Goal: Task Accomplishment & Management: Manage account settings

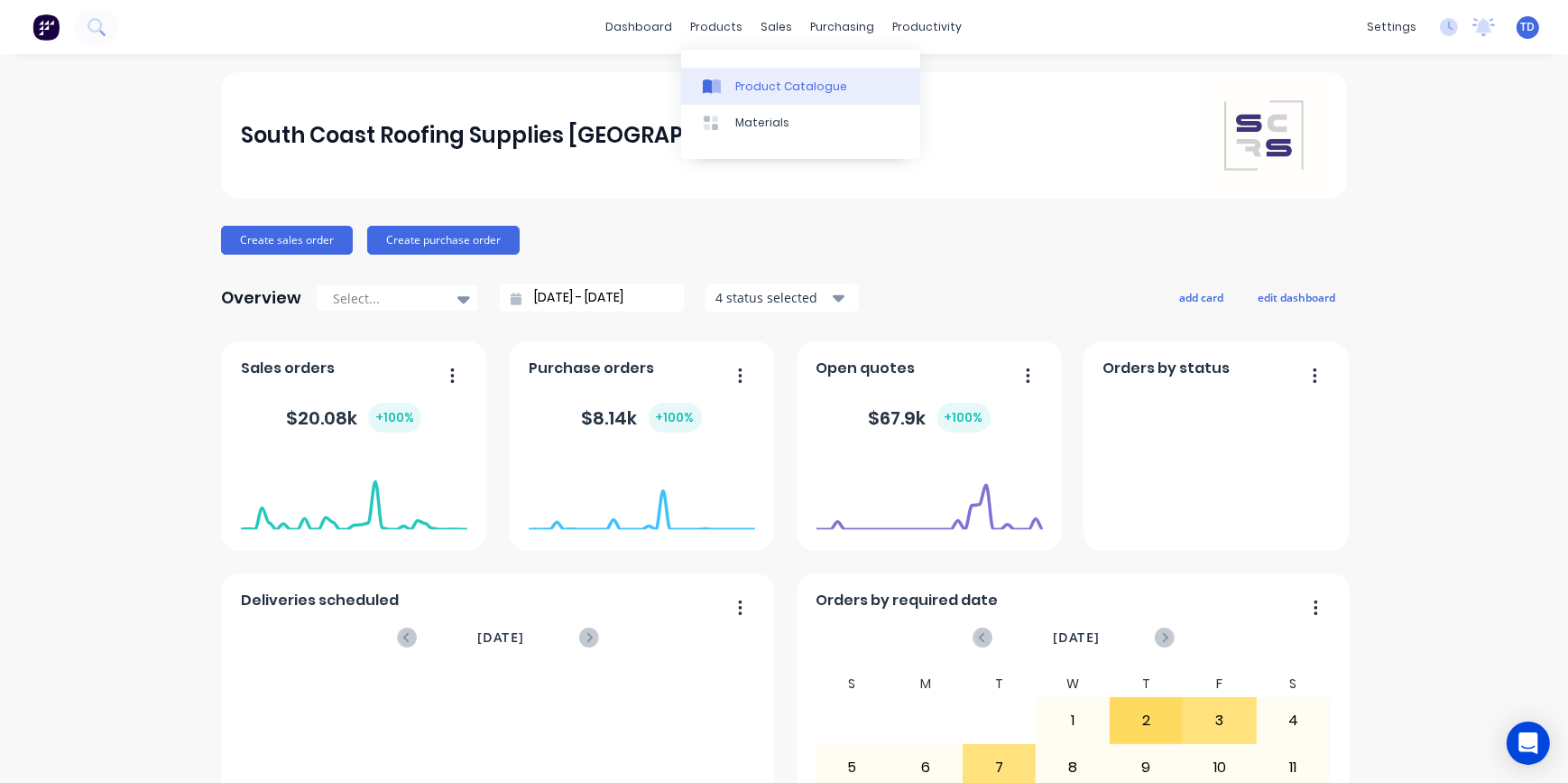
click at [744, 78] on link "Product Catalogue" at bounding box center [800, 85] width 240 height 36
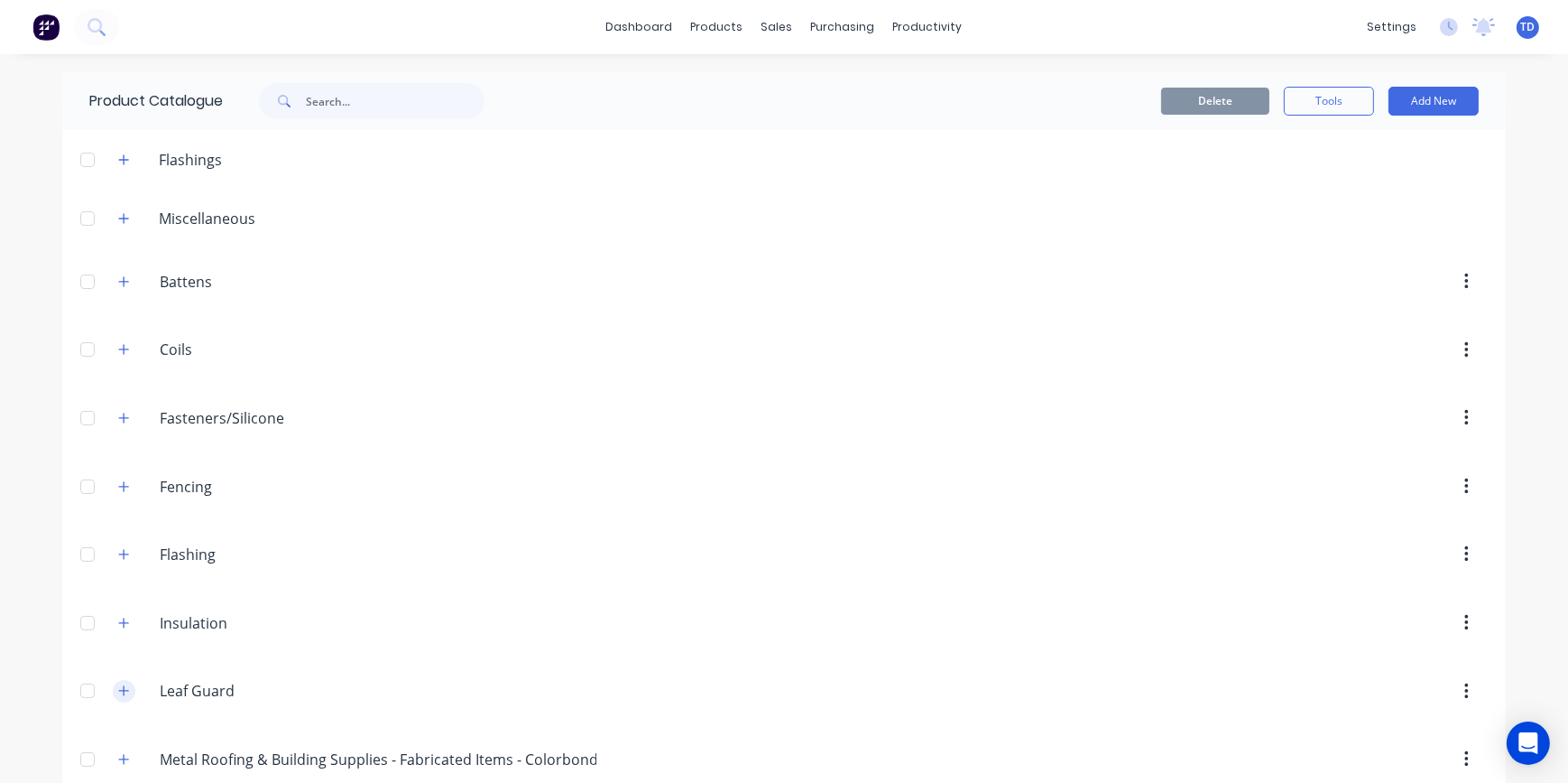
click at [123, 687] on button "button" at bounding box center [123, 690] width 22 height 22
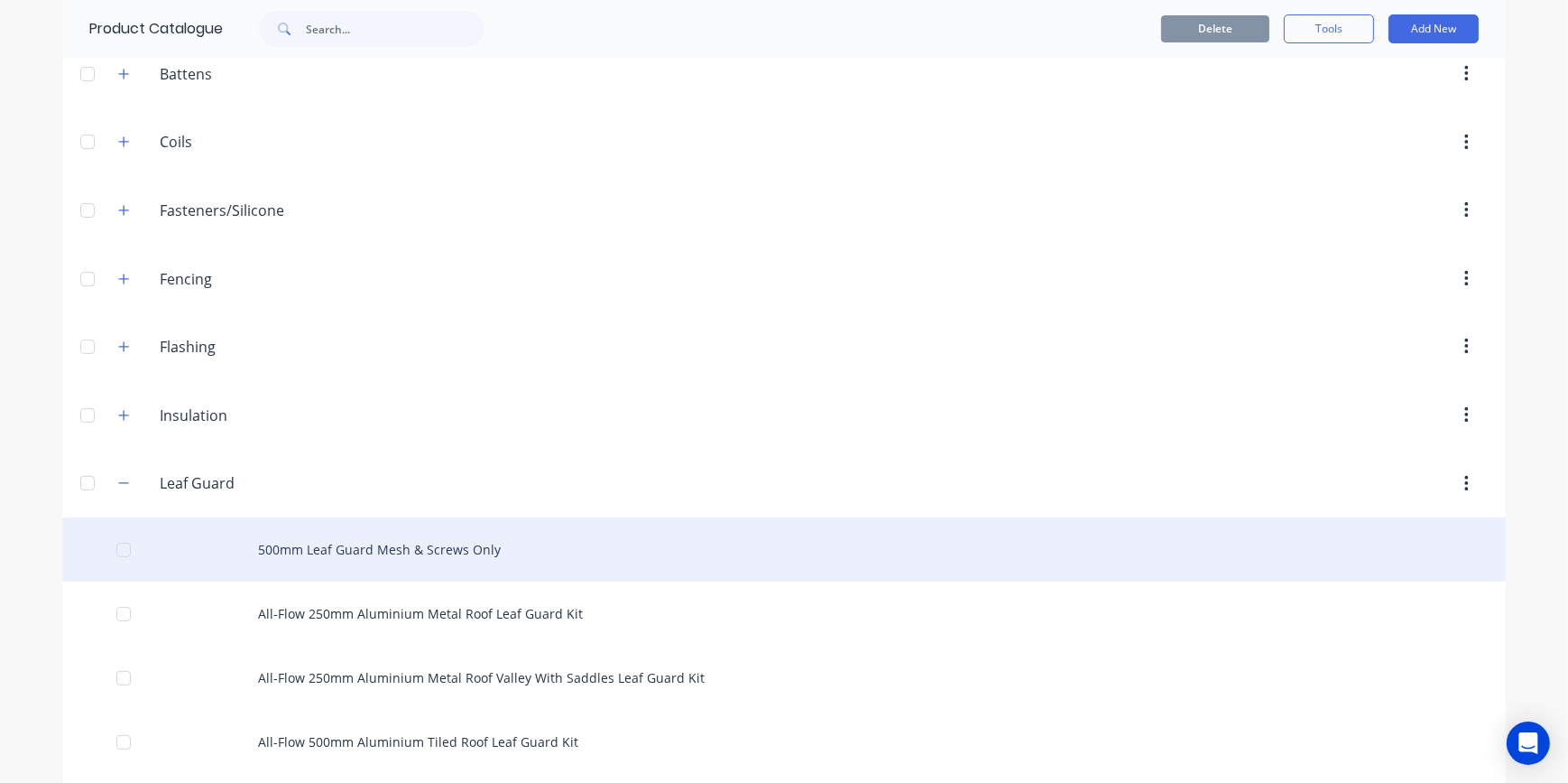
scroll to position [245, 0]
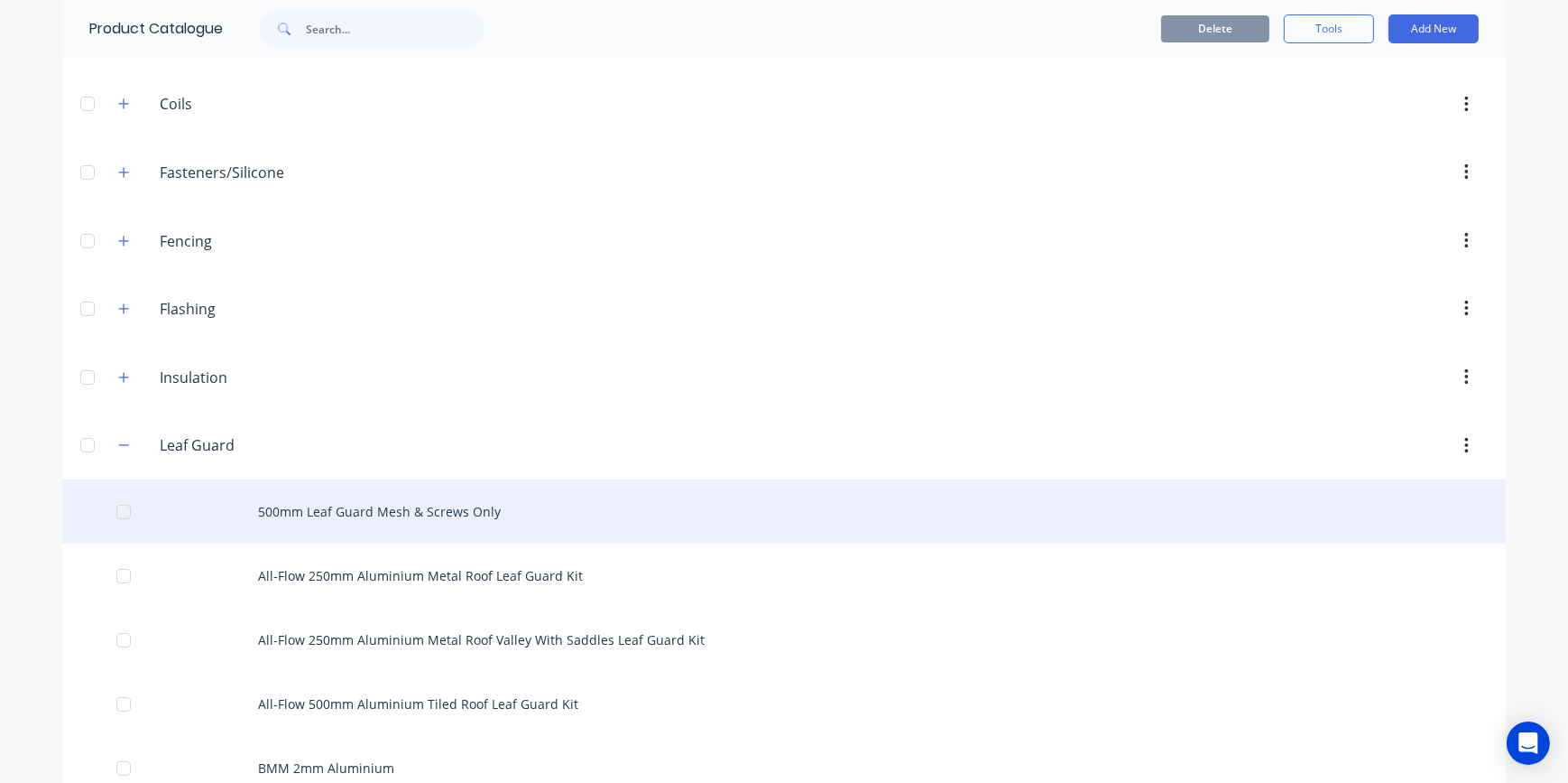
click at [416, 512] on div "500mm Leaf Guard Mesh & Screws Only" at bounding box center [784, 511] width 1443 height 64
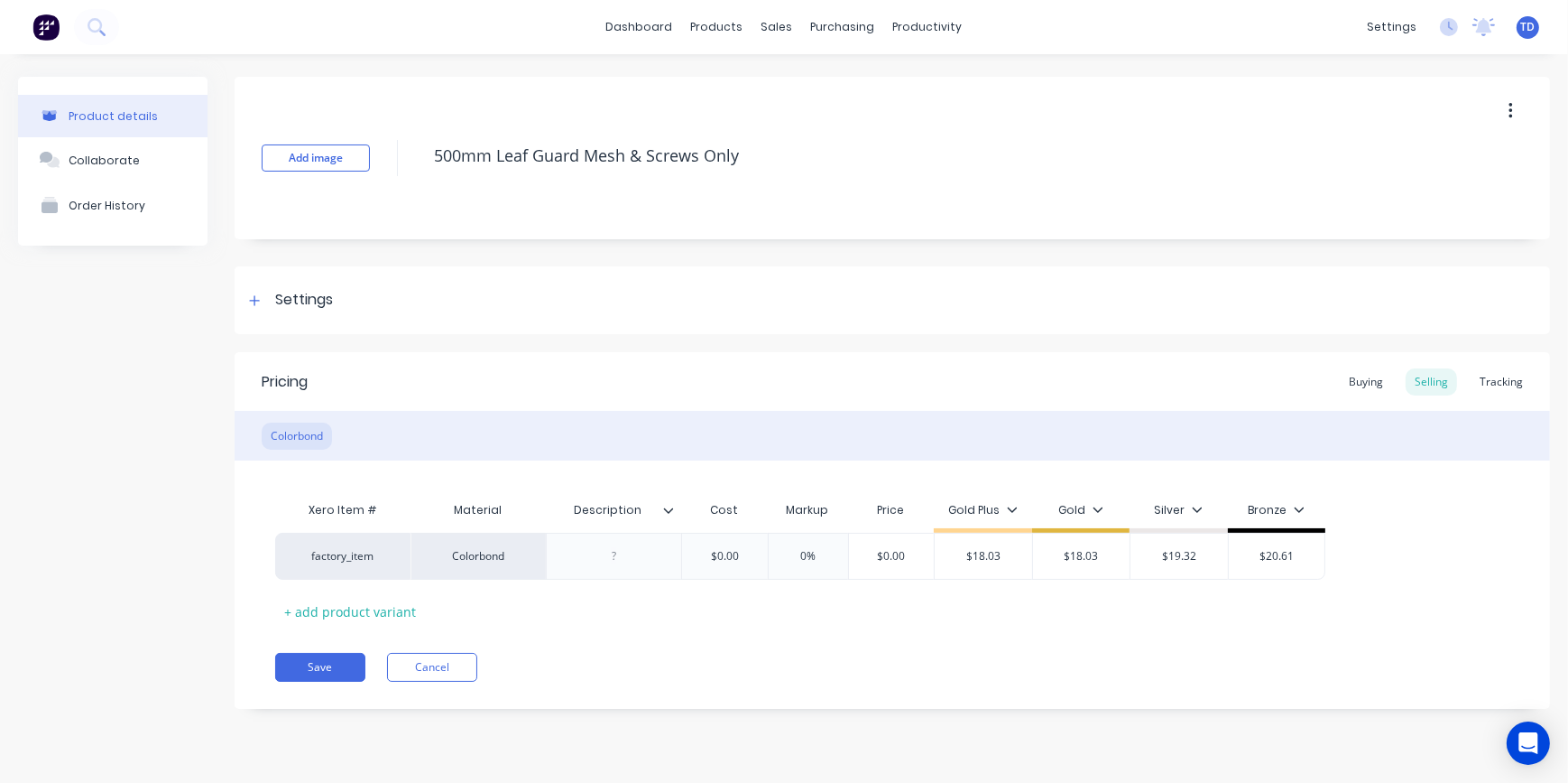
type textarea "x"
click at [1498, 384] on div "Tracking" at bounding box center [1500, 382] width 61 height 27
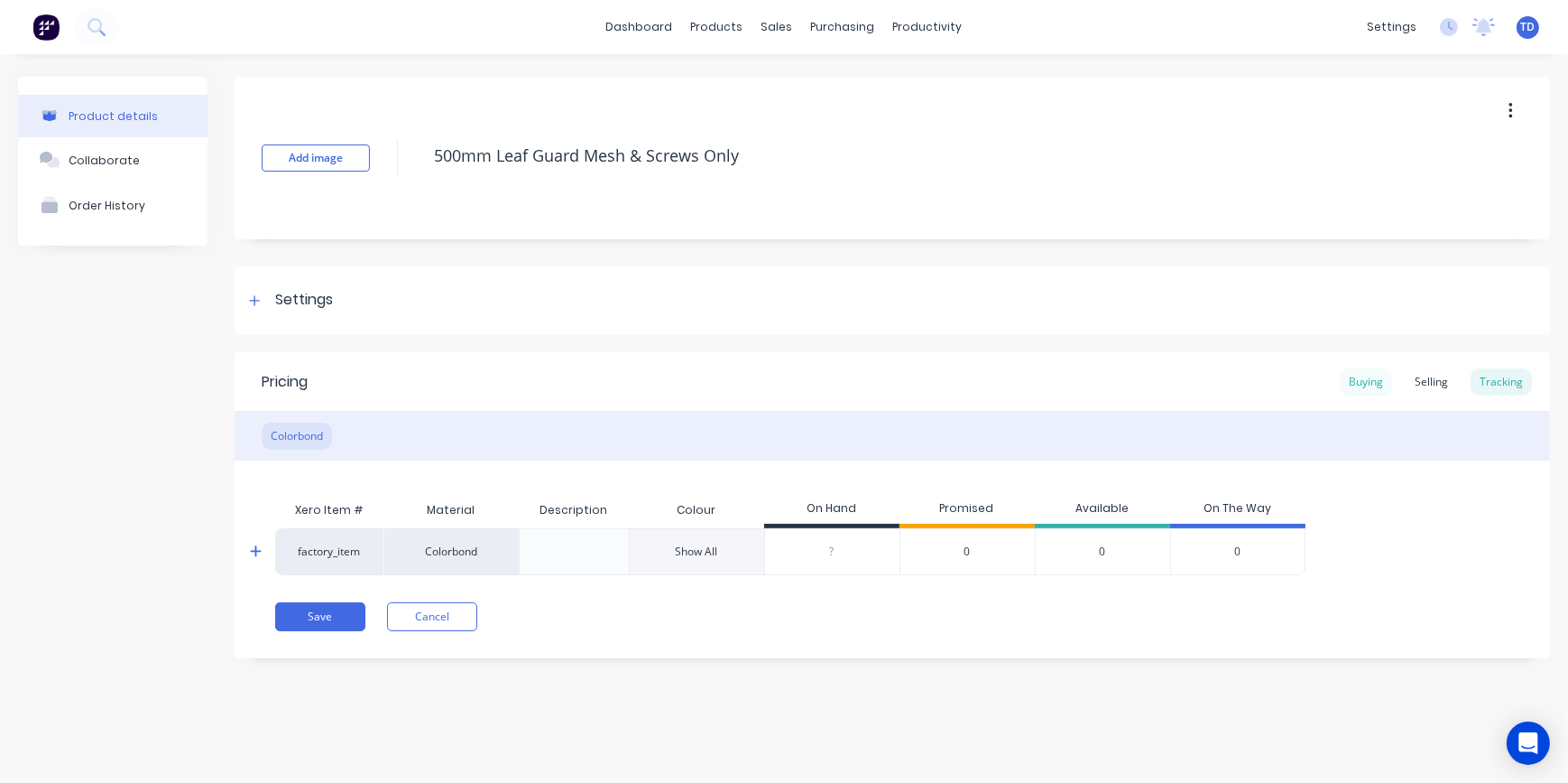
click at [1371, 382] on div "Buying" at bounding box center [1365, 382] width 52 height 27
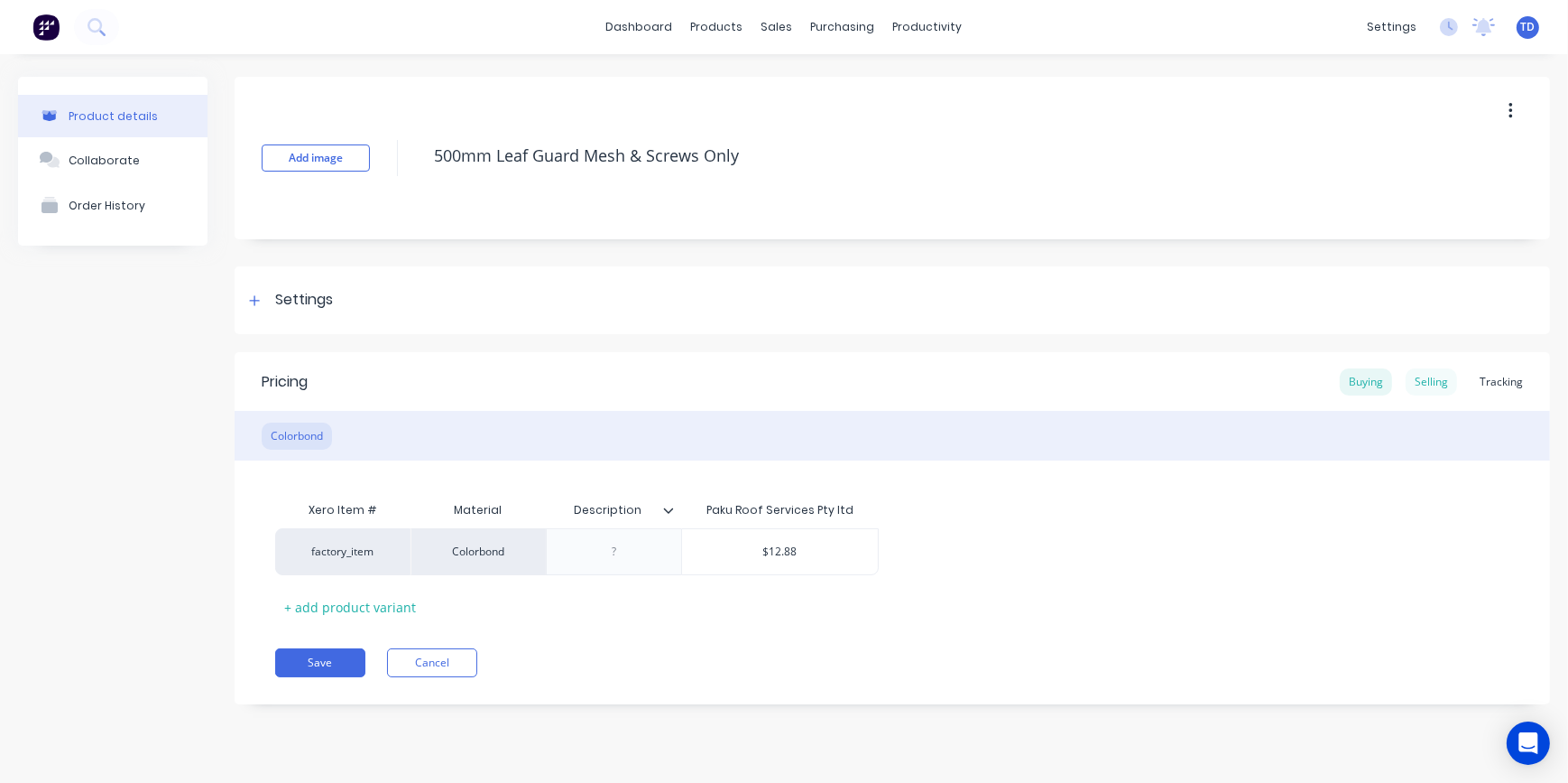
click at [1424, 382] on div "Selling" at bounding box center [1430, 382] width 51 height 27
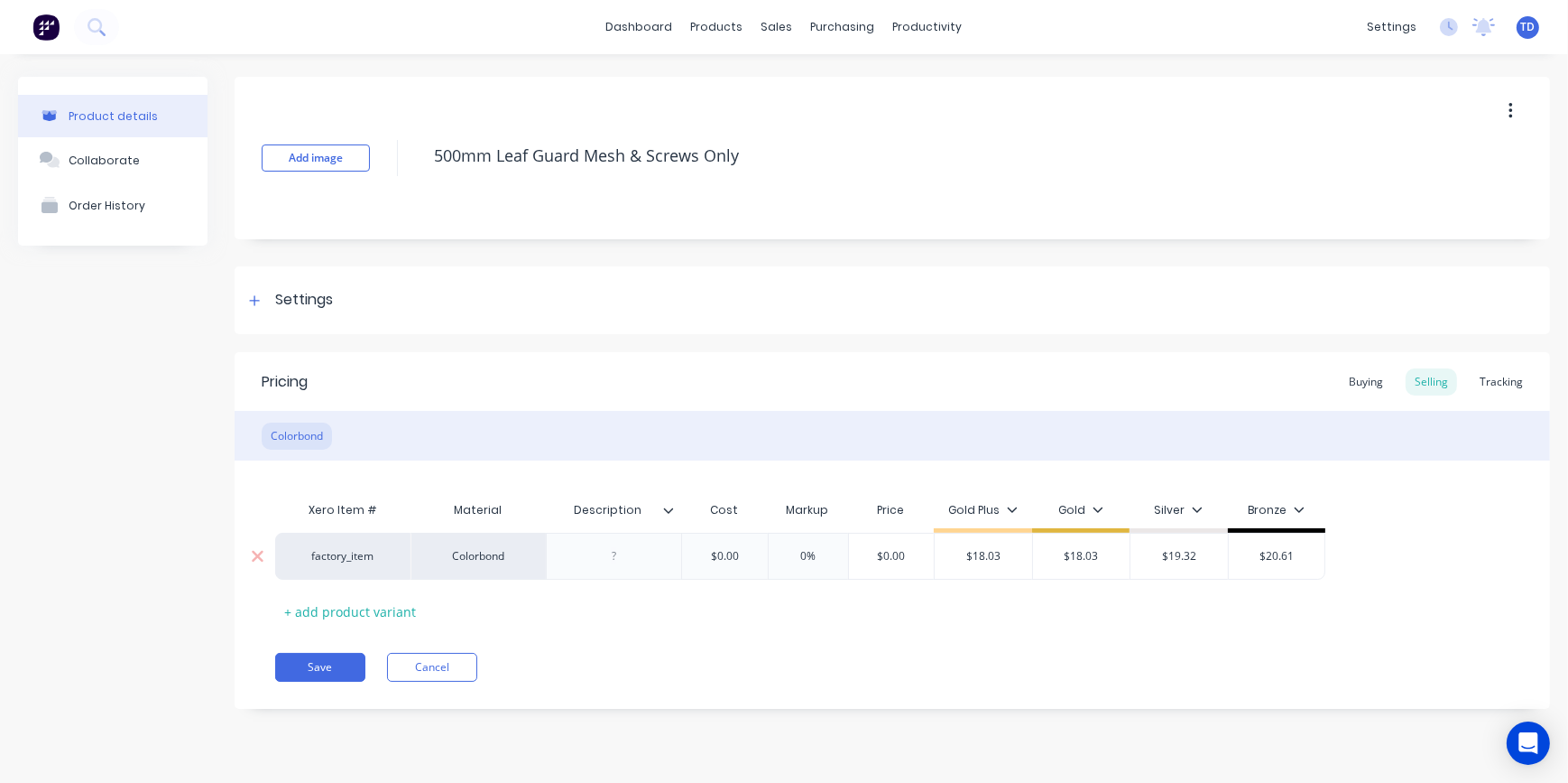
type input "$0.00"
click at [737, 553] on input "$0.00" at bounding box center [723, 556] width 90 height 16
type input "0%"
type textarea "x"
type input "1"
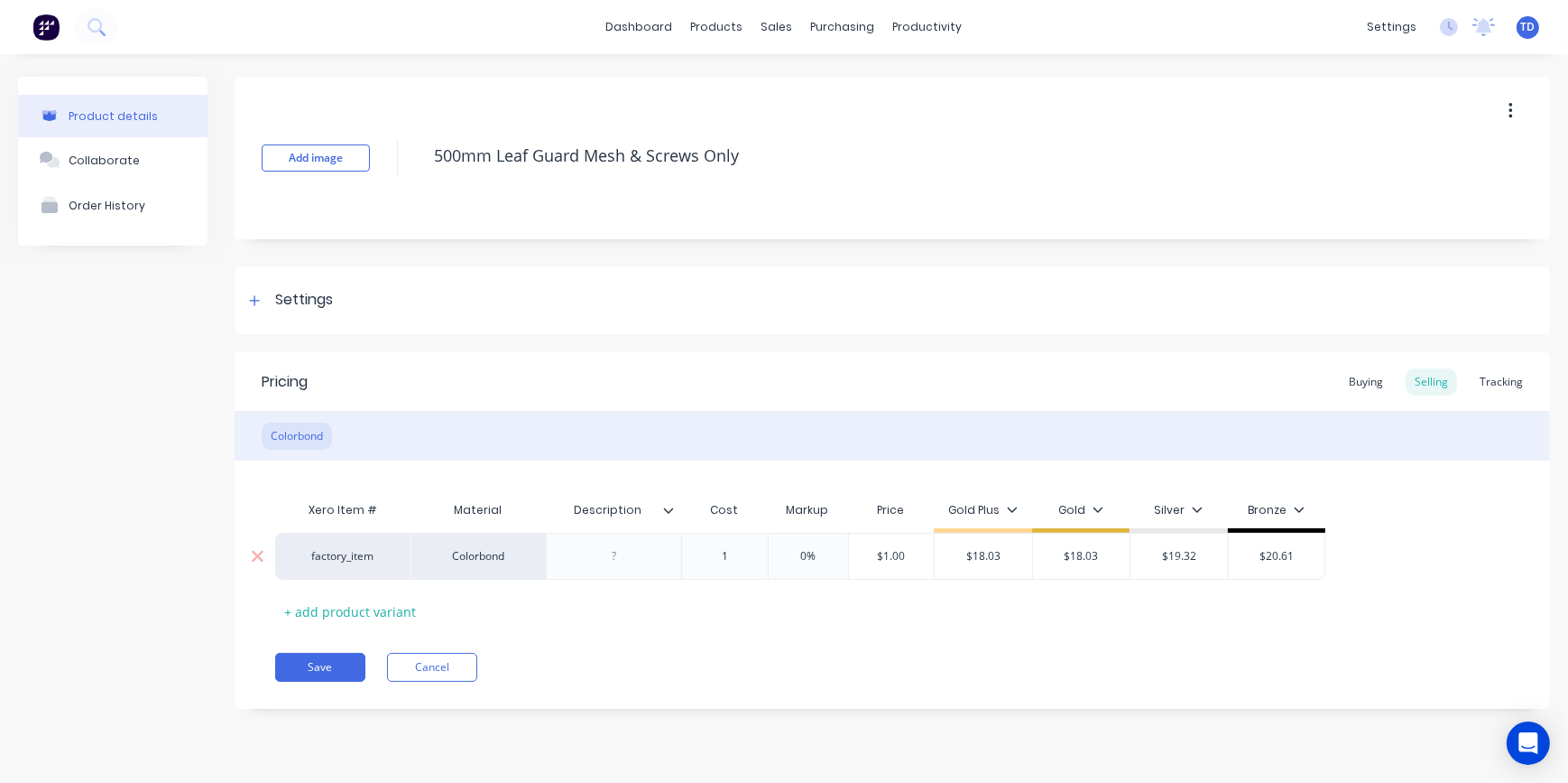
type textarea "x"
type input "12."
type textarea "x"
type input "12.8"
type textarea "x"
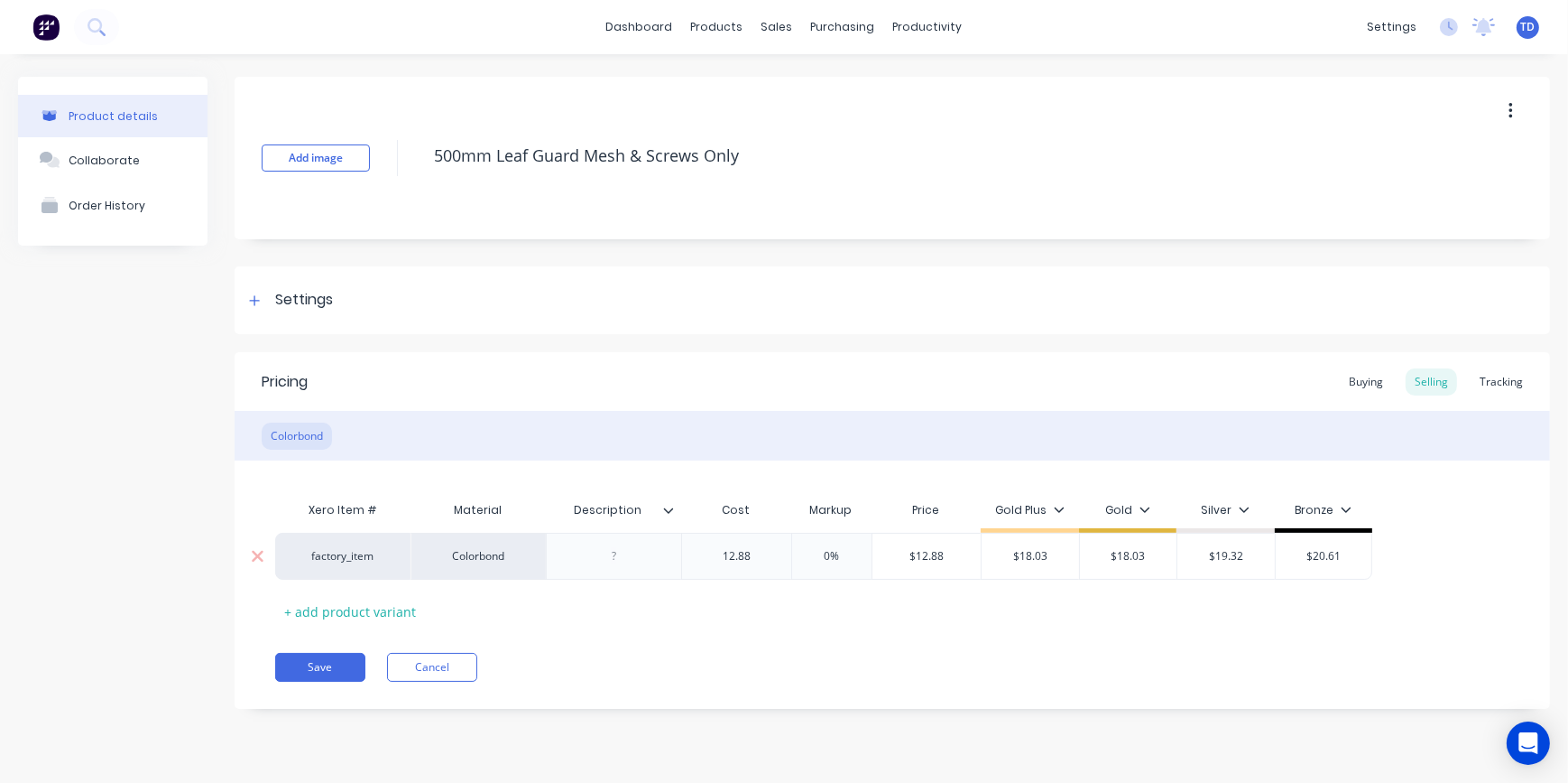
type input "12.88"
type input "$12.88"
type input "$18.03"
type textarea "x"
type input "1"
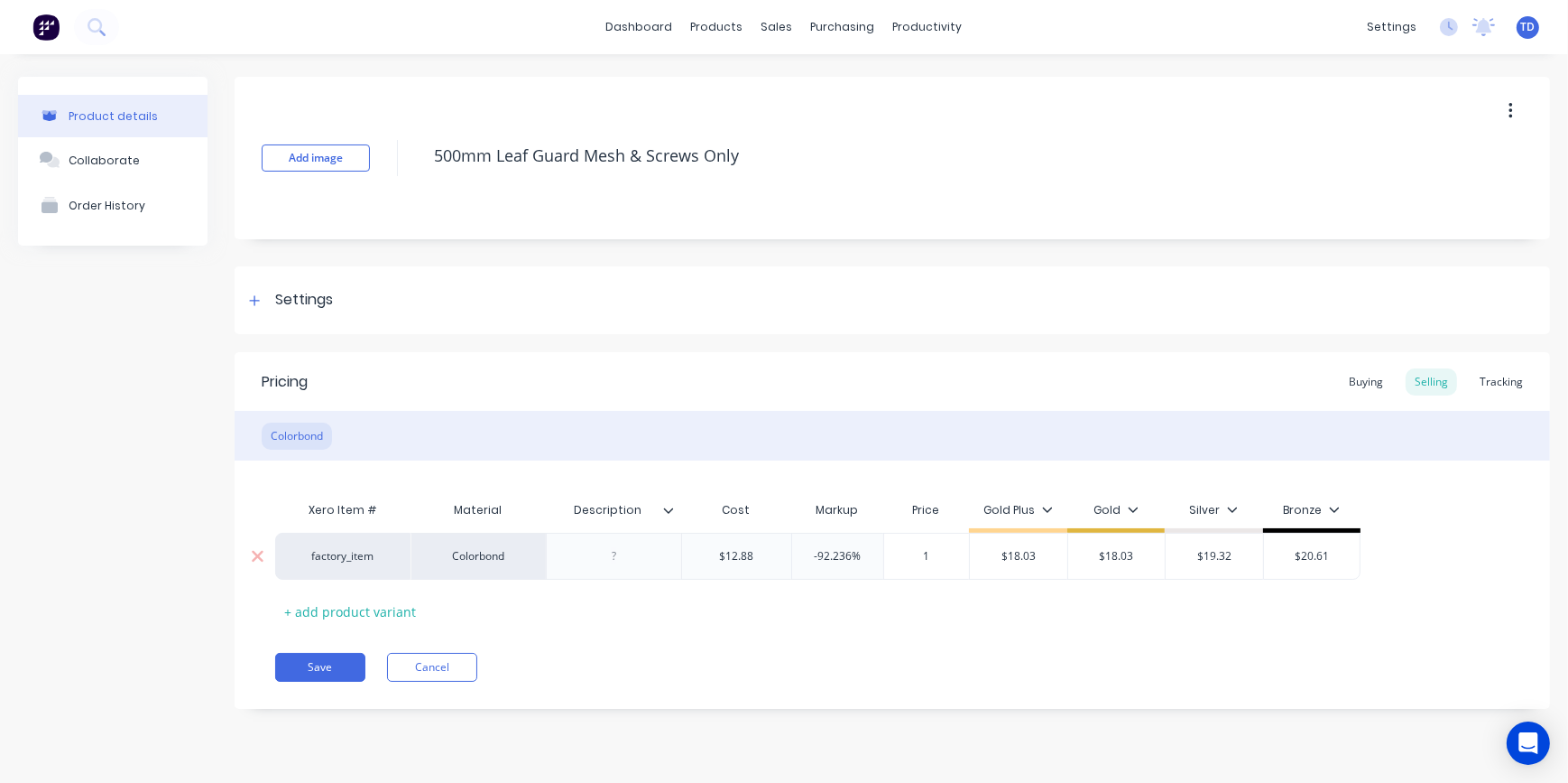
type textarea "x"
type input "18.0"
type textarea "x"
type input "18.03"
click at [327, 667] on button "Save" at bounding box center [320, 668] width 90 height 29
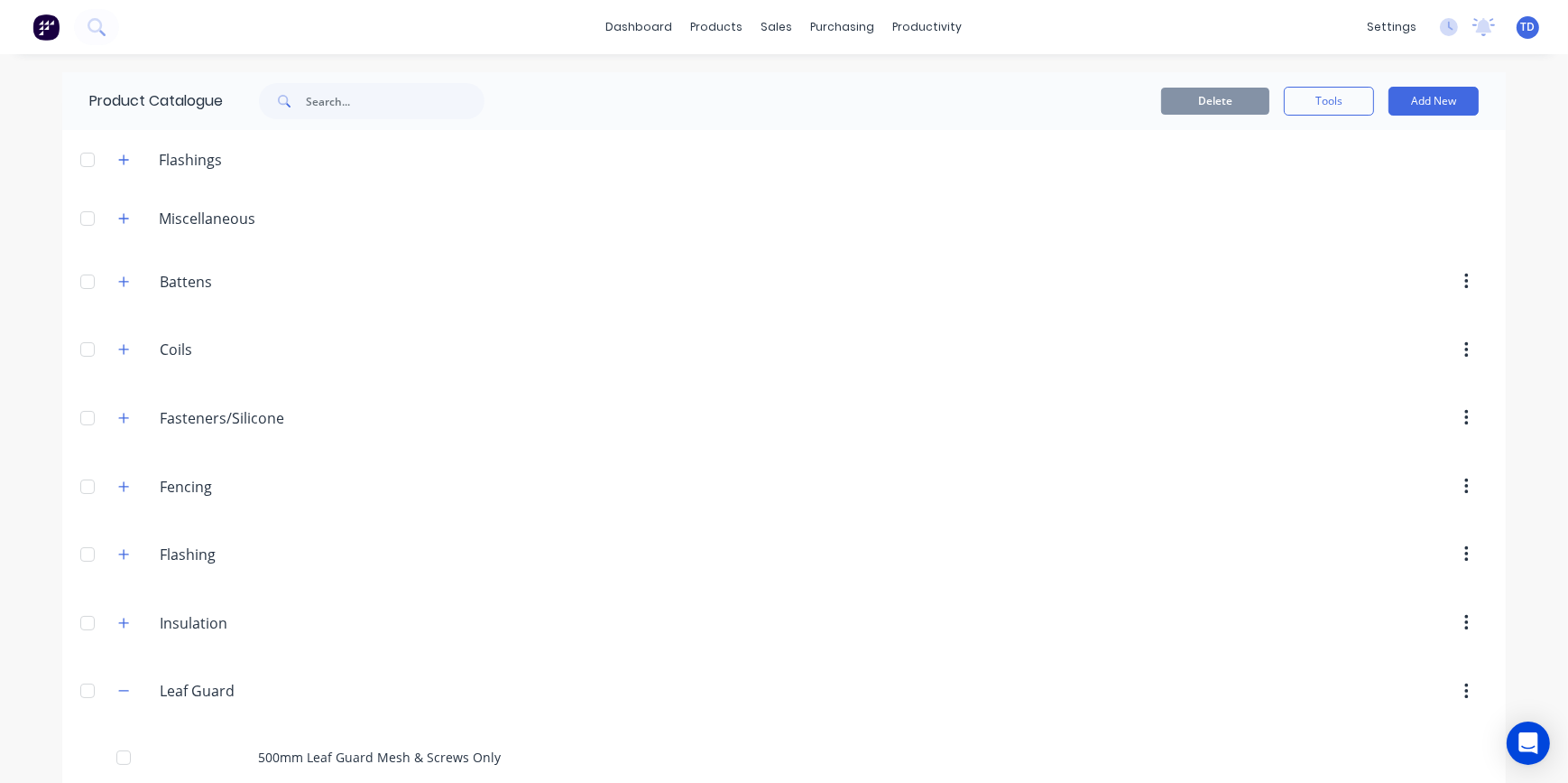
scroll to position [245, 0]
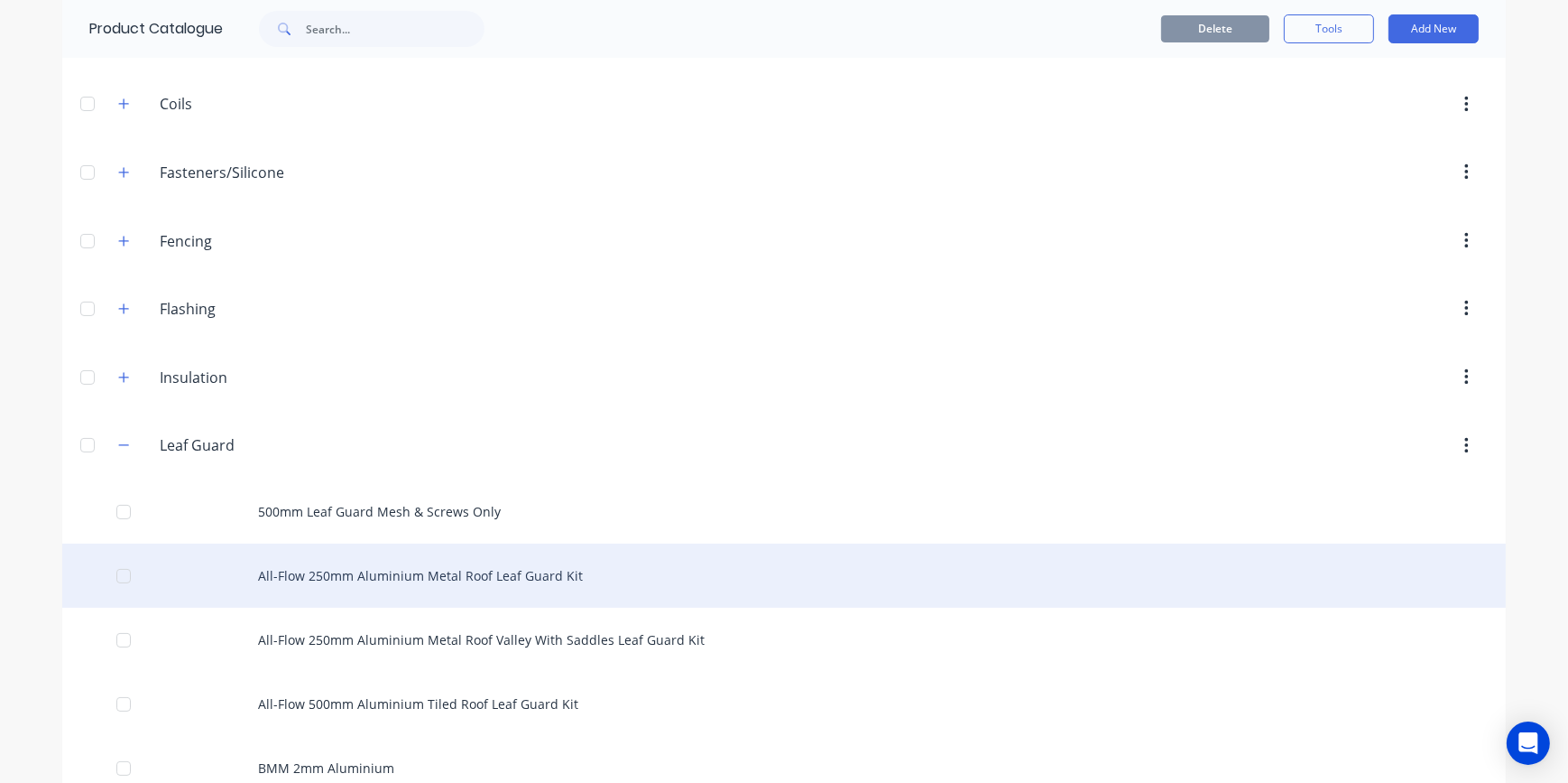
click at [283, 563] on div "All-Flow 250mm Aluminium Metal Roof Leaf Guard Kit" at bounding box center [784, 575] width 1443 height 64
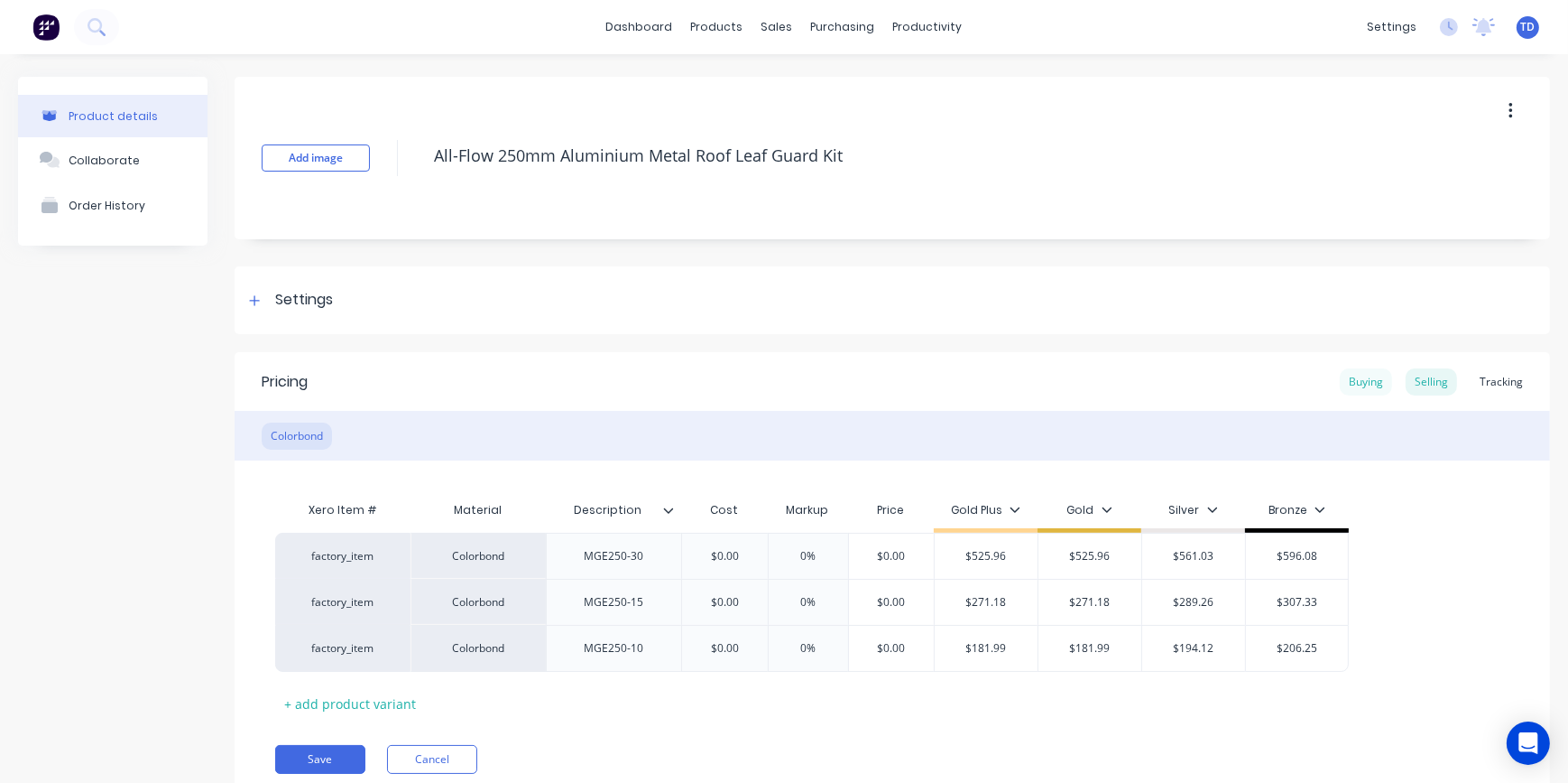
click at [1354, 381] on div "Buying" at bounding box center [1365, 382] width 52 height 27
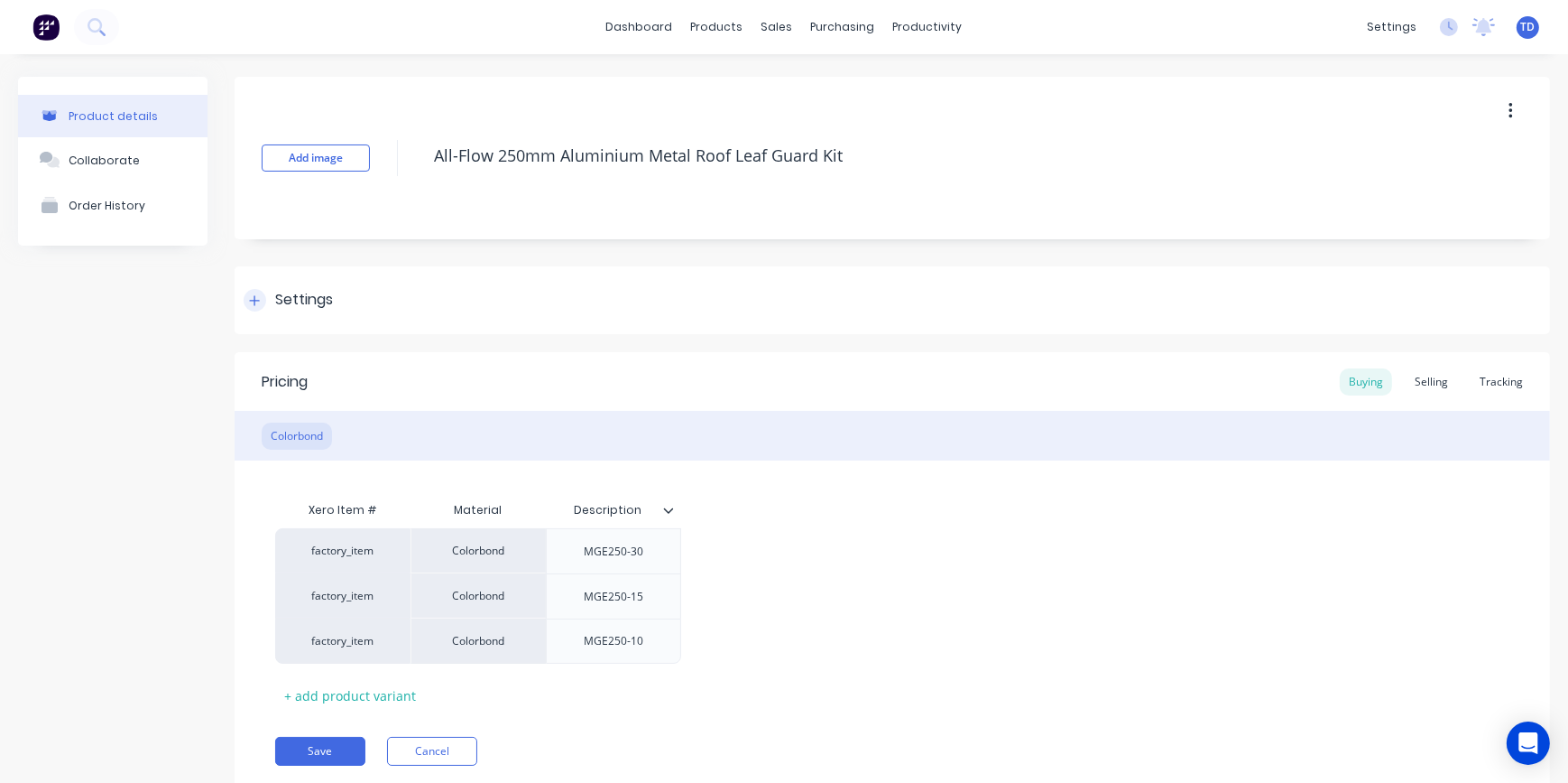
click at [251, 299] on icon at bounding box center [254, 300] width 11 height 13
type textarea "x"
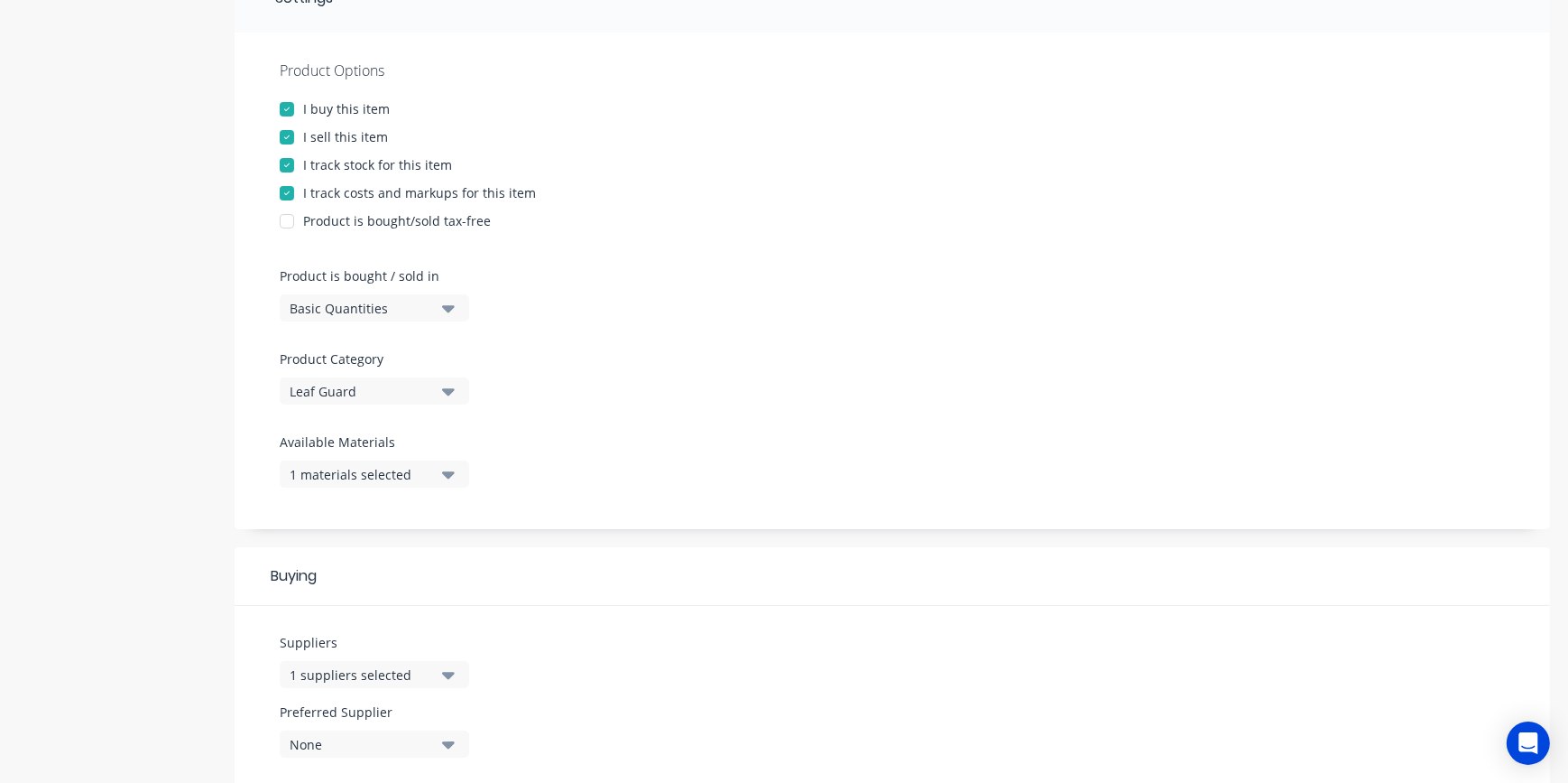
scroll to position [328, 0]
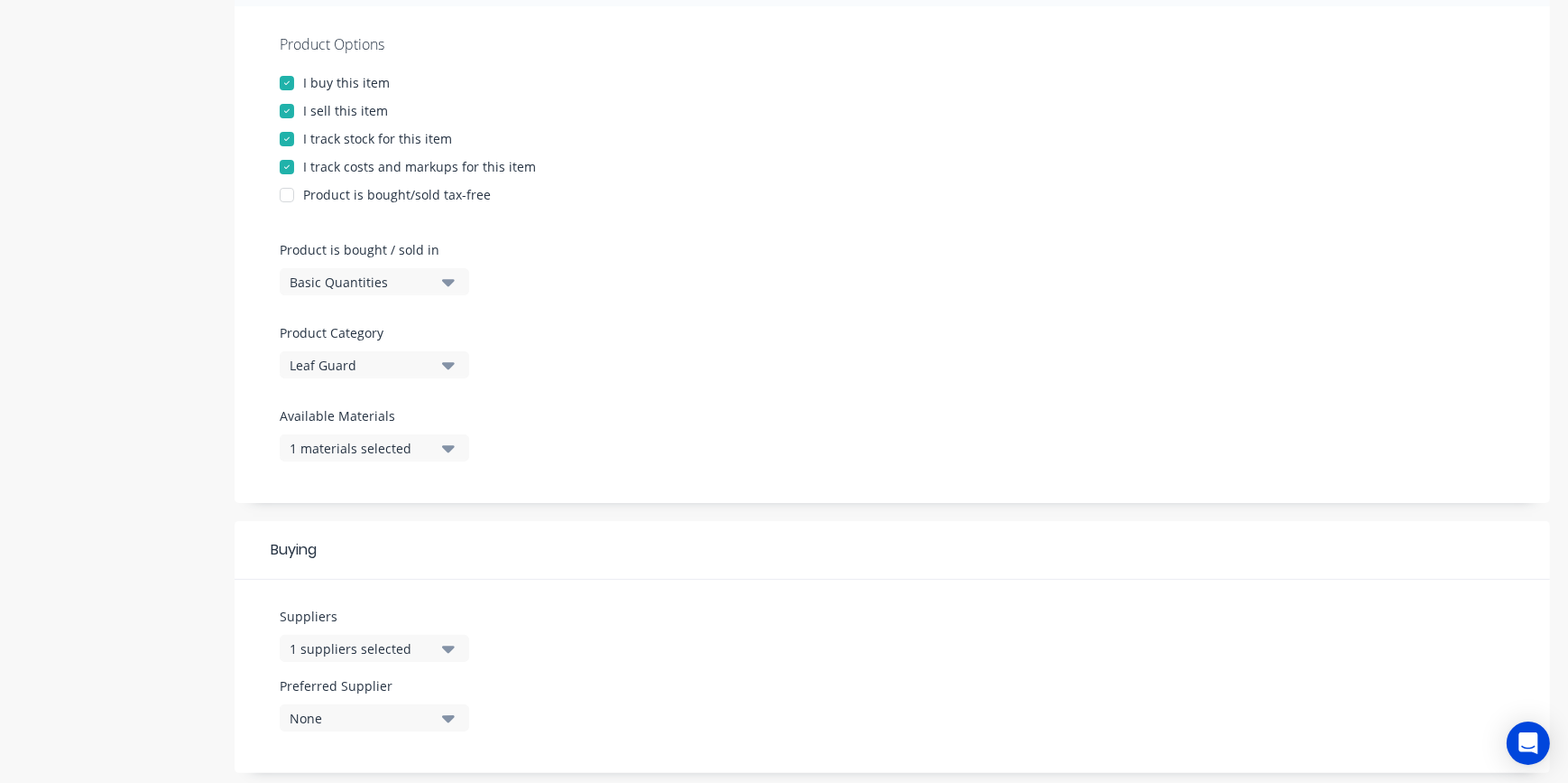
click at [453, 646] on icon "button" at bounding box center [448, 648] width 13 height 7
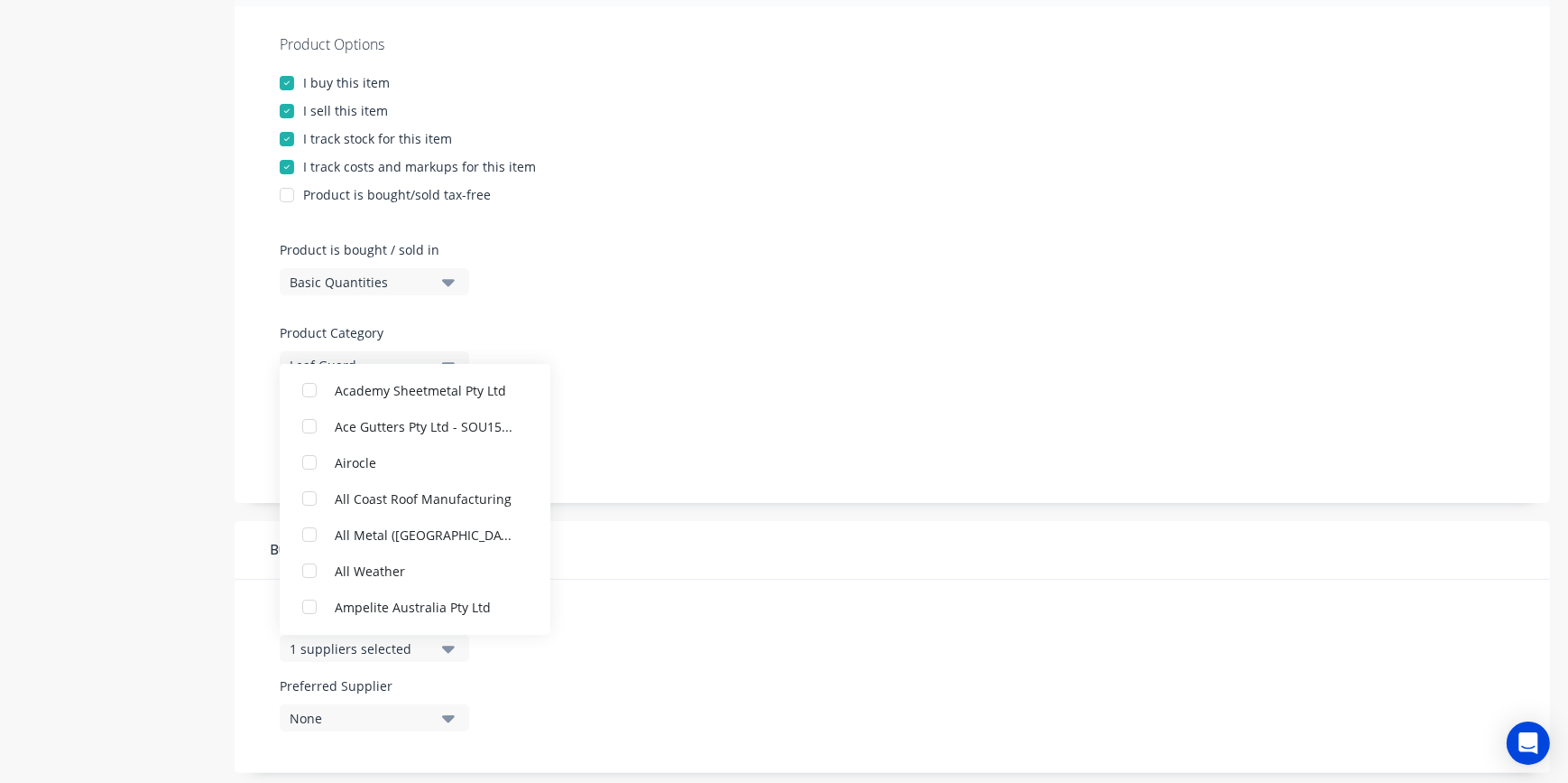
scroll to position [0, 0]
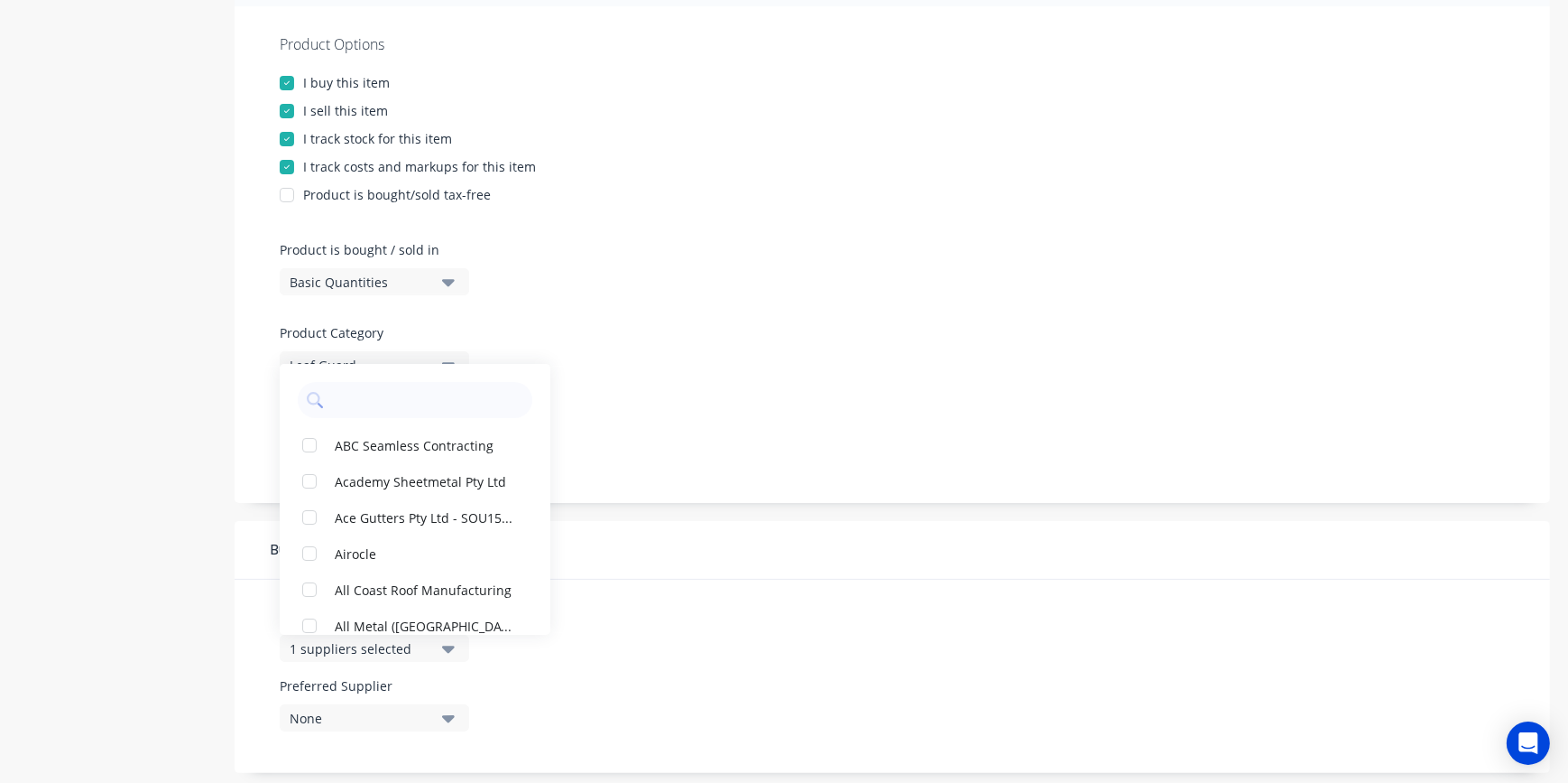
click at [659, 597] on div "Suppliers 1 suppliers selected ABC Seamless Contracting Academy Sheetmetal Pty …" at bounding box center [892, 675] width 1315 height 193
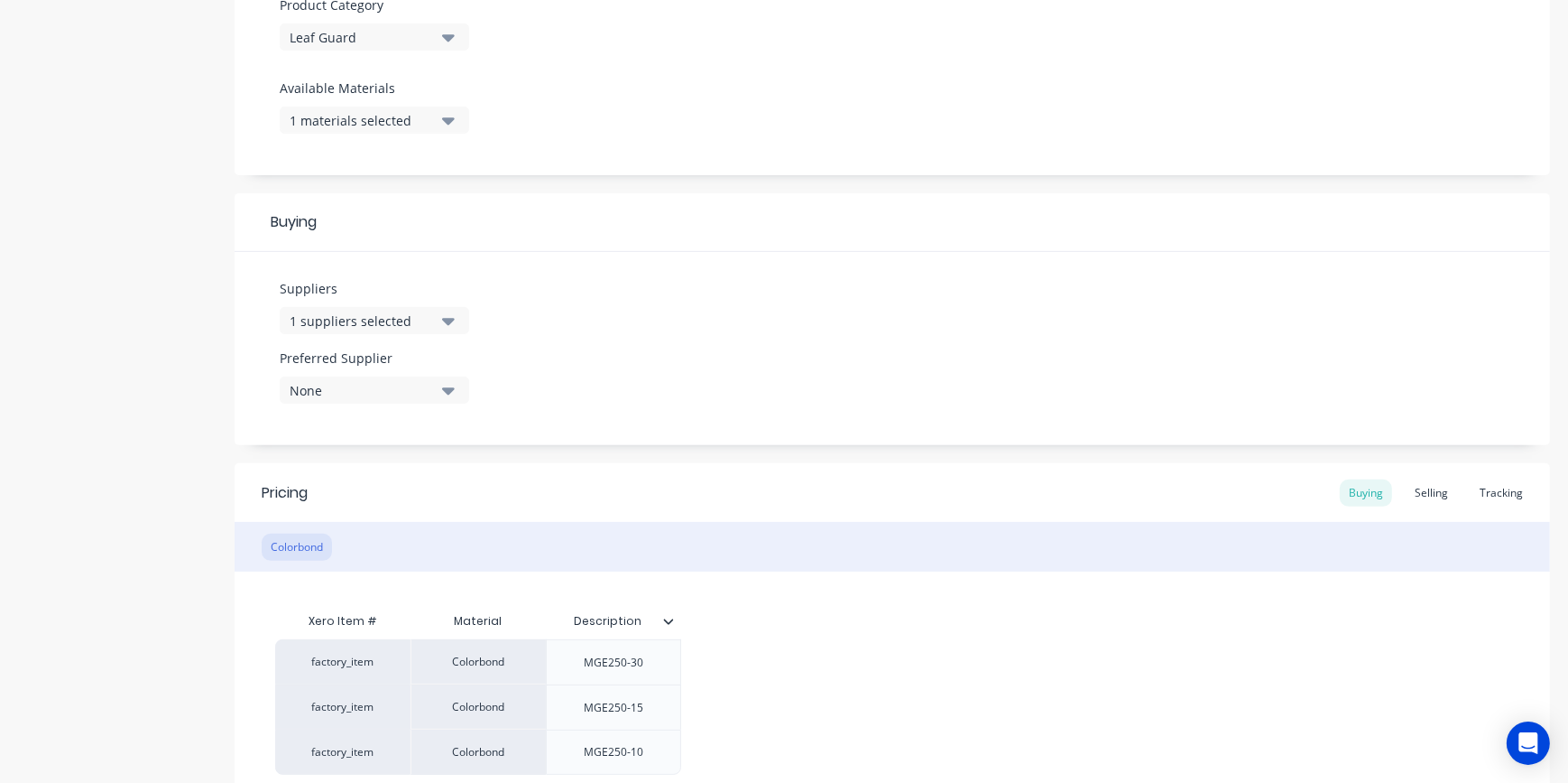
scroll to position [656, 0]
click at [1427, 492] on div "Selling" at bounding box center [1430, 492] width 51 height 27
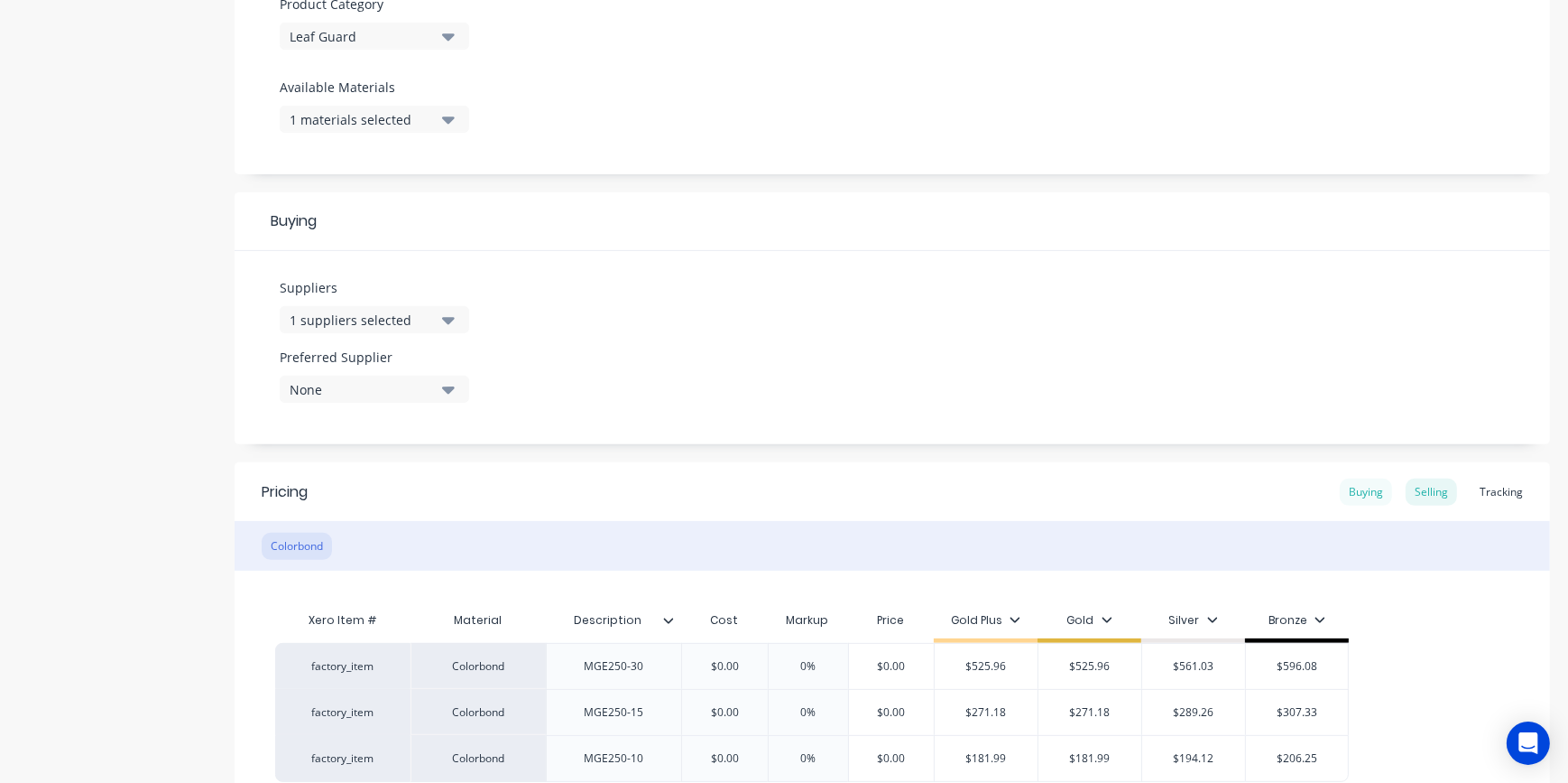
click at [1339, 497] on div "Buying" at bounding box center [1365, 492] width 52 height 27
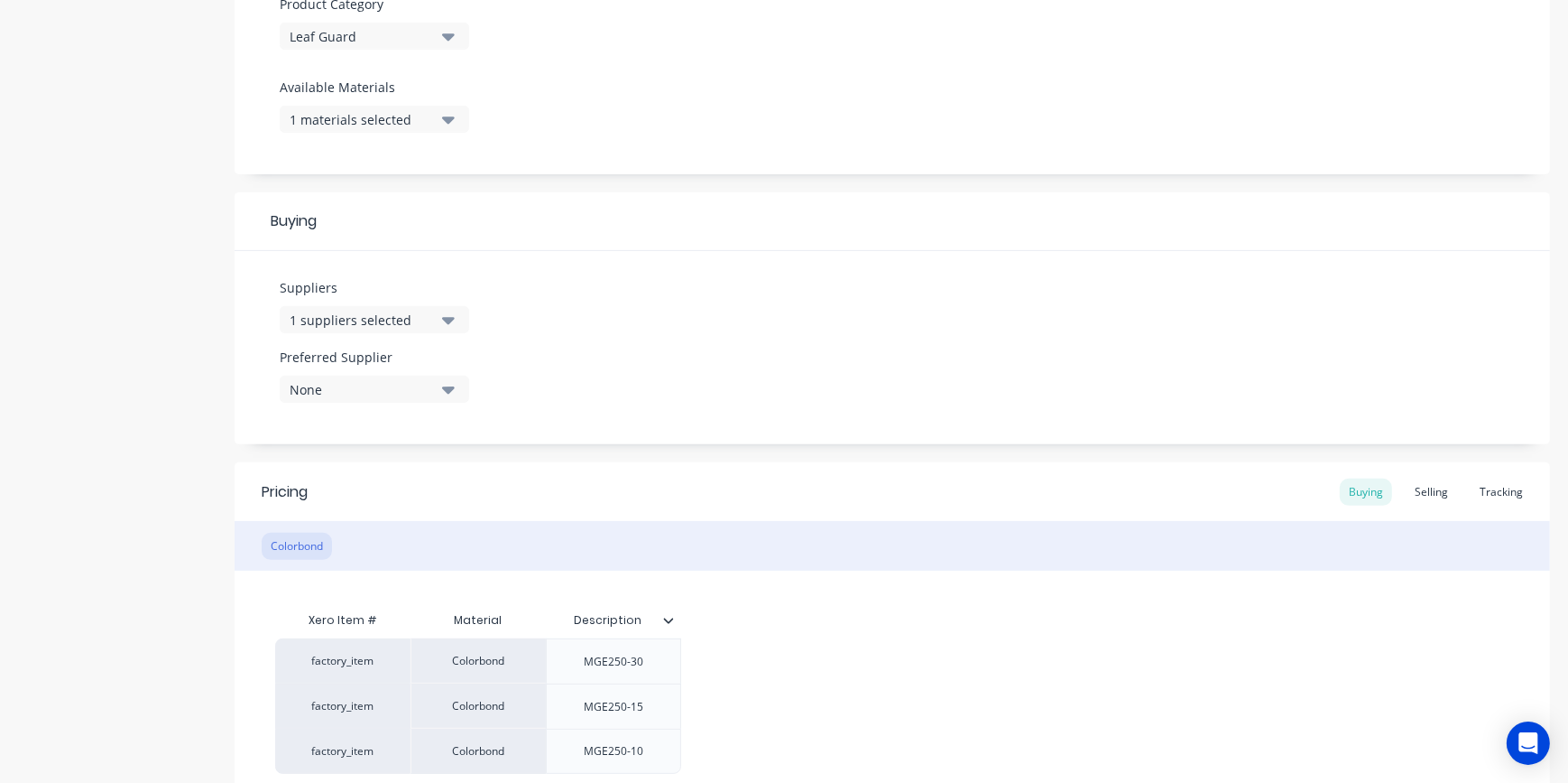
click at [400, 321] on div "1 suppliers selected" at bounding box center [362, 320] width 144 height 19
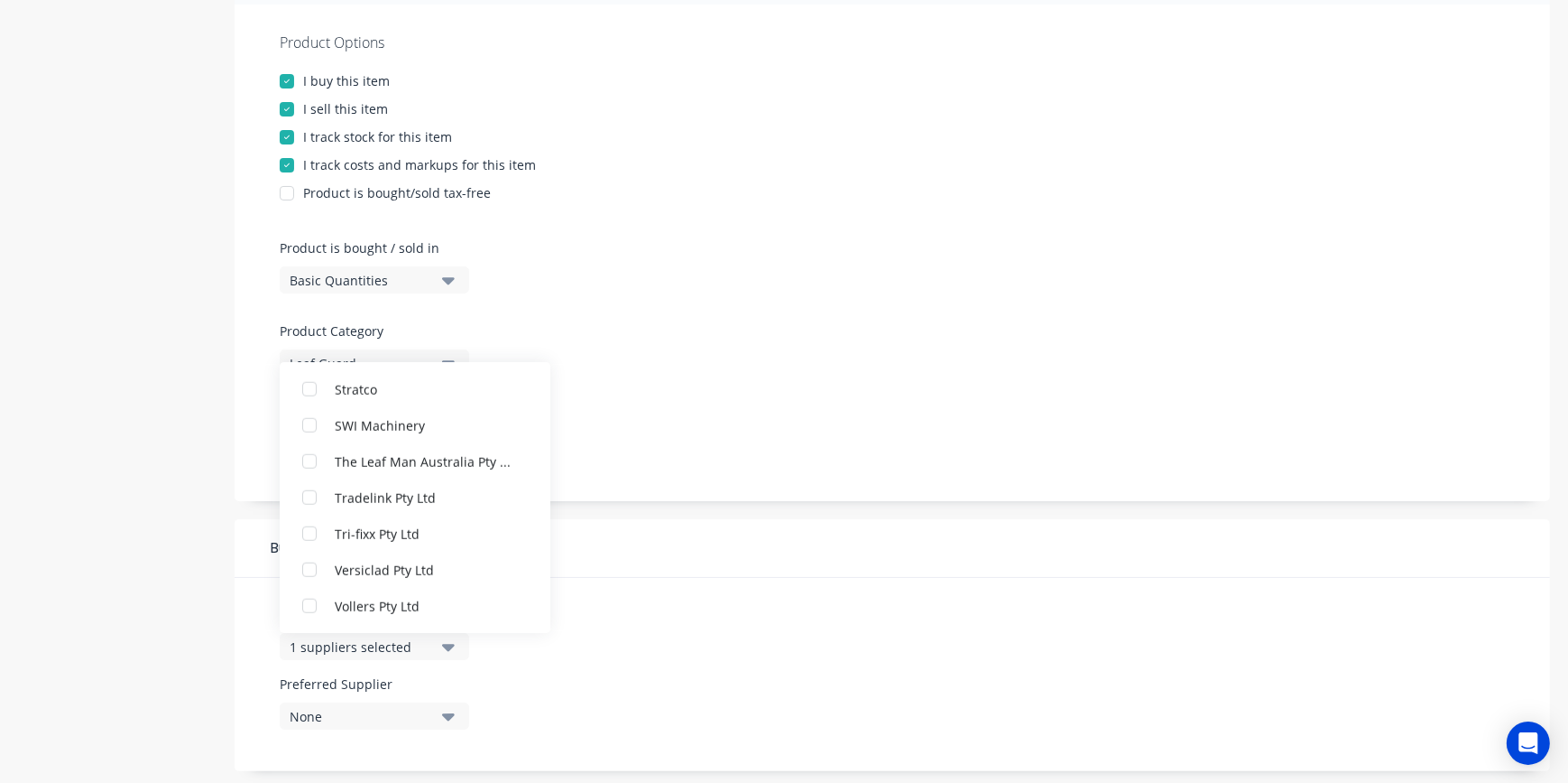
scroll to position [328, 0]
click at [818, 351] on div "Product Options I buy this item I sell this item I track stock for this item I …" at bounding box center [892, 255] width 1315 height 497
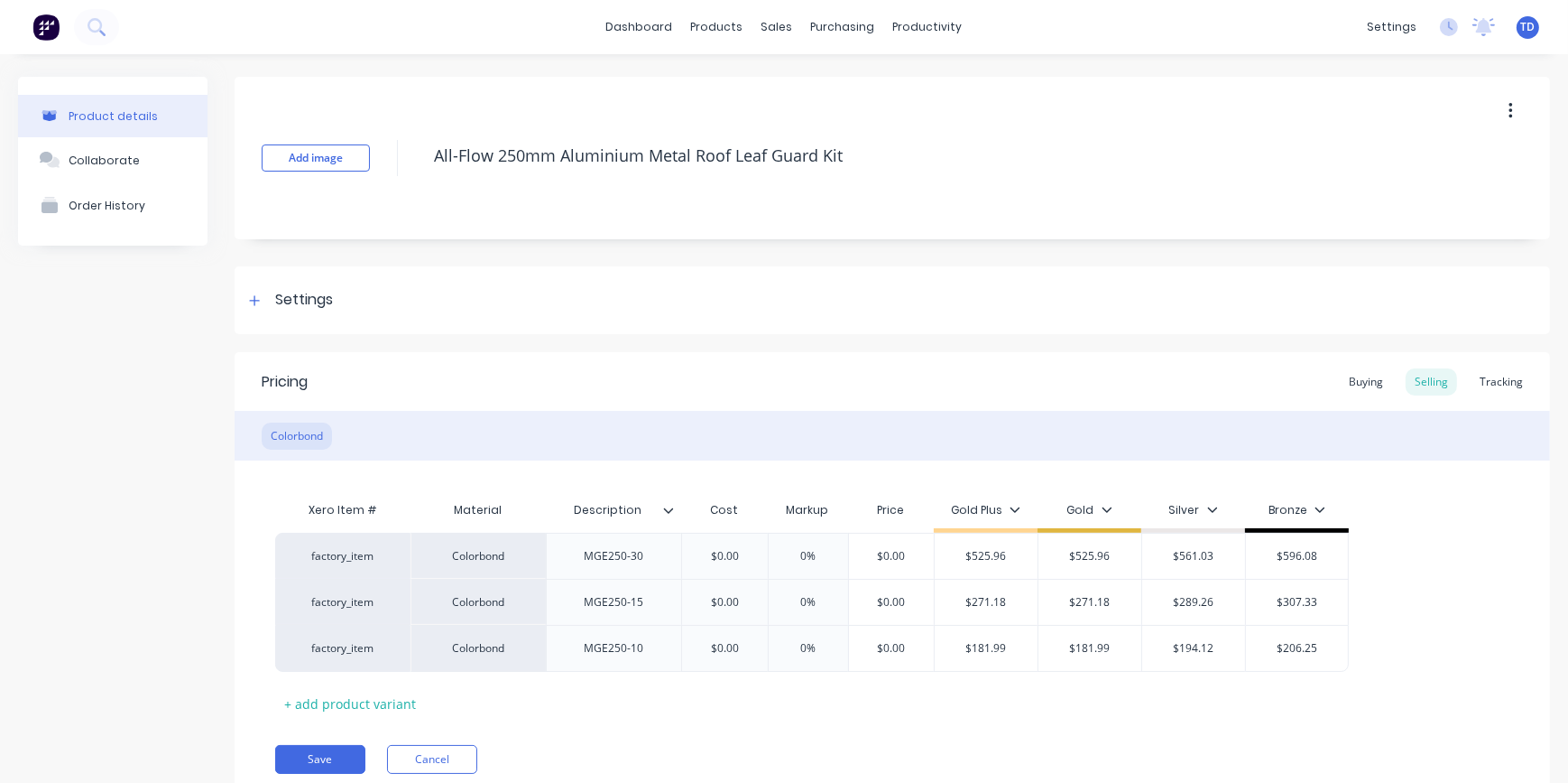
click at [261, 308] on div at bounding box center [254, 300] width 22 height 22
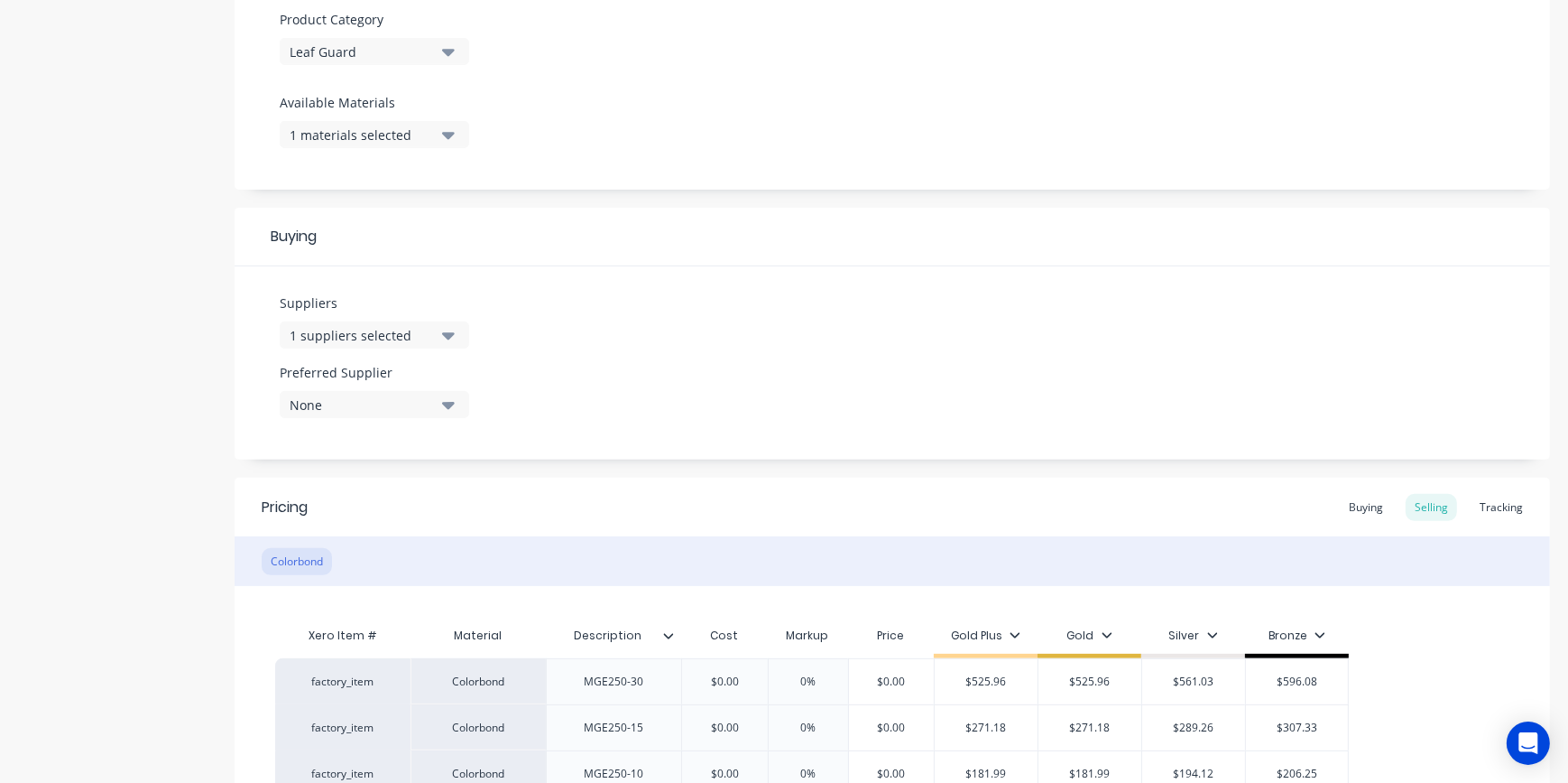
scroll to position [656, 0]
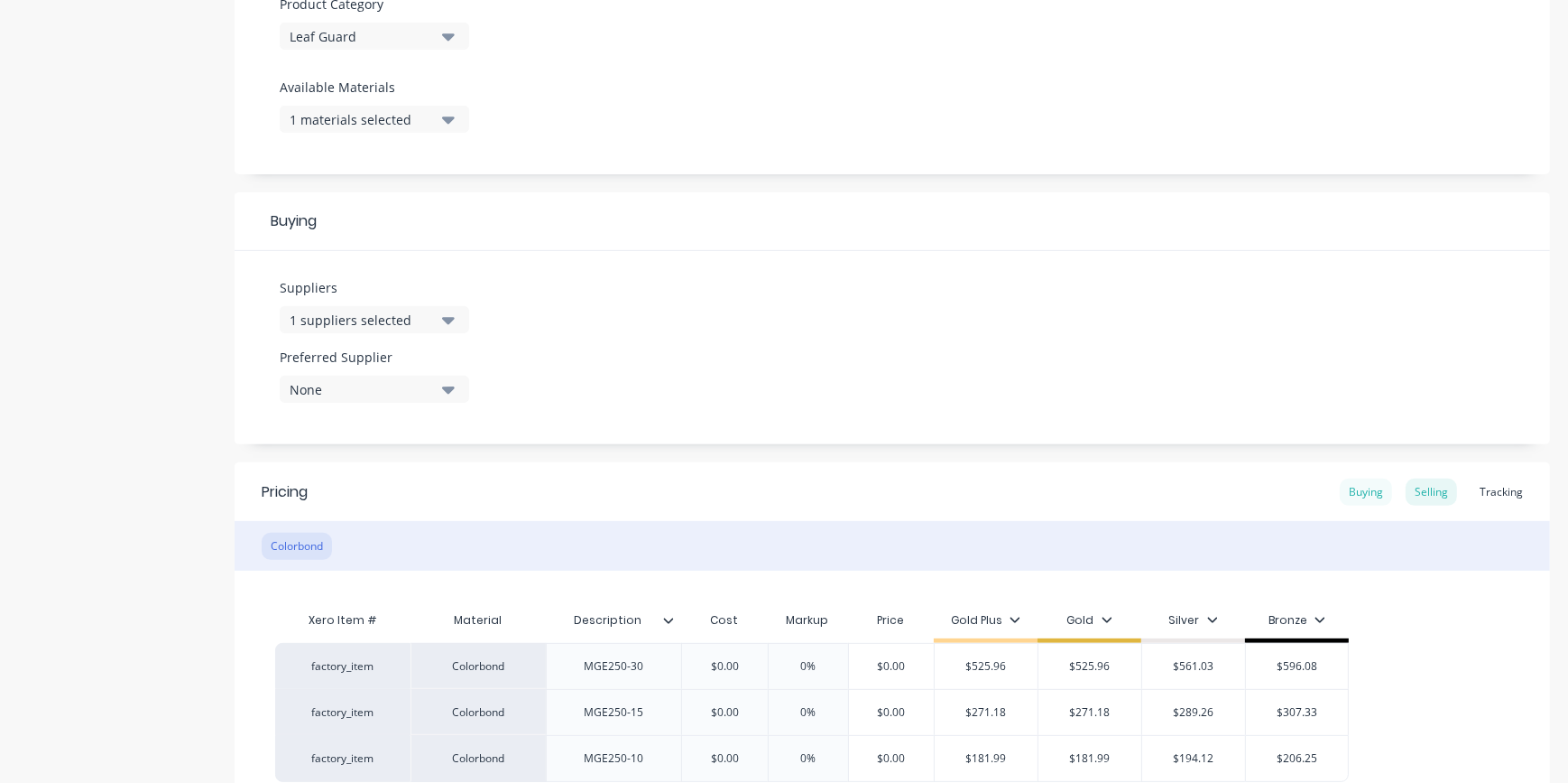
click at [1347, 485] on div "Buying" at bounding box center [1365, 492] width 52 height 27
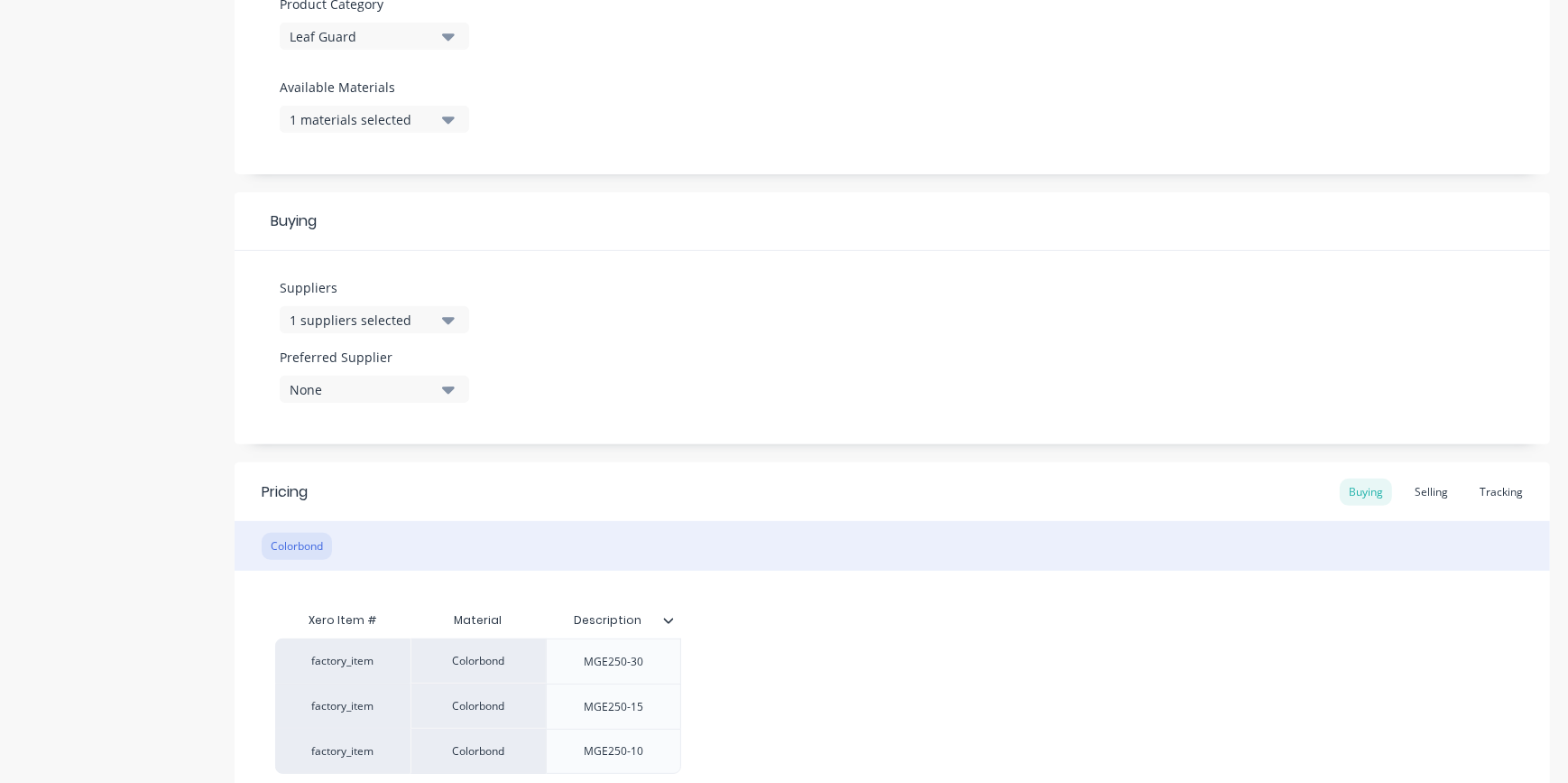
click at [407, 321] on div "1 suppliers selected" at bounding box center [362, 320] width 144 height 19
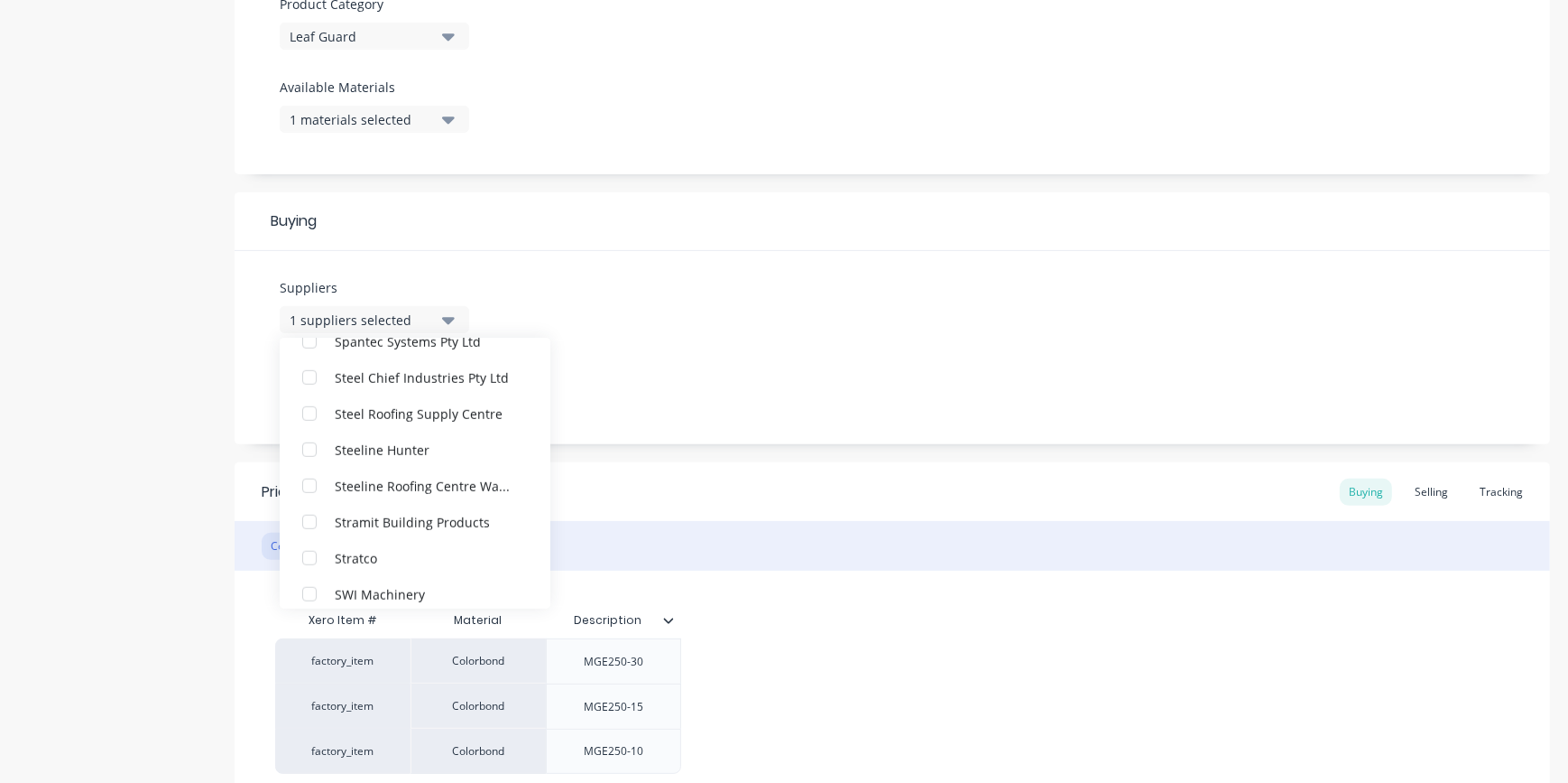
scroll to position [1819, 0]
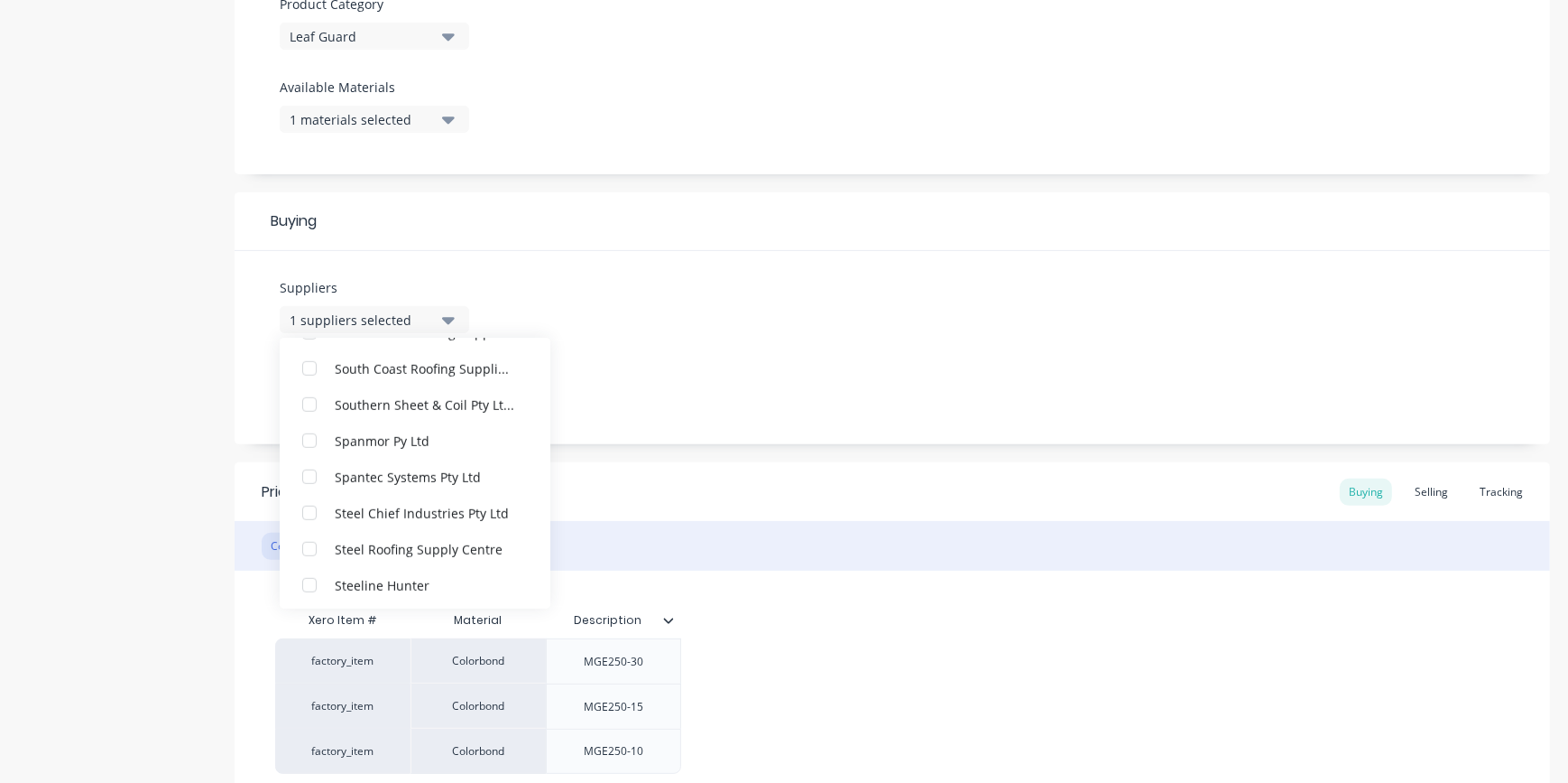
click at [744, 268] on div "Suppliers 1 suppliers selected ABC Seamless Contracting Academy Sheetmetal Pty …" at bounding box center [892, 347] width 1315 height 193
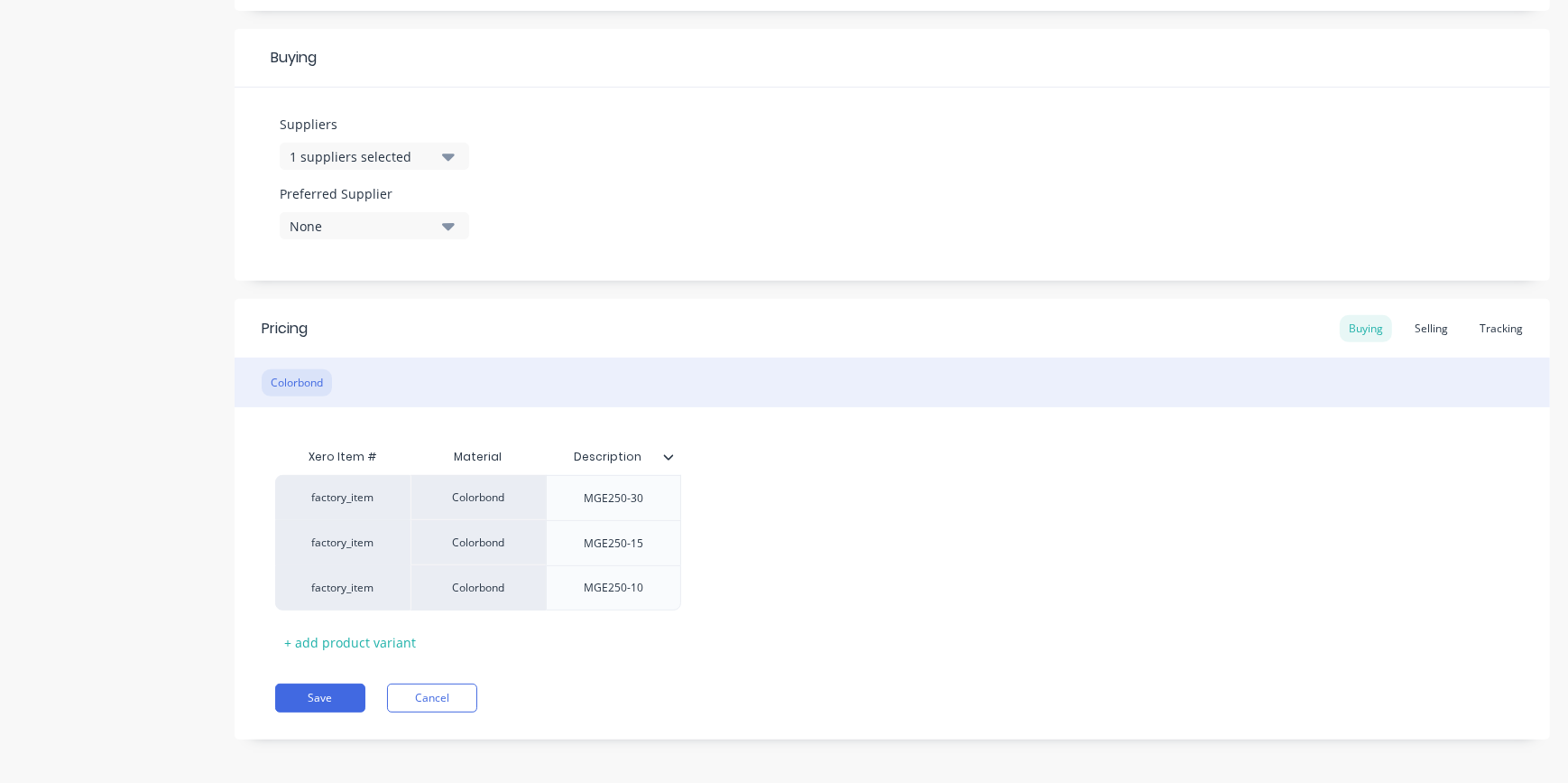
scroll to position [825, 0]
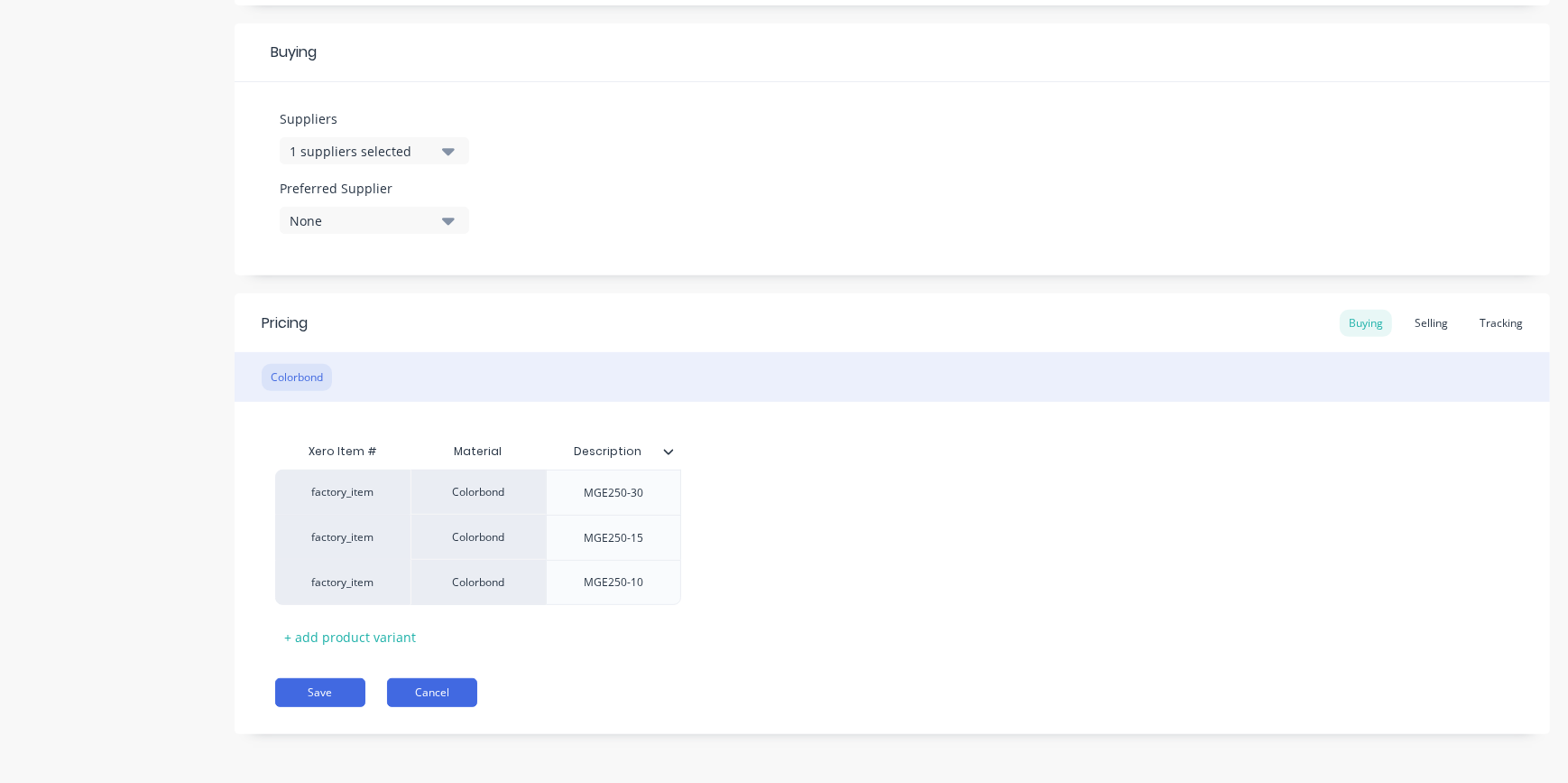
click at [425, 701] on button "Cancel" at bounding box center [432, 693] width 90 height 29
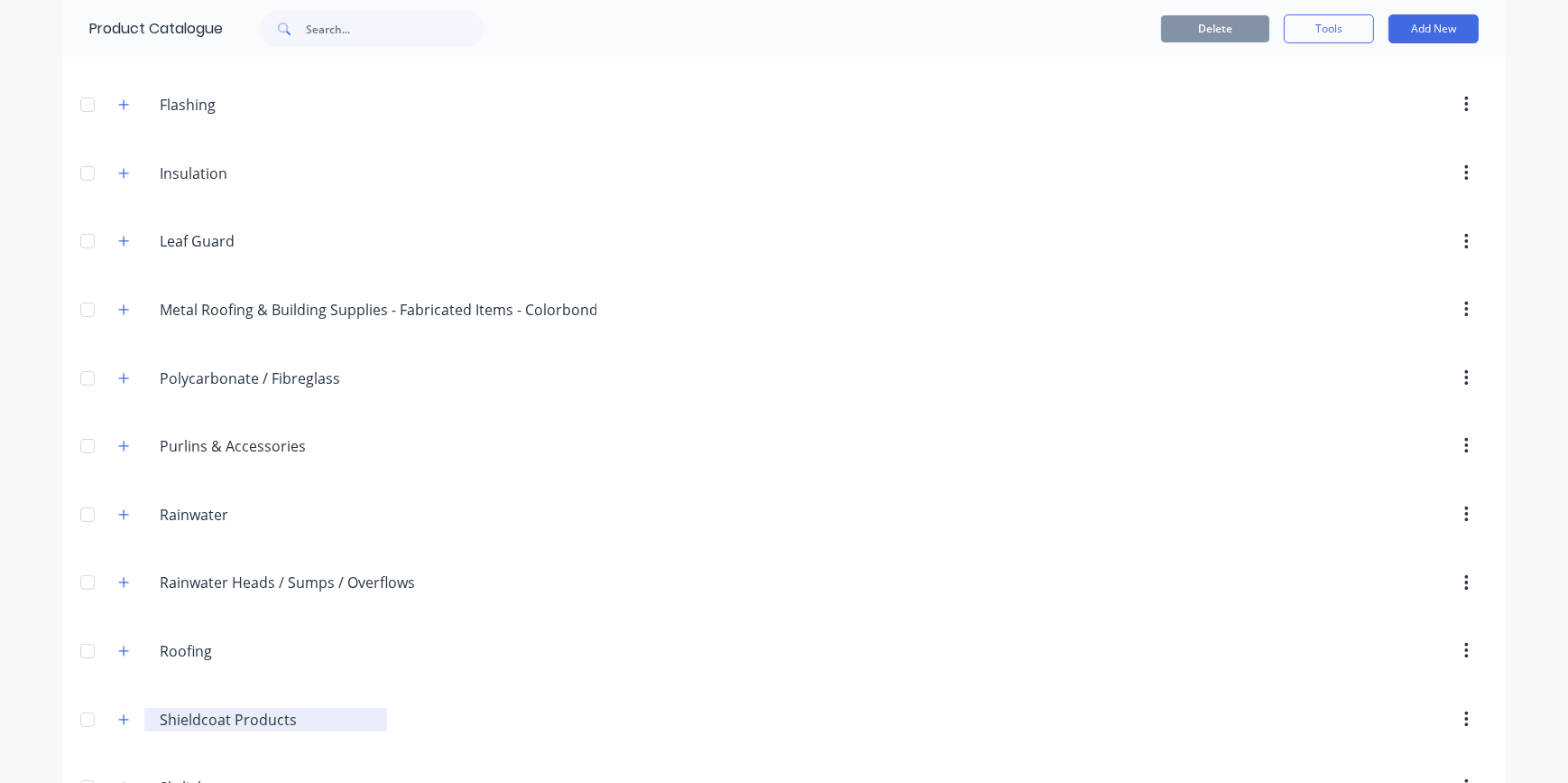
scroll to position [393, 0]
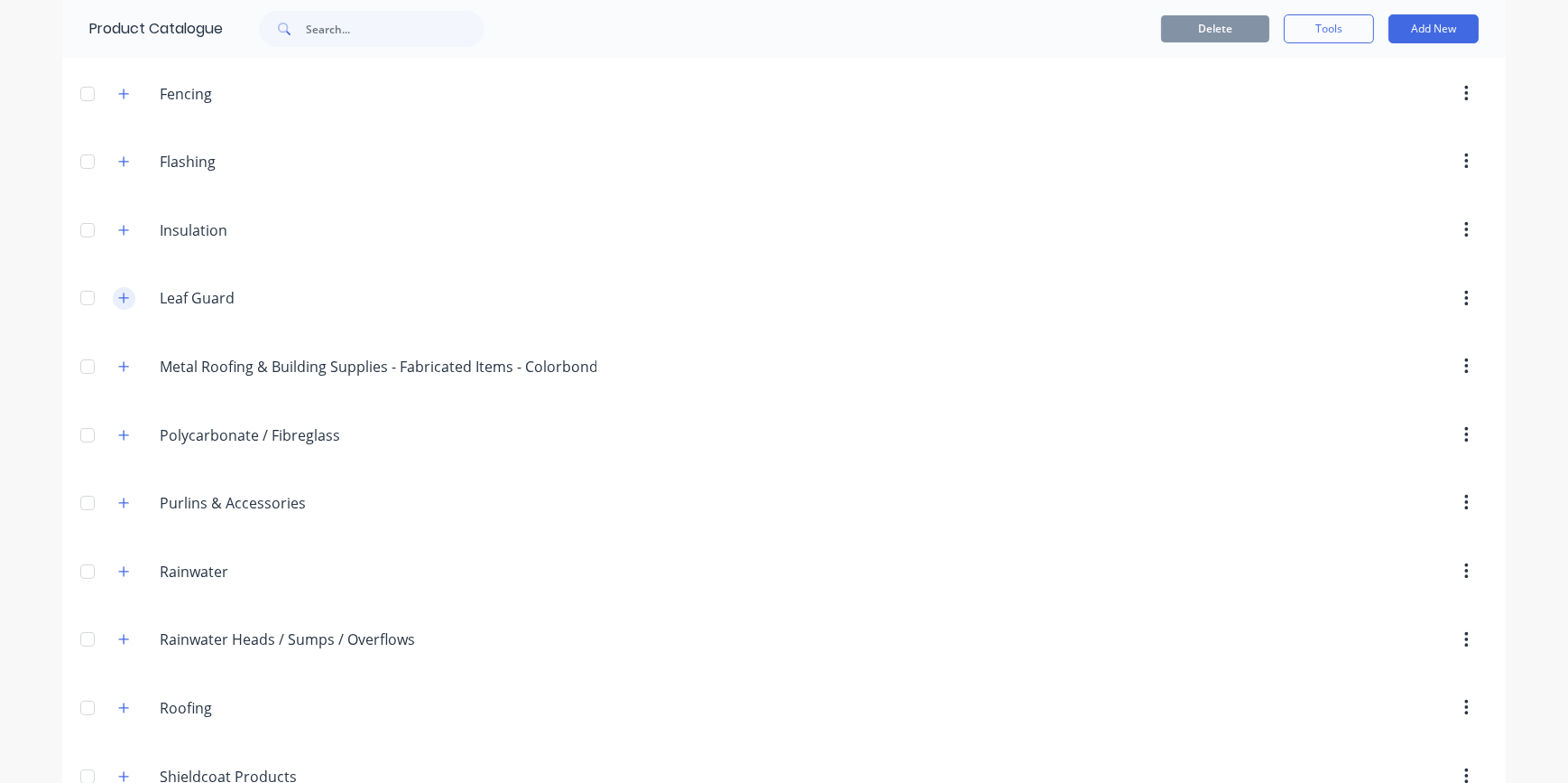
click at [123, 298] on button "button" at bounding box center [123, 298] width 22 height 22
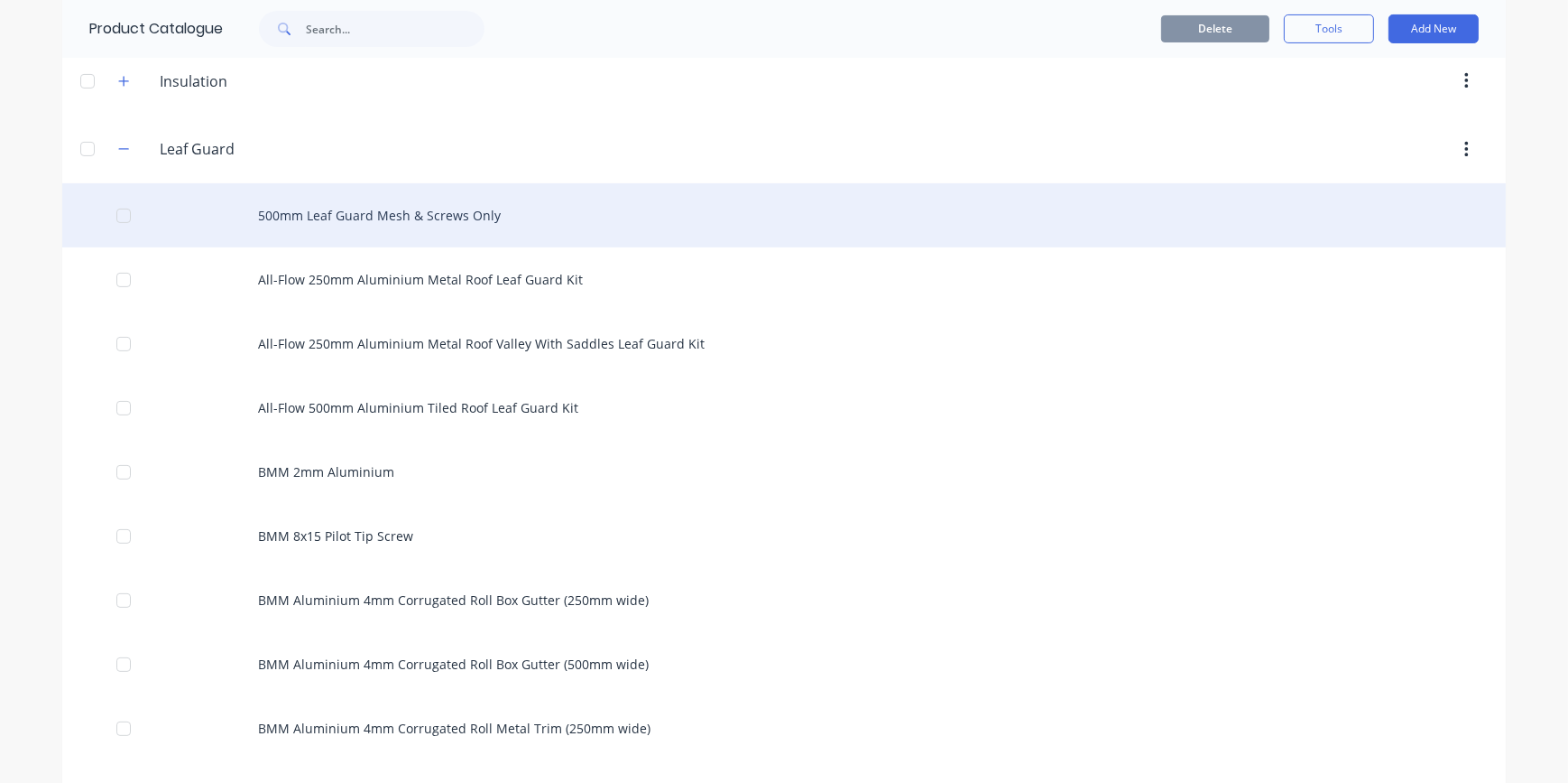
scroll to position [557, 0]
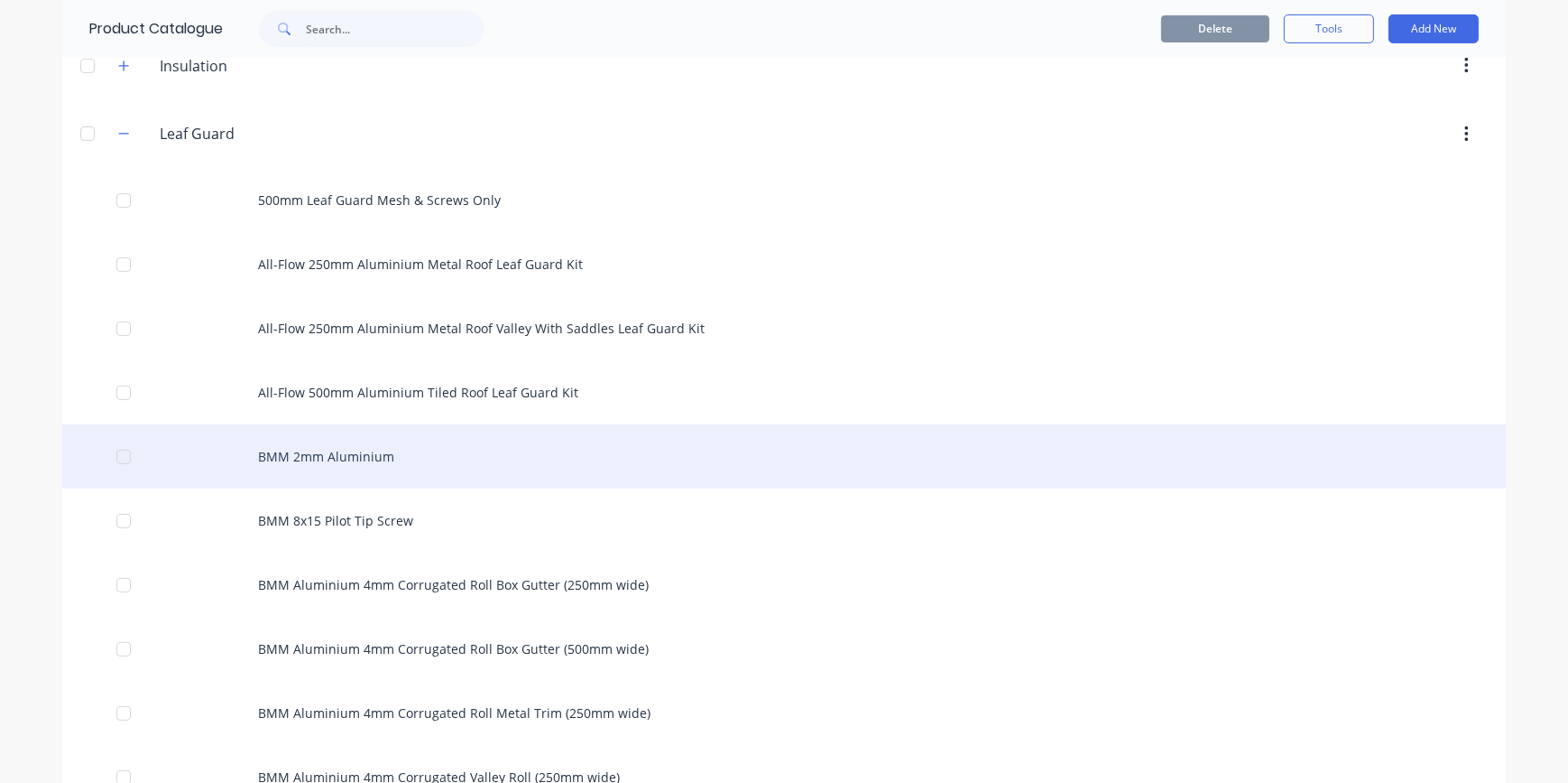
click at [330, 457] on div "BMM 2mm Aluminium" at bounding box center [784, 456] width 1443 height 64
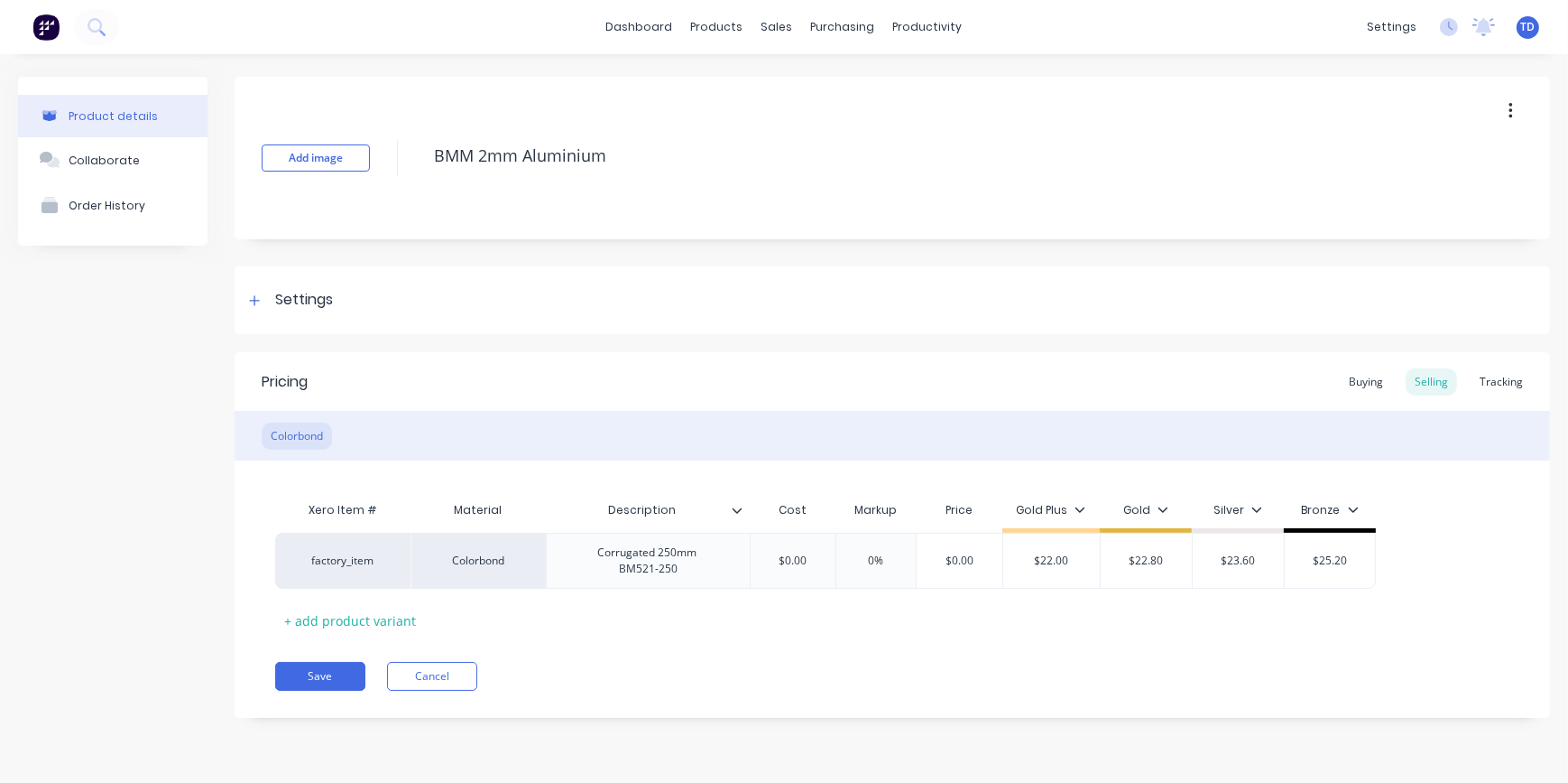
type textarea "x"
click at [1353, 382] on div "Buying" at bounding box center [1365, 382] width 52 height 27
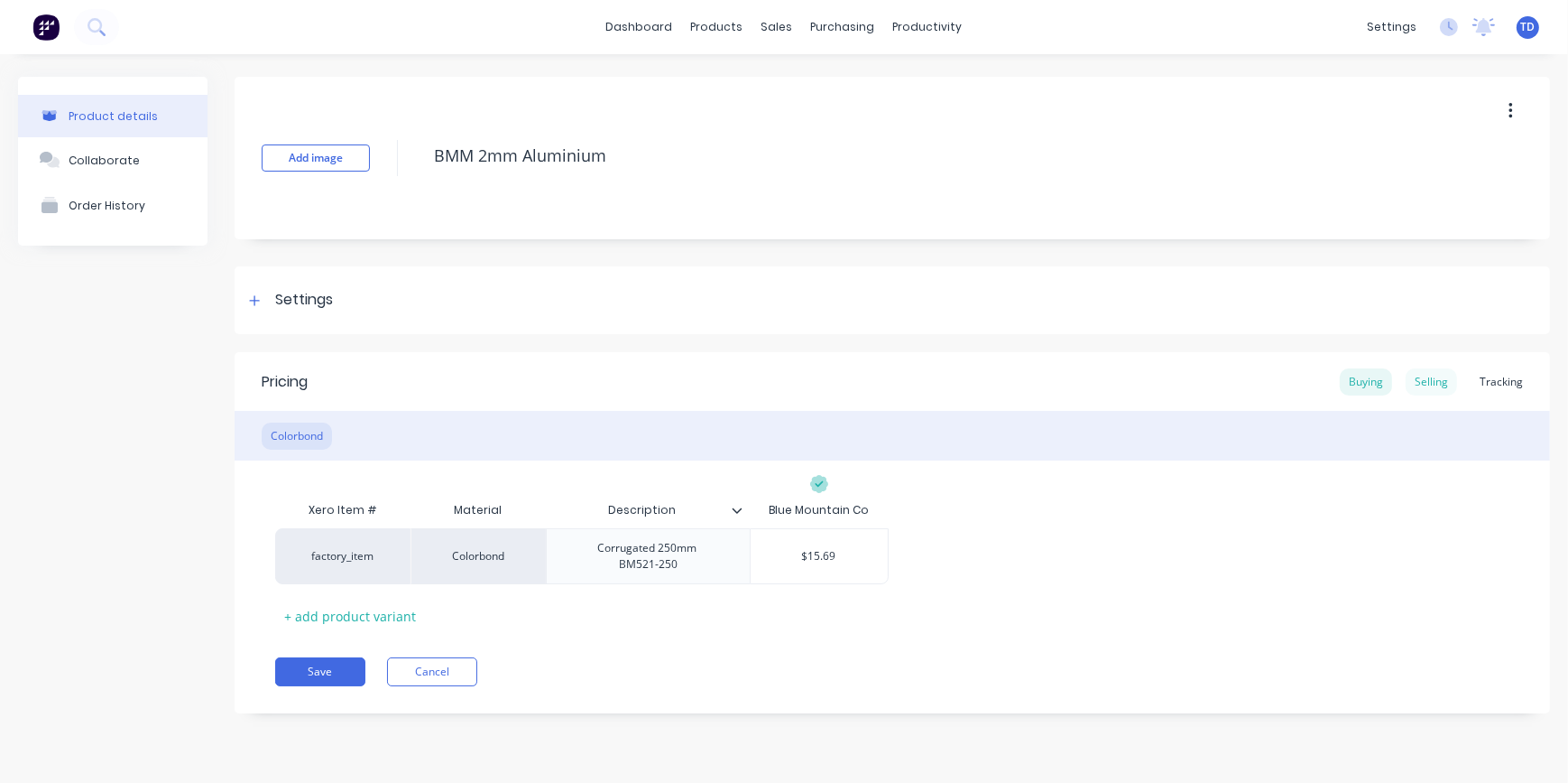
click at [1424, 387] on div "Selling" at bounding box center [1430, 382] width 51 height 27
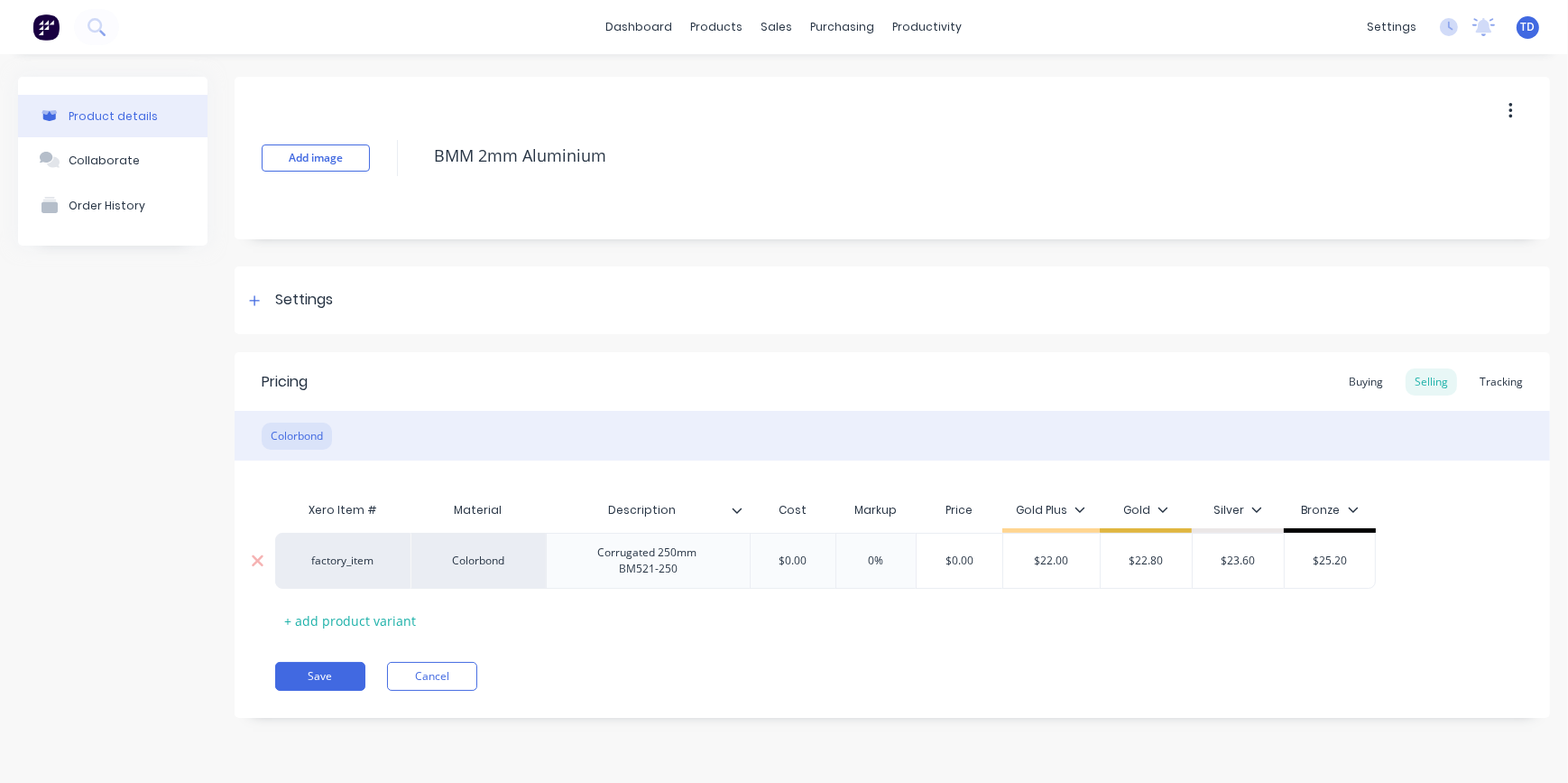
type input "$0.00"
click at [818, 561] on input "$0.00" at bounding box center [792, 560] width 90 height 16
type textarea "x"
type input "1"
type textarea "x"
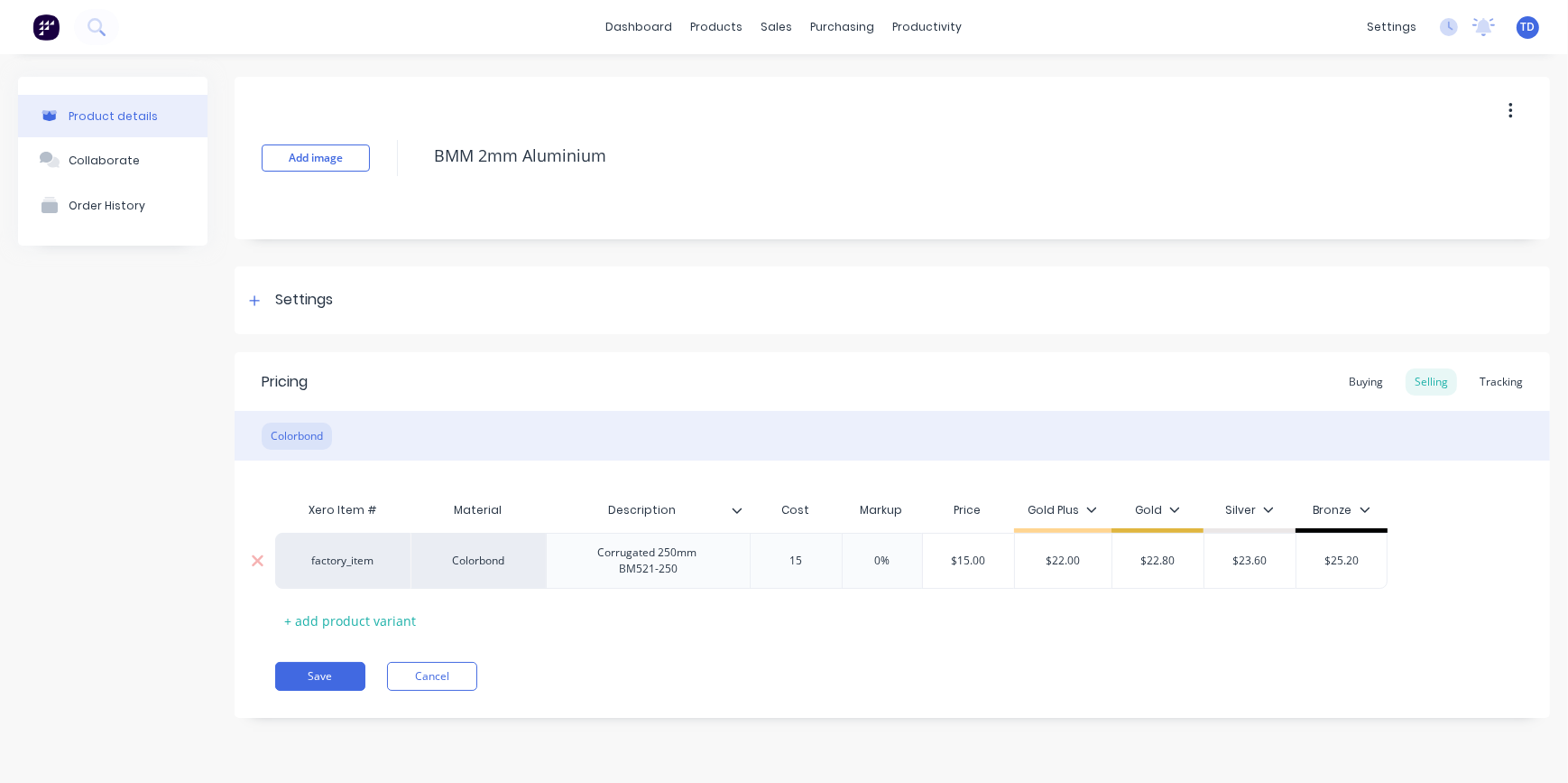
type input "15."
type textarea "x"
type input "15.6"
type textarea "x"
type input "15.69"
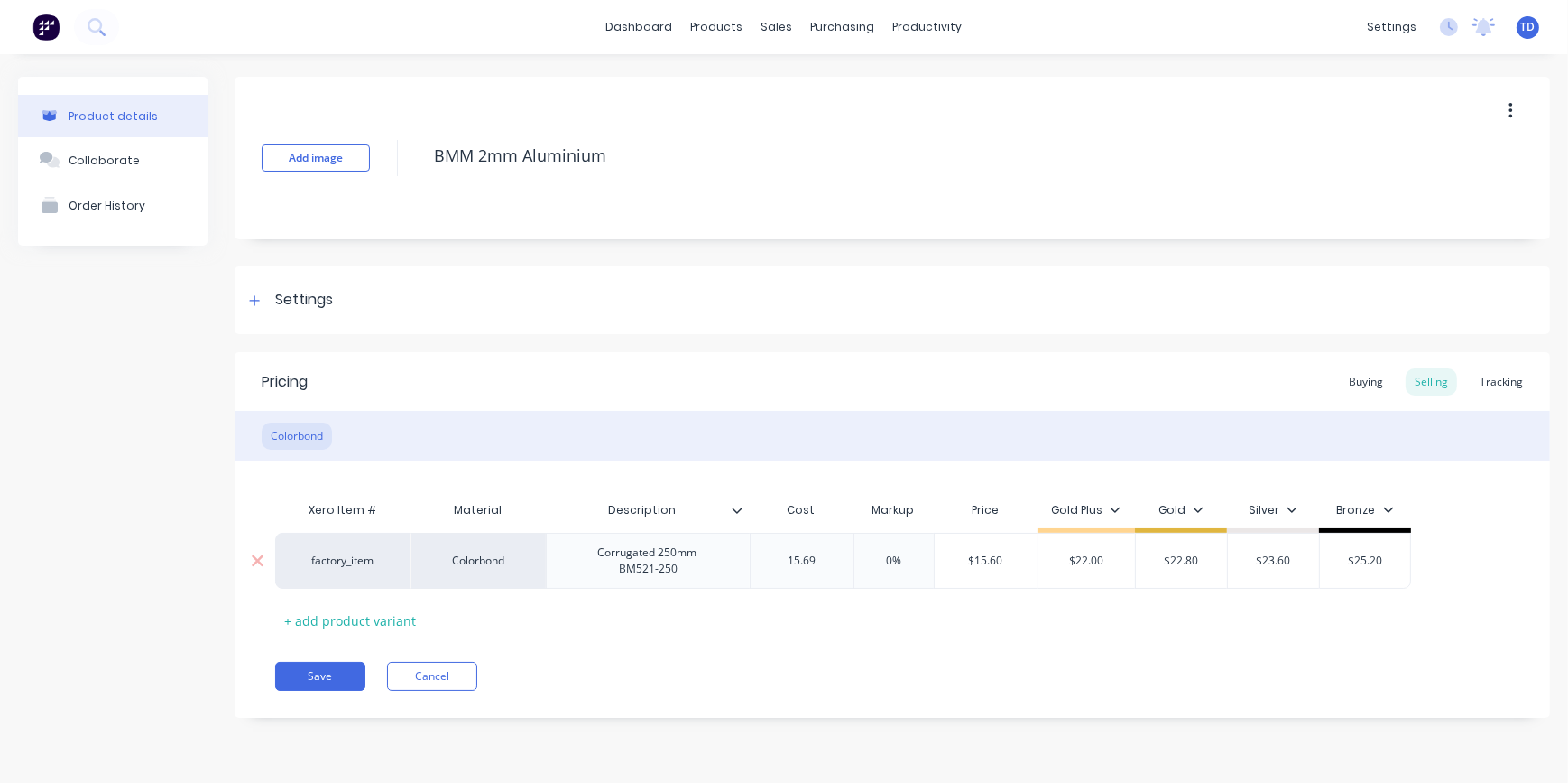
type input "0%"
type input "$15.69"
type textarea "x"
type input "2"
type textarea "x"
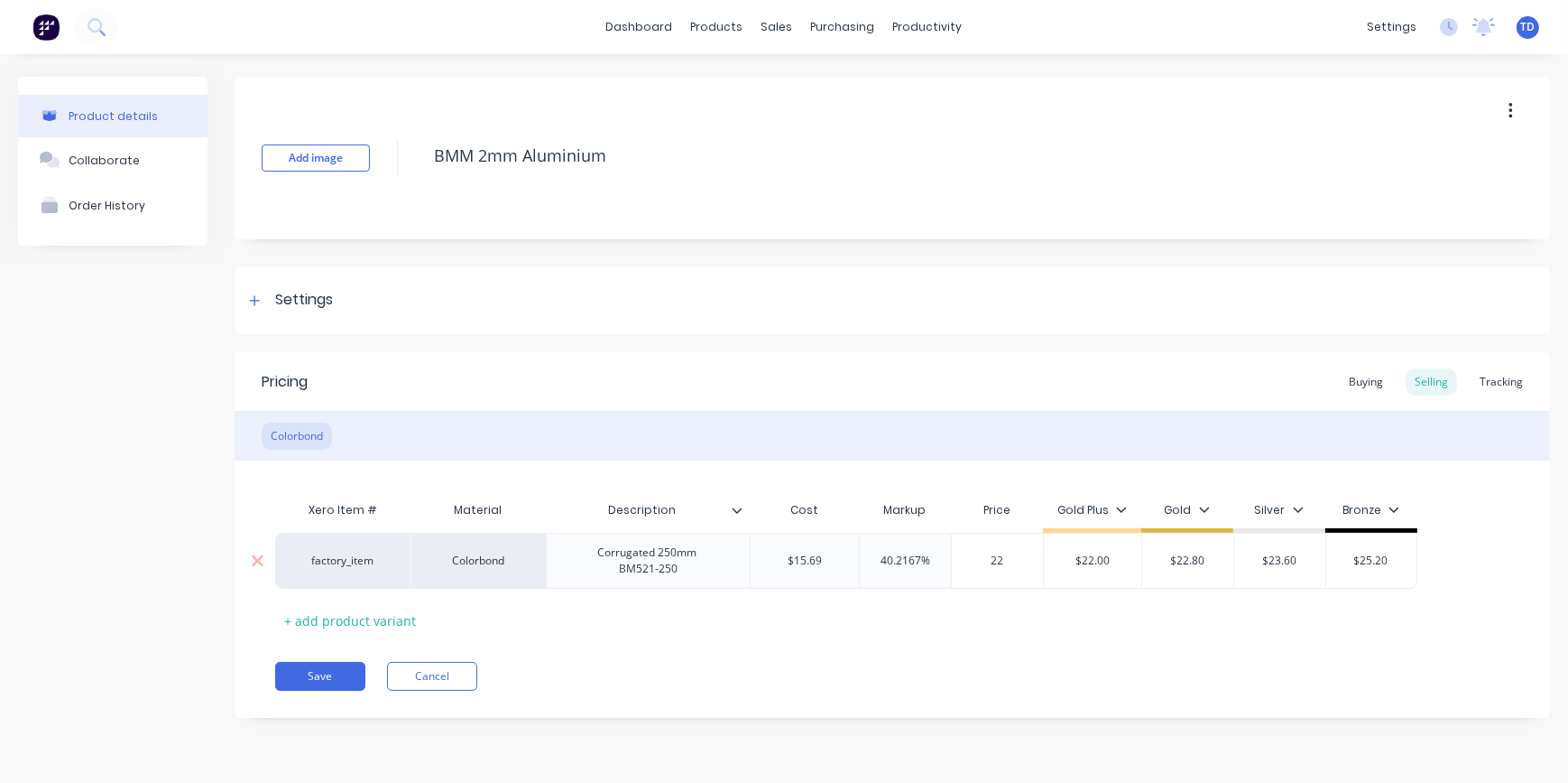
type input "22."
type textarea "x"
type input "22.80"
type input "$22.00"
click at [307, 677] on button "Save" at bounding box center [320, 676] width 90 height 29
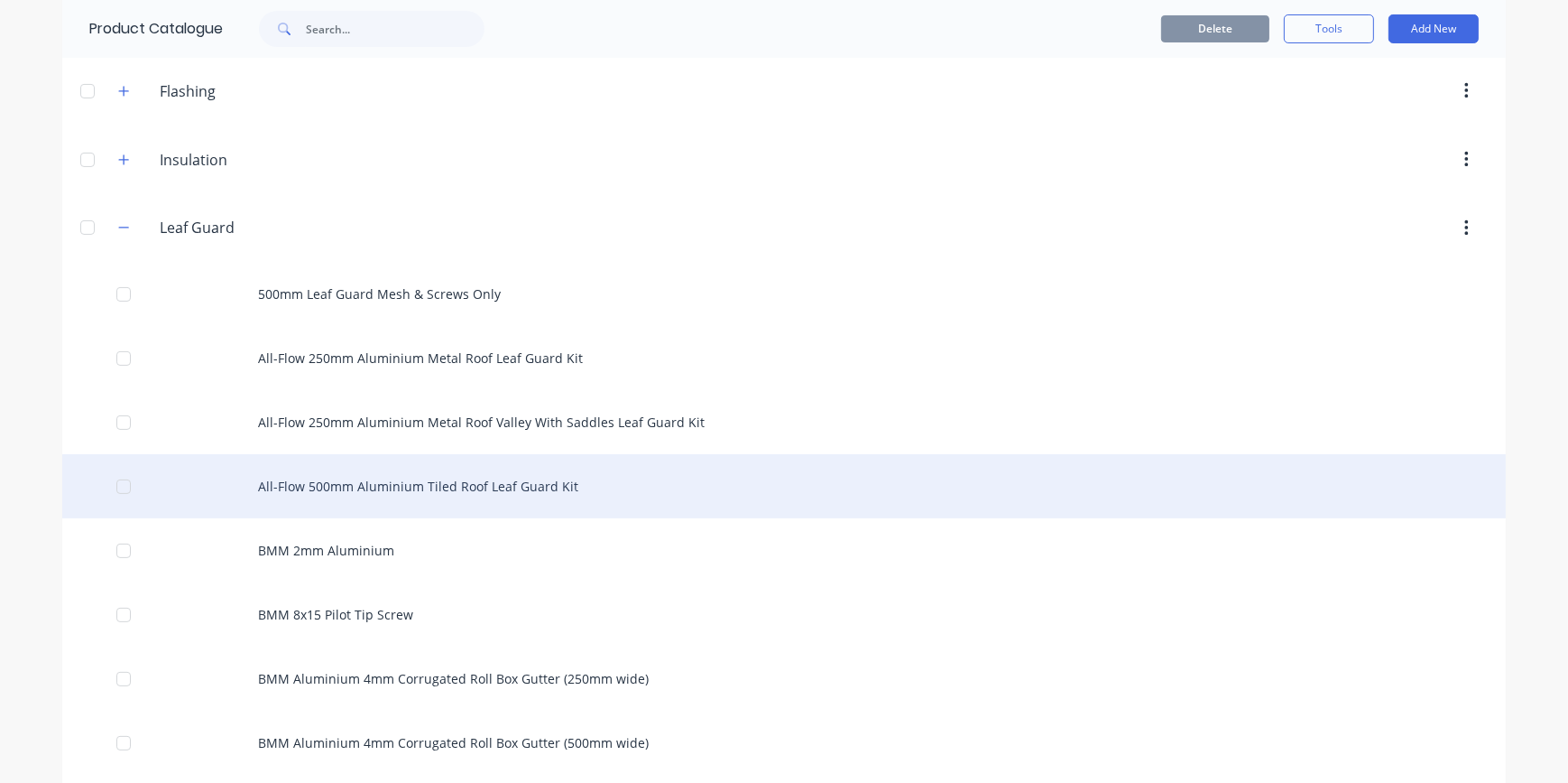
scroll to position [492, 0]
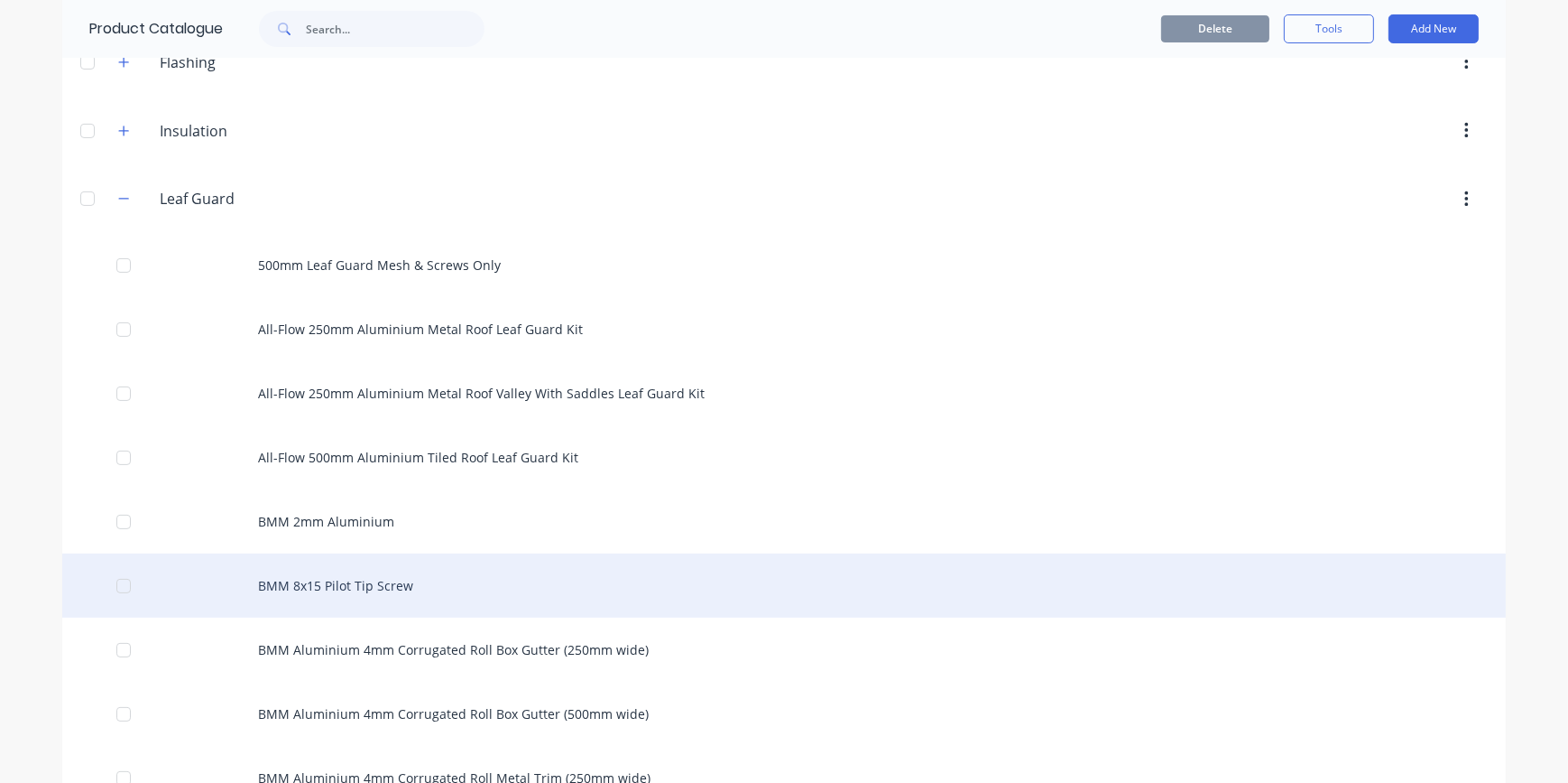
click at [382, 577] on div "BMM 8x15 Pilot Tip Screw" at bounding box center [784, 585] width 1443 height 64
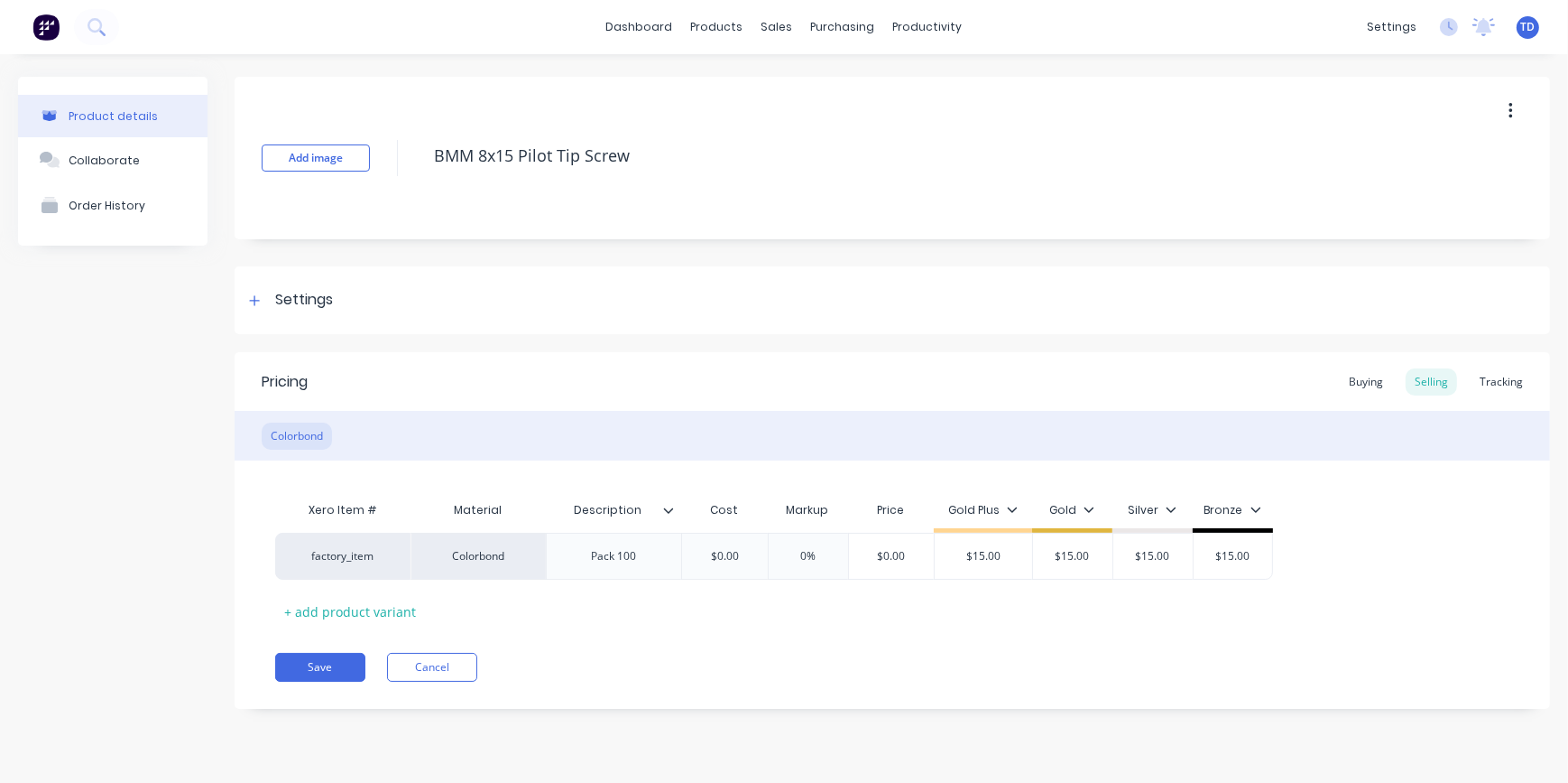
type textarea "x"
type input "$0.00"
click at [738, 555] on input "$0.00" at bounding box center [723, 556] width 90 height 16
type textarea "x"
type input "1"
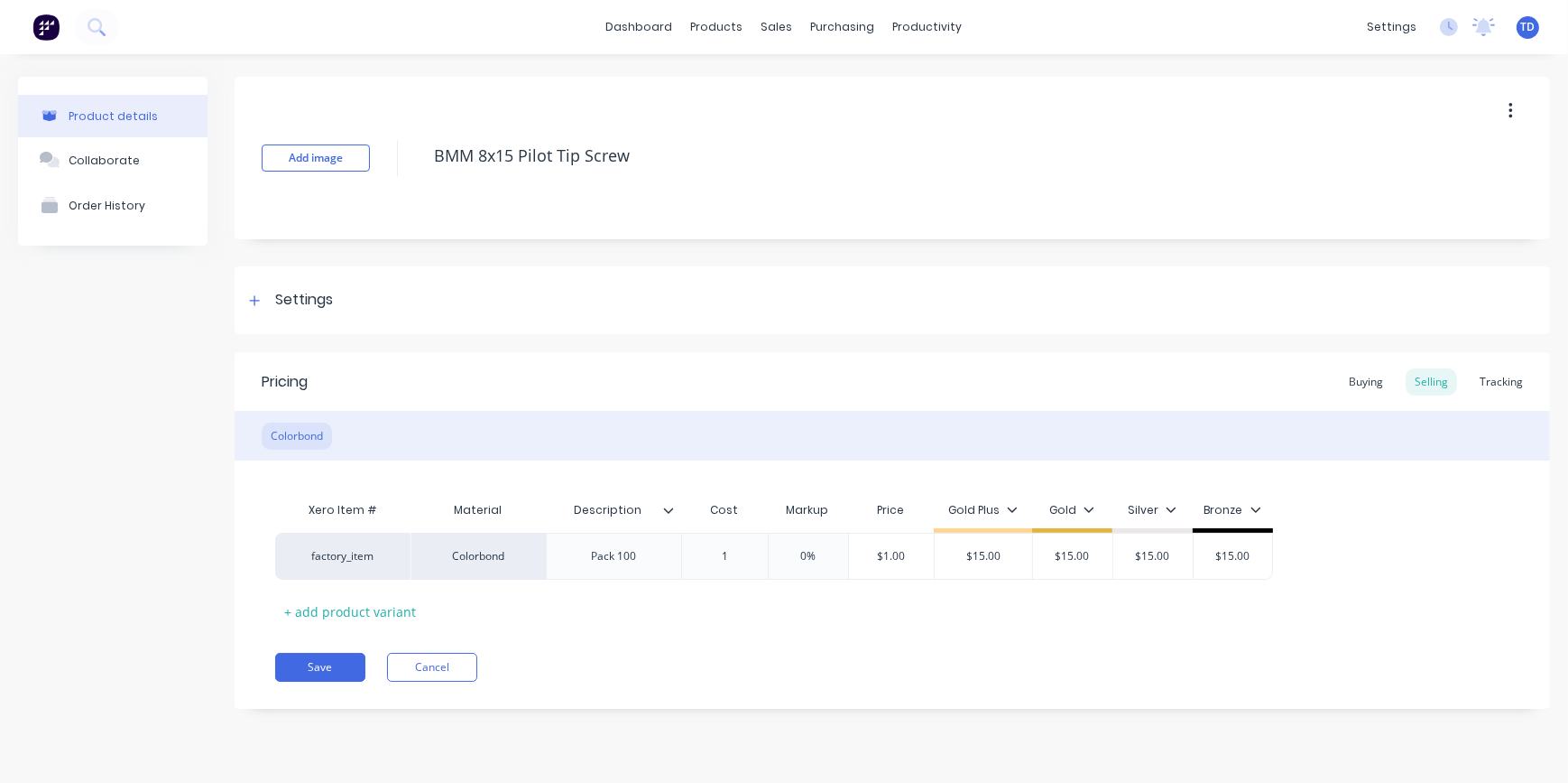
type textarea "x"
type input "10"
type input "0%"
type input "$10.00"
type input "$15.00"
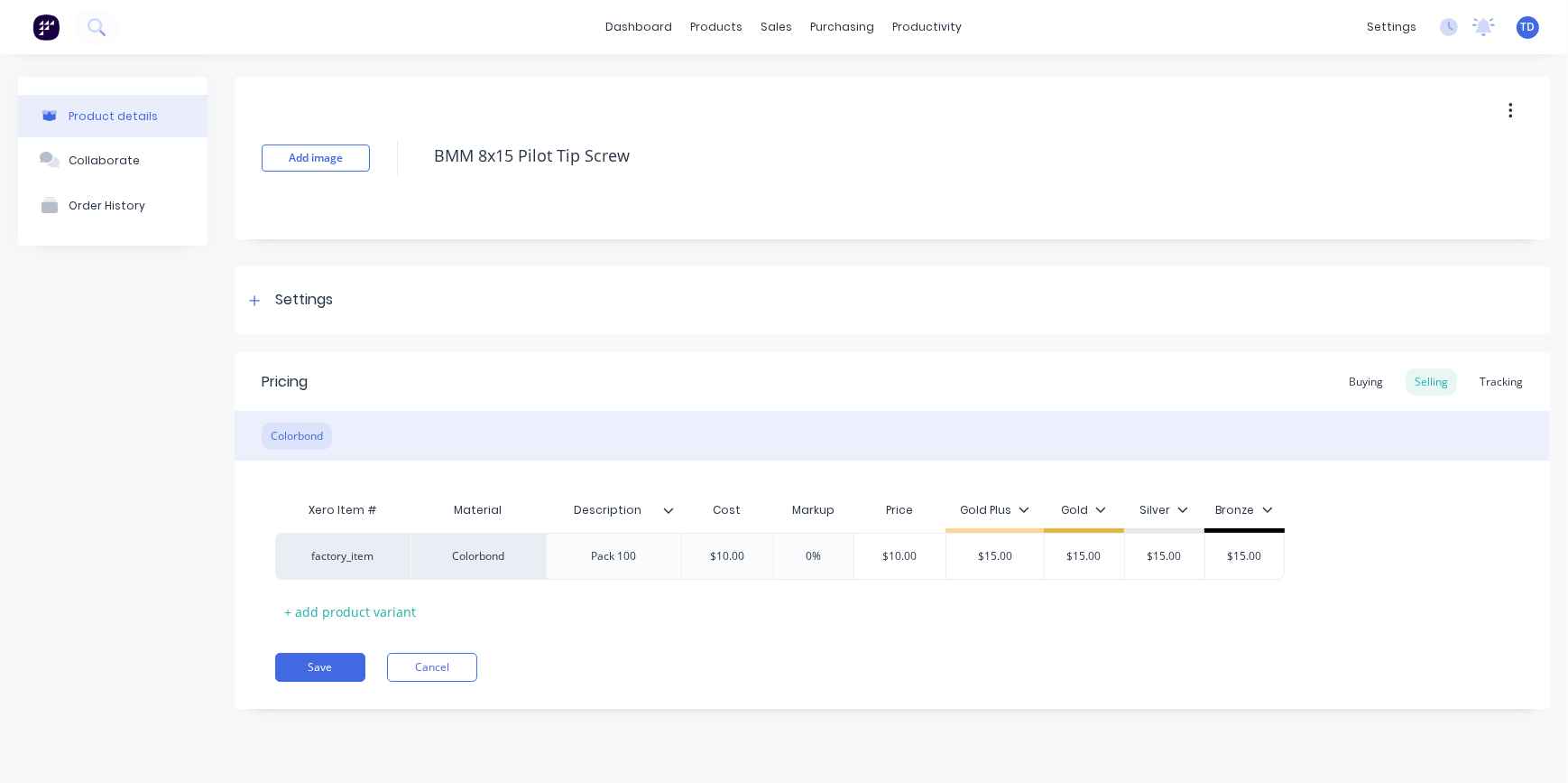
type textarea "x"
type input "1"
type textarea "x"
type input "15.0"
click at [317, 655] on button "Save" at bounding box center [320, 668] width 90 height 29
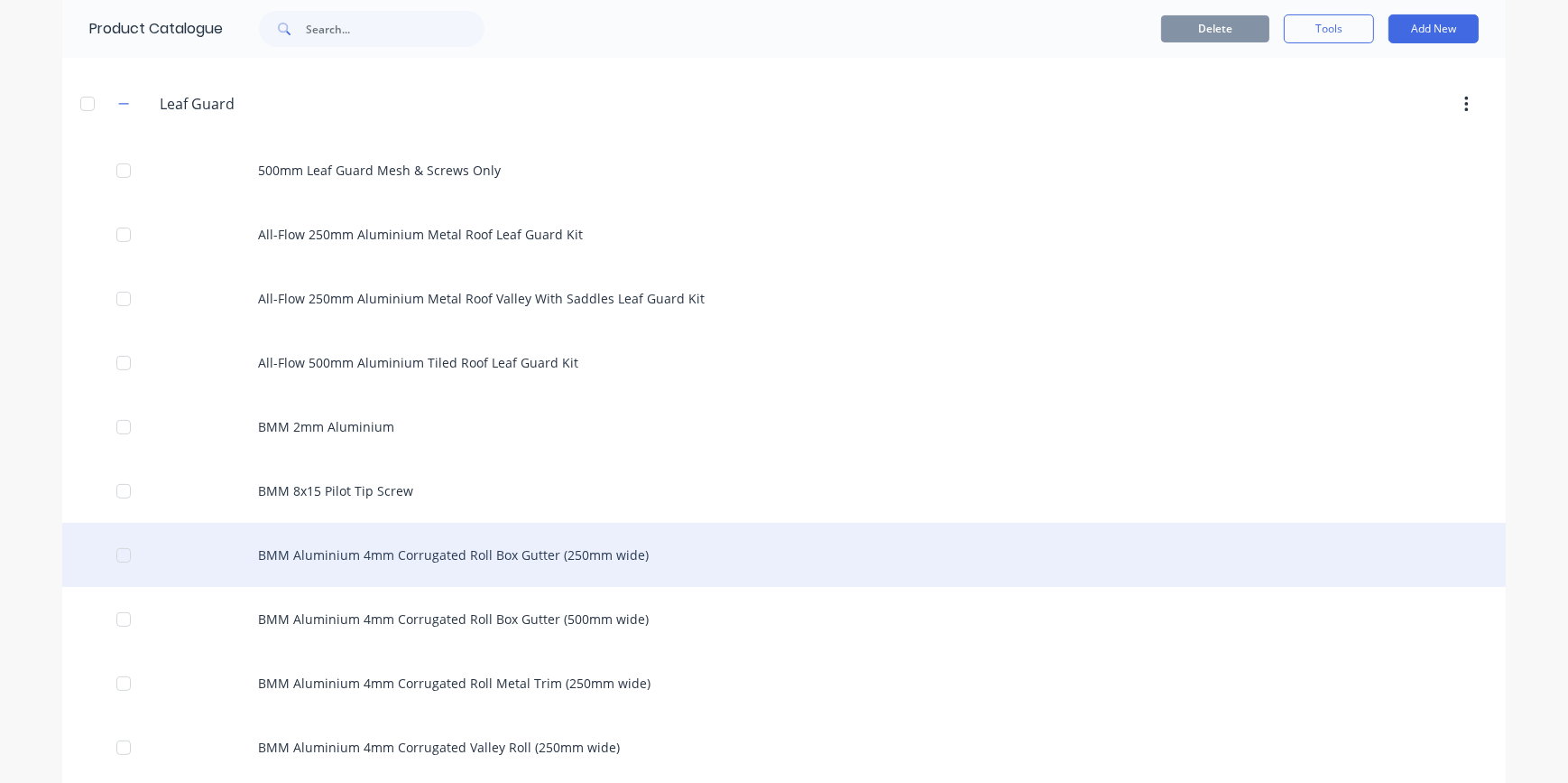
scroll to position [656, 0]
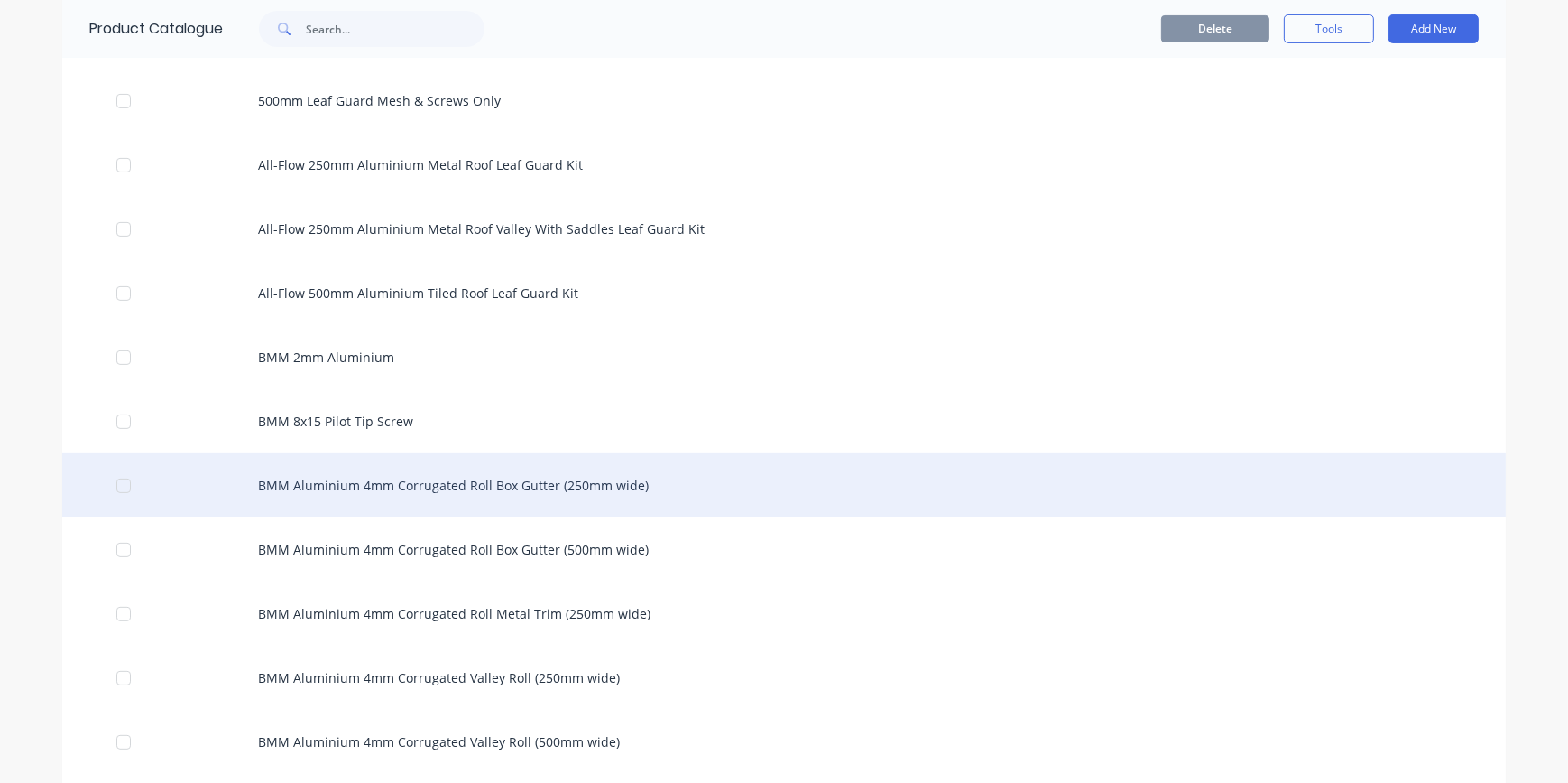
click at [317, 482] on div "BMM Aluminium 4mm Corrugated Roll Box Gutter (250mm wide)" at bounding box center [784, 485] width 1443 height 64
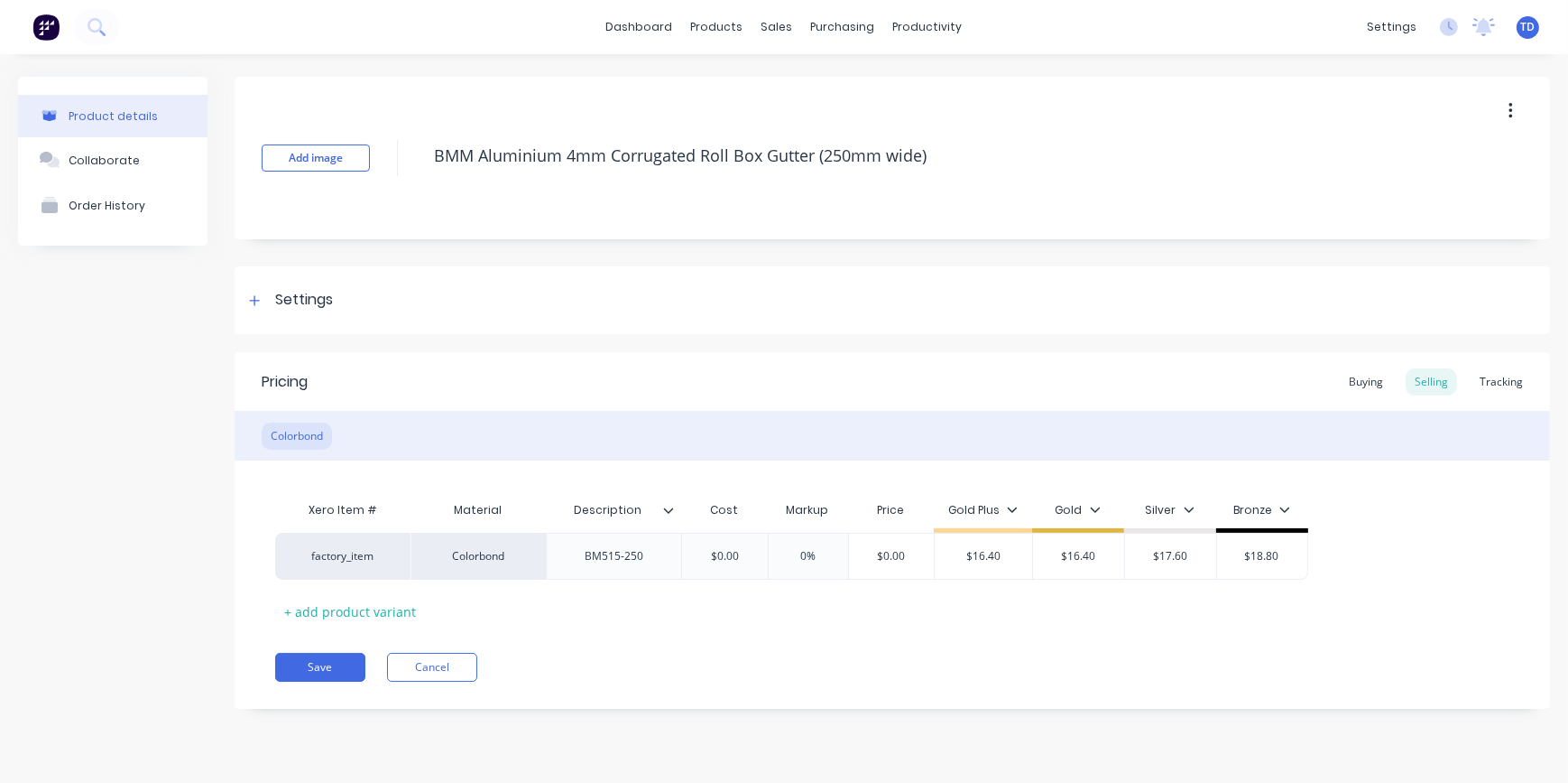
type textarea "x"
type input "$0.00"
click at [755, 563] on input "$0.00" at bounding box center [723, 556] width 90 height 16
type textarea "x"
type input "1"
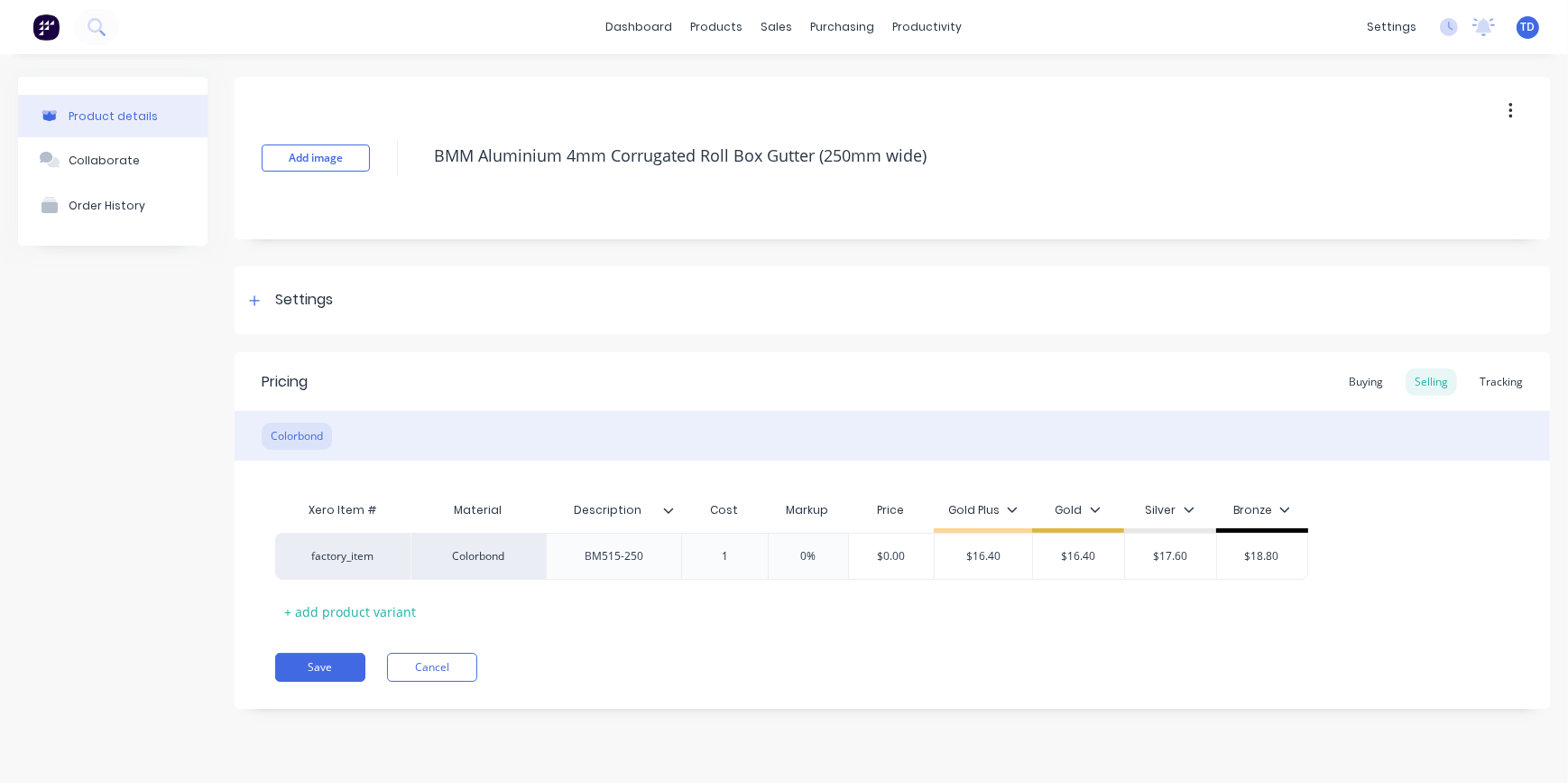
type textarea "x"
type input "11."
type textarea "x"
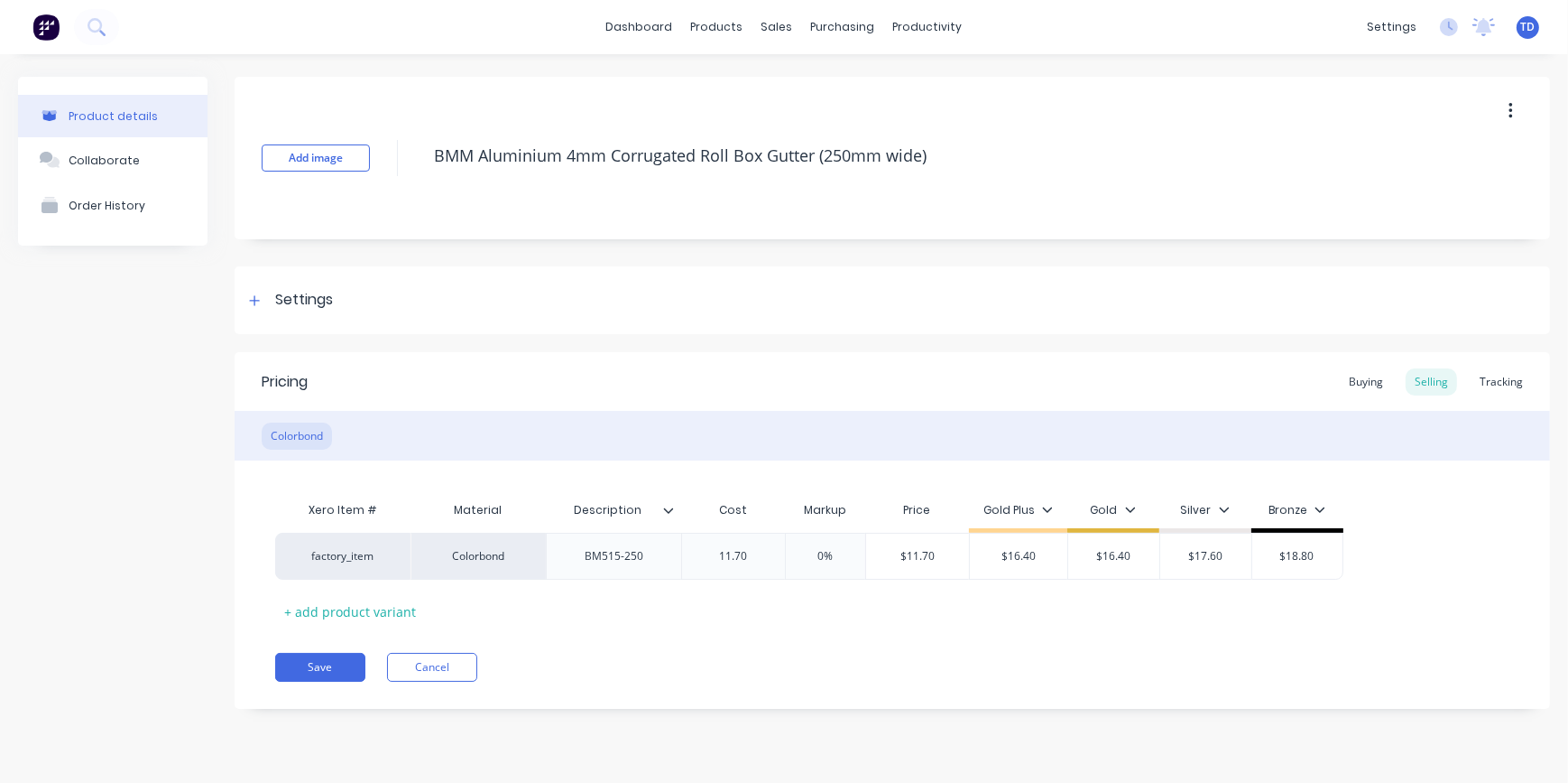
type input "11.70"
type input "0%"
type input "$11.70"
type textarea "x"
type input "1"
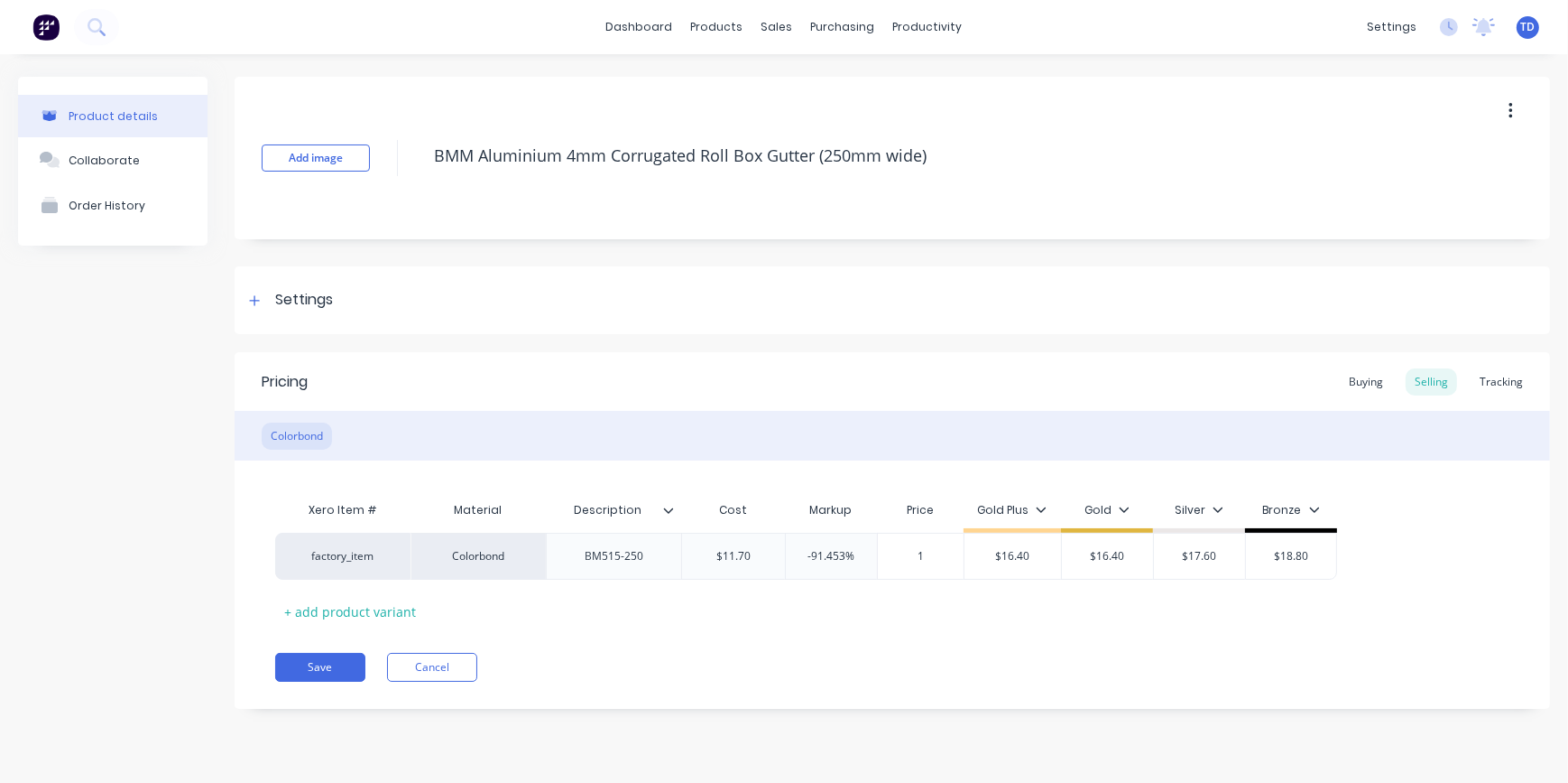
type textarea "x"
type input "16."
type textarea "x"
type input "16.40"
type input "$16.40"
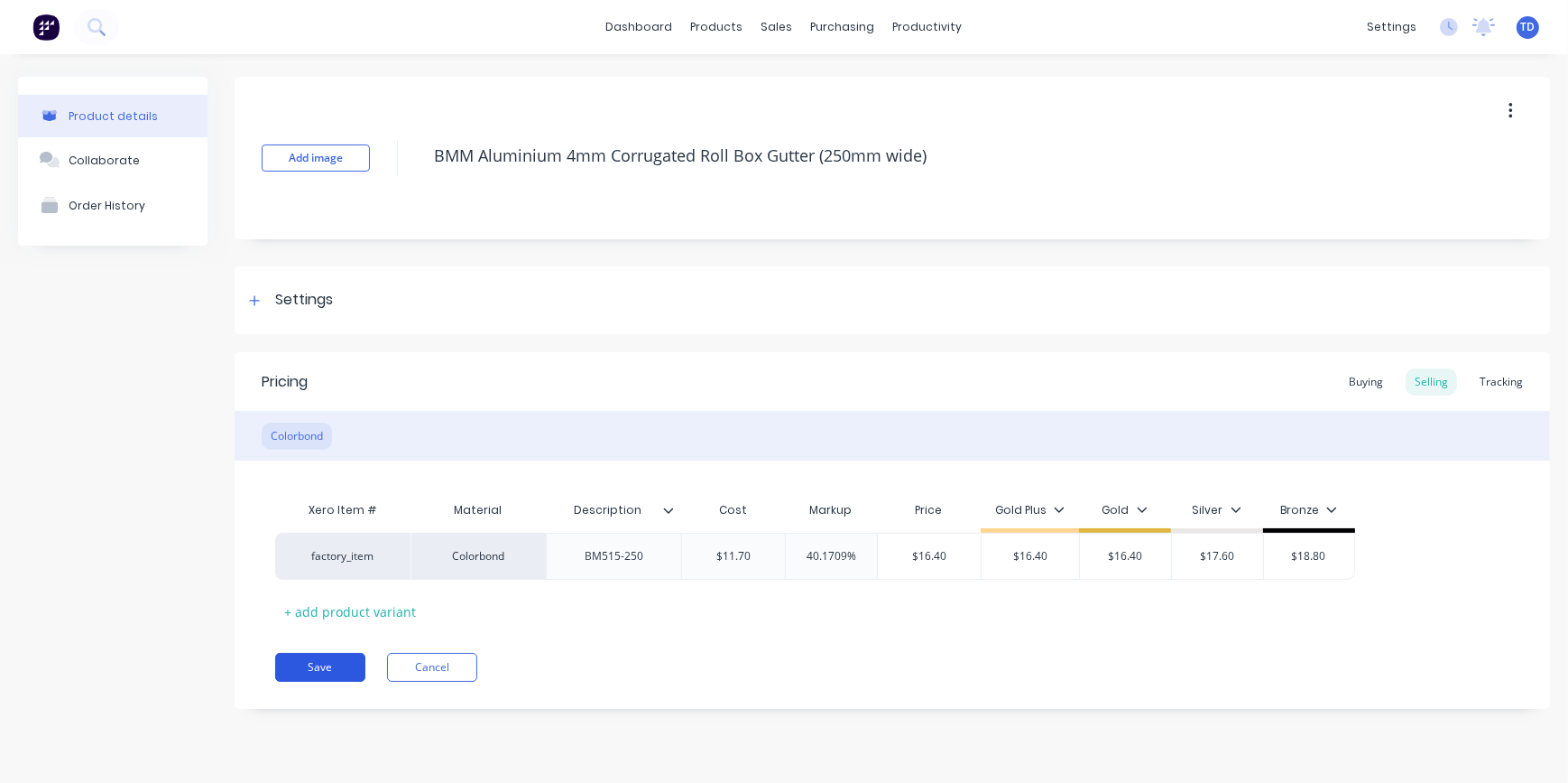
click at [341, 660] on button "Save" at bounding box center [320, 668] width 90 height 29
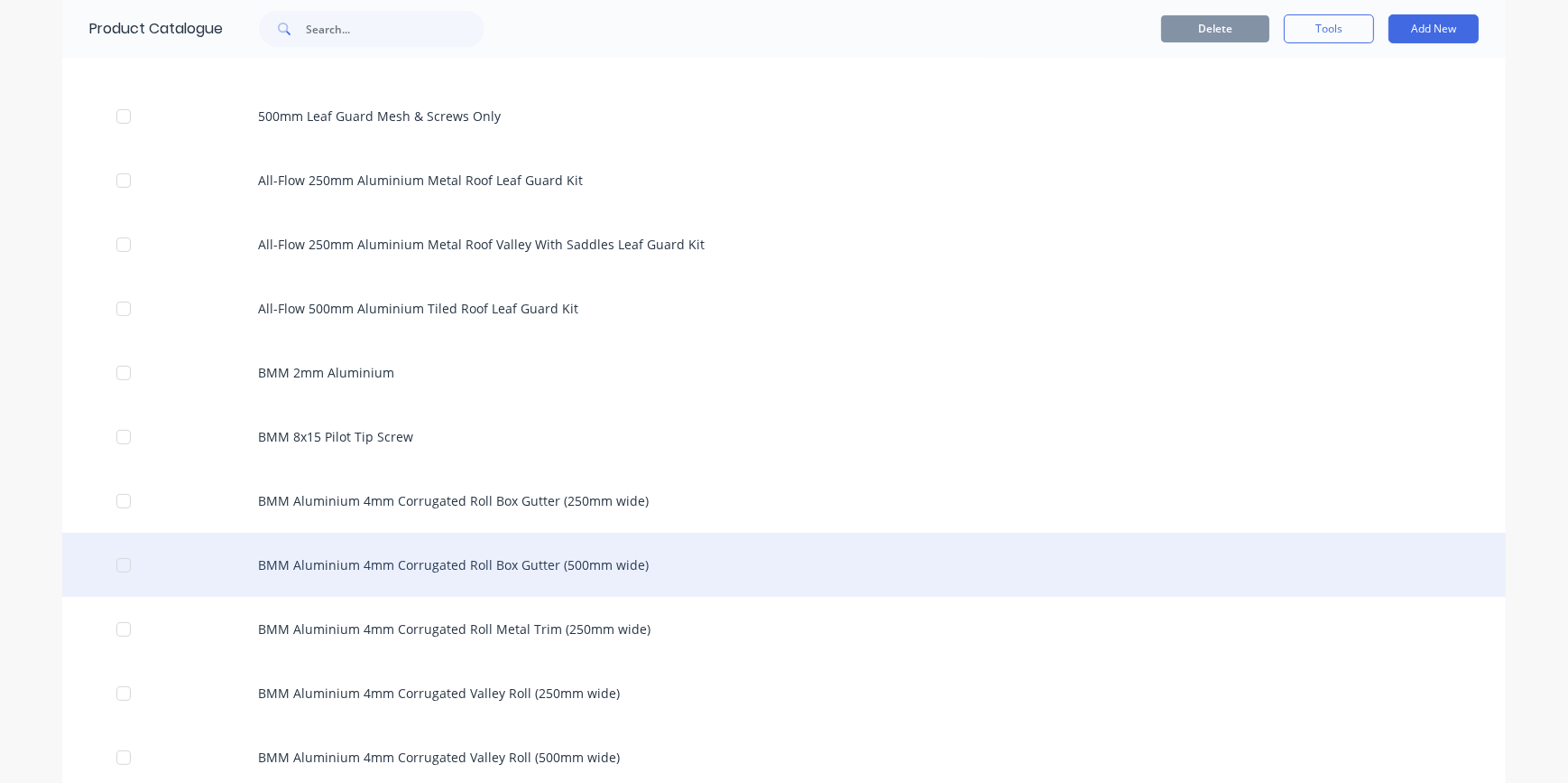
scroll to position [656, 0]
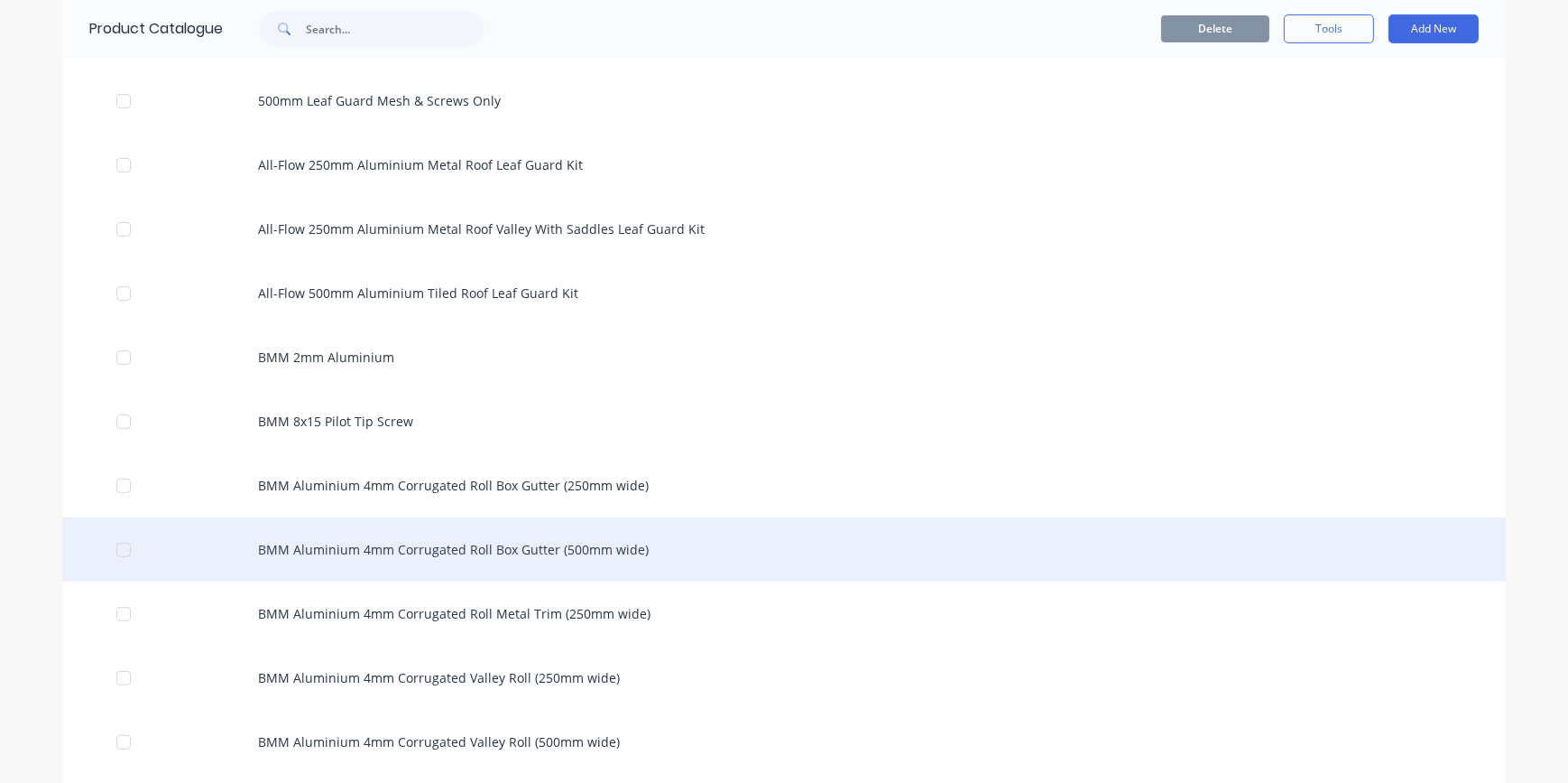
click at [468, 547] on div "BMM Aluminium 4mm Corrugated Roll Box Gutter (500mm wide)" at bounding box center [784, 549] width 1443 height 64
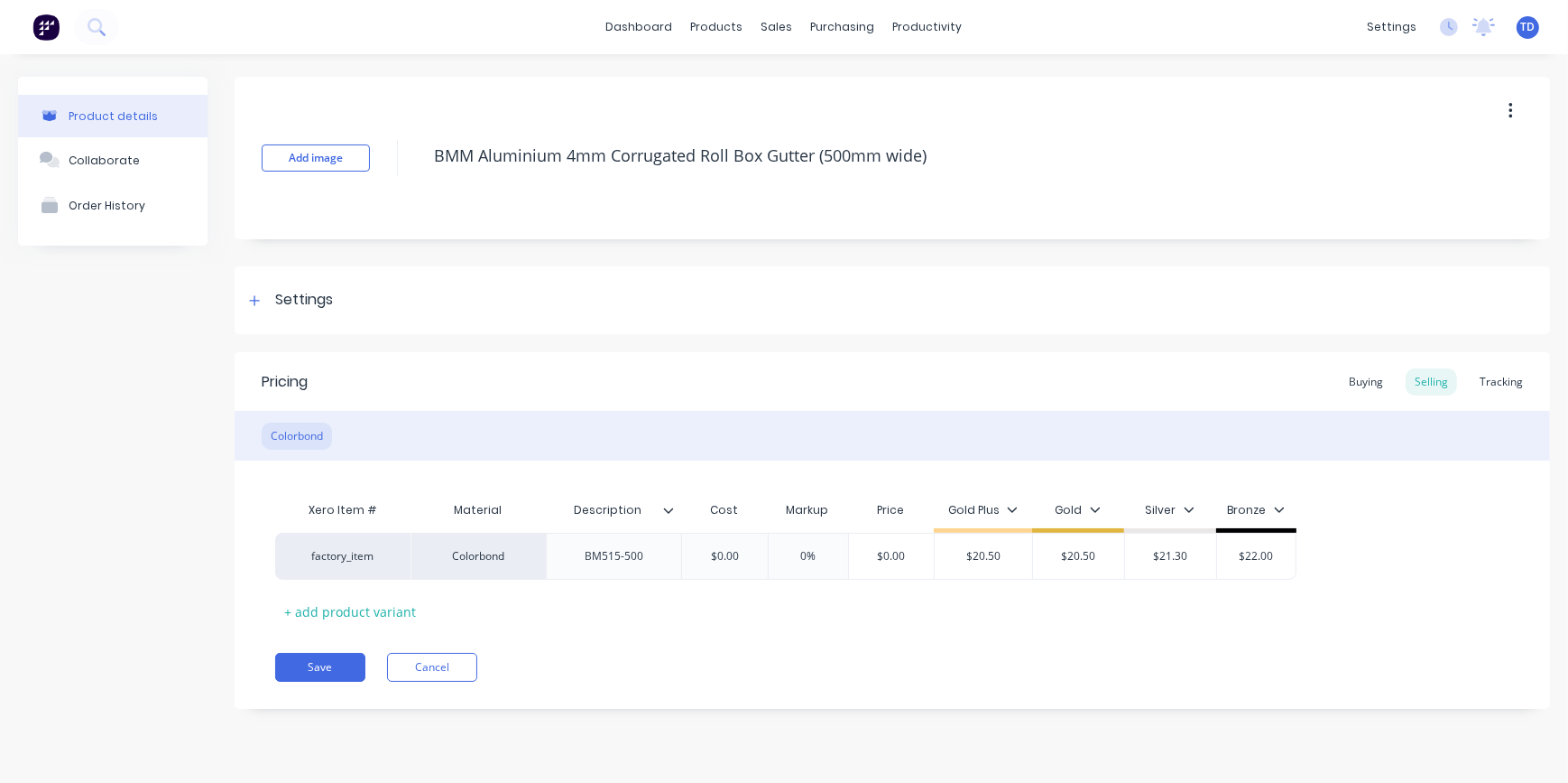
type textarea "x"
type input "$0.00"
click at [757, 551] on input "$0.00" at bounding box center [723, 556] width 90 height 16
type textarea "x"
type input "15"
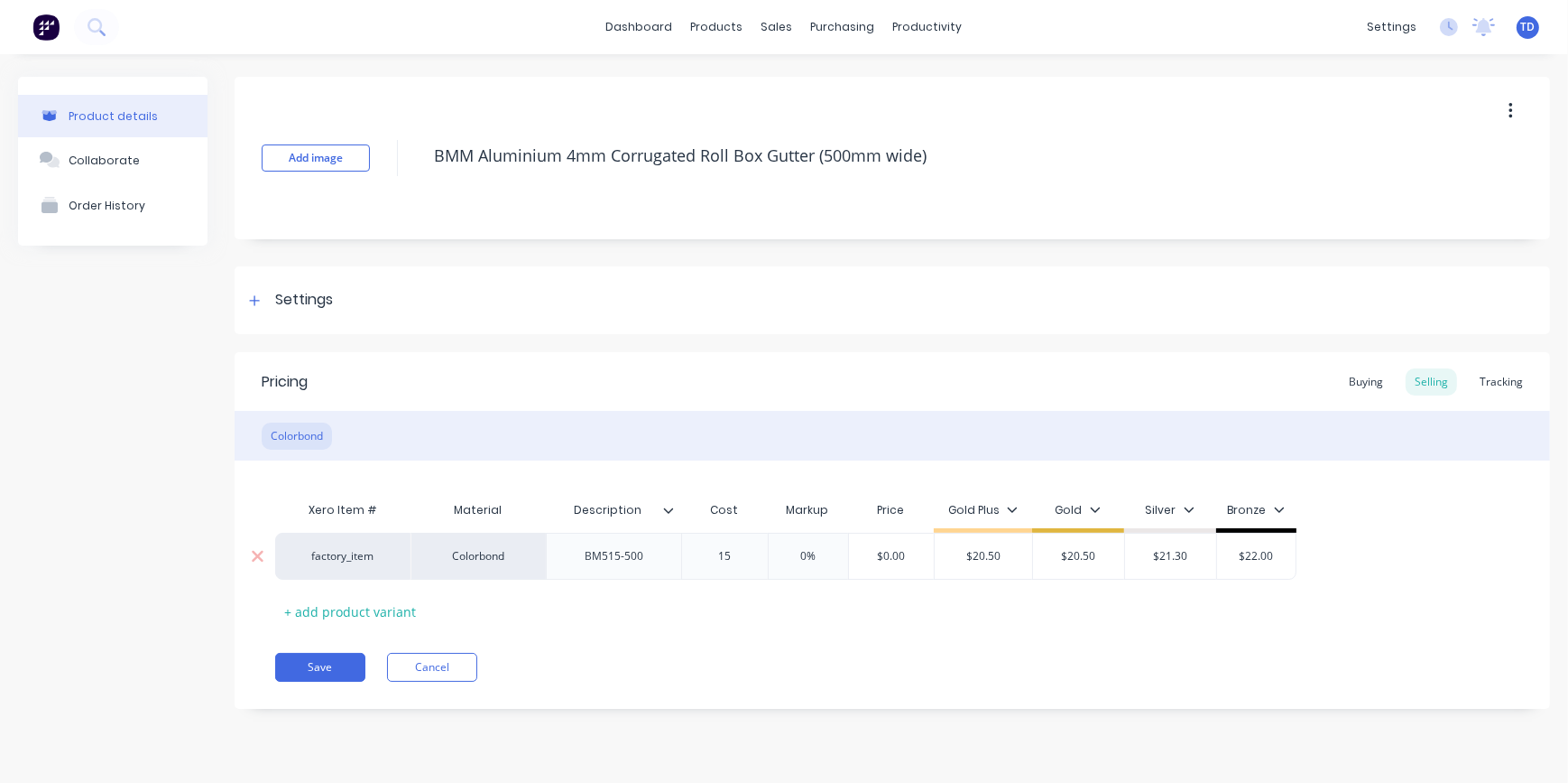
type textarea "x"
type input "15."
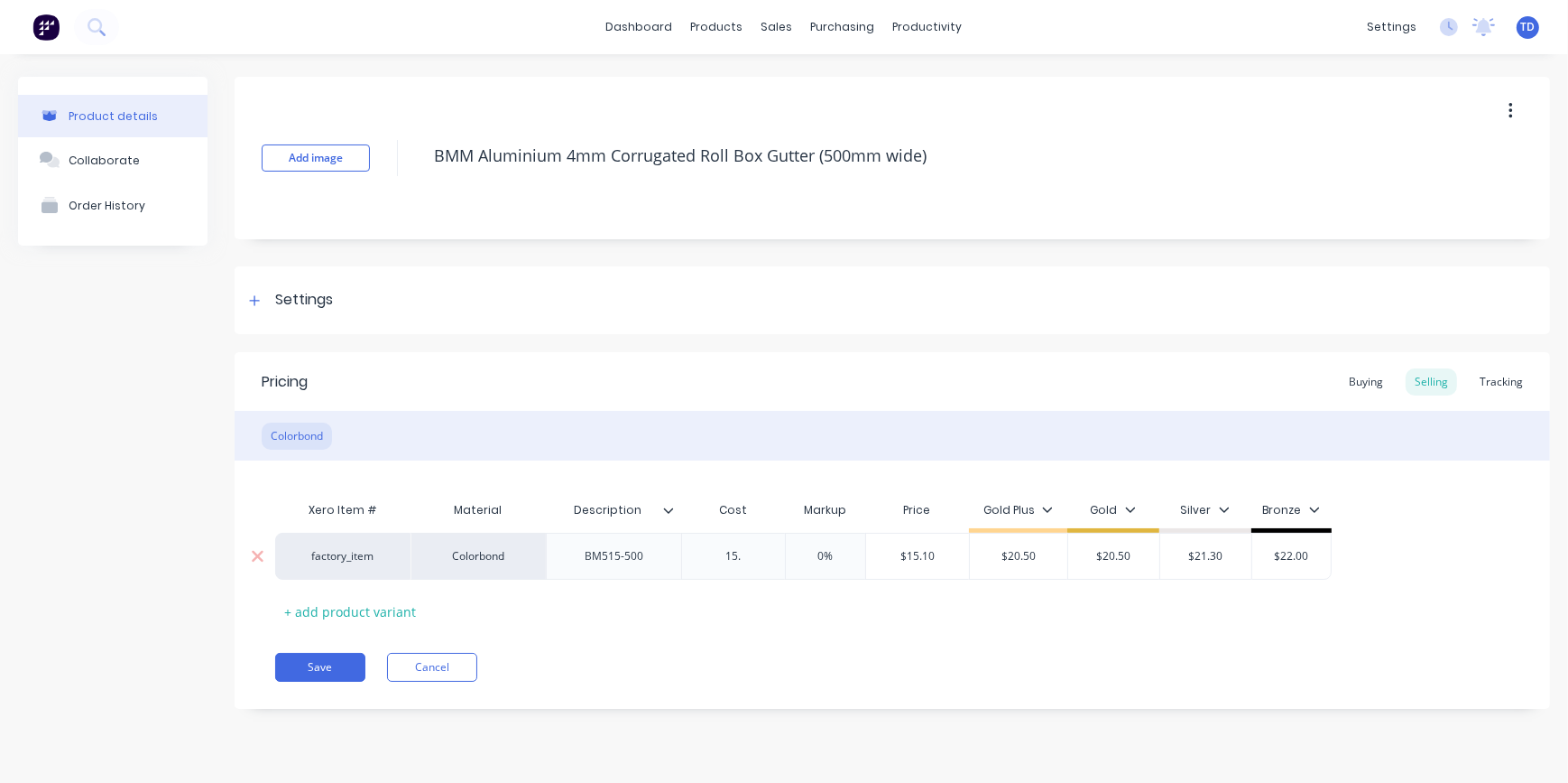
type textarea "x"
type input "15.1"
type textarea "x"
type input "15.15"
type input "0%"
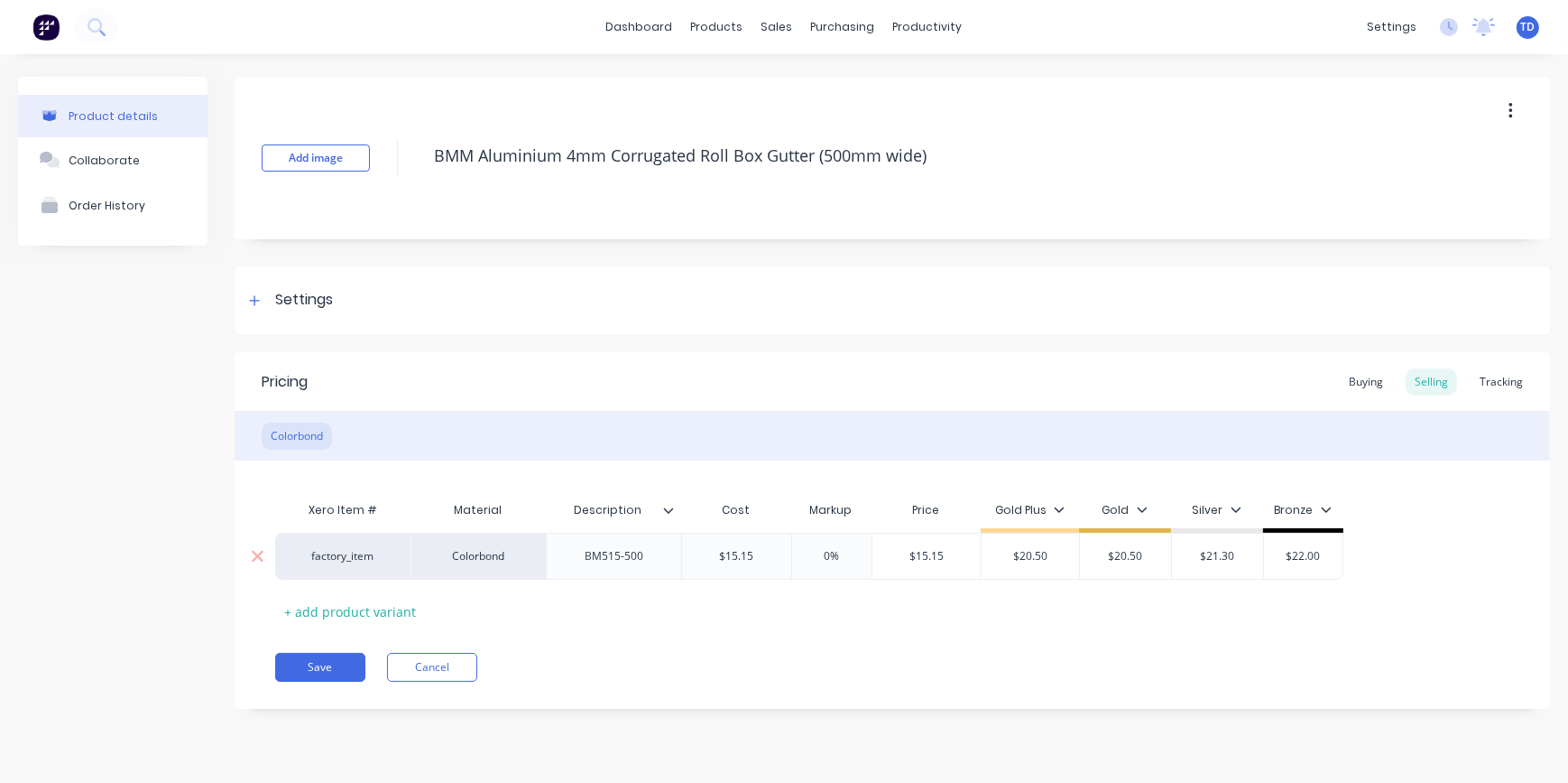
type input "$15.15"
type input "$20.50"
type textarea "x"
type input "2"
type textarea "x"
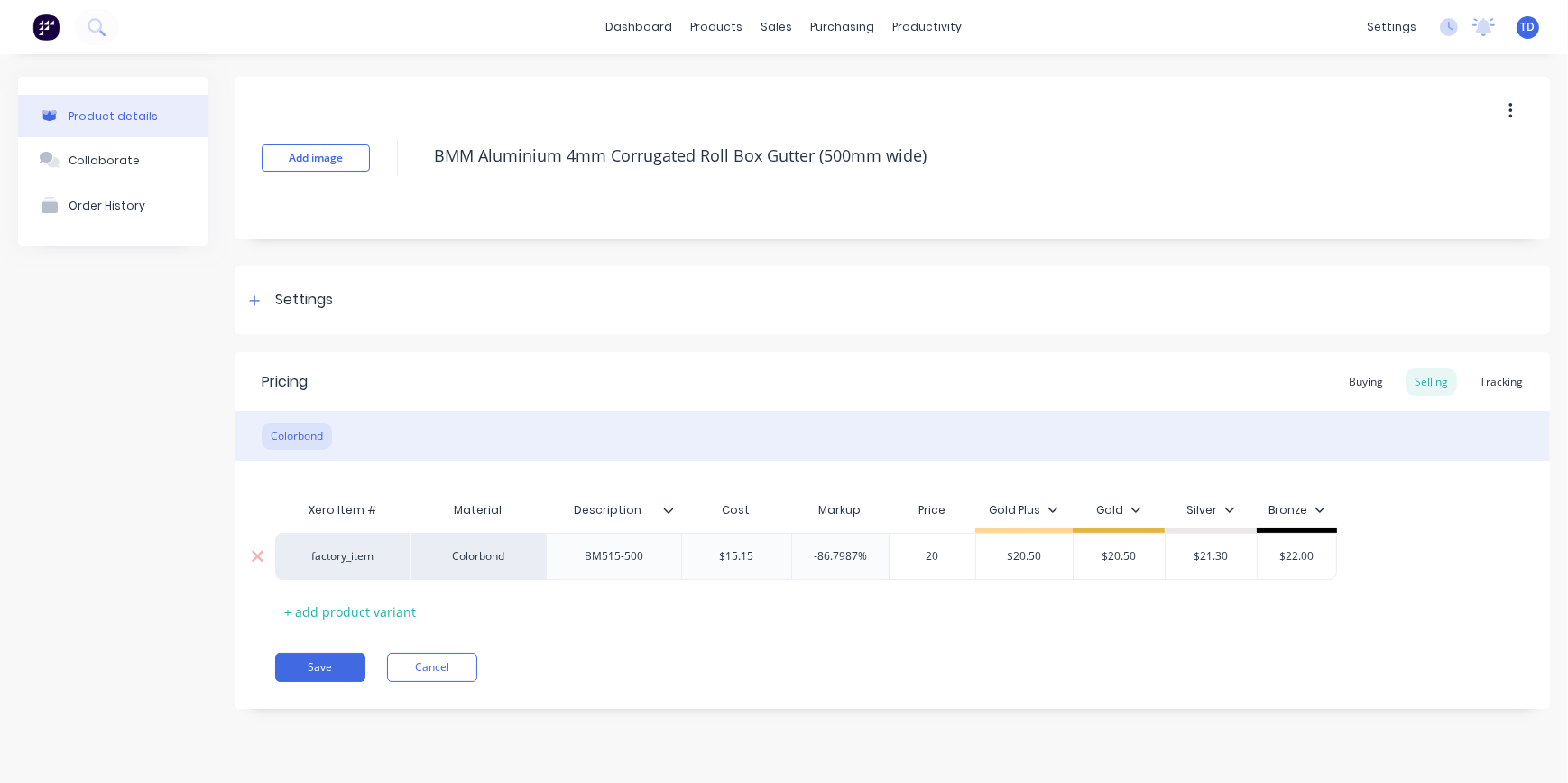
type input "20."
type textarea "x"
type input "20.50"
click at [342, 671] on button "Save" at bounding box center [320, 668] width 90 height 29
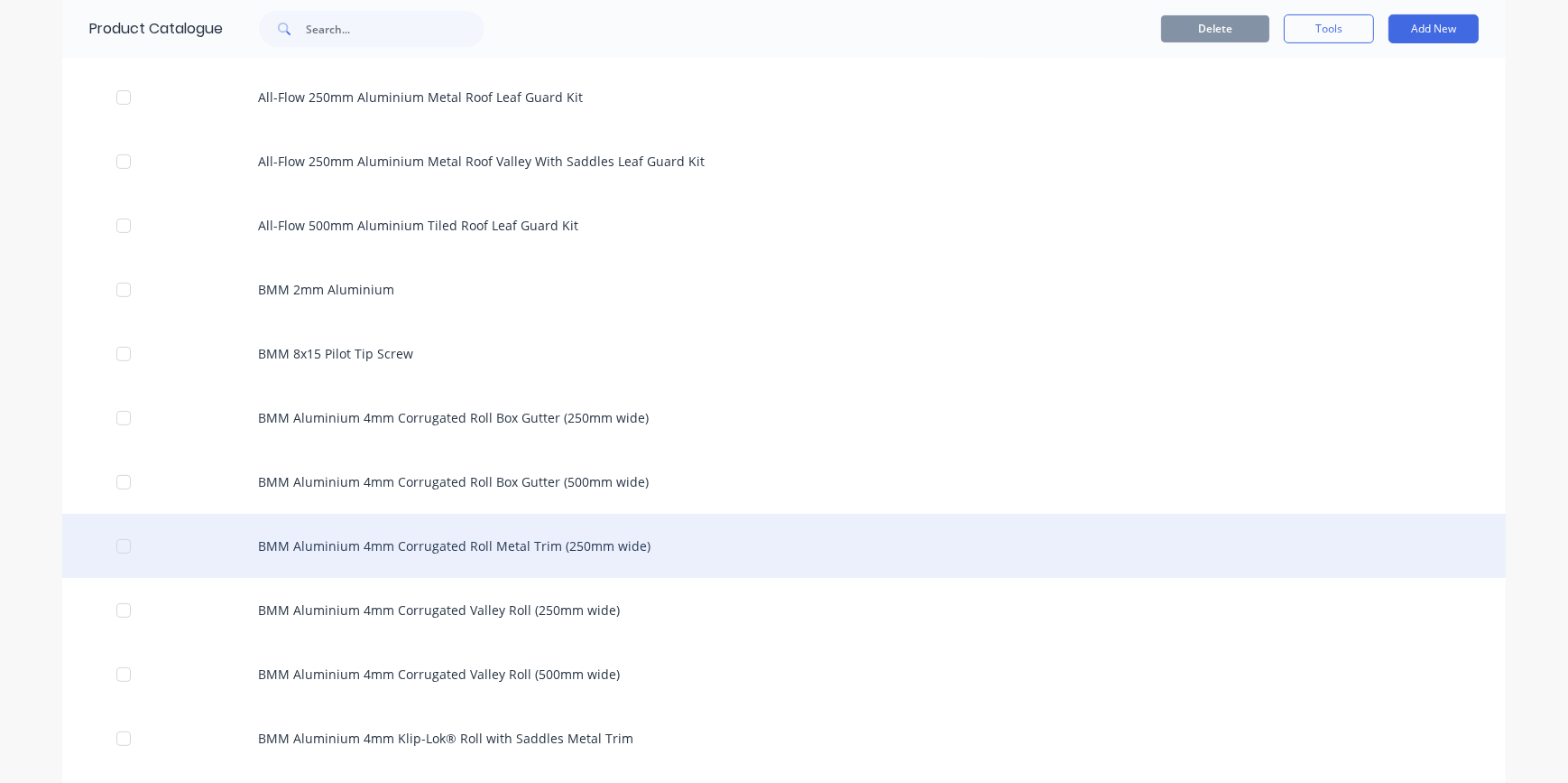
scroll to position [738, 0]
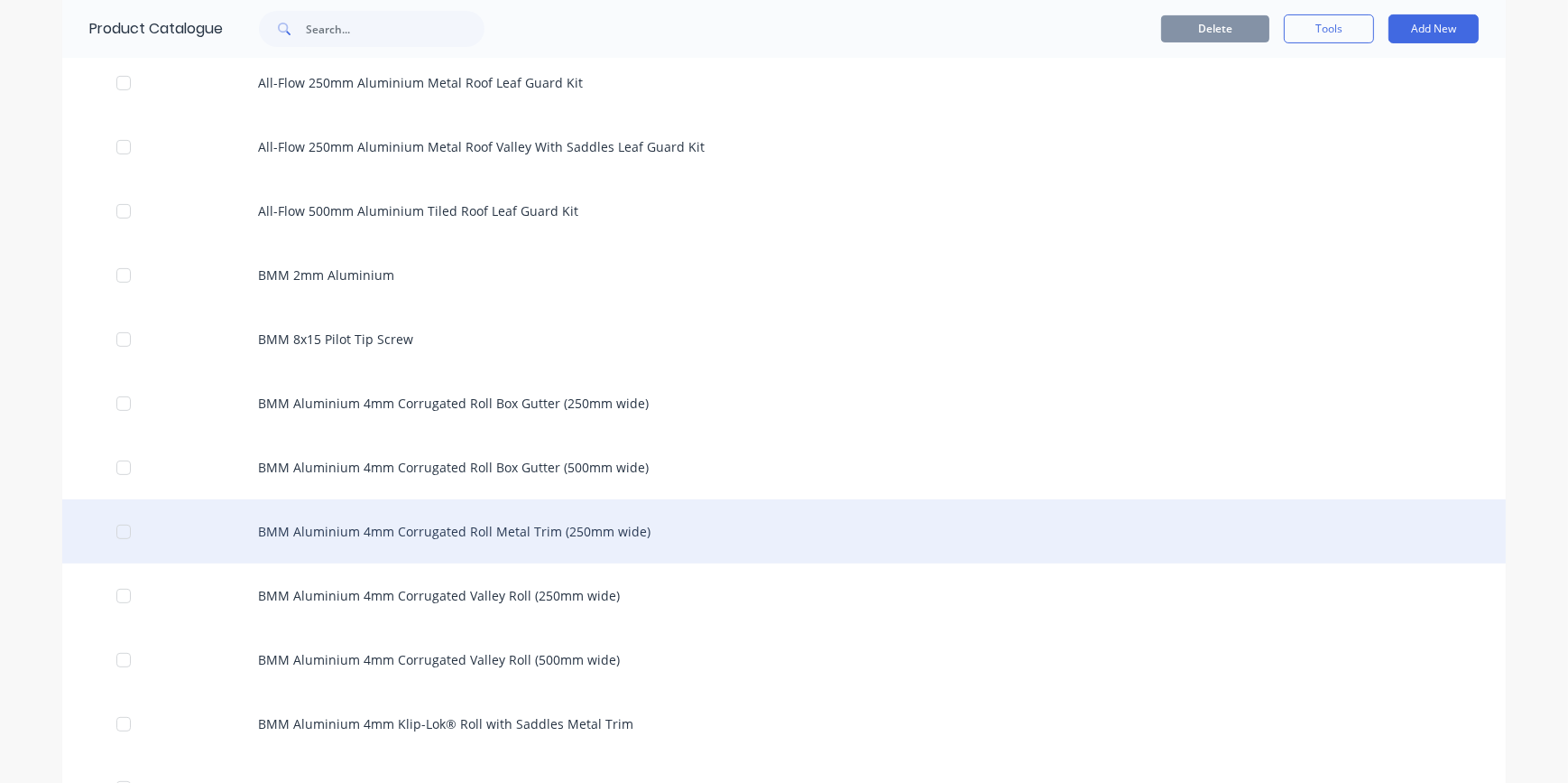
click at [394, 538] on div "BMM Aluminium 4mm Corrugated Roll Metal Trim (250mm wide)" at bounding box center [784, 531] width 1443 height 64
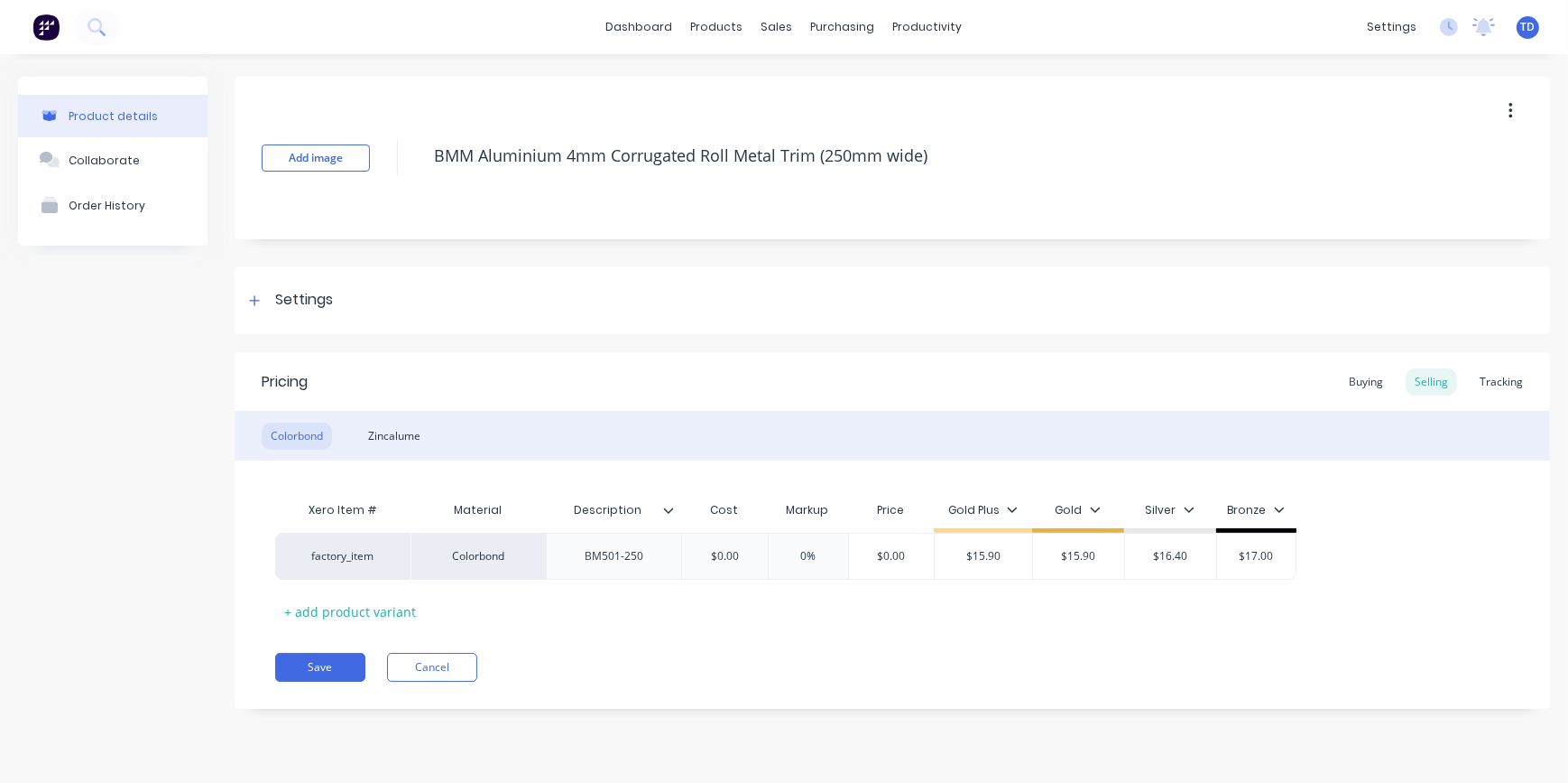
type textarea "x"
click at [1370, 392] on div "Buying" at bounding box center [1365, 382] width 52 height 27
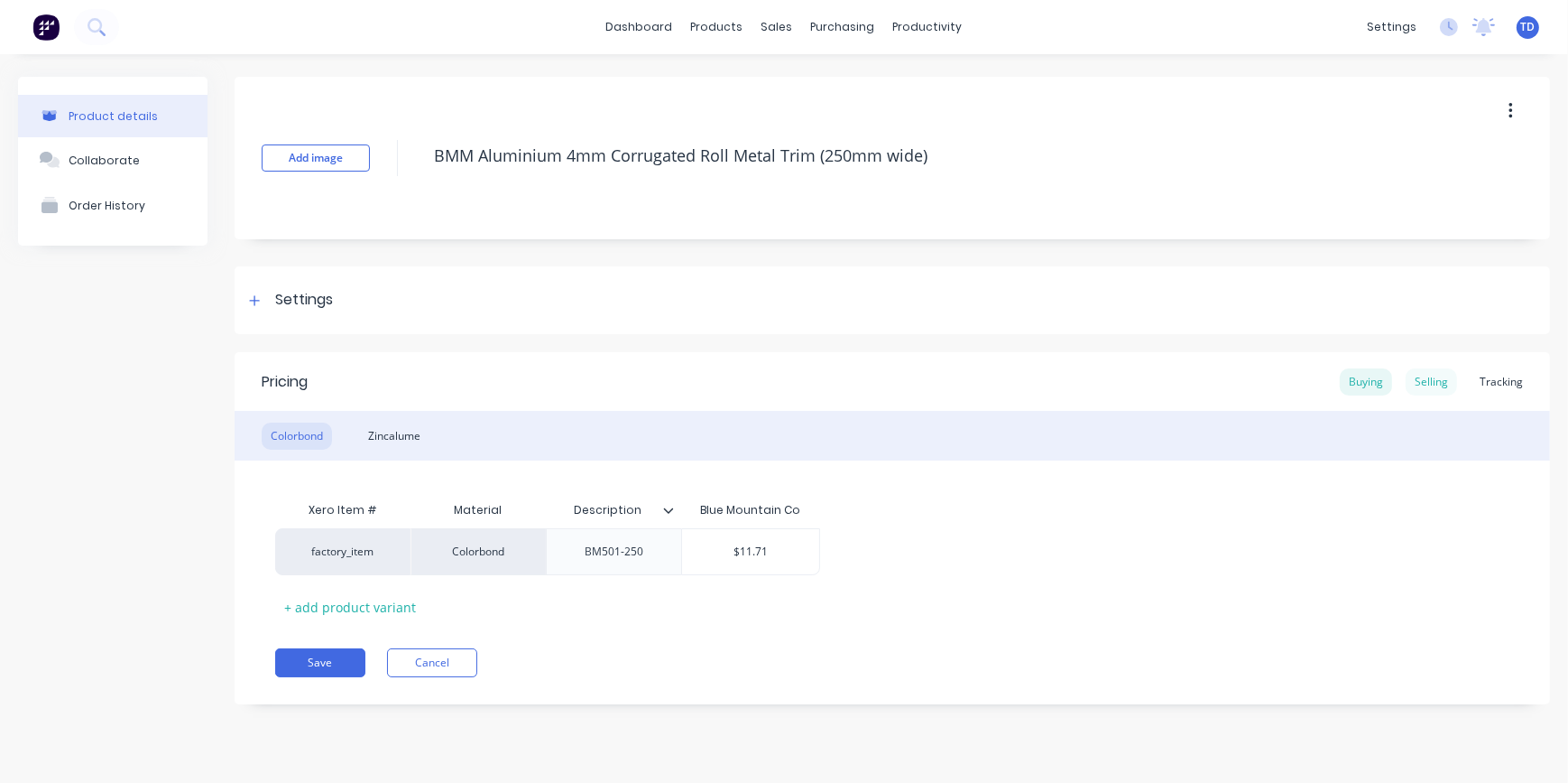
click at [1440, 384] on div "Selling" at bounding box center [1430, 382] width 51 height 27
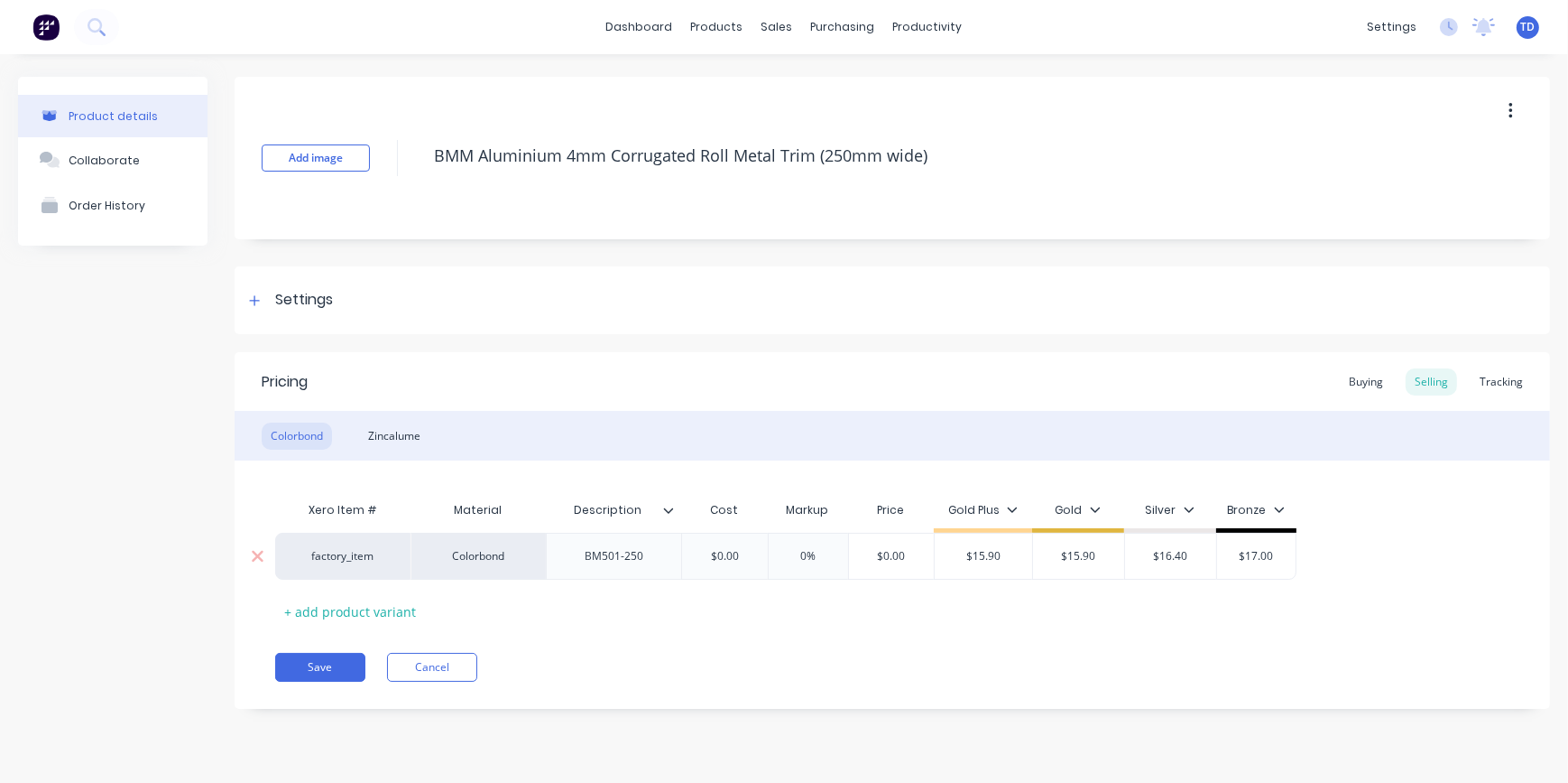
type input "$0.00"
click at [752, 561] on input "$0.00" at bounding box center [723, 556] width 90 height 16
type textarea "x"
type input "1"
type textarea "x"
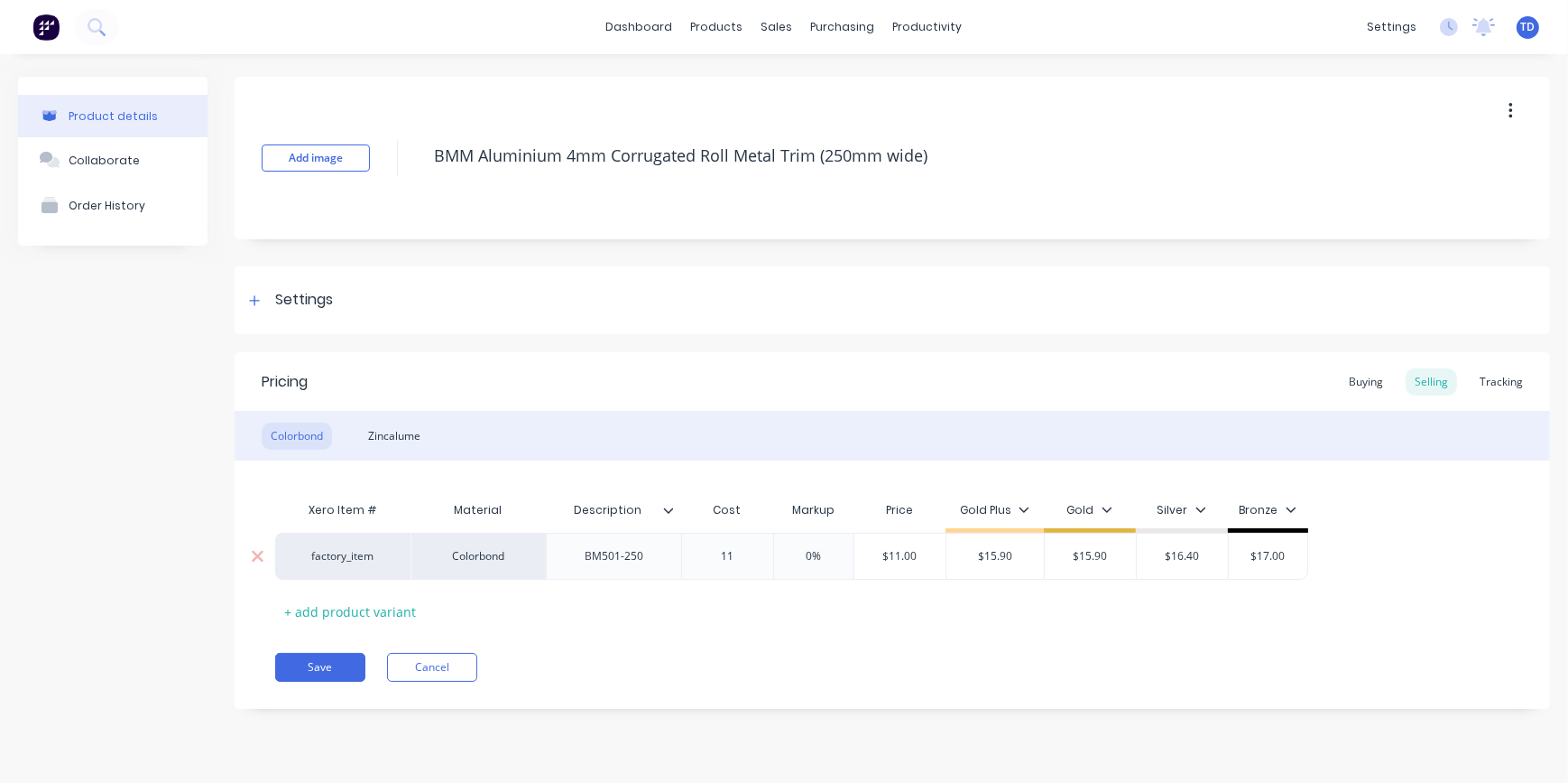
type input "11."
type textarea "x"
type input "11.7"
type textarea "x"
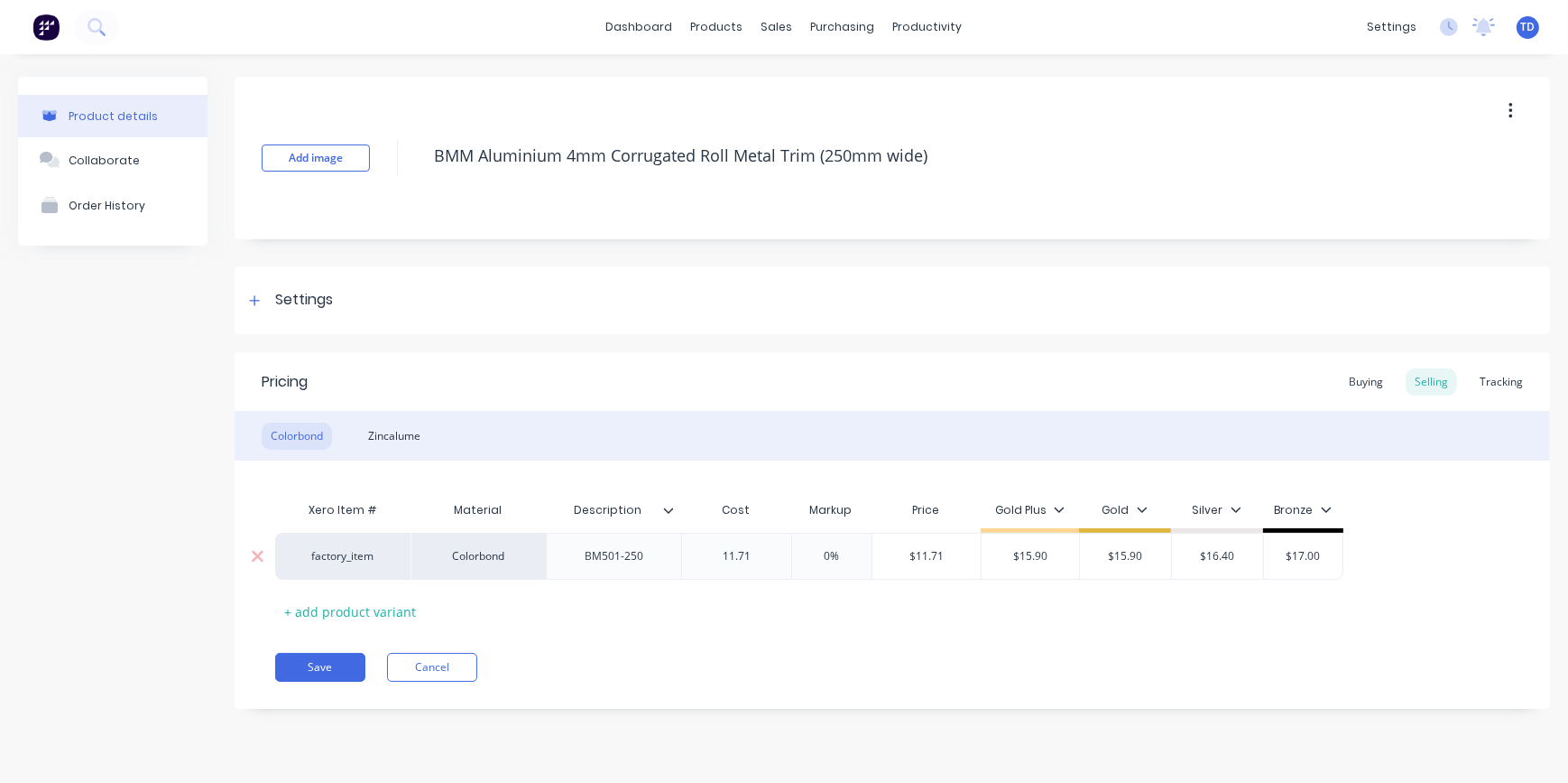
type input "11.71"
type input "0%"
type input "$11.71"
type textarea "x"
type input "1"
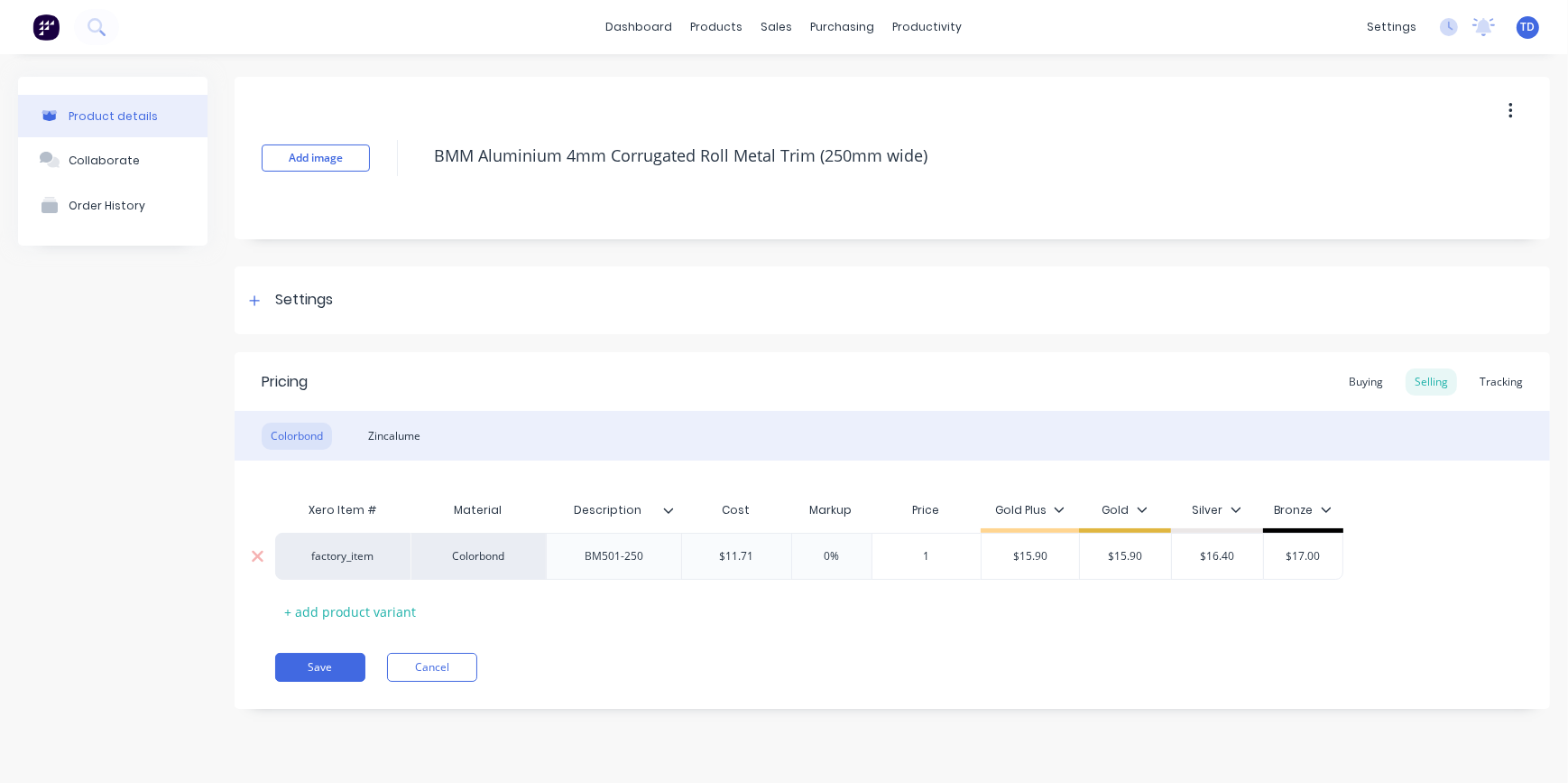
type textarea "x"
type input "15."
type textarea "x"
type input "15.90"
type input "$15.90"
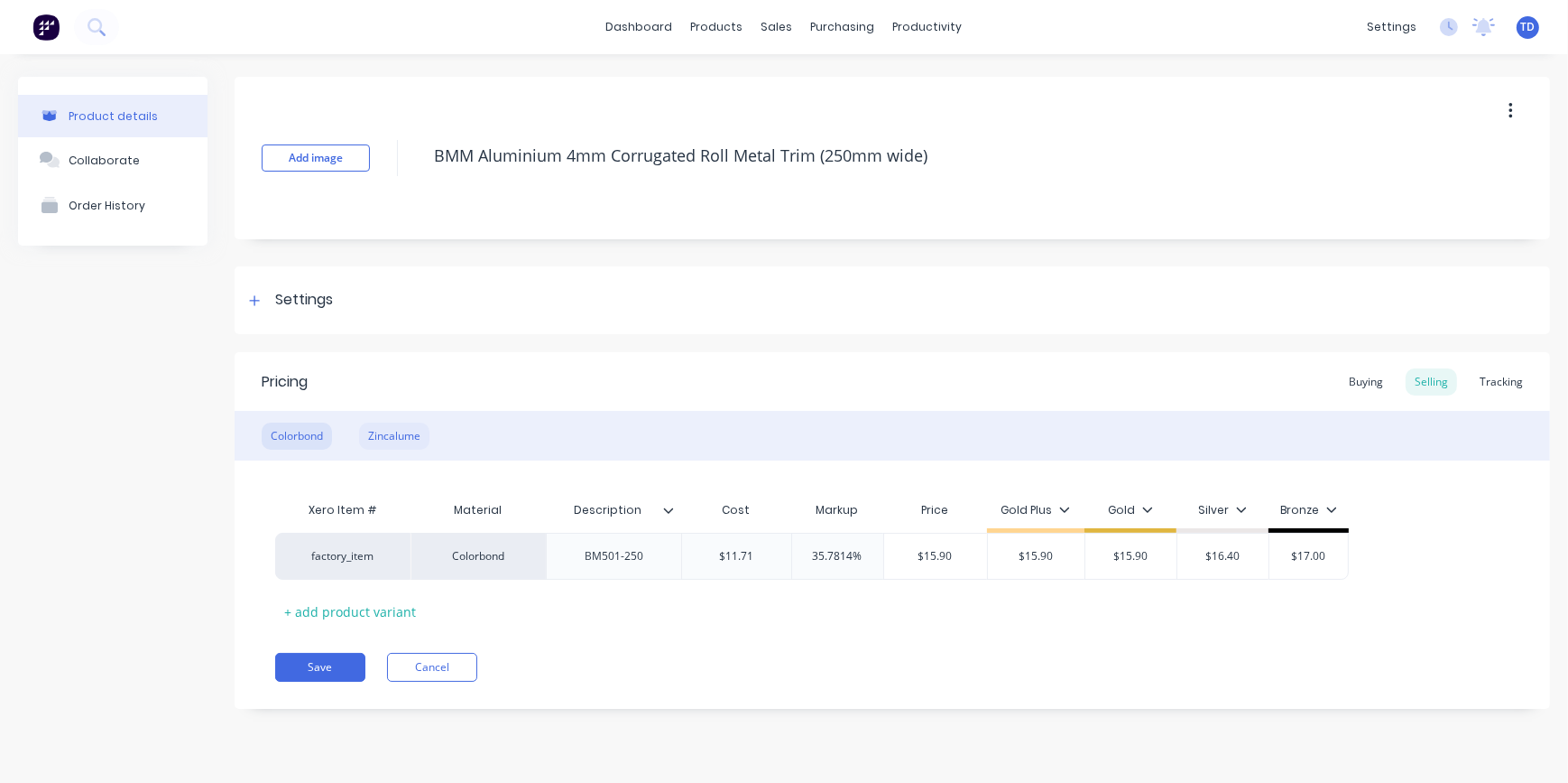
click at [392, 423] on div "Zincalume" at bounding box center [394, 436] width 71 height 27
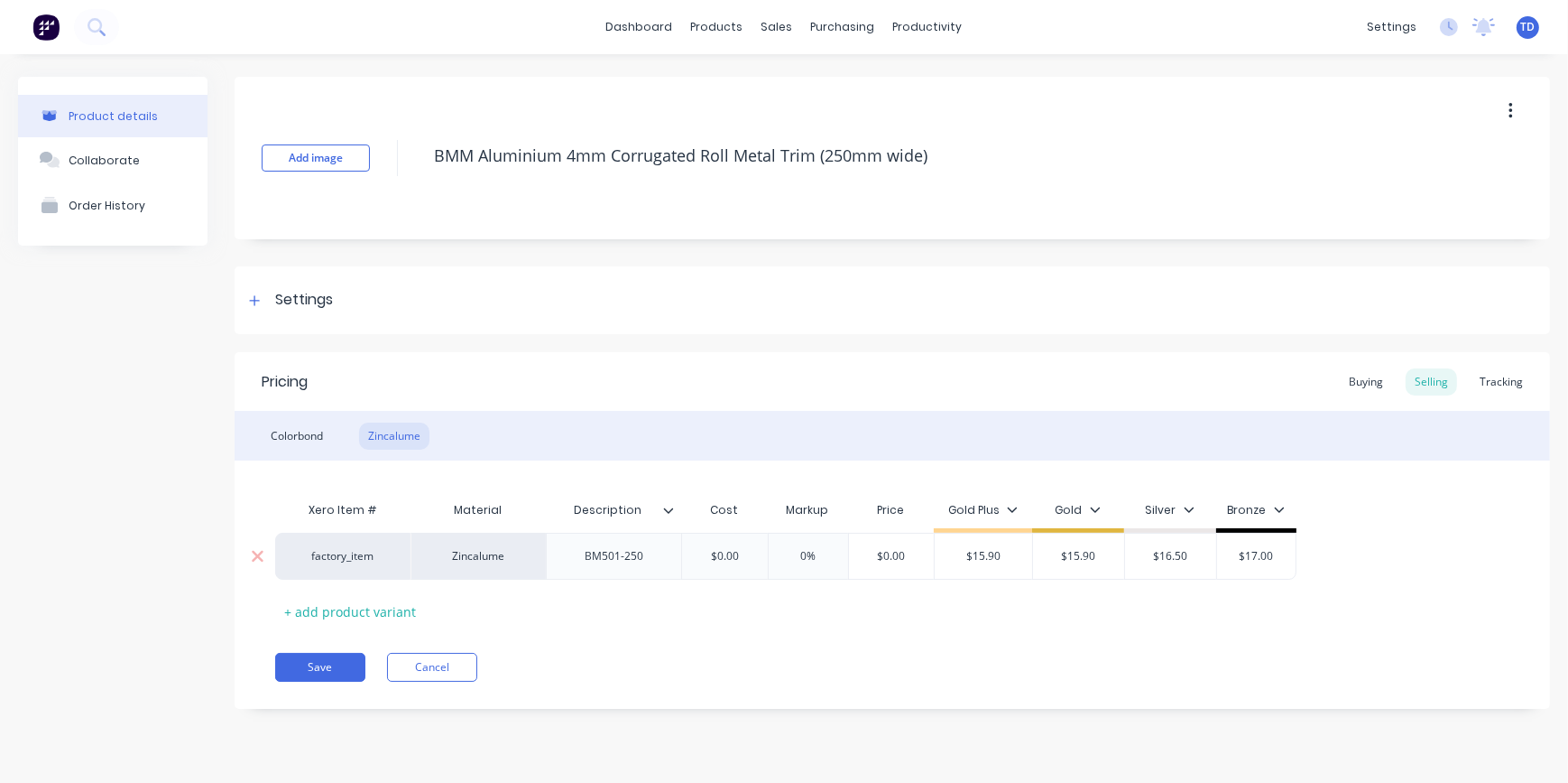
click at [748, 541] on div "$0.00" at bounding box center [723, 556] width 90 height 46
type input "$0.00"
type textarea "x"
type input "1"
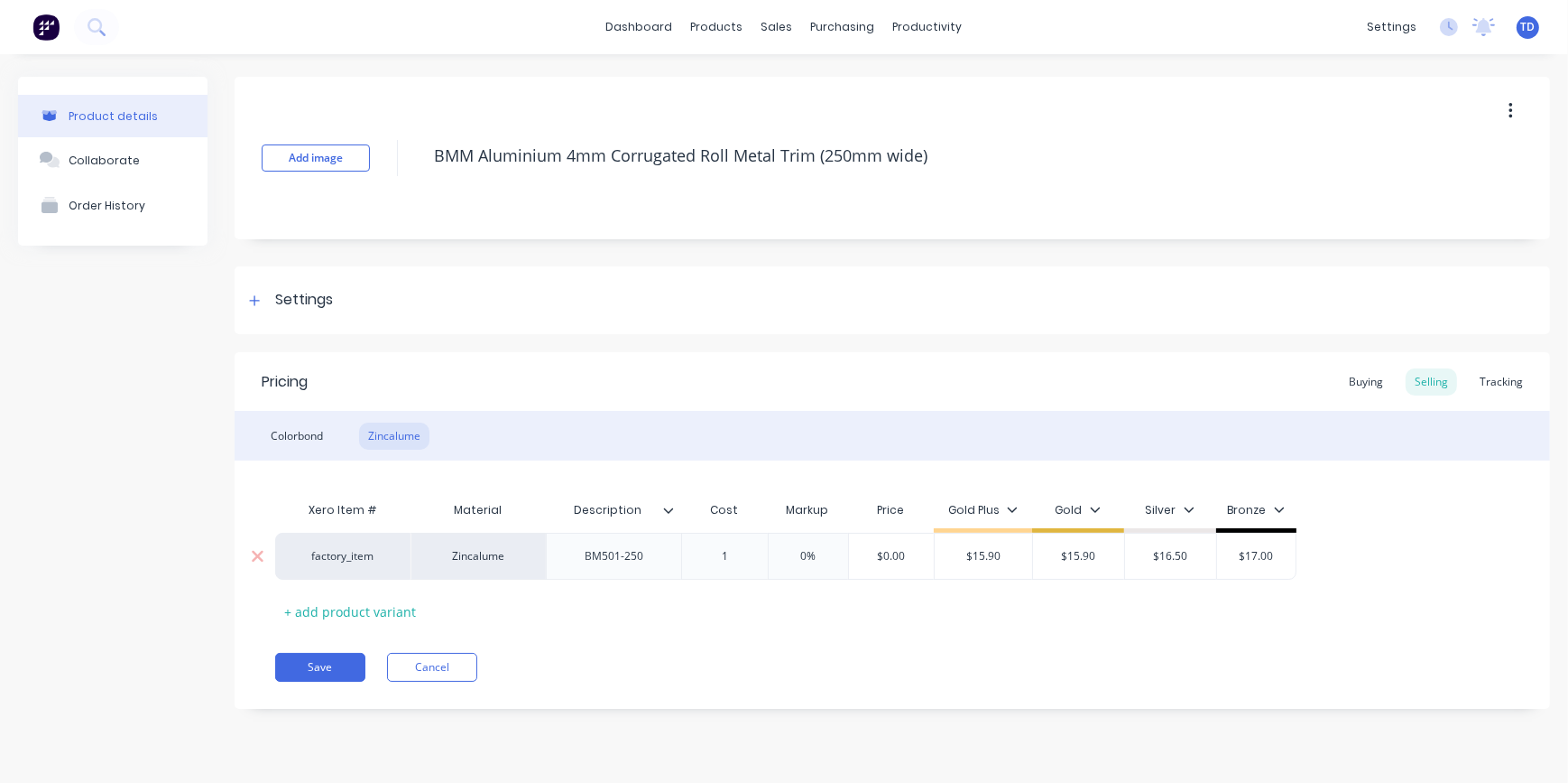
type textarea "x"
type input "11."
type textarea "x"
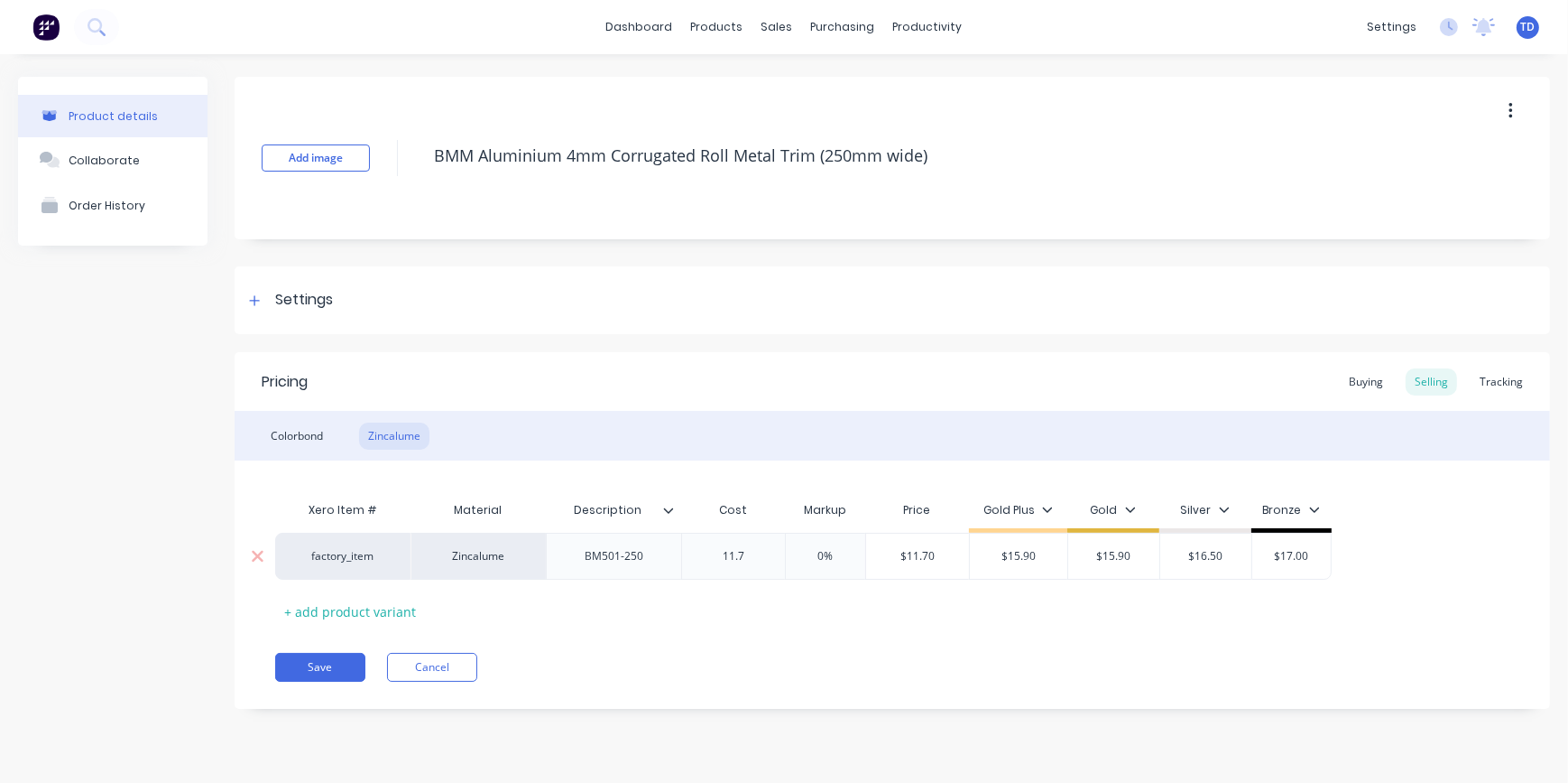
type input "11.71"
type textarea "x"
type input "11.71"
type input "$11.71"
type textarea "x"
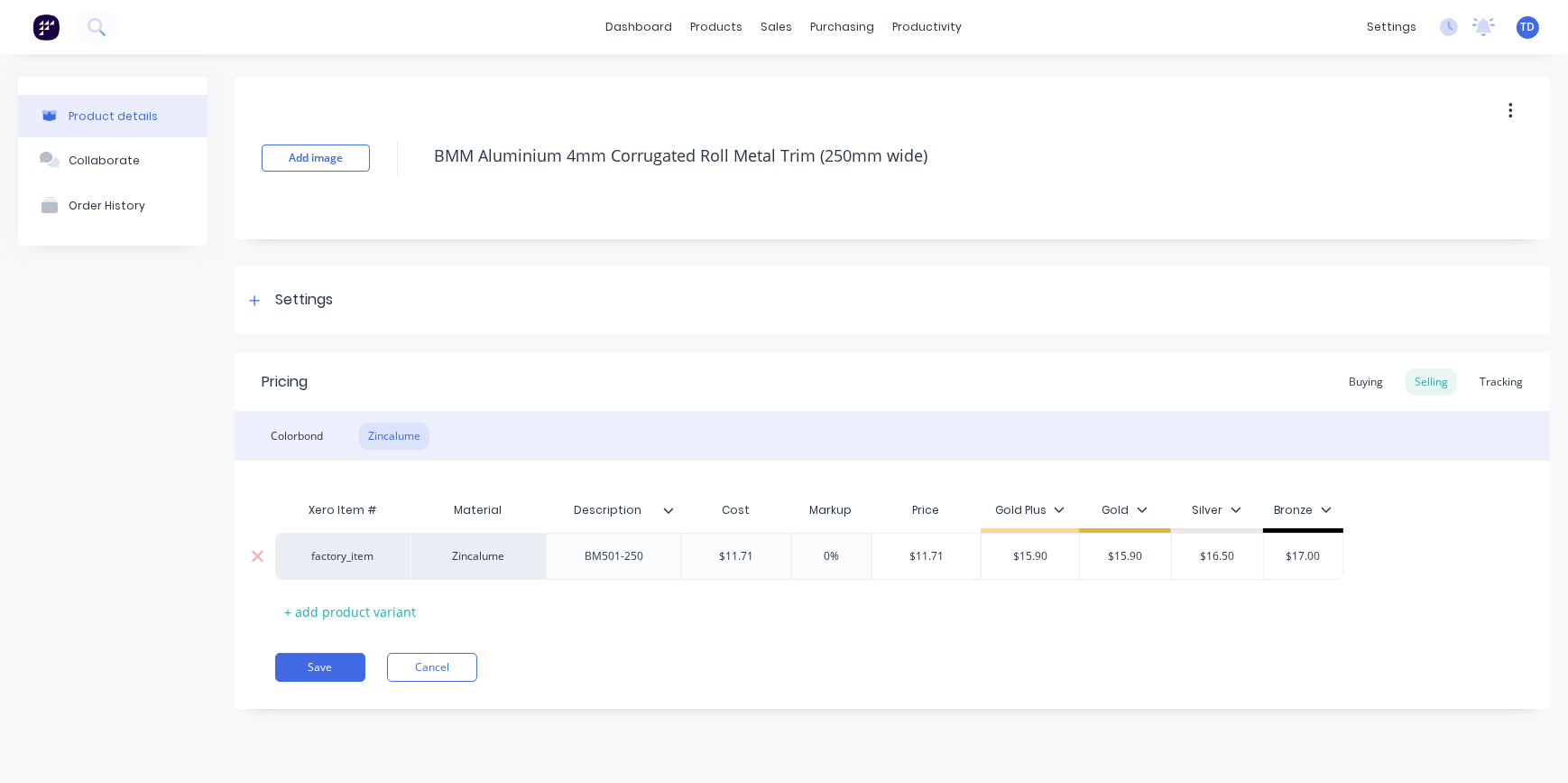
type input "1"
type textarea "x"
type input "15."
type textarea "x"
type input "15.90"
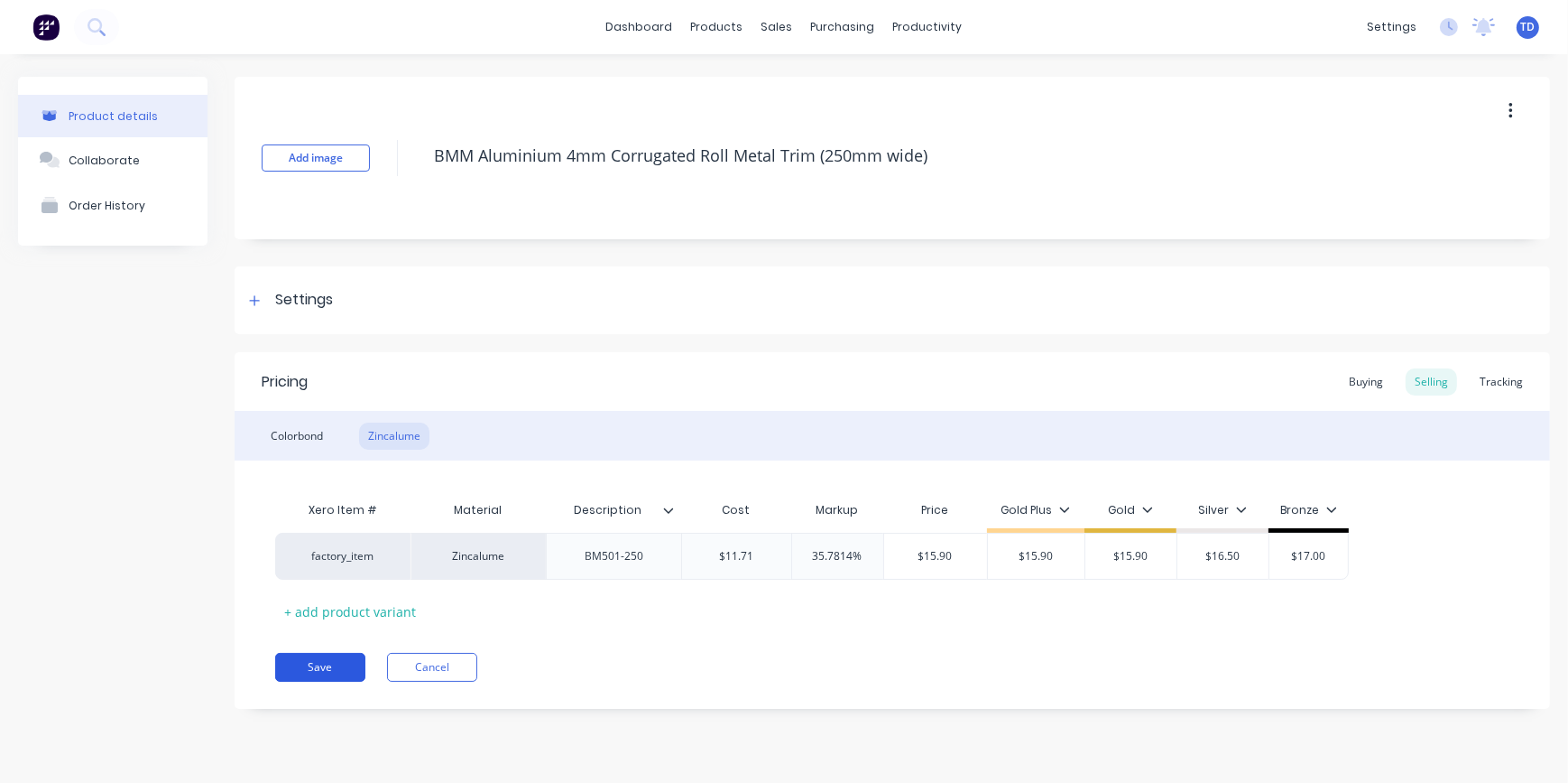
click at [334, 663] on button "Save" at bounding box center [320, 668] width 90 height 29
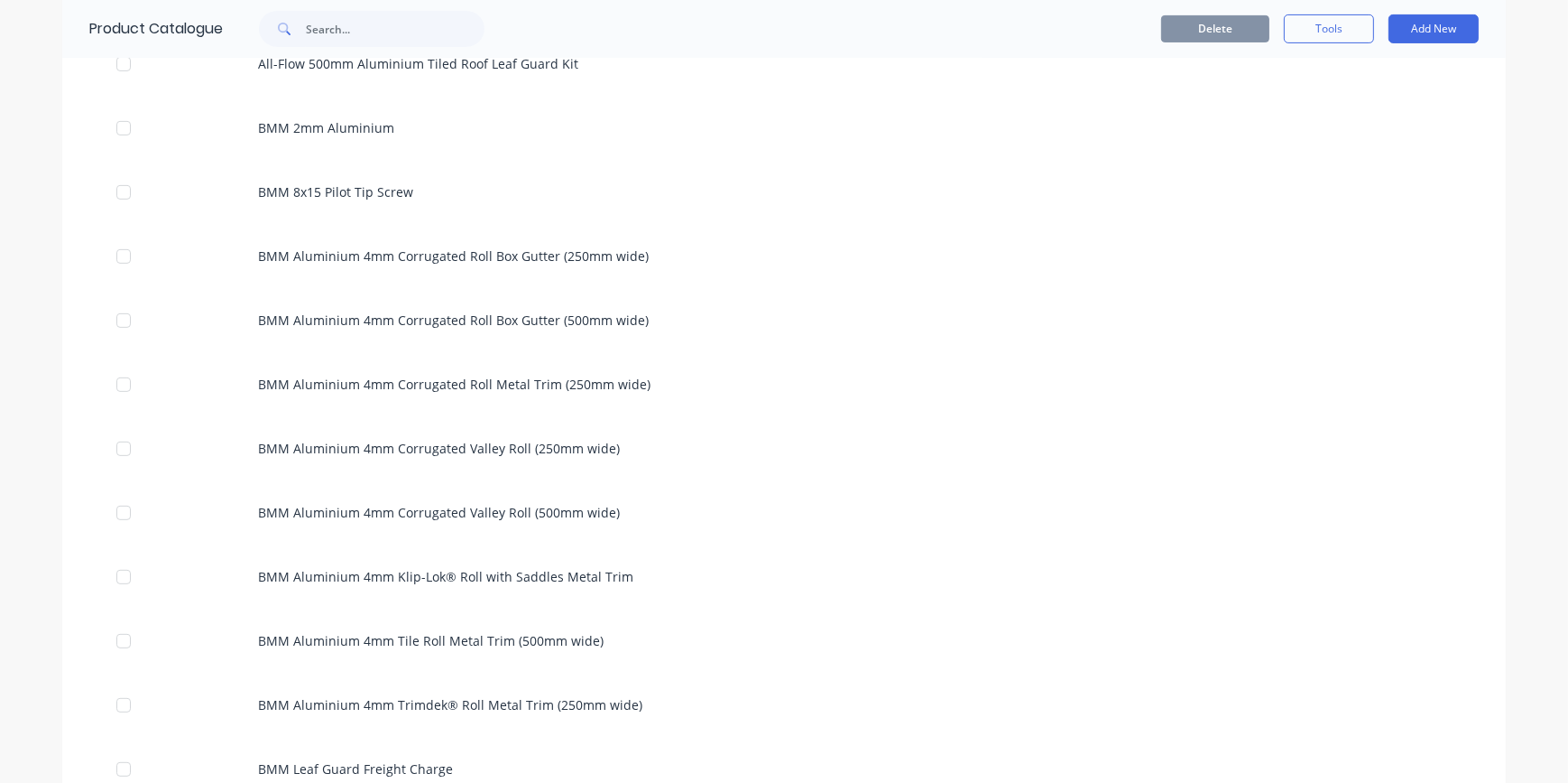
scroll to position [902, 0]
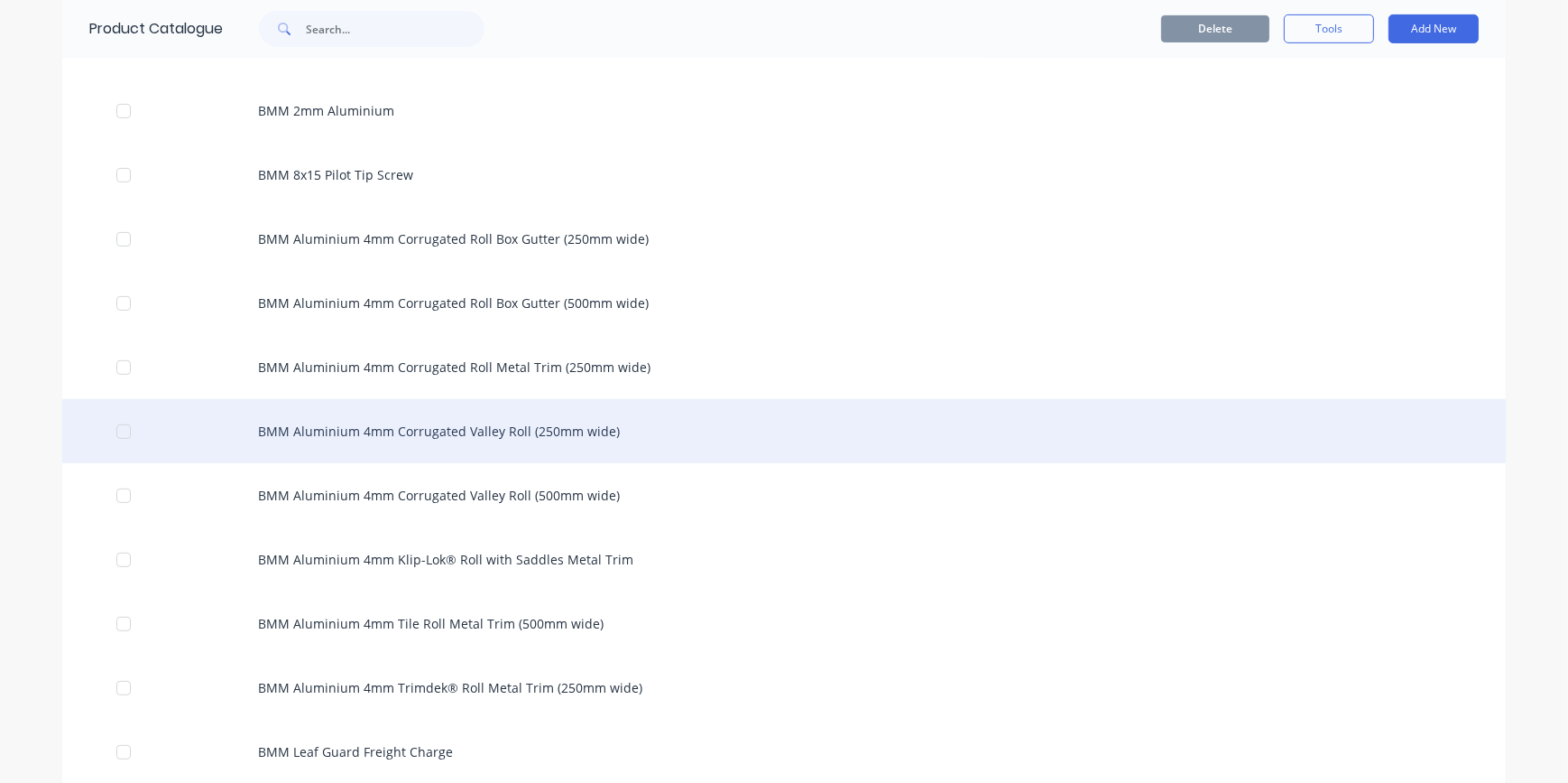
click at [428, 440] on div "BMM Aluminium 4mm Corrugated Valley Roll (250mm wide)" at bounding box center [784, 431] width 1443 height 64
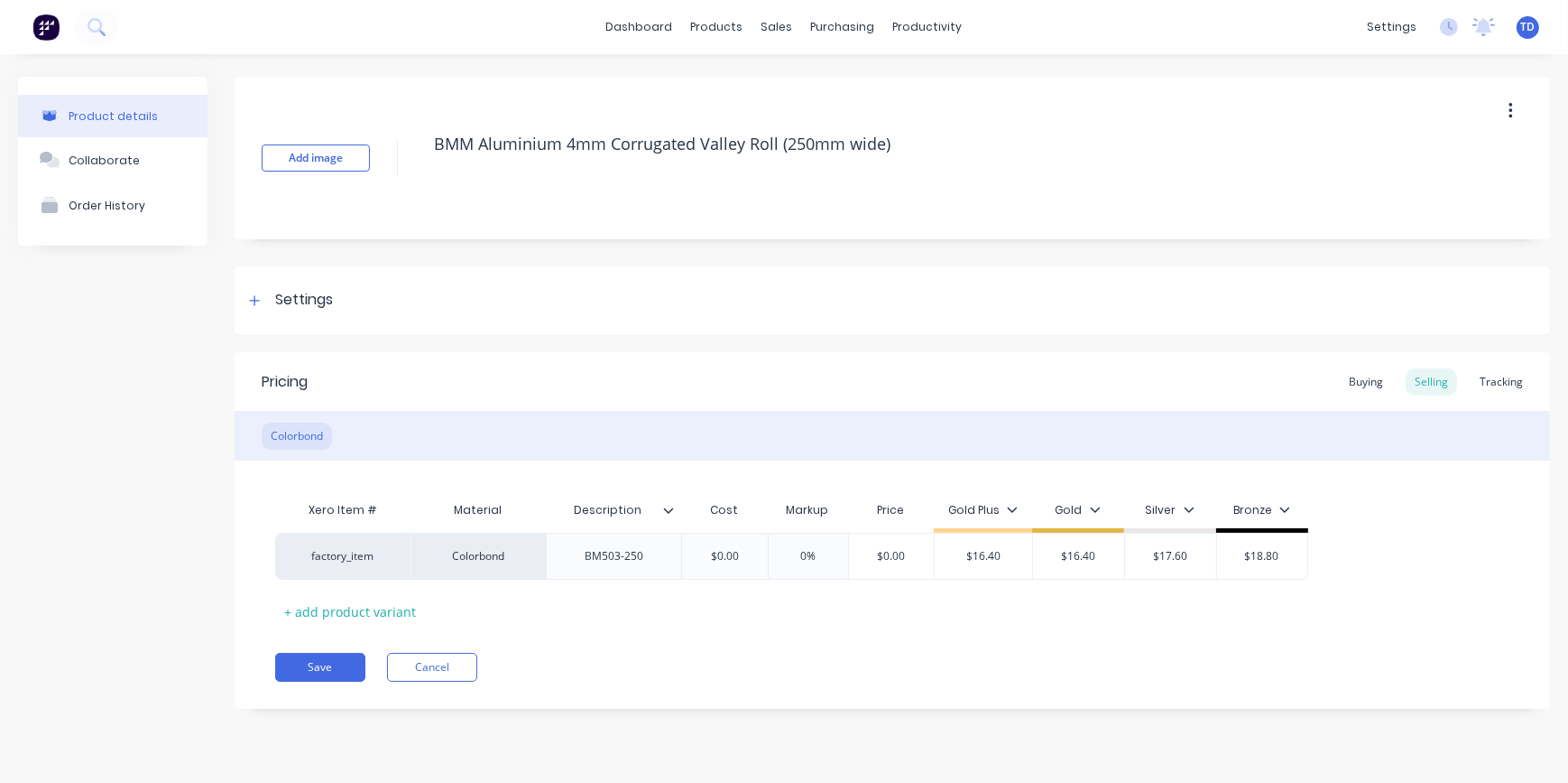
type textarea "x"
type input "$0.00"
click at [755, 560] on input "$0.00" at bounding box center [723, 556] width 90 height 16
type textarea "x"
type input "1"
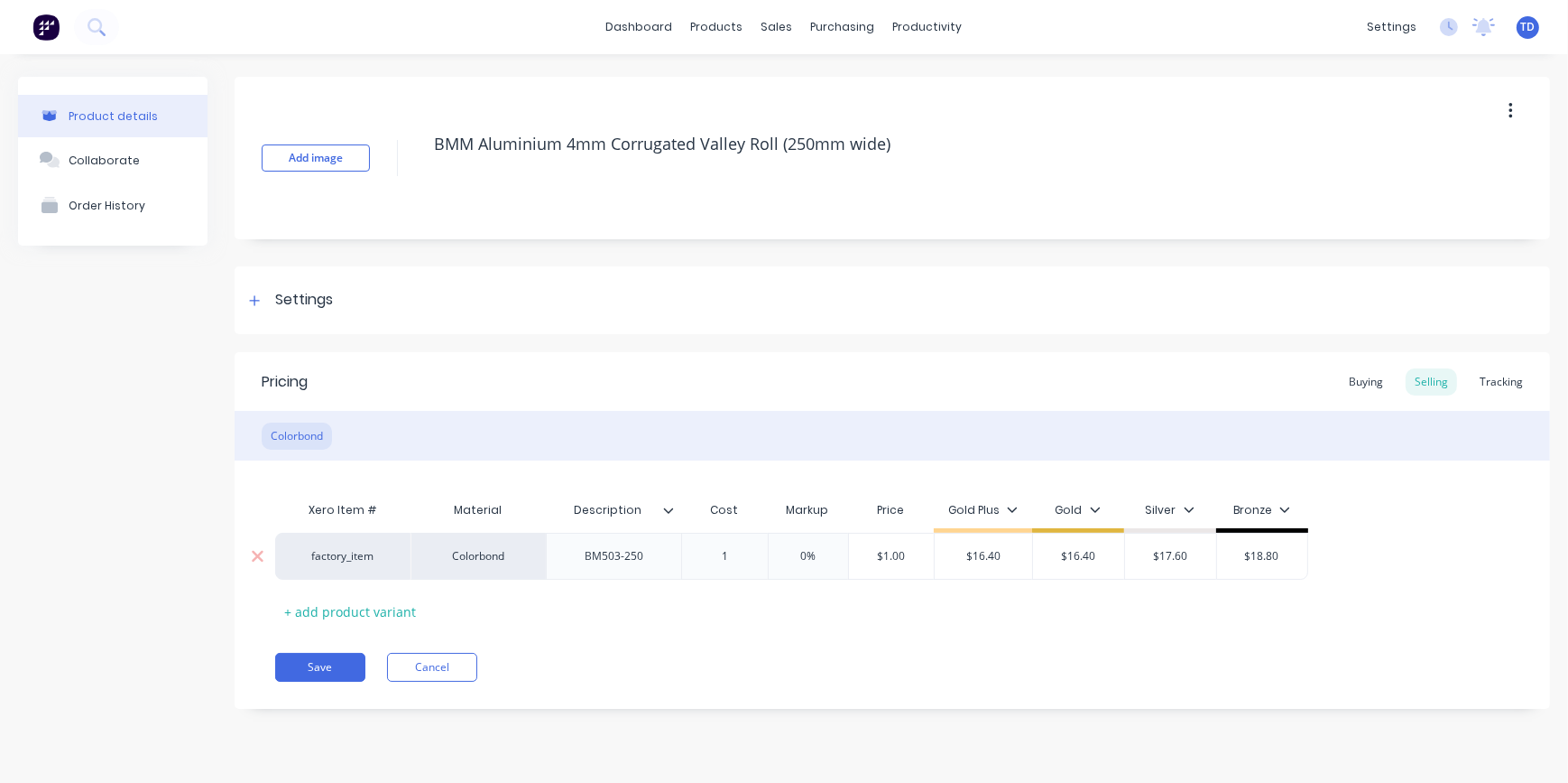
type textarea "x"
type input "11."
type textarea "x"
type input "11.7"
type textarea "x"
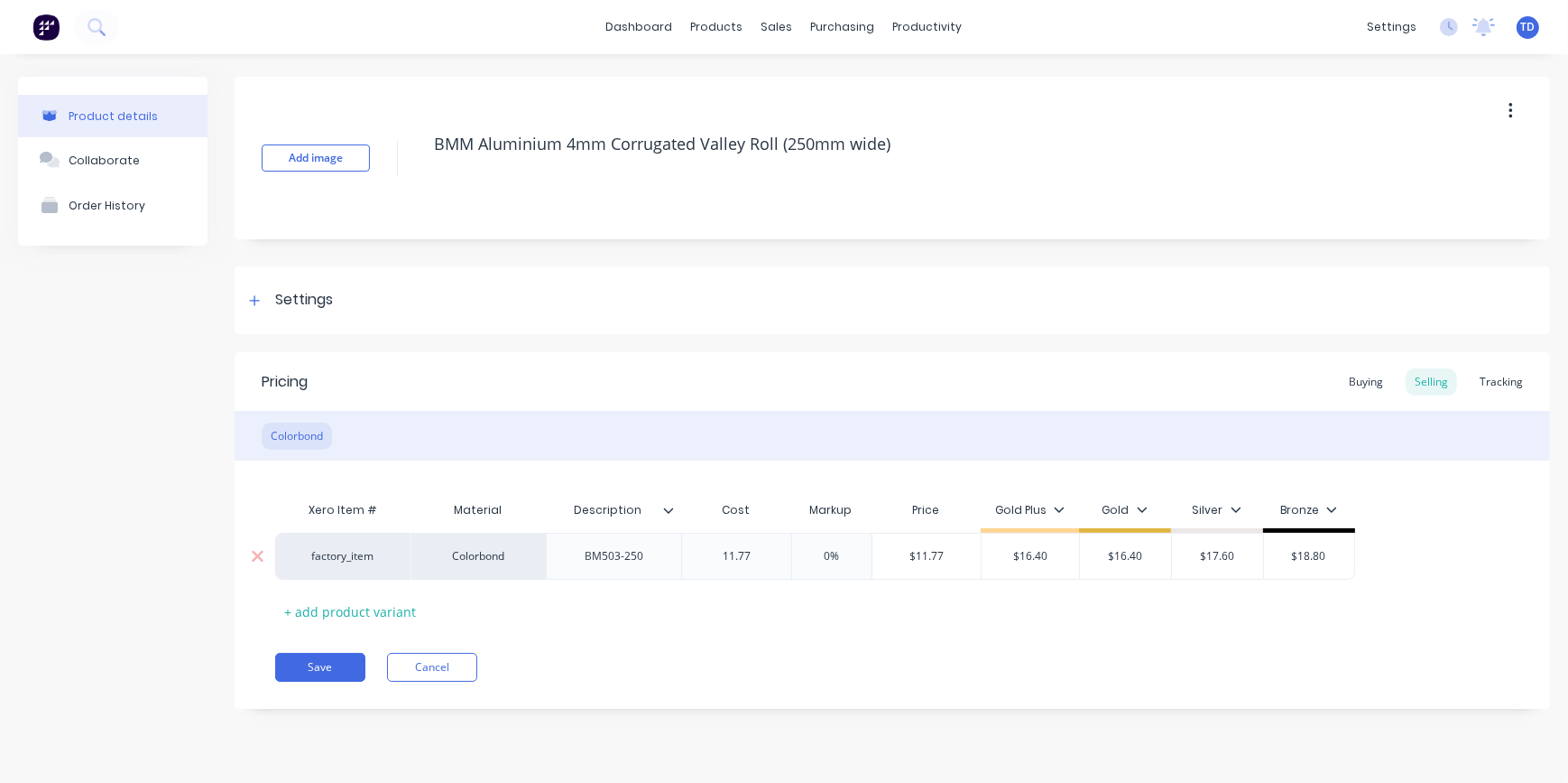
type input "11.77"
type input "0%"
type input "$11.77"
type textarea "x"
type input "1"
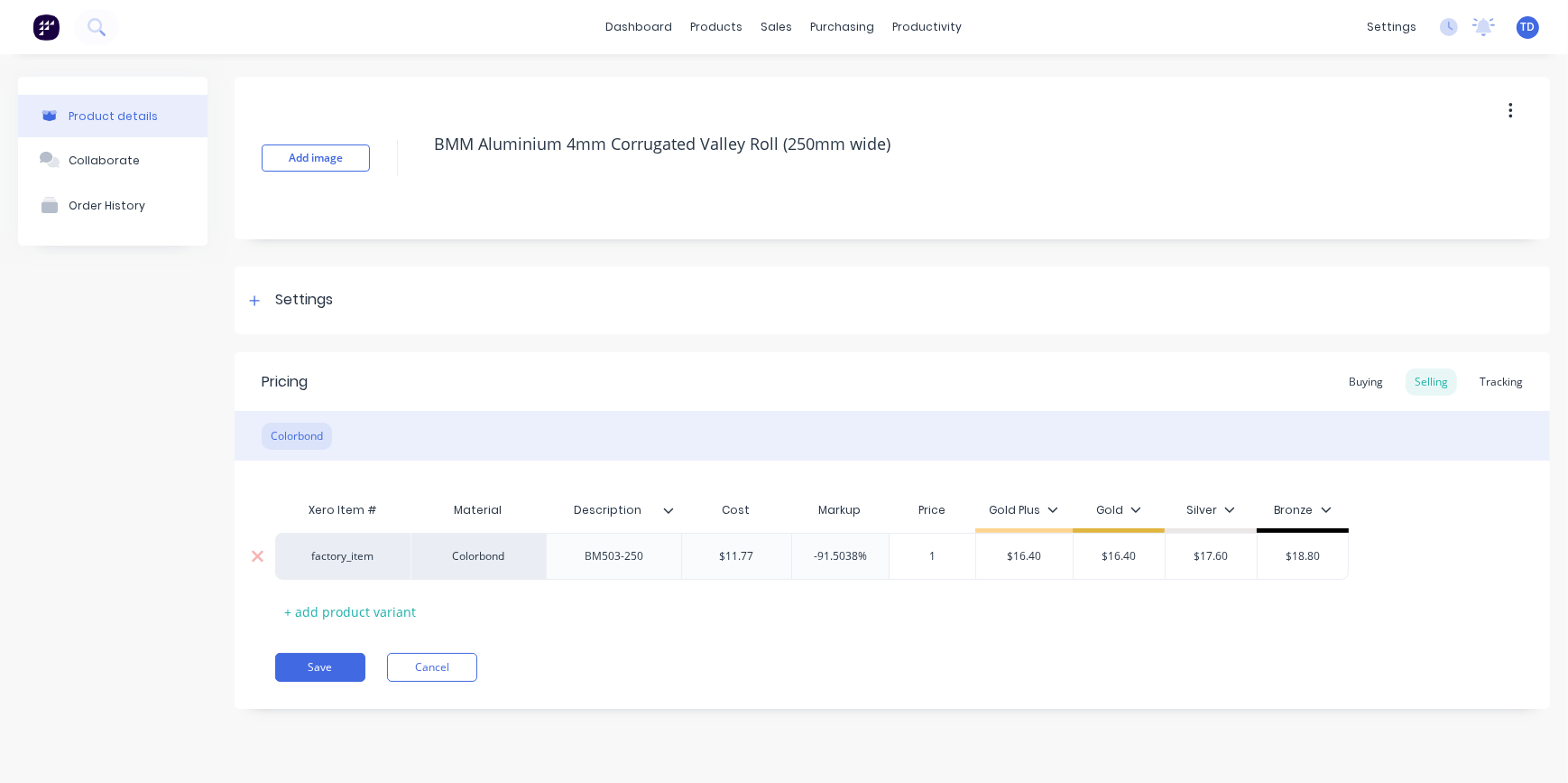
type textarea "x"
type input "16."
type textarea "x"
type input "16.40"
type input "$16.40"
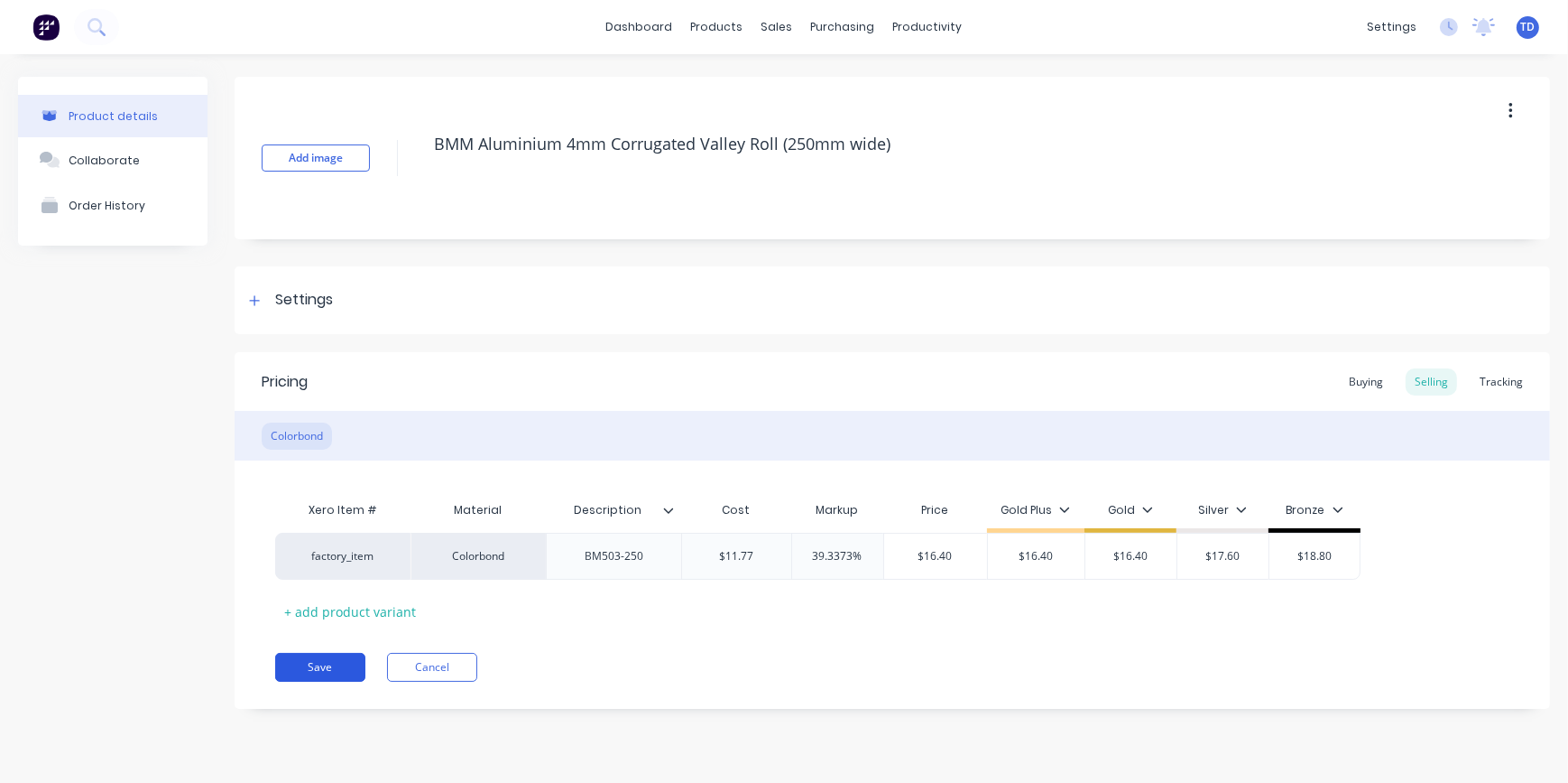
click at [301, 665] on button "Save" at bounding box center [320, 668] width 90 height 29
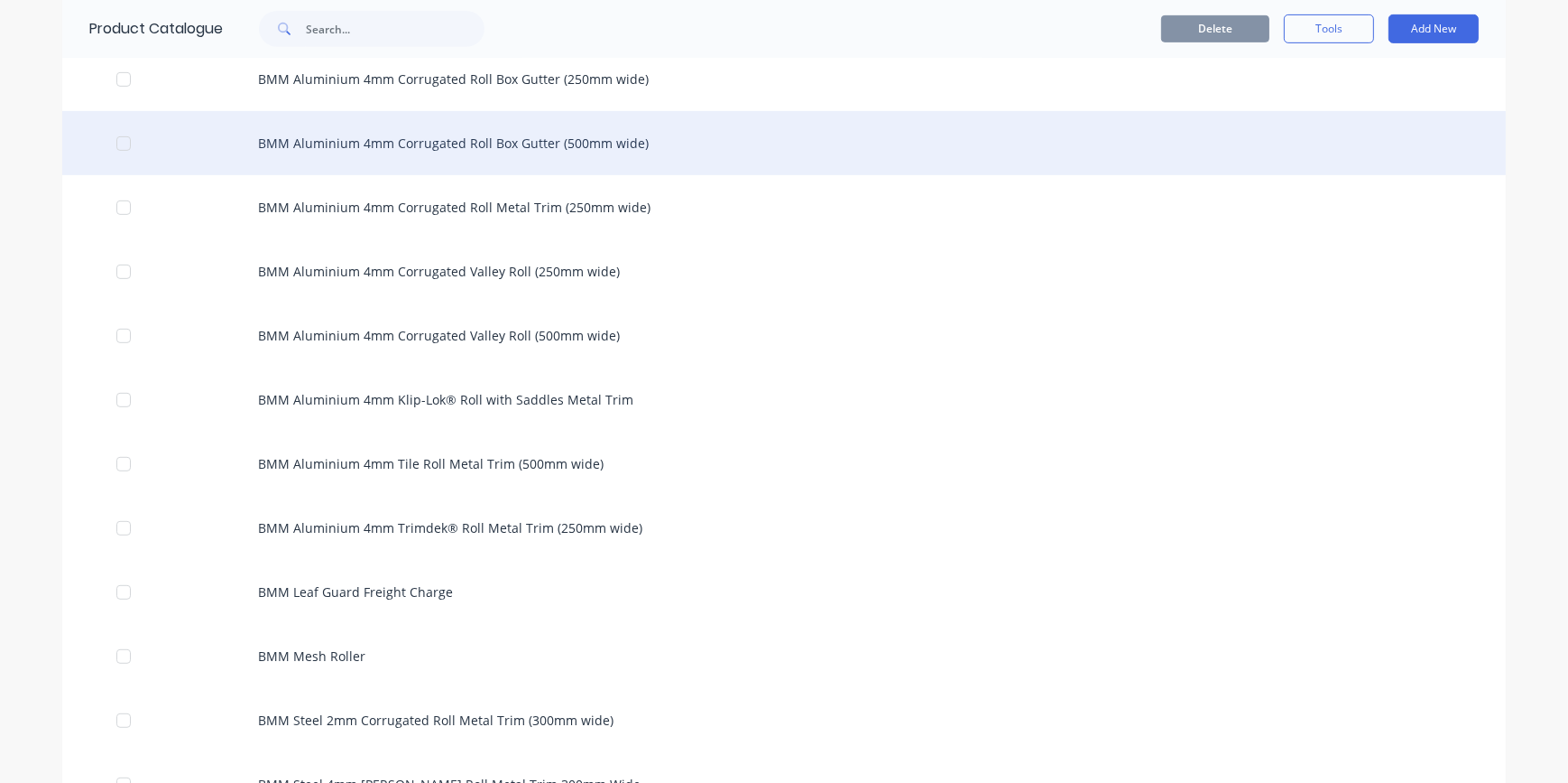
scroll to position [1066, 0]
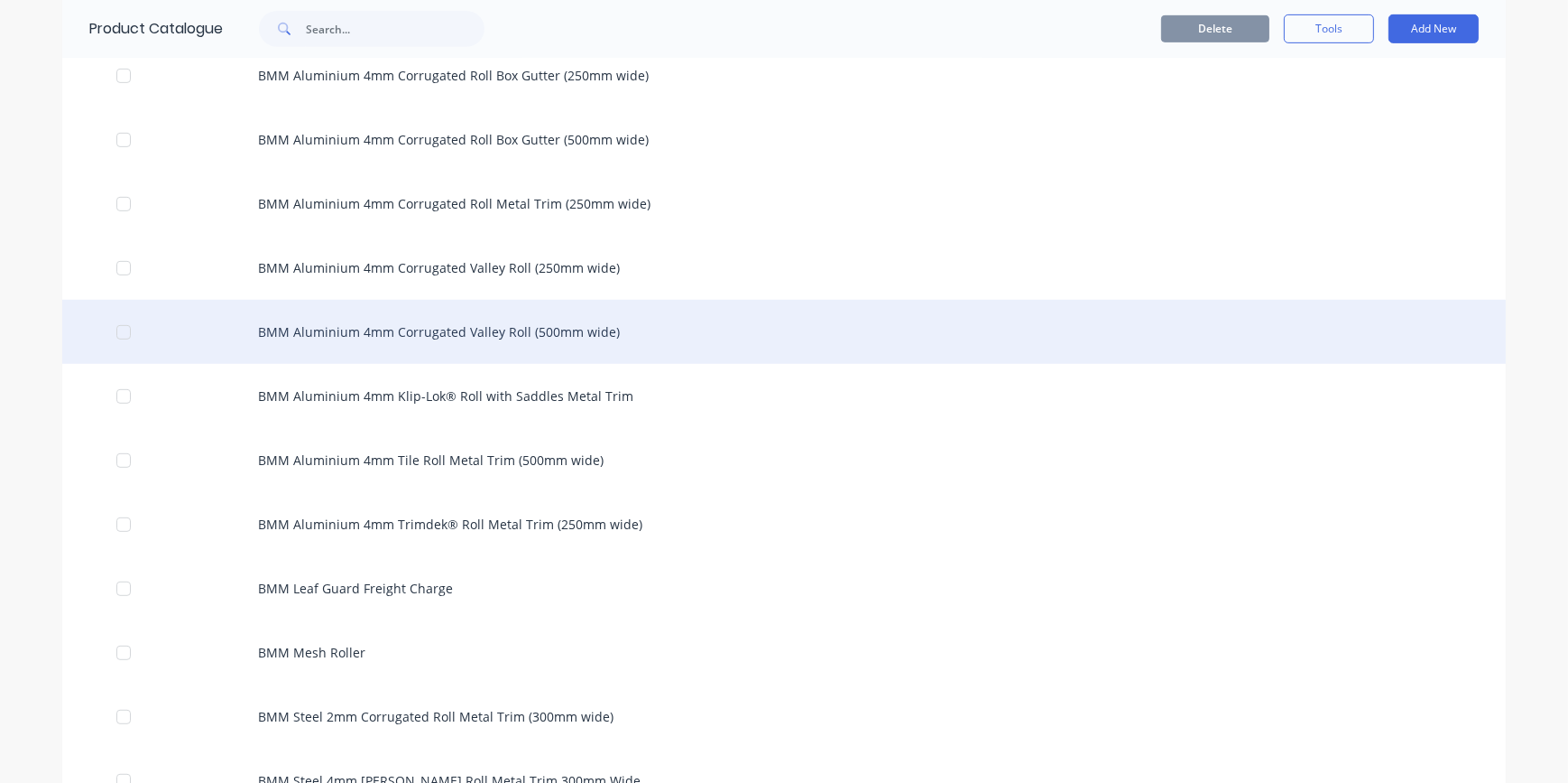
click at [441, 342] on div "BMM Aluminium 4mm Corrugated Valley Roll (500mm wide)" at bounding box center [784, 332] width 1443 height 64
type textarea "x"
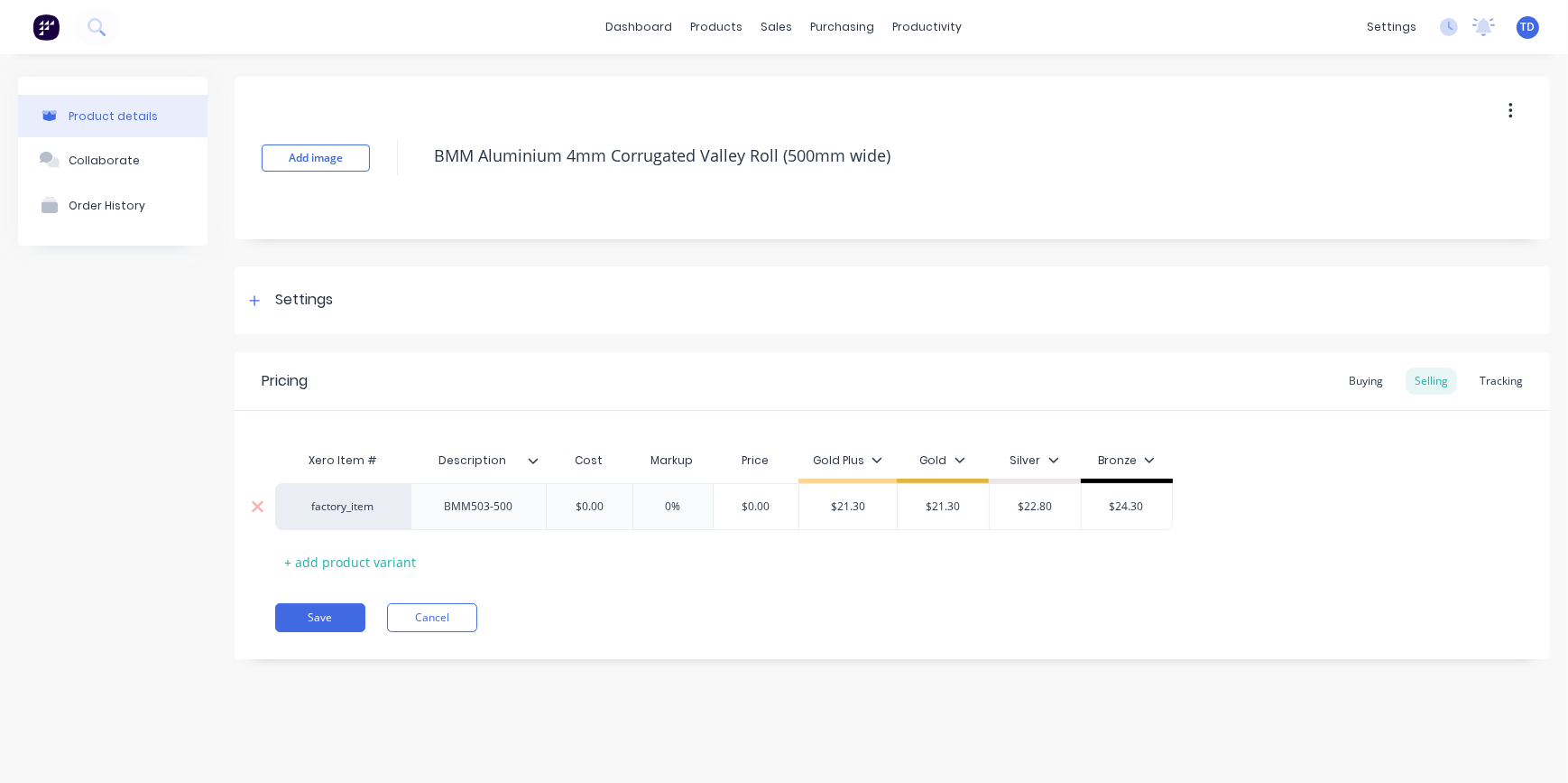
type input "$0.00"
click at [624, 508] on input "$0.00" at bounding box center [589, 506] width 90 height 16
type textarea "x"
type input "1"
type textarea "x"
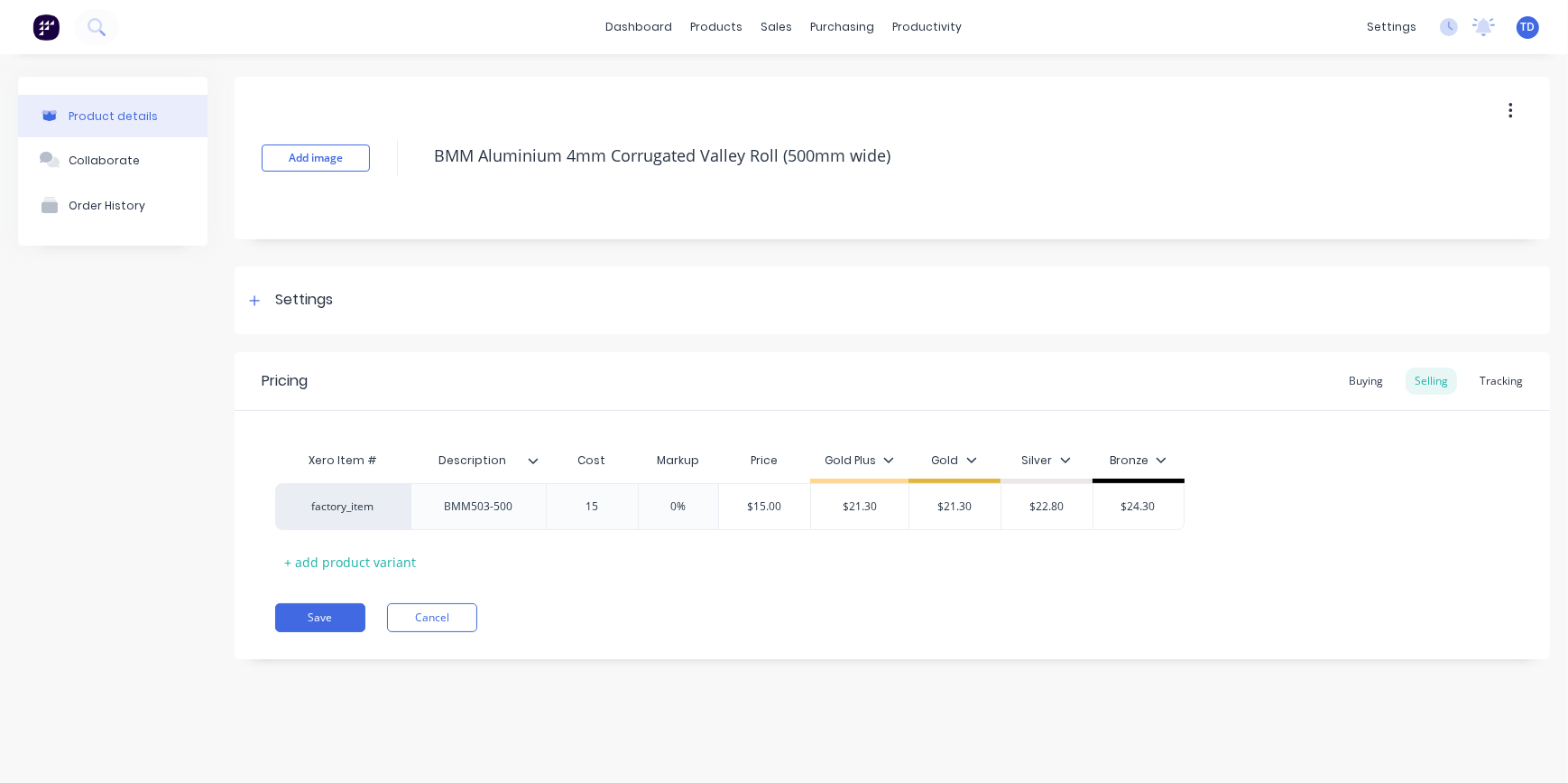
type input "15."
type textarea "x"
type input "15.1"
type textarea "x"
type input "15.15"
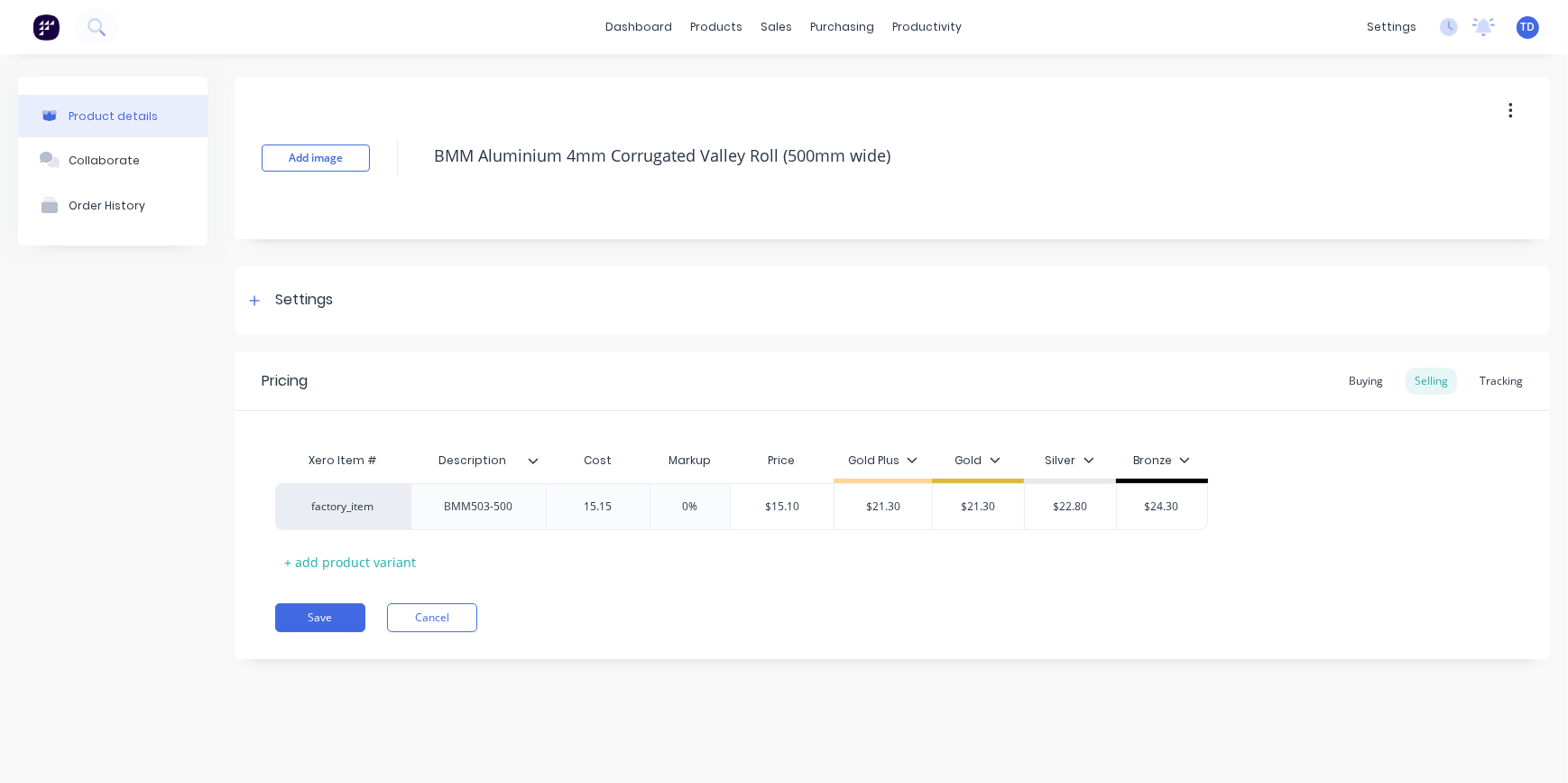
type input "0%"
type input "$15.15"
type input "$21.30"
type textarea "x"
type input "2"
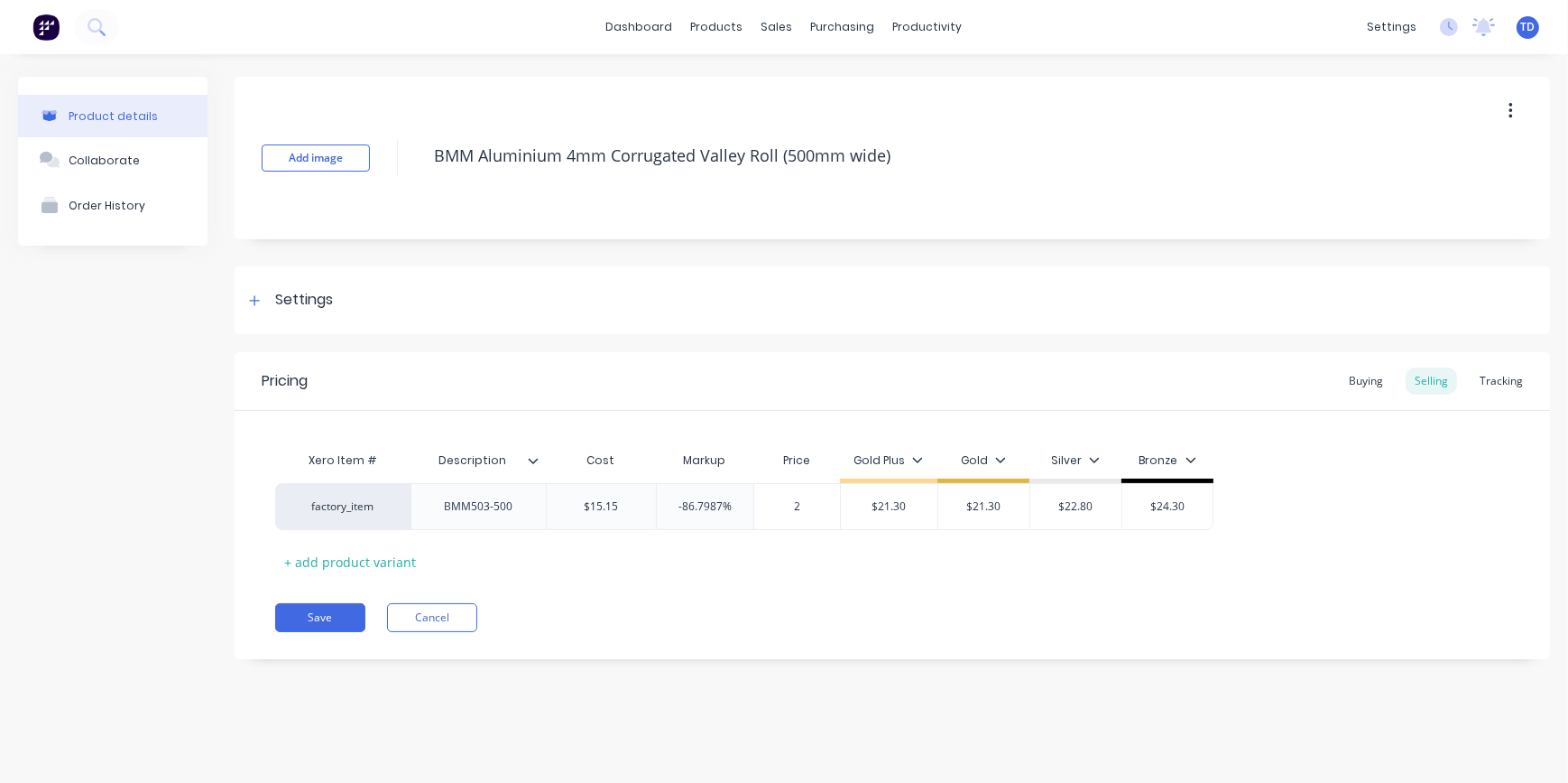
type textarea "x"
type input "21."
type textarea "x"
type input "21.30"
click at [311, 614] on button "Save" at bounding box center [320, 617] width 90 height 29
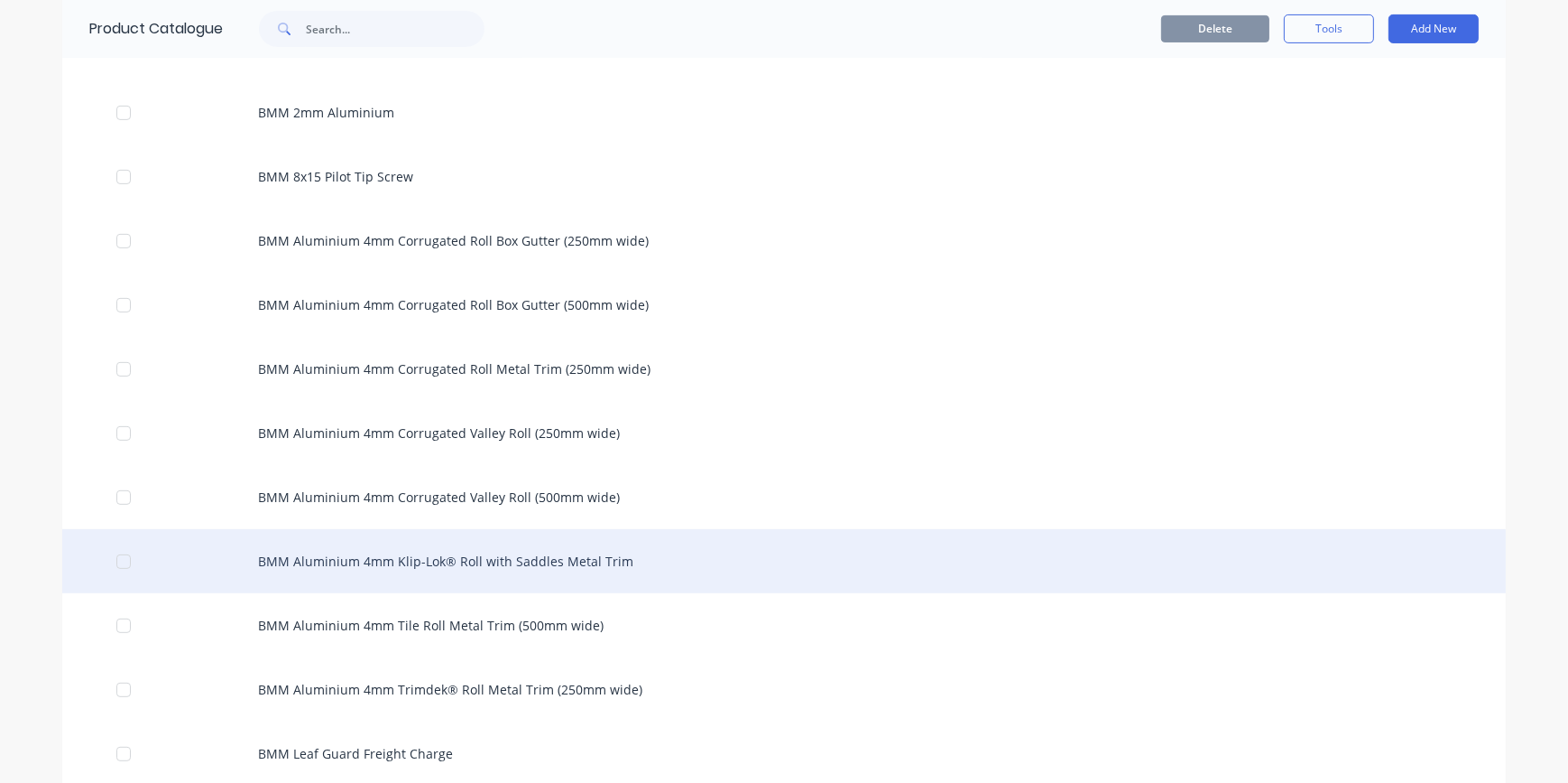
scroll to position [902, 0]
click at [463, 561] on div "BMM Aluminium 4mm Klip-Lok® Roll with Saddles Metal Trim" at bounding box center [784, 559] width 1443 height 64
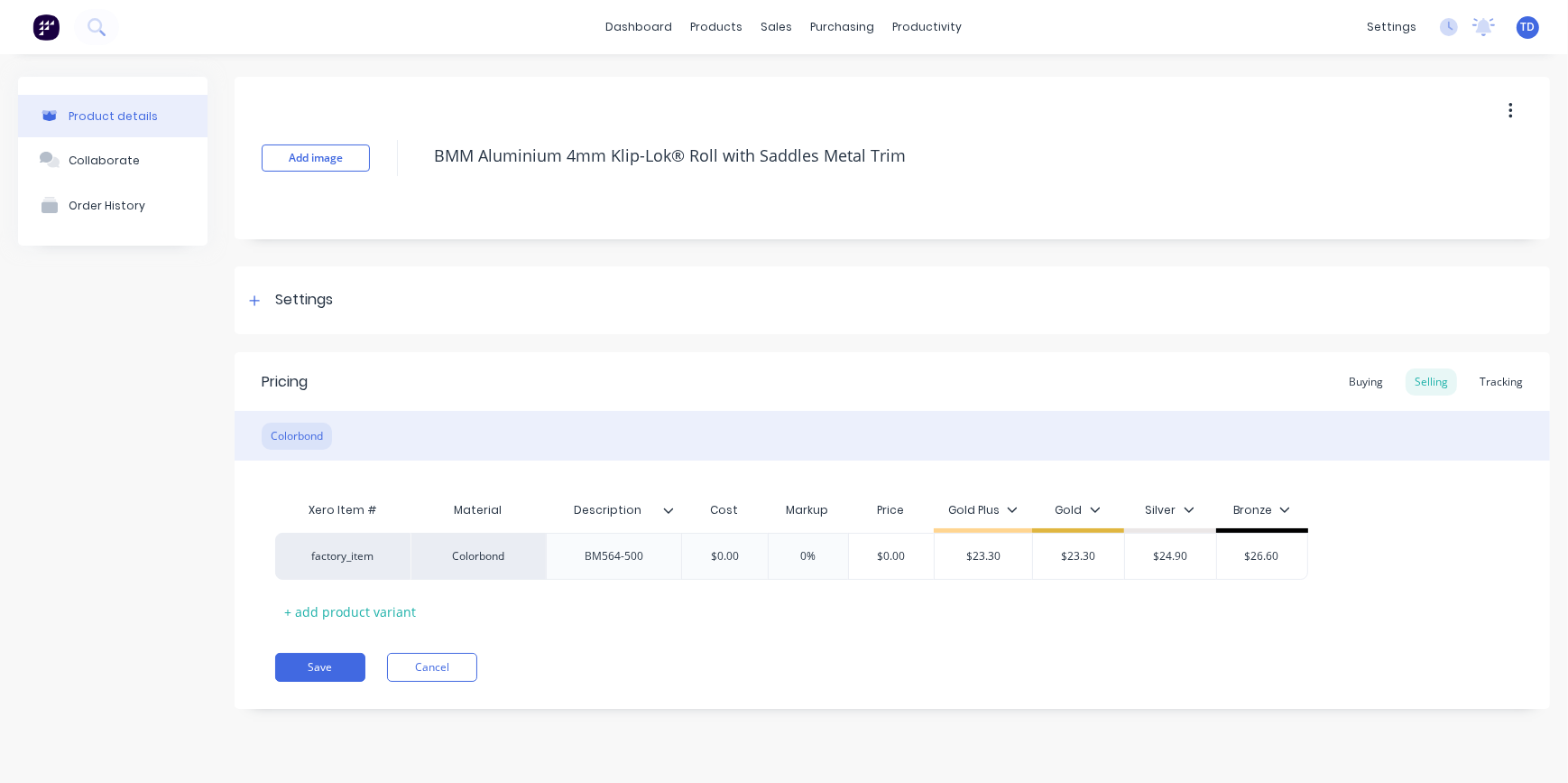
type textarea "x"
click at [740, 564] on div "$0.00" at bounding box center [723, 556] width 90 height 46
type input "$0.00"
type textarea "x"
type input "1"
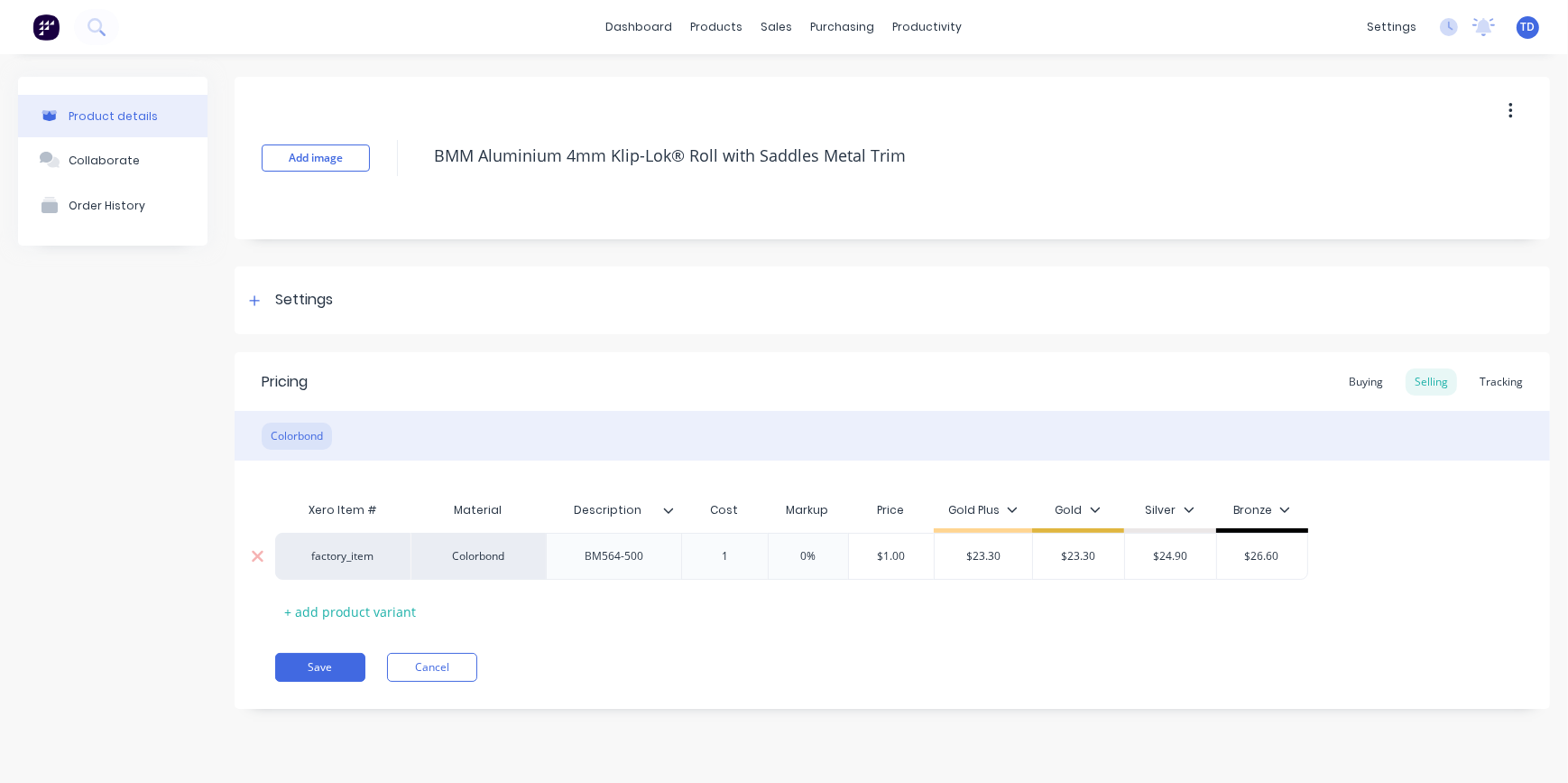
type textarea "x"
type input "16."
type textarea "x"
type input "16.5"
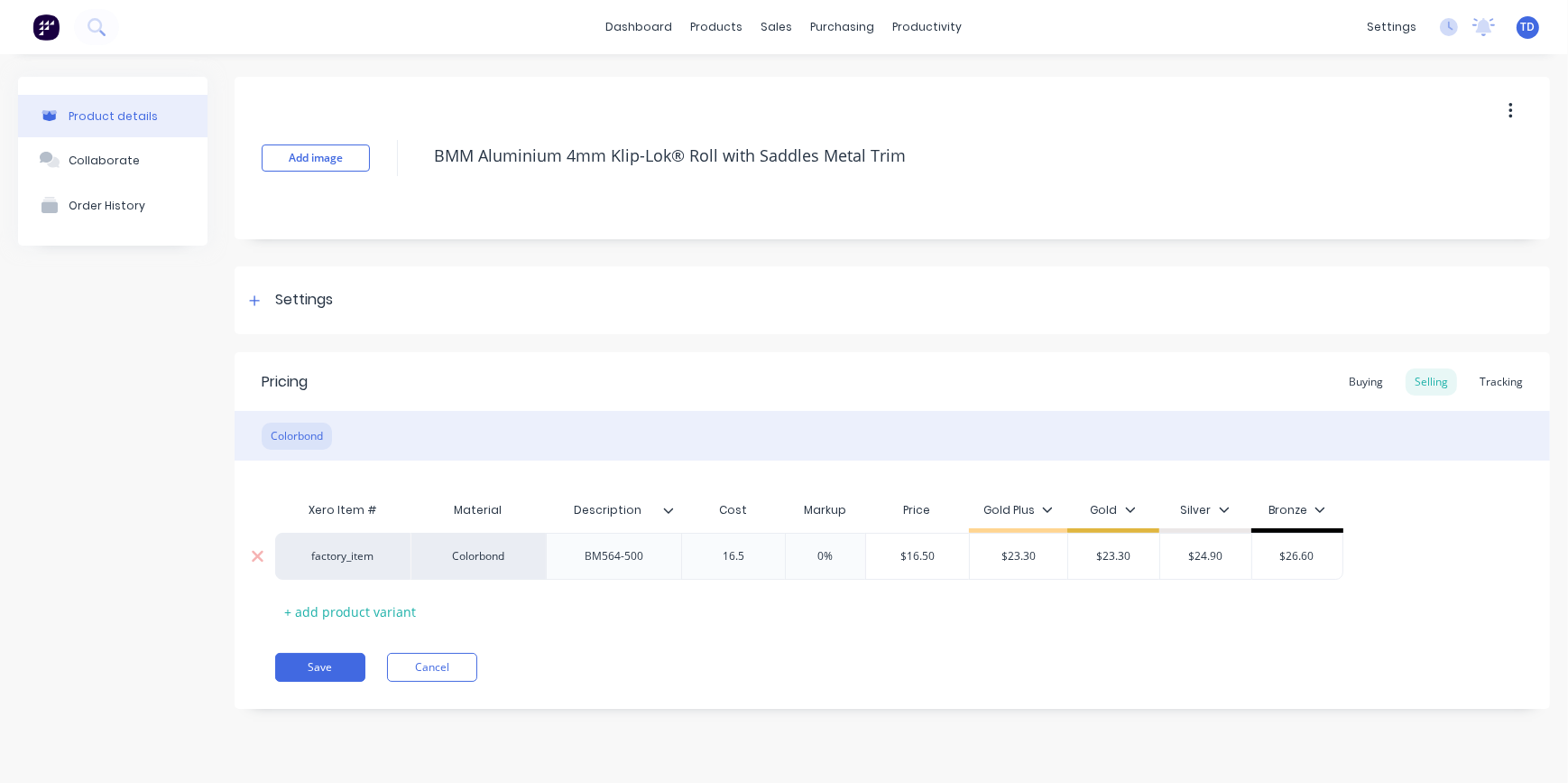
type textarea "x"
type input "16.58"
type input "0%"
type input "$16.58"
type textarea "x"
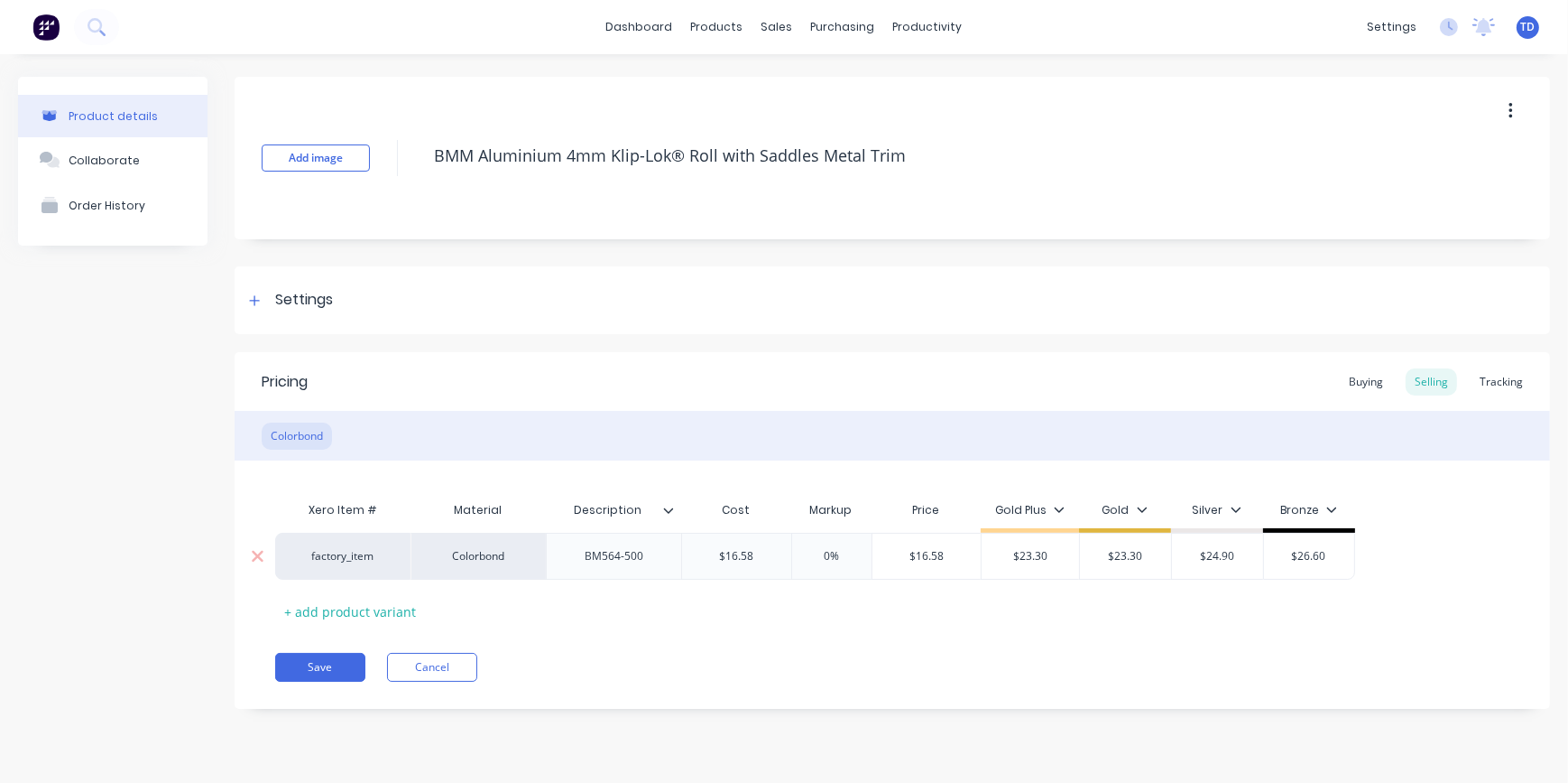
type input "2"
type textarea "x"
type input "23."
type textarea "x"
type input "23.30"
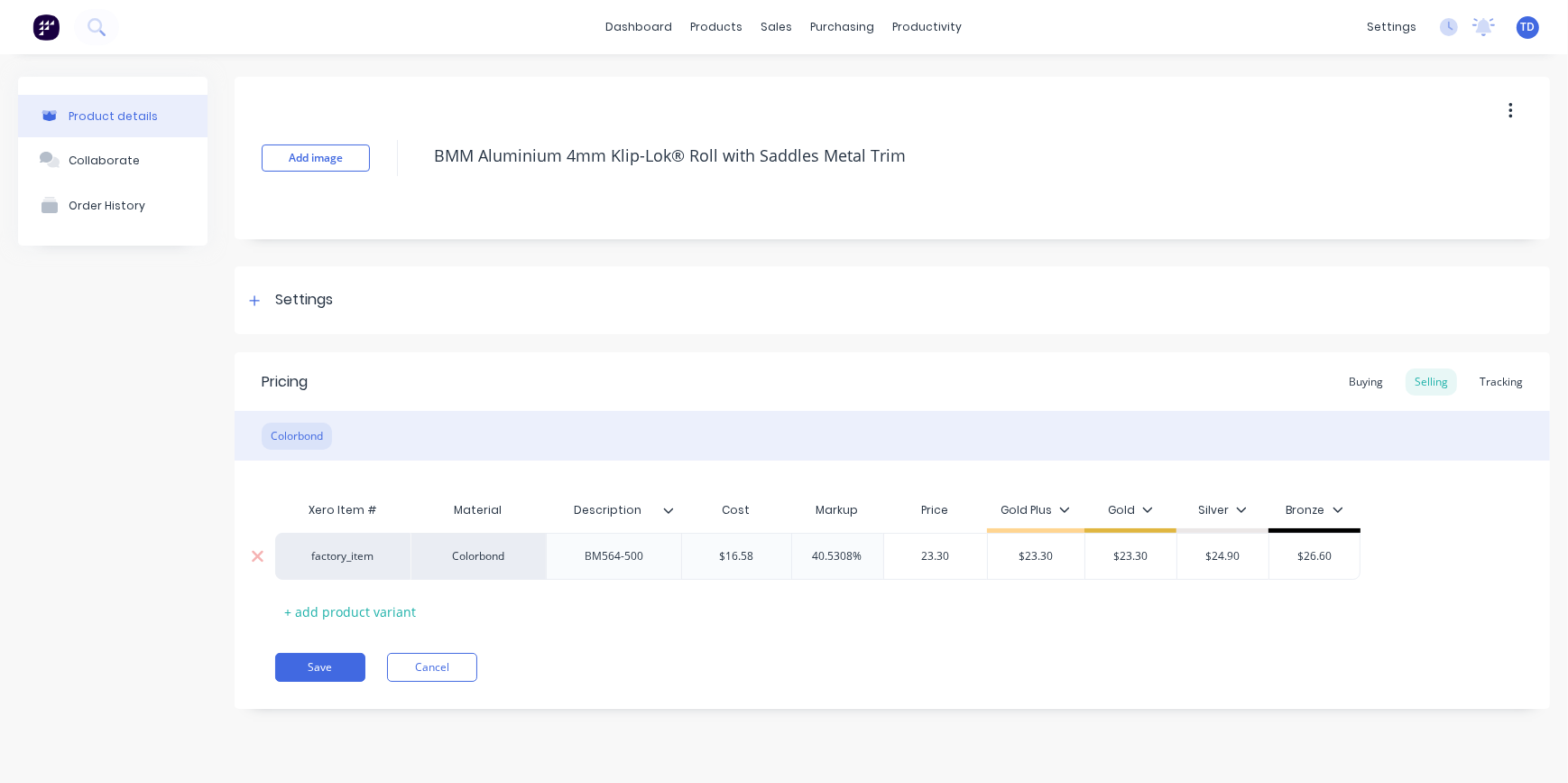
type input "$23.30"
click at [336, 658] on button "Save" at bounding box center [320, 668] width 90 height 29
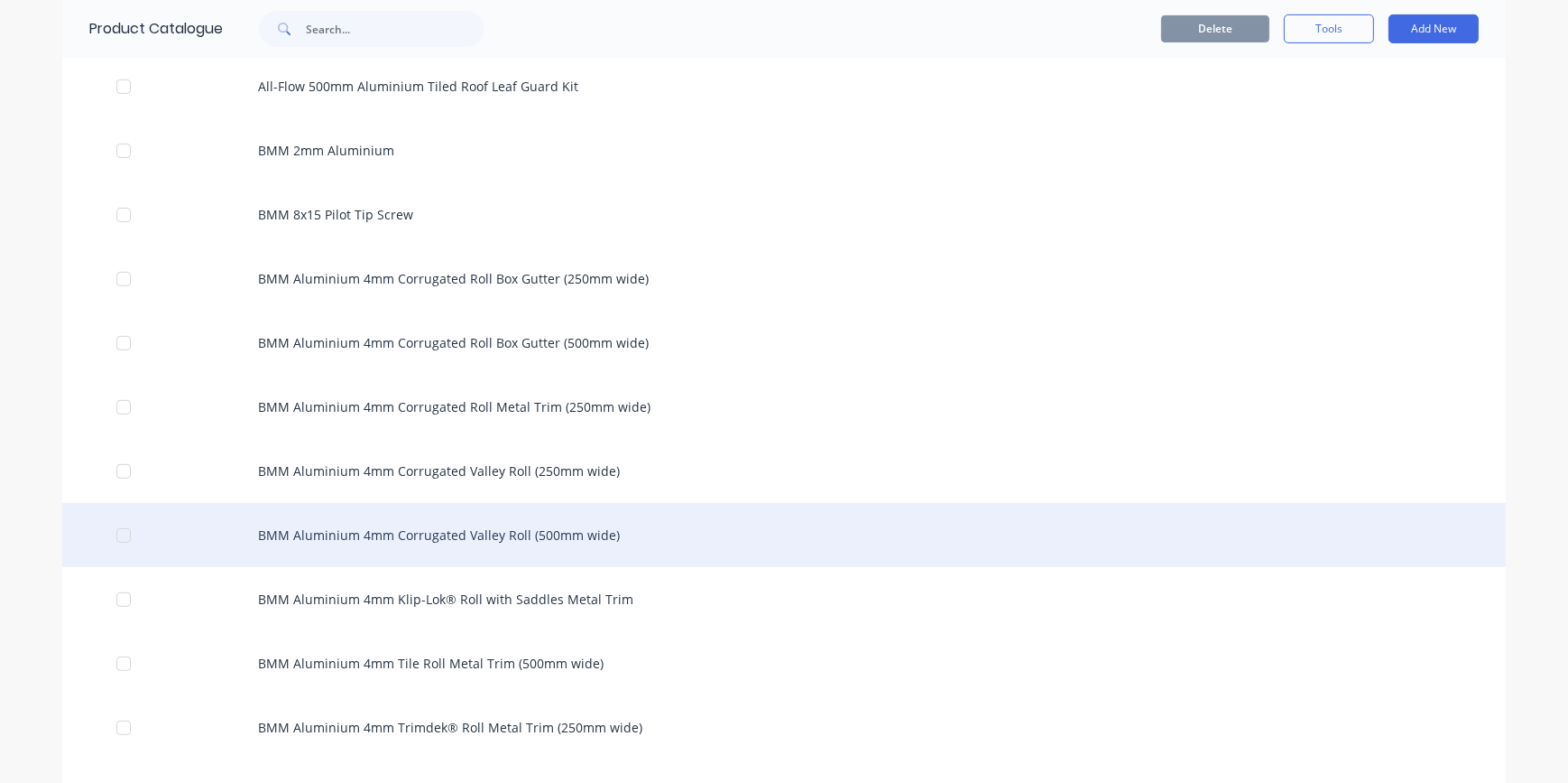
scroll to position [902, 0]
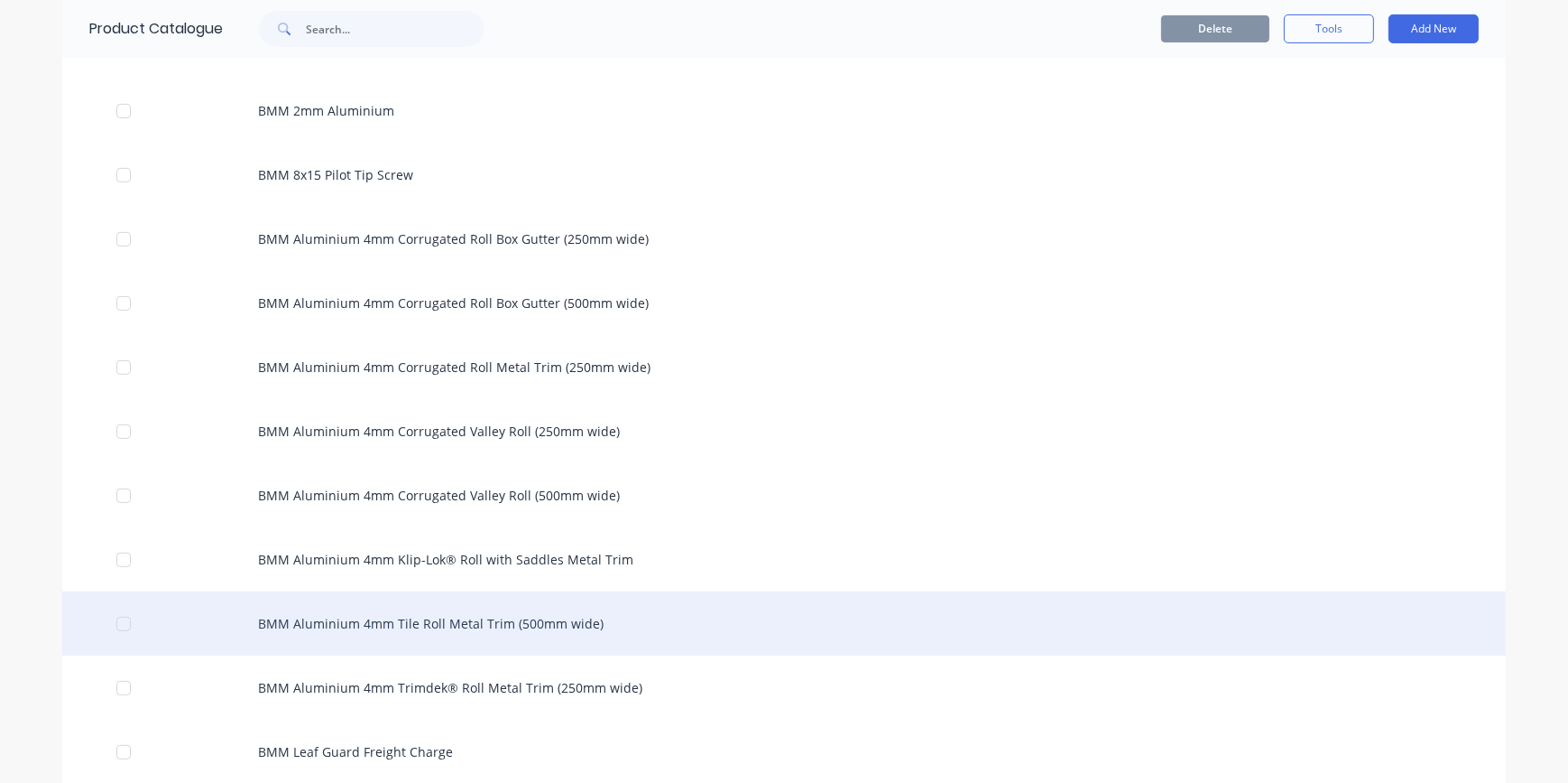
click at [464, 624] on div "BMM Aluminium 4mm Tile Roll Metal Trim (500mm wide)" at bounding box center [784, 623] width 1443 height 64
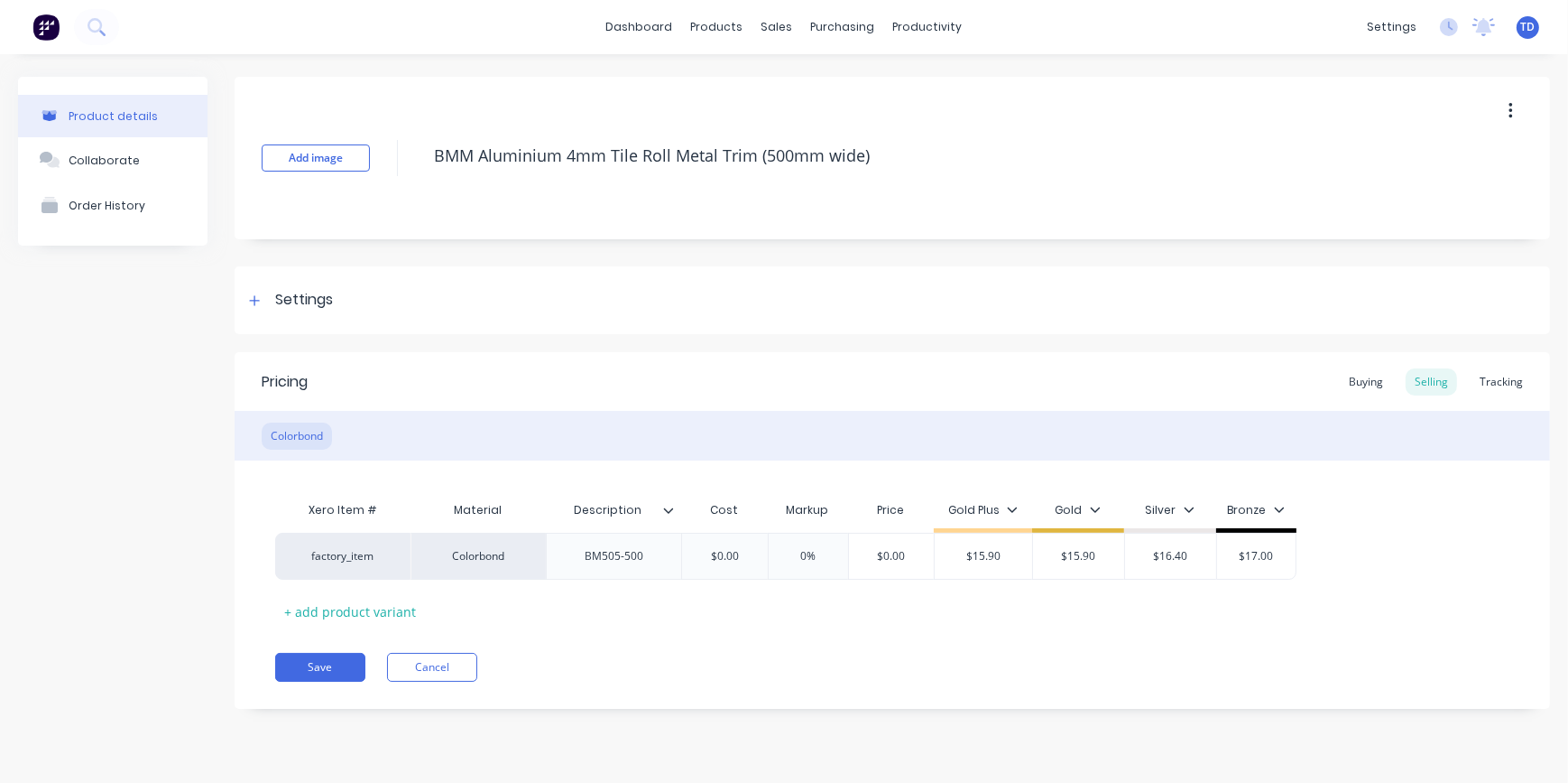
type textarea "x"
type input "$0.00"
click at [756, 562] on input "$0.00" at bounding box center [723, 556] width 90 height 16
type textarea "x"
type input "1"
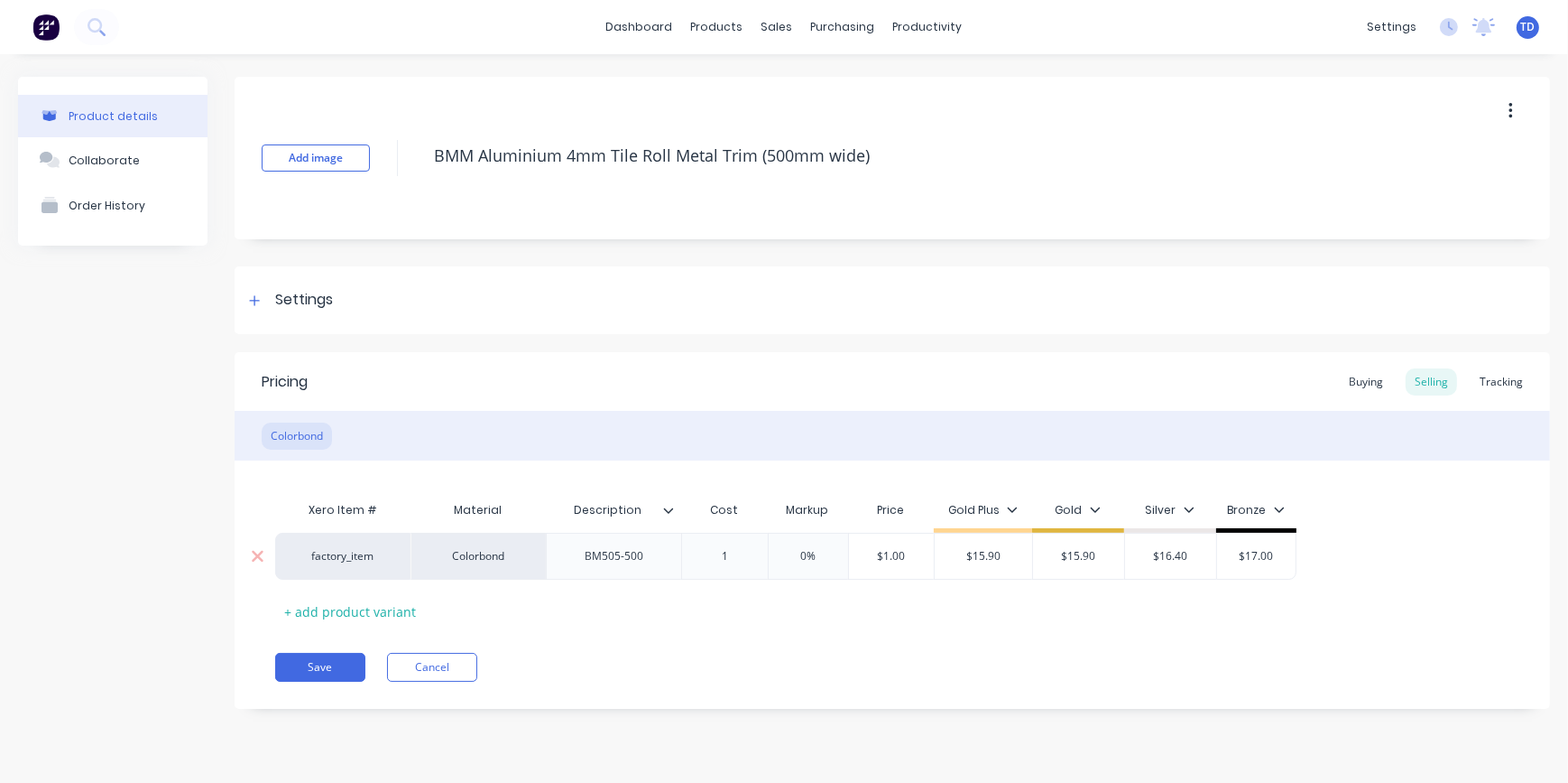
type textarea "x"
type input "11."
type textarea "x"
type input "11.7"
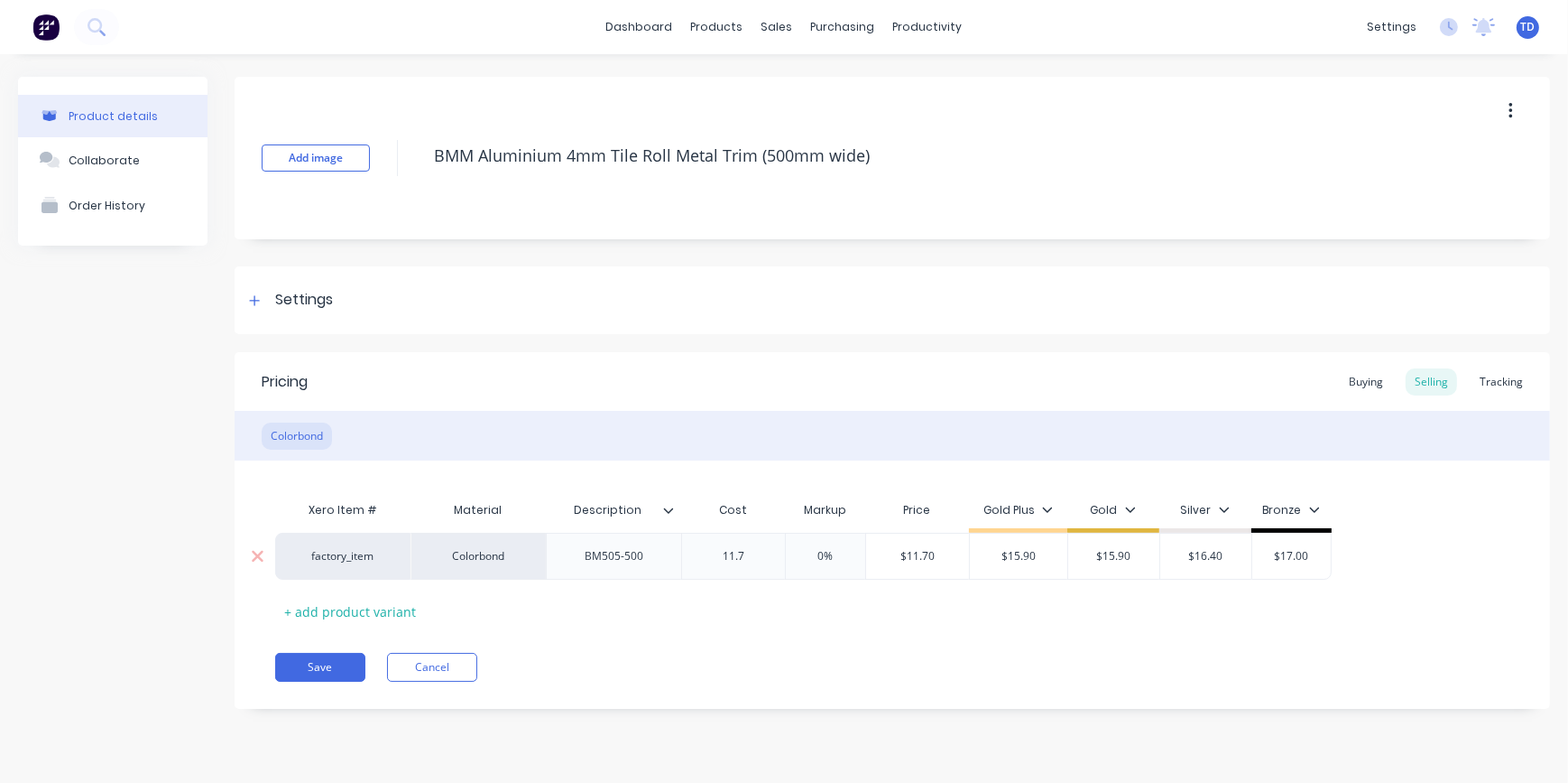
type textarea "x"
type input "11.71"
type input "0%"
type input "$11.71"
type textarea "x"
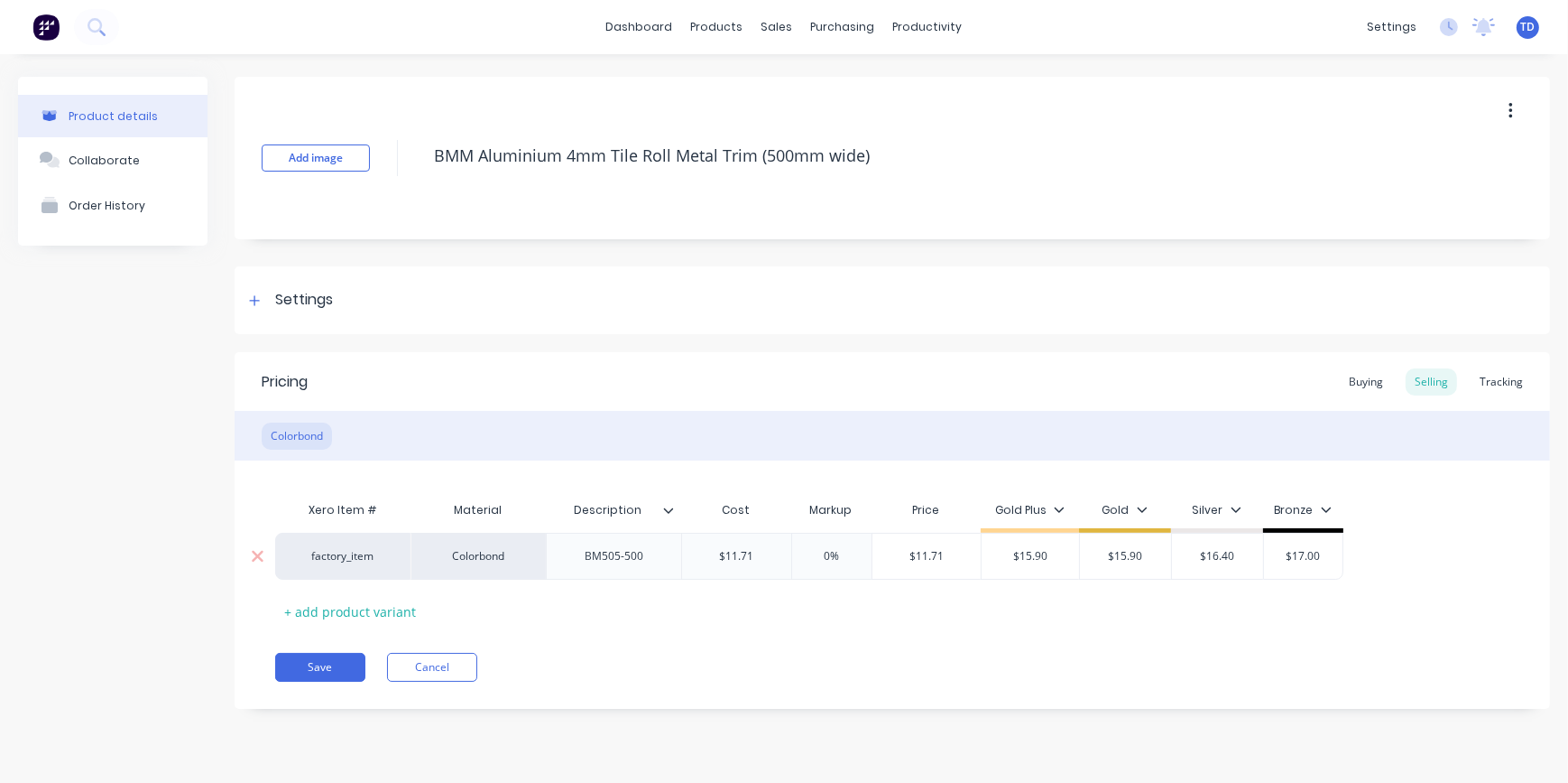
type input "1"
type textarea "x"
type input "15."
type textarea "x"
type input "15.9"
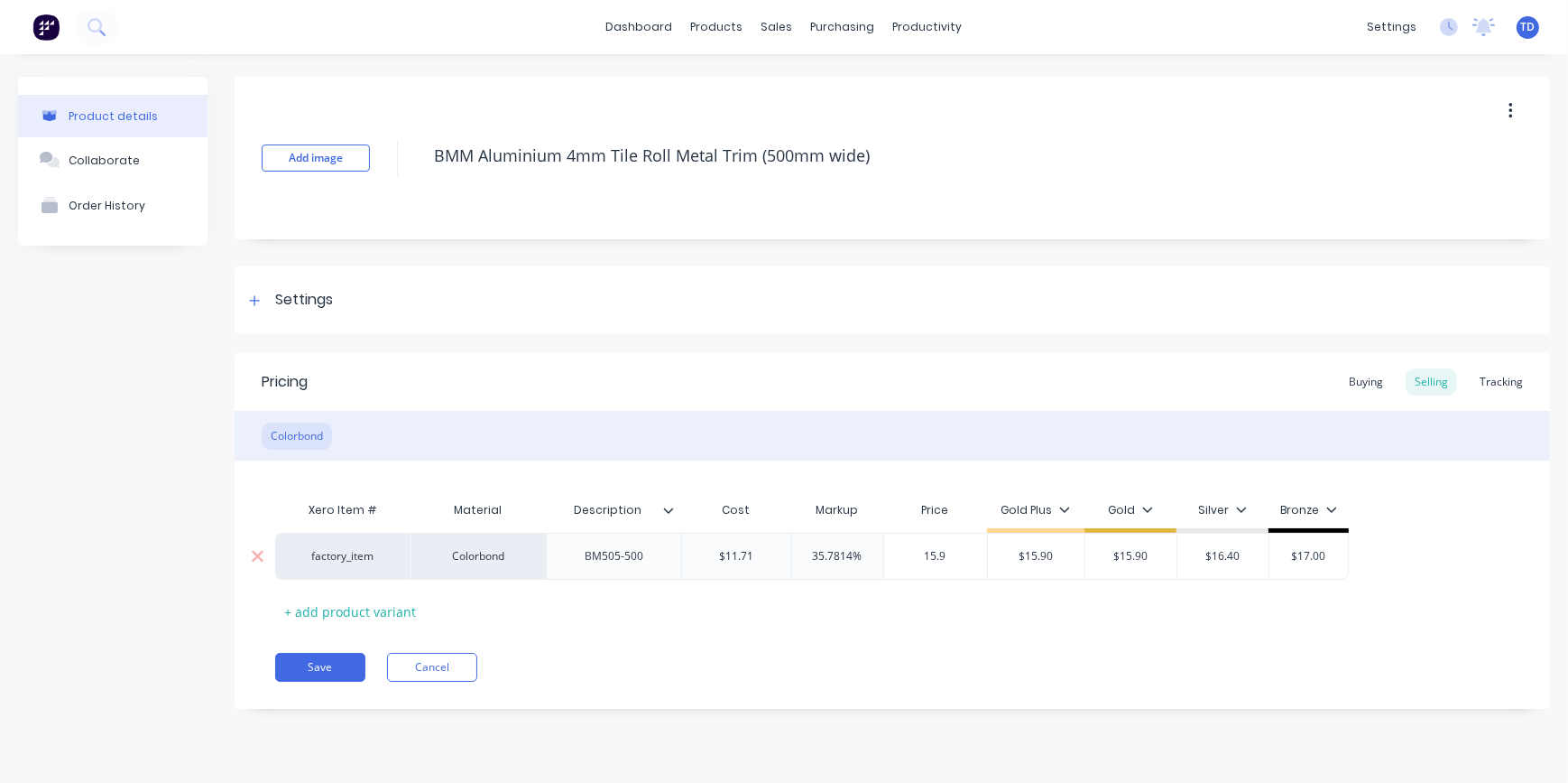
type input "$15.90"
click at [309, 658] on button "Save" at bounding box center [320, 668] width 90 height 29
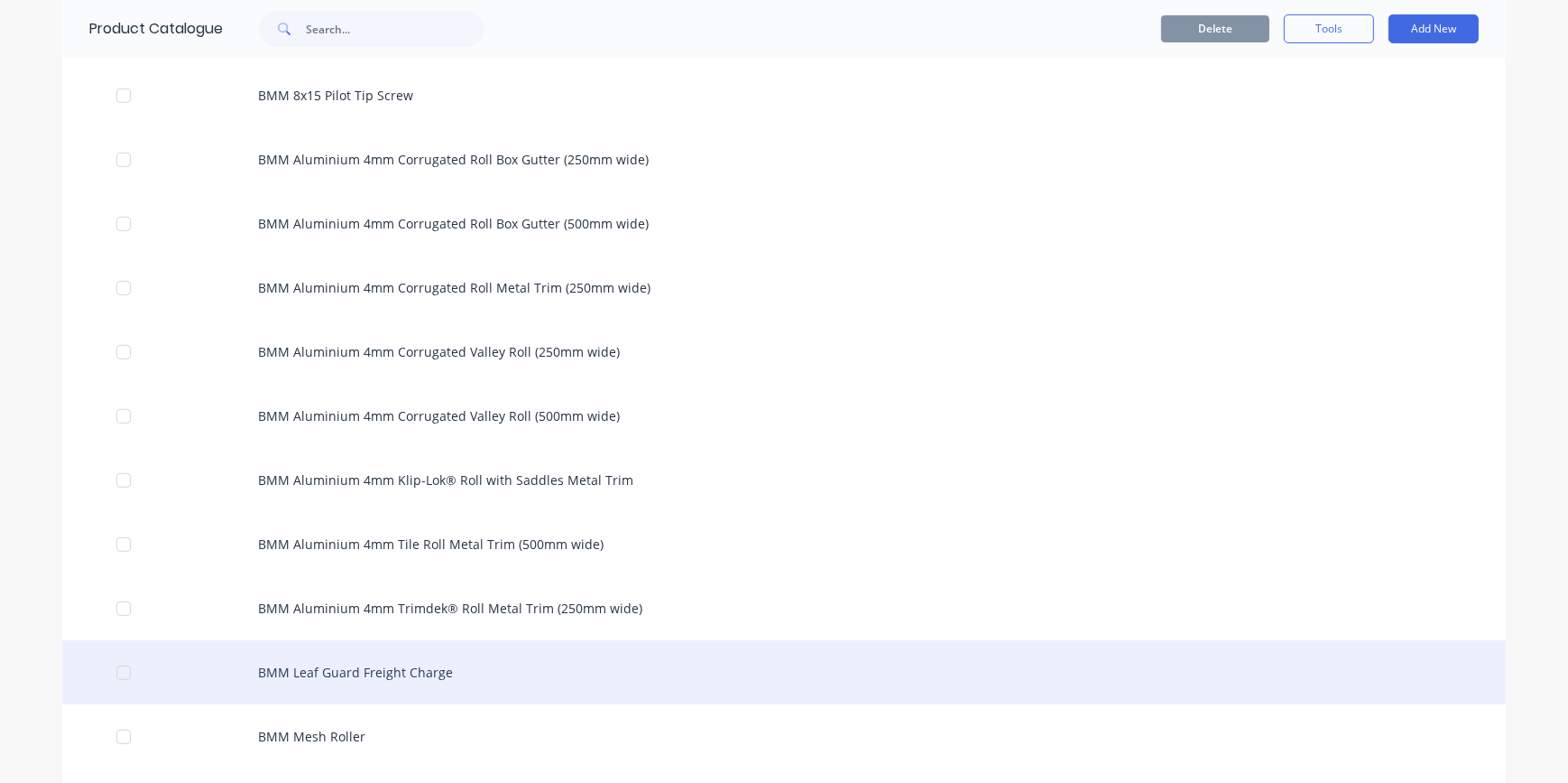
scroll to position [984, 0]
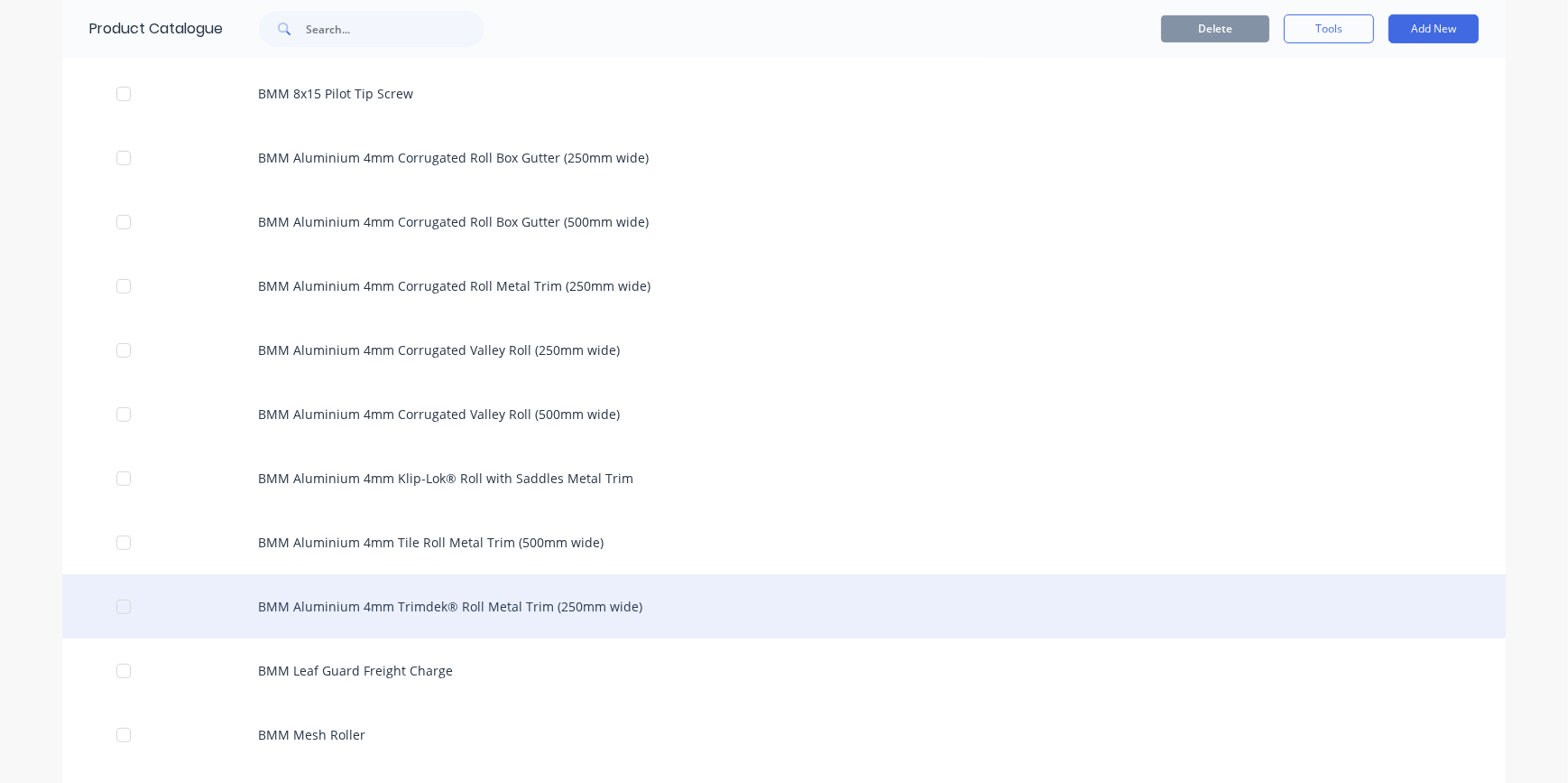
click at [567, 606] on div "BMM Aluminium 4mm Trimdek® Roll Metal Trim (250mm wide)" at bounding box center [784, 606] width 1443 height 64
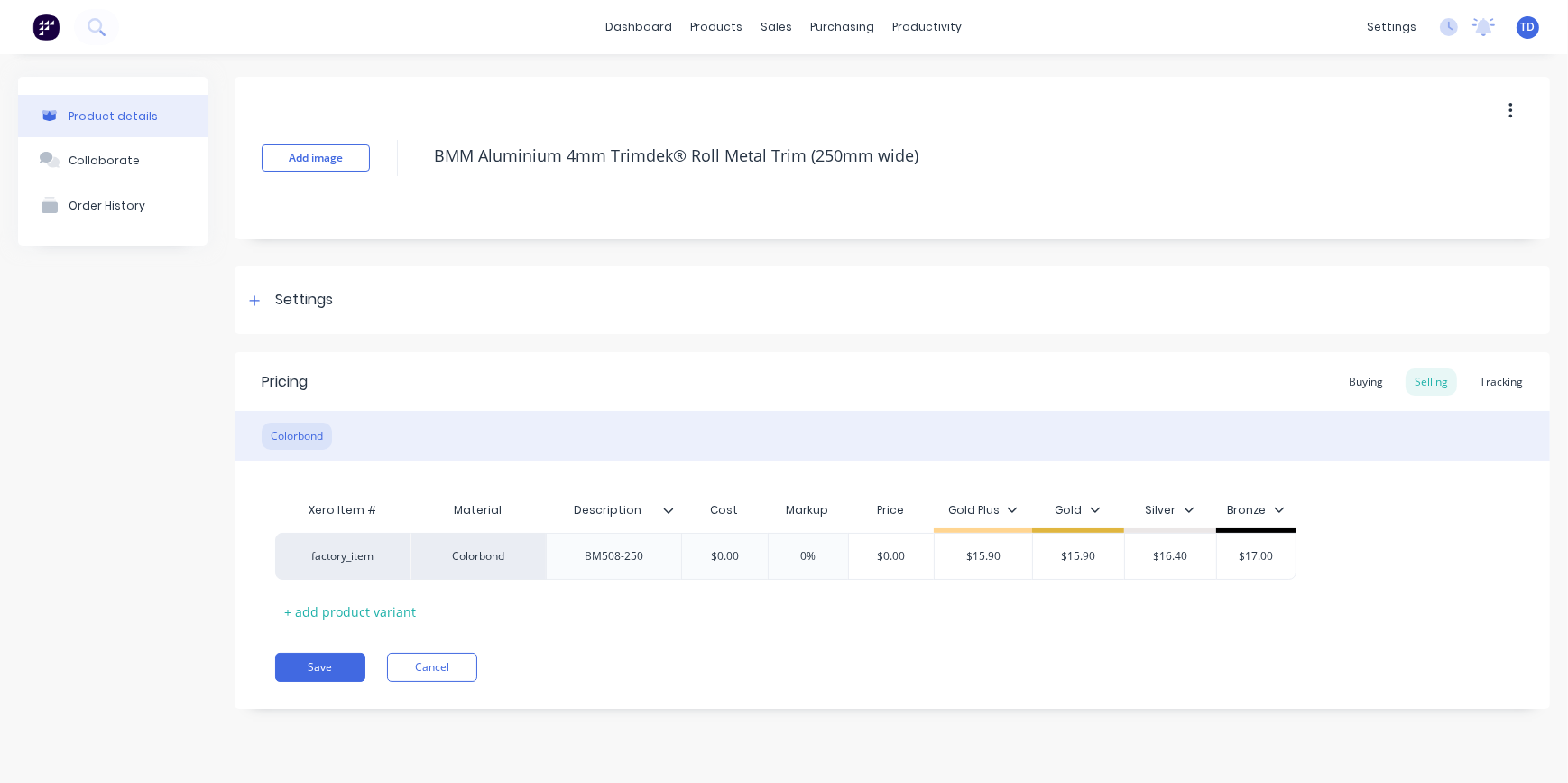
type textarea "x"
type input "$0.00"
drag, startPoint x: 752, startPoint y: 554, endPoint x: 721, endPoint y: 476, distance: 83.9
click at [752, 554] on input "$0.00" at bounding box center [723, 556] width 90 height 16
type textarea "x"
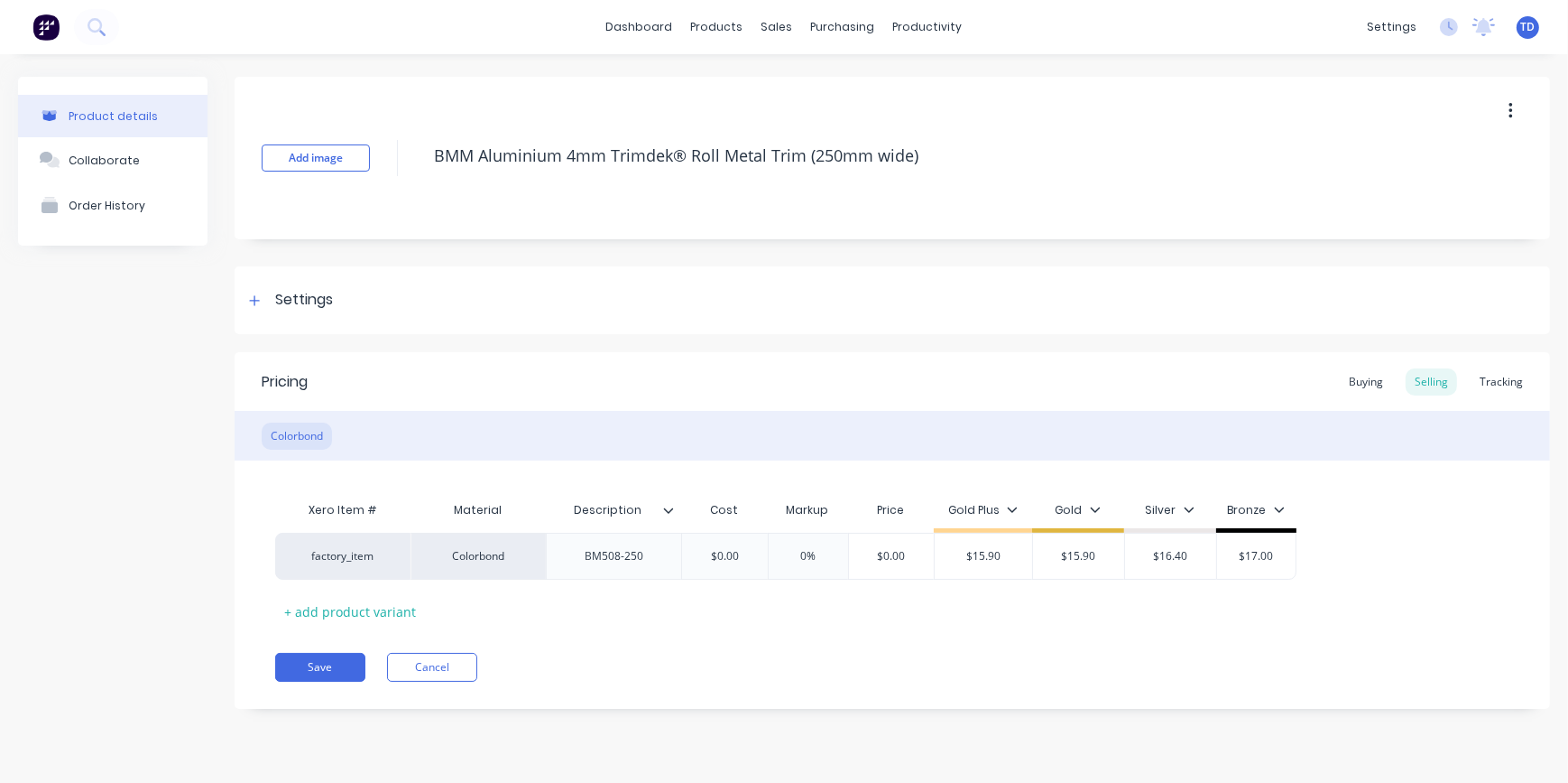
type input "1"
type textarea "x"
type input "11."
type textarea "x"
type input "11.7"
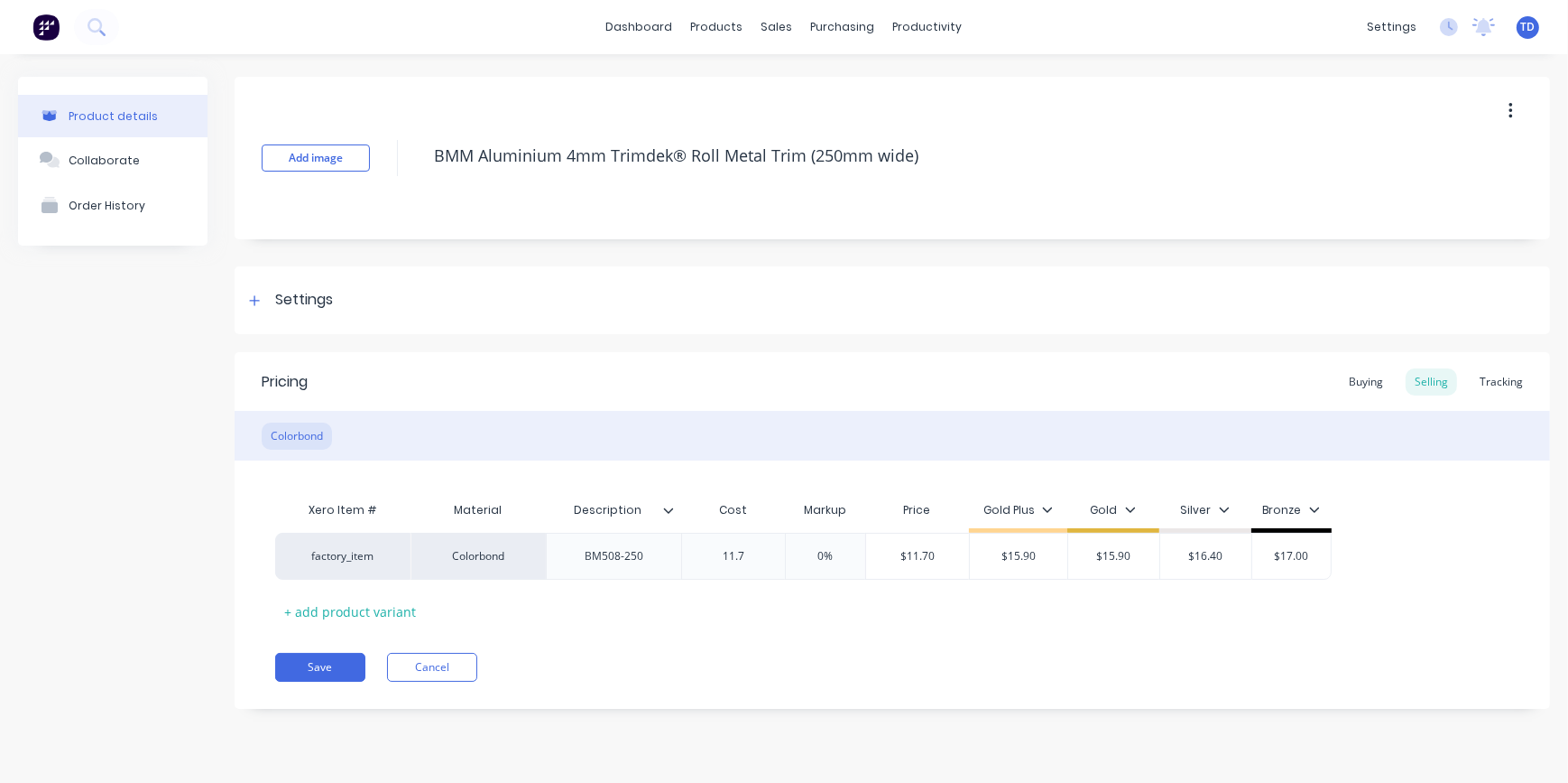
type textarea "x"
type input "11.71"
type input "0%"
type input "$11.71"
type input "$15.90"
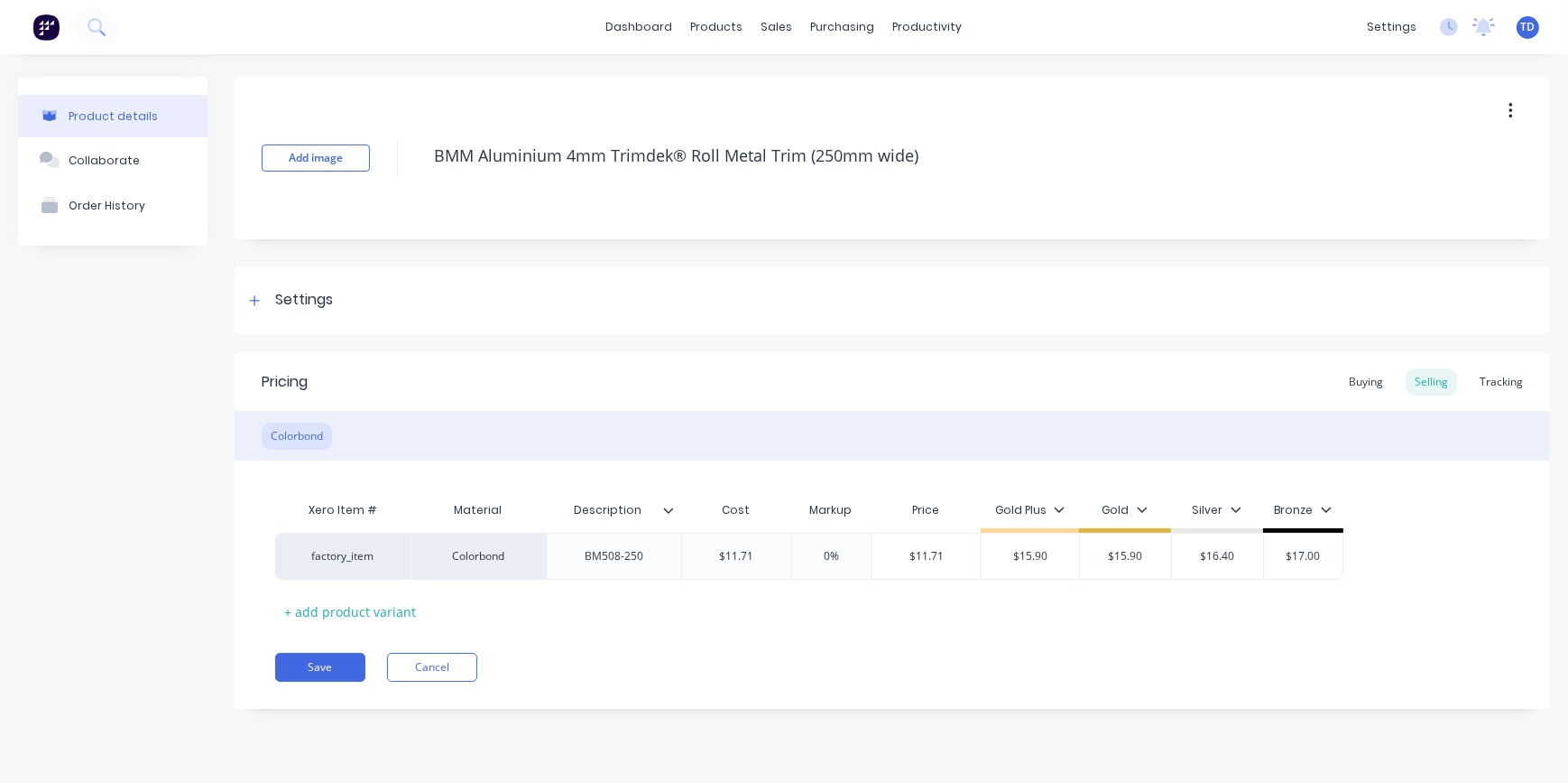
type textarea "x"
type input "1"
type textarea "x"
type input "15."
type textarea "x"
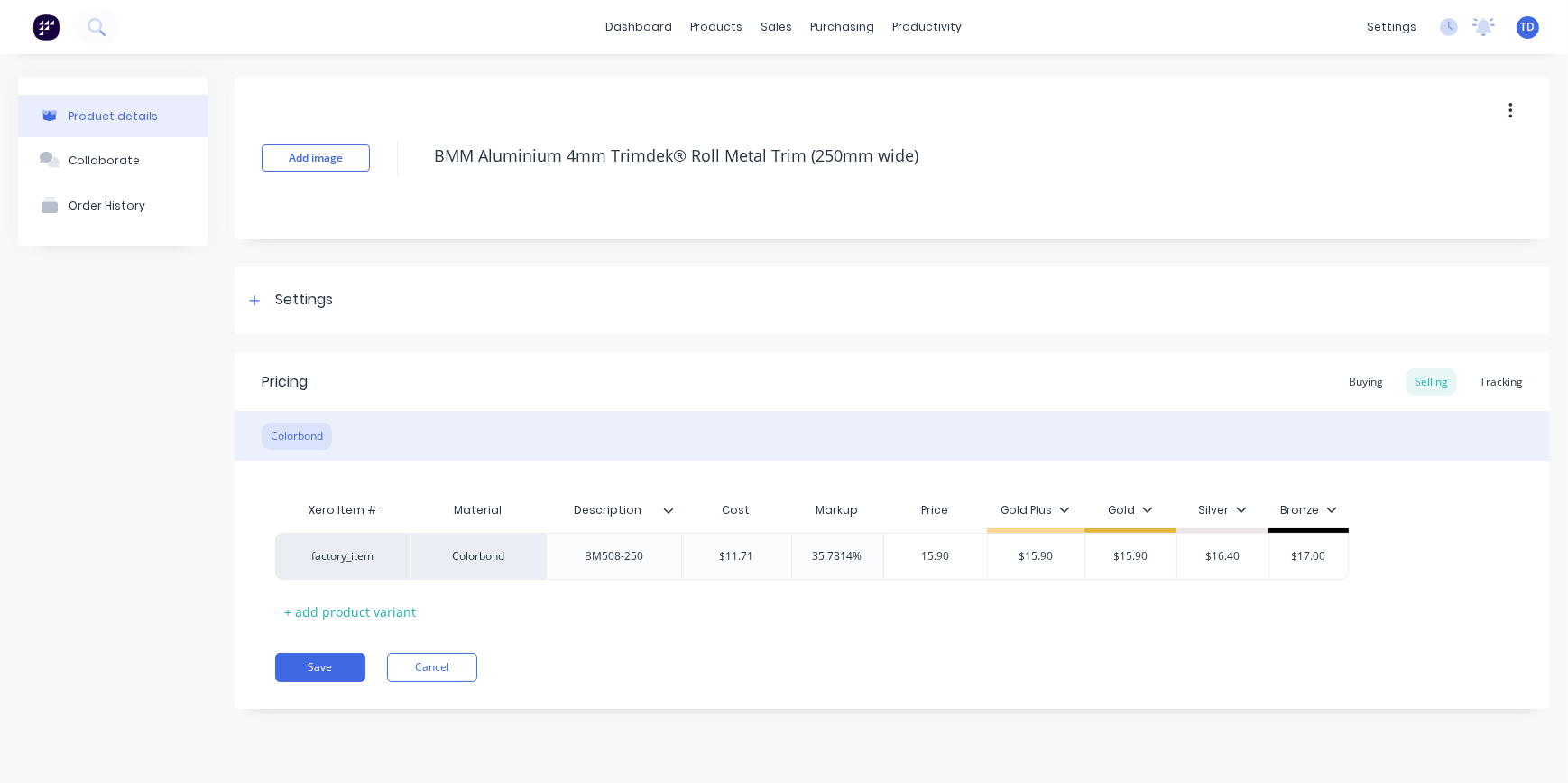
type input "15.90"
click at [335, 661] on button "Save" at bounding box center [320, 668] width 90 height 29
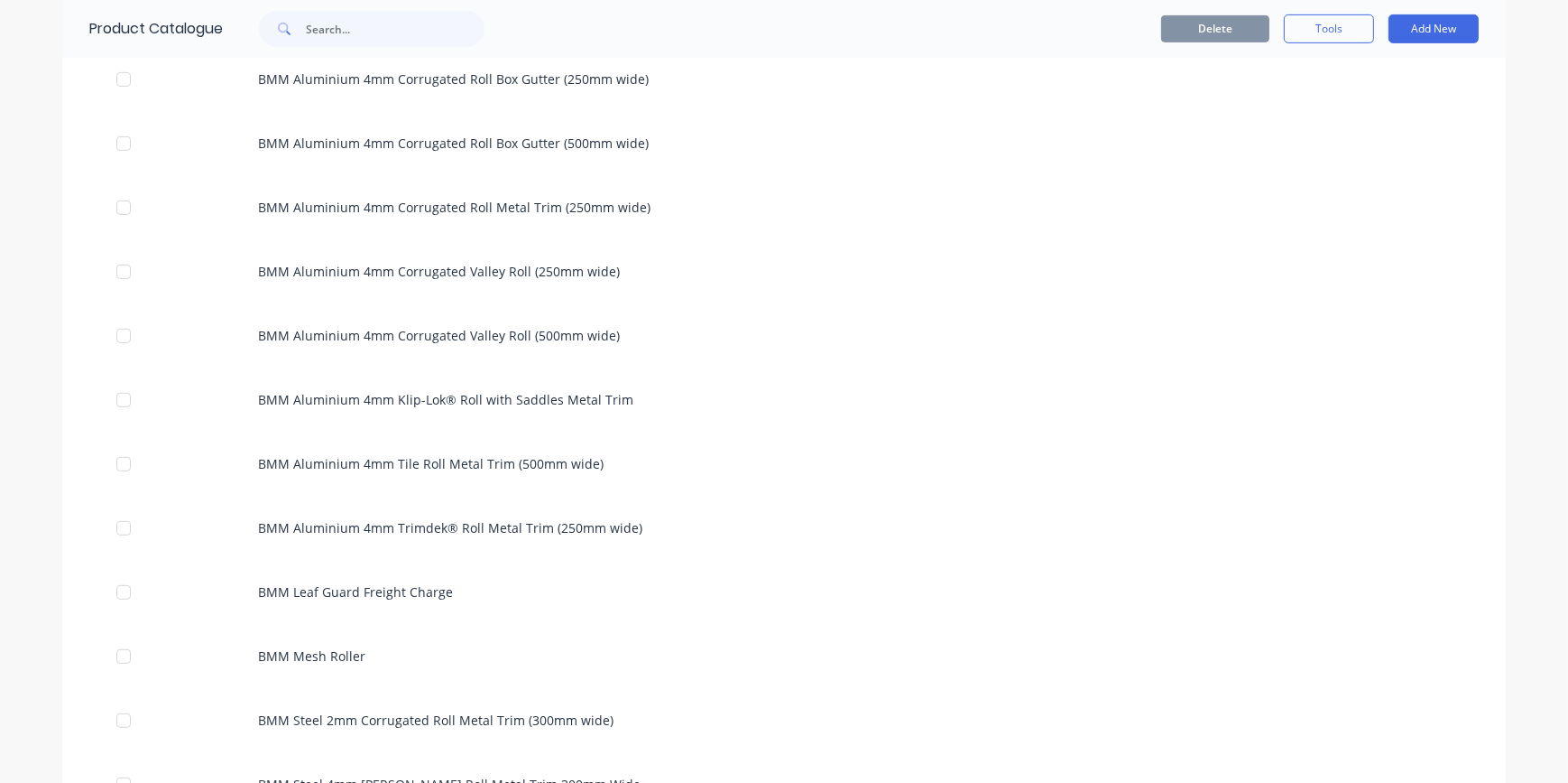
scroll to position [1148, 0]
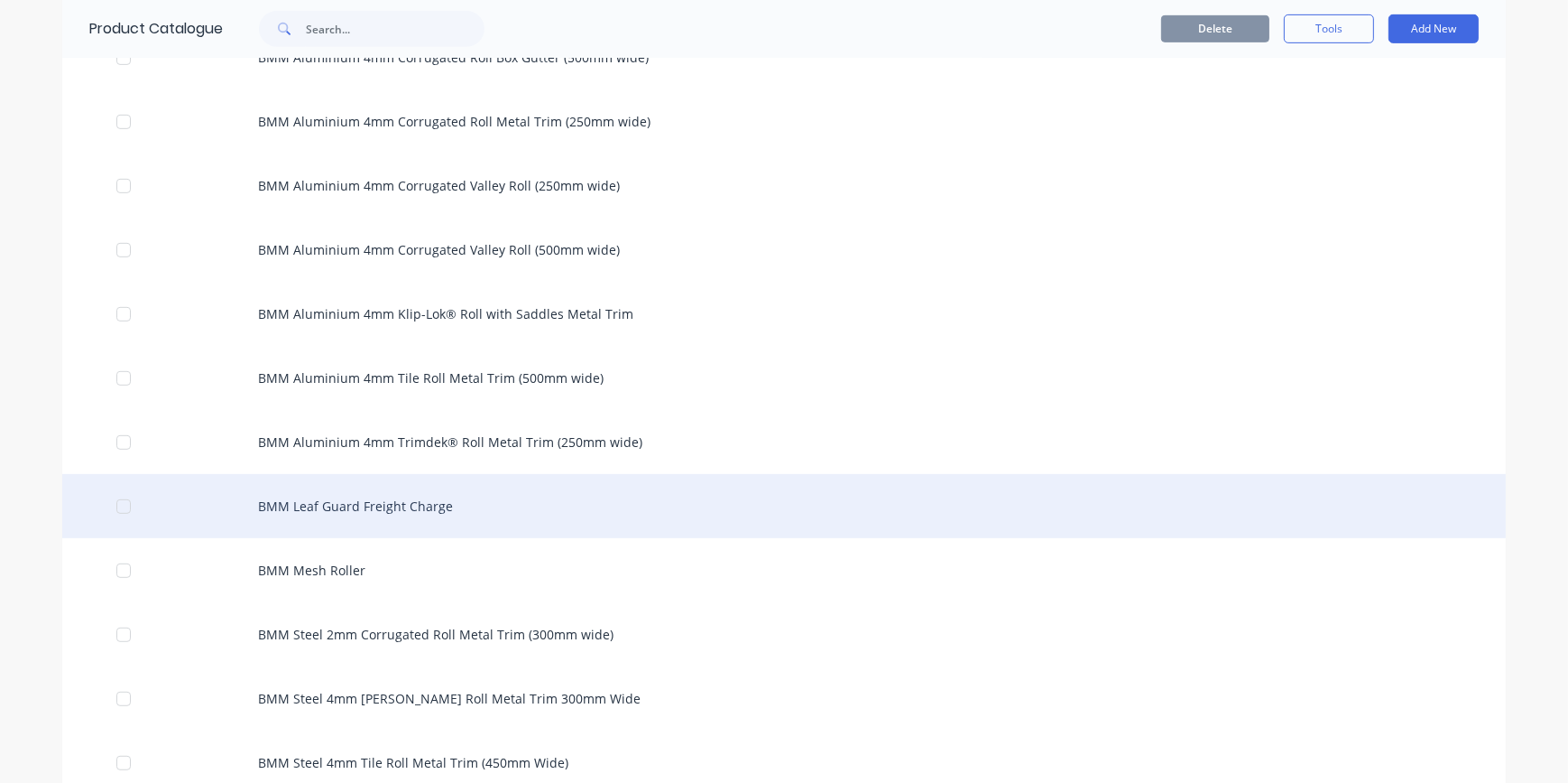
click at [349, 520] on div "BMM Leaf Guard Freight Charge" at bounding box center [784, 506] width 1443 height 64
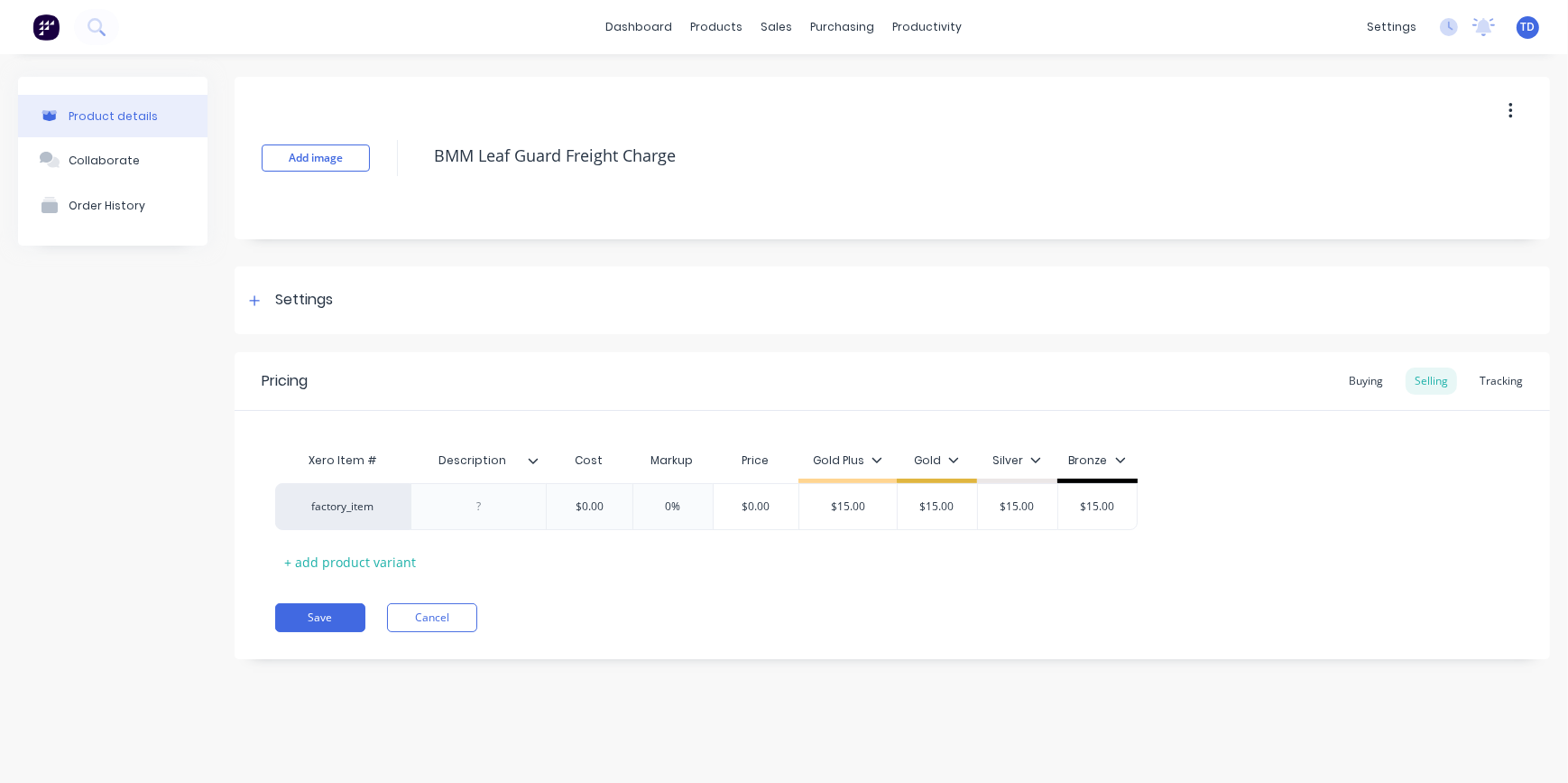
type textarea "x"
click at [607, 499] on input "$0.00" at bounding box center [589, 506] width 90 height 16
click at [332, 608] on button "Save" at bounding box center [320, 617] width 90 height 29
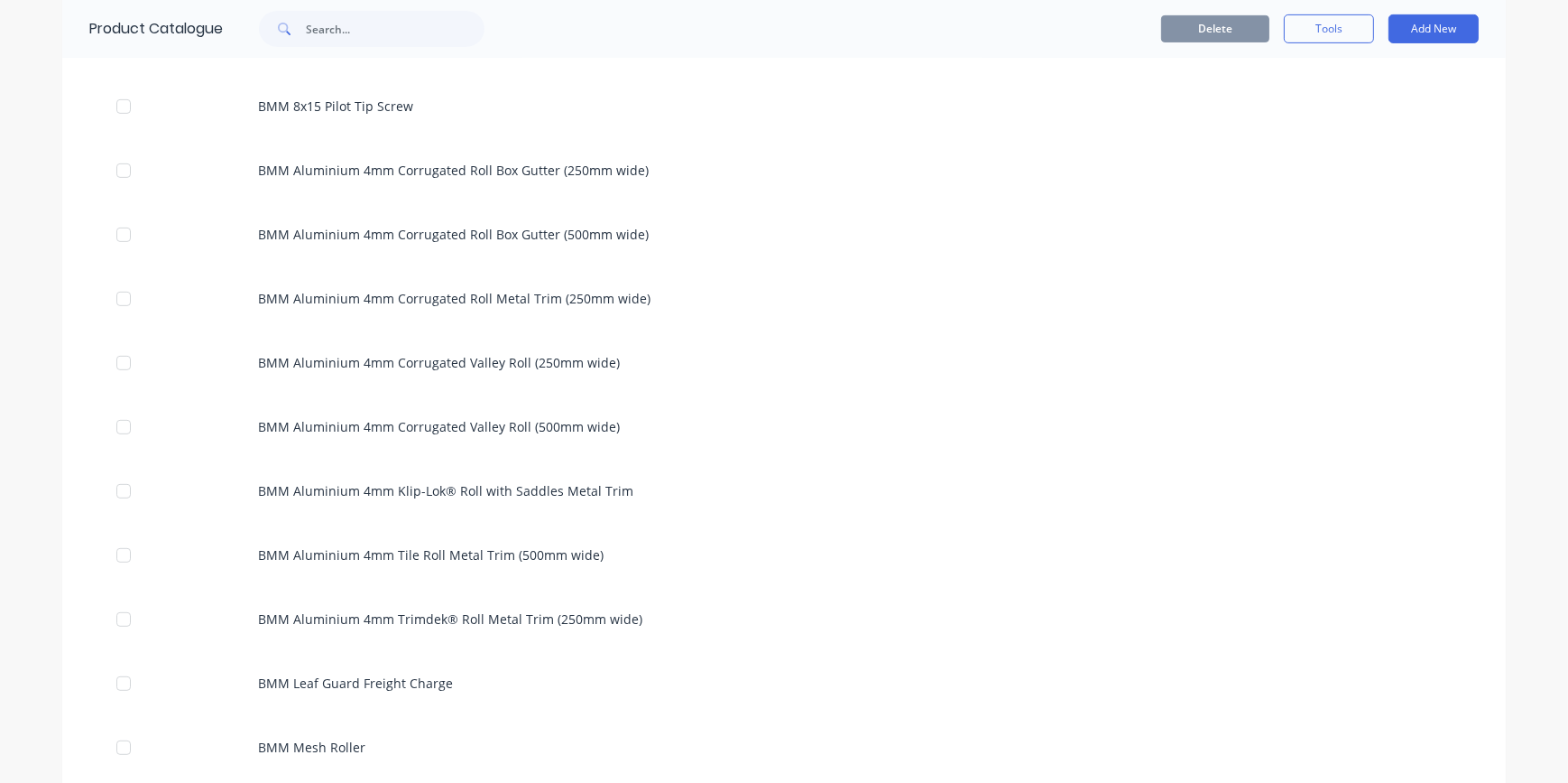
scroll to position [1230, 0]
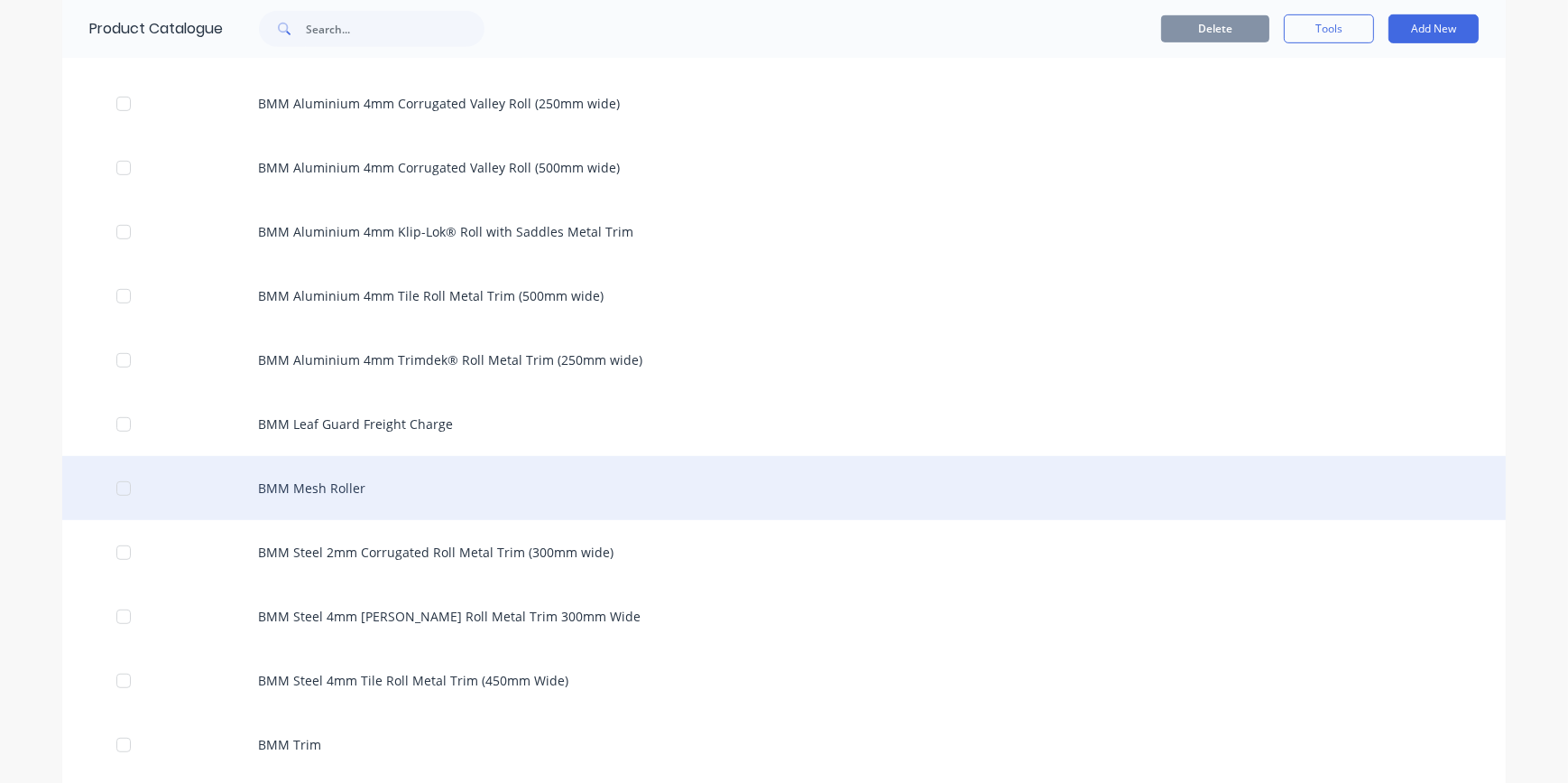
click at [316, 479] on div "BMM Mesh Roller" at bounding box center [784, 488] width 1443 height 64
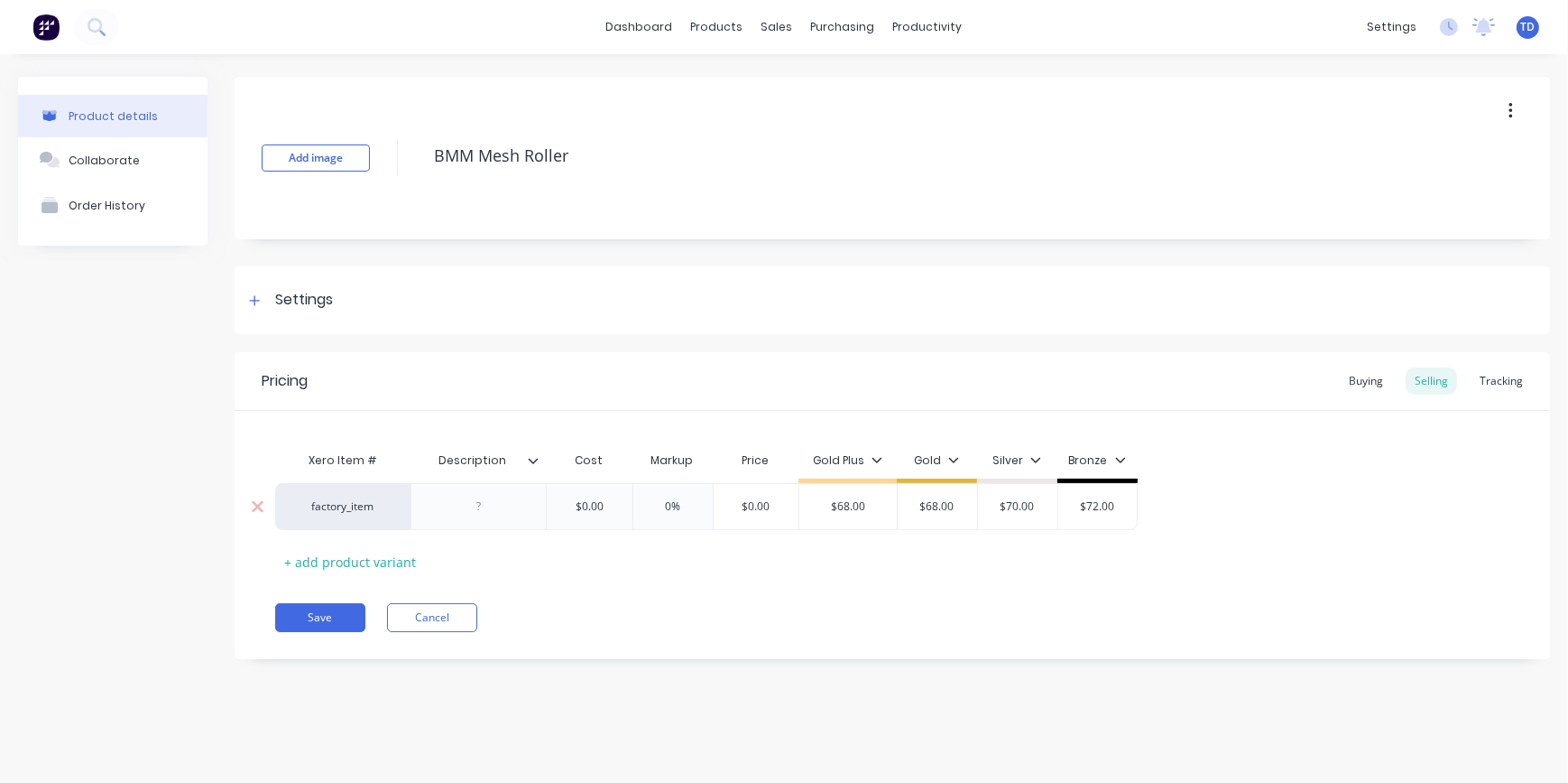
click at [599, 509] on input "$0.00" at bounding box center [589, 506] width 90 height 16
click at [317, 604] on button "Save" at bounding box center [320, 617] width 90 height 29
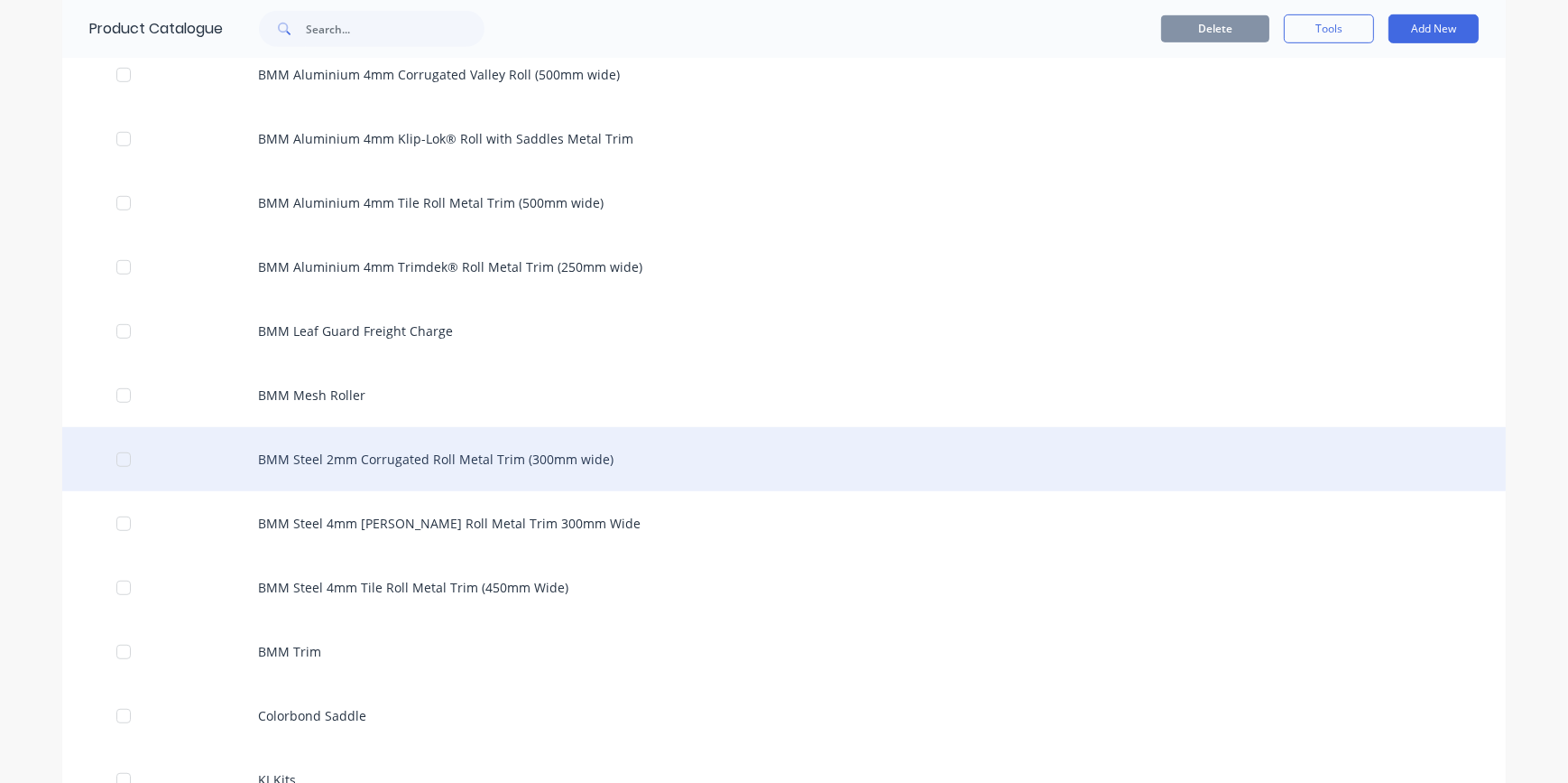
scroll to position [1313, 0]
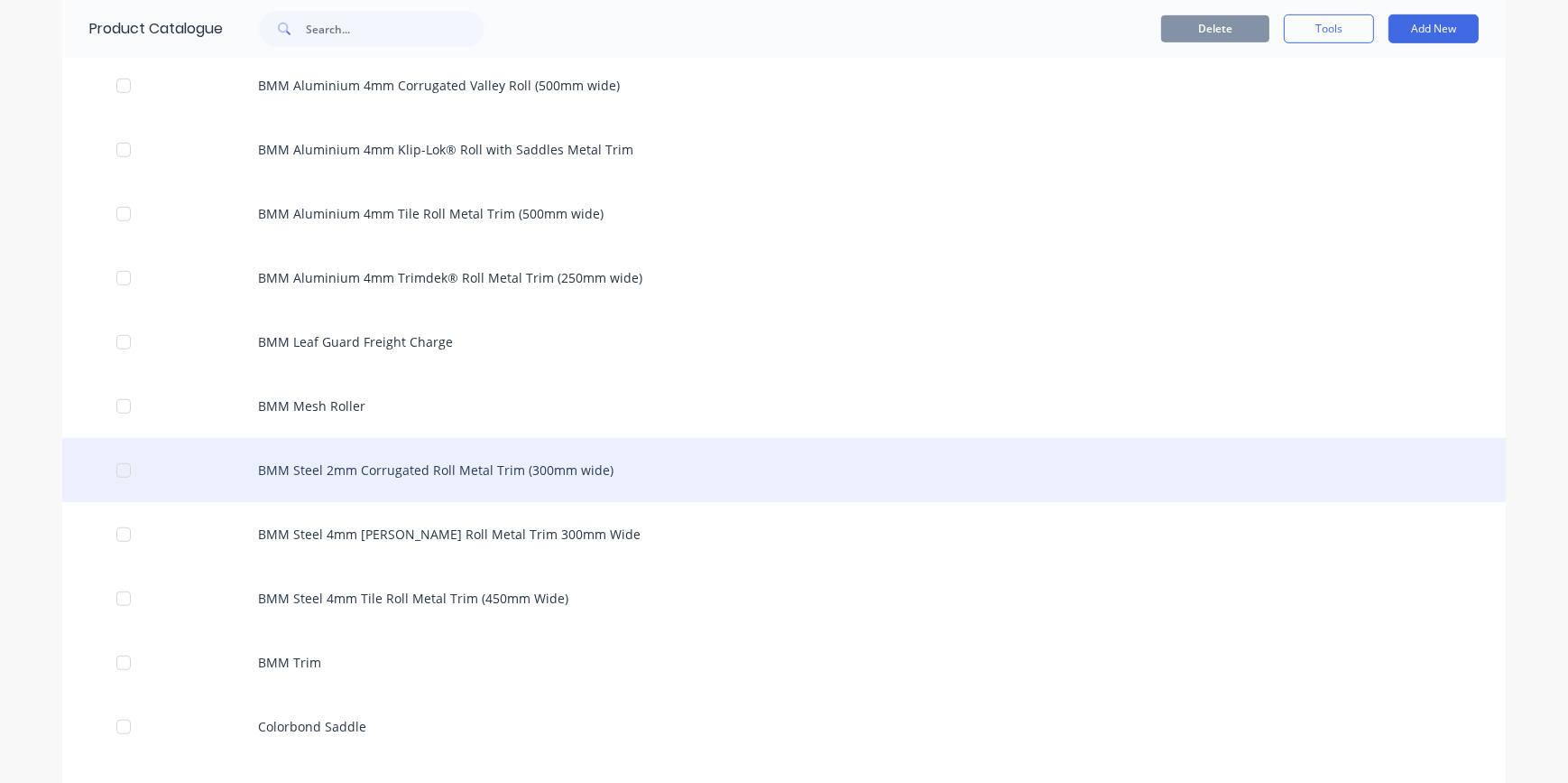
click at [411, 478] on div "BMM Steel 2mm Corrugated Roll Metal Trim (300mm wide)" at bounding box center [784, 470] width 1443 height 64
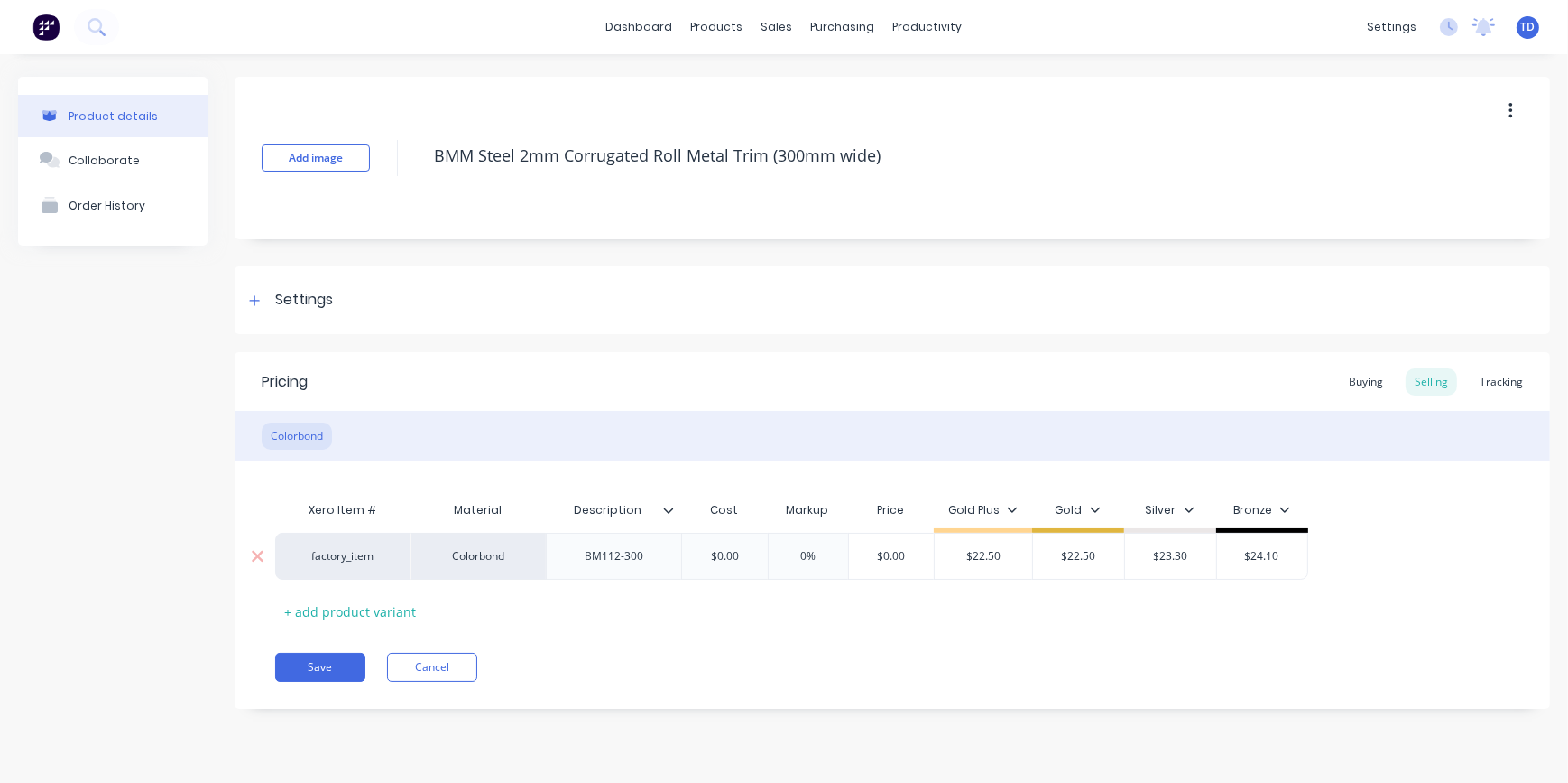
click at [757, 555] on input "$0.00" at bounding box center [723, 556] width 90 height 16
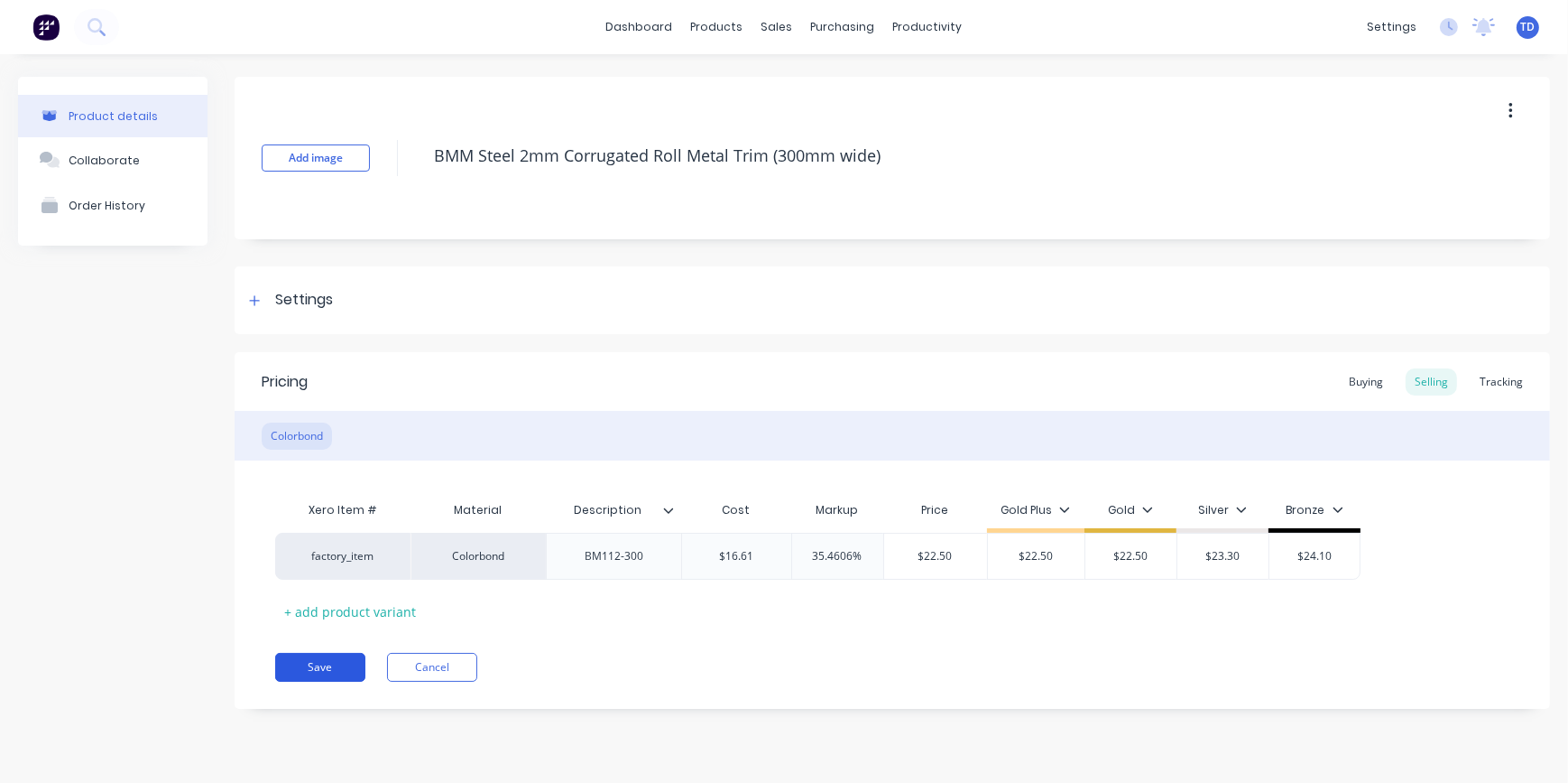
click at [327, 663] on button "Save" at bounding box center [320, 668] width 90 height 29
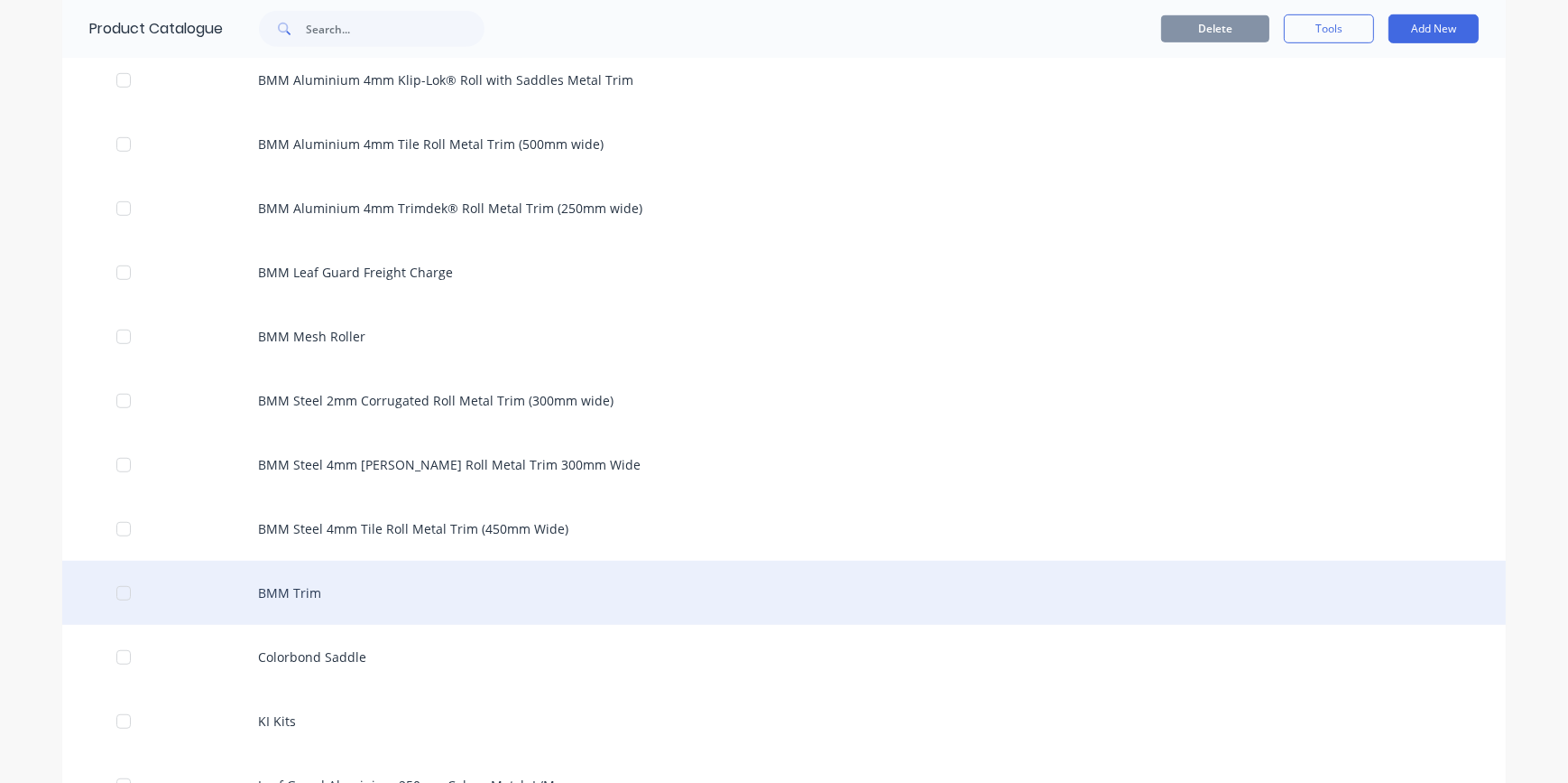
scroll to position [1394, 0]
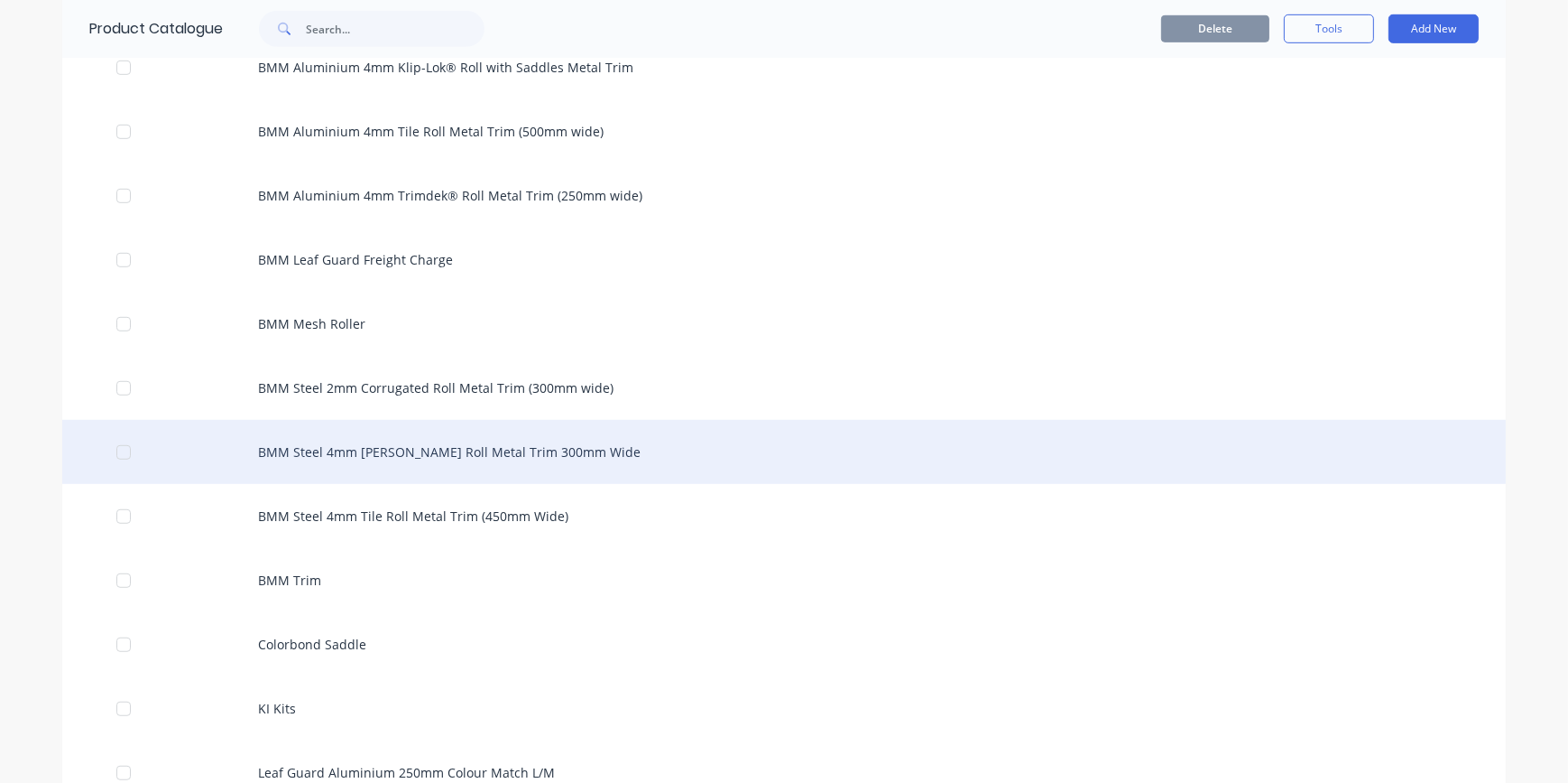
click at [417, 460] on div "BMM Steel 4mm [PERSON_NAME] Roll Metal Trim 300mm Wide" at bounding box center [784, 452] width 1443 height 64
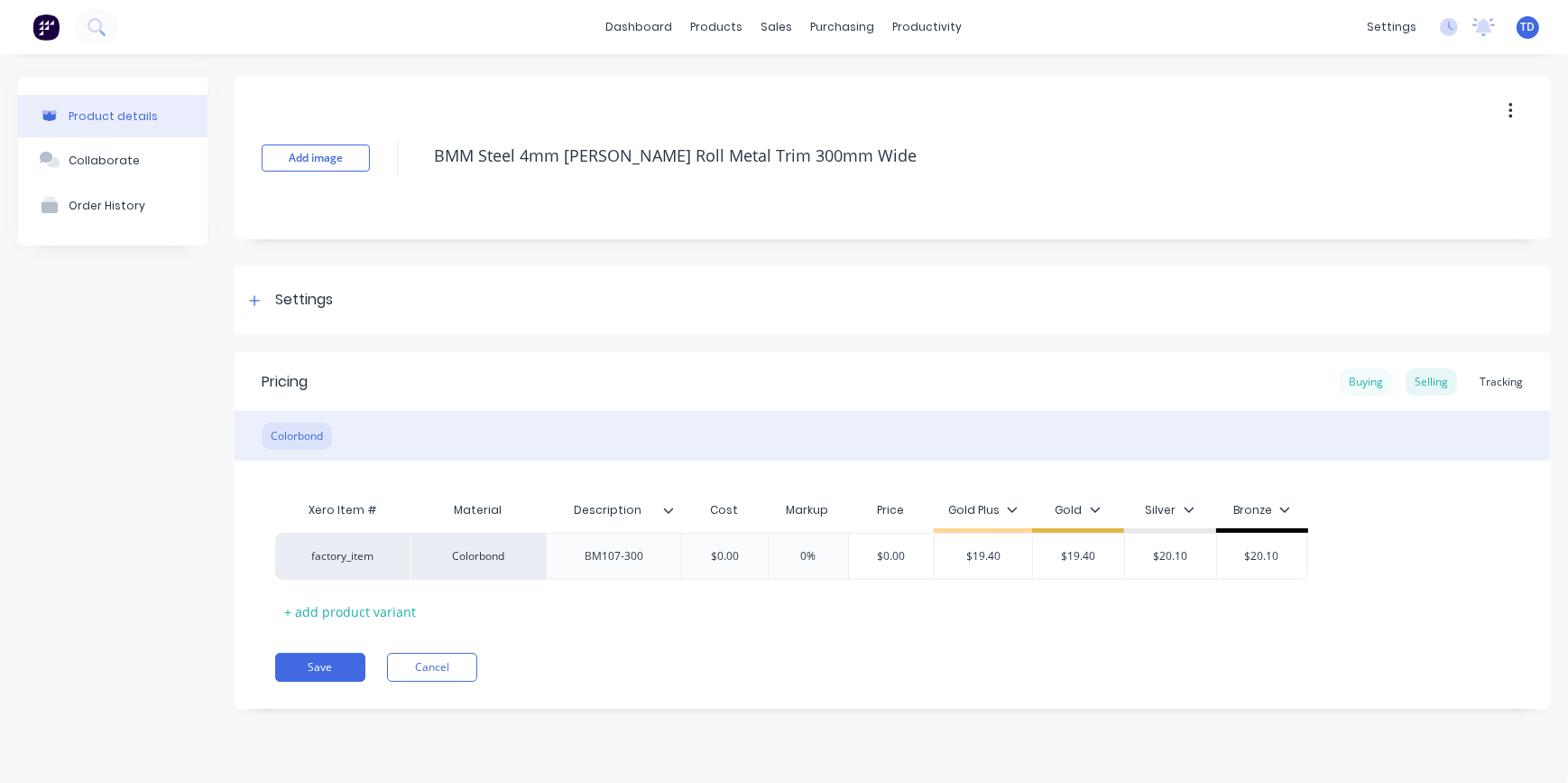
click at [1371, 379] on div "Buying" at bounding box center [1365, 382] width 52 height 27
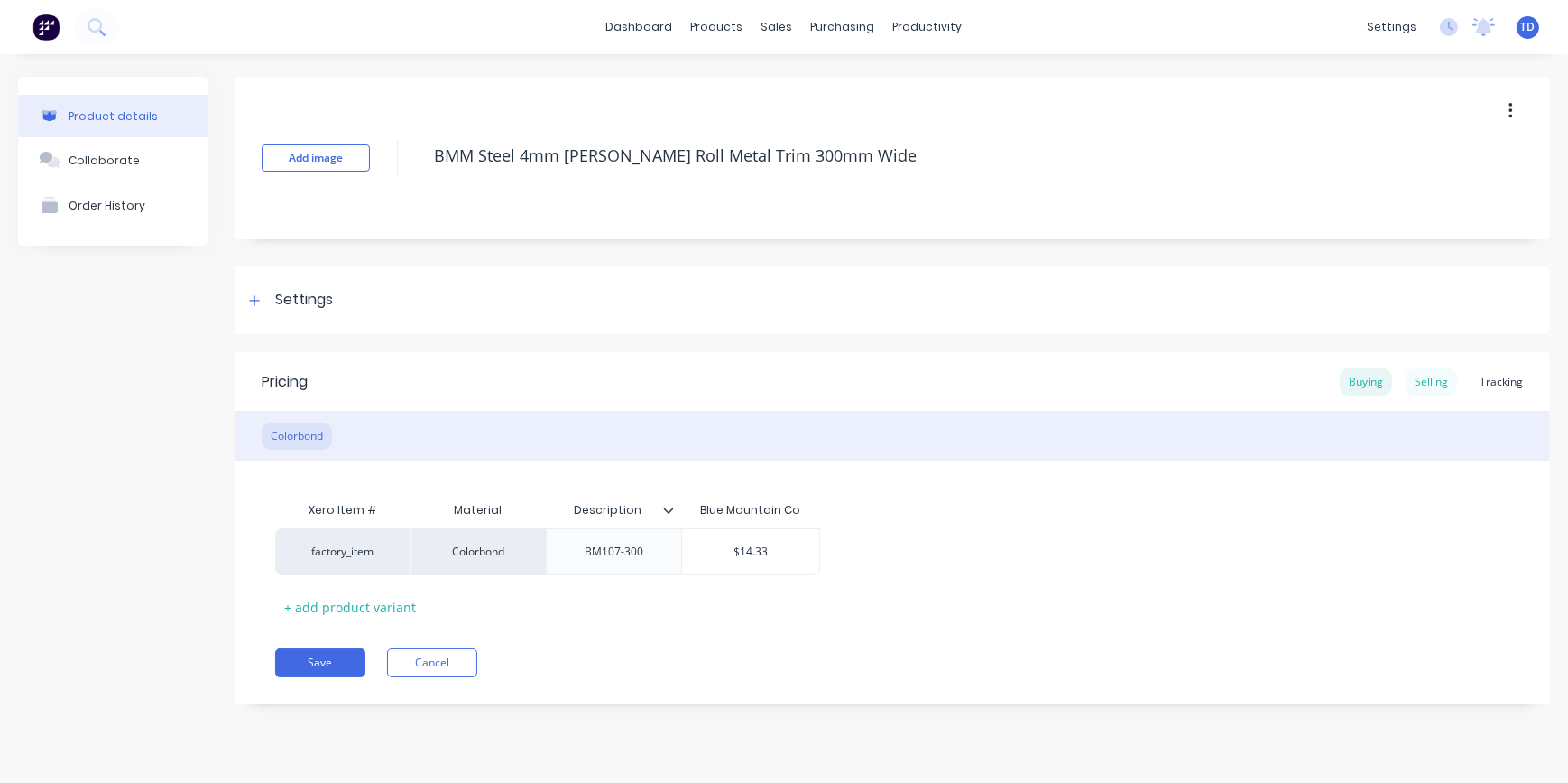
click at [1411, 378] on div "Selling" at bounding box center [1430, 382] width 51 height 27
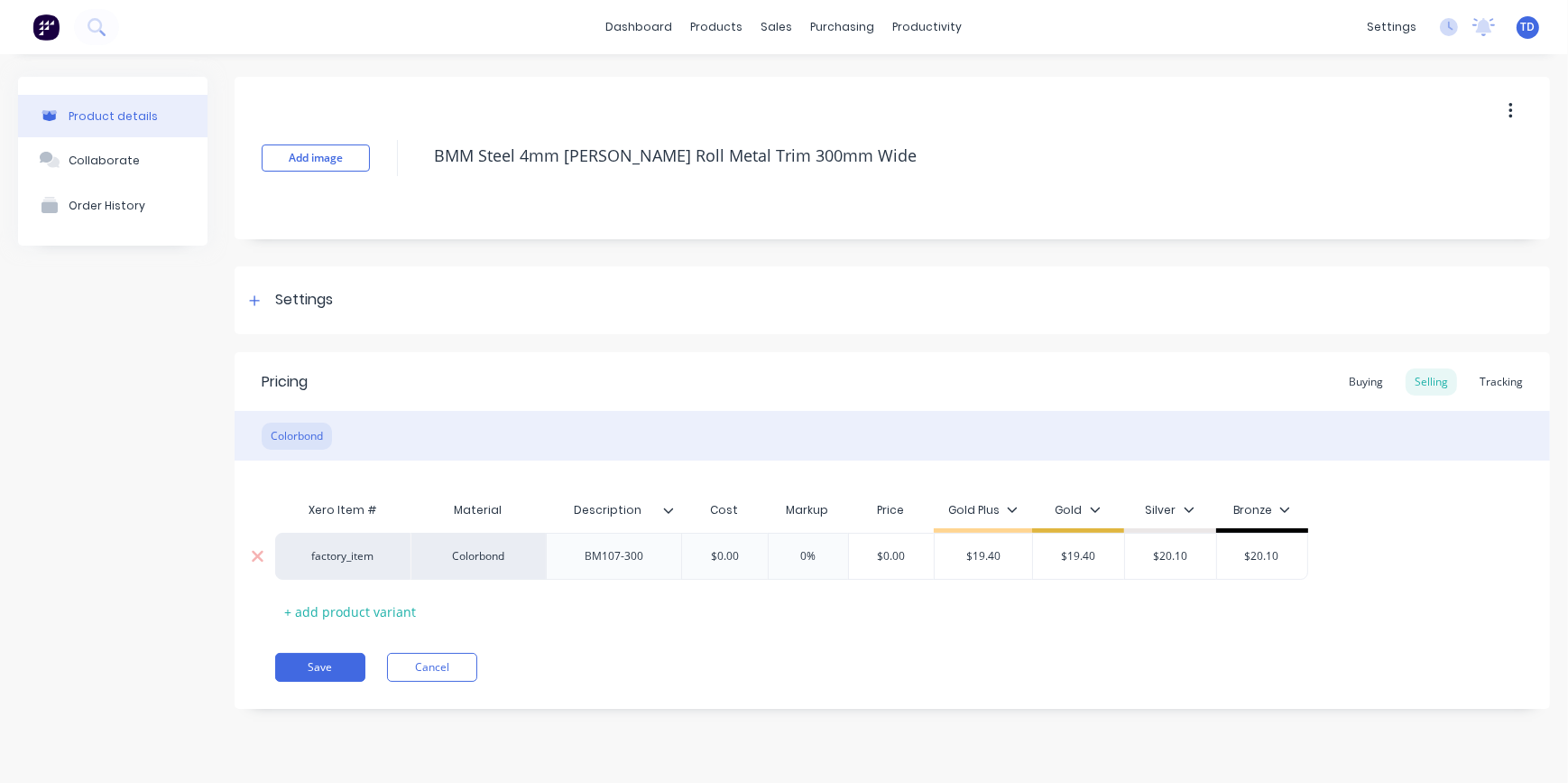
click at [742, 554] on input "$0.00" at bounding box center [723, 556] width 90 height 16
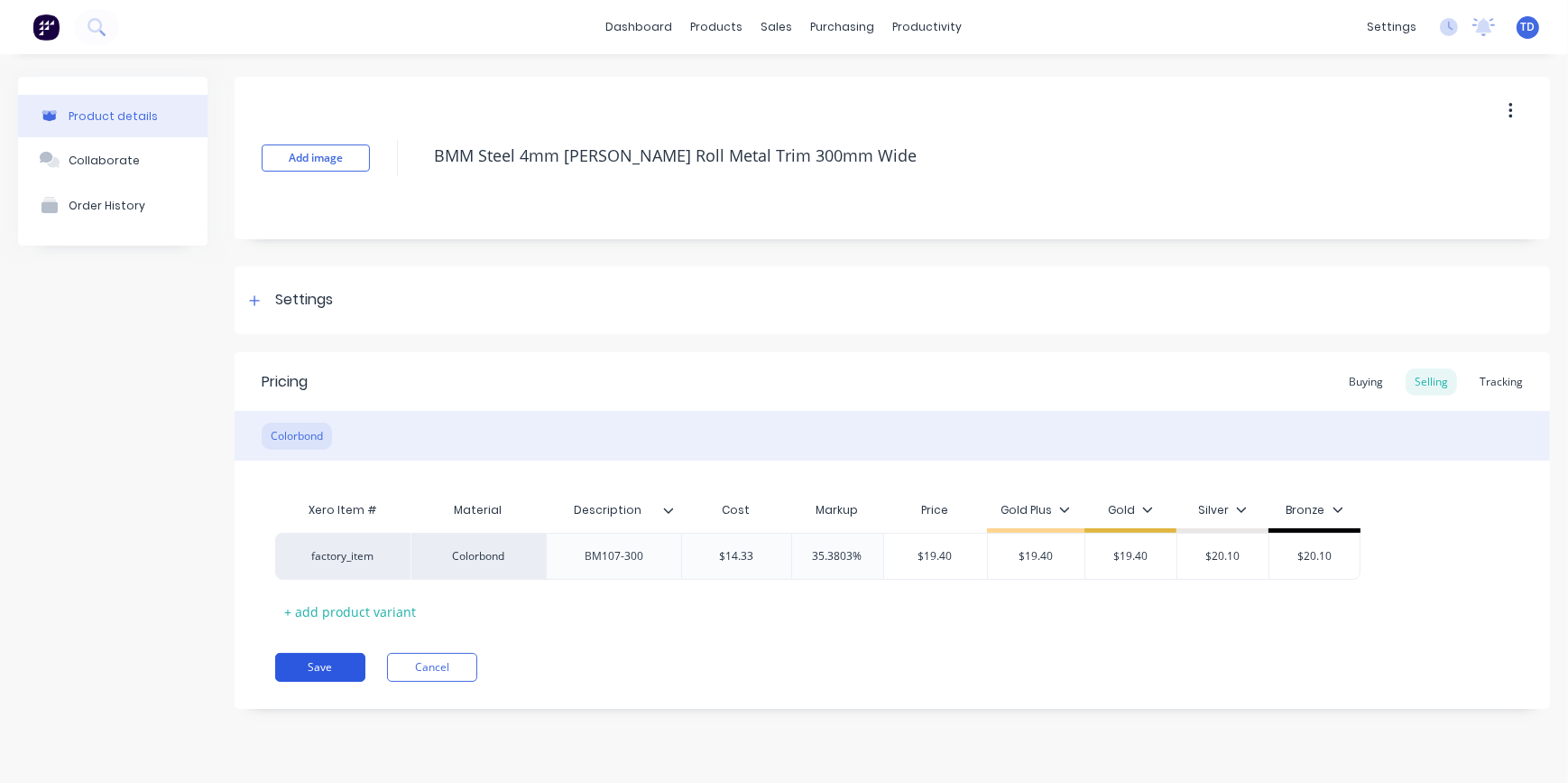
click at [321, 657] on button "Save" at bounding box center [320, 668] width 90 height 29
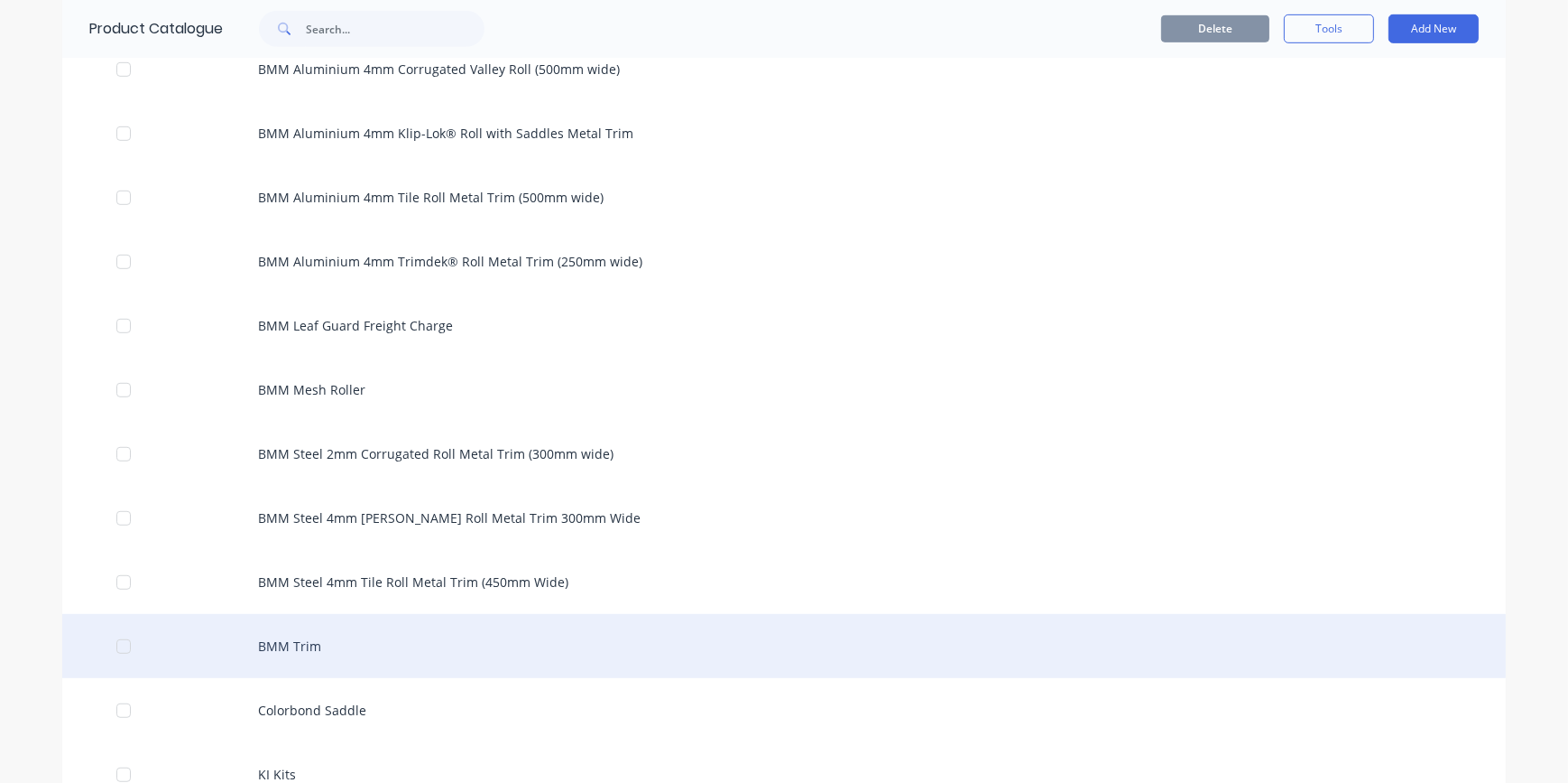
scroll to position [1394, 0]
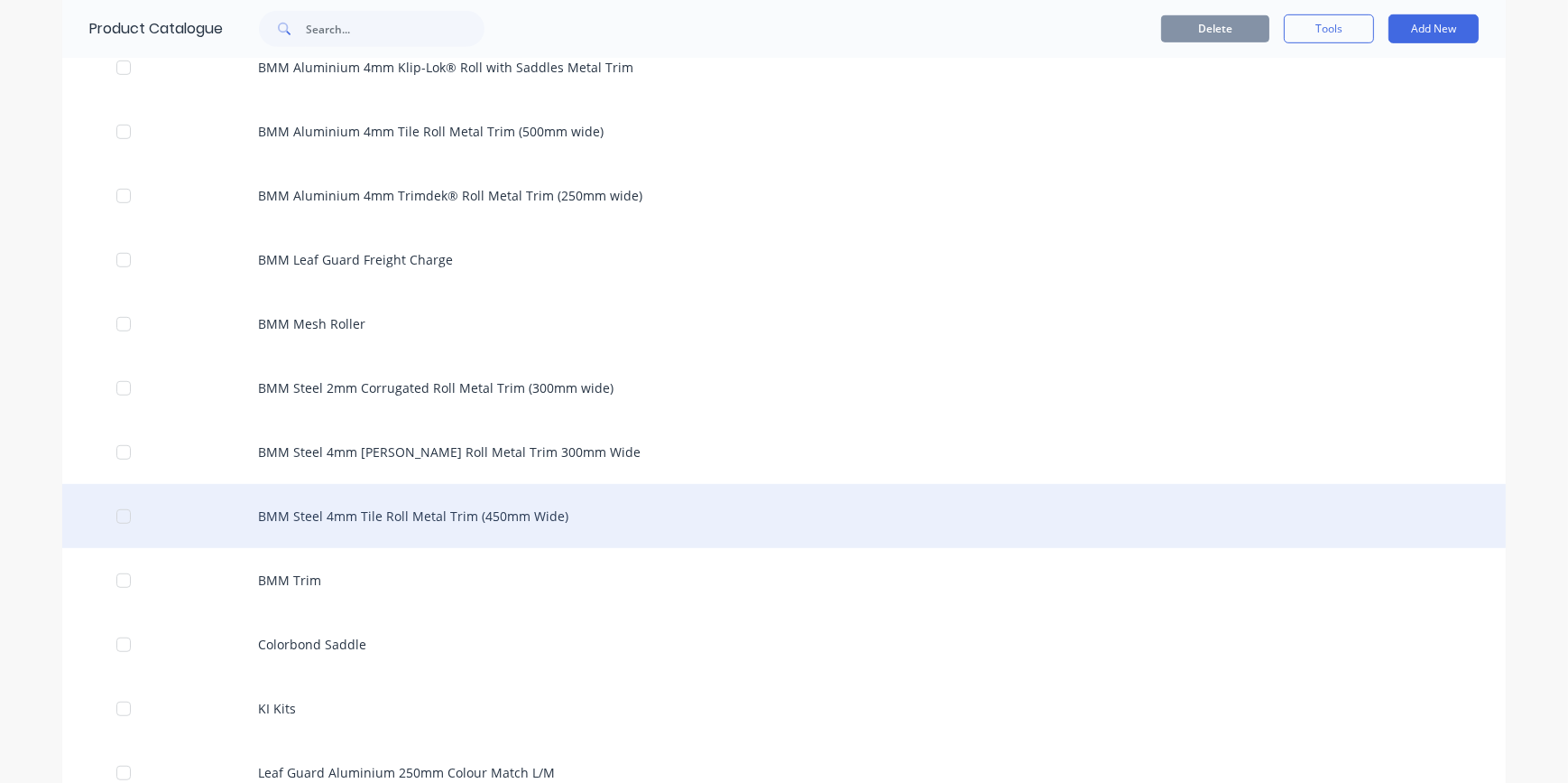
click at [426, 527] on div "BMM Steel 4mm Tile Roll Metal Trim (450mm Wide)" at bounding box center [784, 516] width 1443 height 64
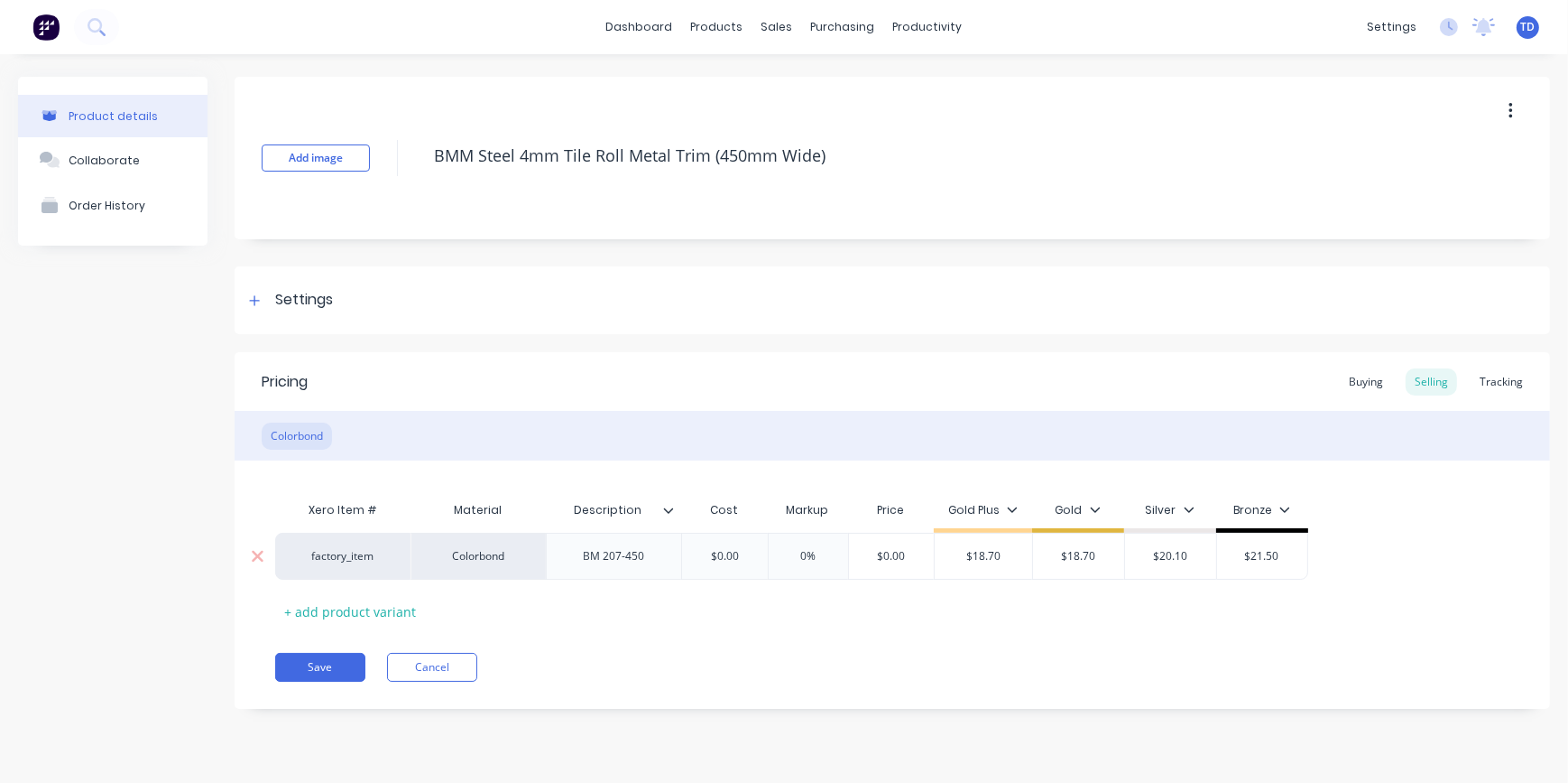
click at [751, 560] on input "$0.00" at bounding box center [723, 556] width 90 height 16
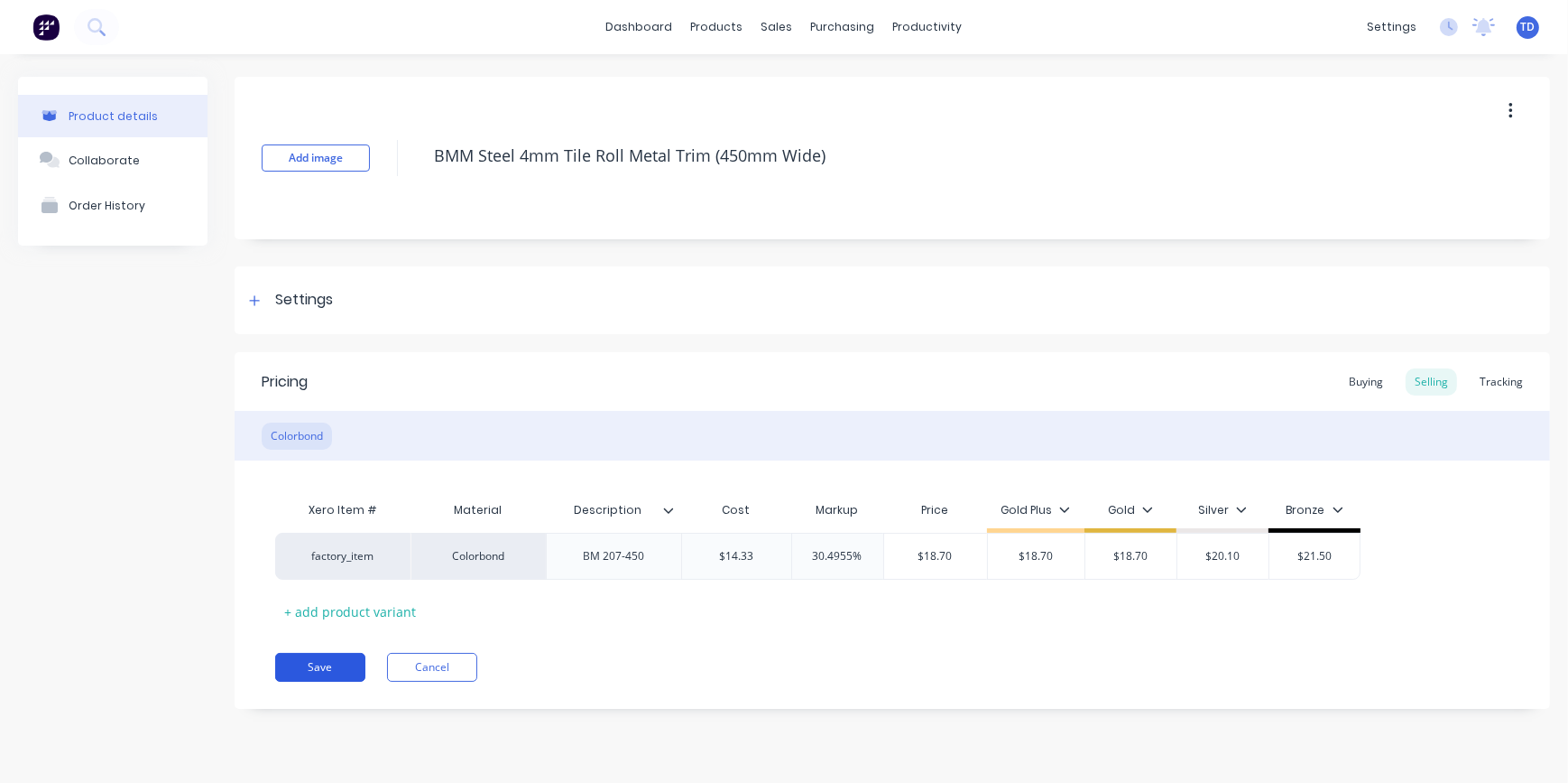
click at [347, 655] on button "Save" at bounding box center [320, 668] width 90 height 29
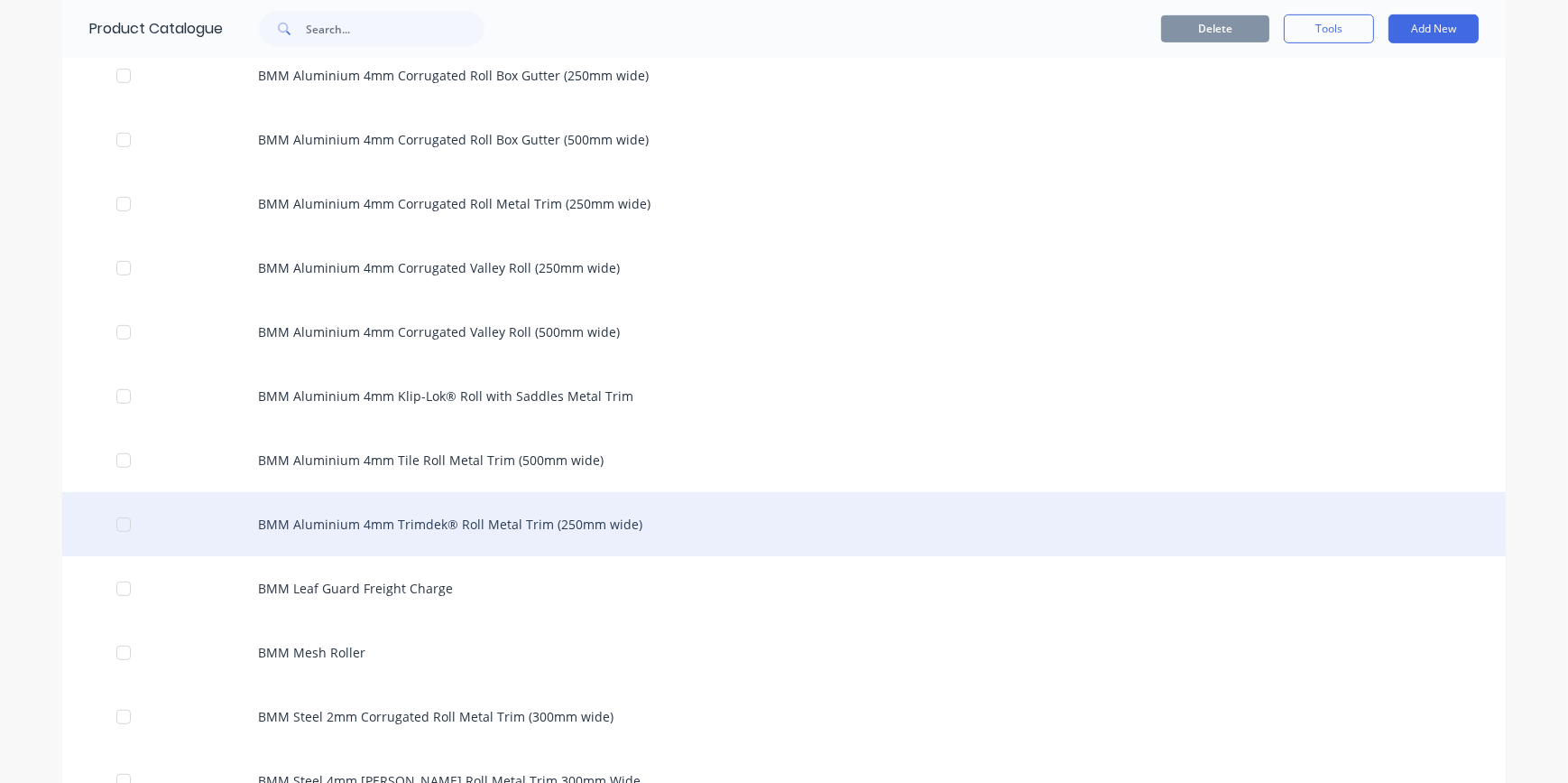
scroll to position [1559, 0]
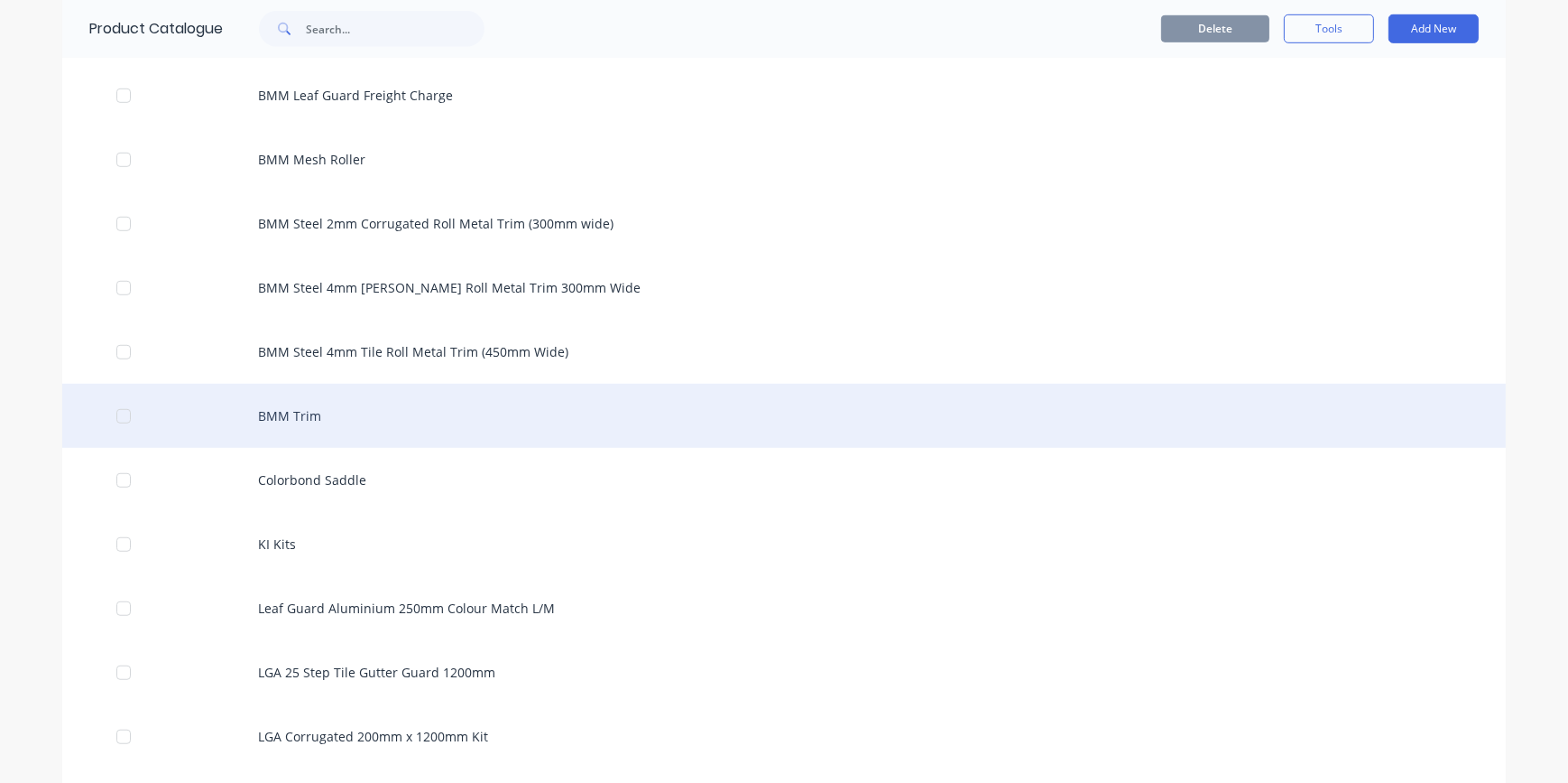
click at [346, 421] on div "BMM Trim" at bounding box center [784, 415] width 1443 height 64
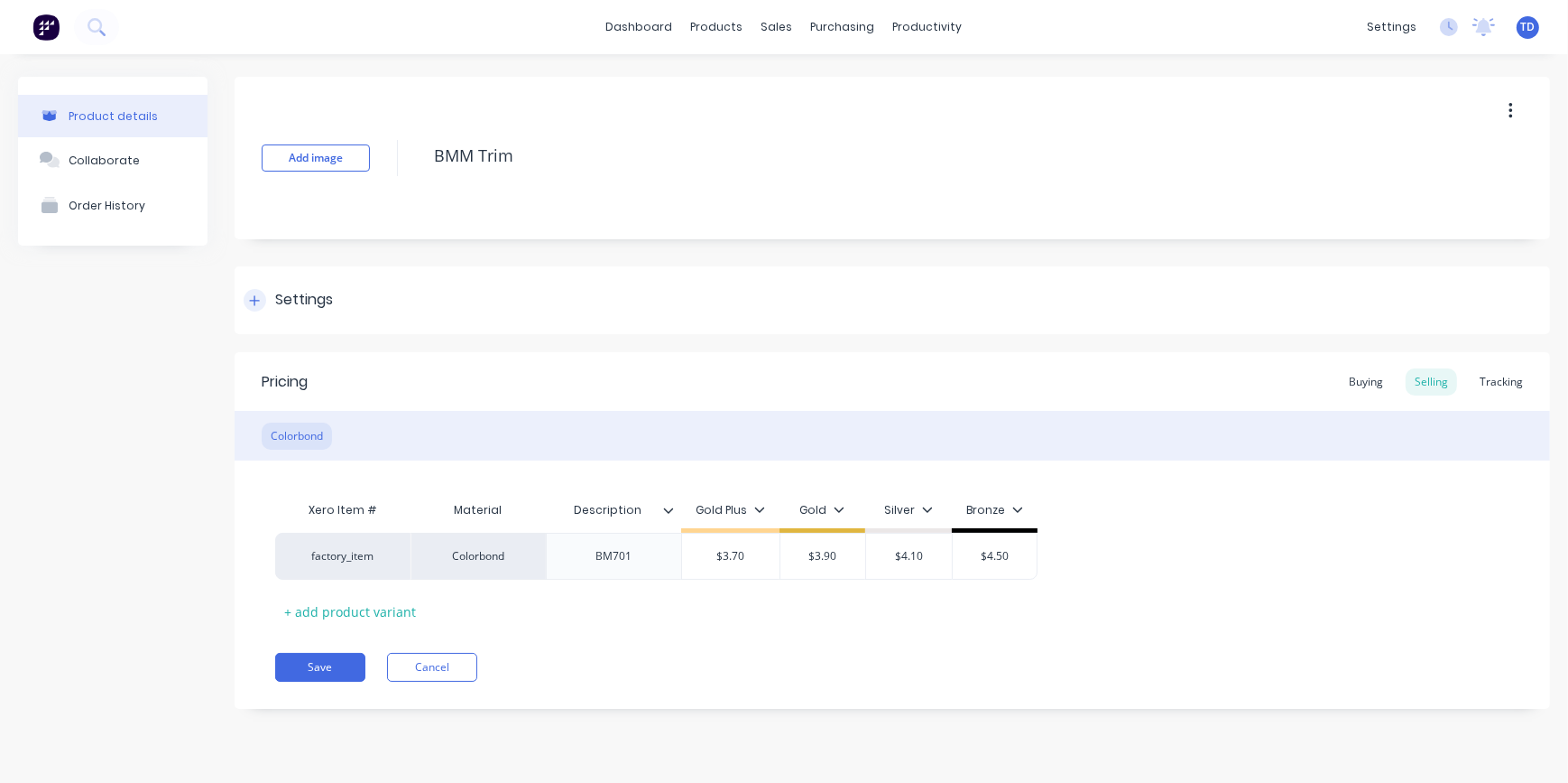
click at [252, 308] on div at bounding box center [254, 300] width 22 height 22
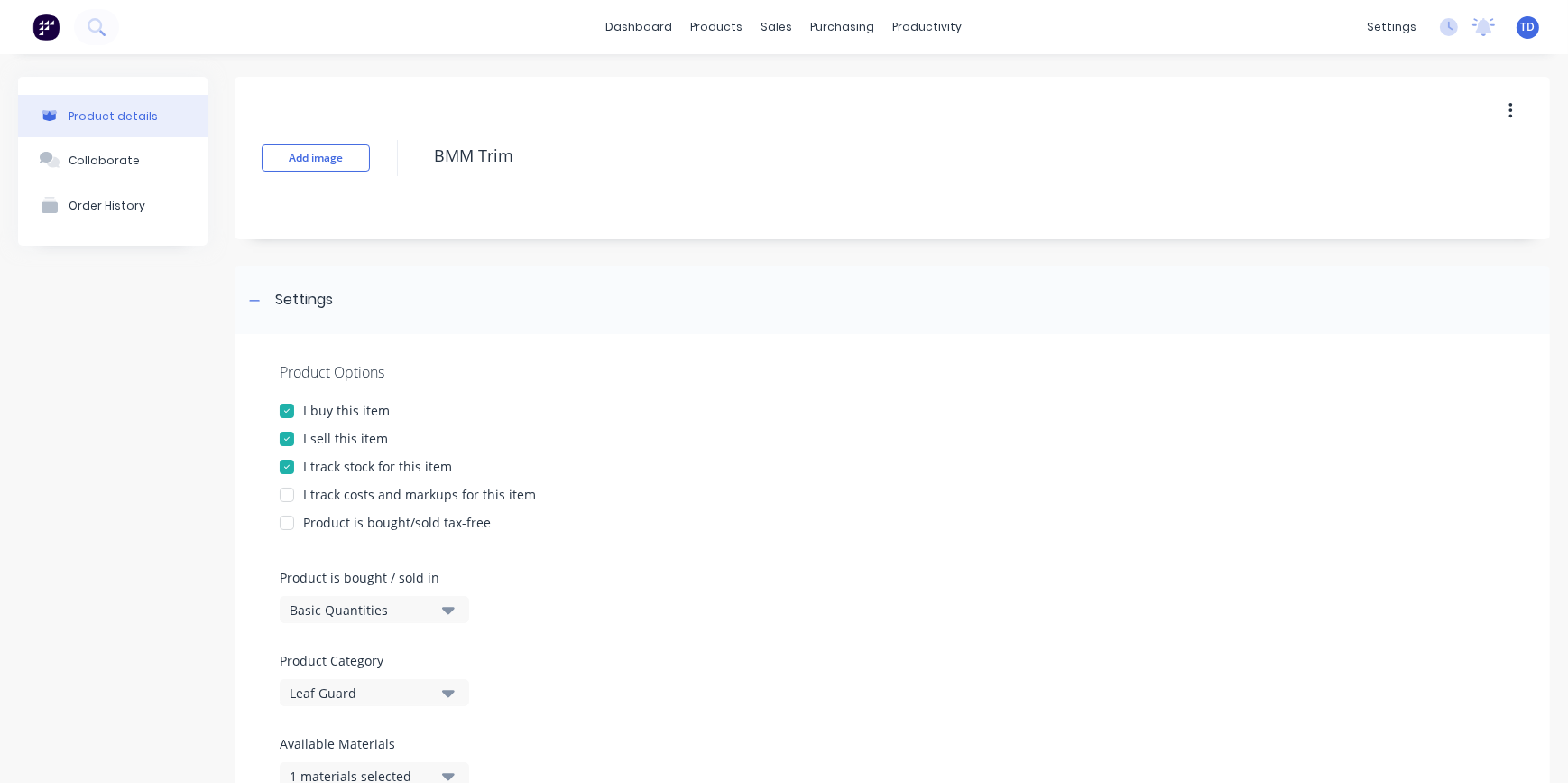
click at [286, 491] on div at bounding box center [286, 494] width 36 height 36
click at [993, 408] on div "I buy this item" at bounding box center [891, 410] width 1225 height 19
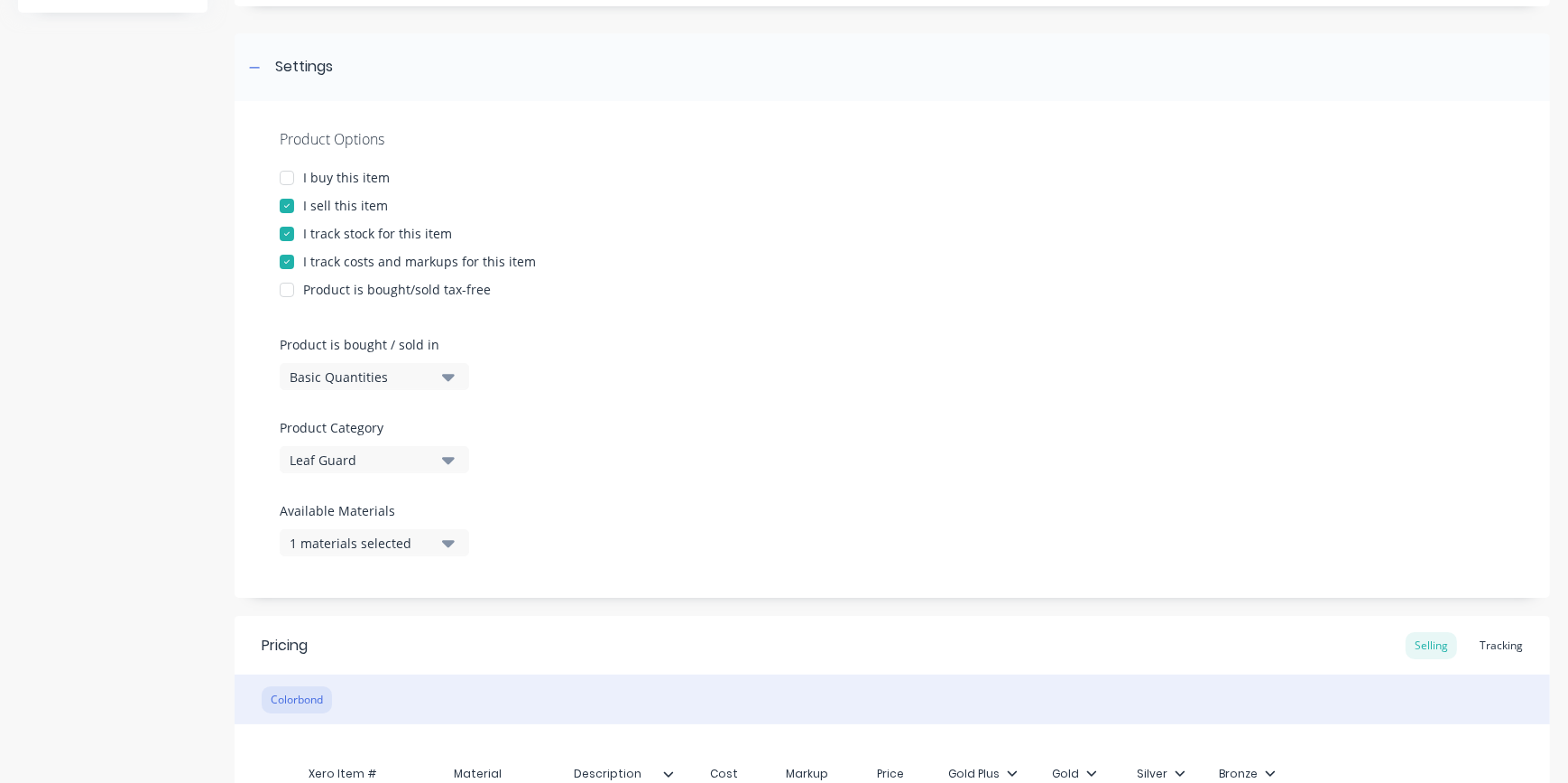
scroll to position [226, 0]
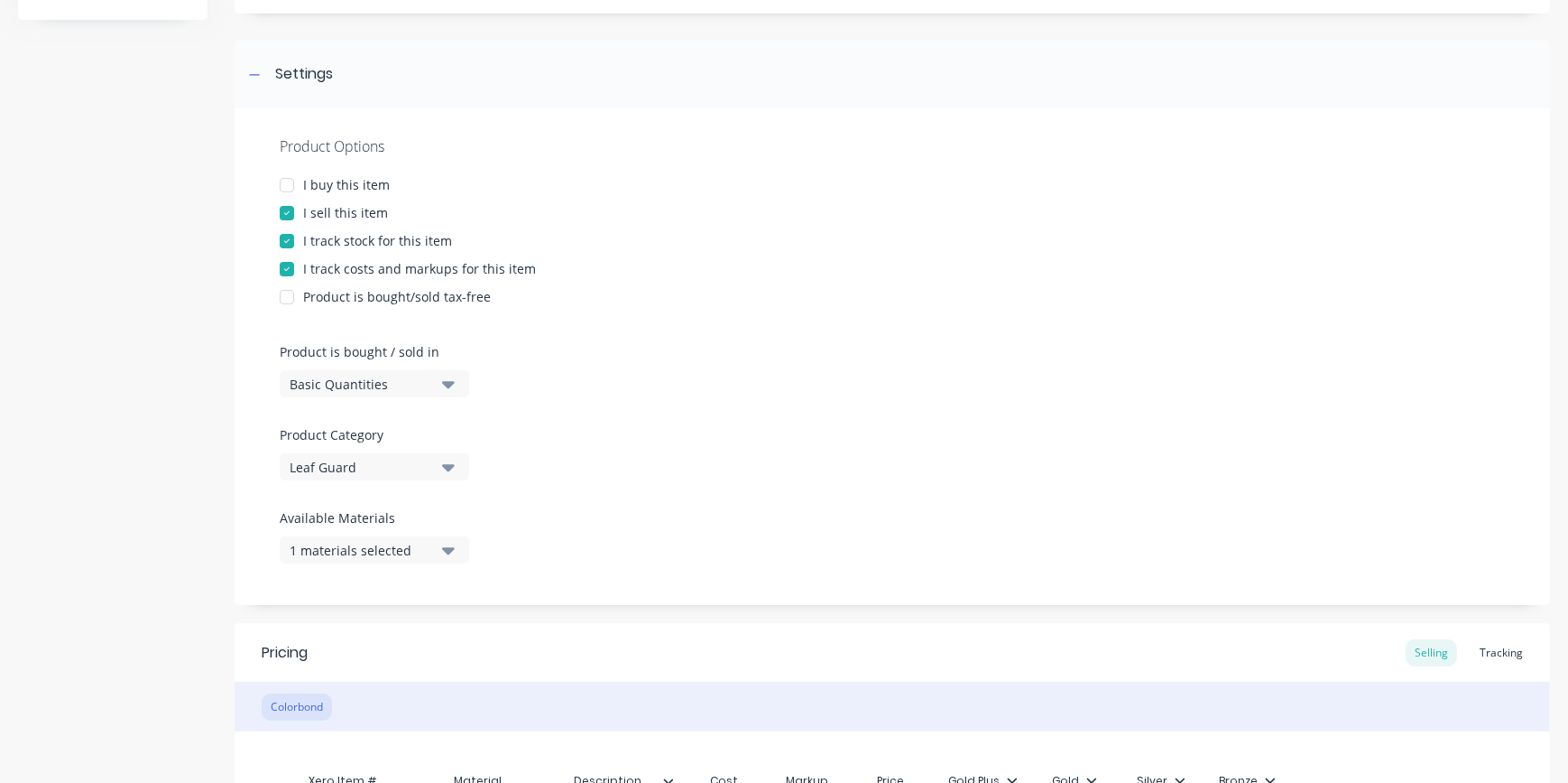
click at [292, 186] on div at bounding box center [286, 184] width 36 height 36
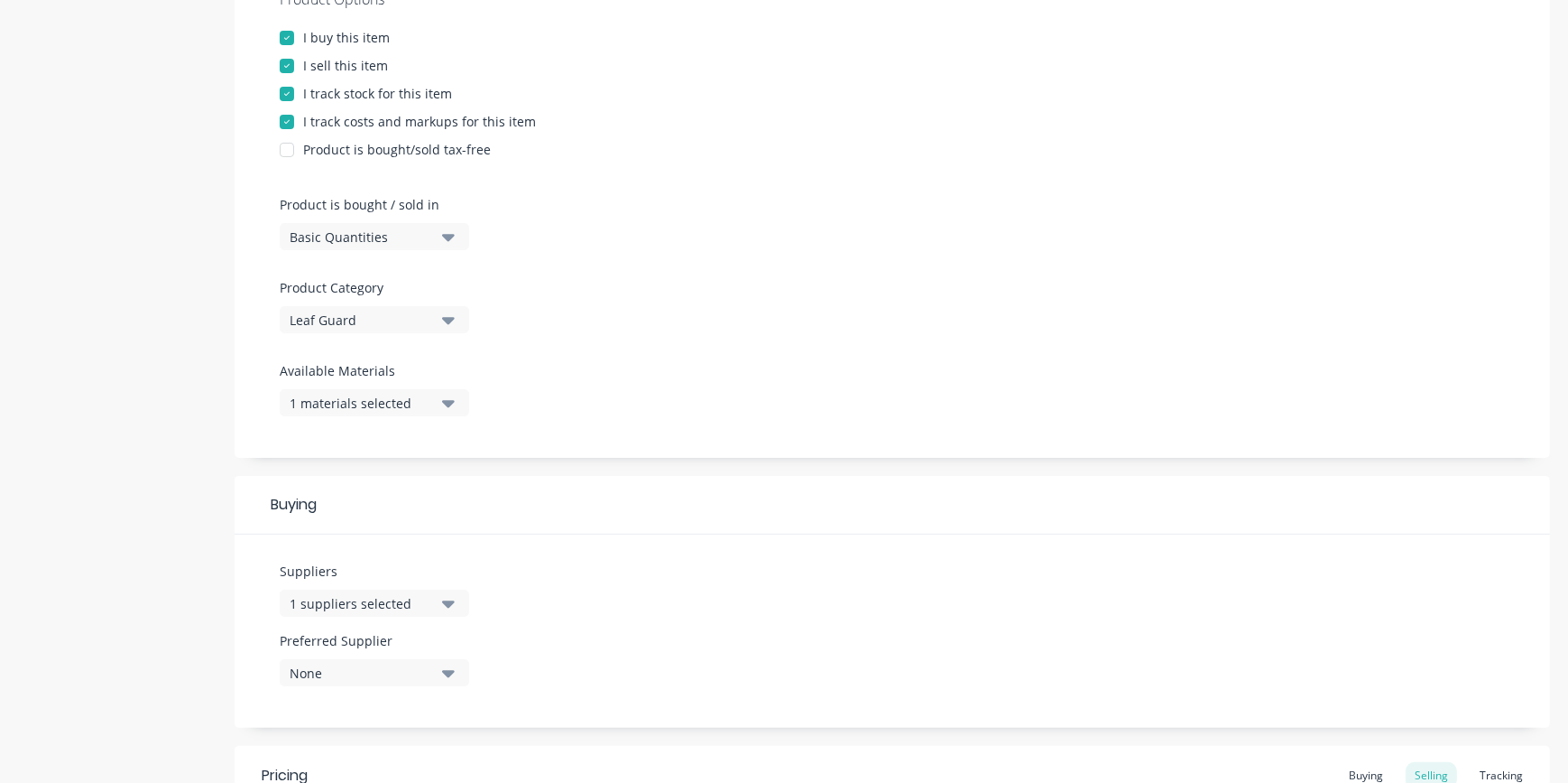
scroll to position [636, 0]
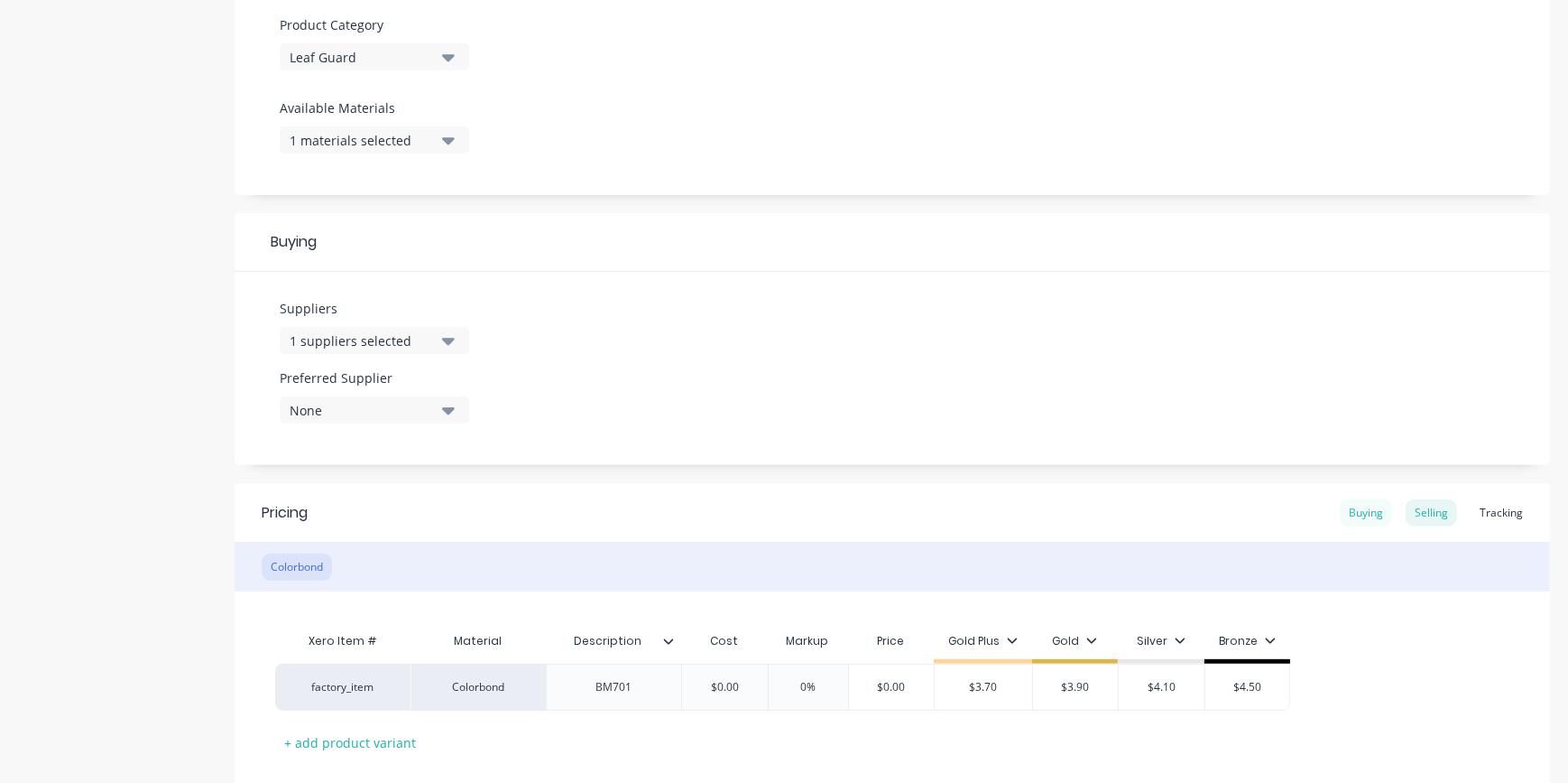
click at [1358, 509] on div "Buying" at bounding box center [1365, 512] width 52 height 27
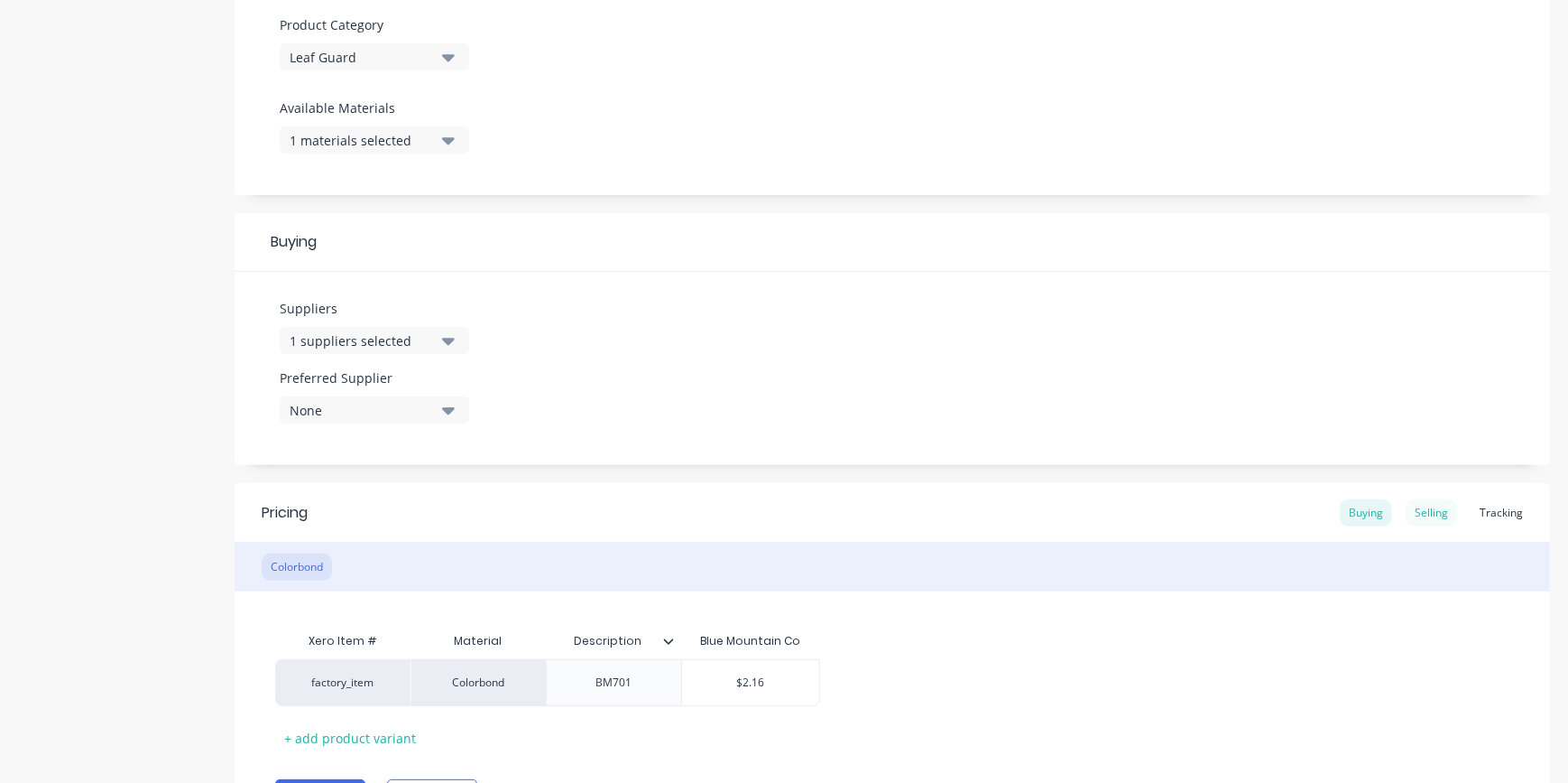
click at [1408, 506] on div "Selling" at bounding box center [1430, 512] width 51 height 27
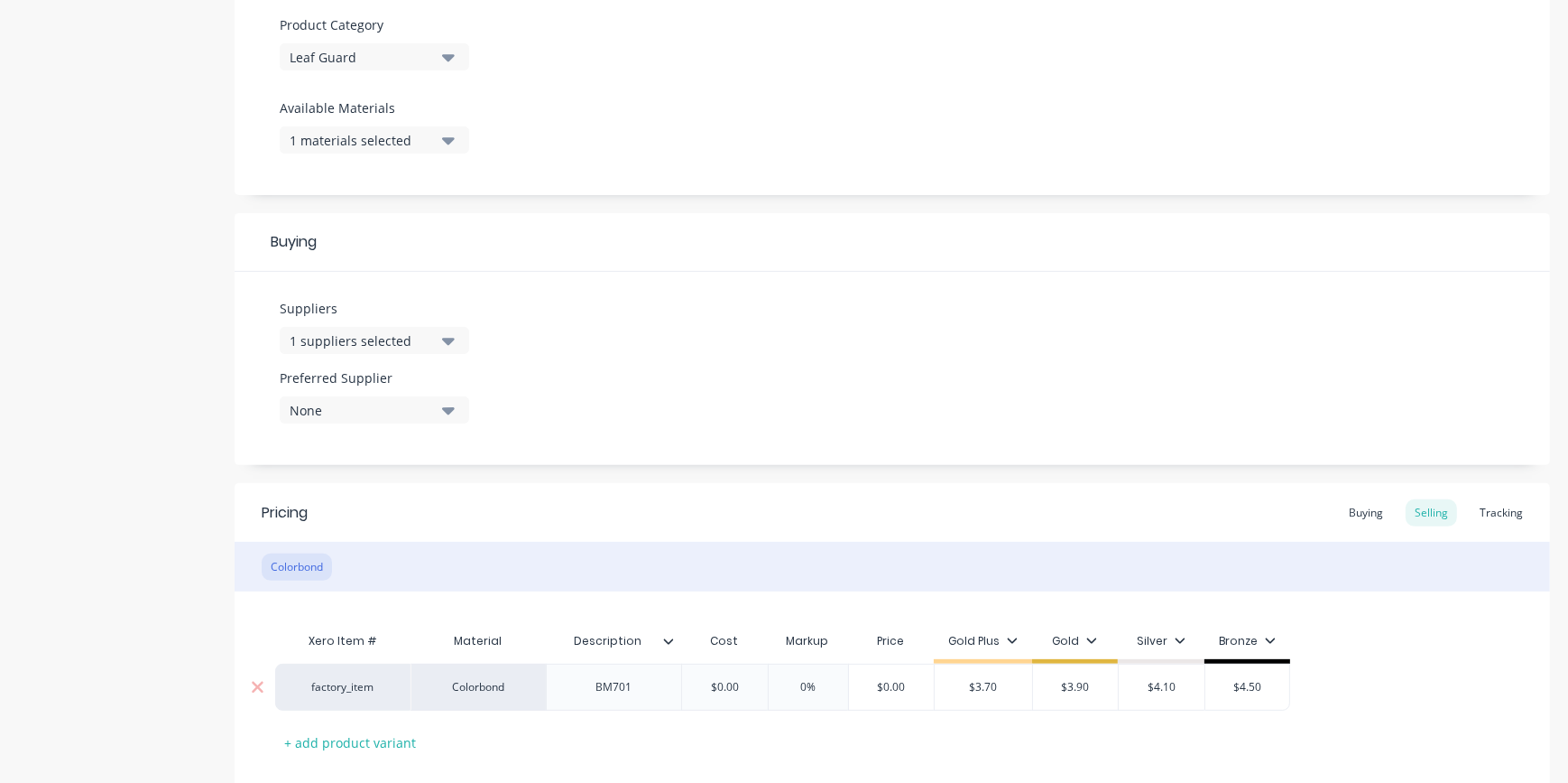
click at [747, 672] on div "$0.00" at bounding box center [723, 687] width 90 height 46
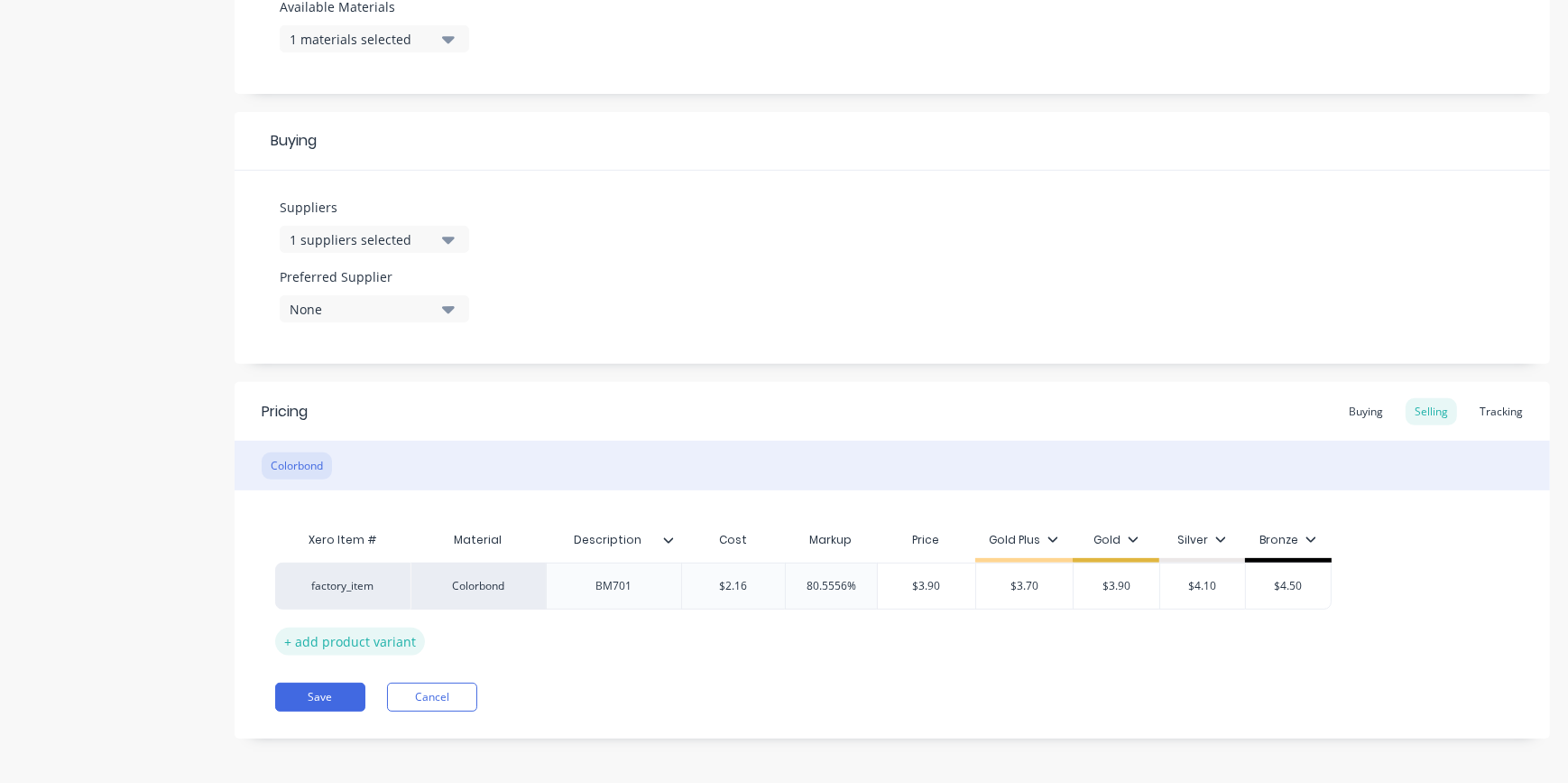
scroll to position [740, 0]
click at [317, 684] on button "Save" at bounding box center [320, 694] width 90 height 29
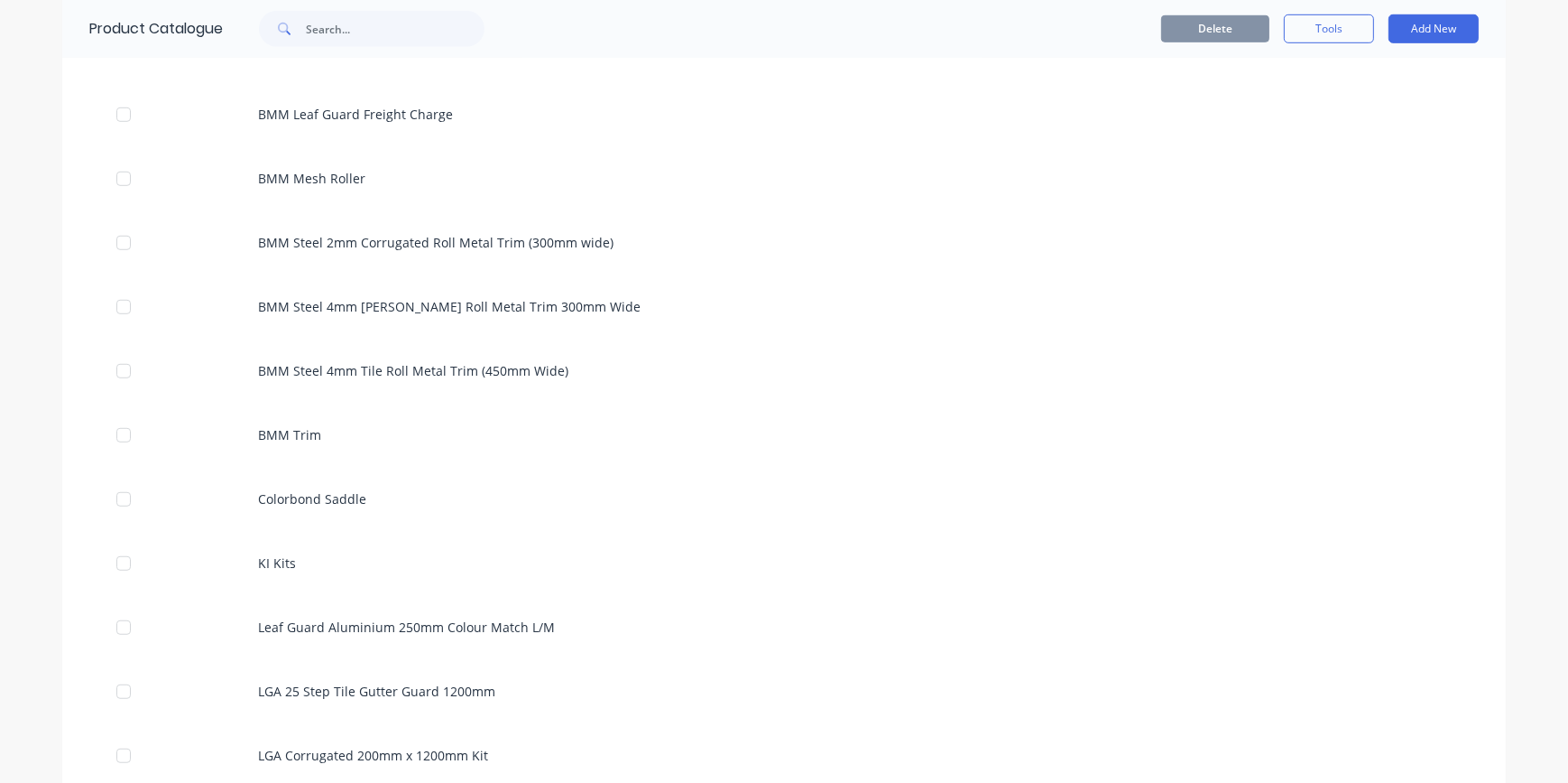
scroll to position [1641, 0]
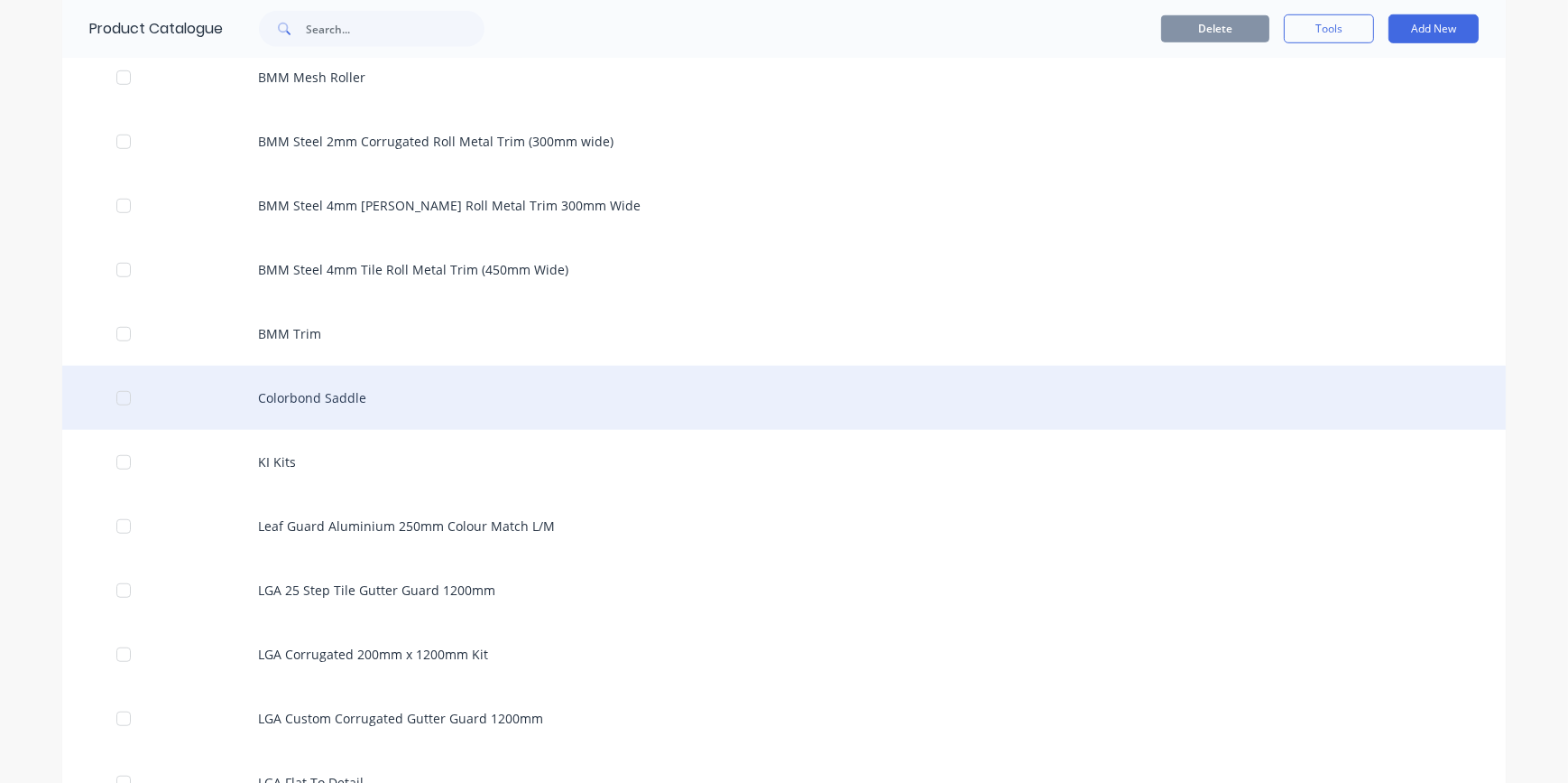
click at [303, 411] on div "Colorbond Saddle" at bounding box center [784, 398] width 1443 height 64
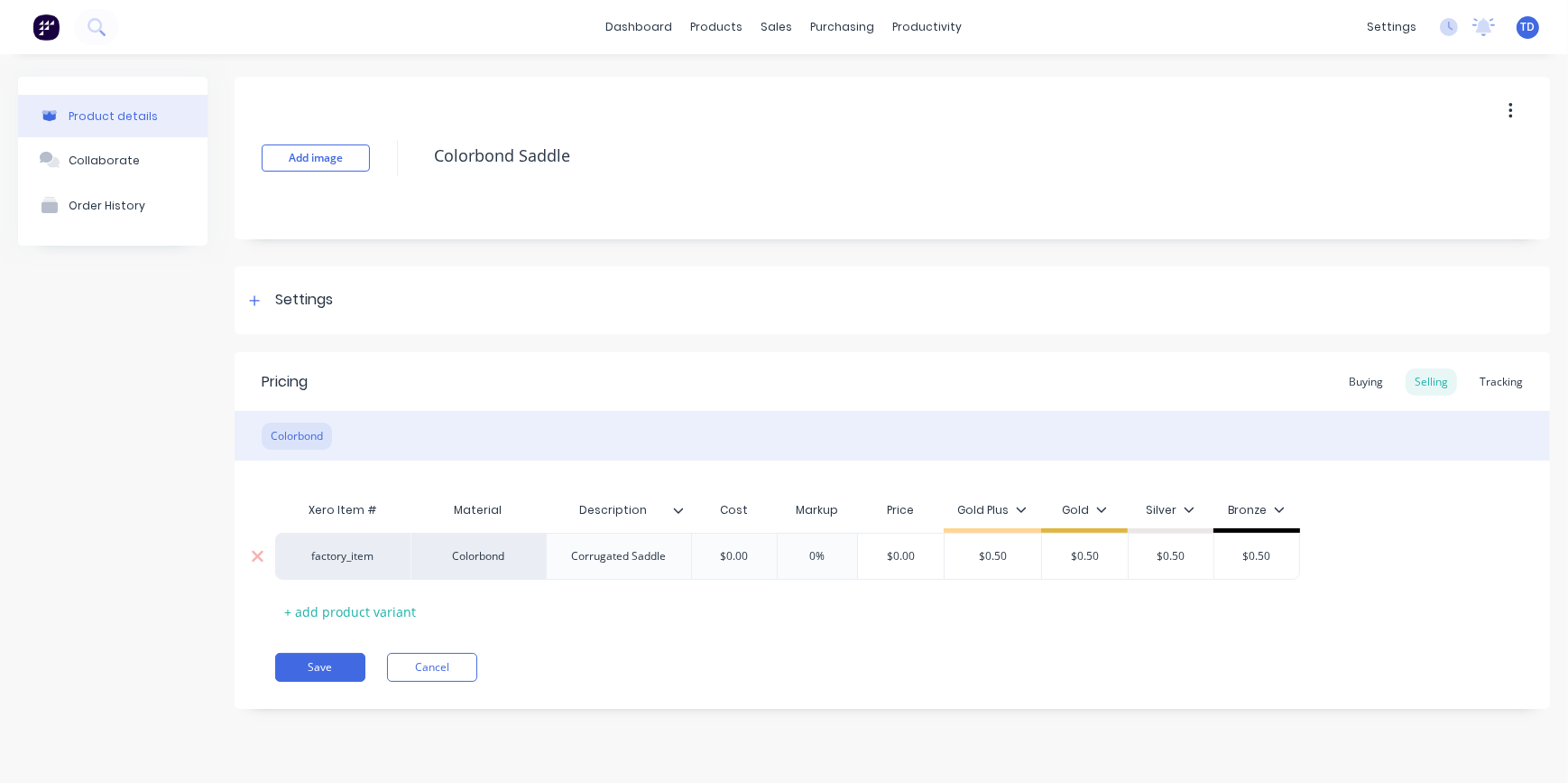
click at [749, 561] on input "$0.00" at bounding box center [734, 556] width 90 height 16
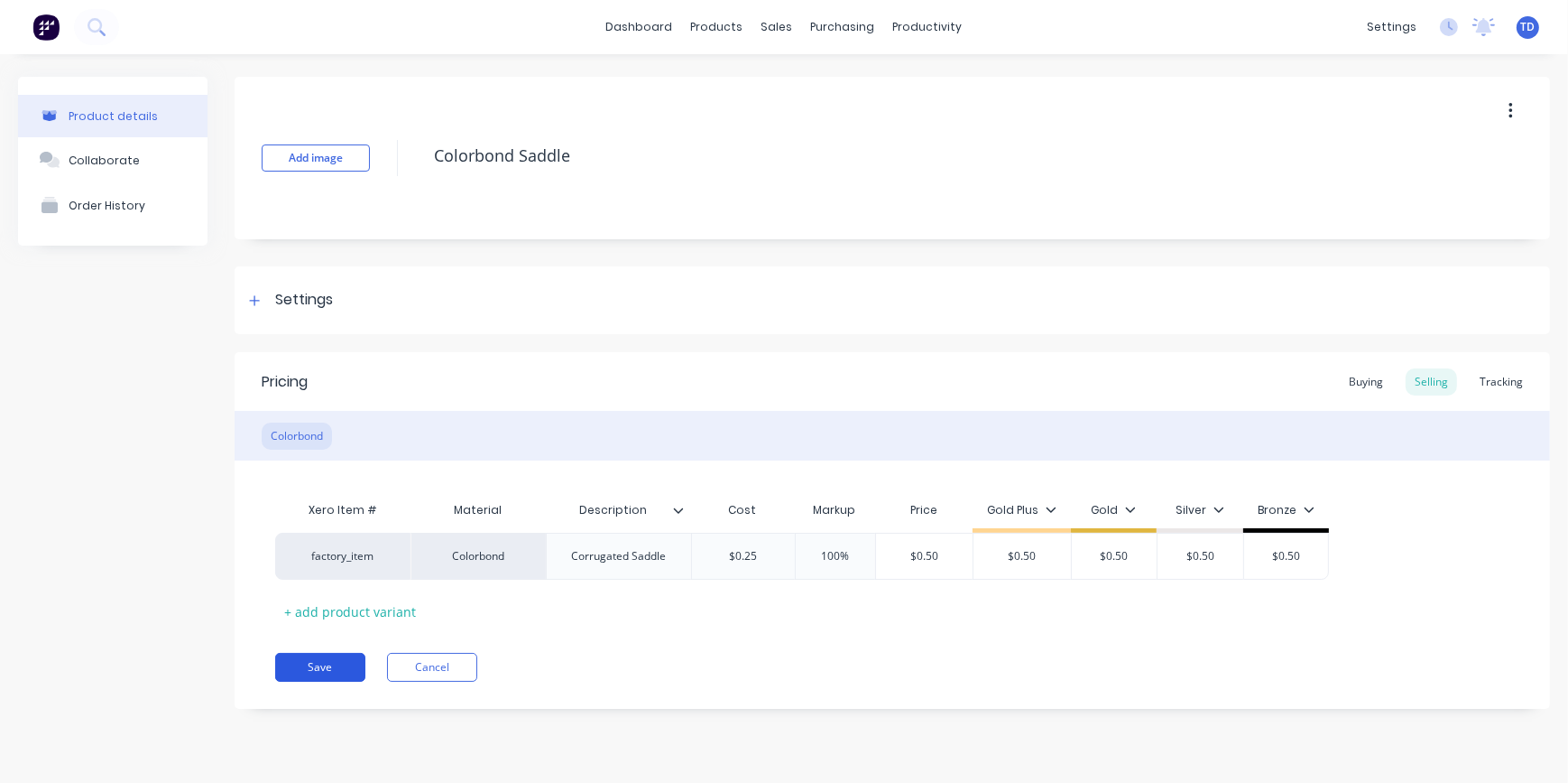
click at [342, 667] on button "Save" at bounding box center [320, 668] width 90 height 29
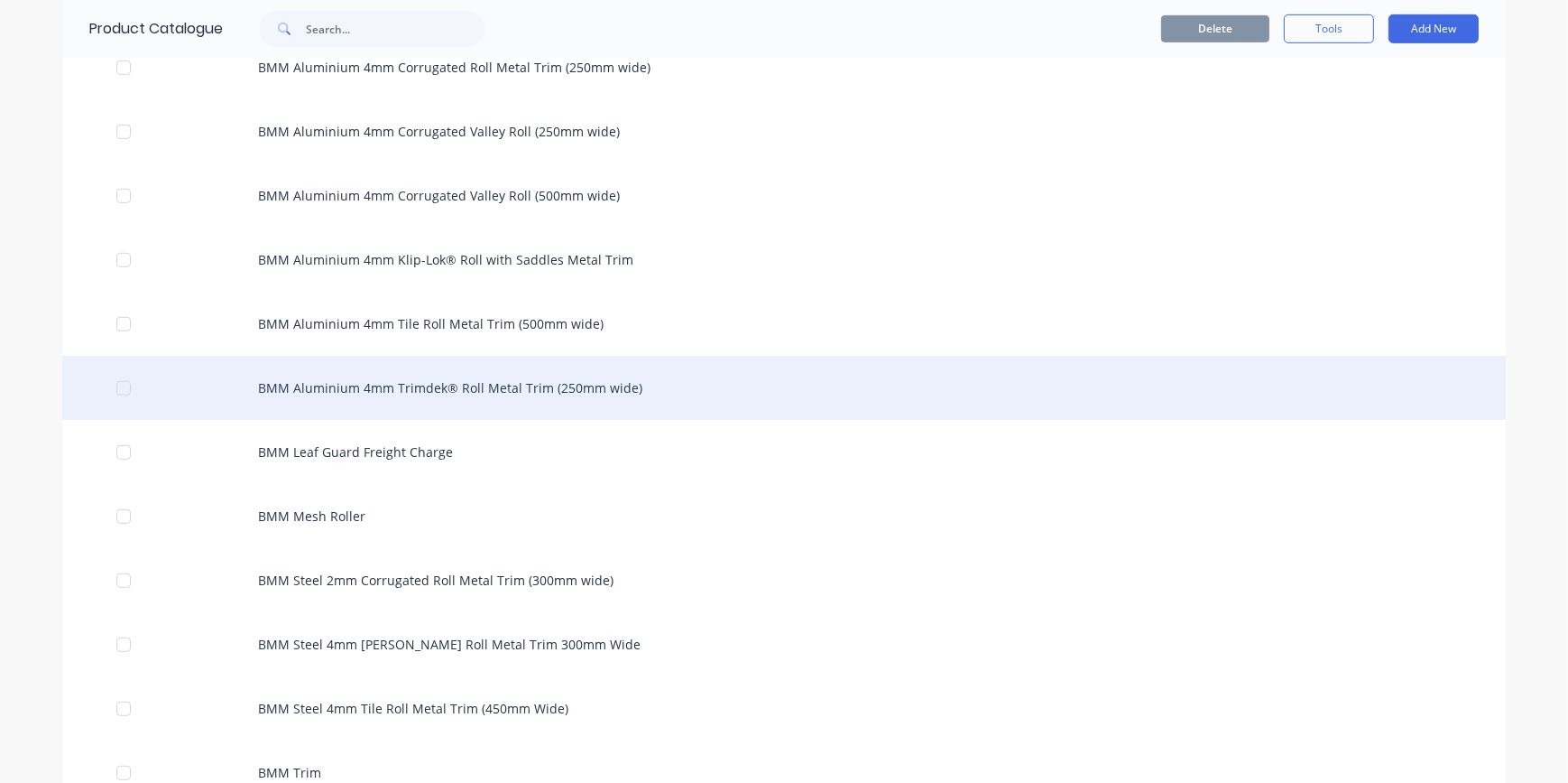
scroll to position [1559, 0]
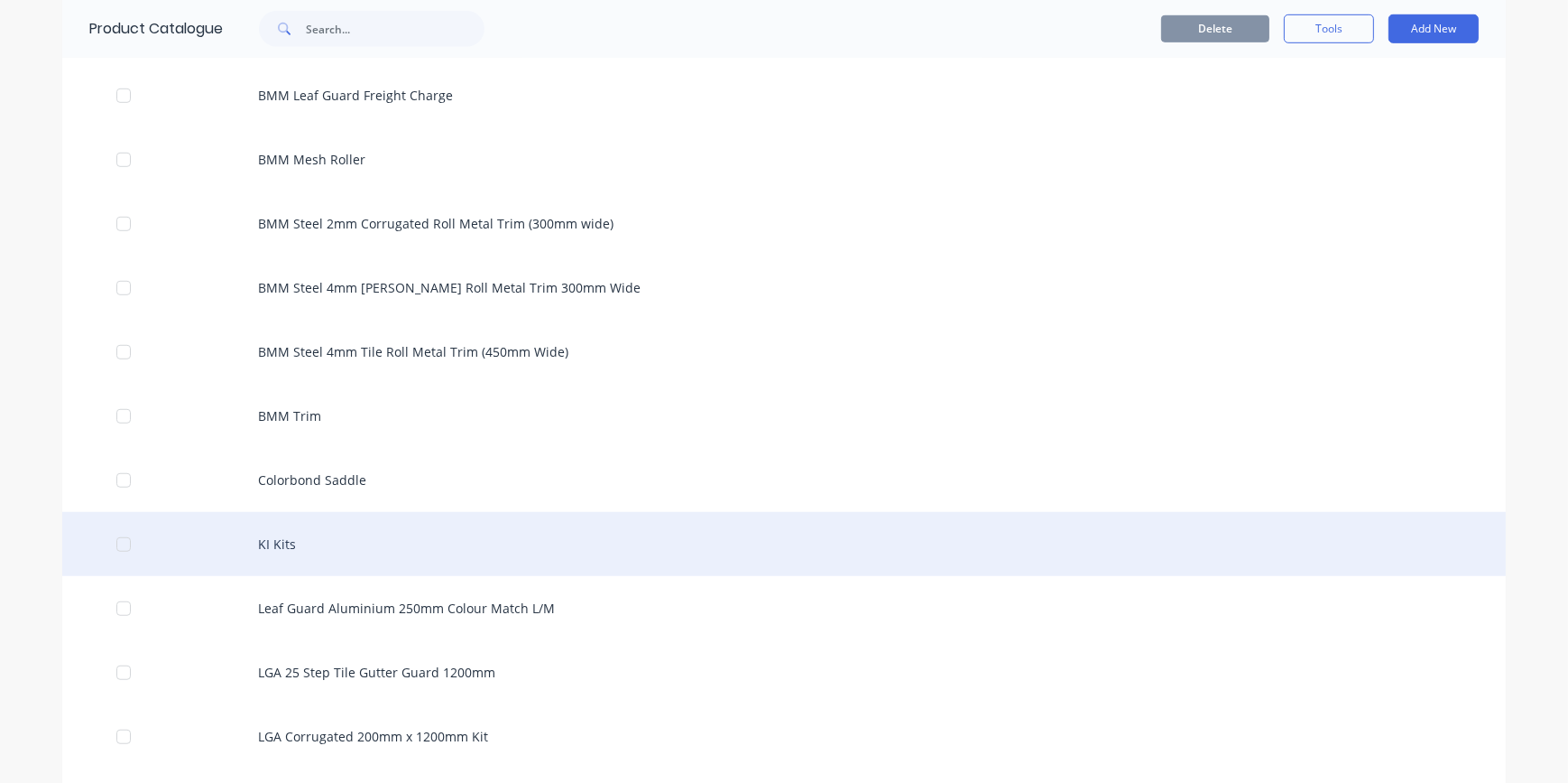
click at [355, 547] on div "KI Kits" at bounding box center [784, 543] width 1443 height 64
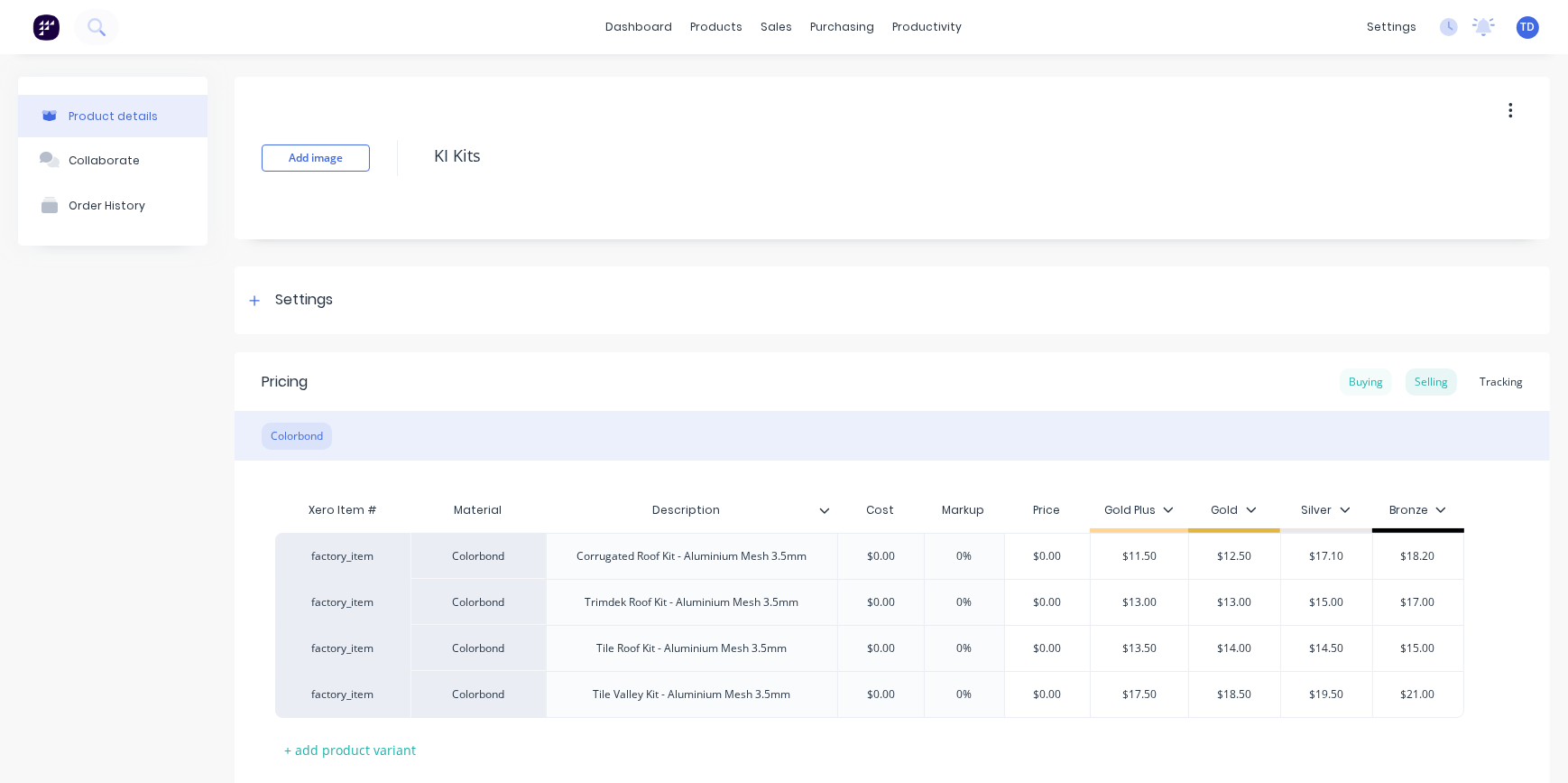
click at [1362, 386] on div "Buying" at bounding box center [1365, 382] width 52 height 27
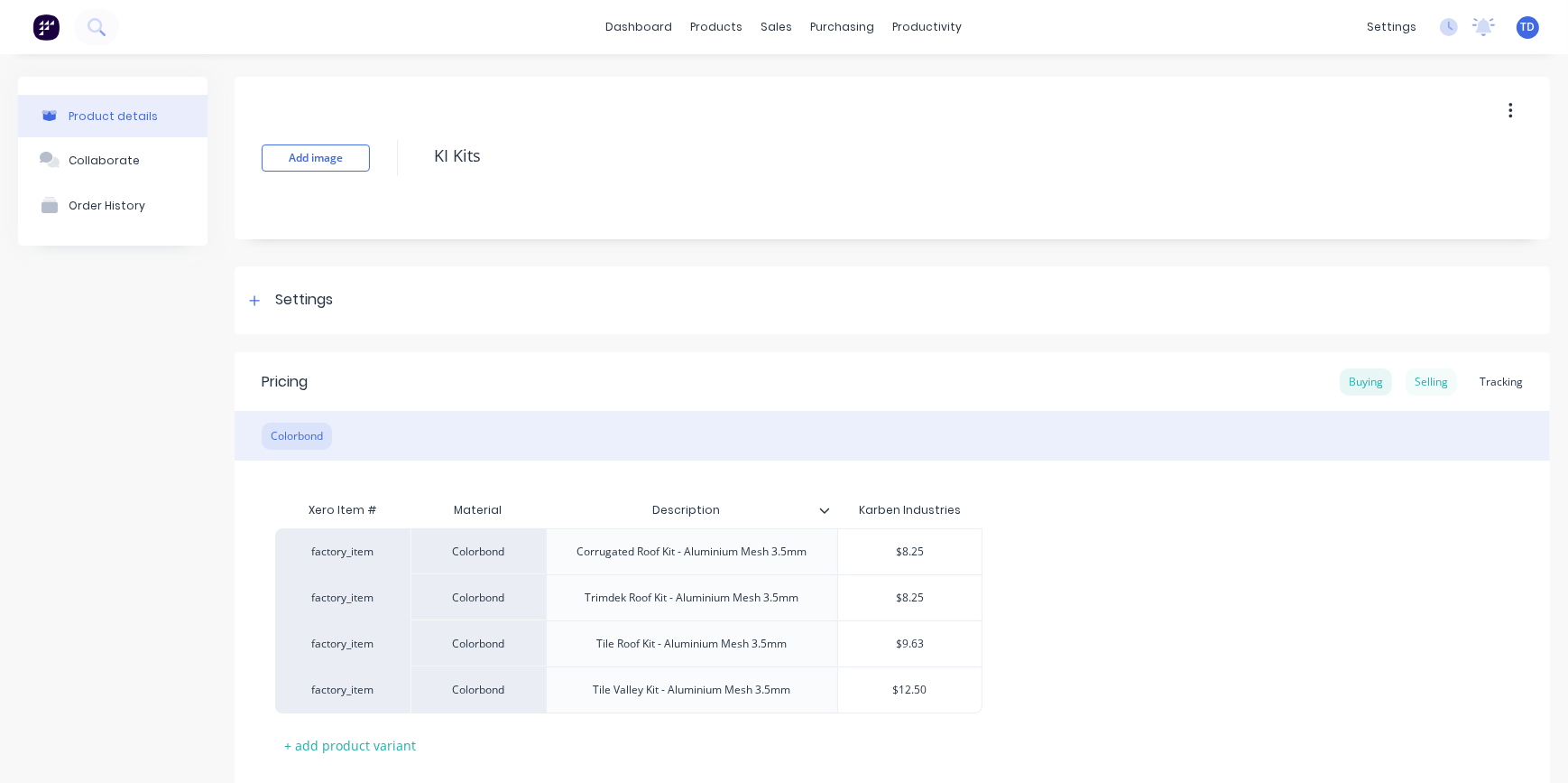
click at [1427, 387] on div "Selling" at bounding box center [1430, 382] width 51 height 27
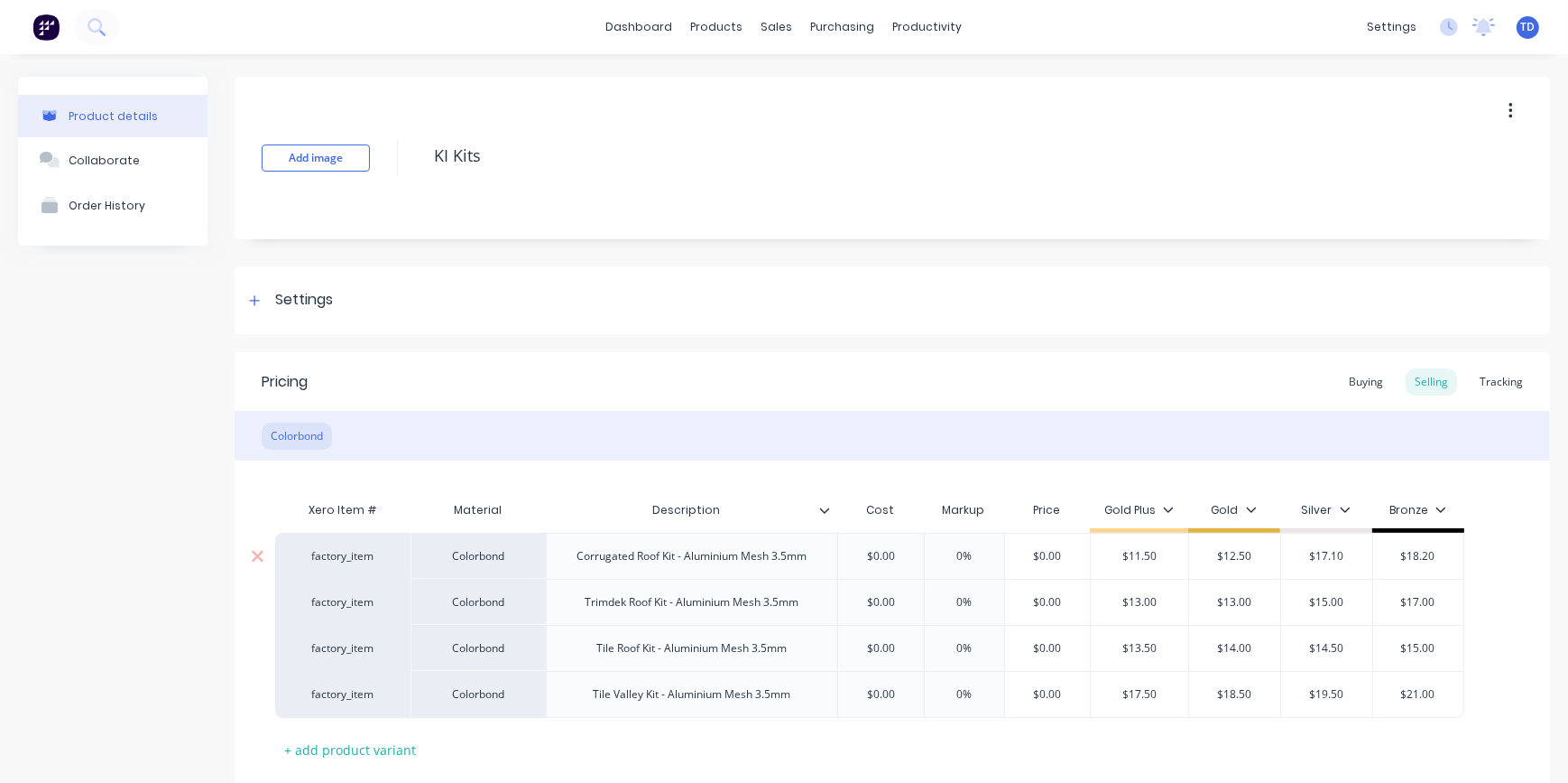
click at [907, 557] on input "$0.00" at bounding box center [880, 556] width 90 height 16
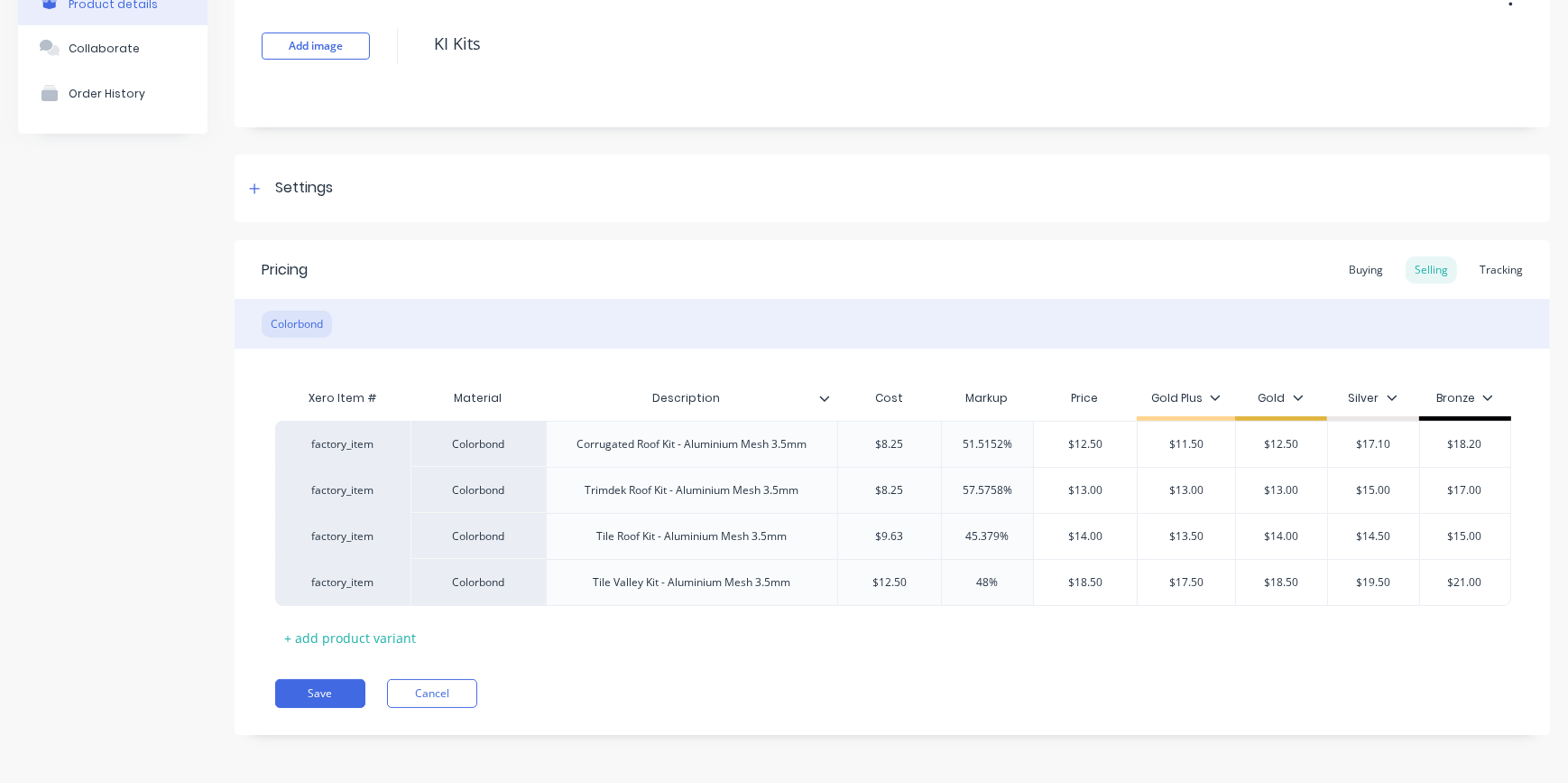
scroll to position [113, 0]
click at [335, 697] on button "Save" at bounding box center [320, 693] width 90 height 29
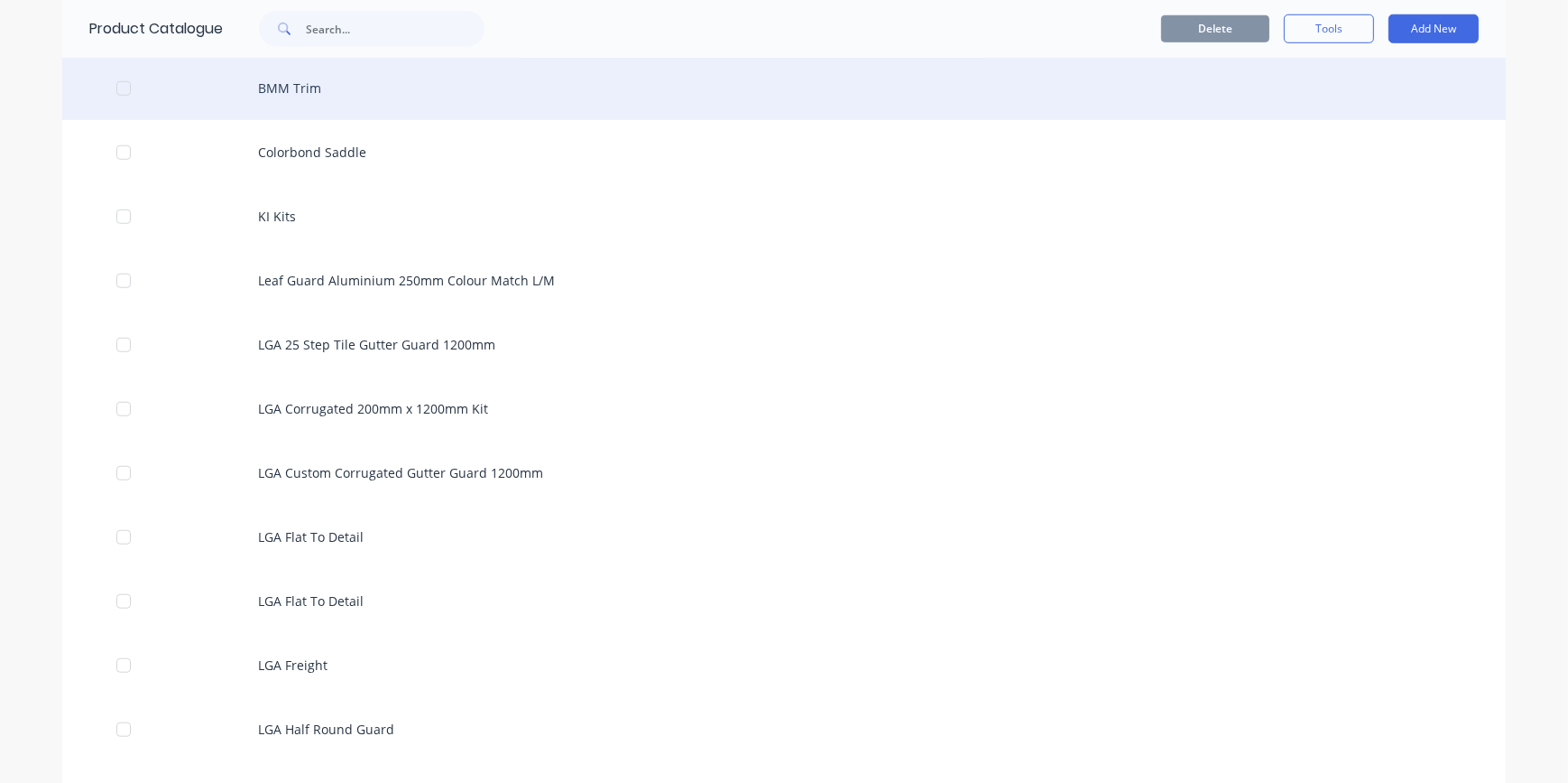
scroll to position [1806, 0]
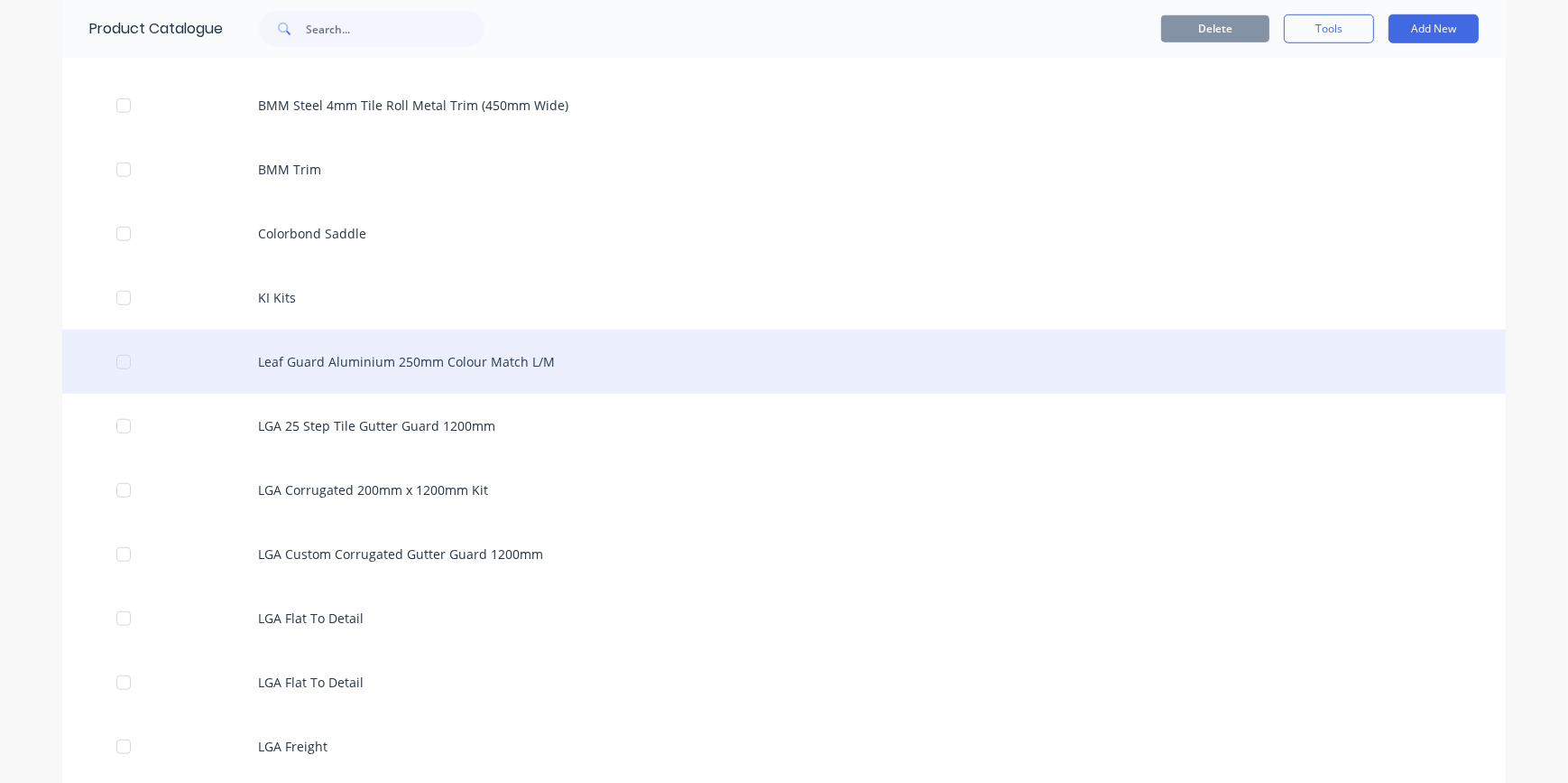
click at [420, 375] on div "Leaf Guard Aluminium 250mm Colour Match L/M" at bounding box center [784, 362] width 1443 height 64
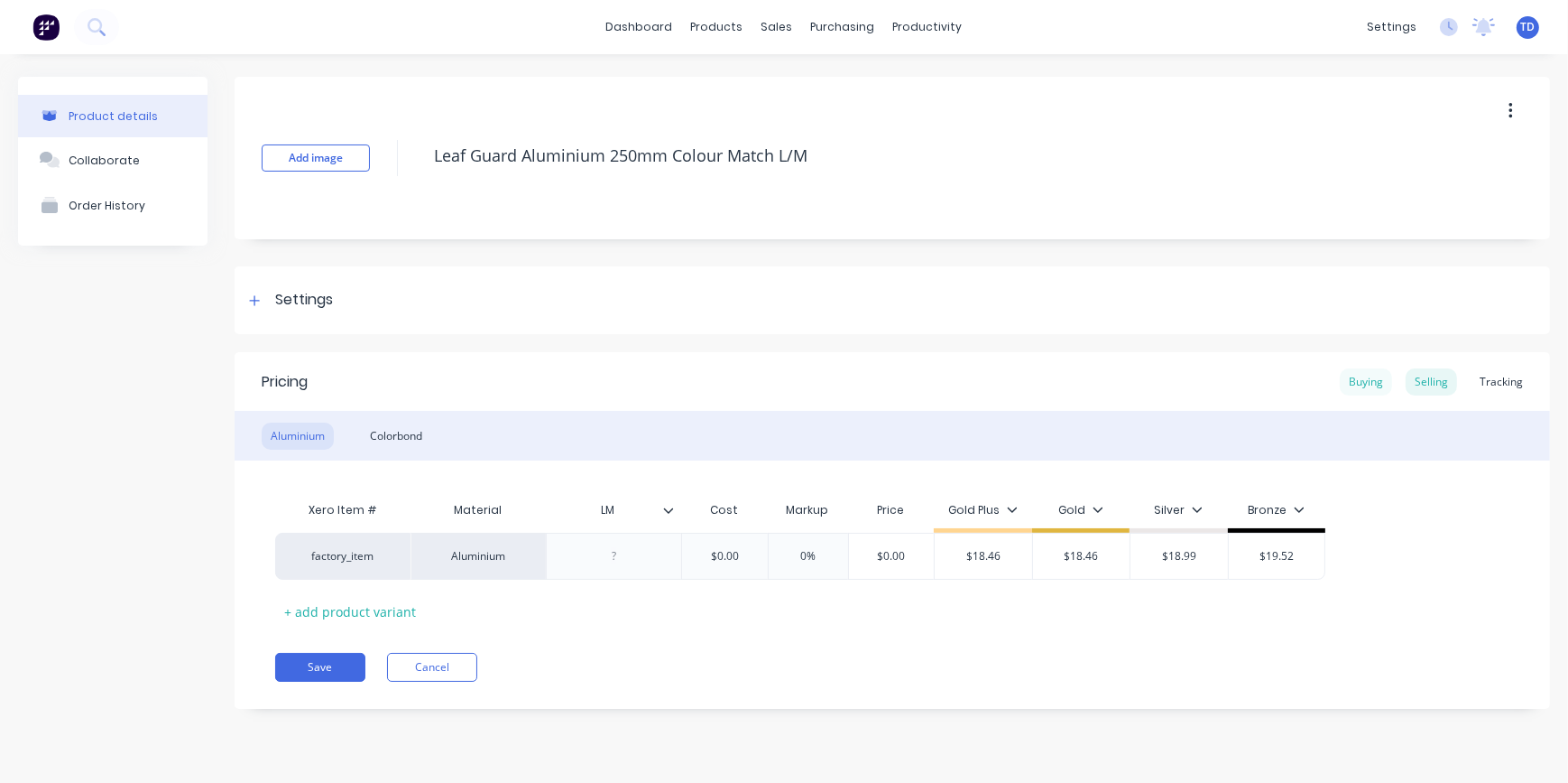
click at [1364, 380] on div "Buying" at bounding box center [1365, 382] width 52 height 27
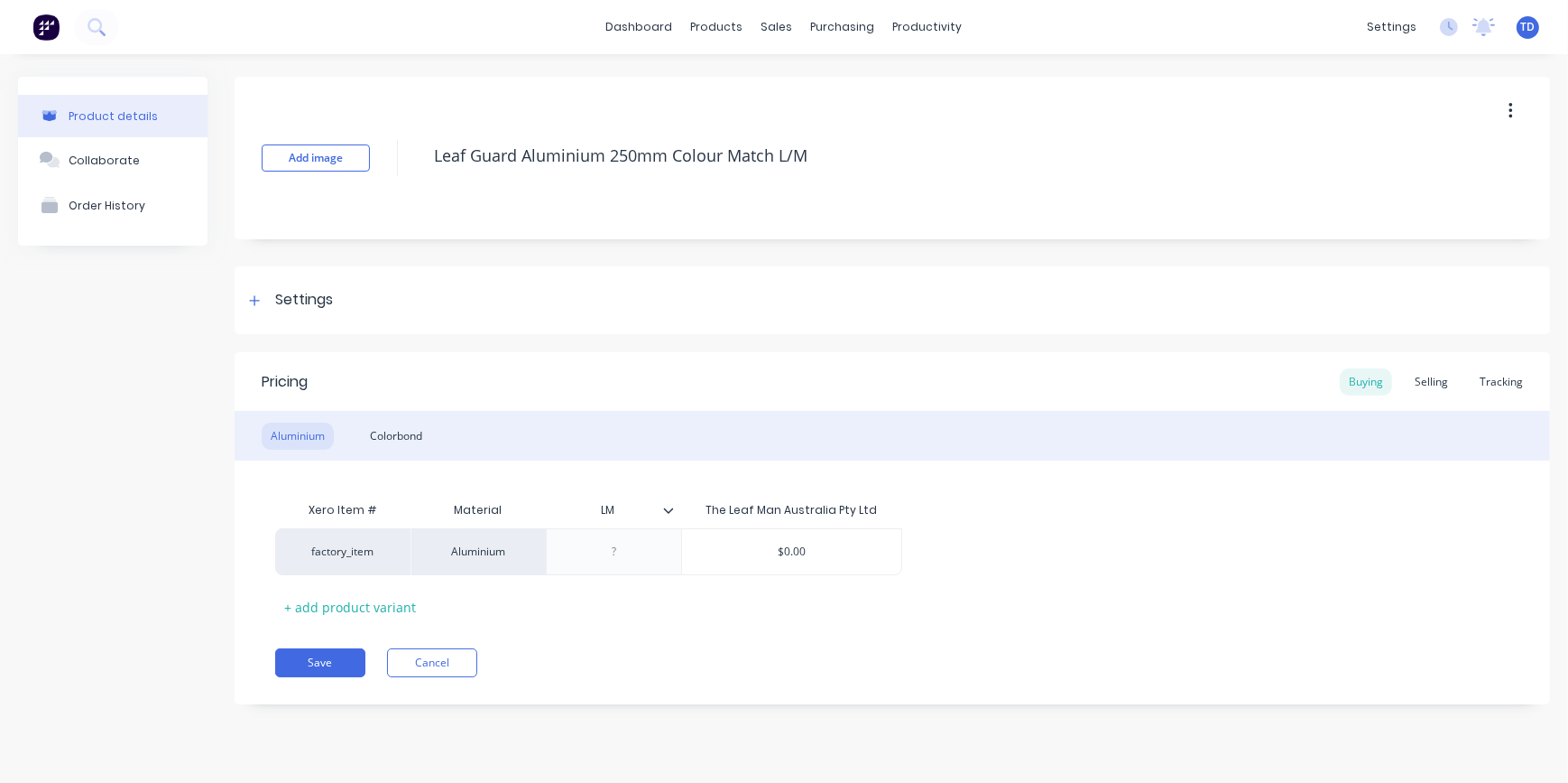
click at [1508, 110] on button "button" at bounding box center [1511, 111] width 43 height 32
click at [1461, 201] on div "Delete" at bounding box center [1446, 194] width 139 height 26
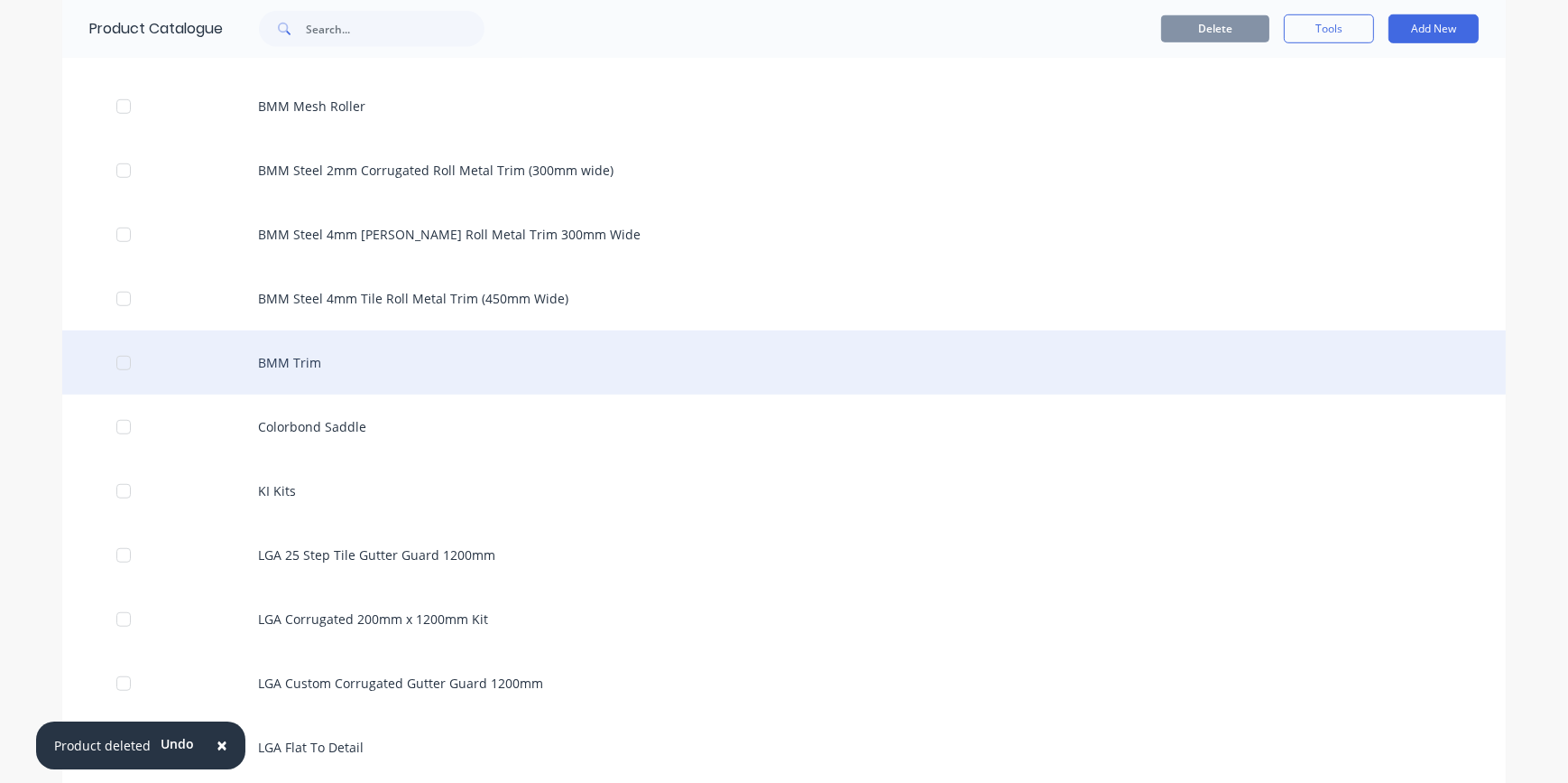
scroll to position [1641, 0]
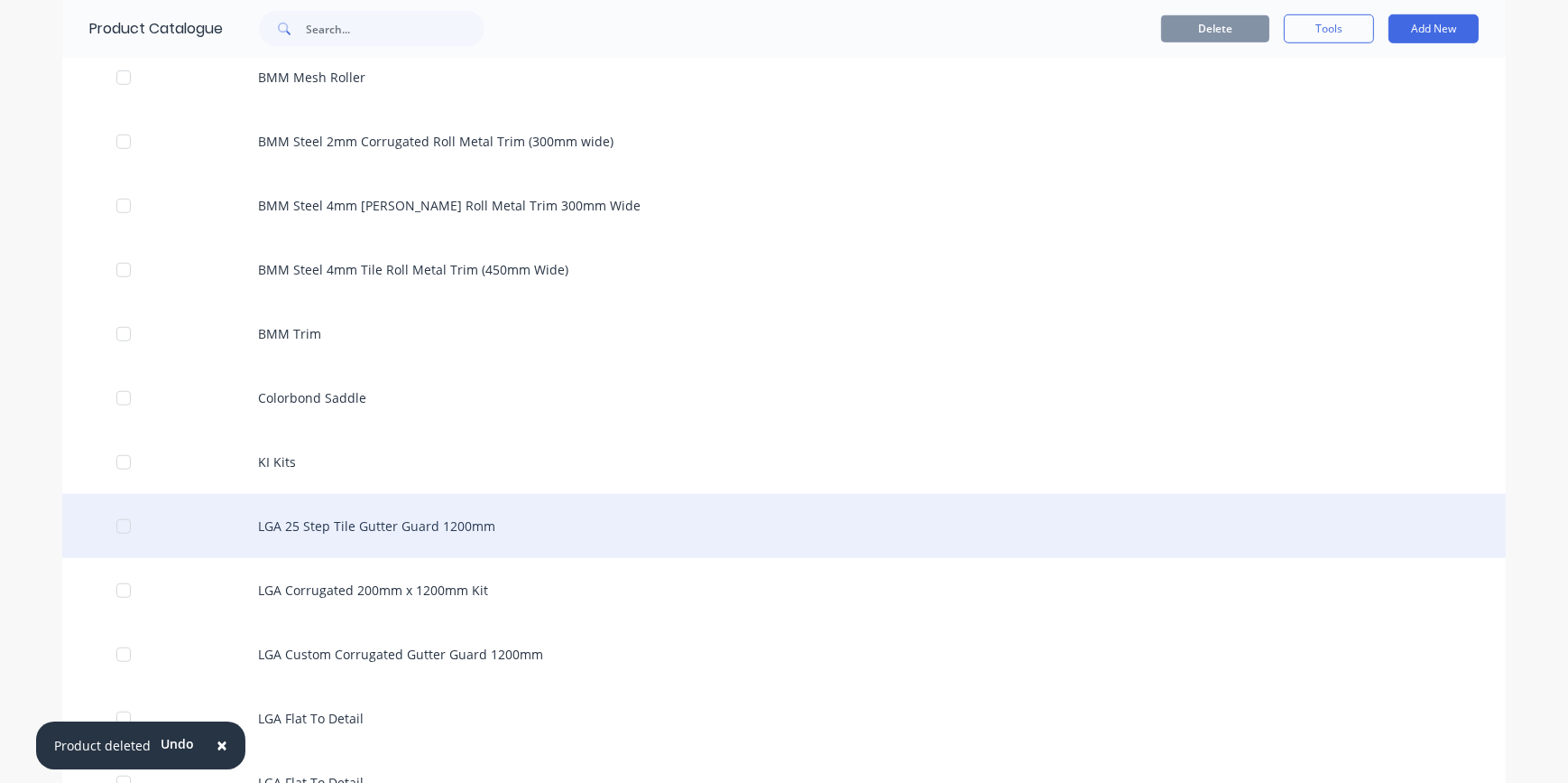
click at [416, 519] on div "LGA 25 Step Tile Gutter Guard 1200mm" at bounding box center [784, 526] width 1443 height 64
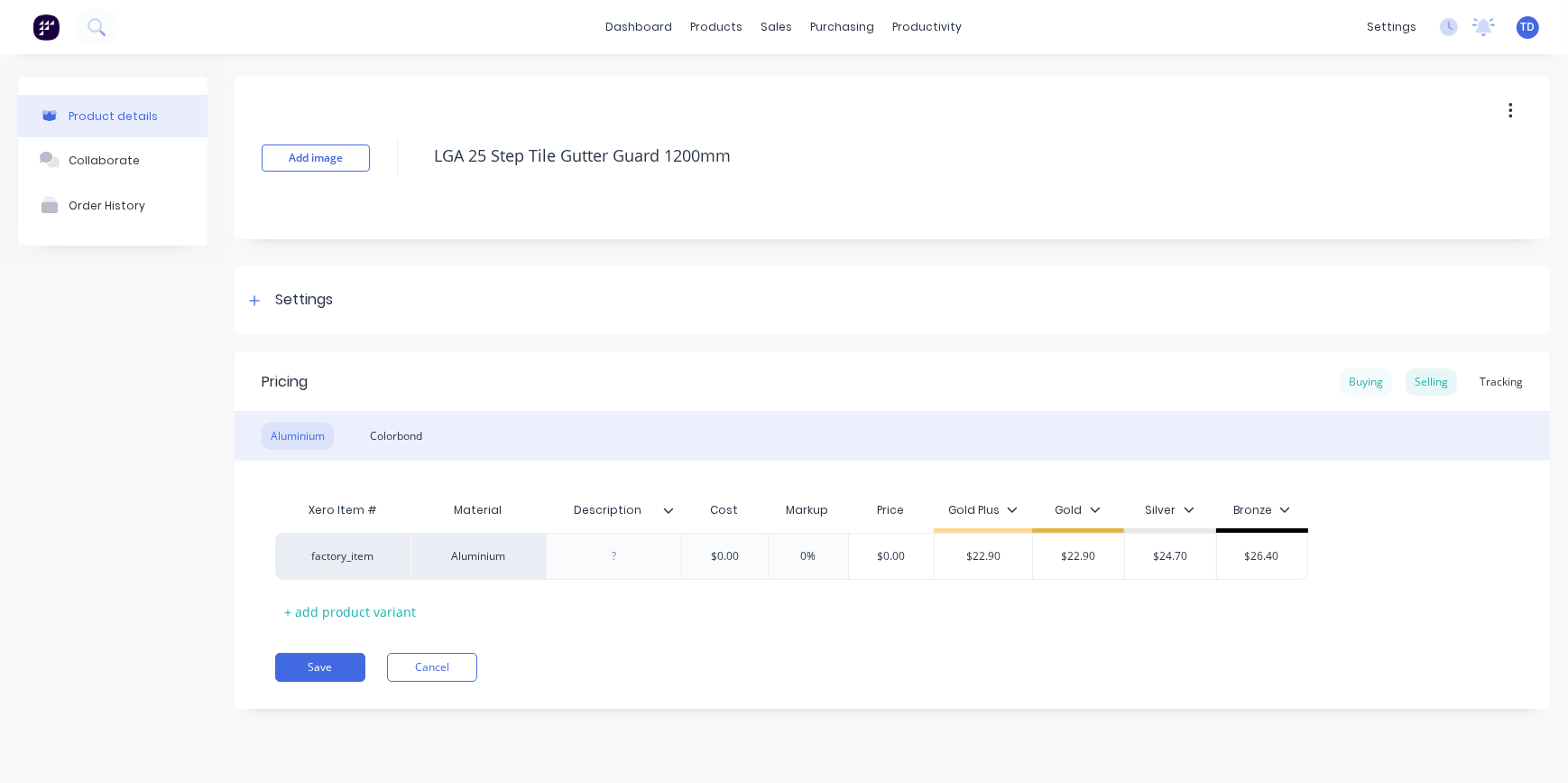
click at [1362, 382] on div "Buying" at bounding box center [1365, 382] width 52 height 27
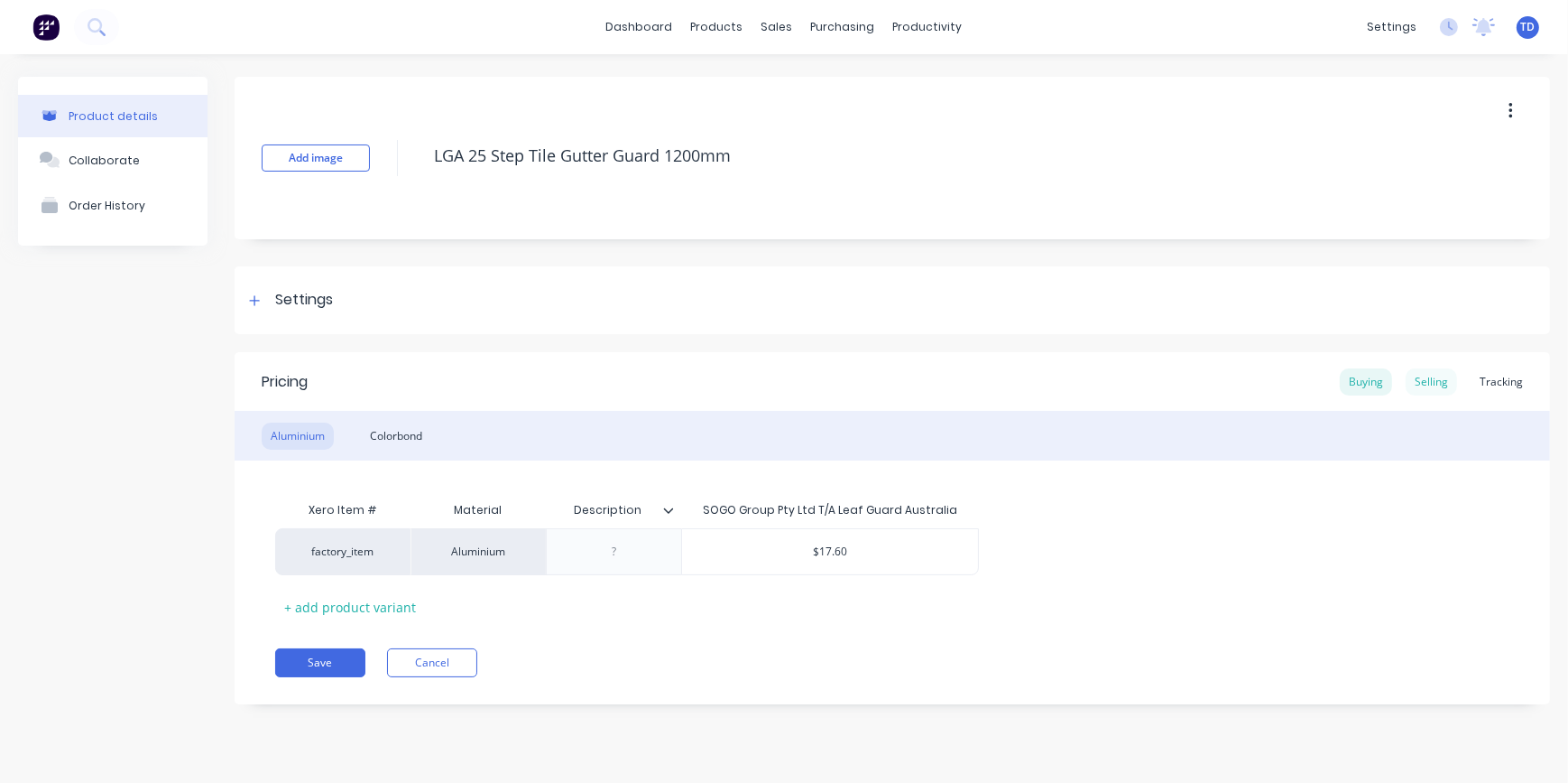
click at [1425, 382] on div "Selling" at bounding box center [1430, 382] width 51 height 27
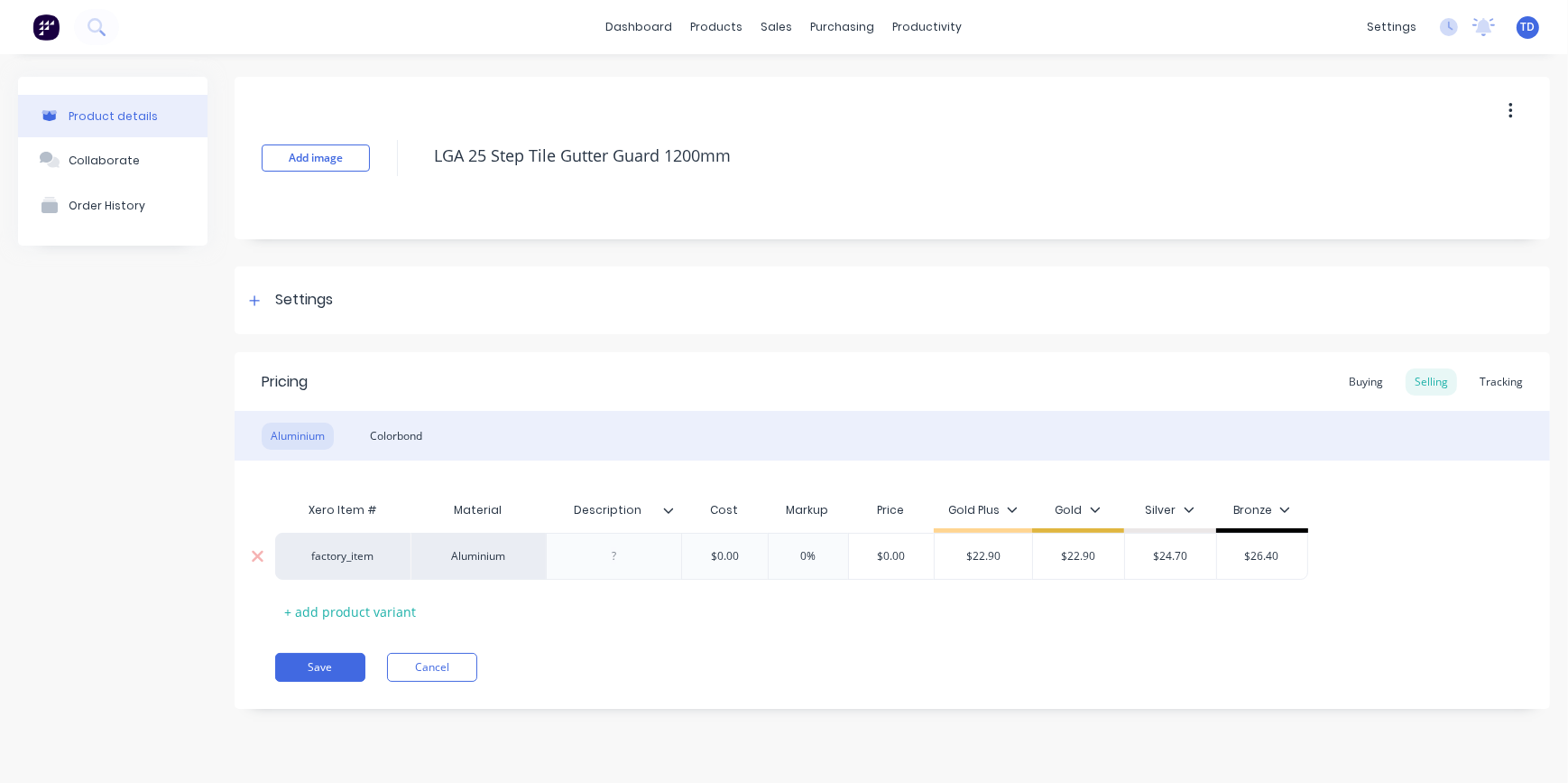
click at [752, 560] on input "$0.00" at bounding box center [723, 556] width 90 height 16
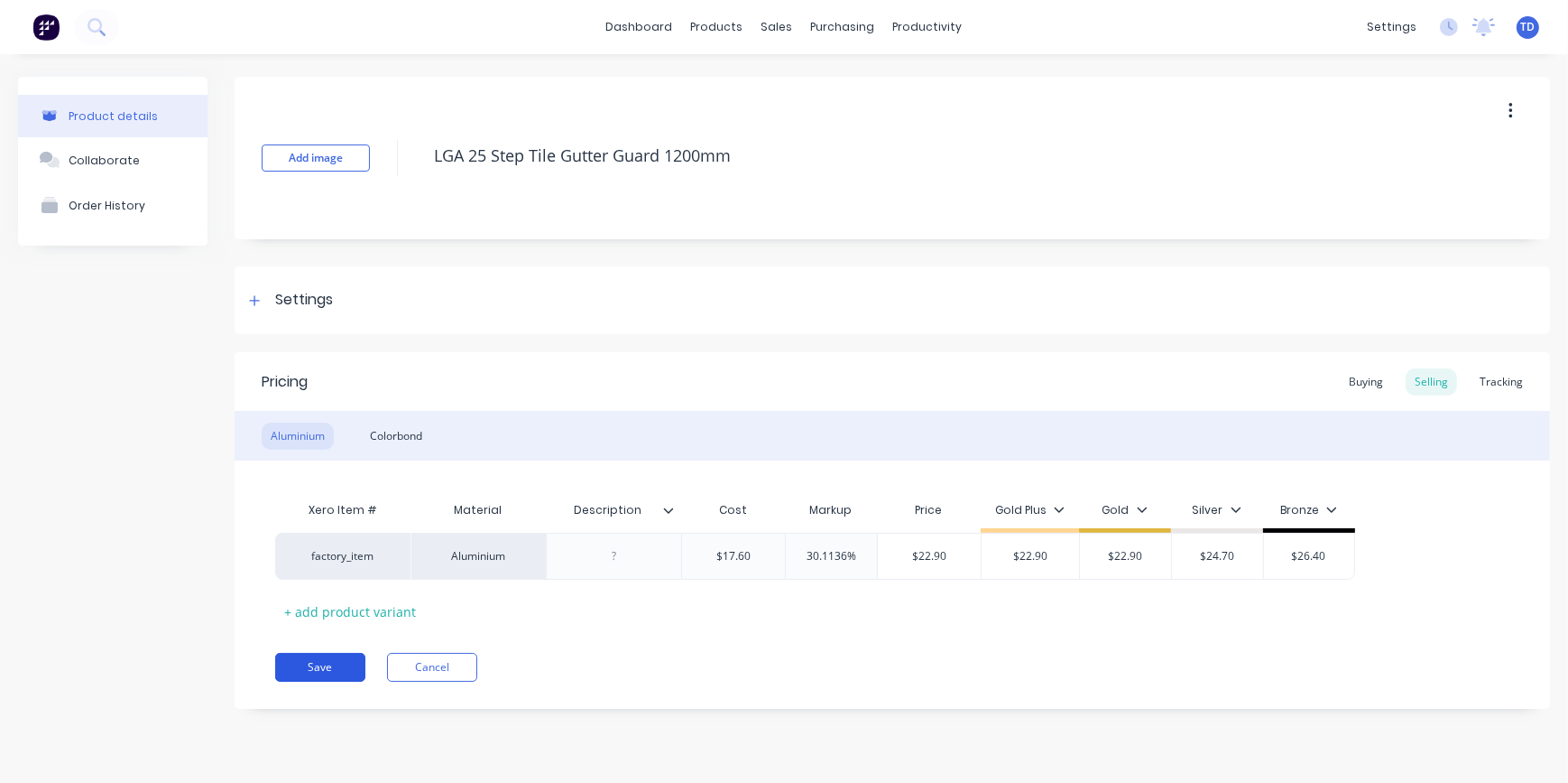
click at [335, 665] on button "Save" at bounding box center [320, 668] width 90 height 29
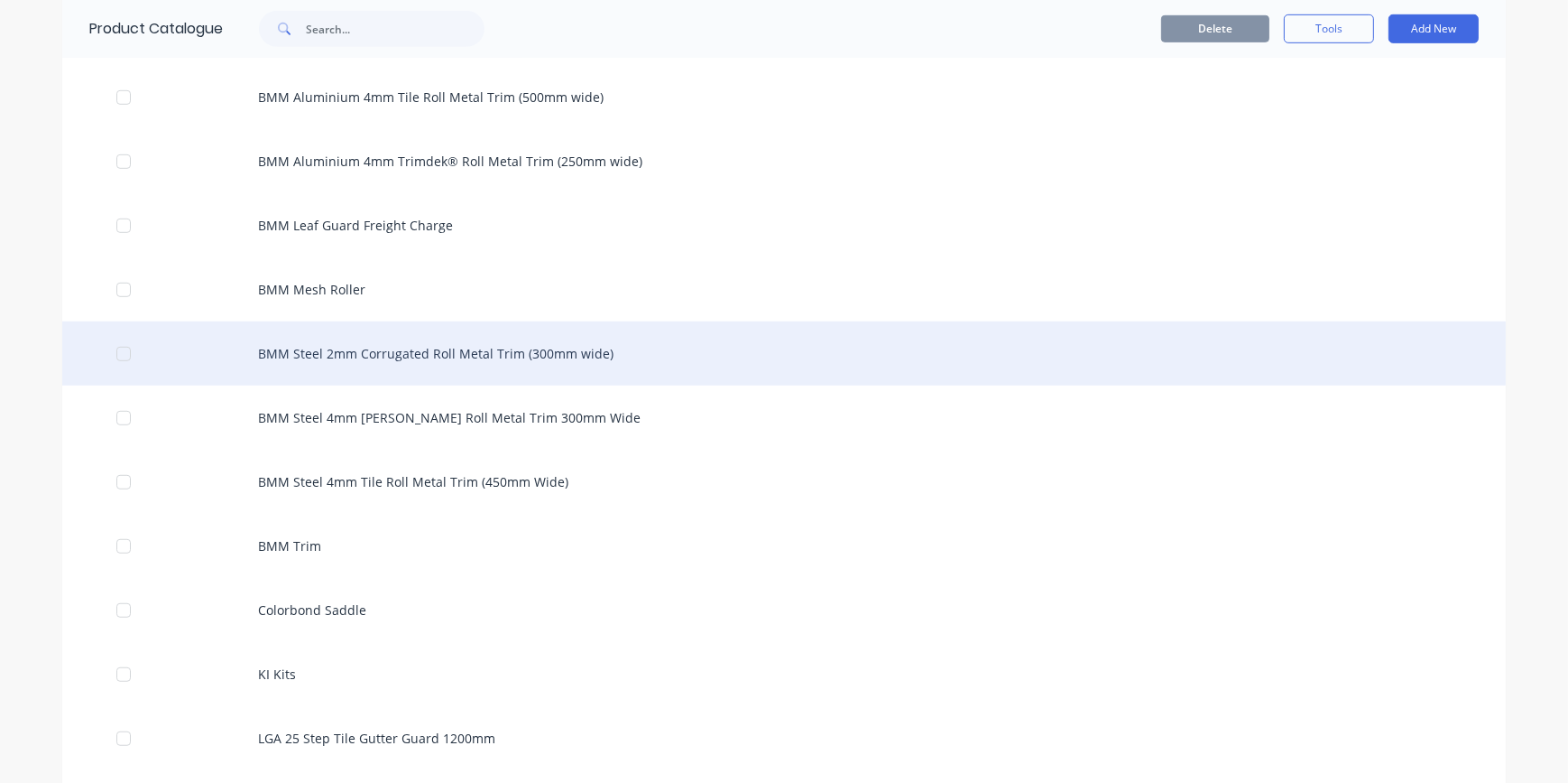
scroll to position [1559, 0]
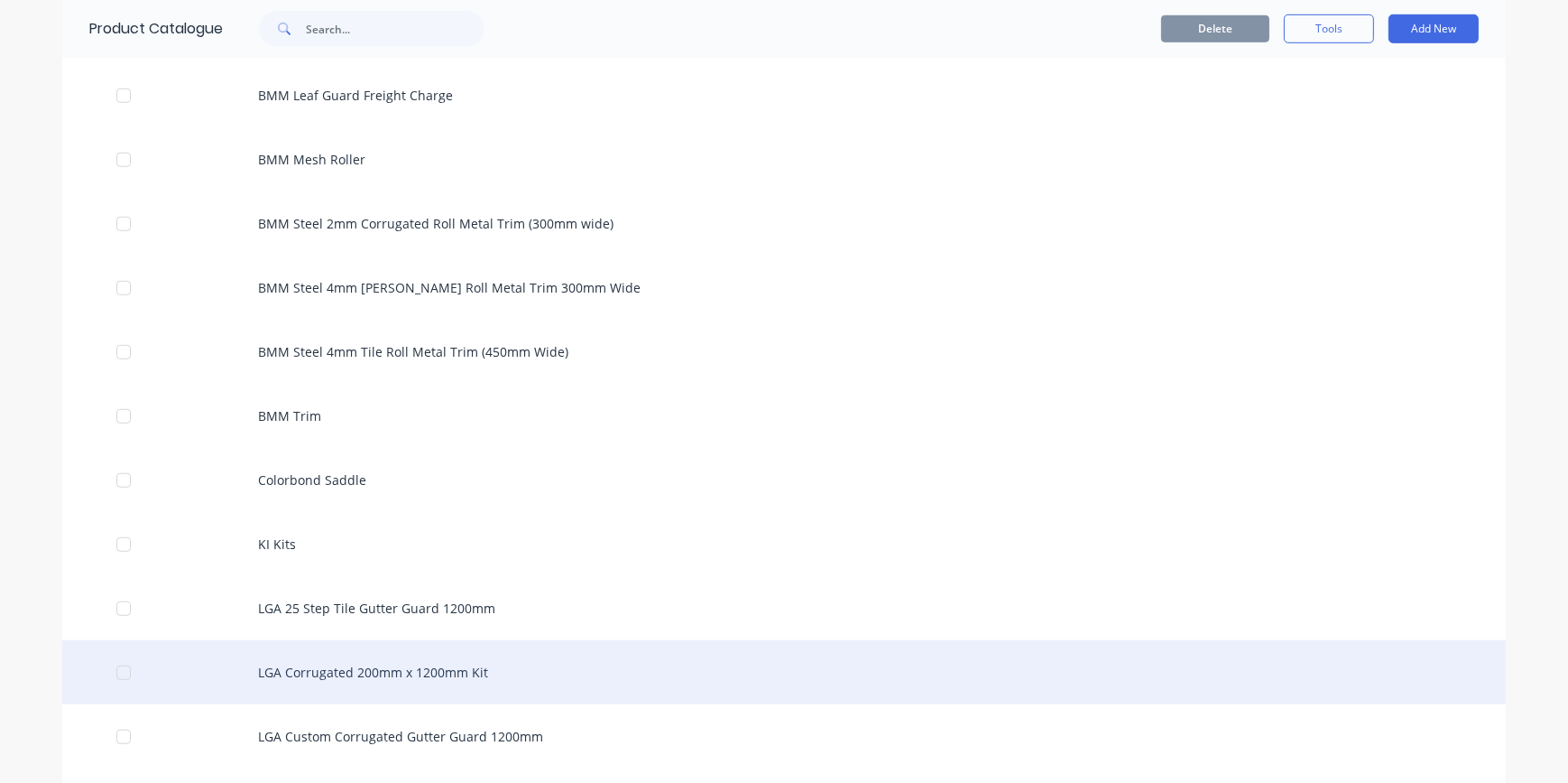
click at [403, 668] on div "LGA Corrugated 200mm x 1200mm Kit" at bounding box center [784, 672] width 1443 height 64
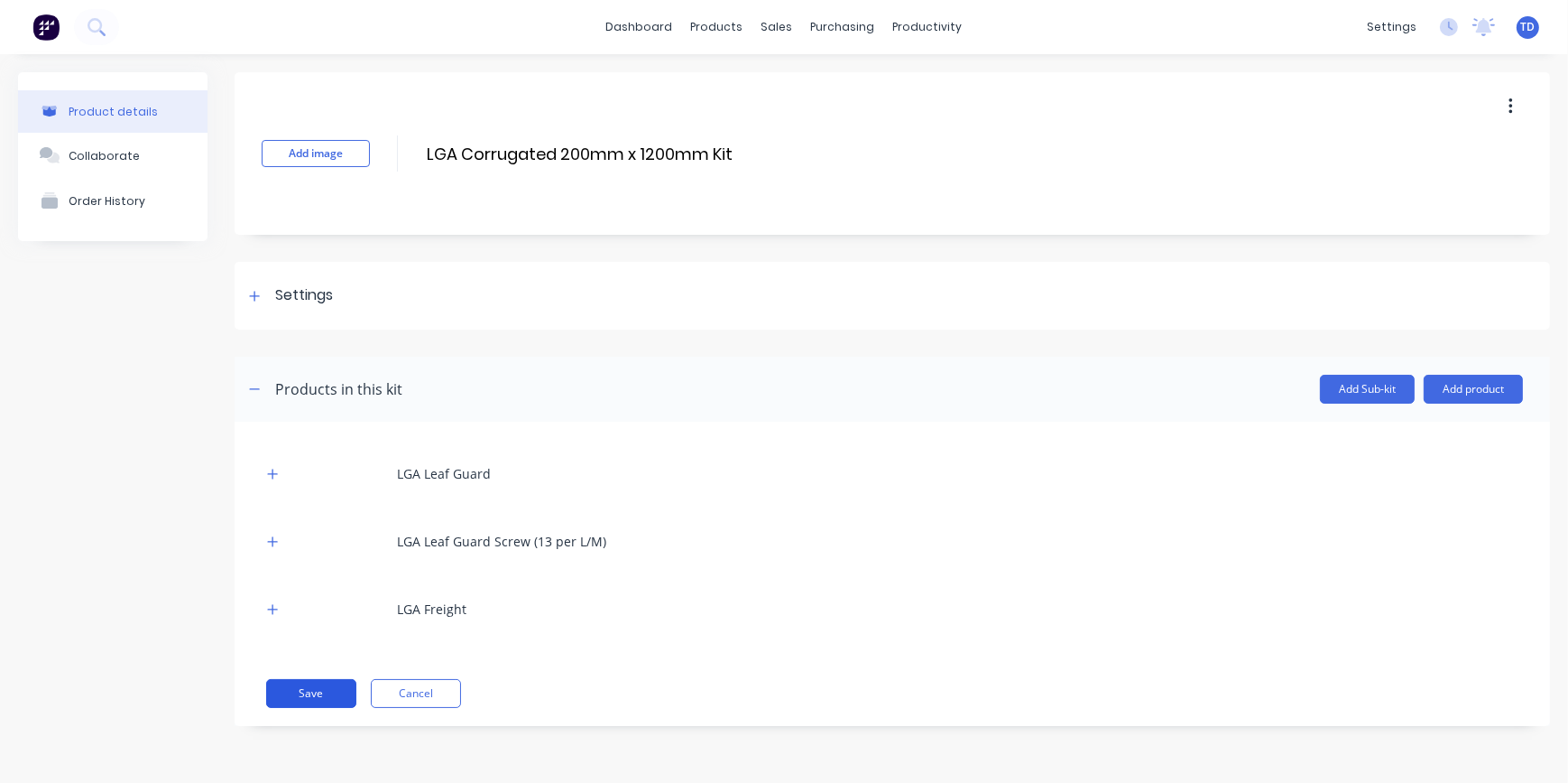
click at [336, 694] on button "Save" at bounding box center [310, 694] width 90 height 29
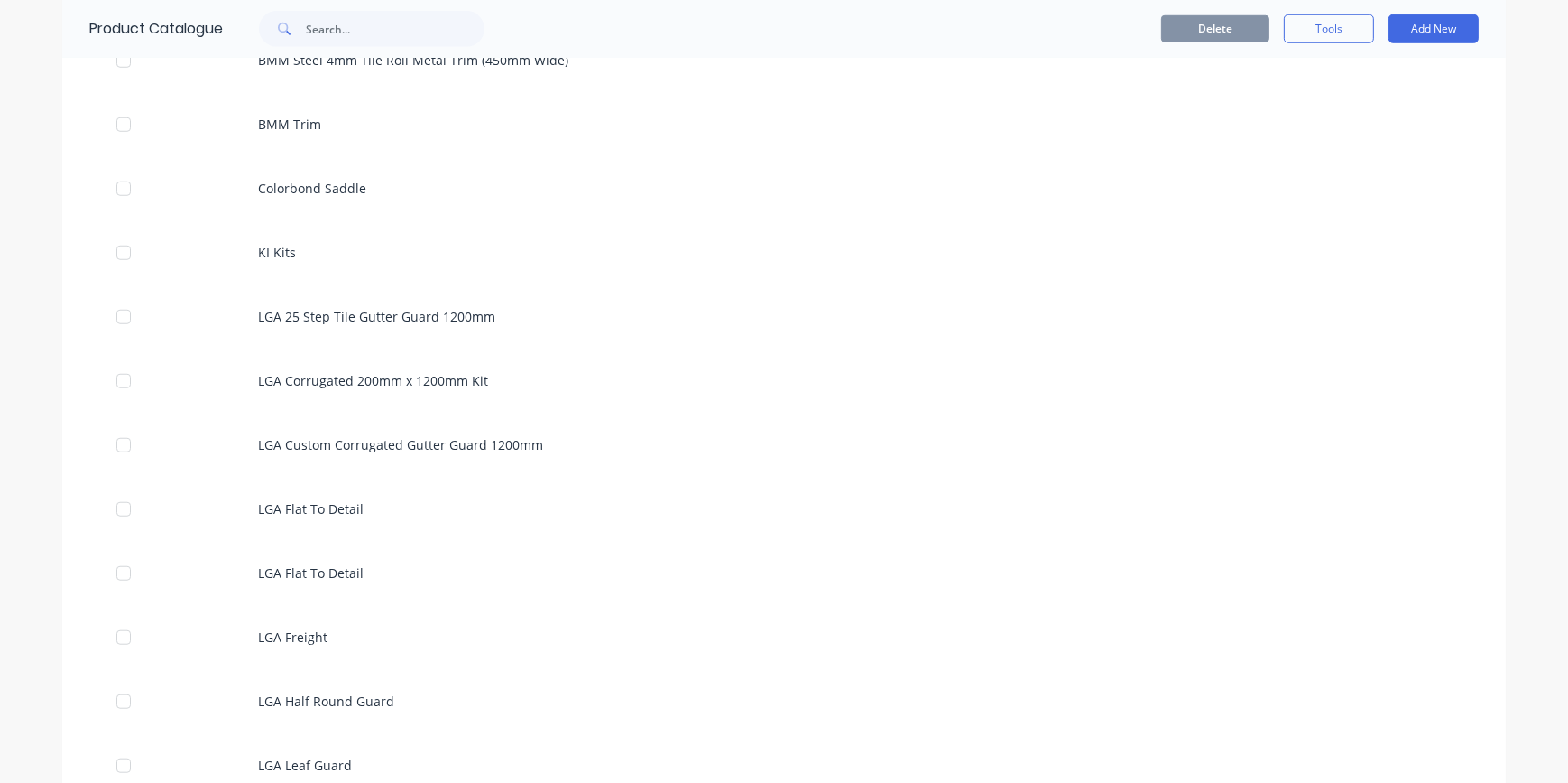
scroll to position [2051, 0]
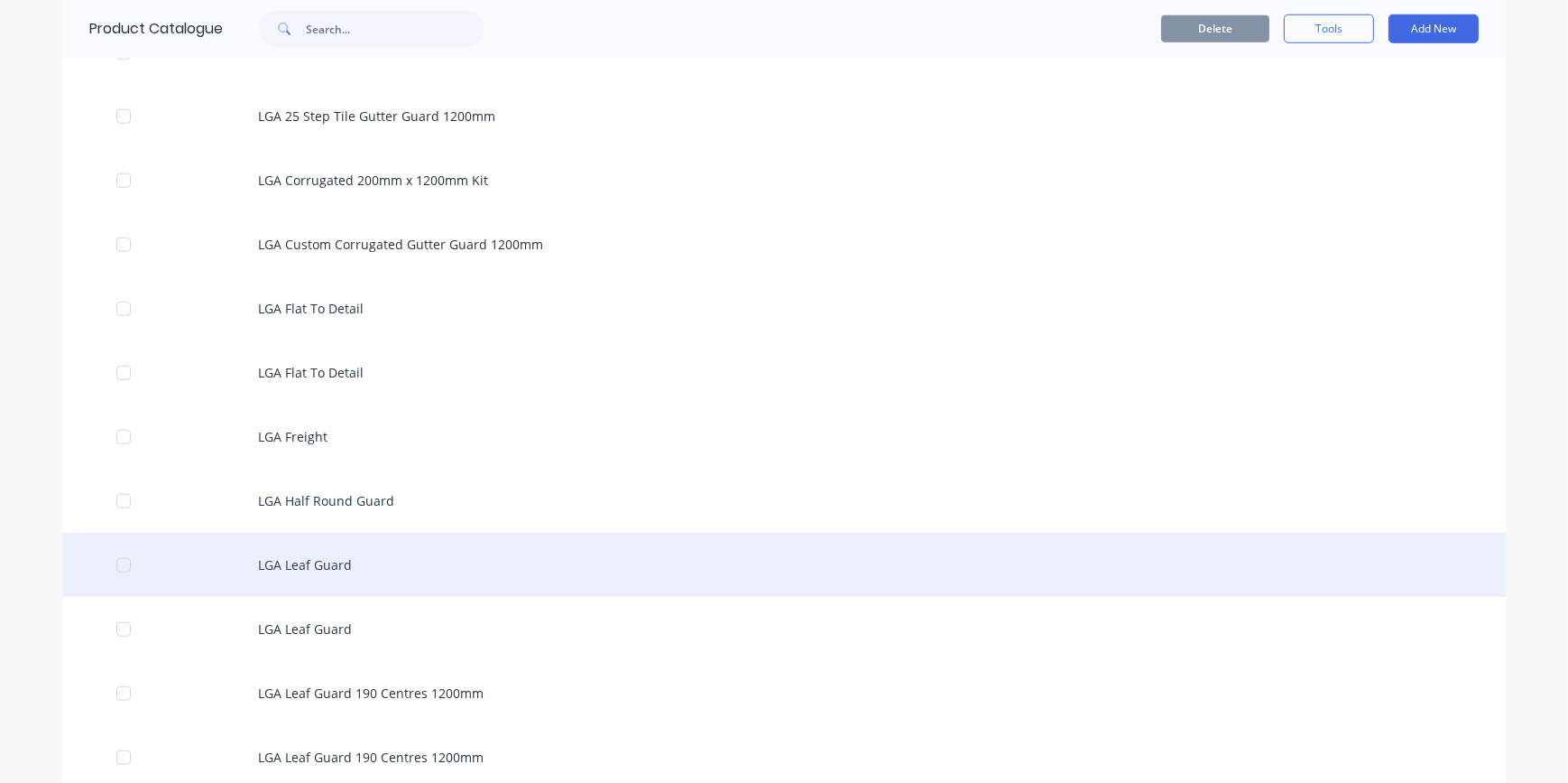
click at [301, 569] on div "LGA Leaf Guard" at bounding box center [784, 565] width 1443 height 64
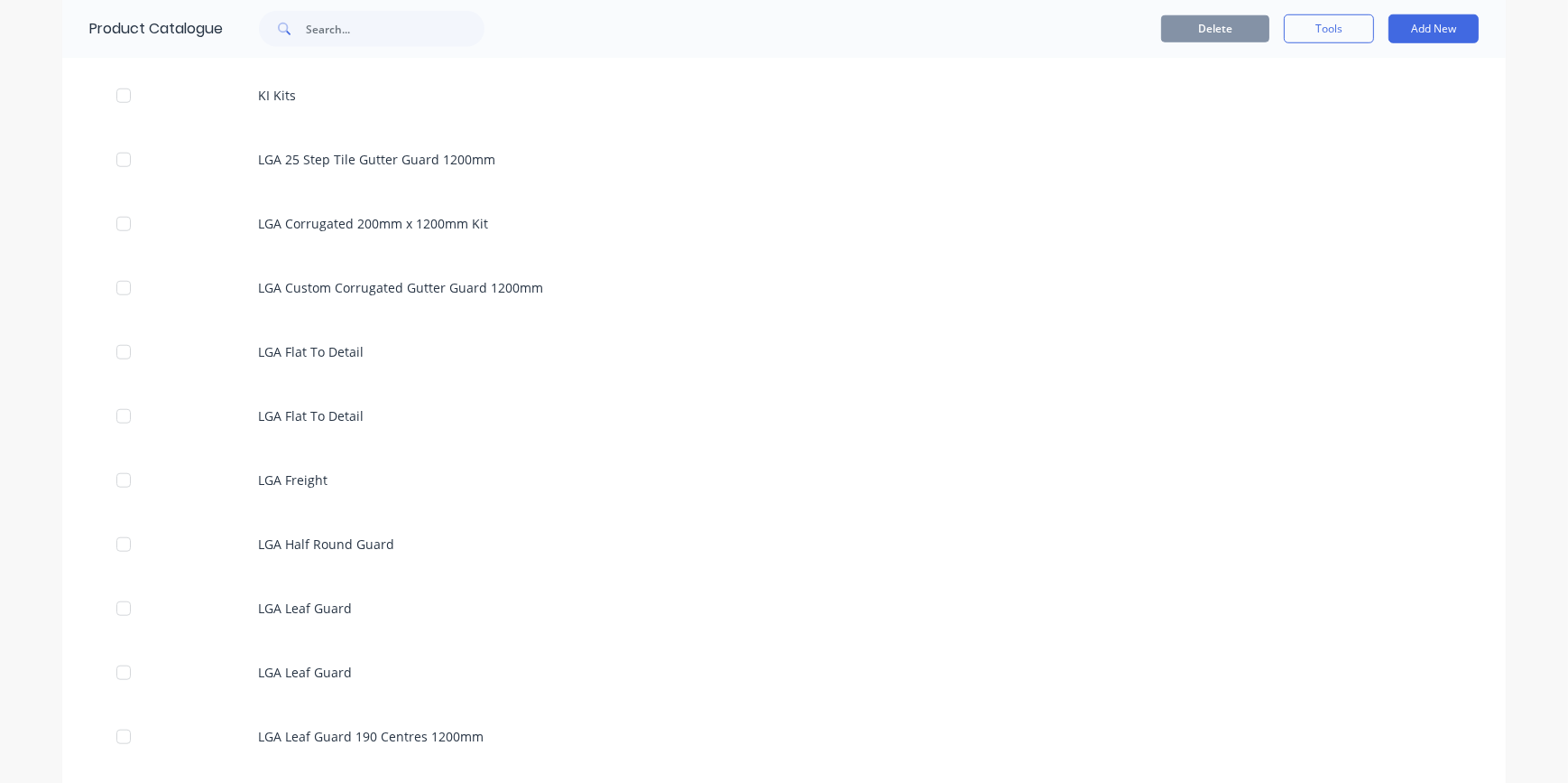
scroll to position [2051, 0]
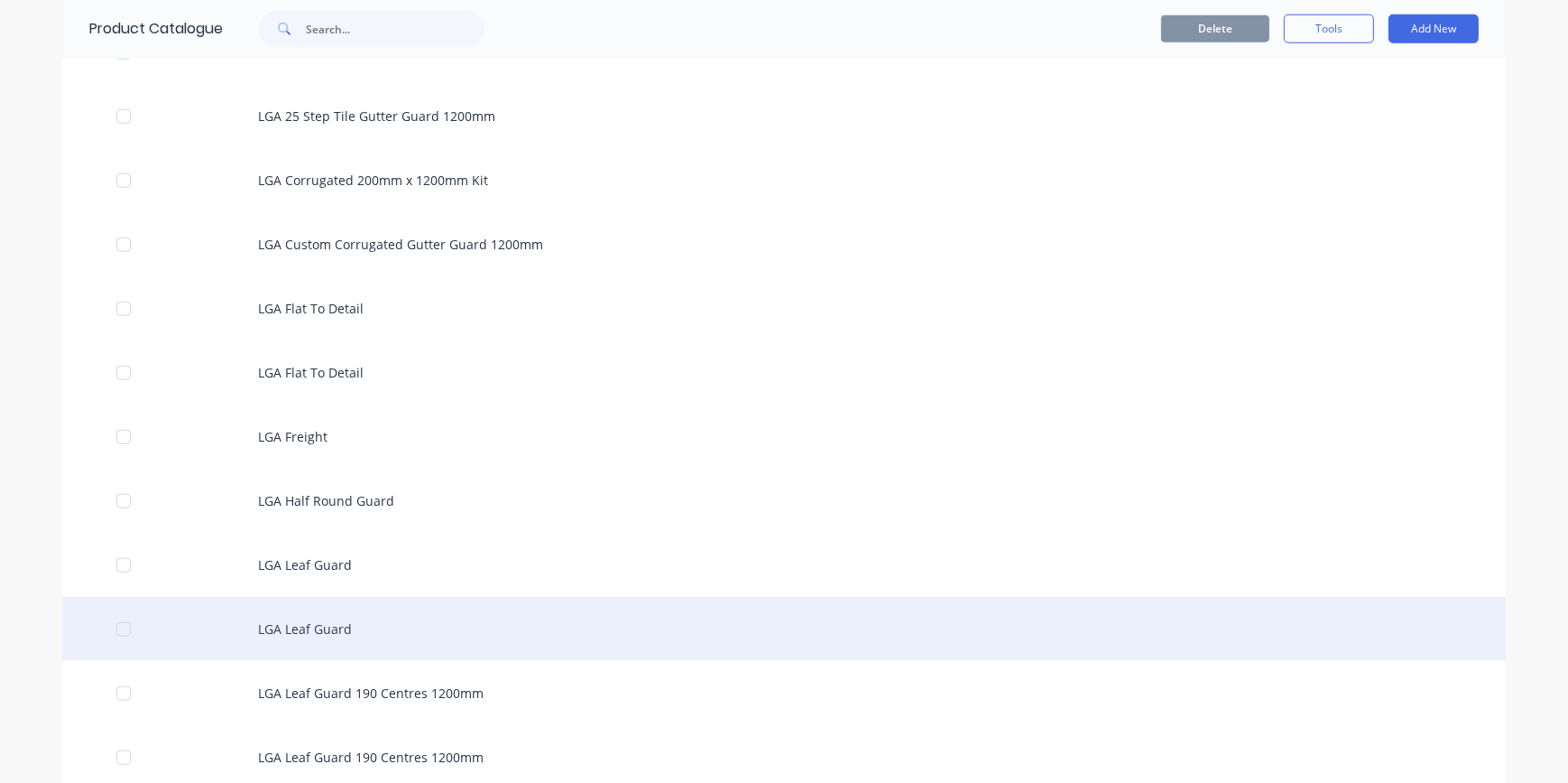
click at [283, 633] on div "LGA Leaf Guard" at bounding box center [784, 629] width 1443 height 64
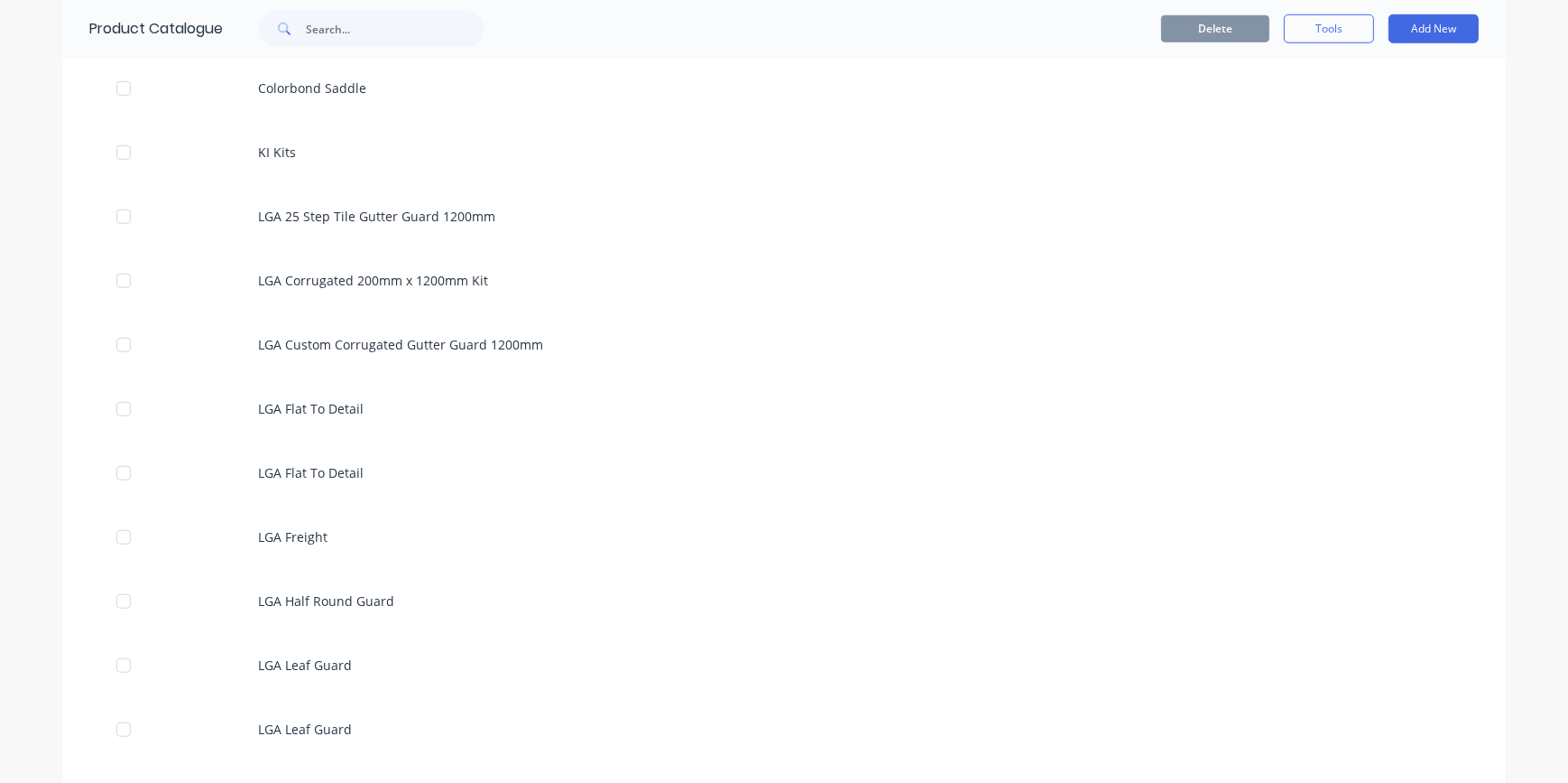
scroll to position [1969, 0]
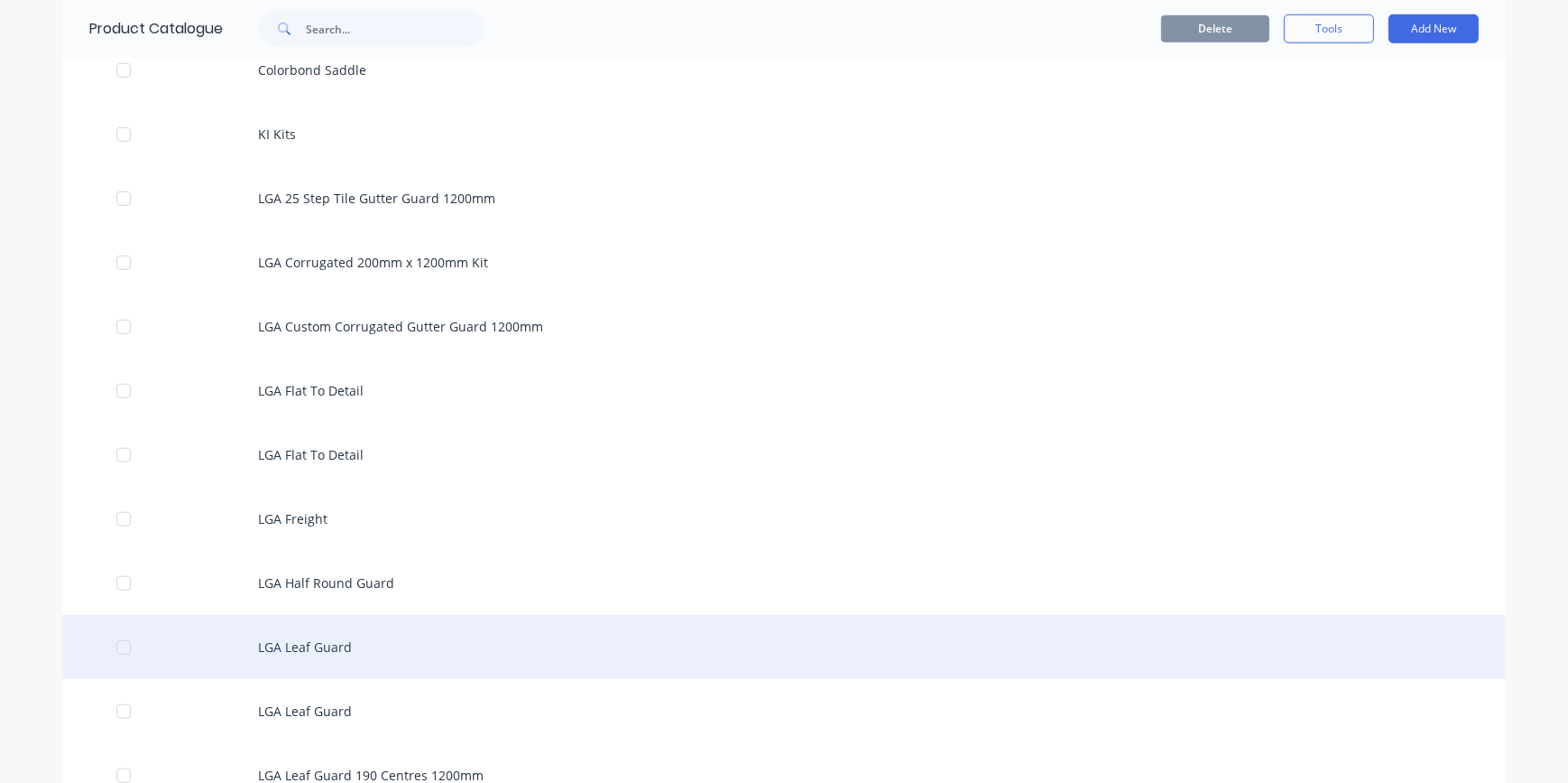
click at [326, 638] on div "LGA Leaf Guard" at bounding box center [784, 647] width 1443 height 64
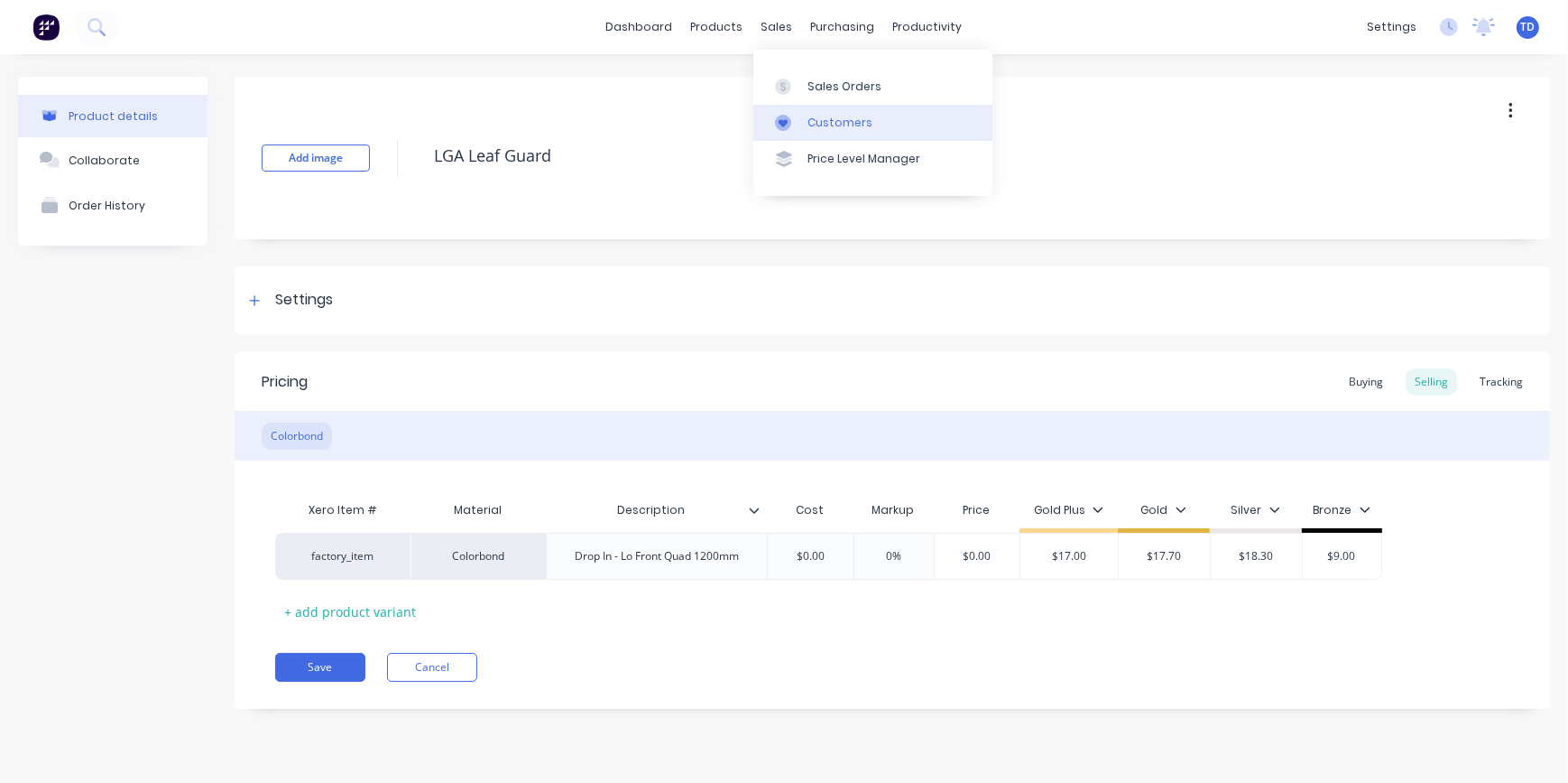
click at [827, 121] on div "Customers" at bounding box center [840, 122] width 65 height 16
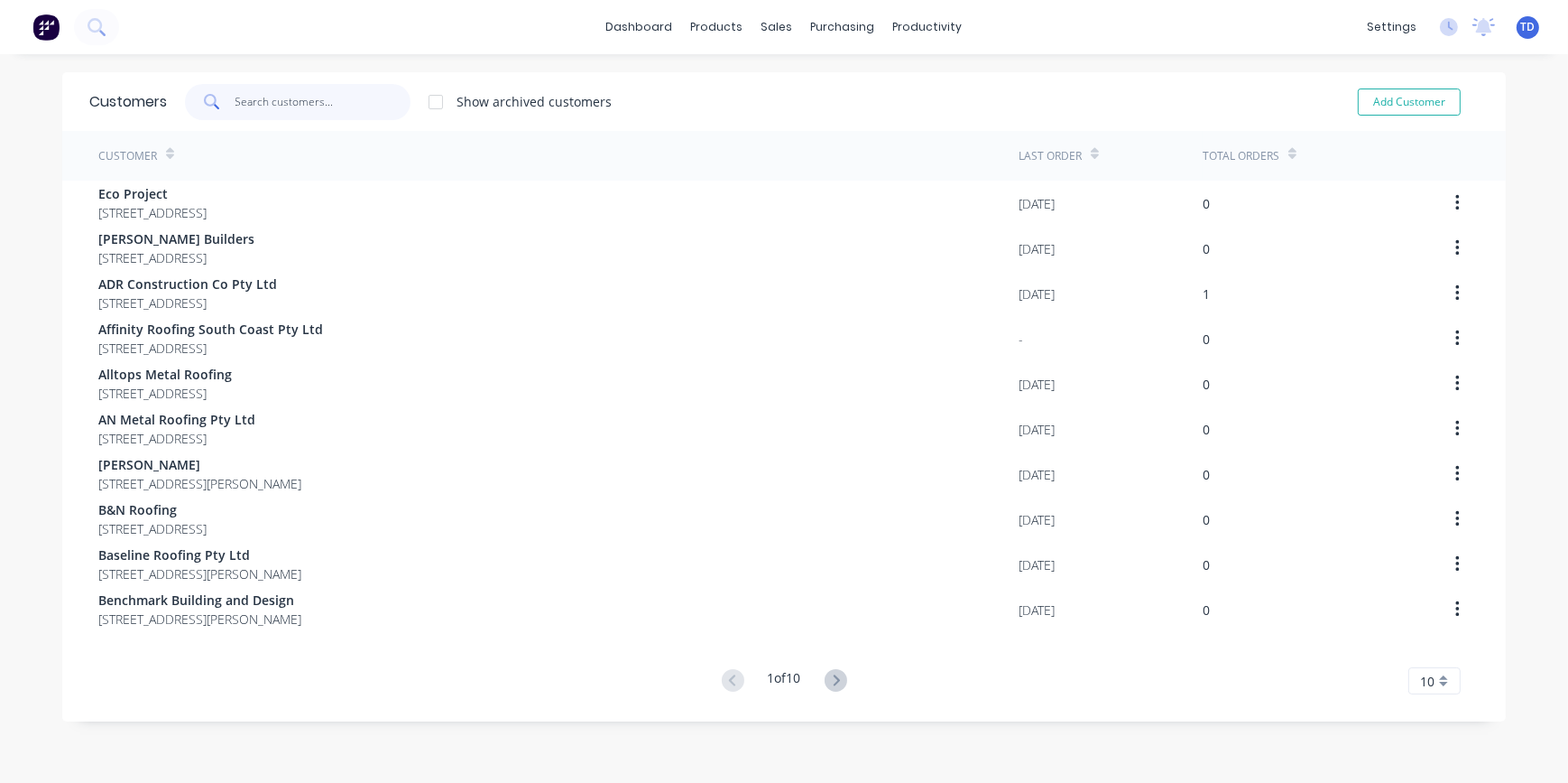
click at [354, 109] on input "text" at bounding box center [323, 102] width 176 height 36
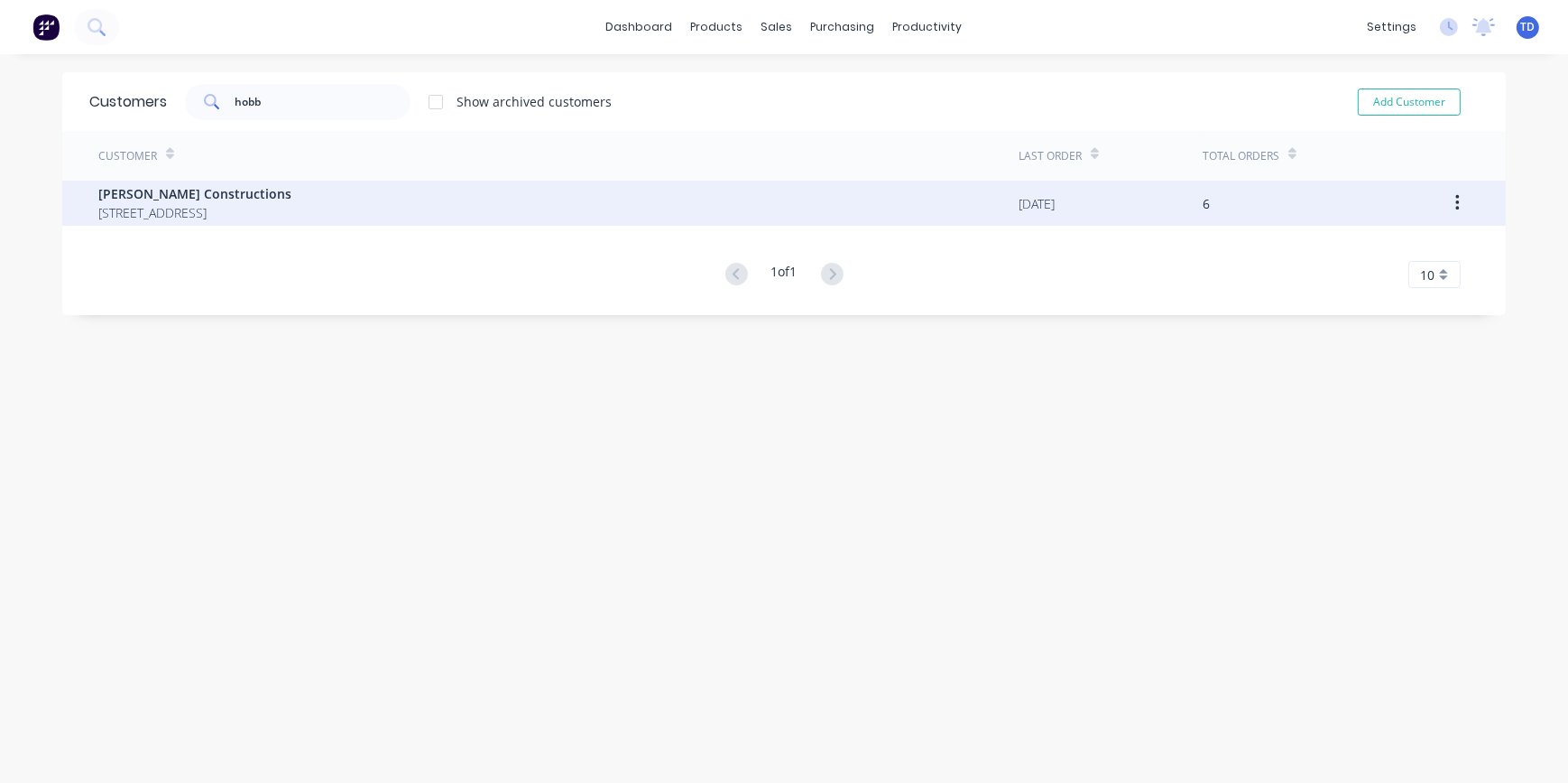
click at [291, 206] on span "12 Park Road St Georges Basin New South Wales 2540" at bounding box center [194, 212] width 193 height 19
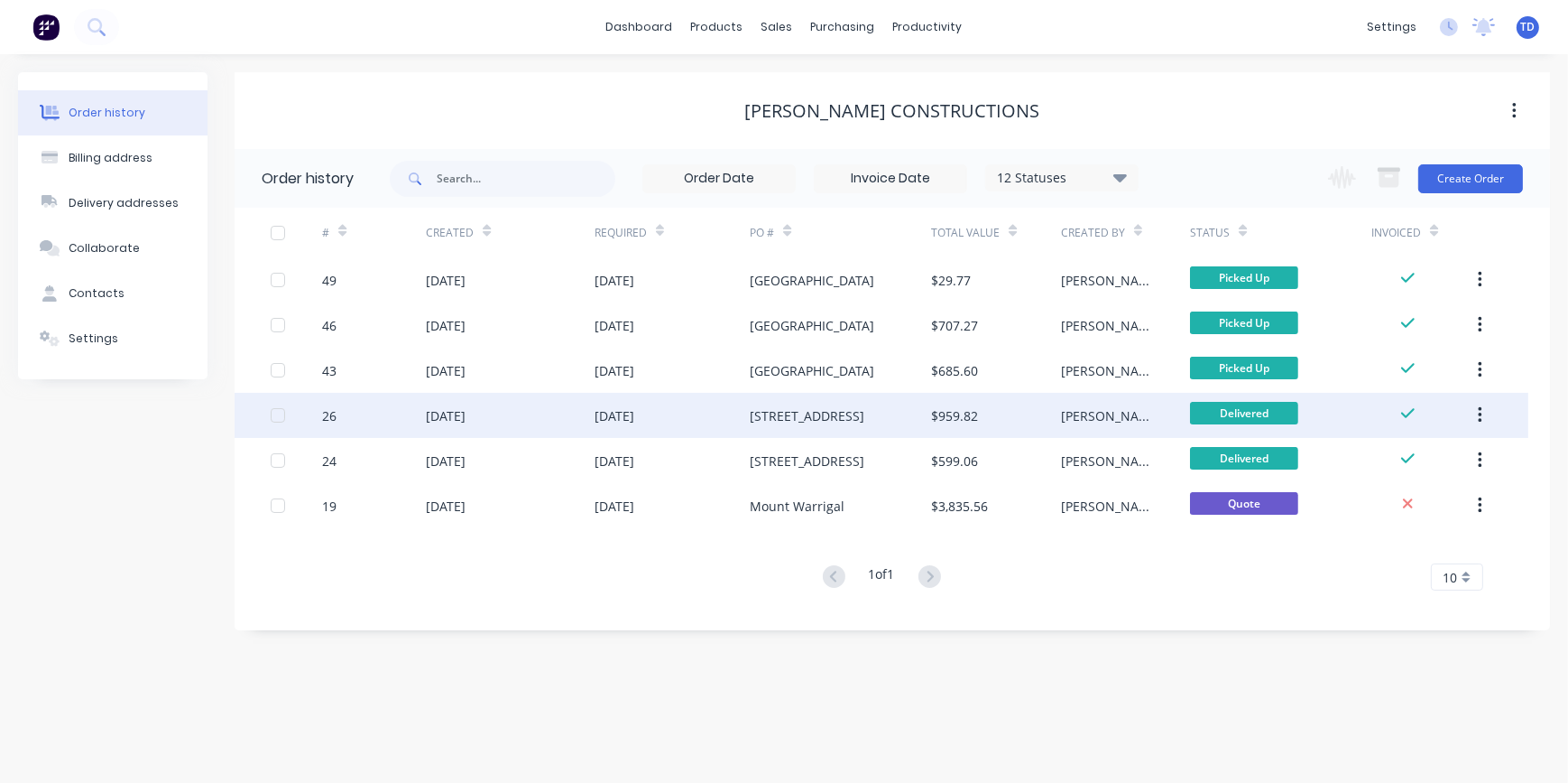
click at [753, 408] on div "19 Rose Valley Road" at bounding box center [807, 416] width 114 height 19
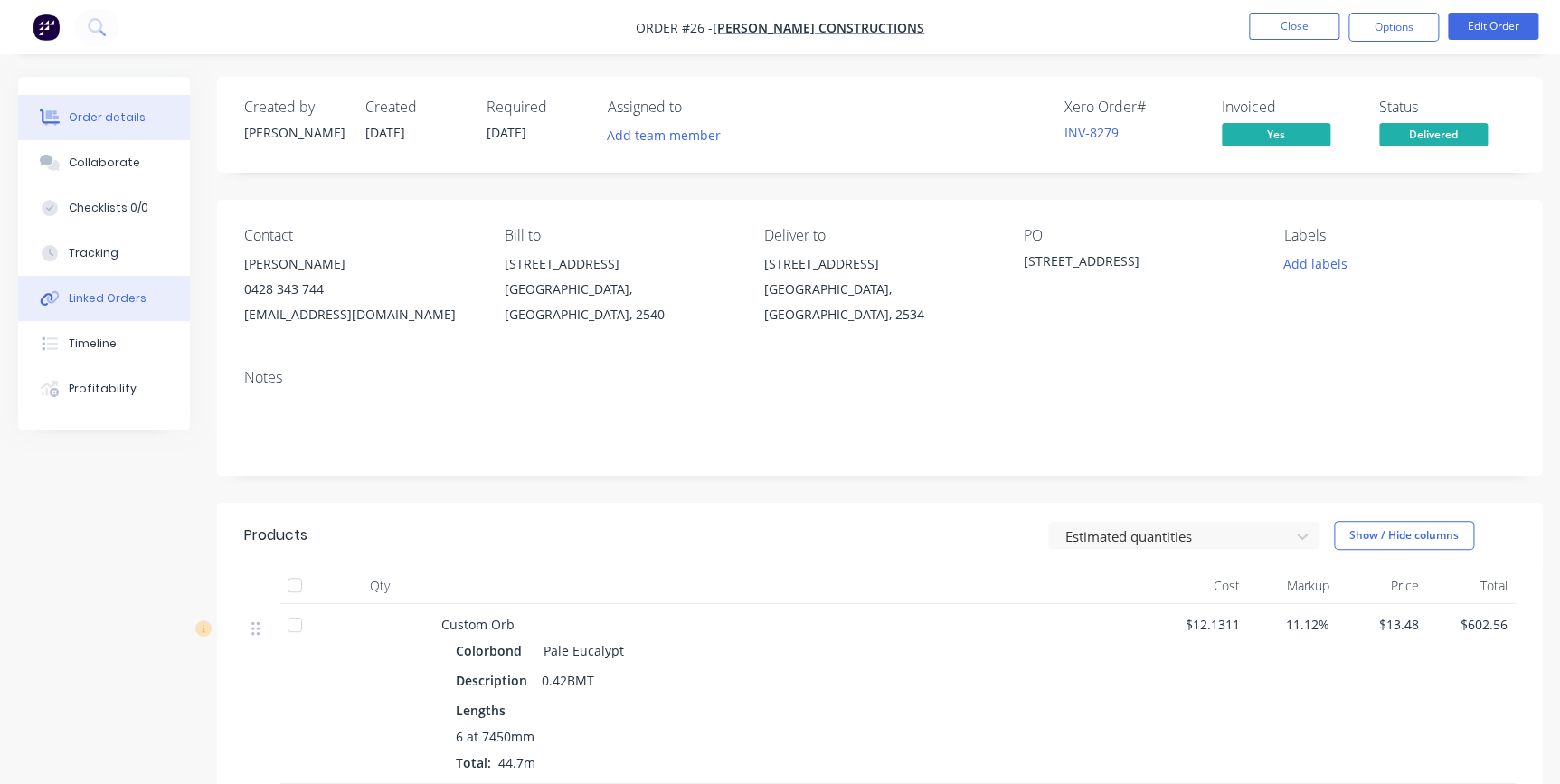
click at [136, 290] on div "Linked Orders" at bounding box center [108, 298] width 78 height 17
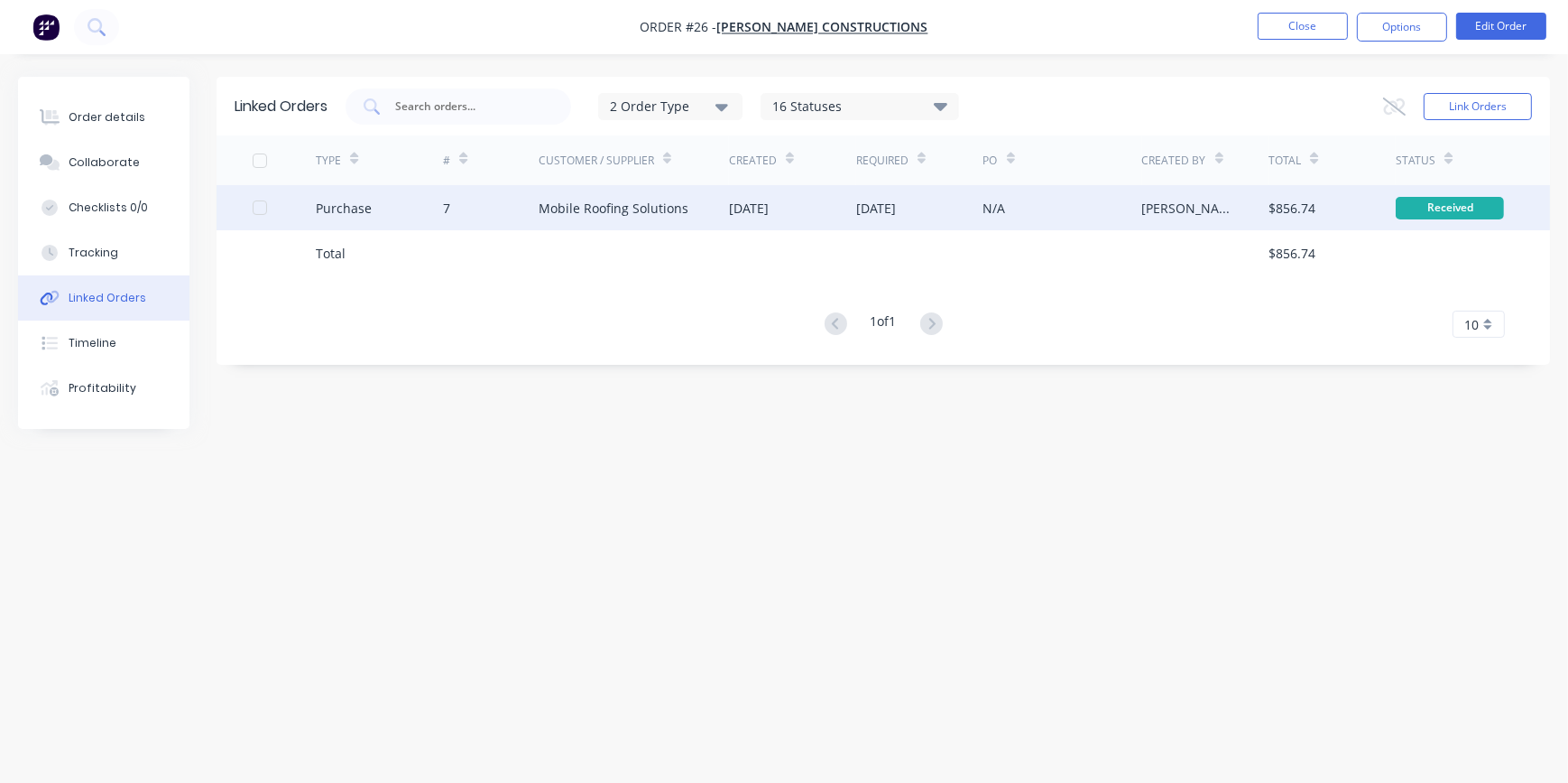
click at [618, 216] on div "Mobile Roofing Solutions" at bounding box center [633, 208] width 190 height 46
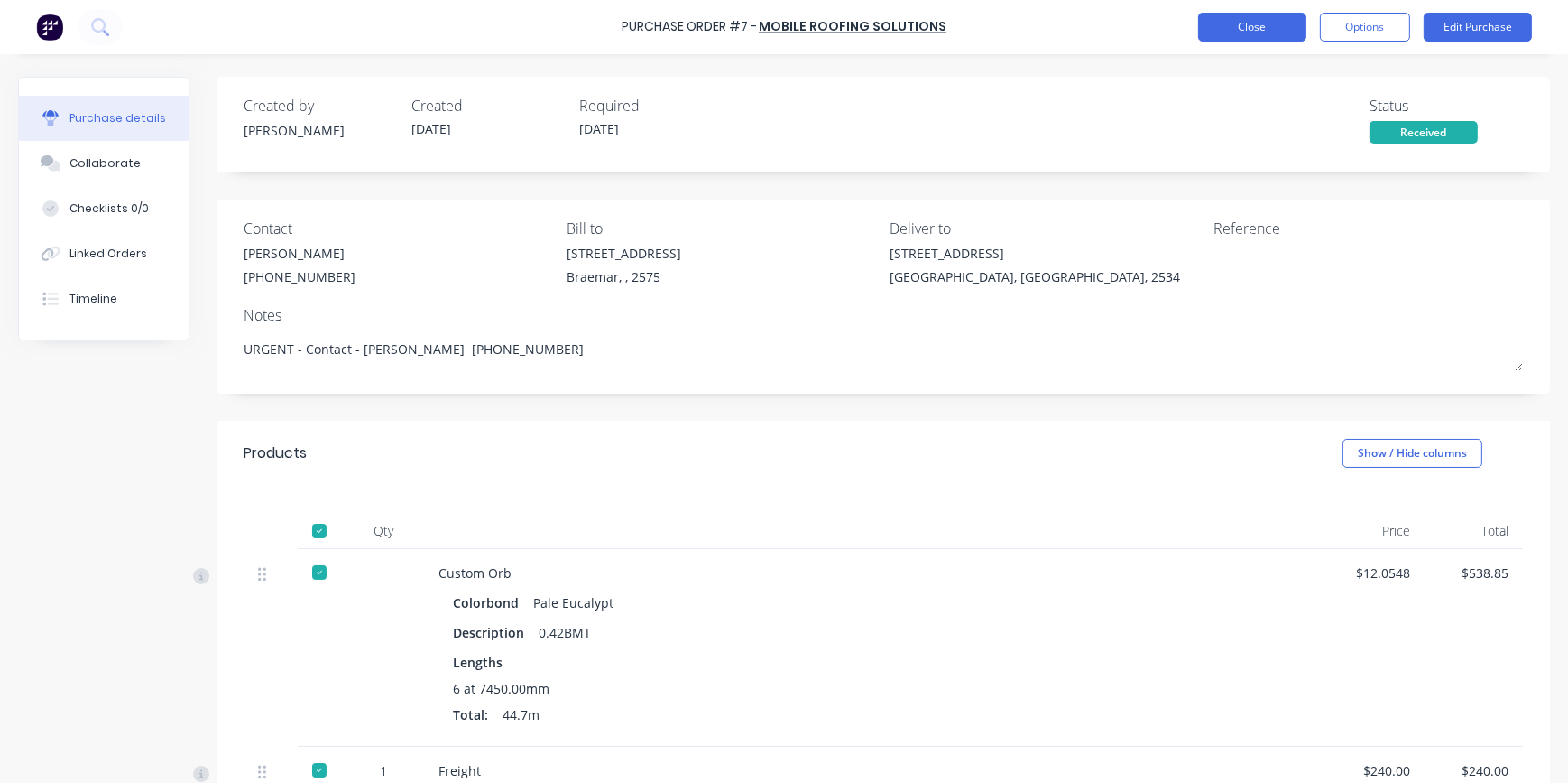
click at [1218, 31] on button "Close" at bounding box center [1252, 27] width 109 height 29
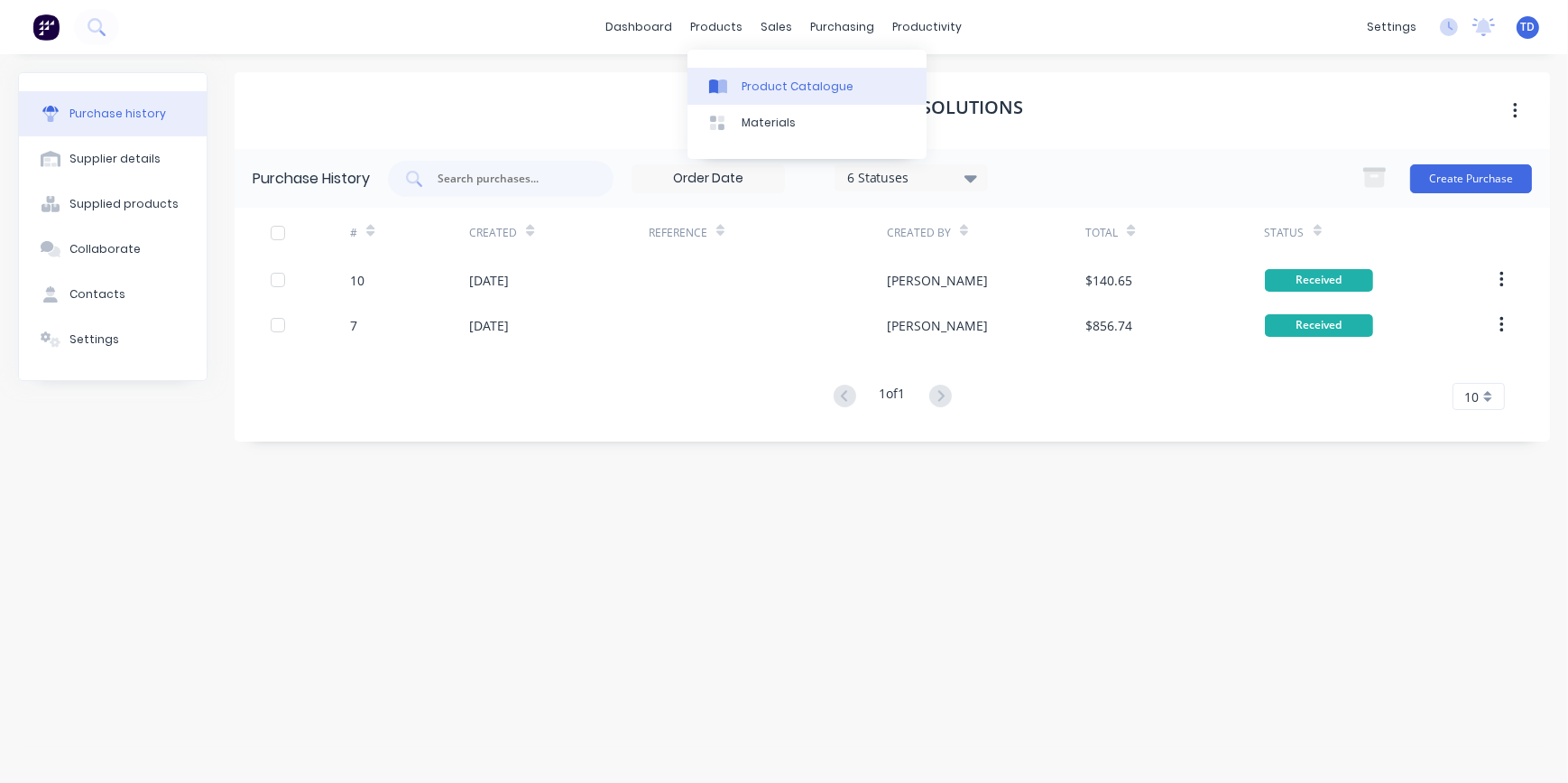
click at [749, 90] on div "Product Catalogue" at bounding box center [797, 86] width 112 height 16
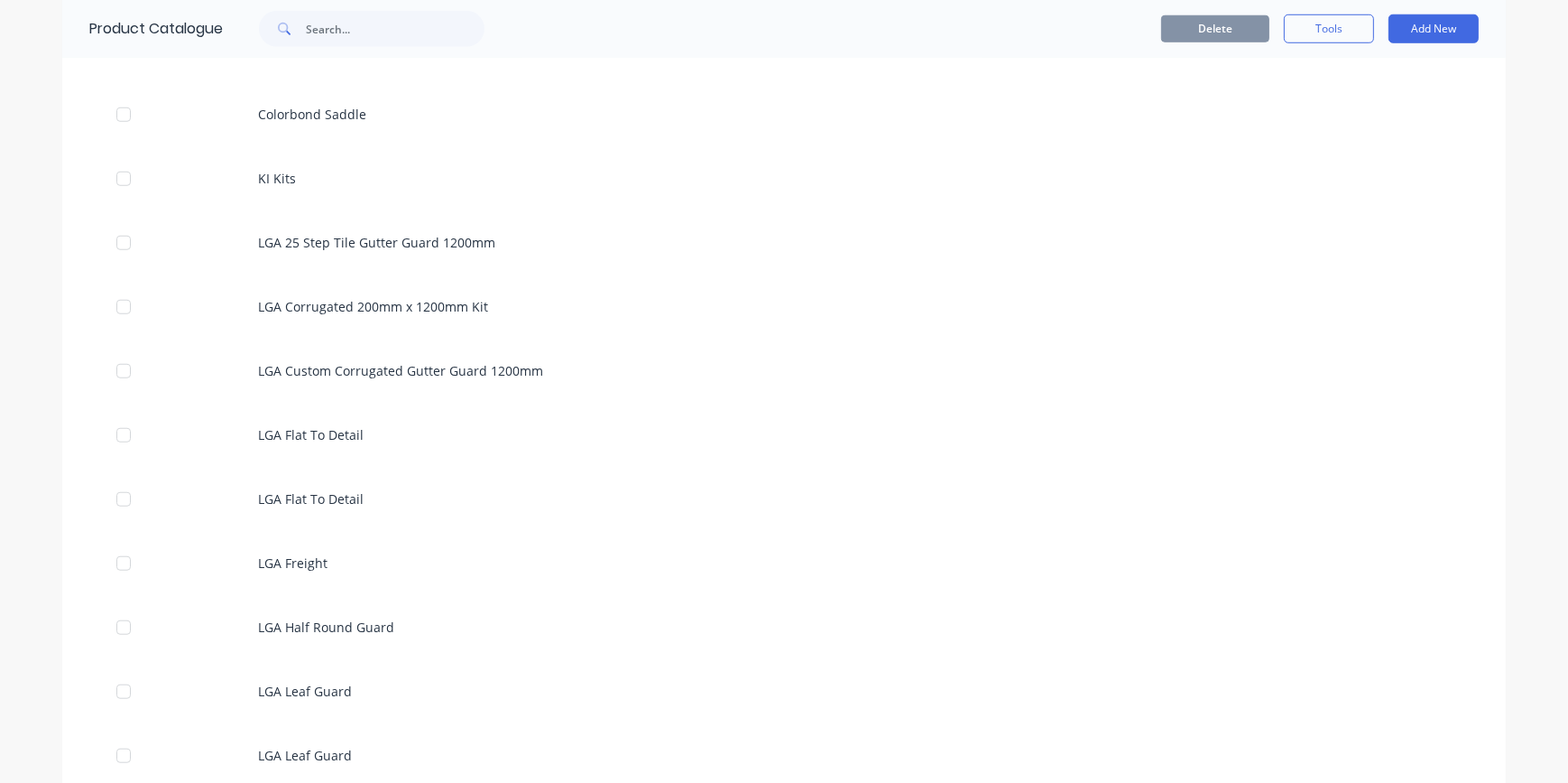
scroll to position [1886, 0]
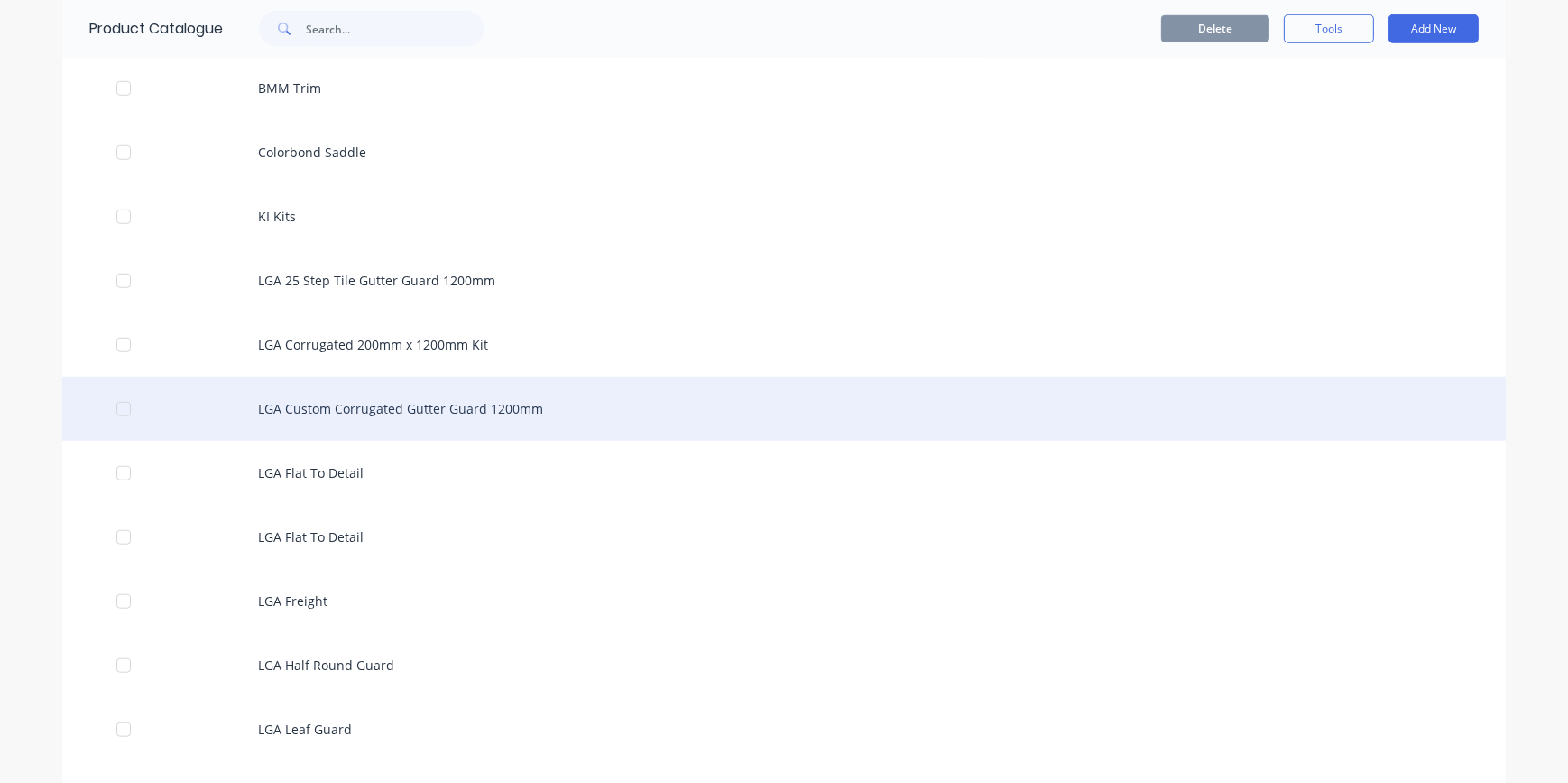
click at [392, 409] on div "LGA Custom Corrugated Gutter Guard 1200mm" at bounding box center [784, 408] width 1443 height 64
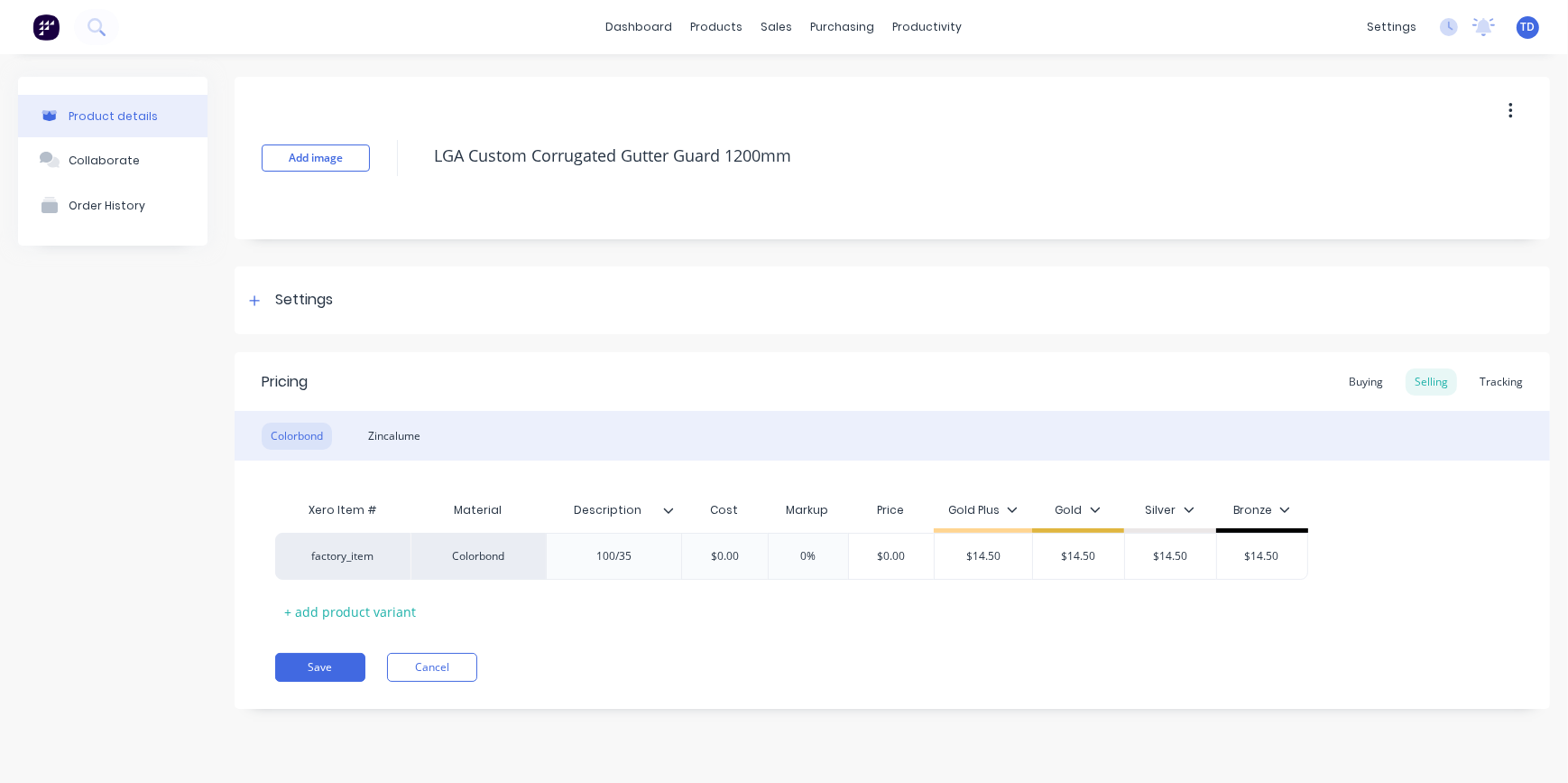
click at [1515, 108] on button "button" at bounding box center [1511, 111] width 43 height 32
click at [1417, 190] on div "Delete" at bounding box center [1446, 194] width 139 height 26
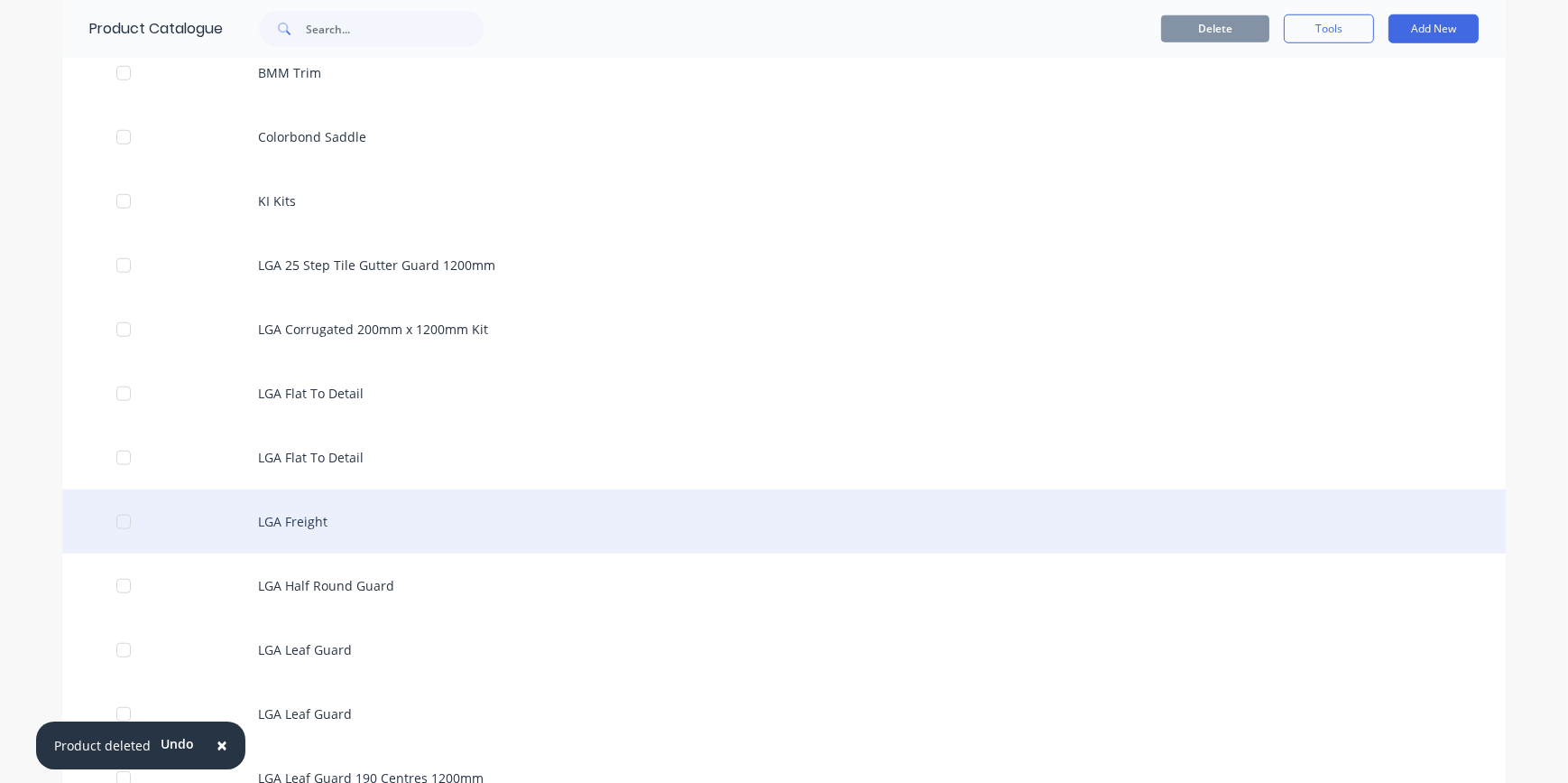
scroll to position [1969, 0]
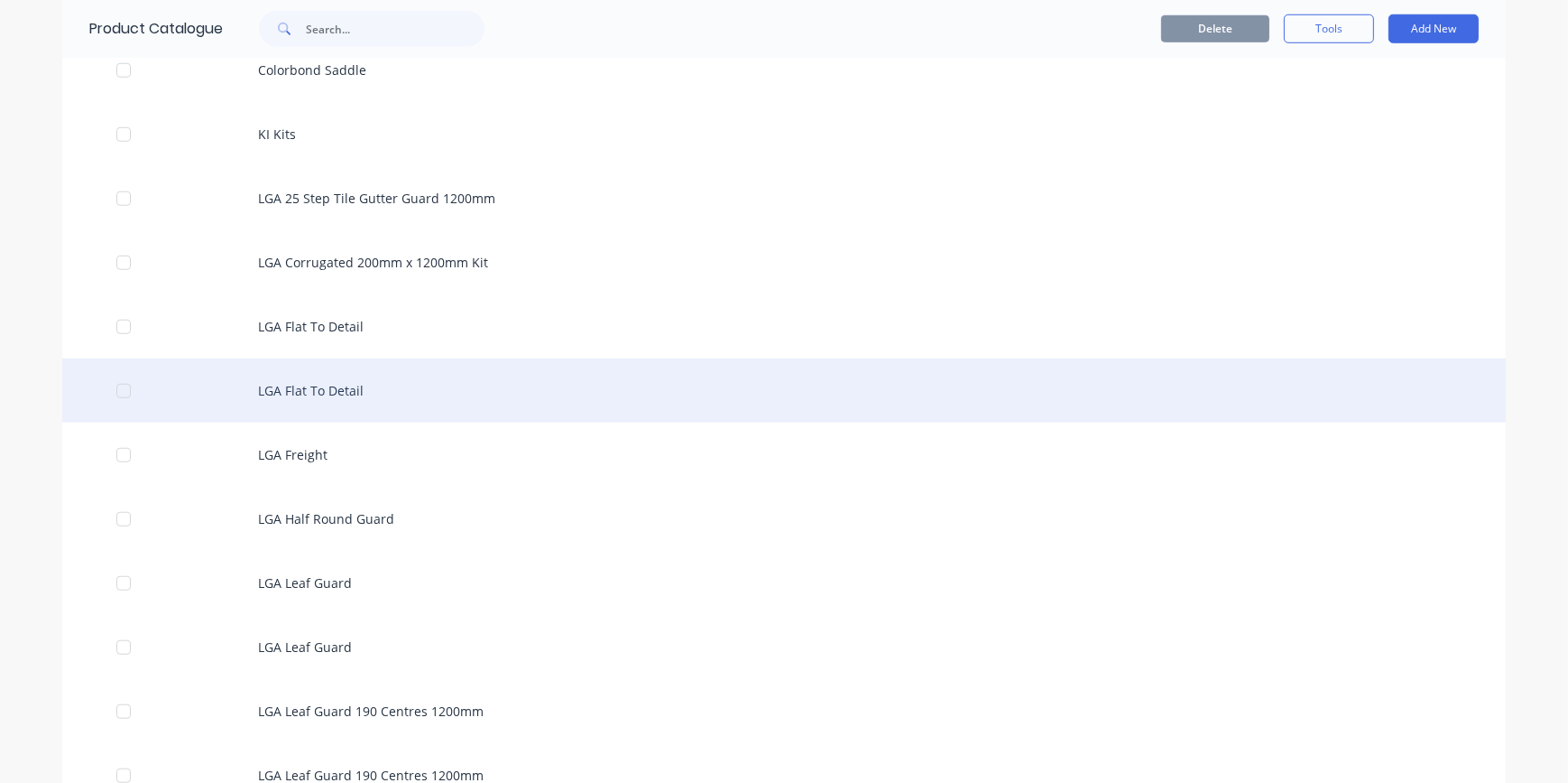
click at [338, 394] on div "LGA Flat To Detail" at bounding box center [784, 390] width 1443 height 64
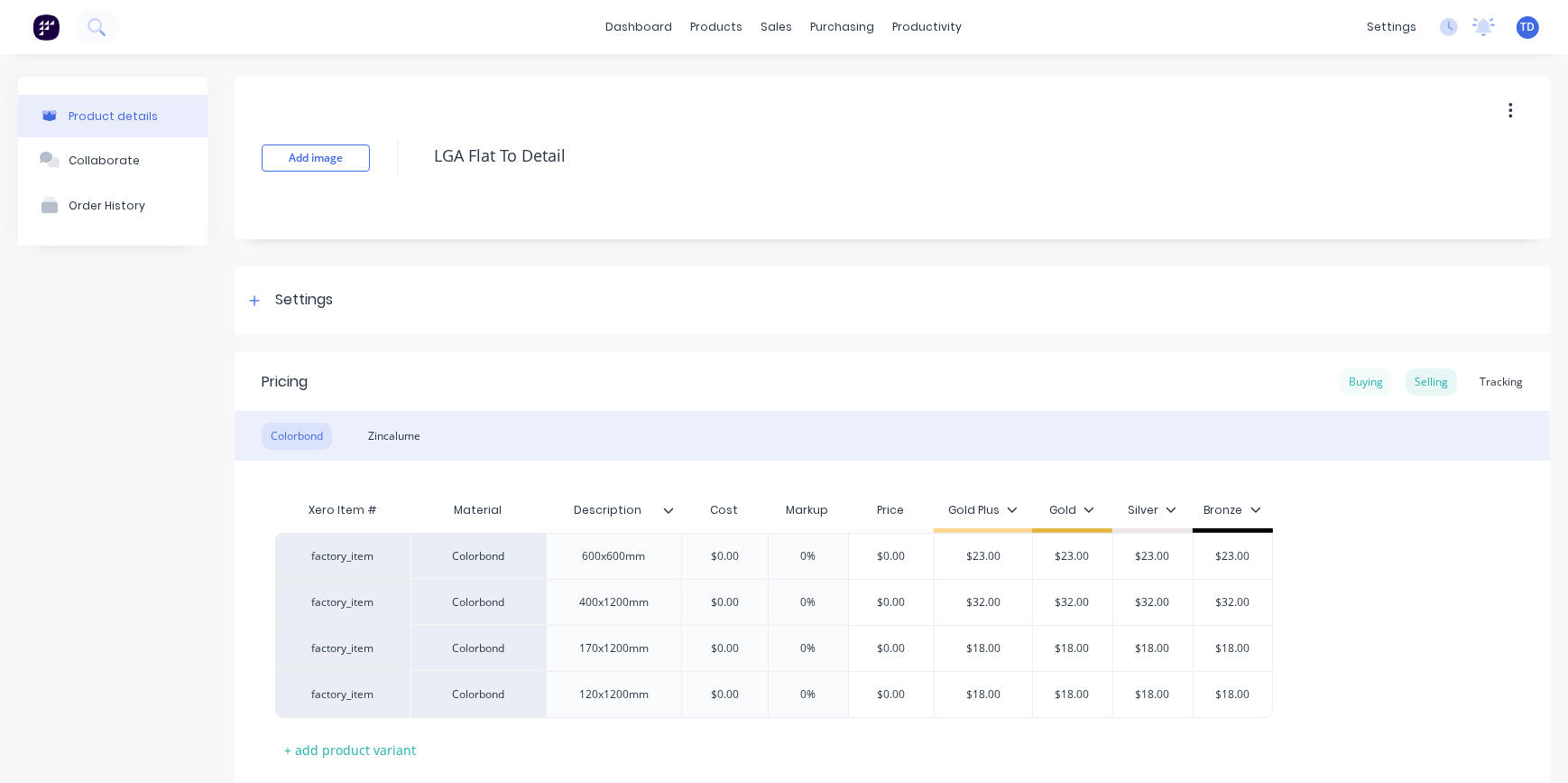
click at [1346, 388] on div "Buying" at bounding box center [1365, 382] width 52 height 27
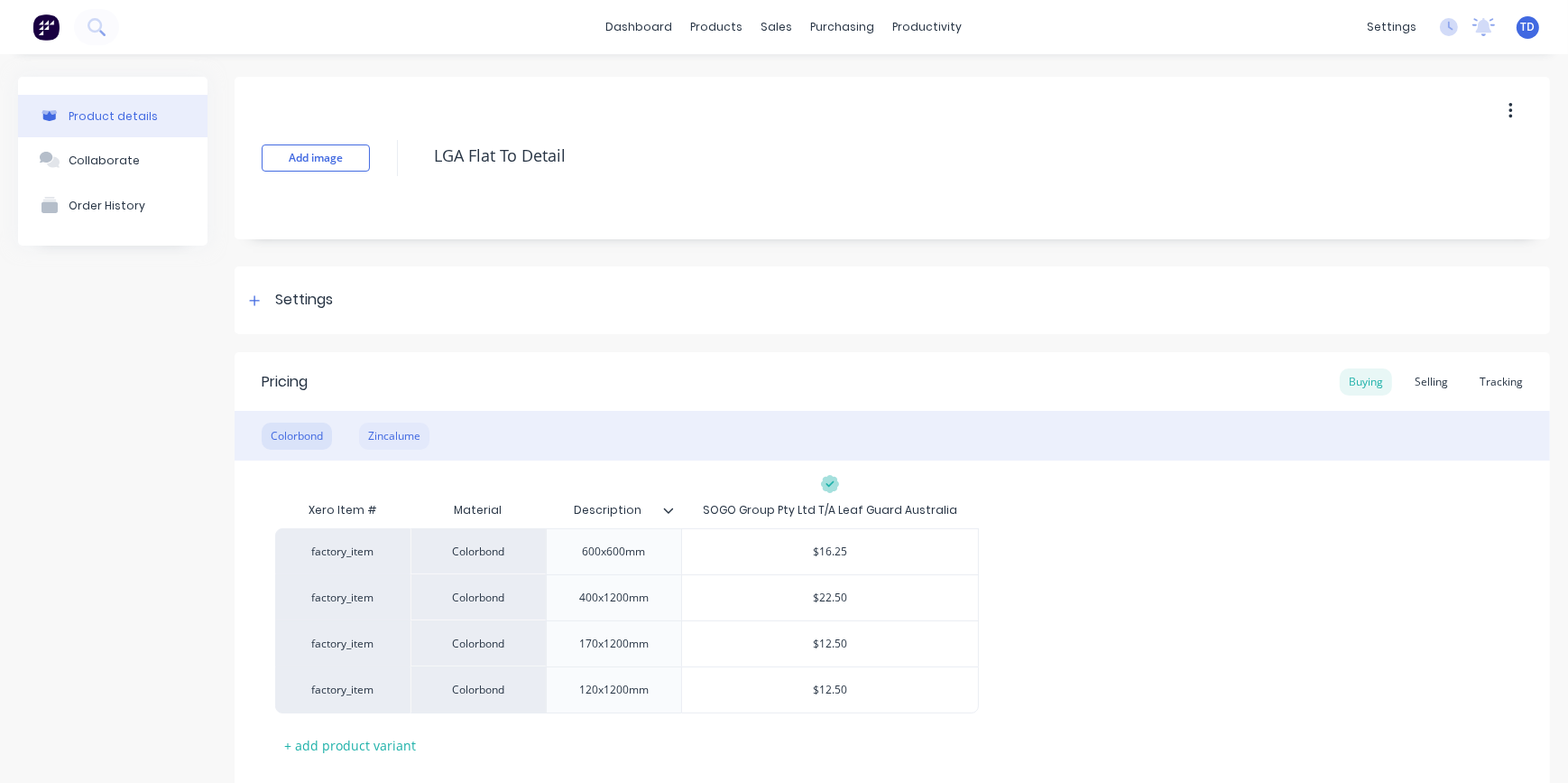
click at [376, 438] on div "Zincalume" at bounding box center [394, 436] width 71 height 27
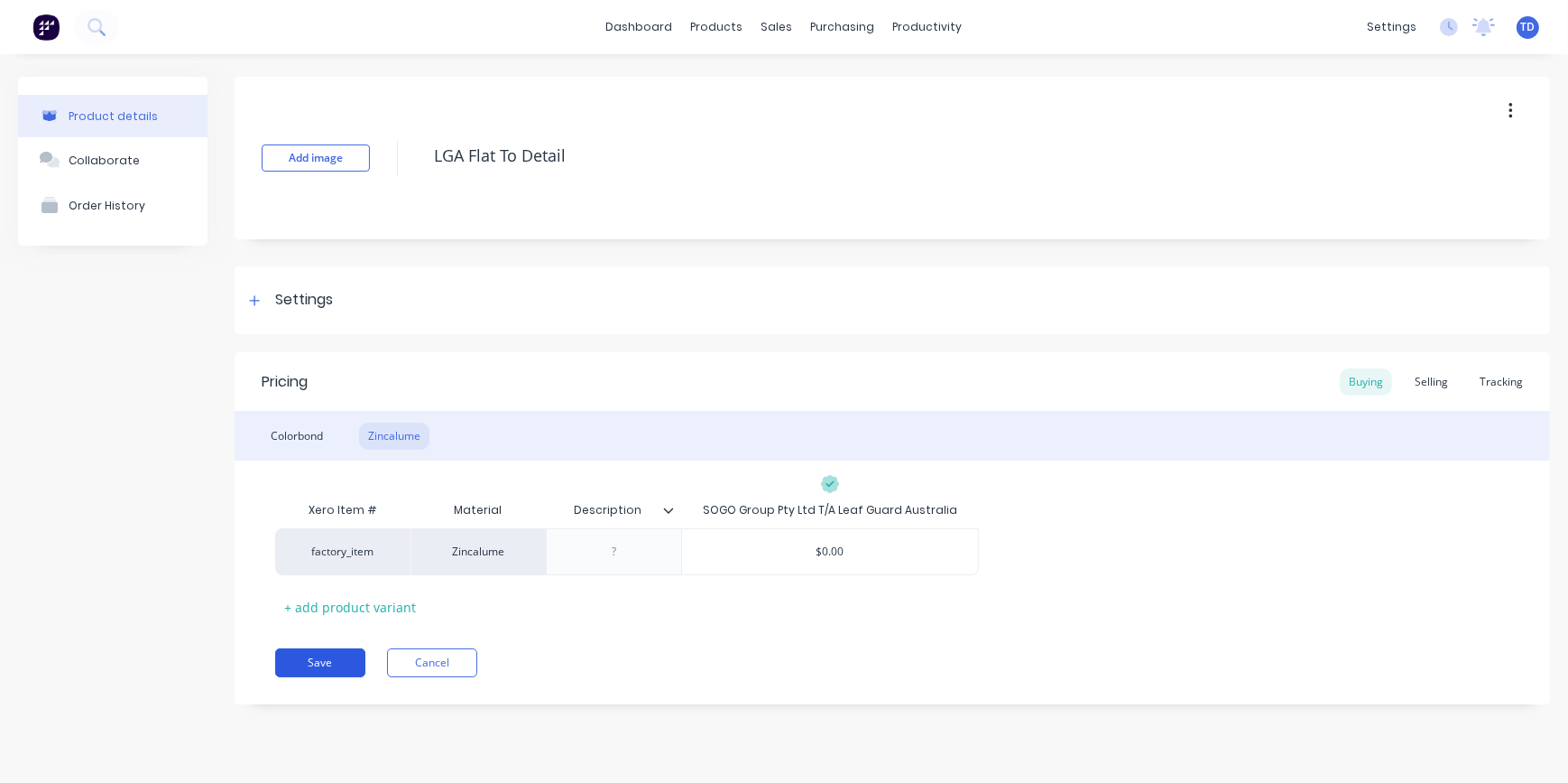
click at [331, 663] on button "Save" at bounding box center [320, 663] width 90 height 29
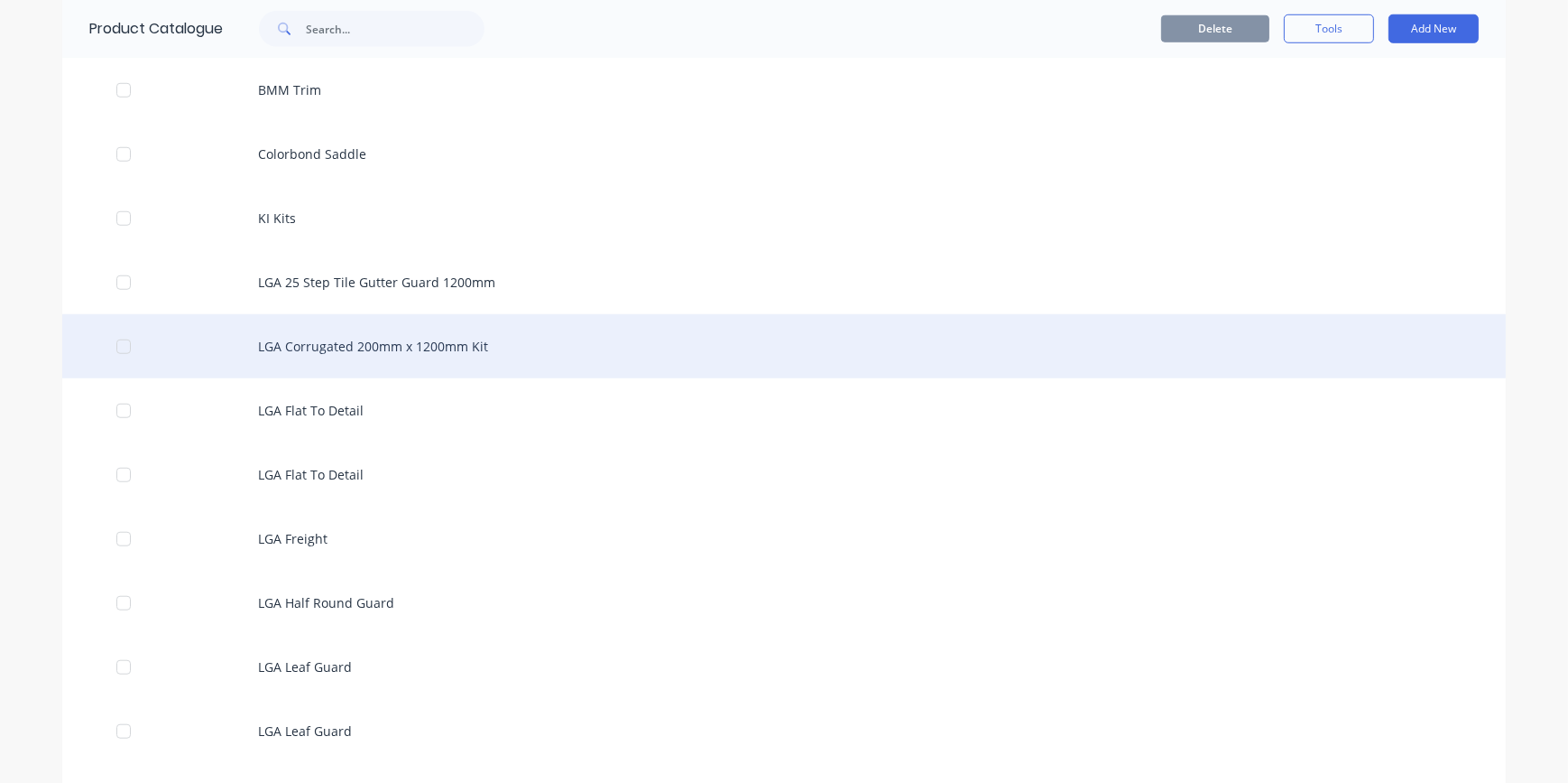
scroll to position [1886, 0]
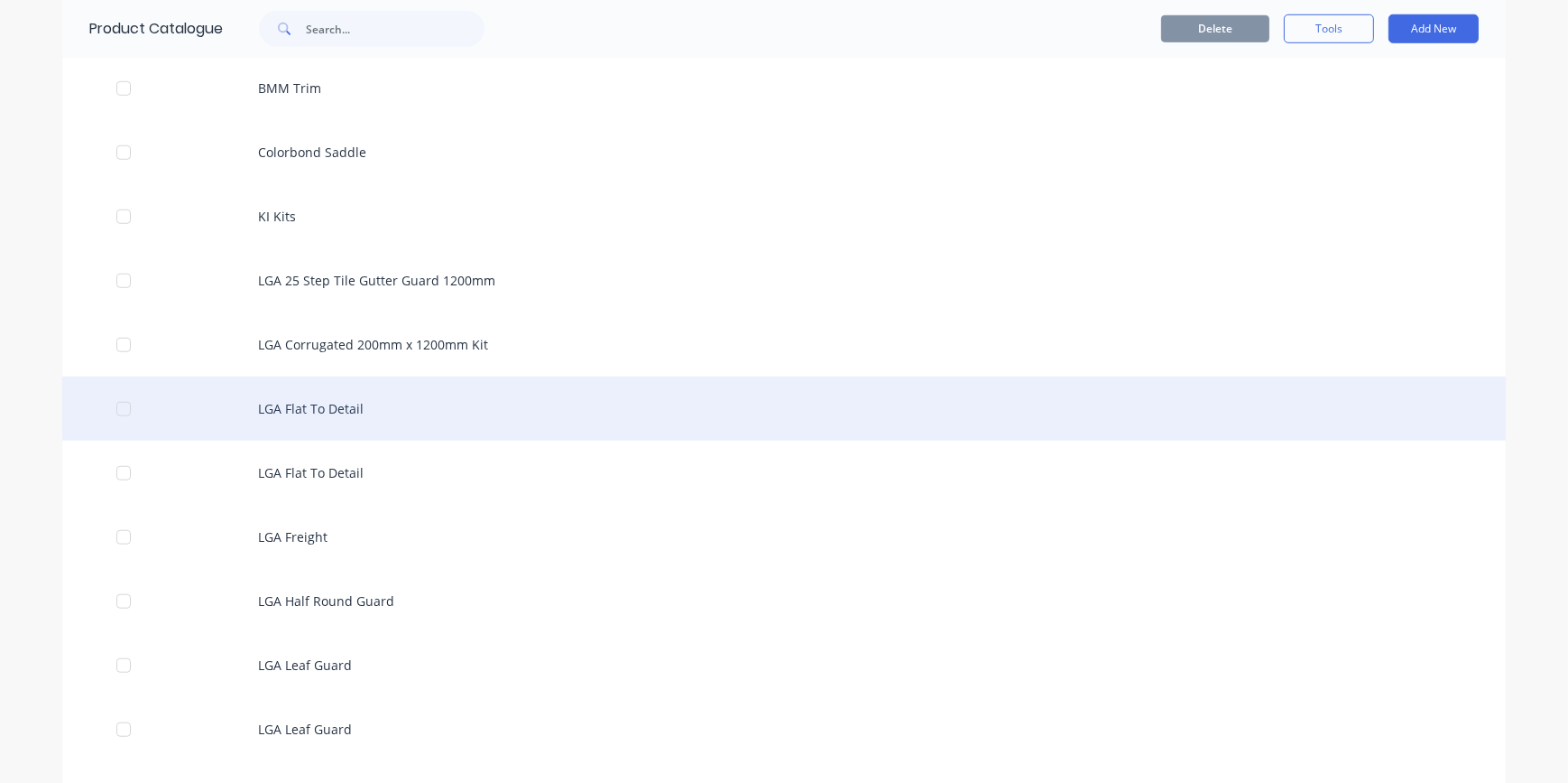
click at [329, 409] on div "LGA Flat To Detail" at bounding box center [784, 408] width 1443 height 64
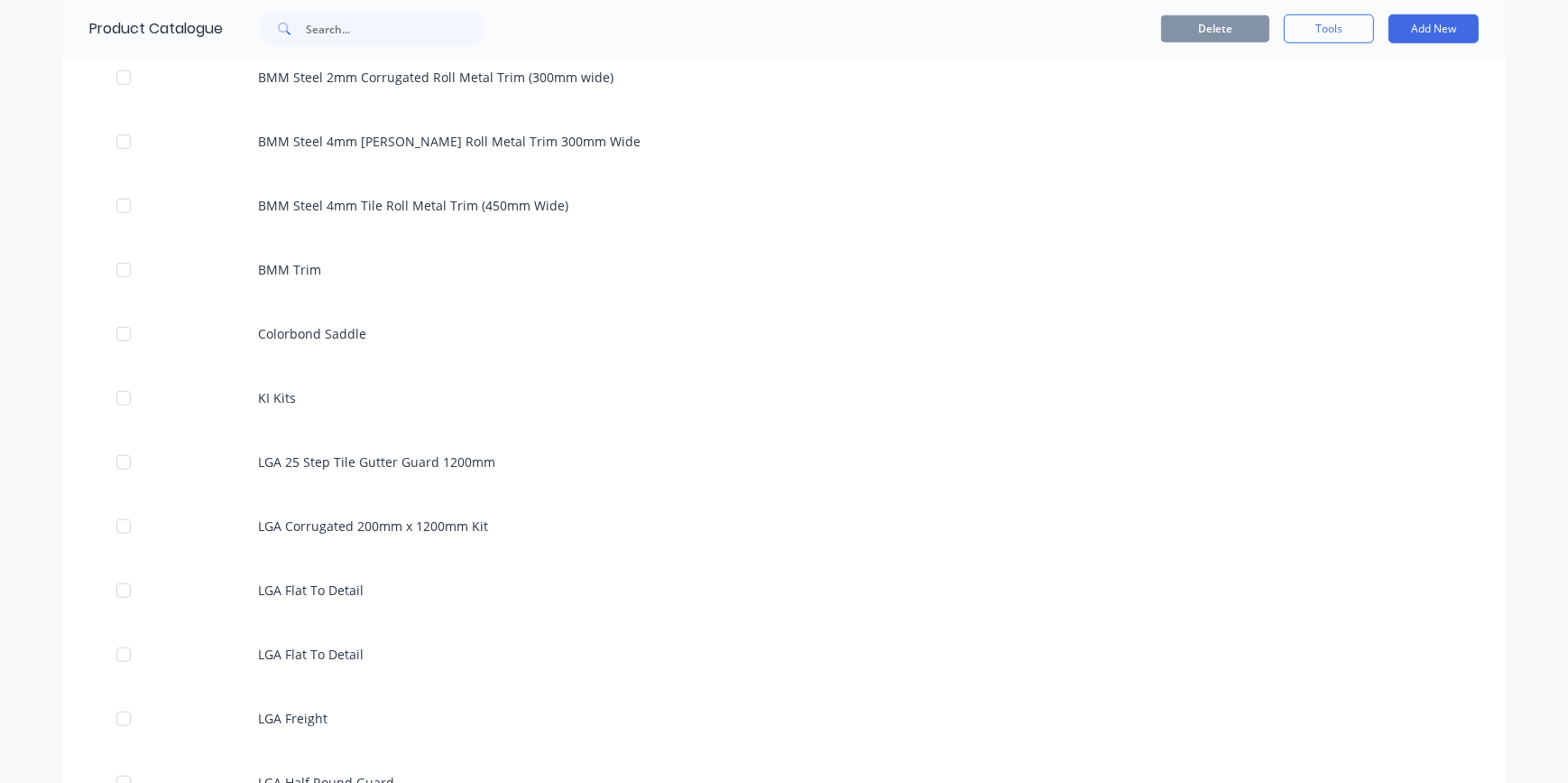
scroll to position [1806, 0]
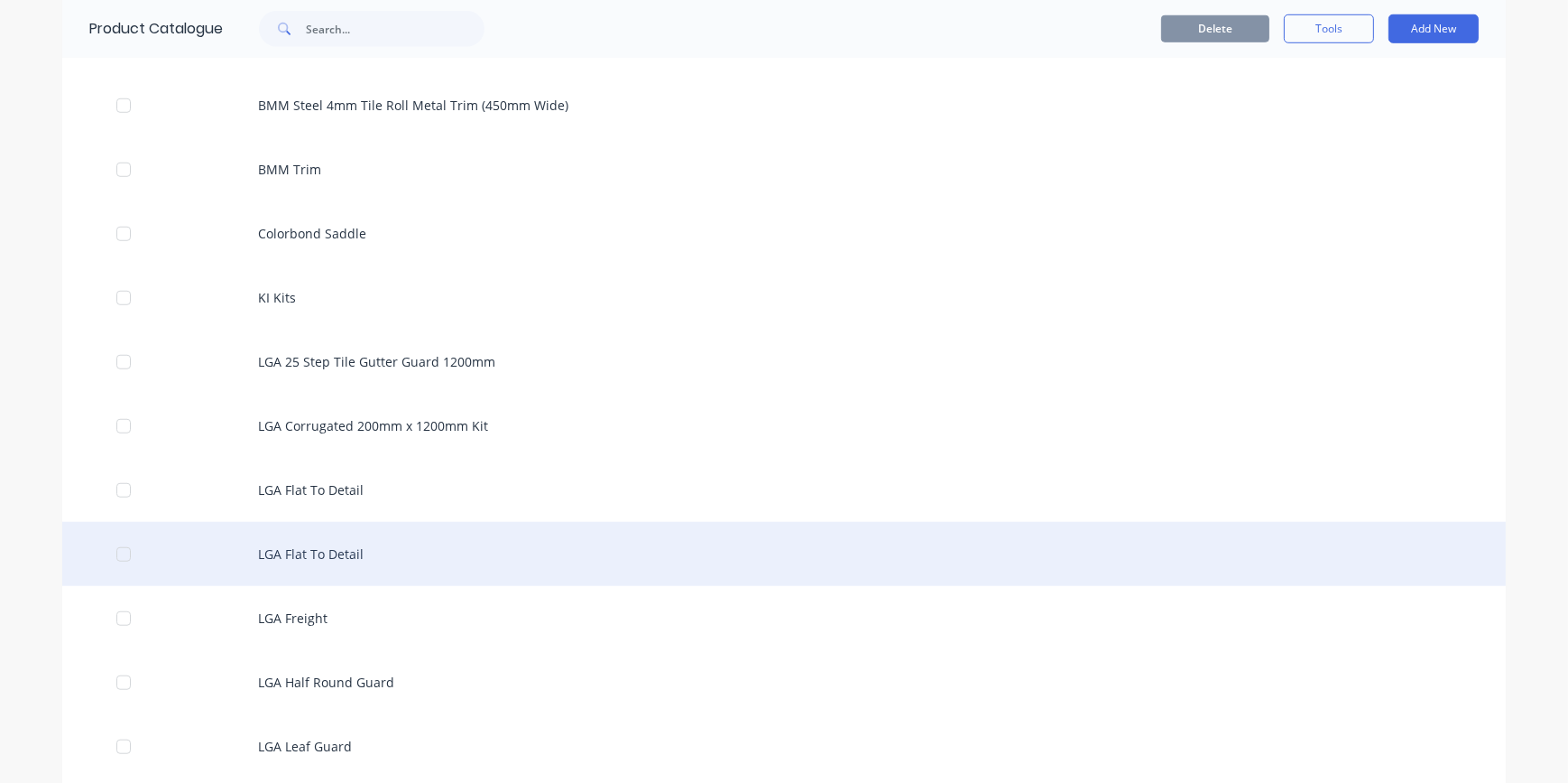
click at [323, 557] on div "LGA Flat To Detail" at bounding box center [784, 554] width 1443 height 64
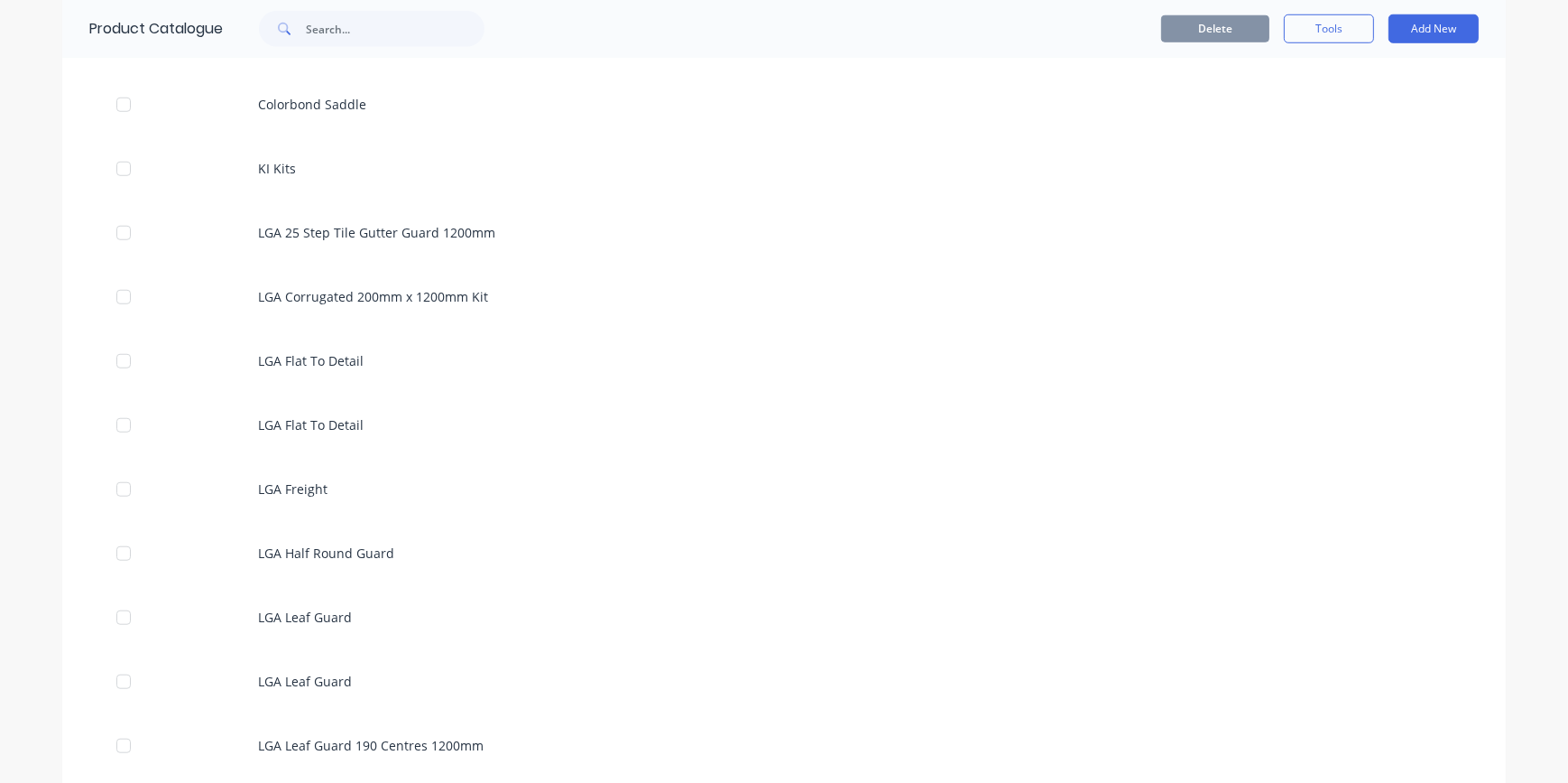
scroll to position [1969, 0]
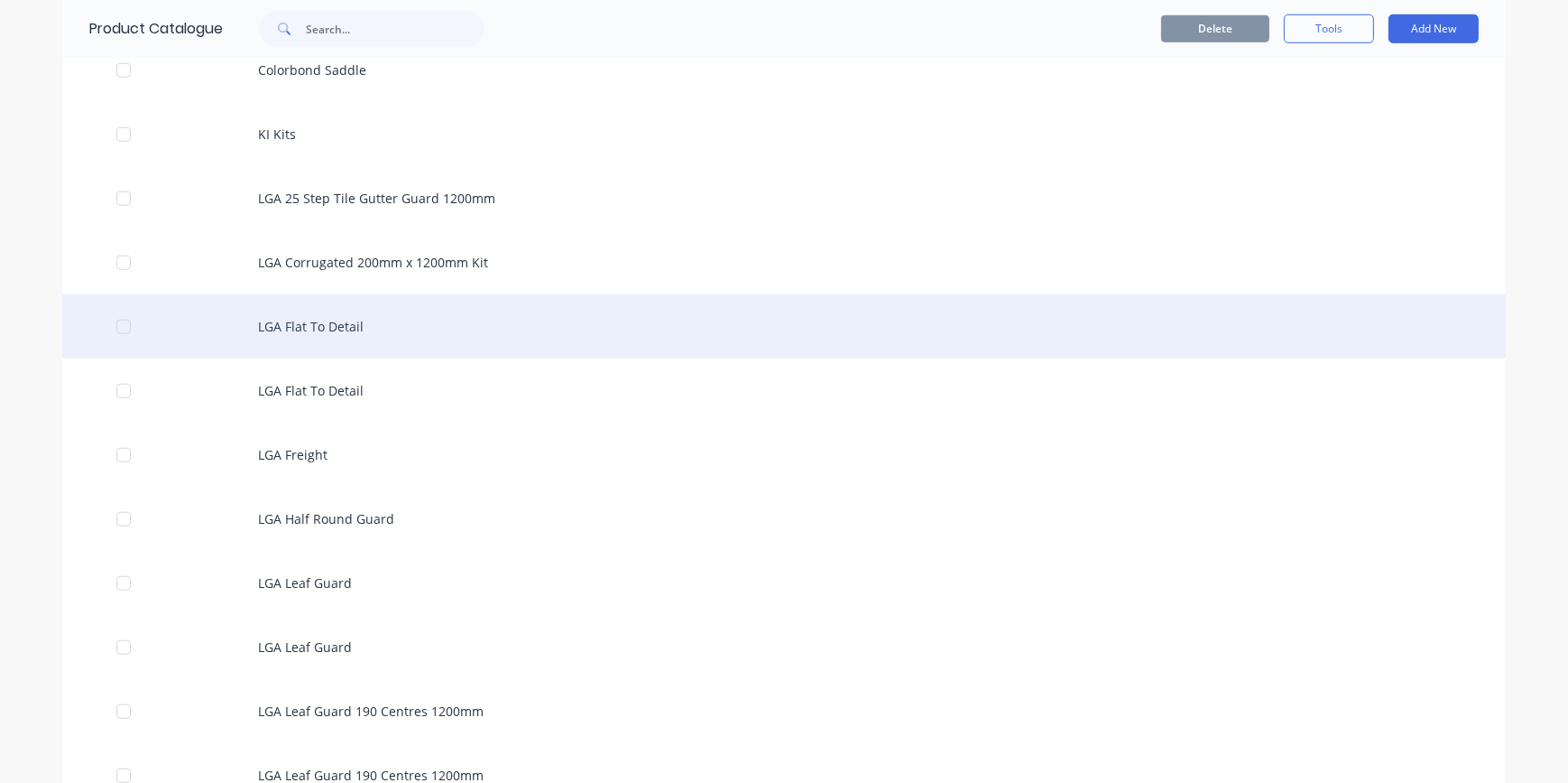
click at [325, 326] on div "LGA Flat To Detail" at bounding box center [784, 326] width 1443 height 64
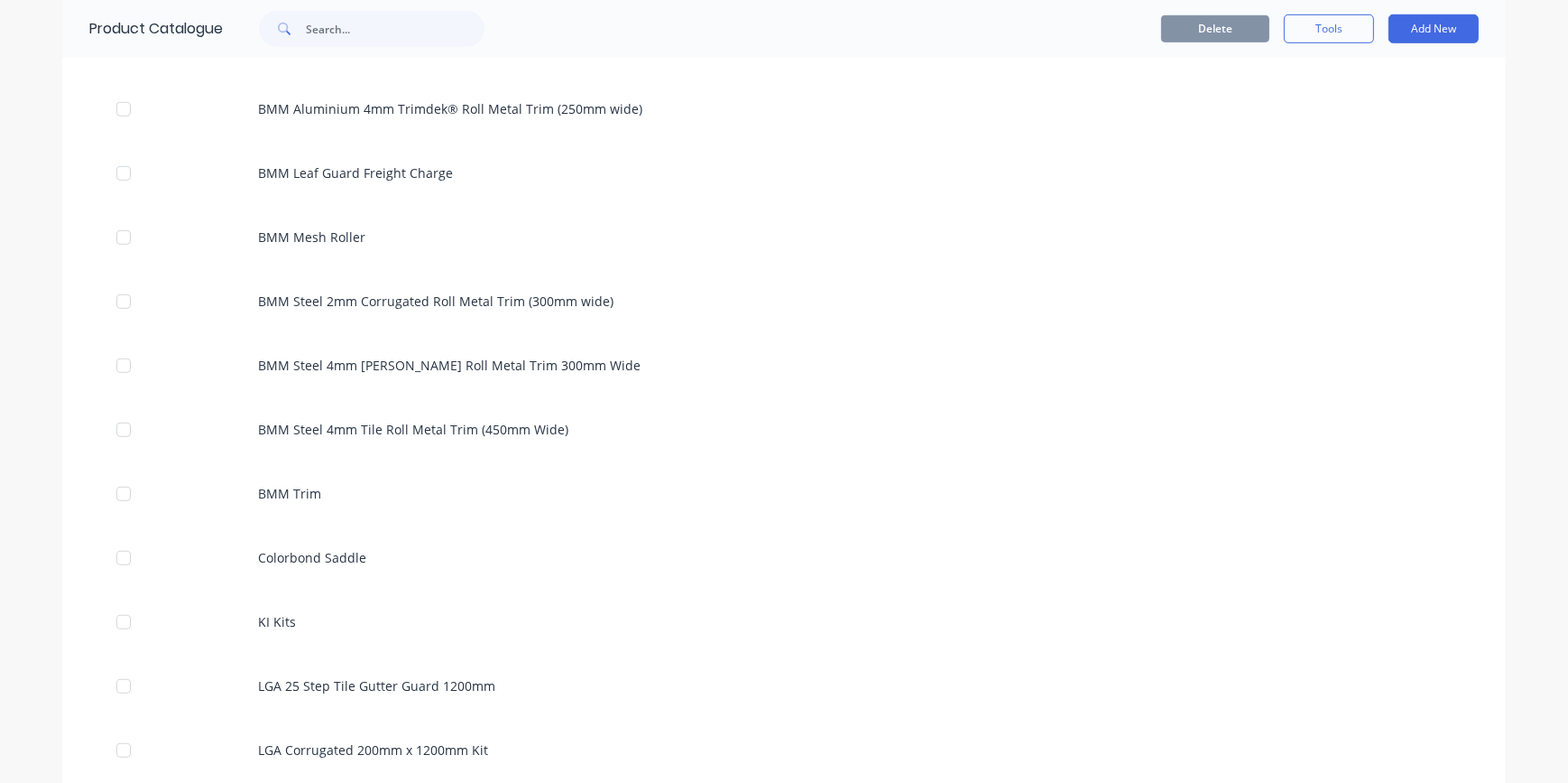
scroll to position [1886, 0]
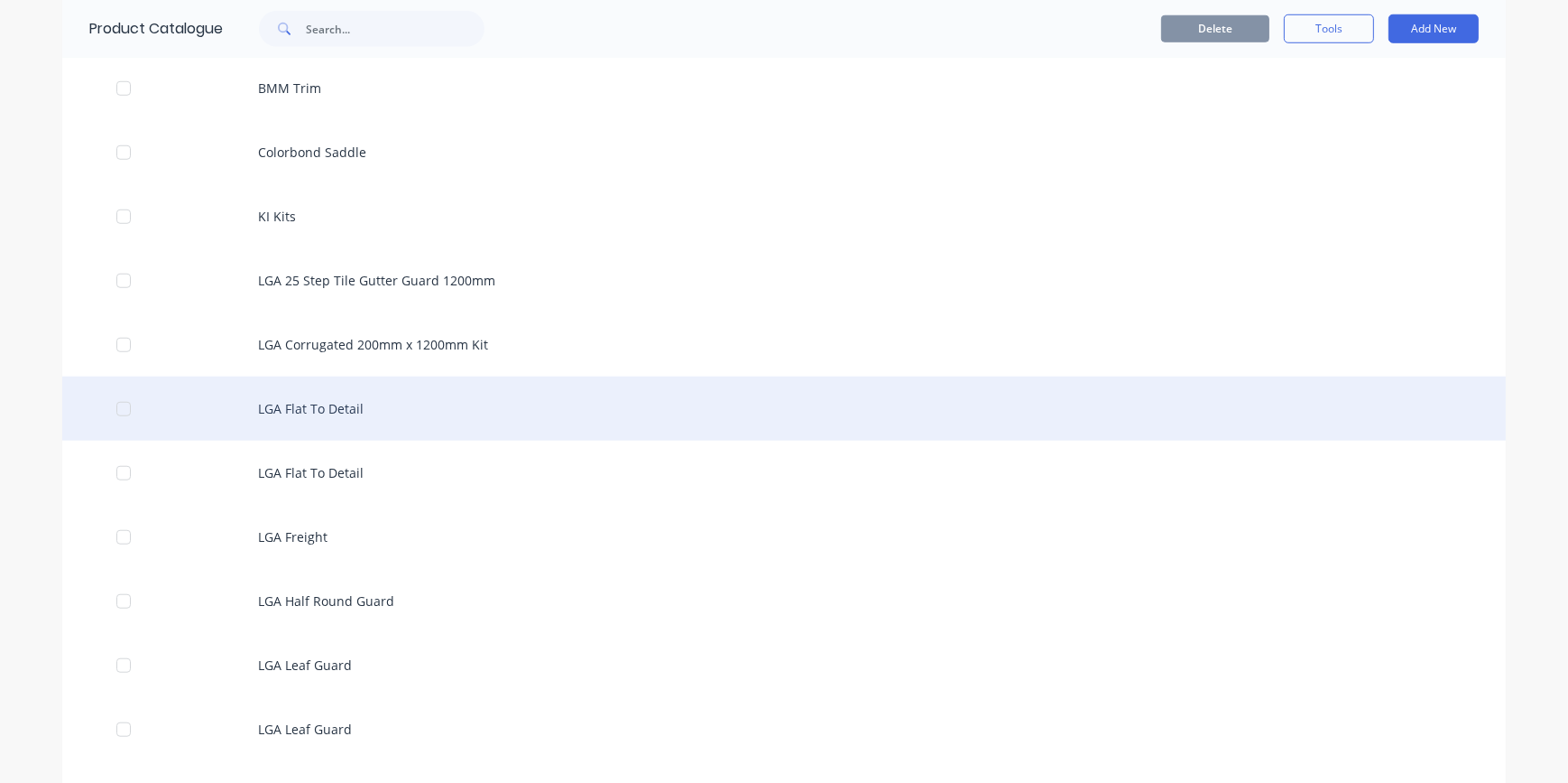
click at [364, 408] on div "LGA Flat To Detail" at bounding box center [784, 408] width 1443 height 64
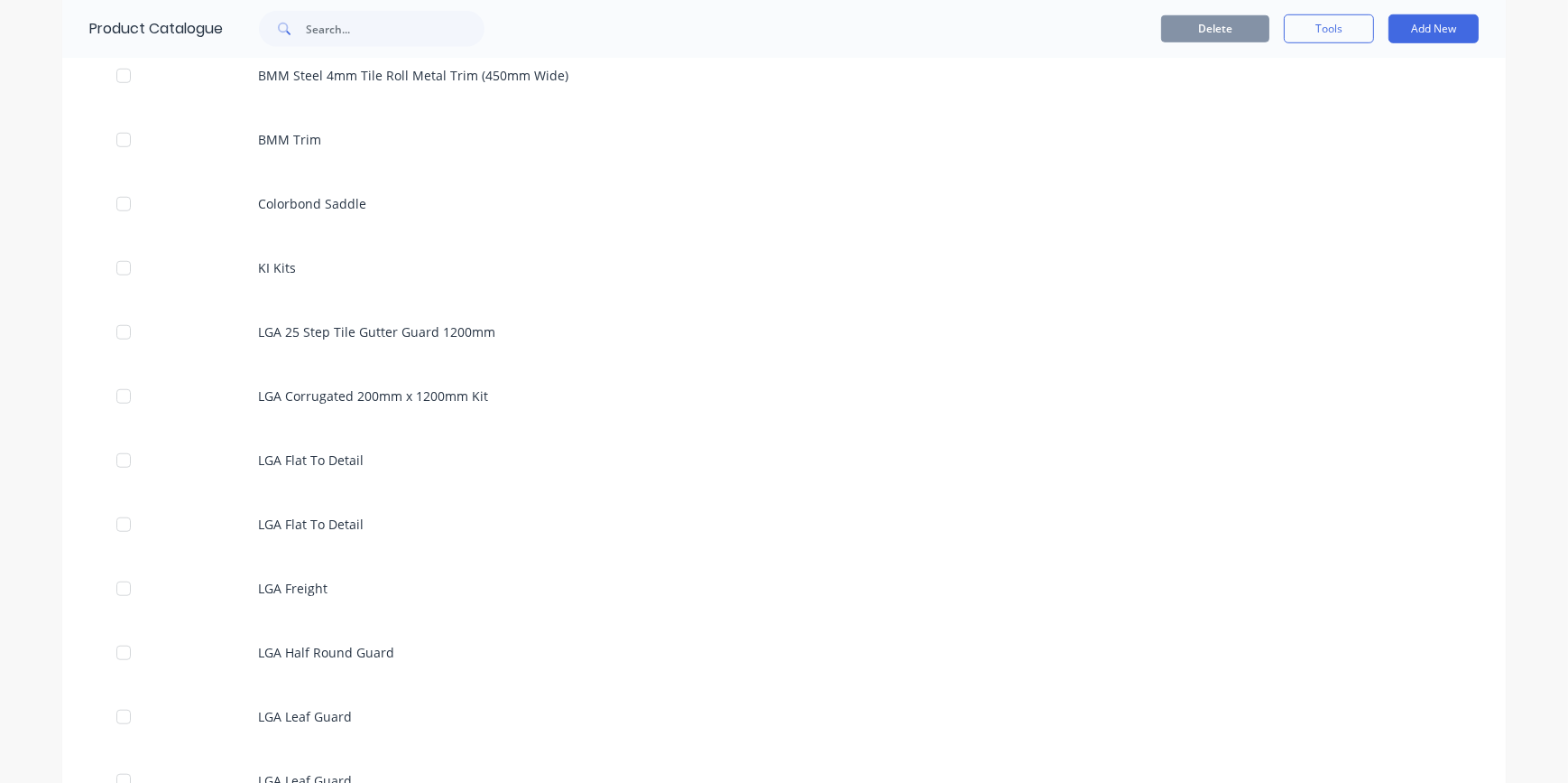
scroll to position [1886, 0]
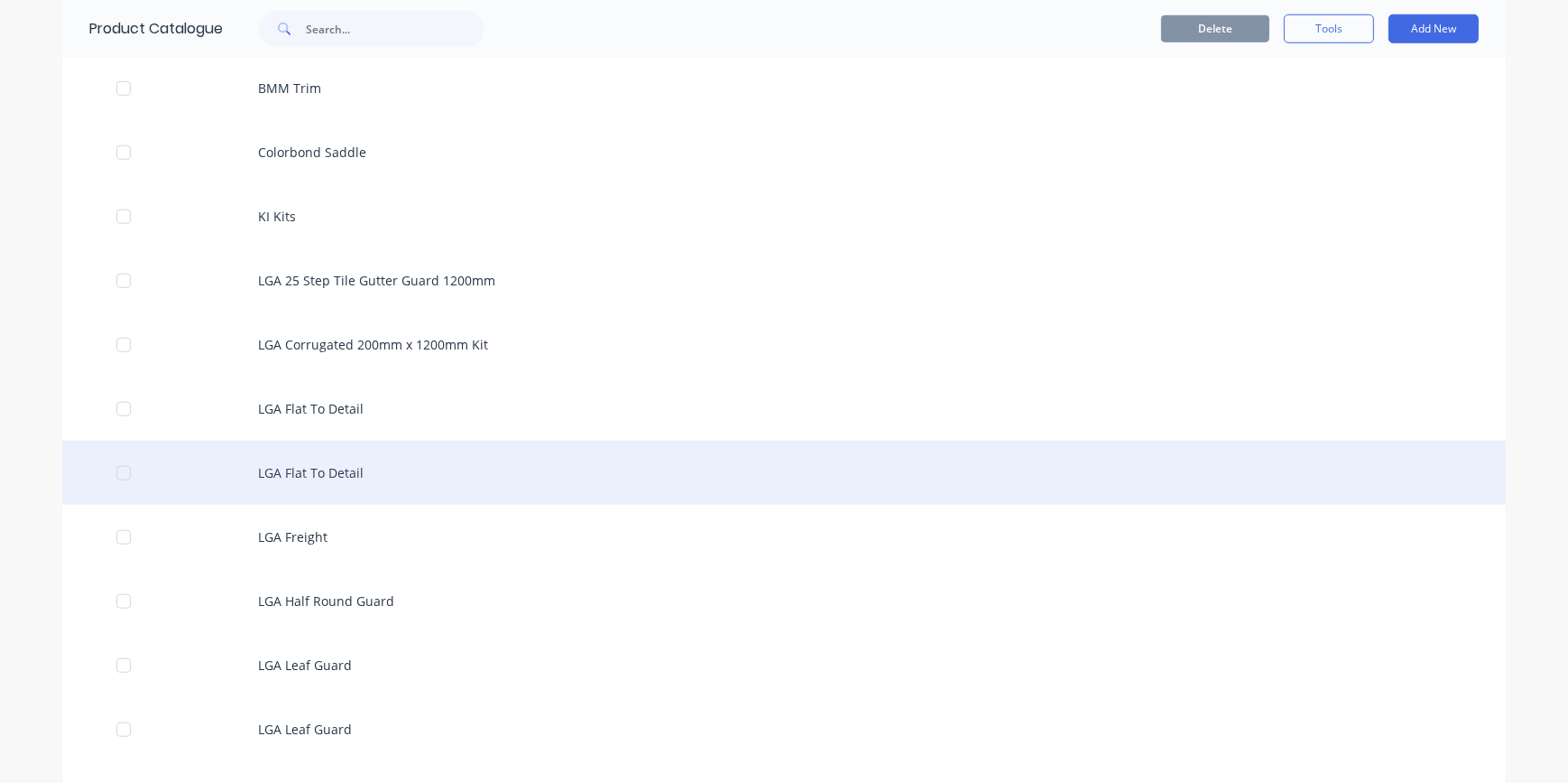
click at [330, 482] on div "LGA Flat To Detail" at bounding box center [784, 473] width 1443 height 64
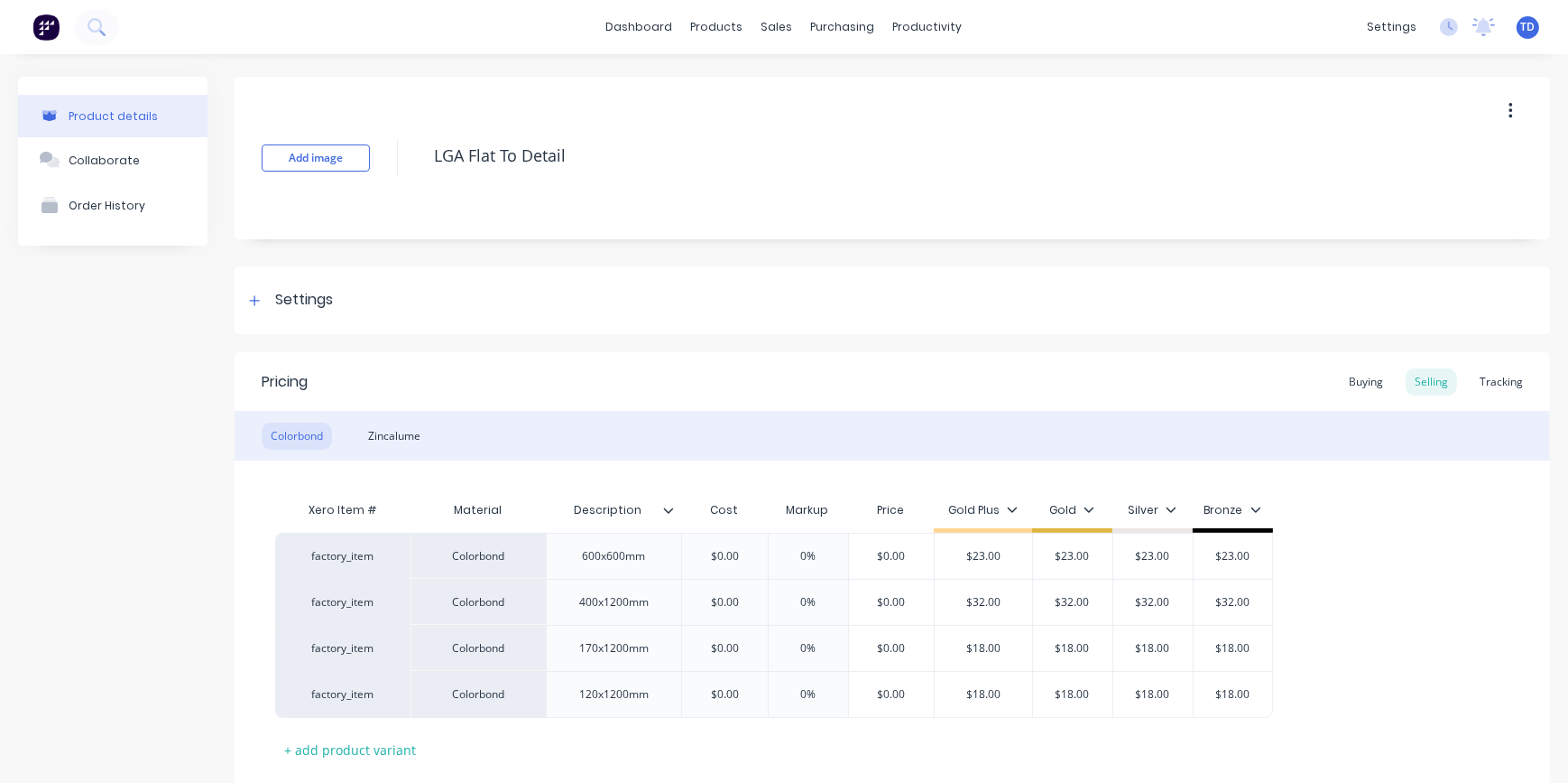
click at [1491, 109] on button "button" at bounding box center [1511, 111] width 43 height 32
click at [1422, 201] on div "Delete" at bounding box center [1446, 194] width 139 height 26
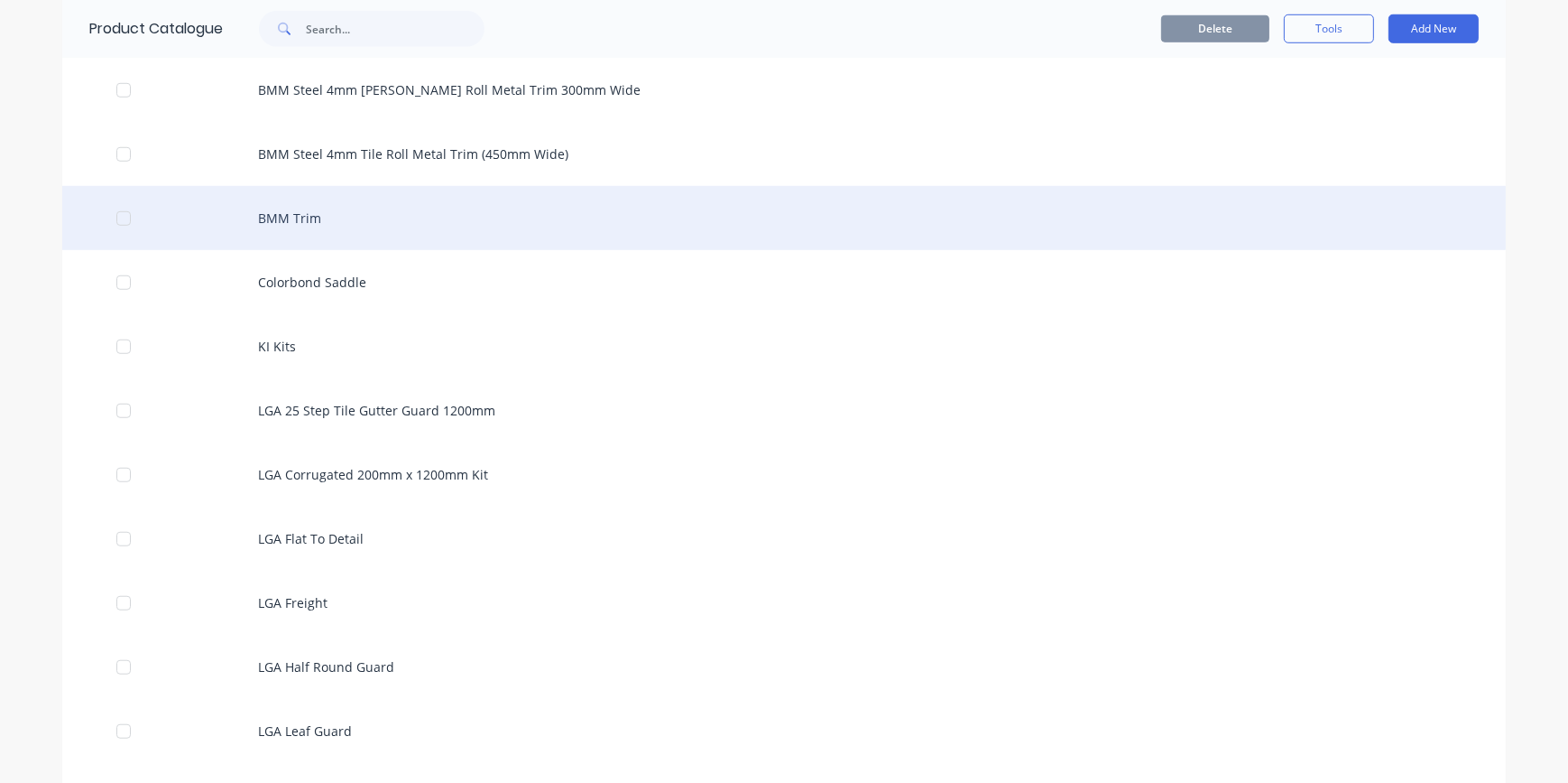
scroll to position [1886, 0]
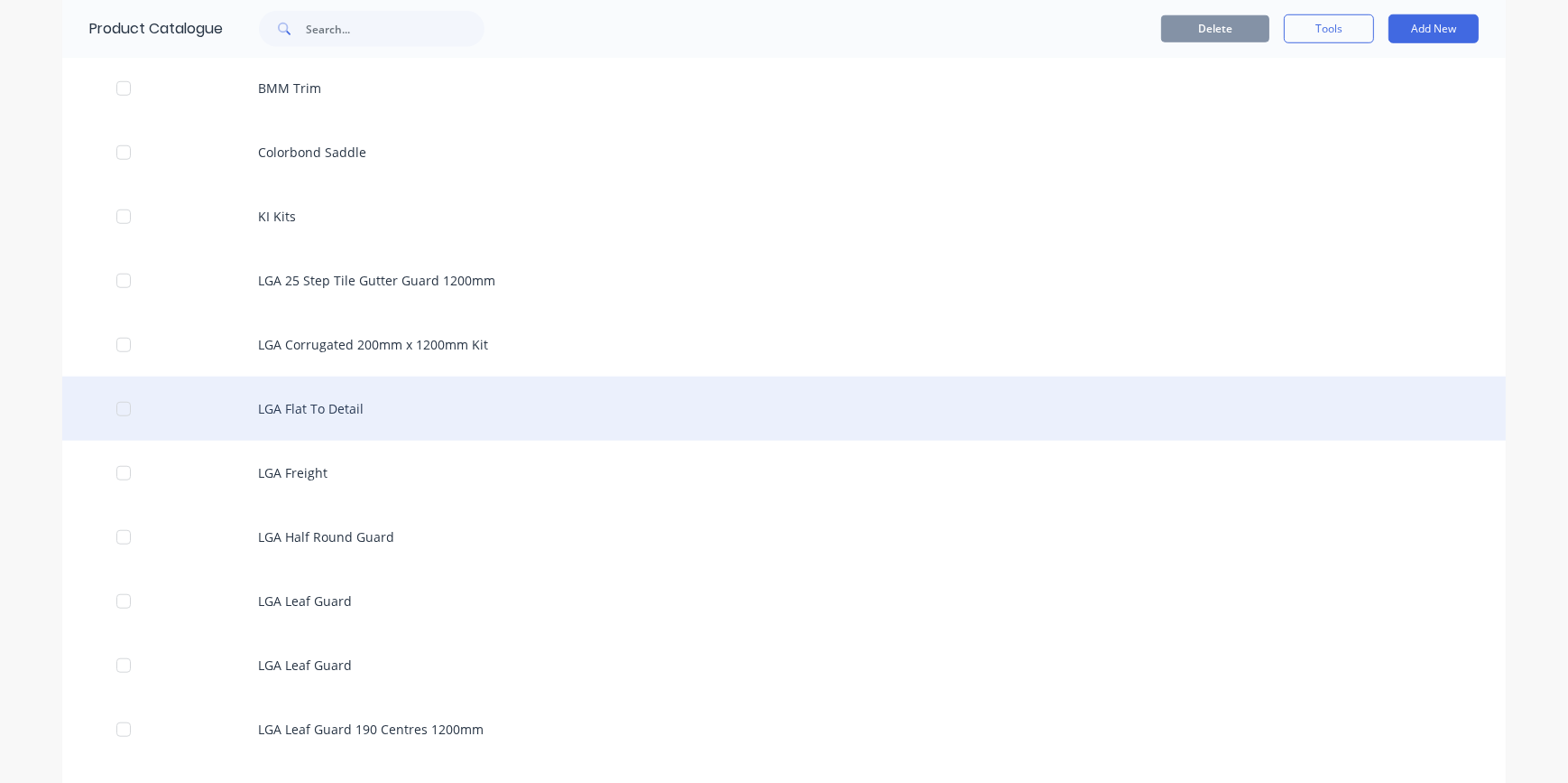
click at [301, 414] on div "LGA Flat To Detail" at bounding box center [784, 408] width 1443 height 64
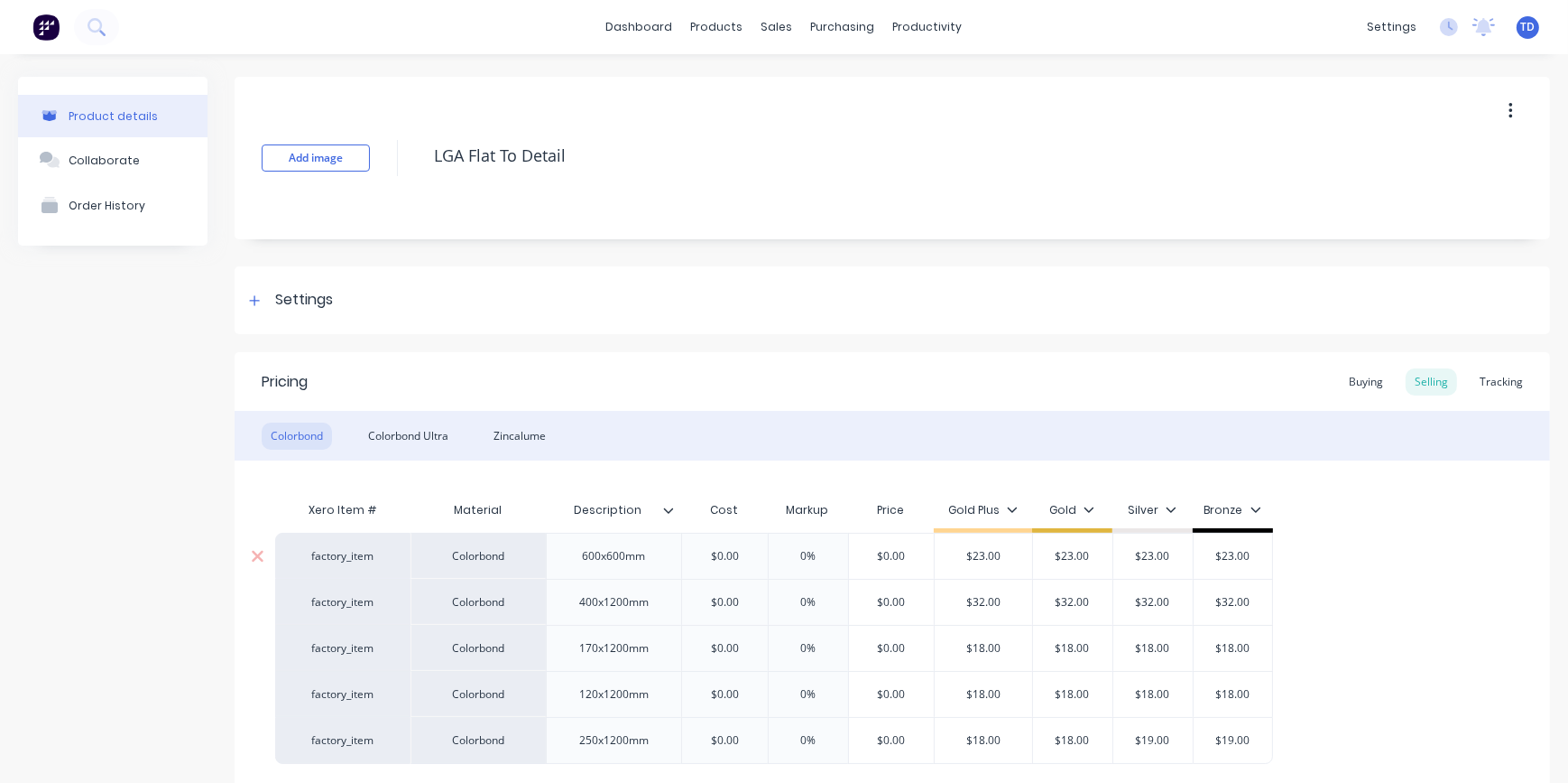
click at [744, 545] on div "$0.00" at bounding box center [723, 556] width 90 height 46
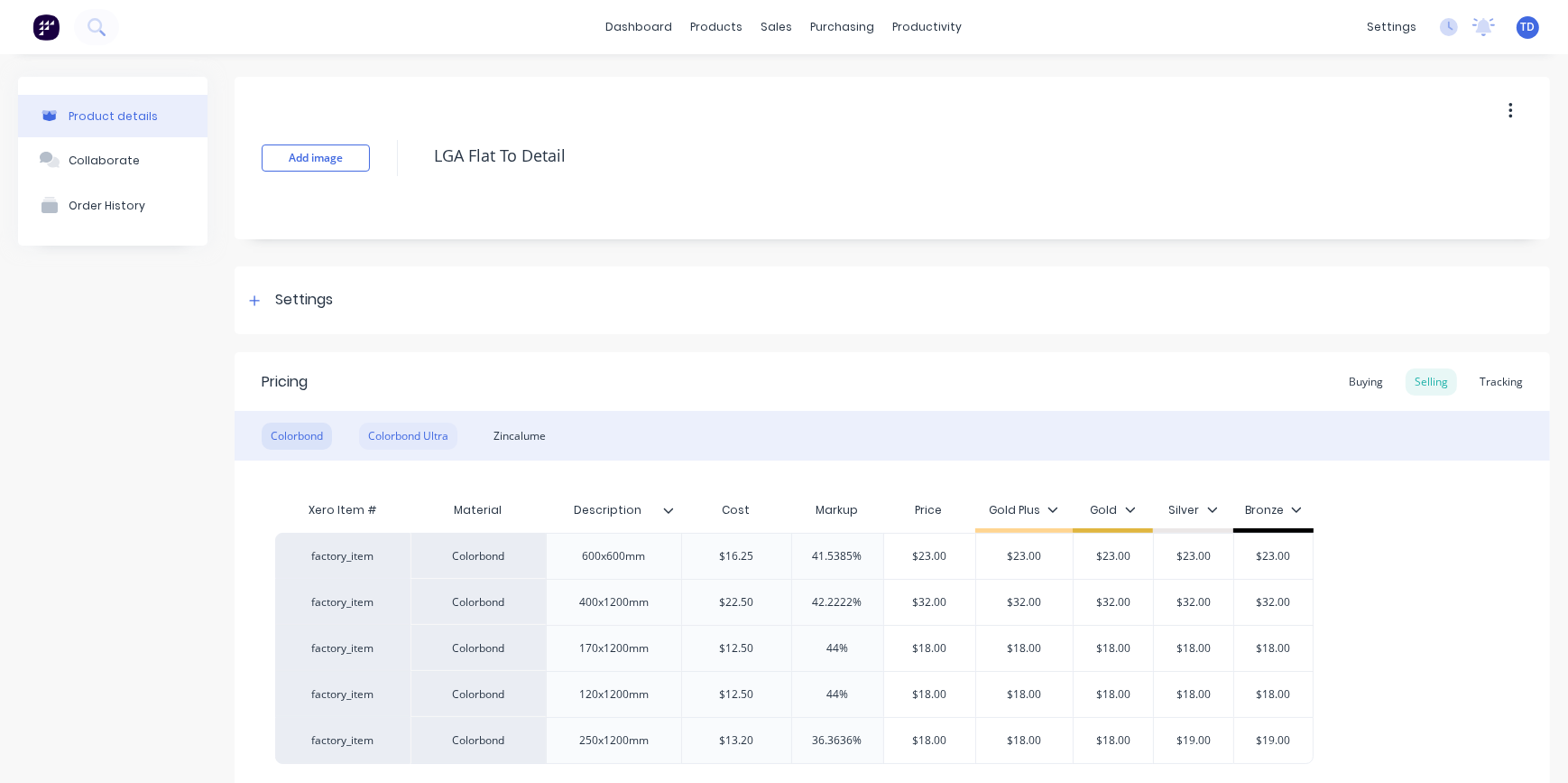
click at [393, 434] on div "Colorbond Ultra" at bounding box center [407, 436] width 98 height 27
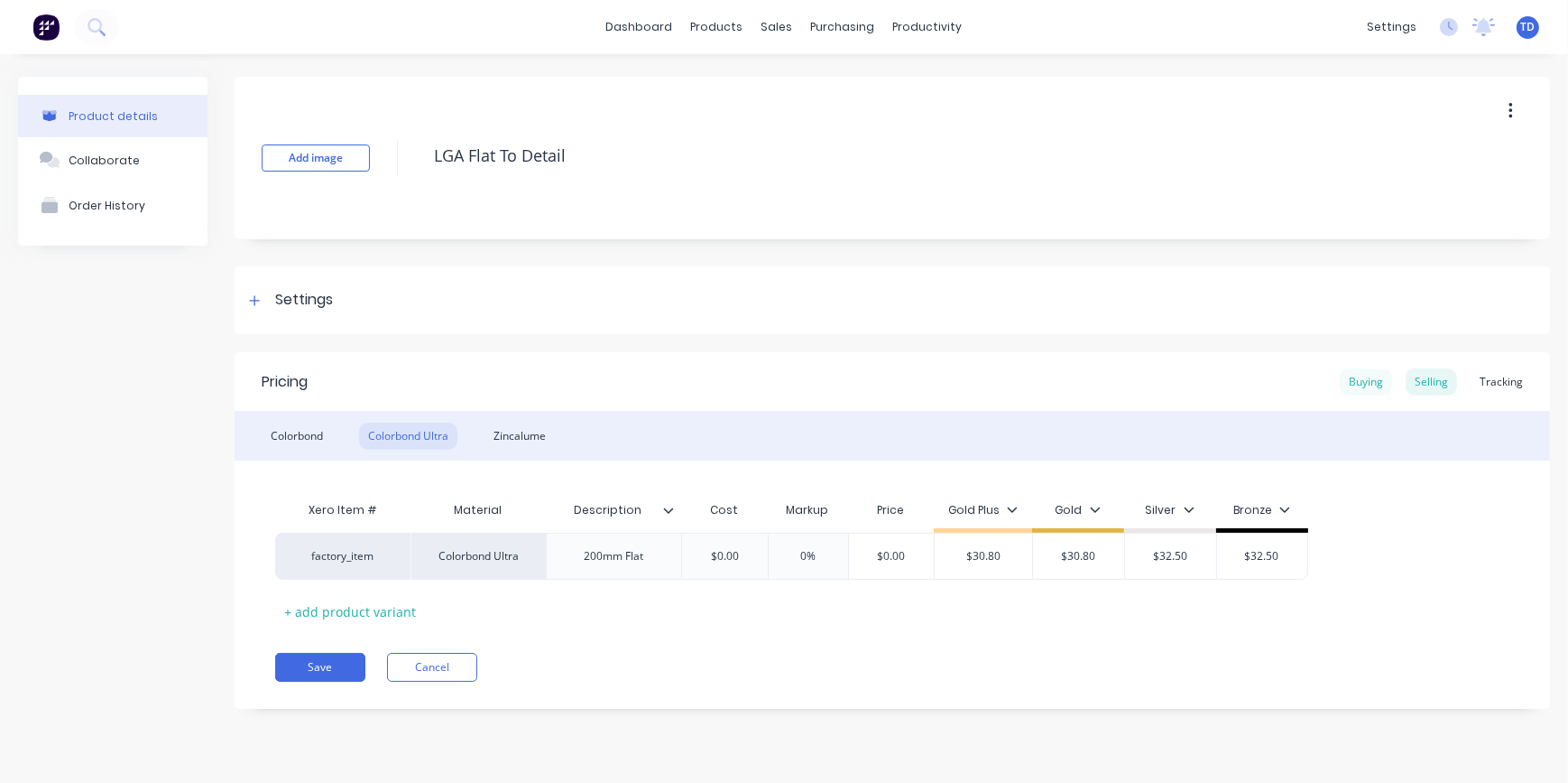
click at [1380, 384] on div "Buying" at bounding box center [1365, 382] width 52 height 27
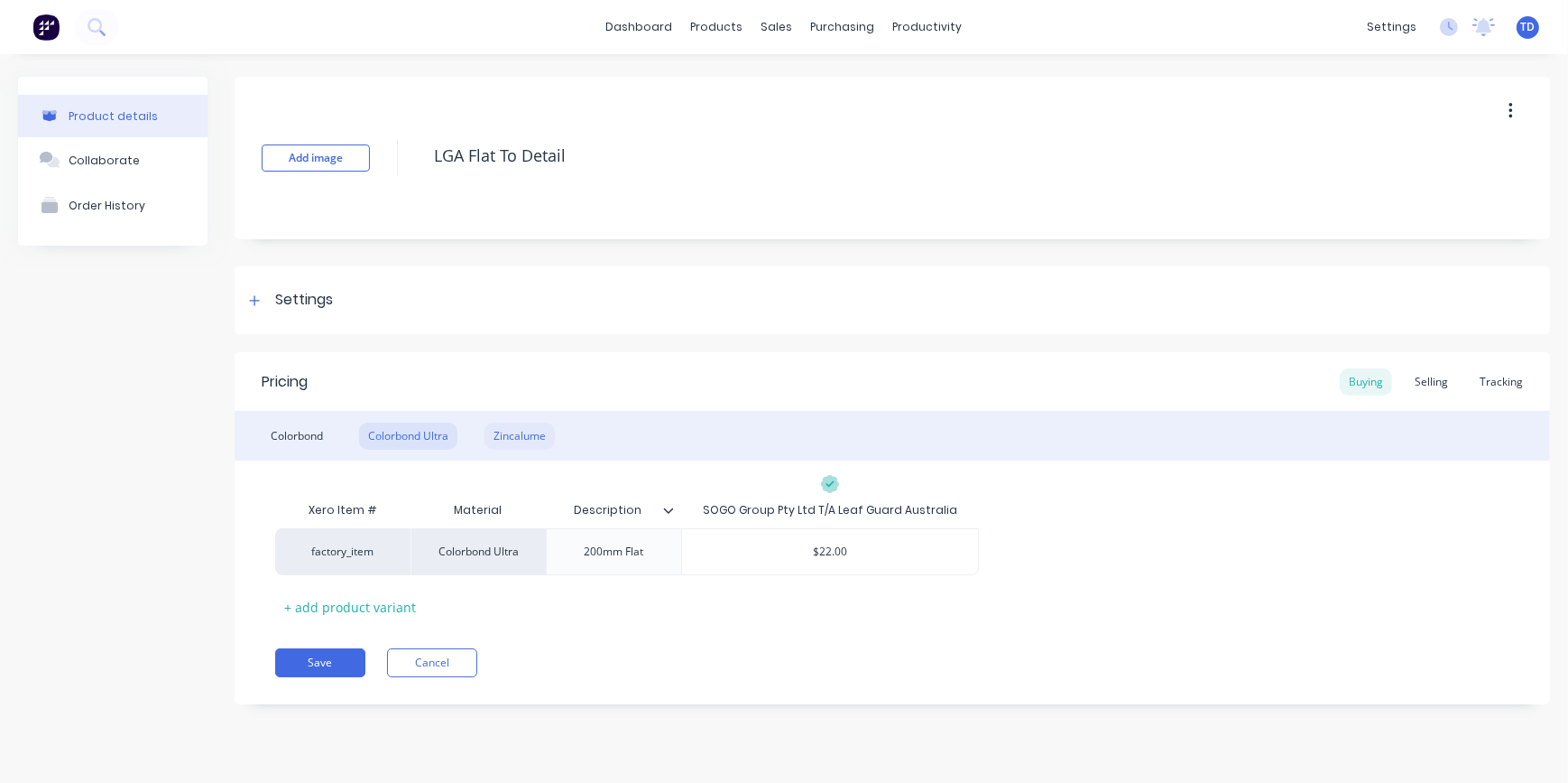
click at [538, 439] on div "Zincalume" at bounding box center [520, 436] width 71 height 27
click at [338, 665] on button "Save" at bounding box center [320, 663] width 90 height 29
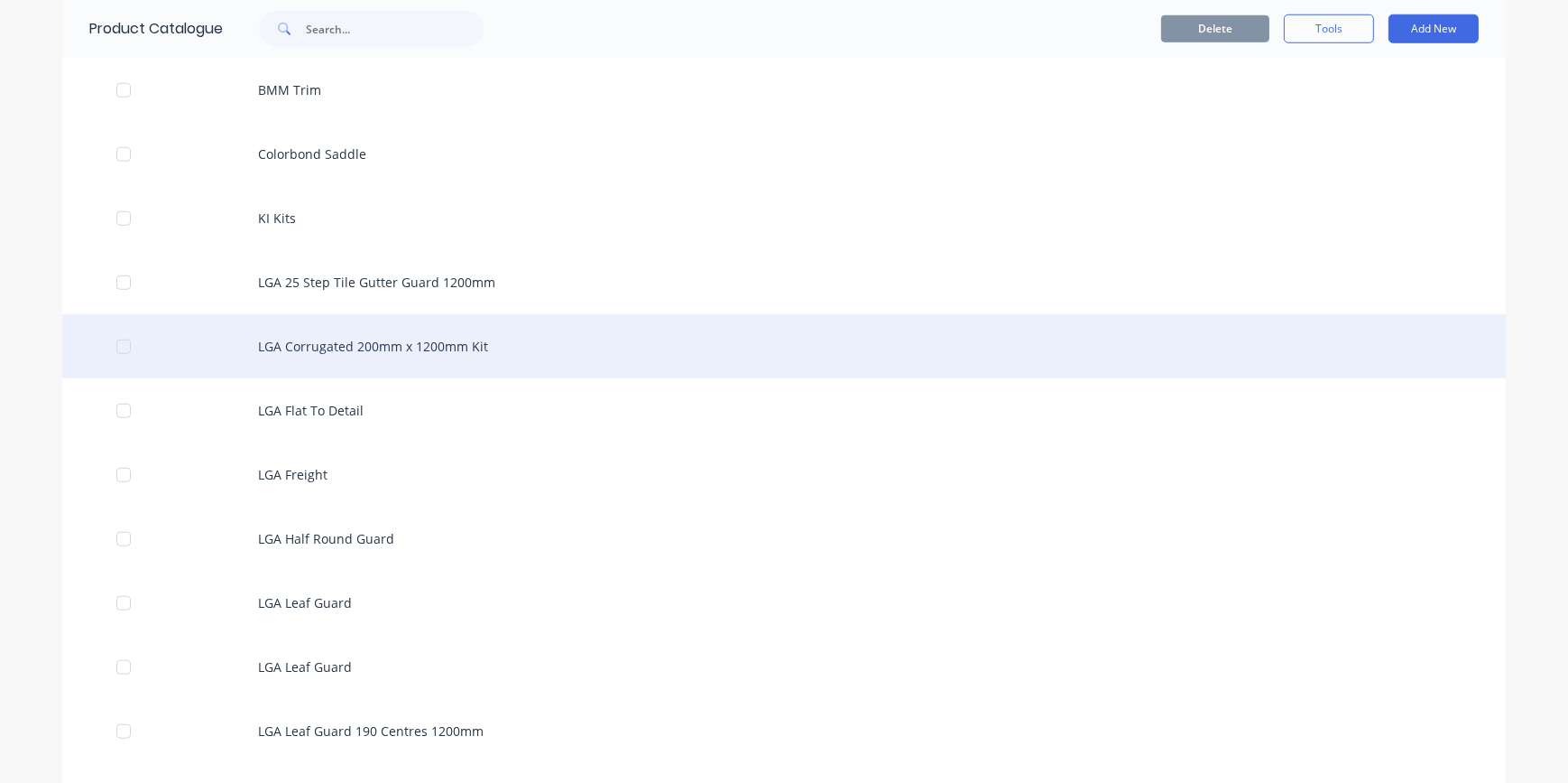
scroll to position [1886, 0]
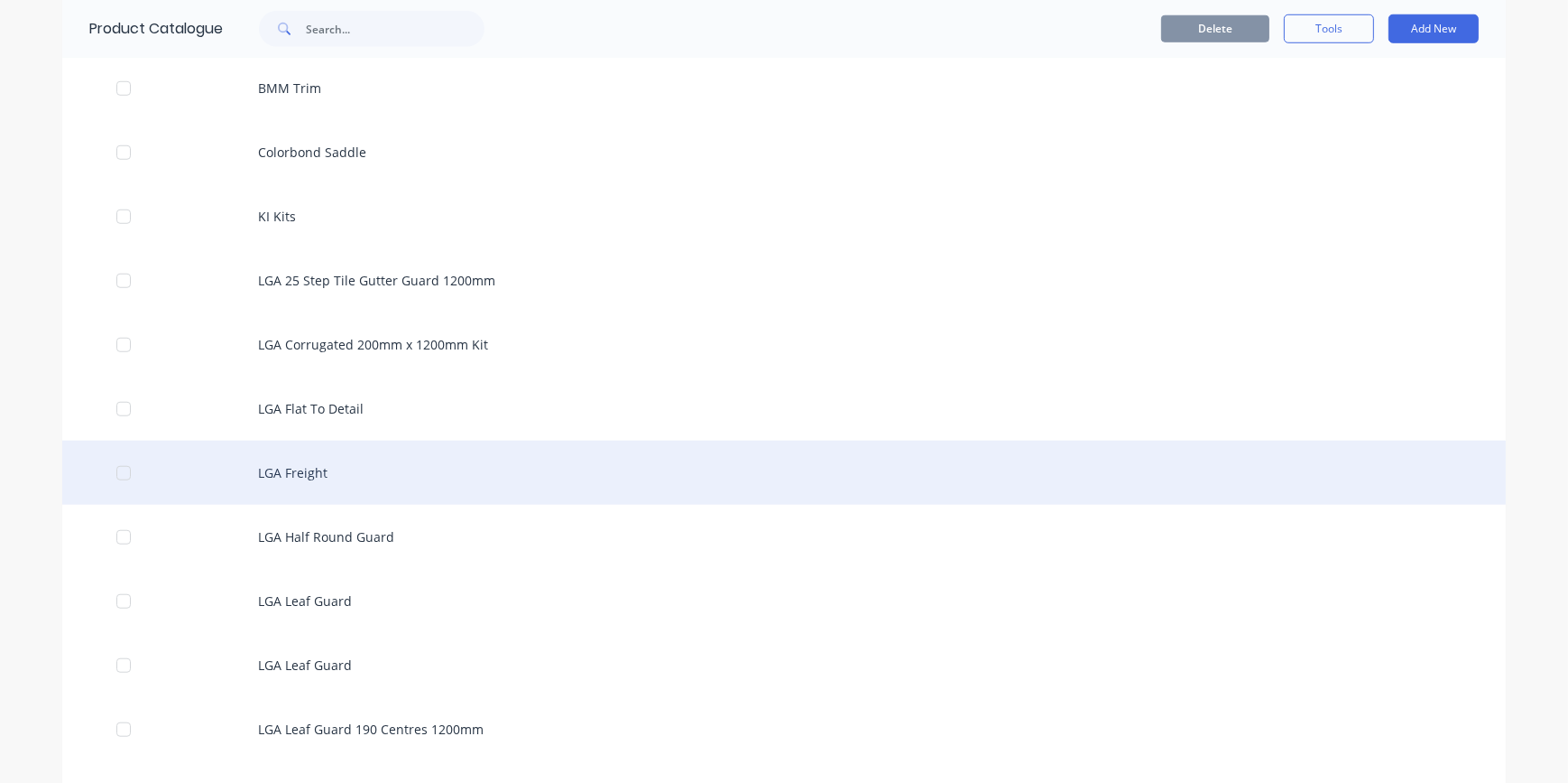
click at [319, 468] on div "LGA Freight" at bounding box center [784, 473] width 1443 height 64
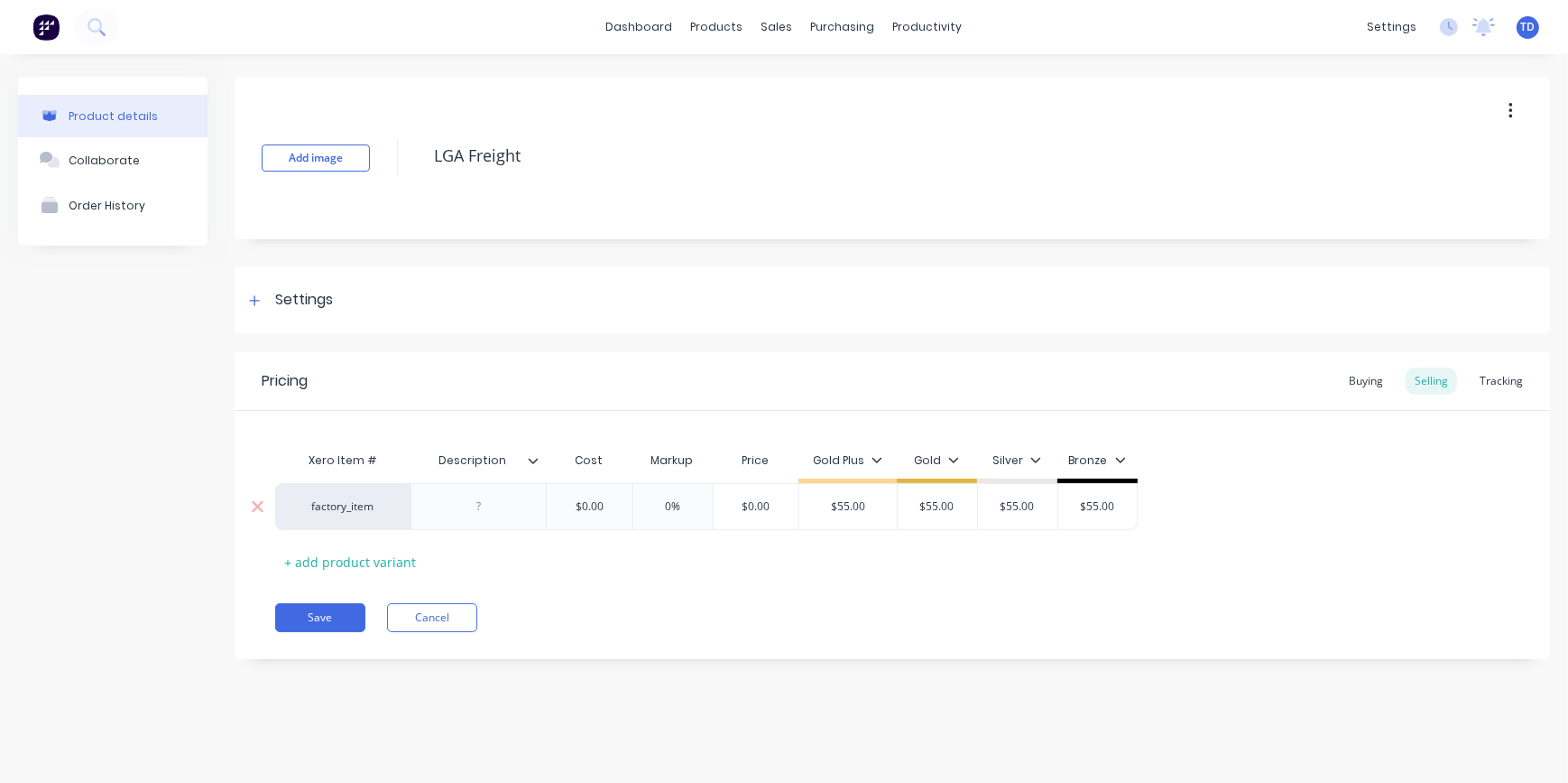
click at [614, 511] on input "$0.00" at bounding box center [589, 506] width 90 height 16
click at [332, 609] on button "Save" at bounding box center [320, 617] width 90 height 29
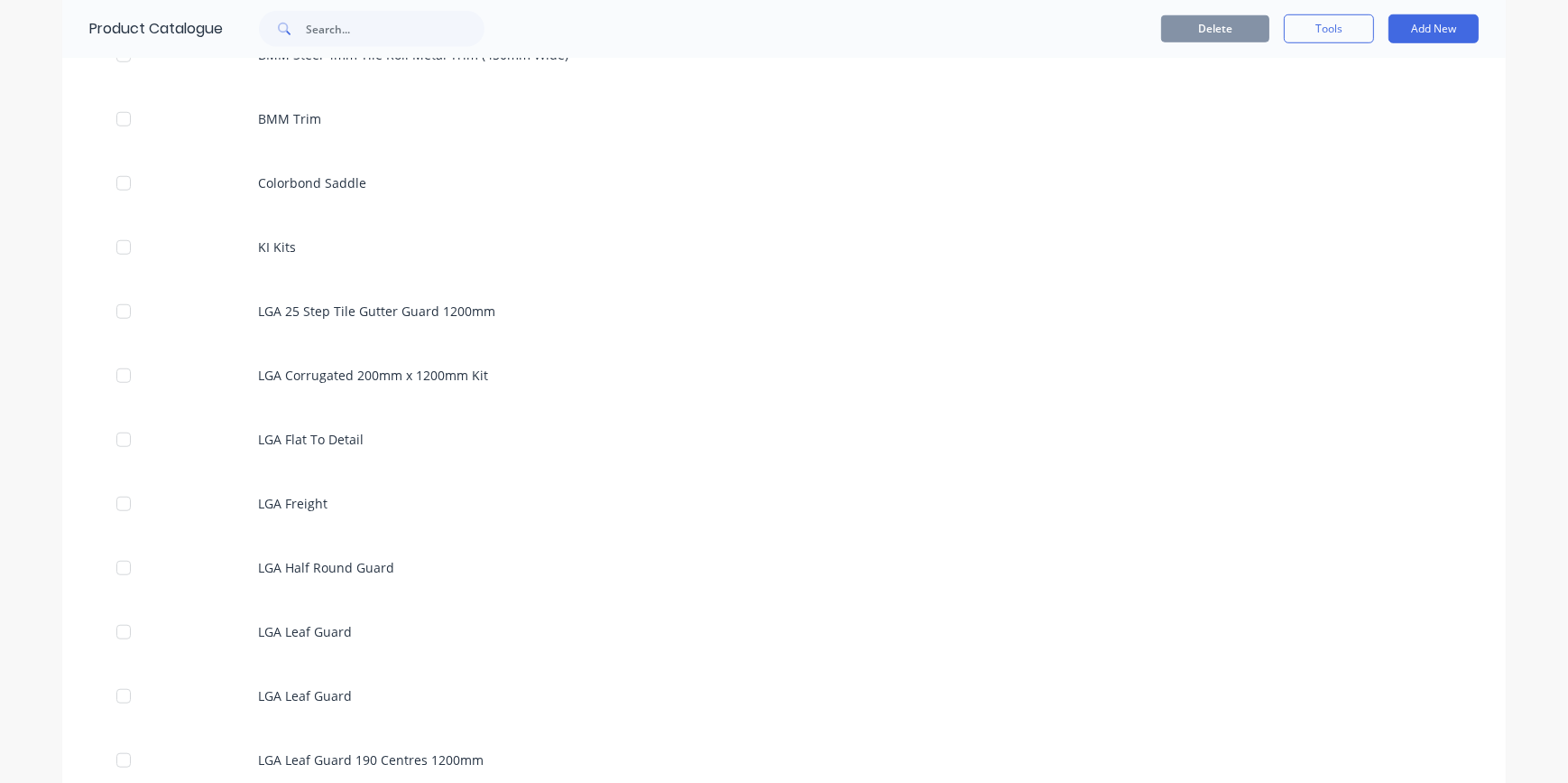
scroll to position [1969, 0]
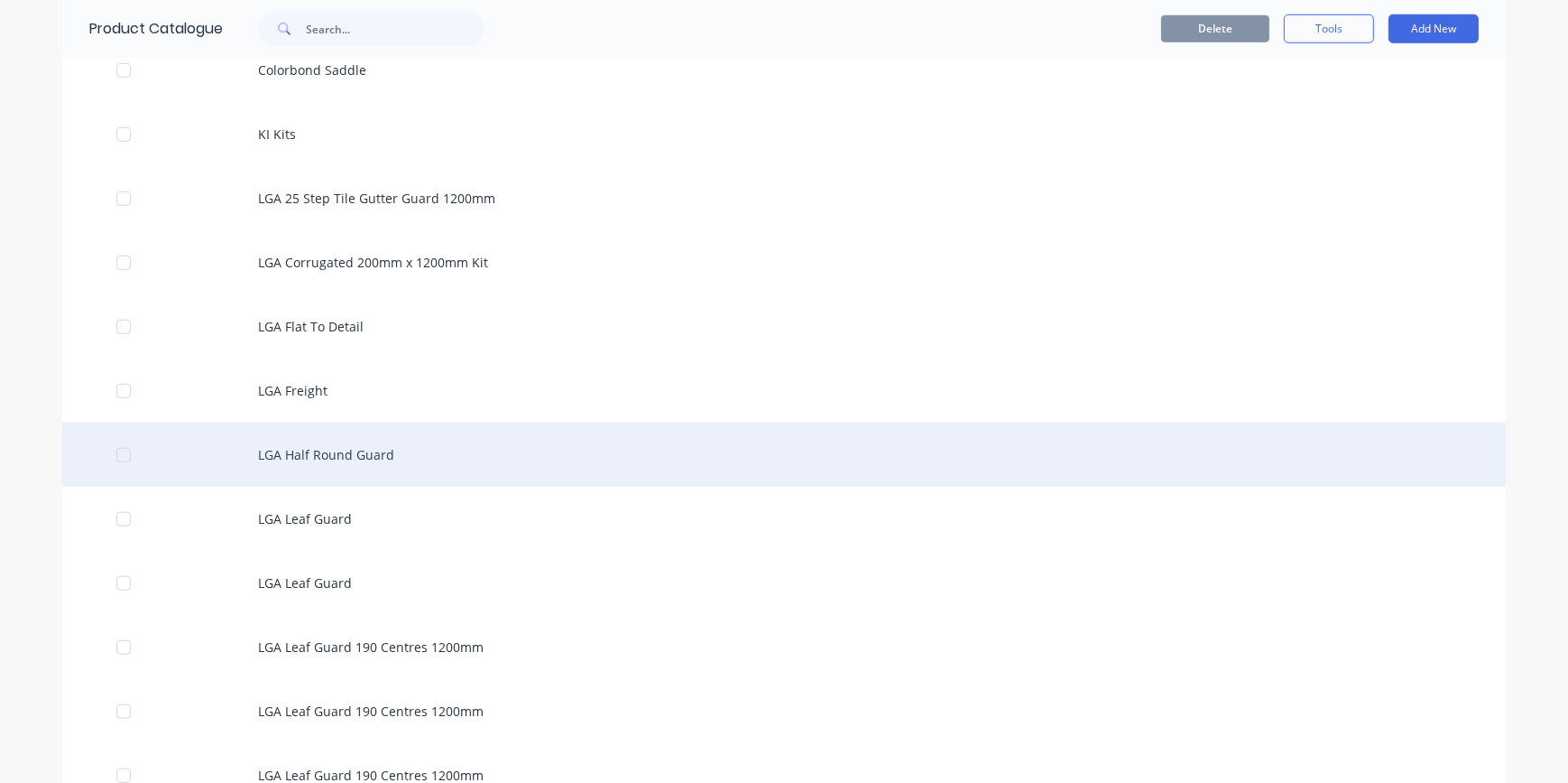
click at [336, 448] on div "LGA Half Round Guard" at bounding box center [784, 454] width 1443 height 64
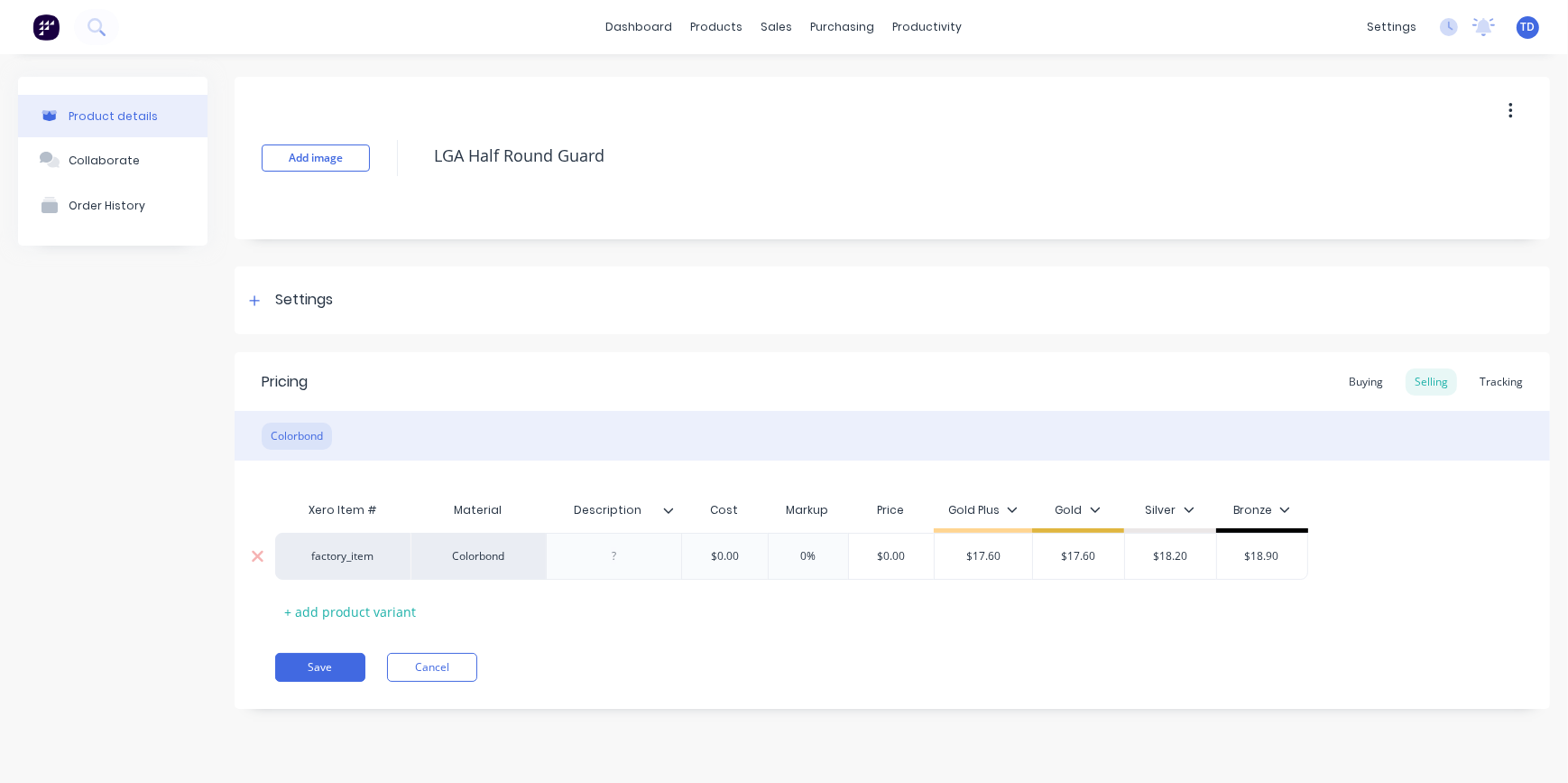
click at [742, 553] on input "$0.00" at bounding box center [723, 556] width 90 height 16
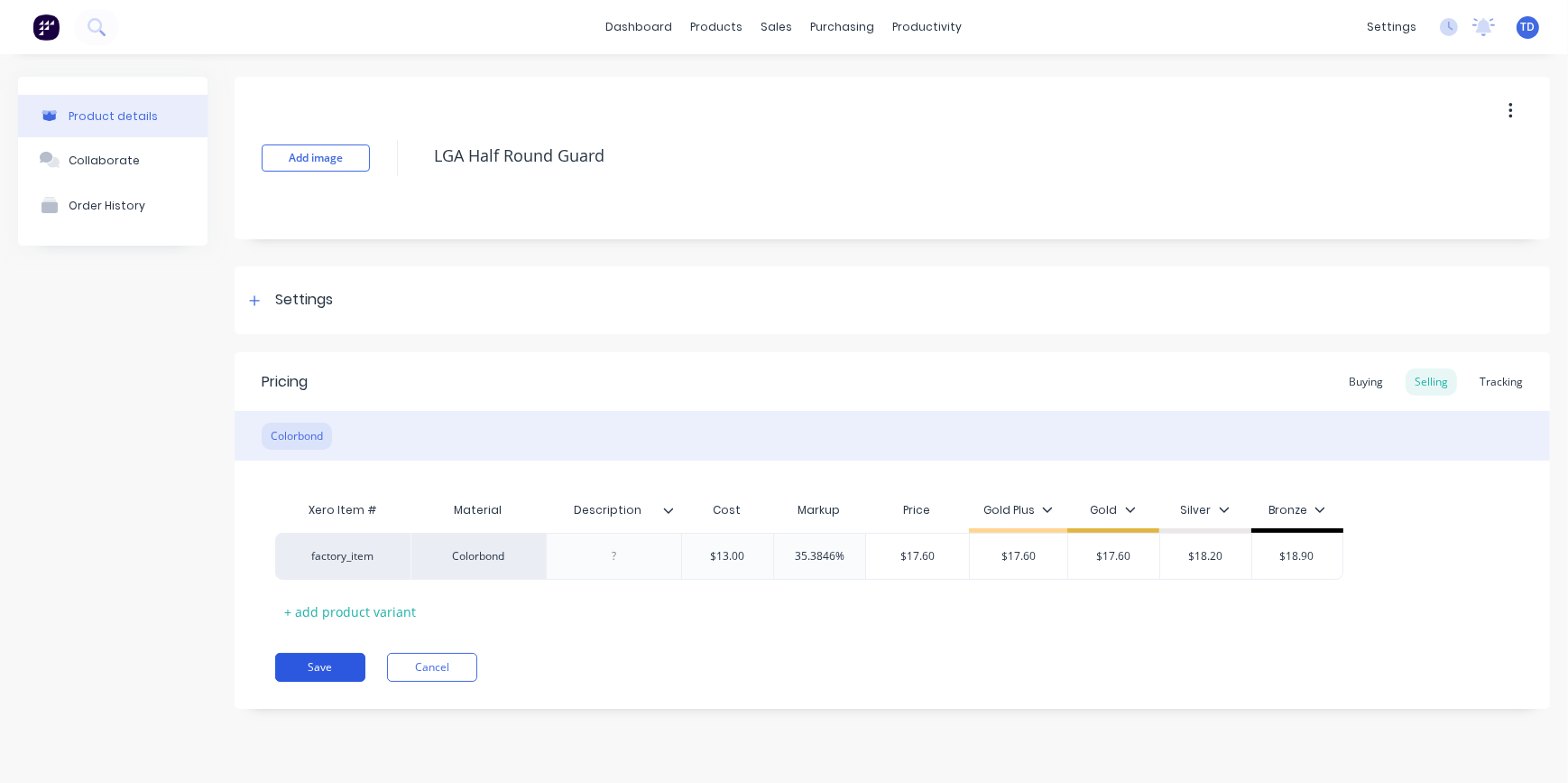
click at [317, 666] on button "Save" at bounding box center [320, 668] width 90 height 29
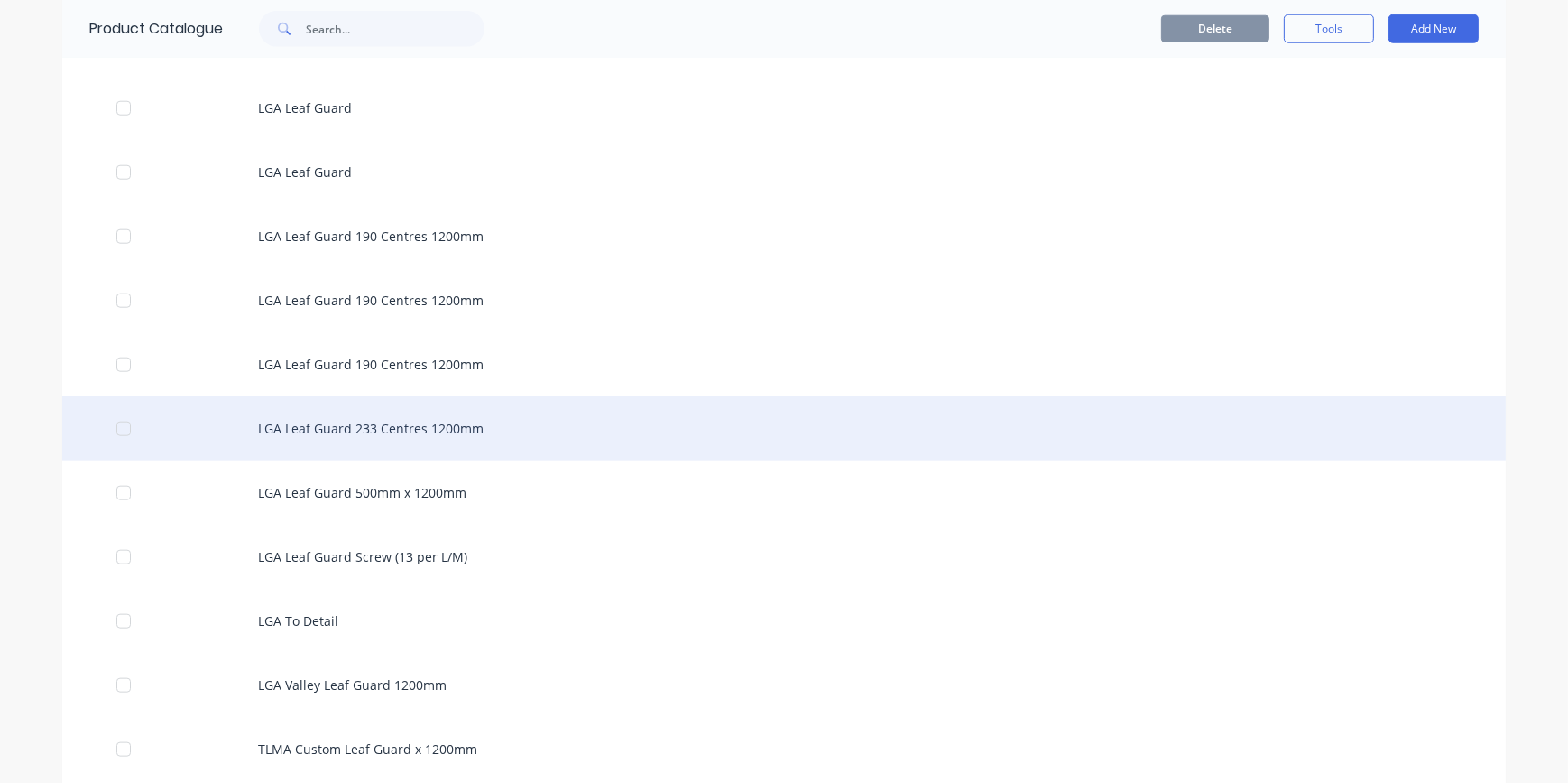
scroll to position [2298, 0]
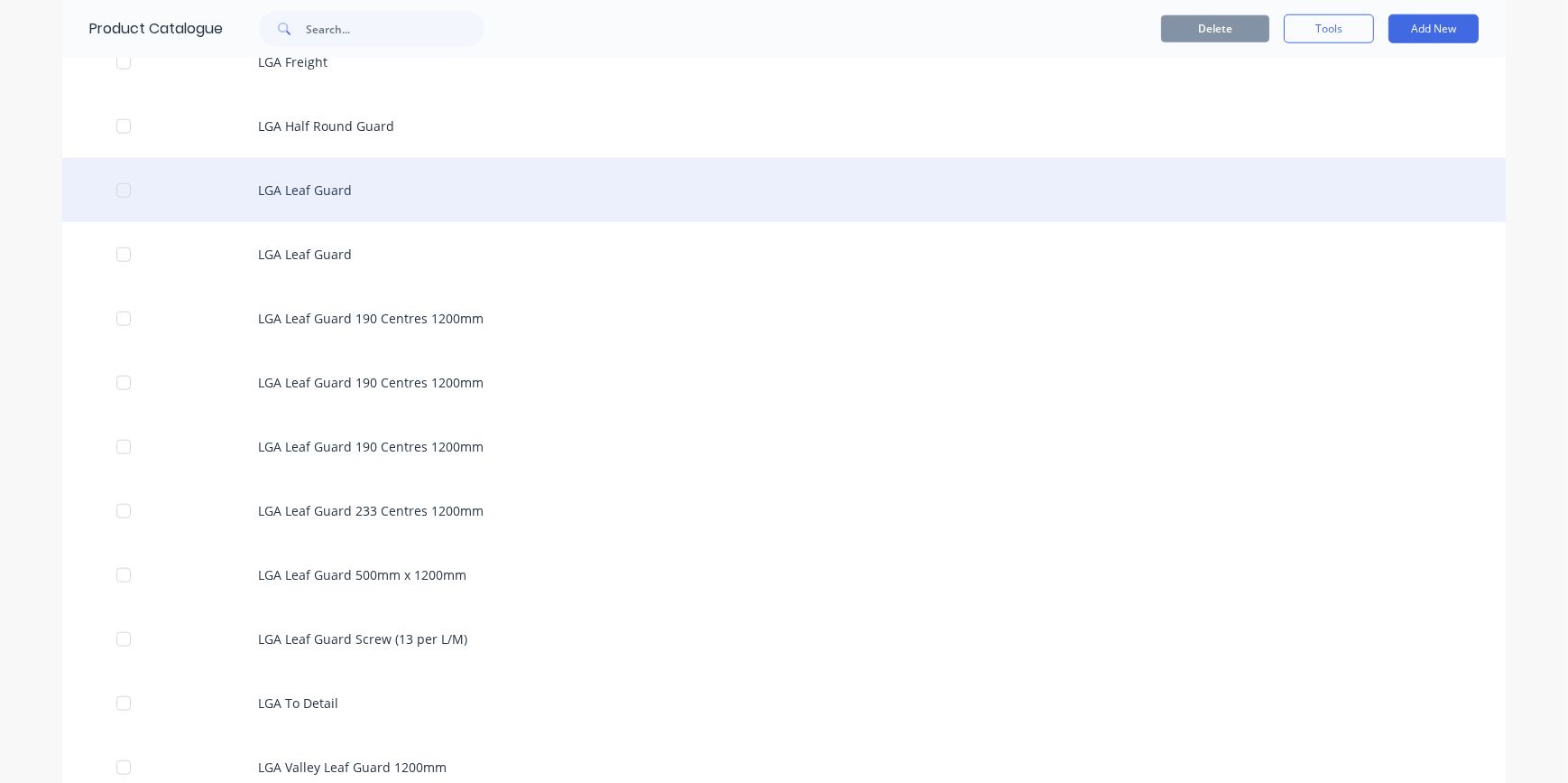
click at [308, 188] on div "LGA Leaf Guard" at bounding box center [784, 190] width 1443 height 64
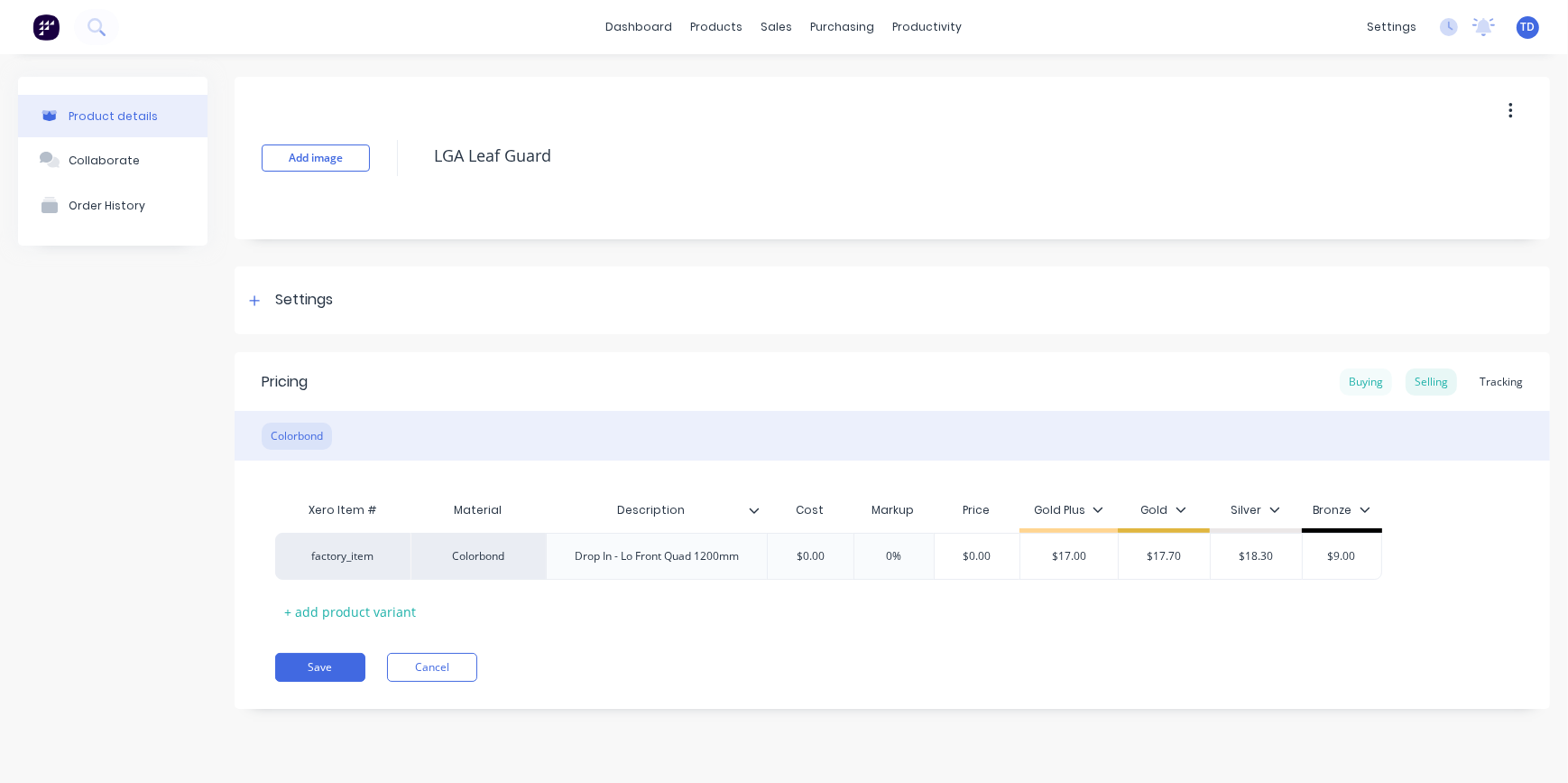
click at [1366, 377] on div "Buying" at bounding box center [1365, 382] width 52 height 27
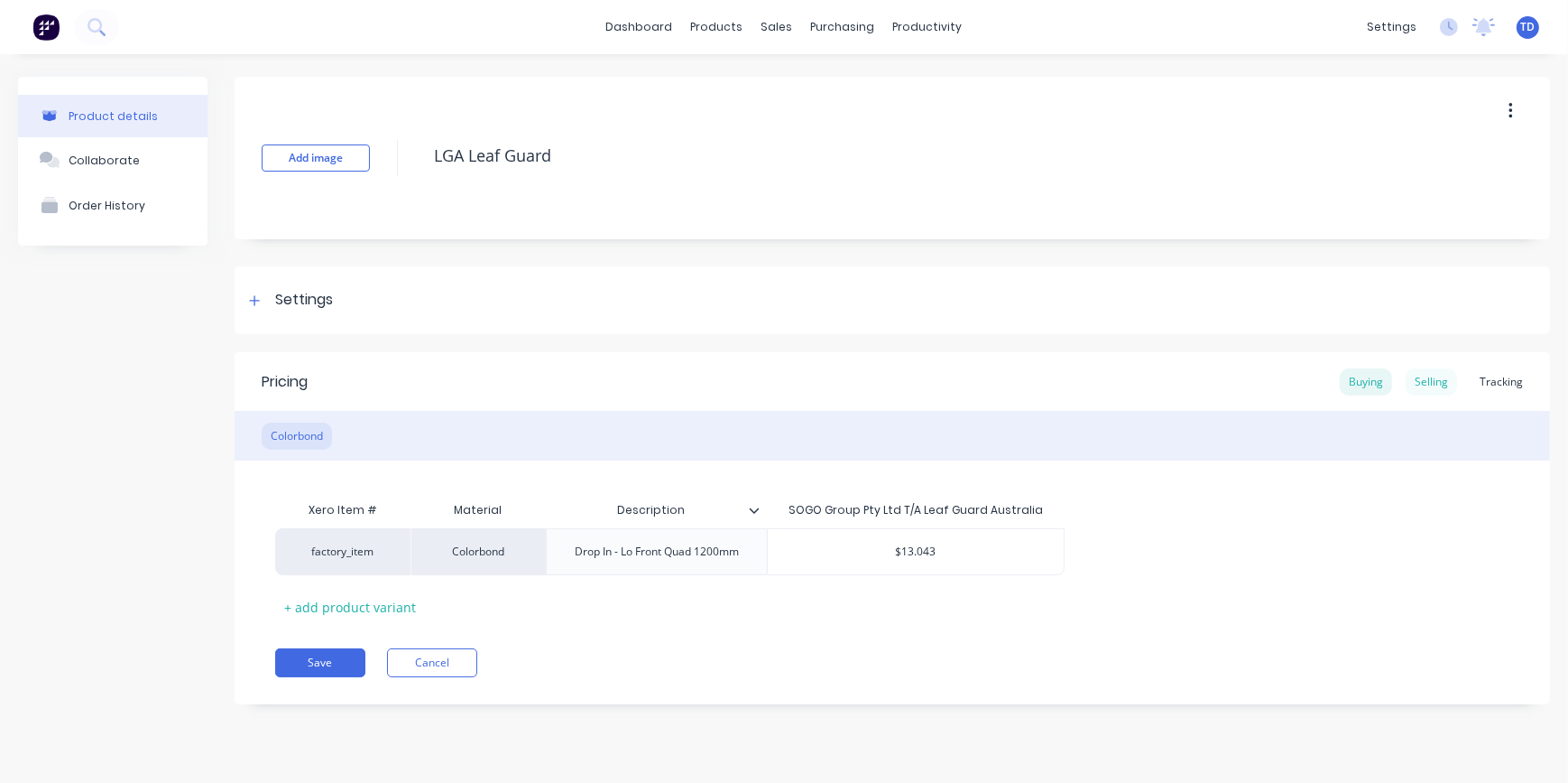
click at [1445, 379] on div "Selling" at bounding box center [1430, 382] width 51 height 27
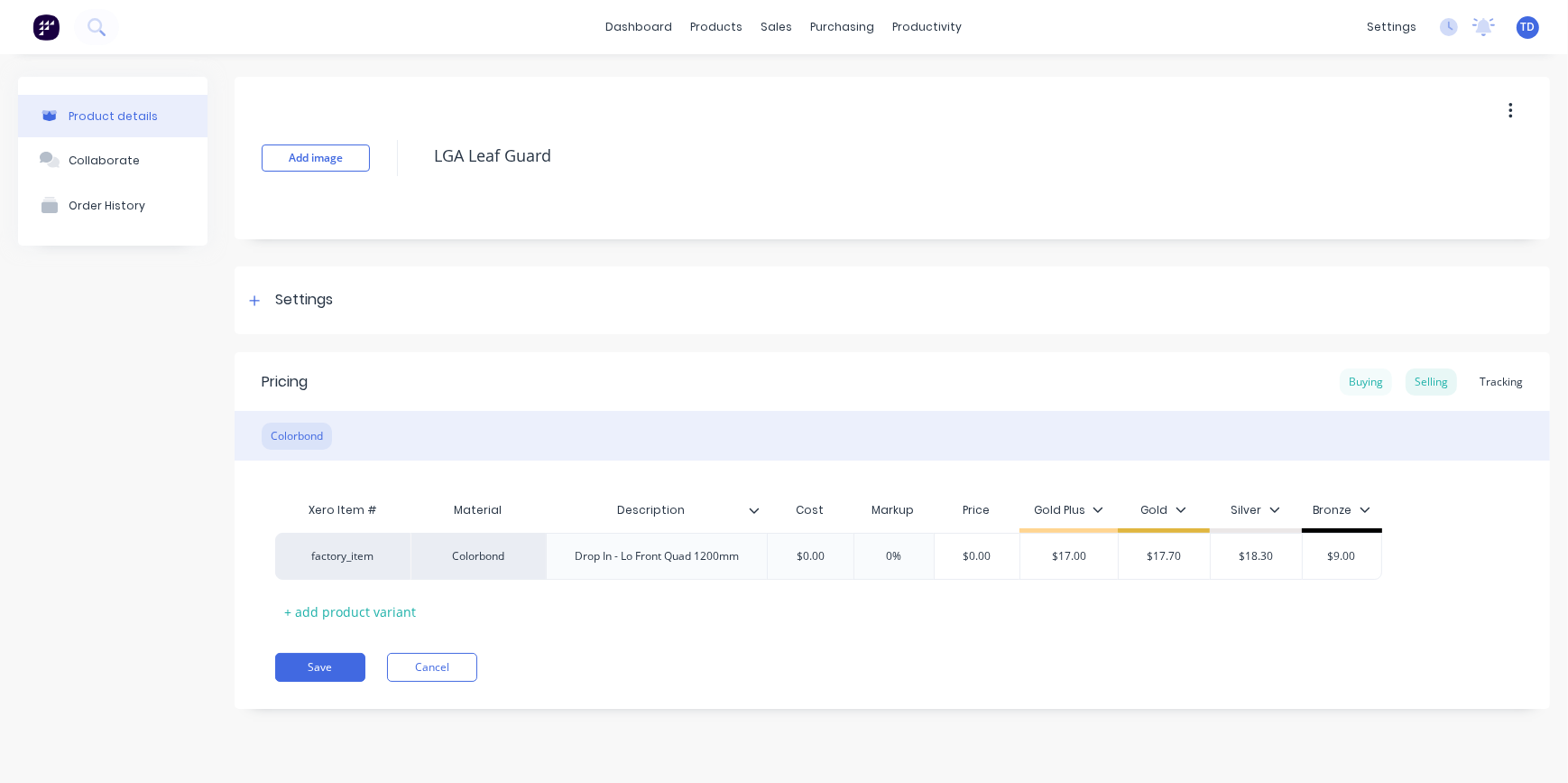
click at [1369, 388] on div "Buying" at bounding box center [1365, 382] width 52 height 27
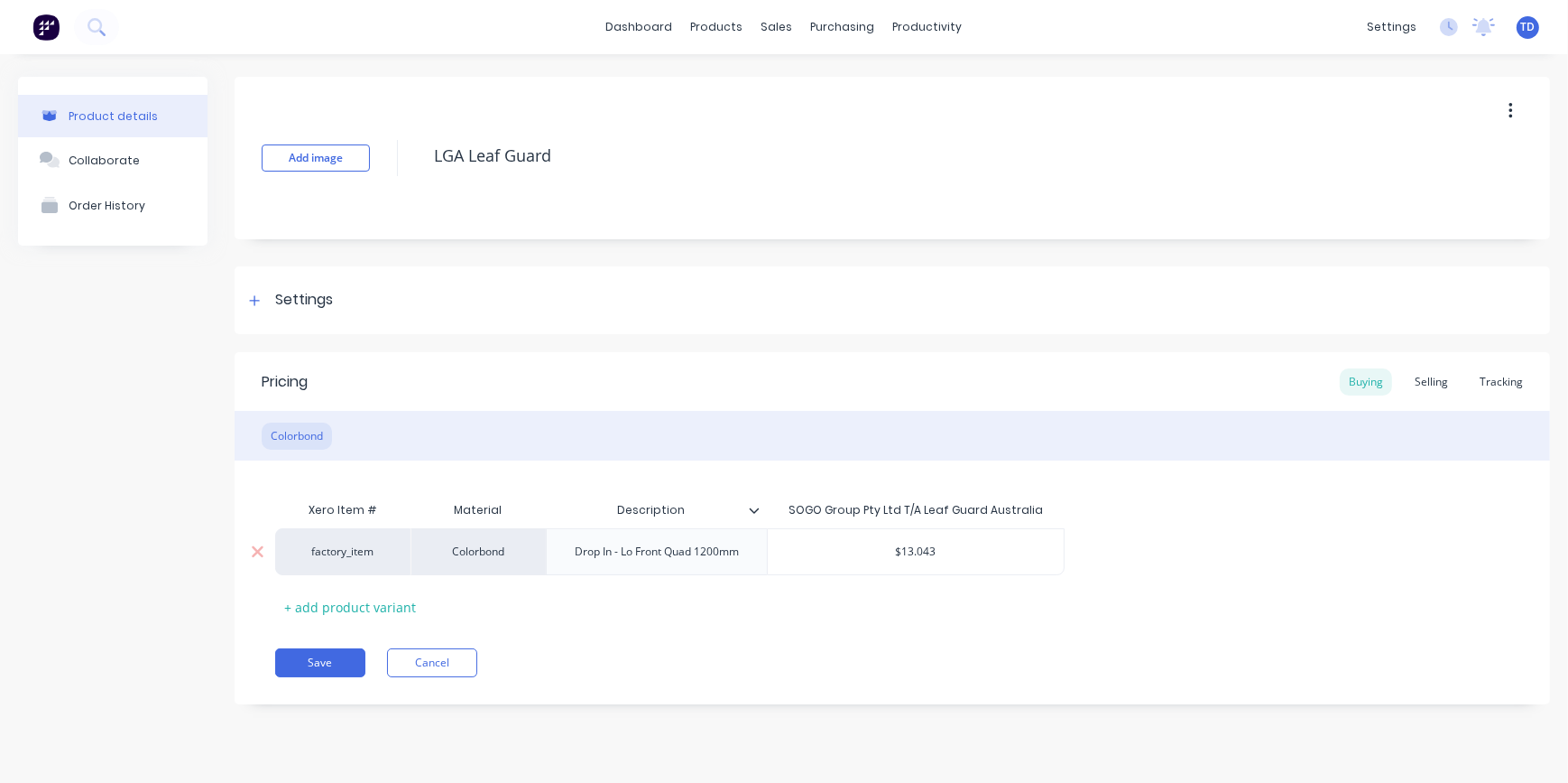
click at [963, 553] on input "$13.043" at bounding box center [915, 551] width 296 height 16
click at [1436, 385] on div "Selling" at bounding box center [1430, 382] width 51 height 27
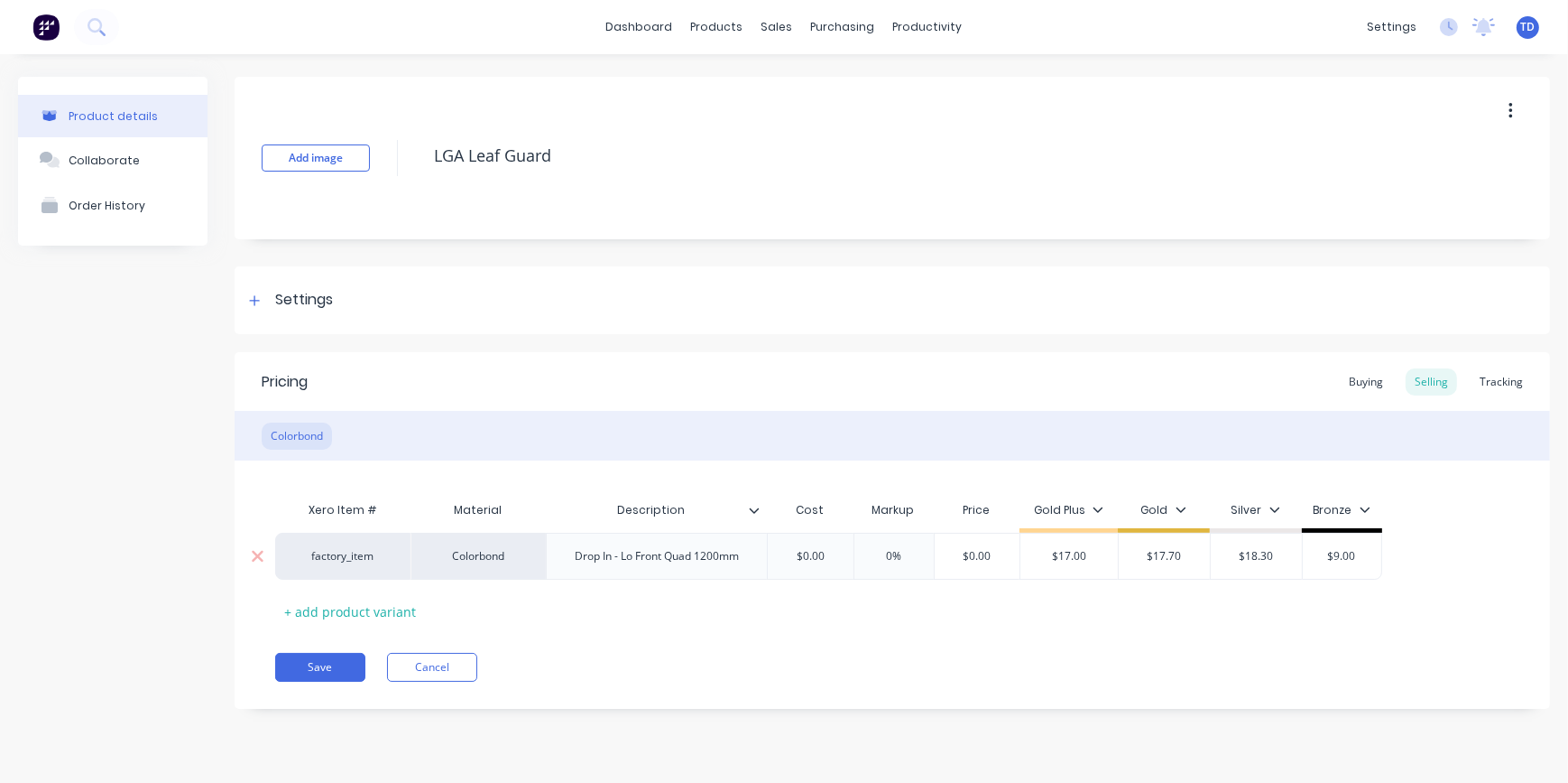
click at [834, 557] on input "$0.00" at bounding box center [810, 556] width 90 height 16
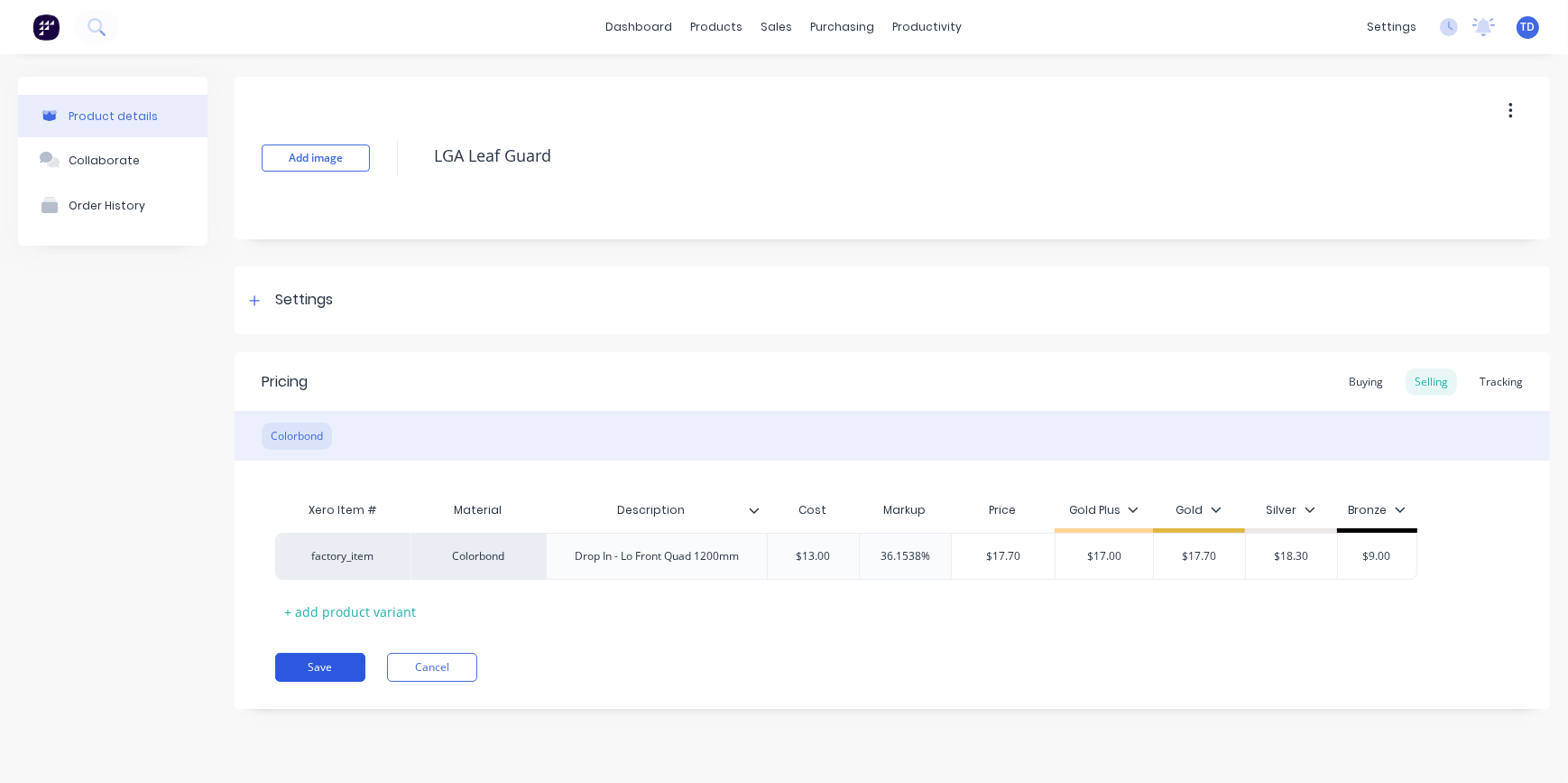
click at [325, 665] on button "Save" at bounding box center [320, 668] width 90 height 29
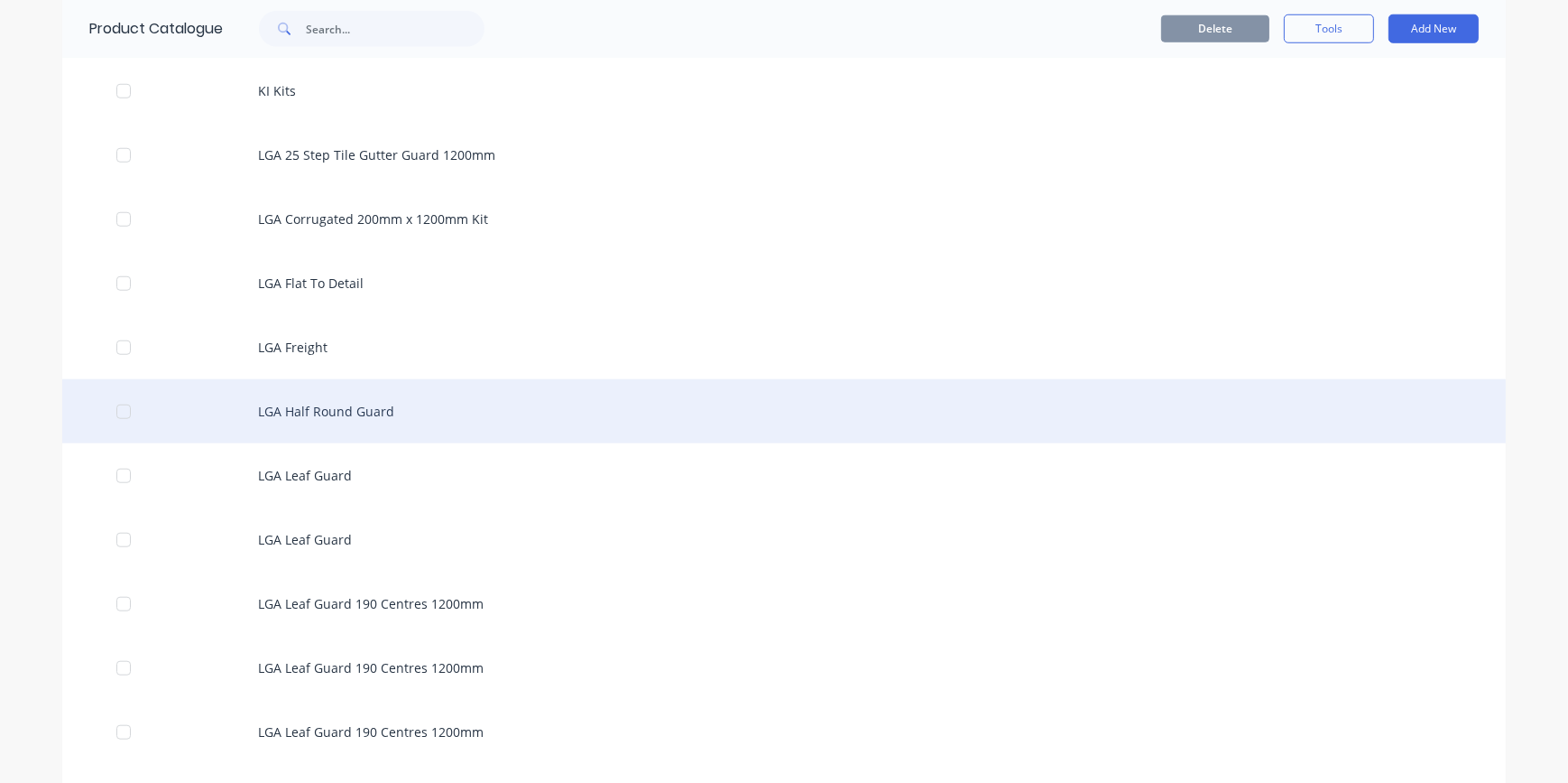
scroll to position [2051, 0]
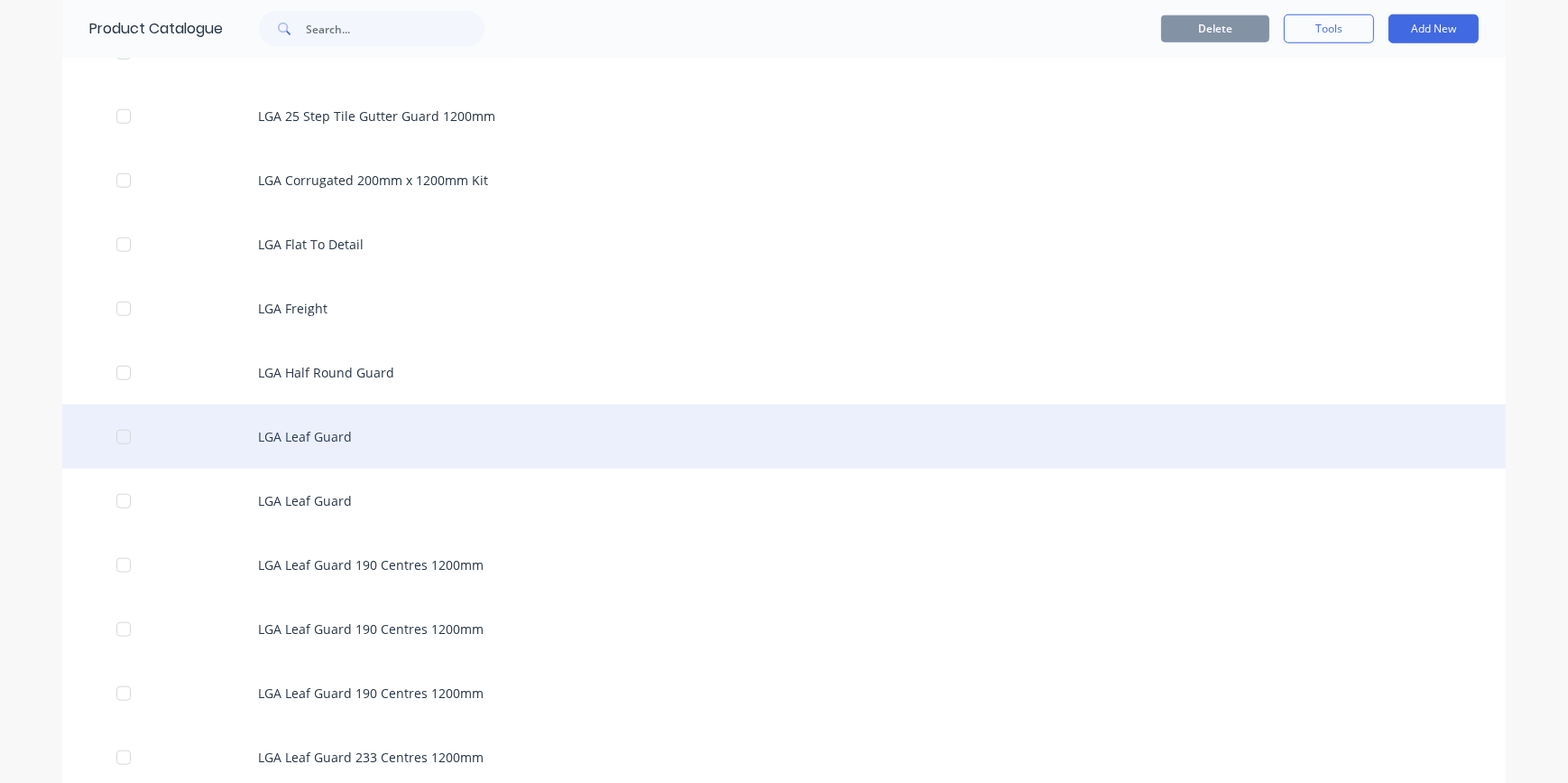
click at [320, 433] on div "LGA Leaf Guard" at bounding box center [784, 437] width 1443 height 64
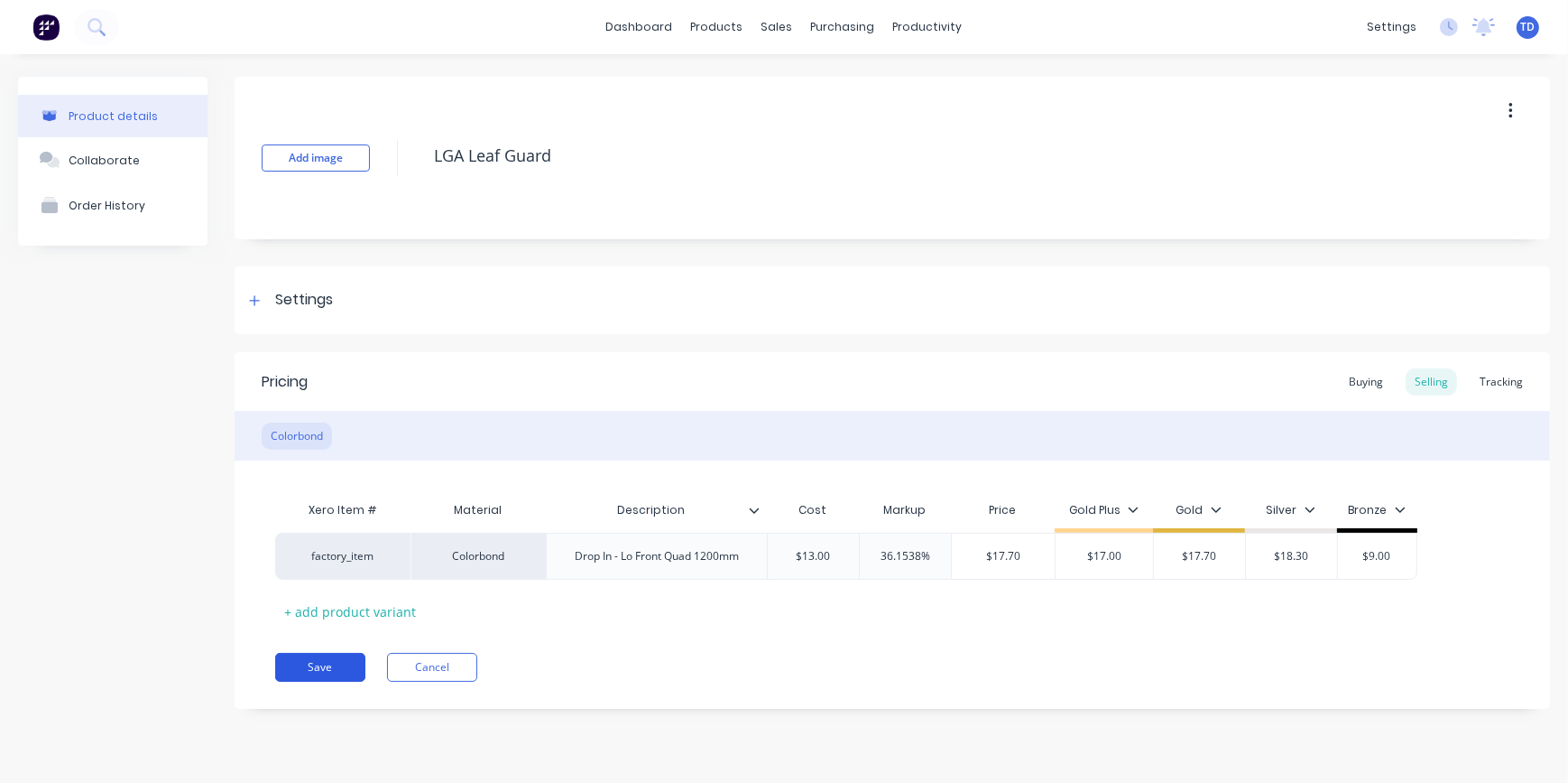
click at [336, 664] on button "Save" at bounding box center [320, 668] width 90 height 29
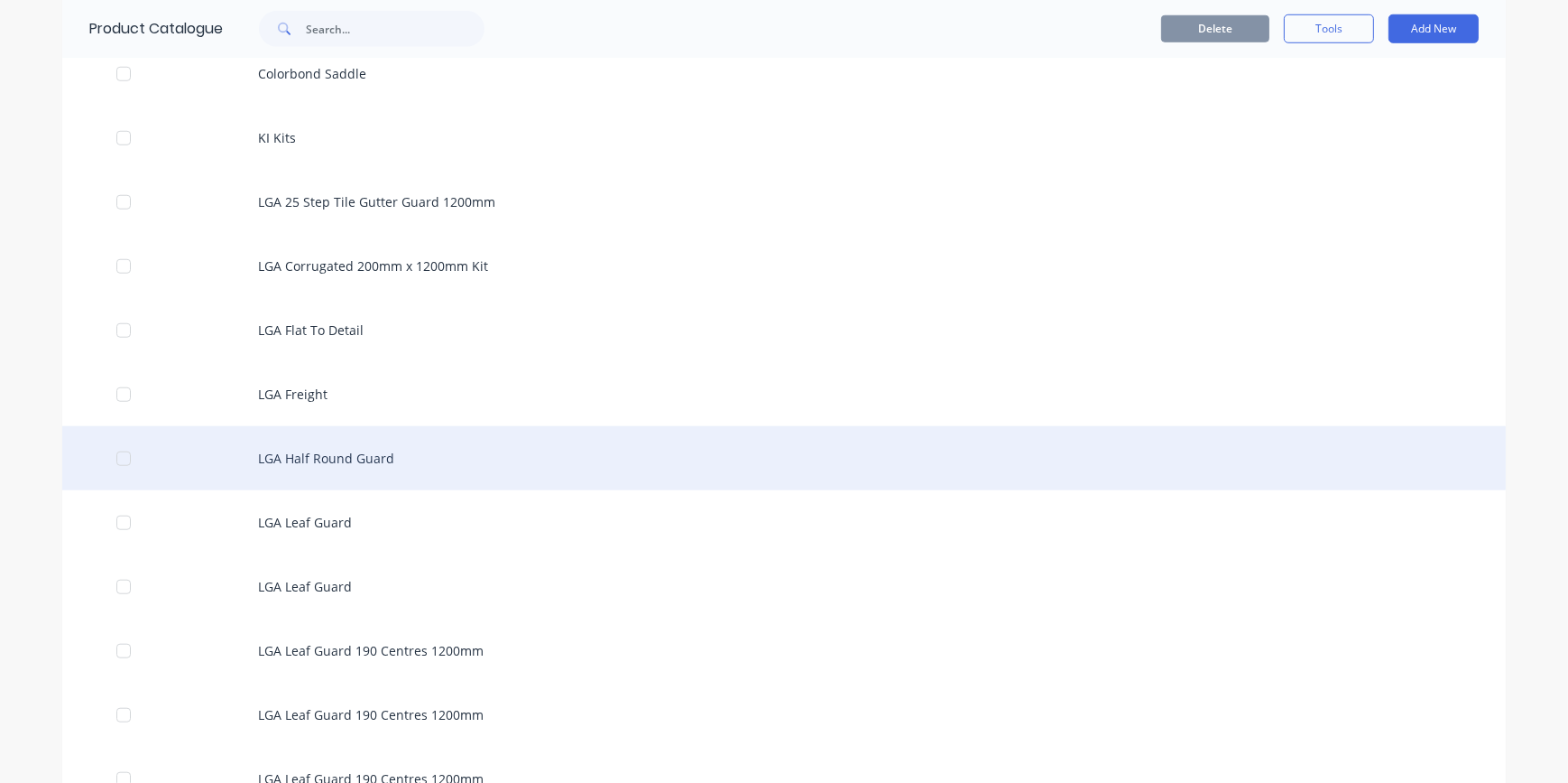
scroll to position [2051, 0]
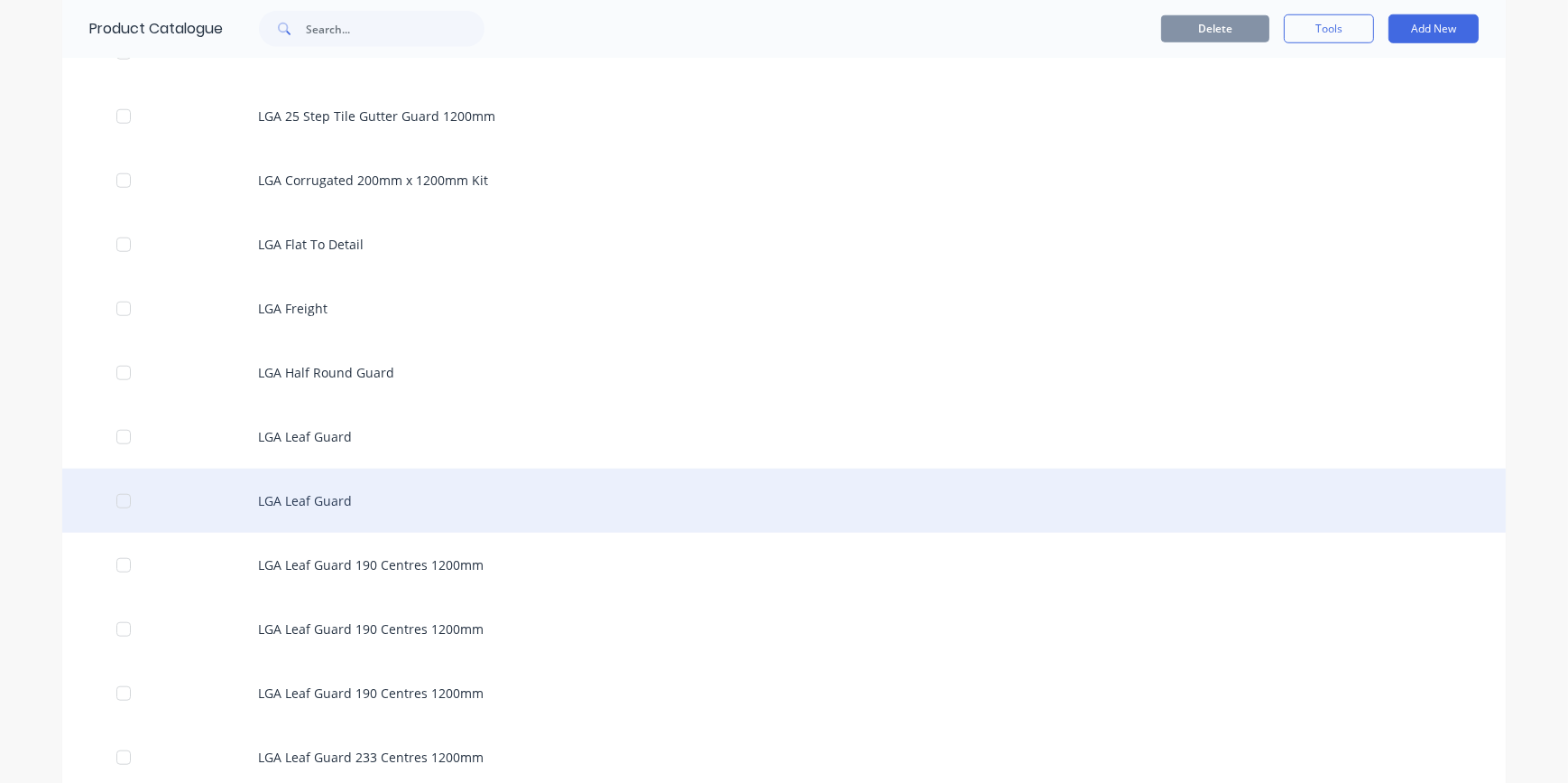
click at [290, 501] on div "LGA Leaf Guard" at bounding box center [784, 501] width 1443 height 64
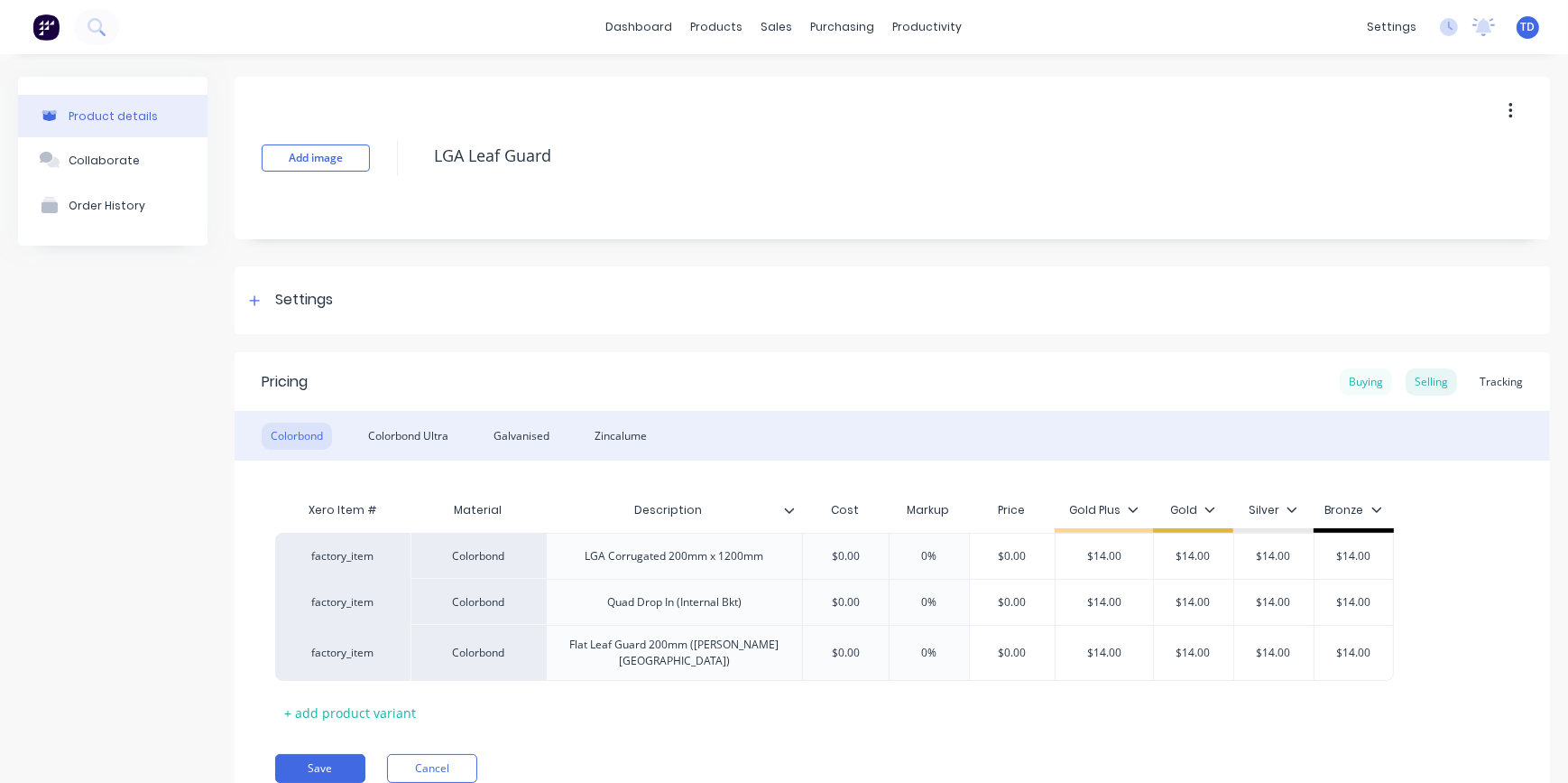
click at [1360, 384] on div "Buying" at bounding box center [1365, 382] width 52 height 27
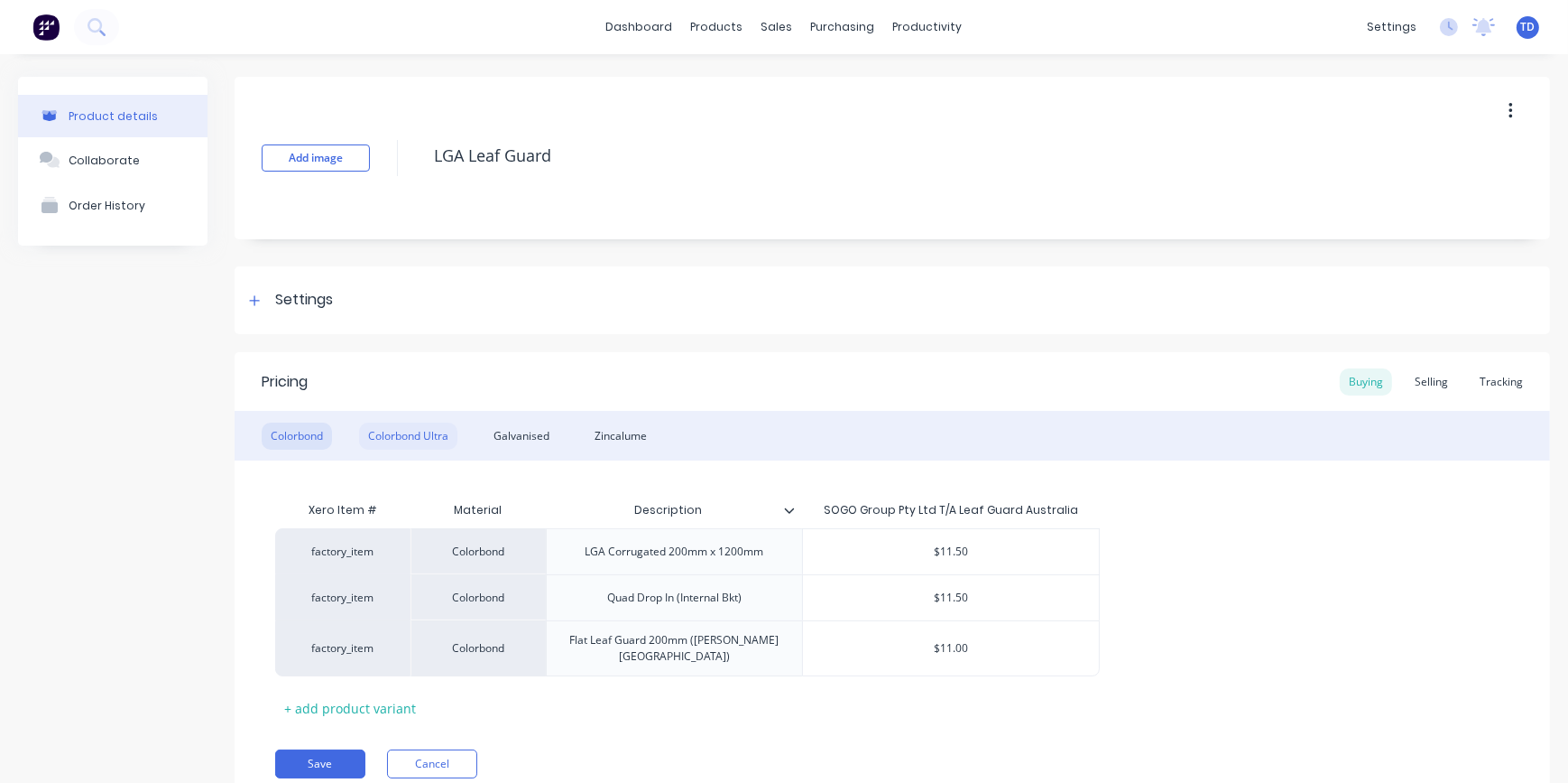
click at [414, 427] on div "Colorbond Ultra" at bounding box center [407, 436] width 98 height 27
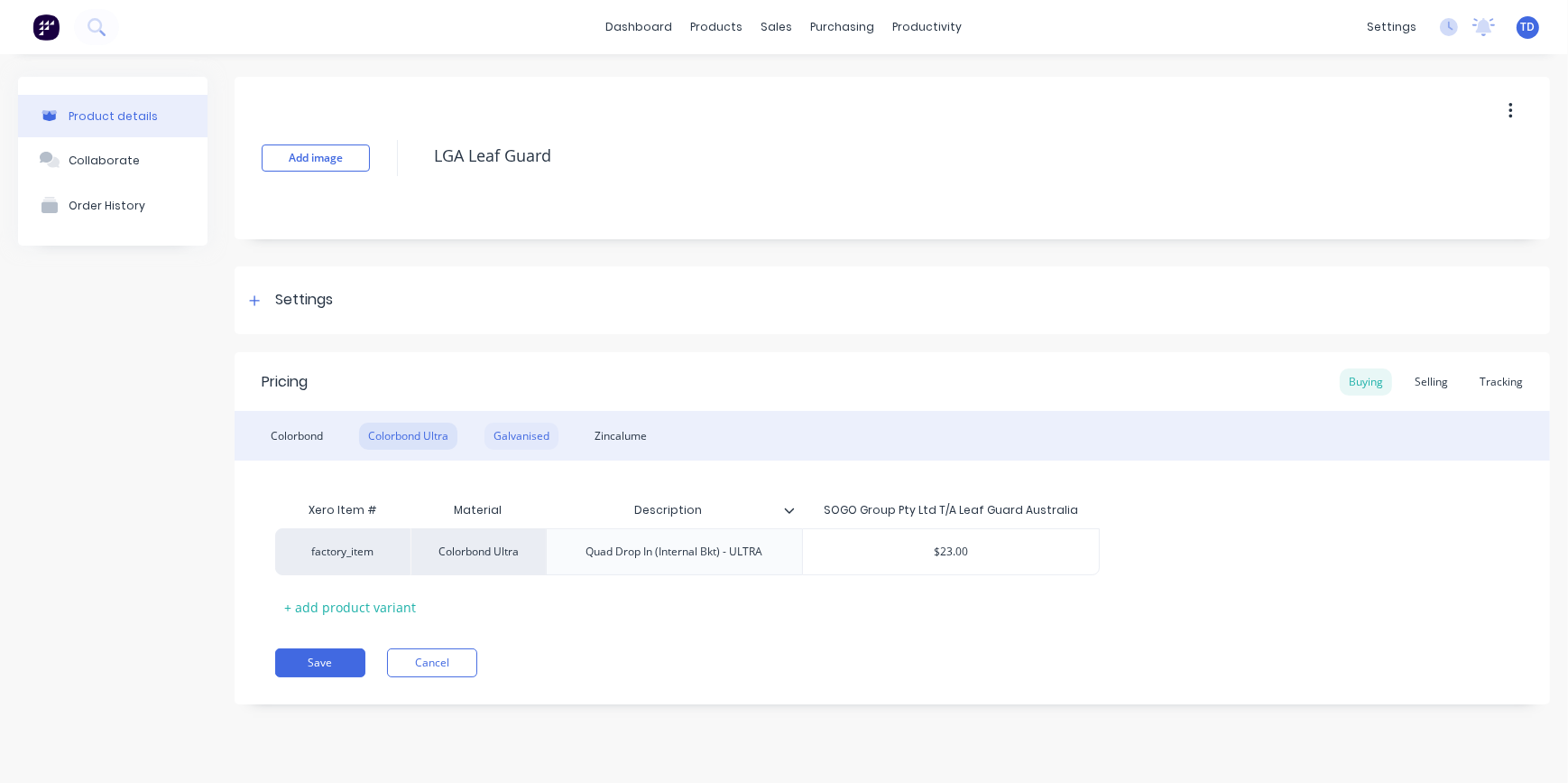
click at [496, 435] on div "Galvanised" at bounding box center [522, 436] width 74 height 27
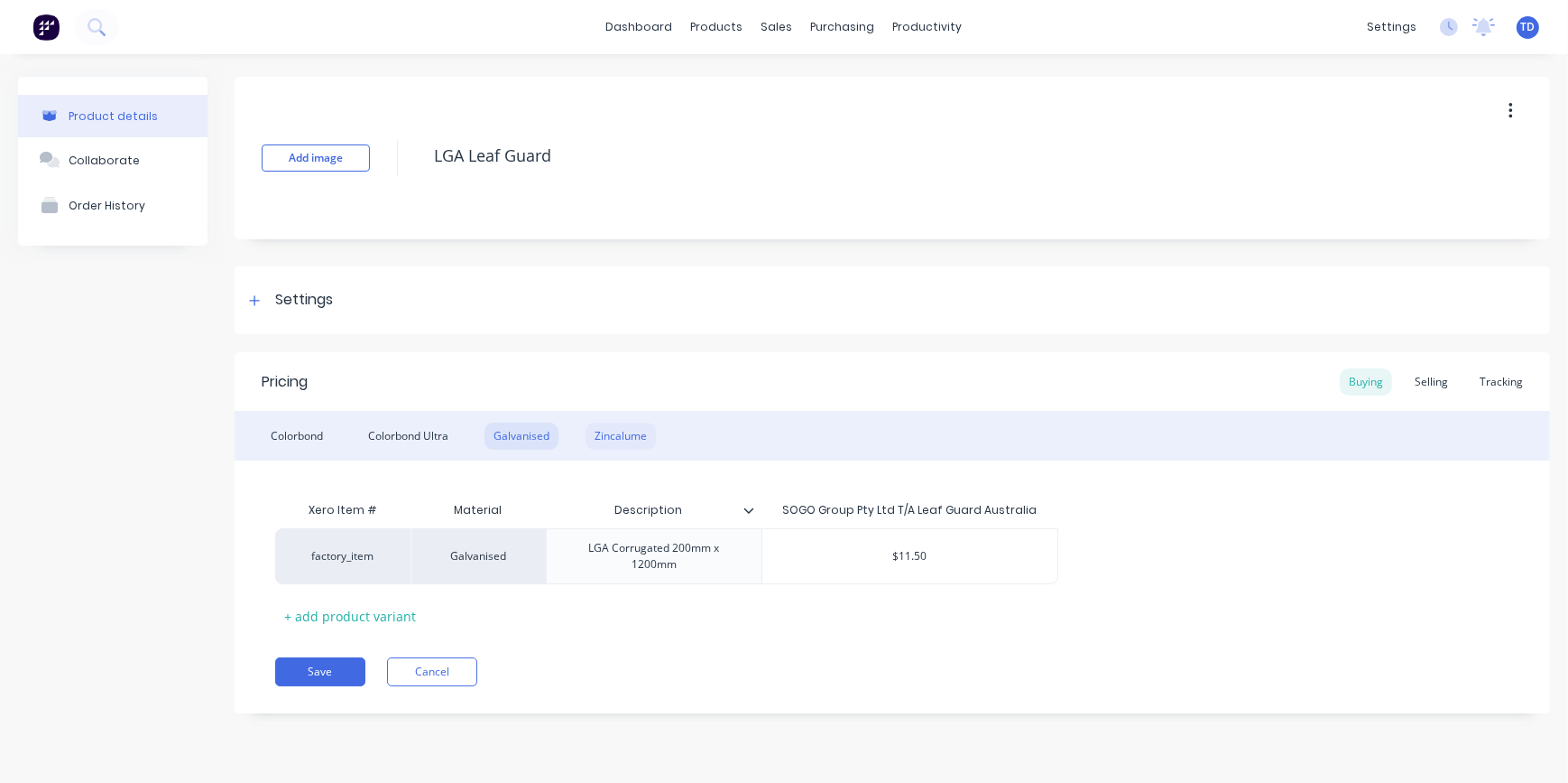
click at [609, 431] on div "Zincalume" at bounding box center [621, 436] width 71 height 27
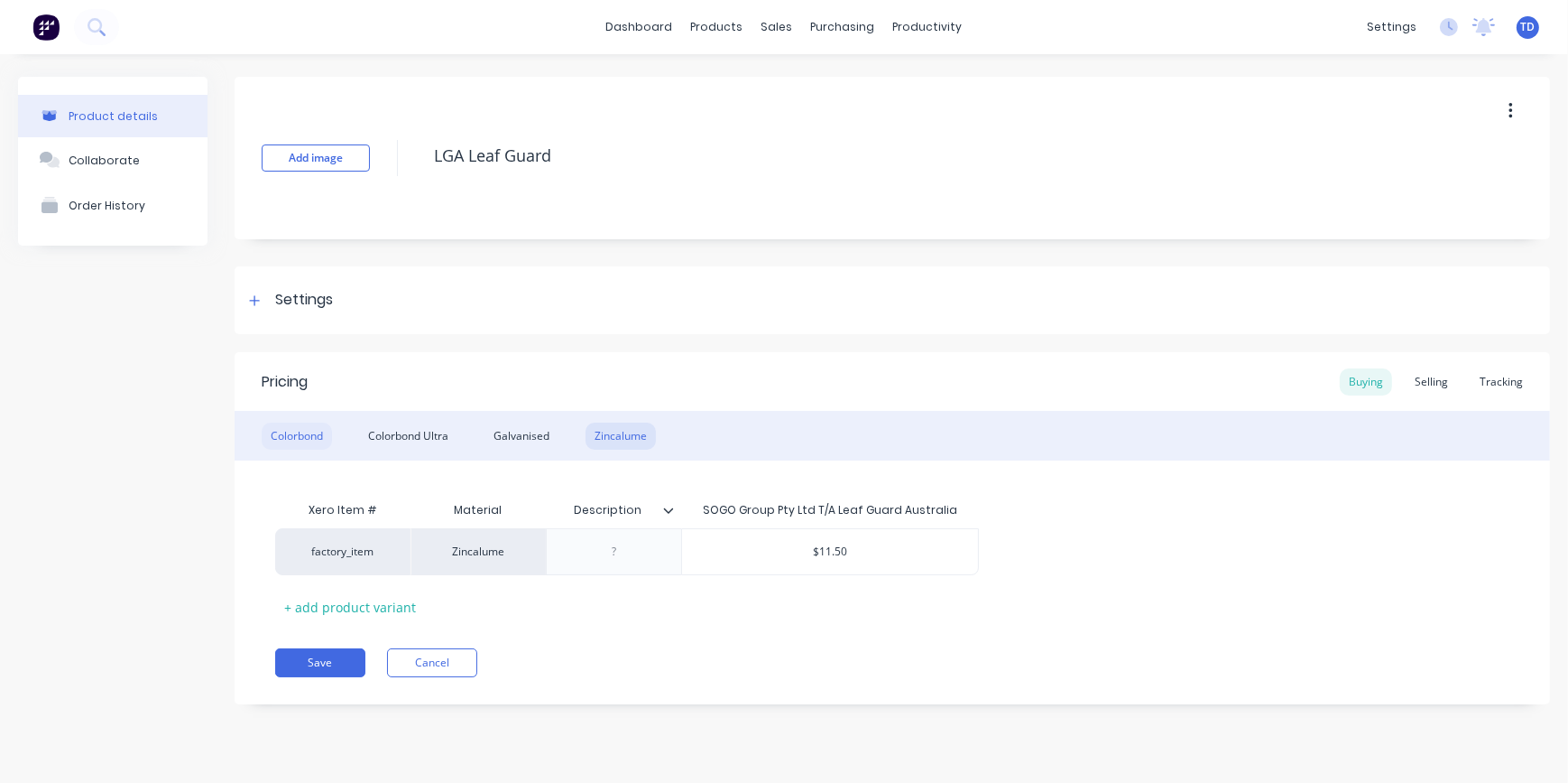
click at [306, 434] on div "Colorbond" at bounding box center [297, 436] width 71 height 27
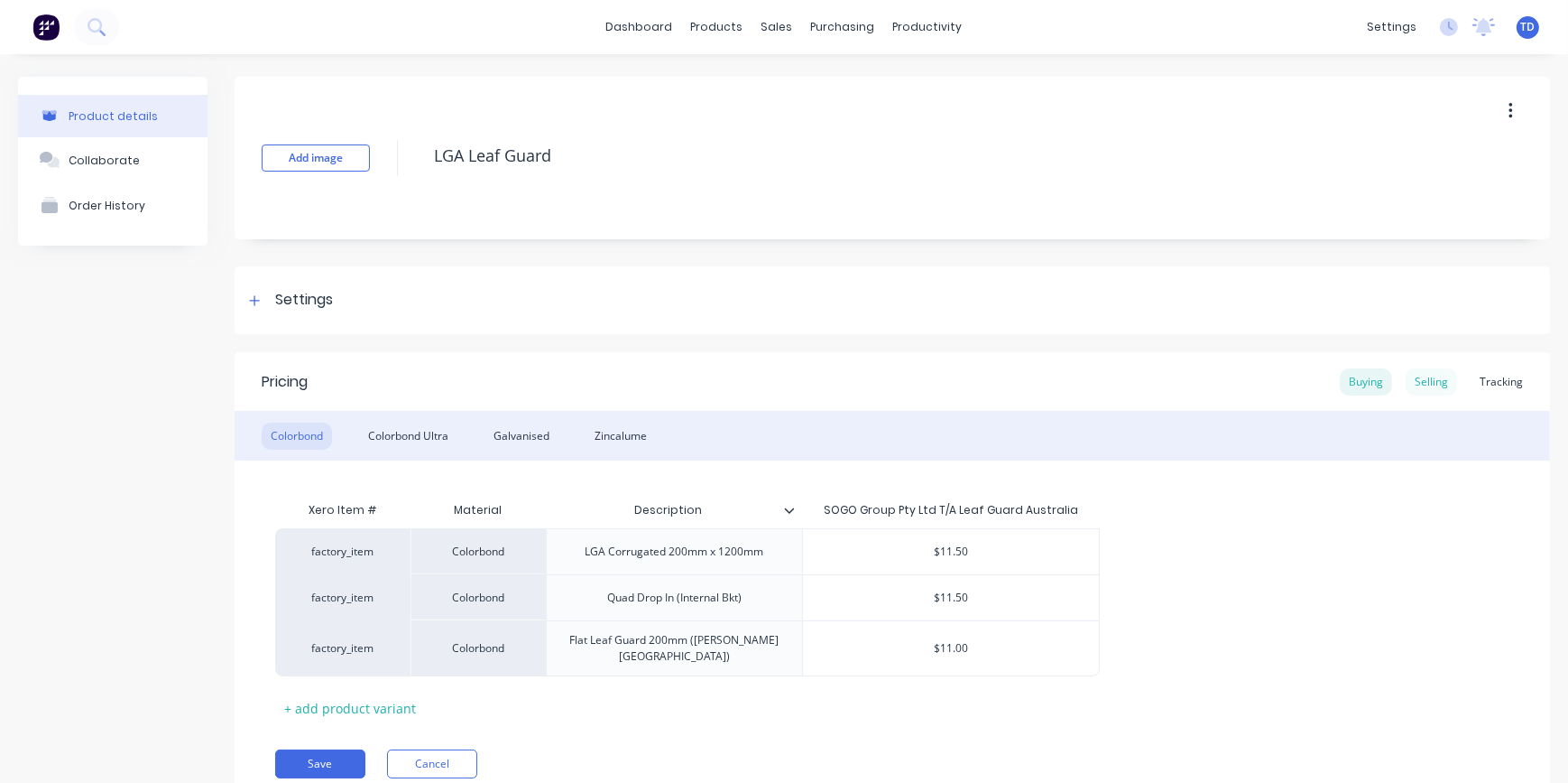
click at [1428, 383] on div "Selling" at bounding box center [1430, 382] width 51 height 27
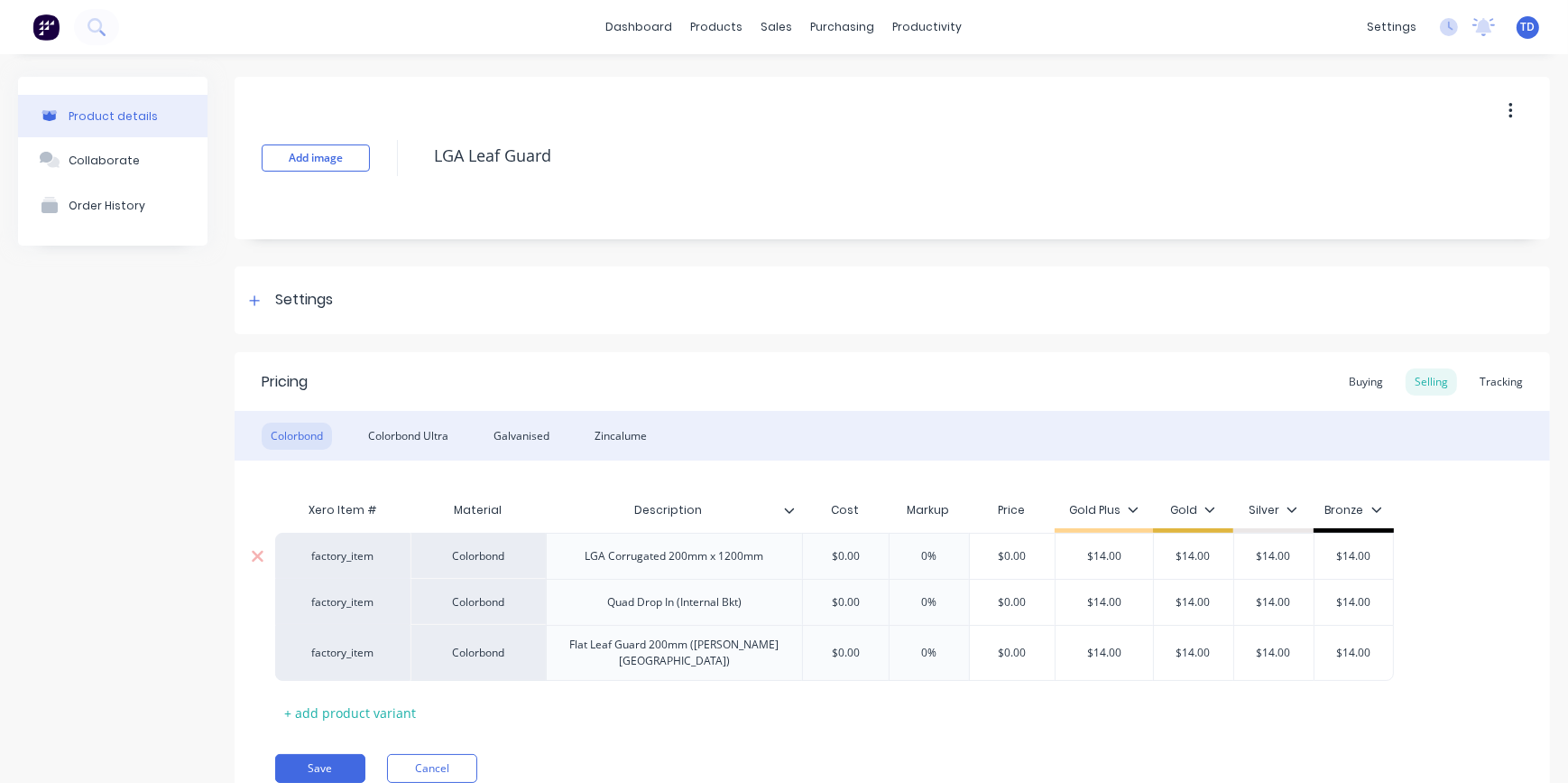
click at [860, 556] on input "$0.00" at bounding box center [845, 556] width 90 height 16
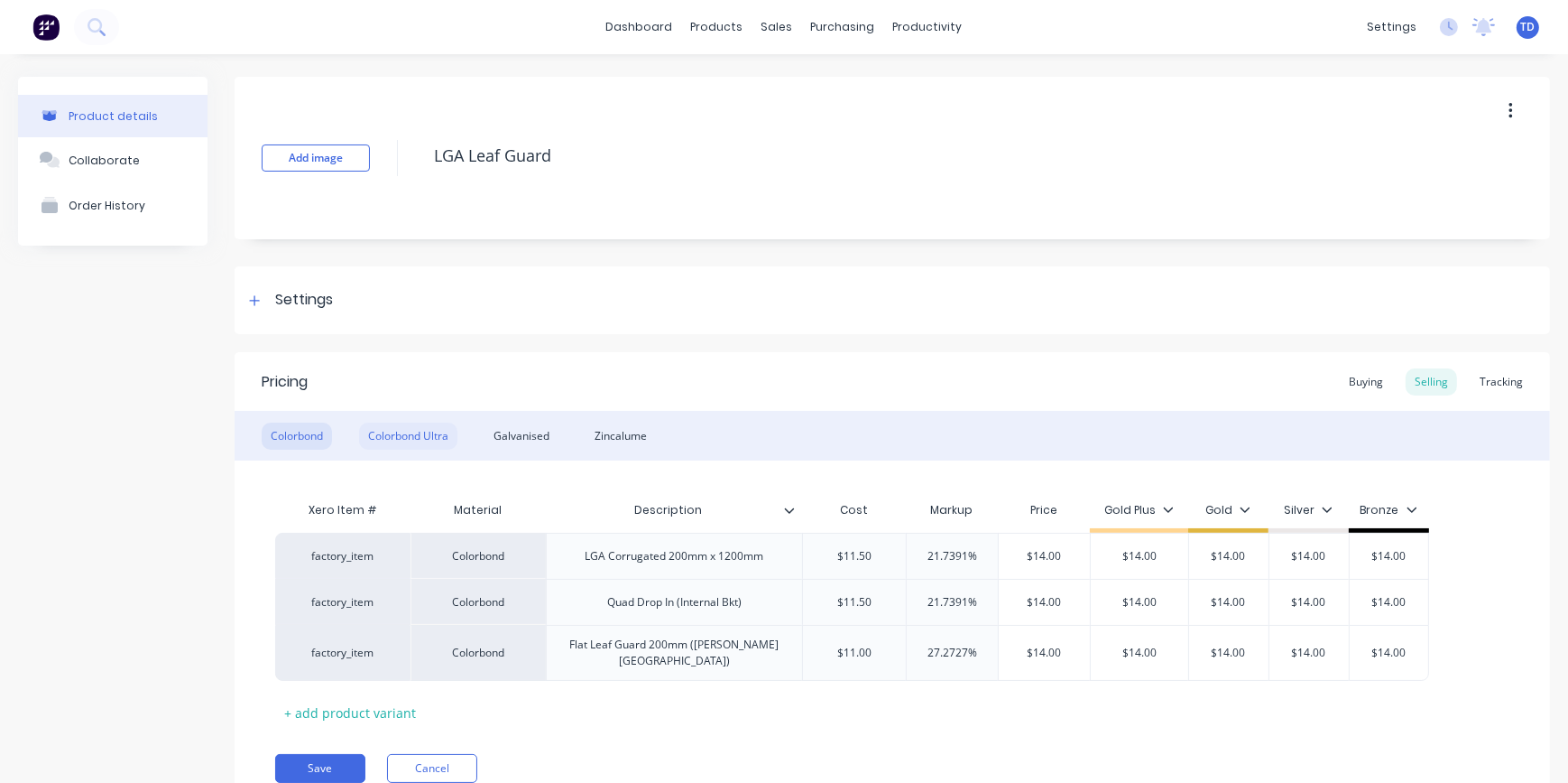
click at [396, 439] on div "Colorbond Ultra" at bounding box center [407, 436] width 98 height 27
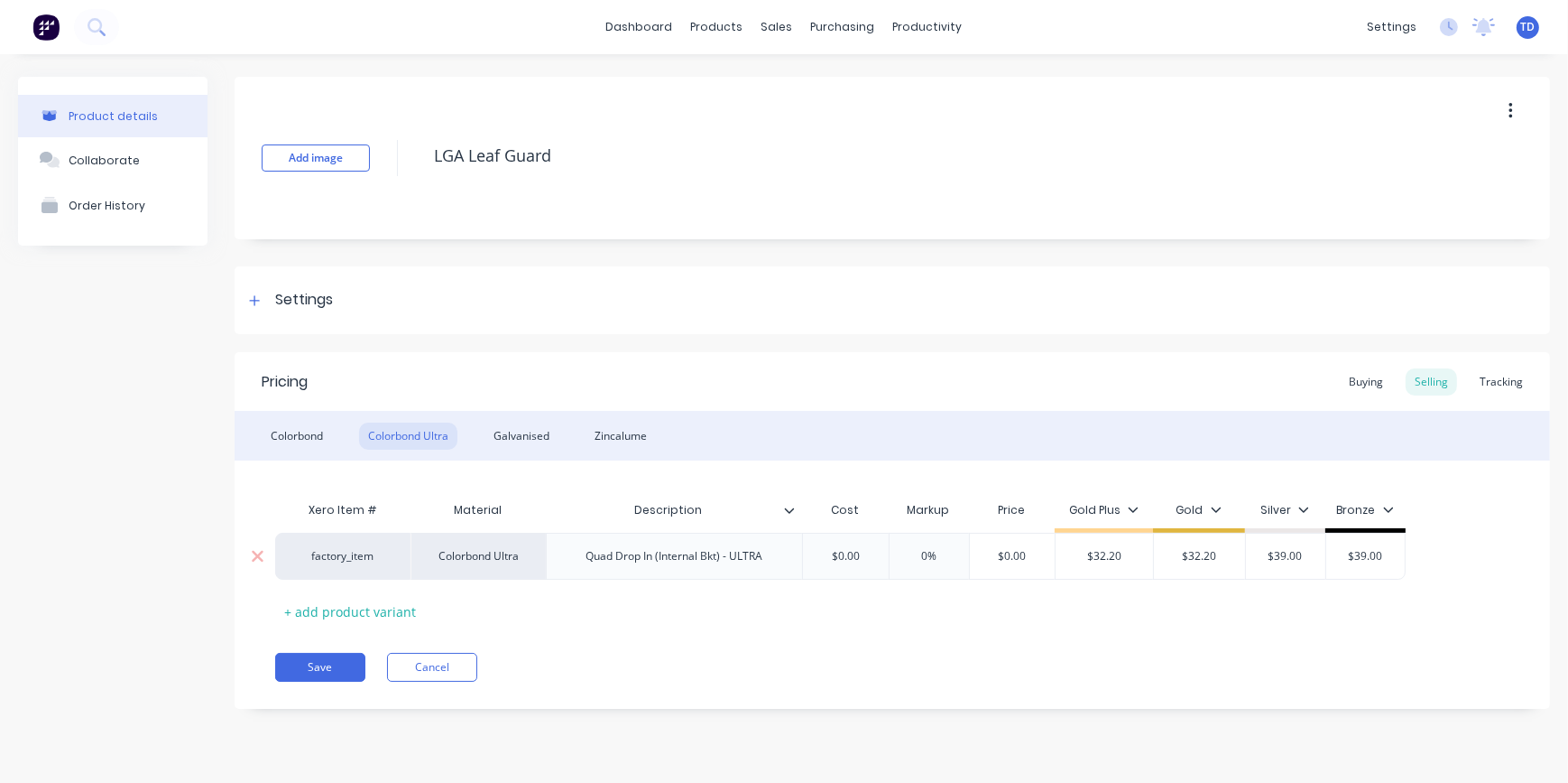
click at [874, 556] on input "$0.00" at bounding box center [845, 556] width 90 height 16
click at [508, 423] on div "Galvanised" at bounding box center [522, 436] width 74 height 27
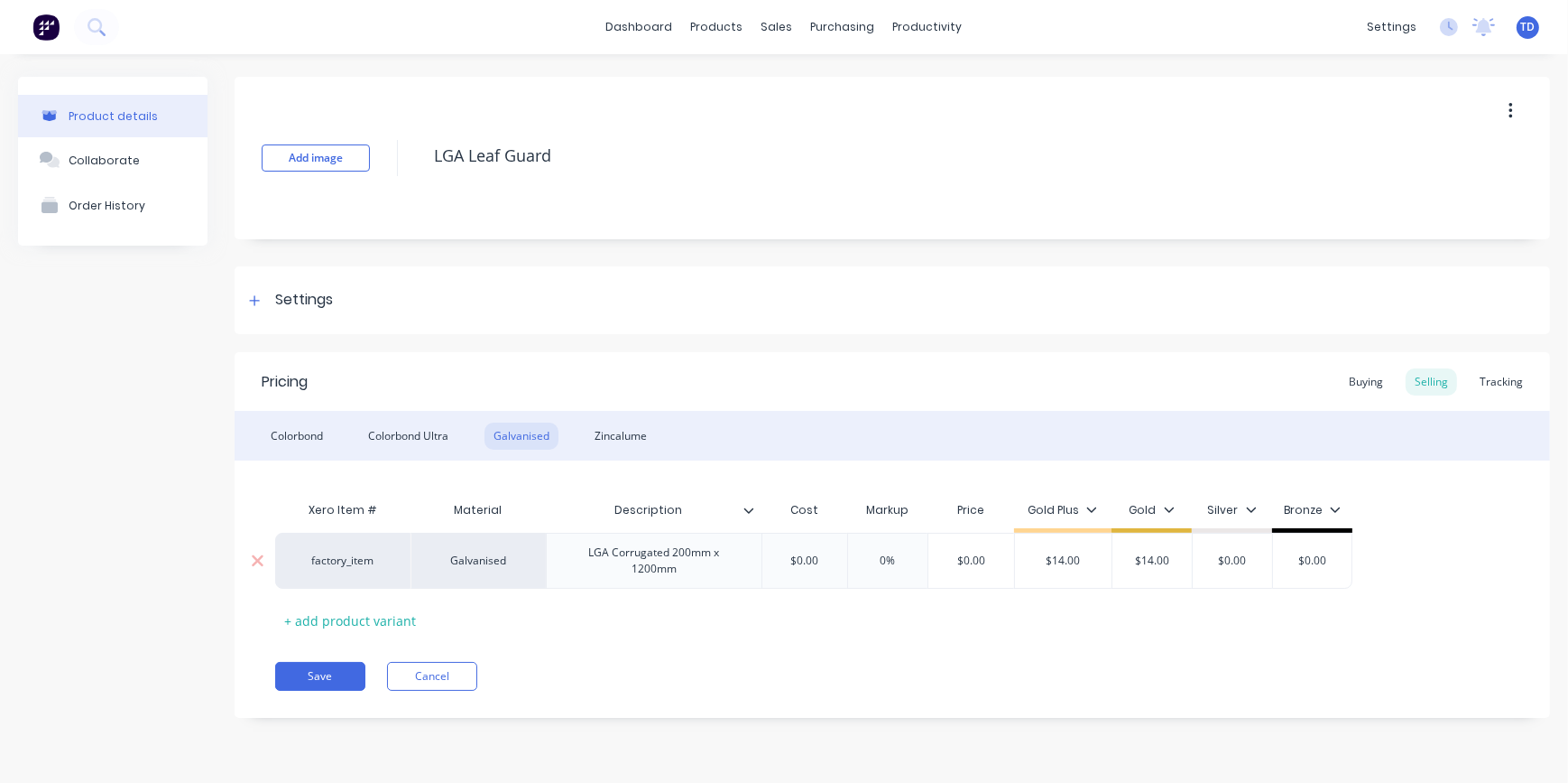
click at [827, 562] on input "$0.00" at bounding box center [804, 560] width 90 height 16
click at [624, 438] on div "Zincalume" at bounding box center [621, 436] width 71 height 27
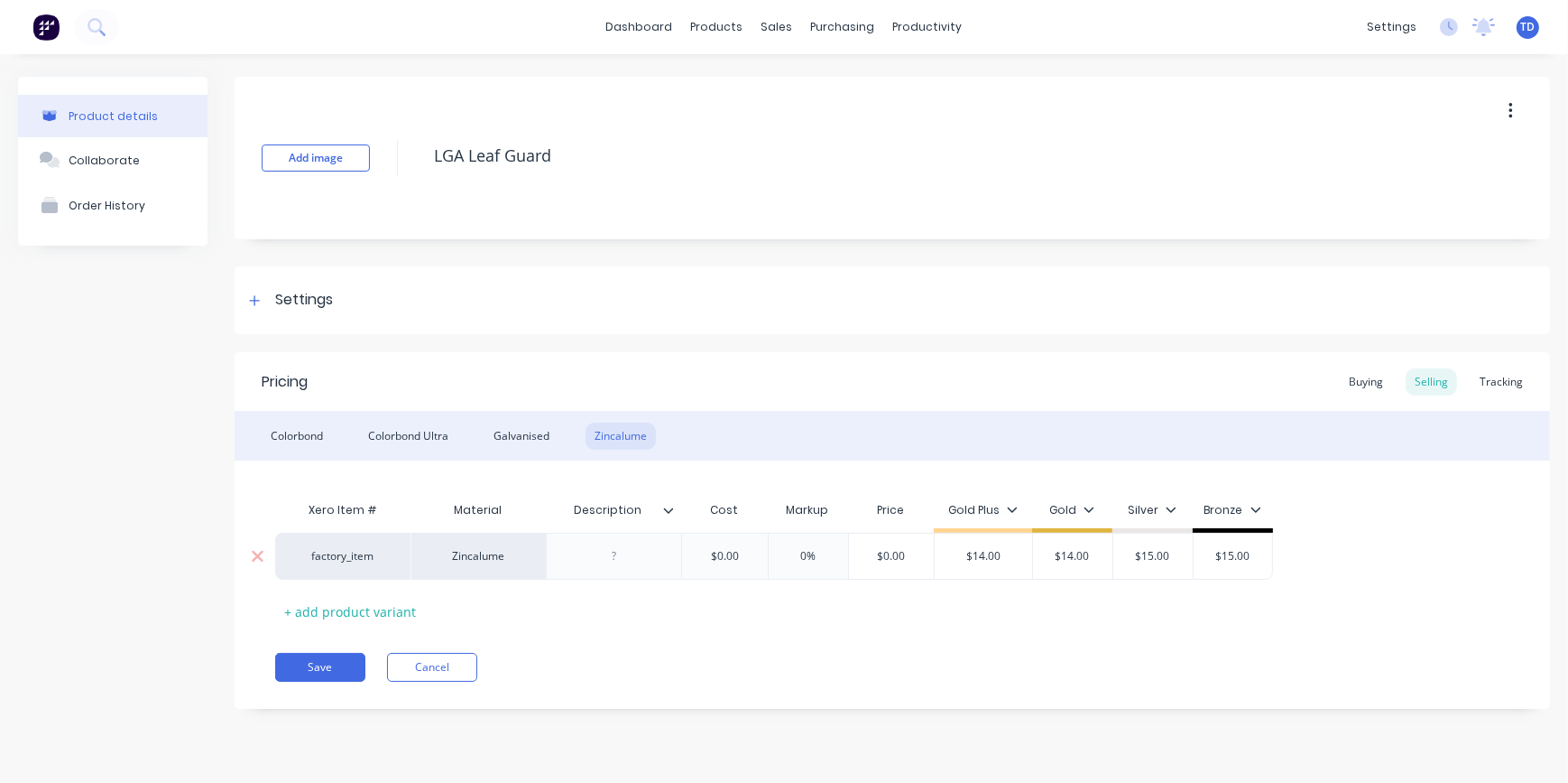
click at [755, 557] on input "$0.00" at bounding box center [723, 556] width 90 height 16
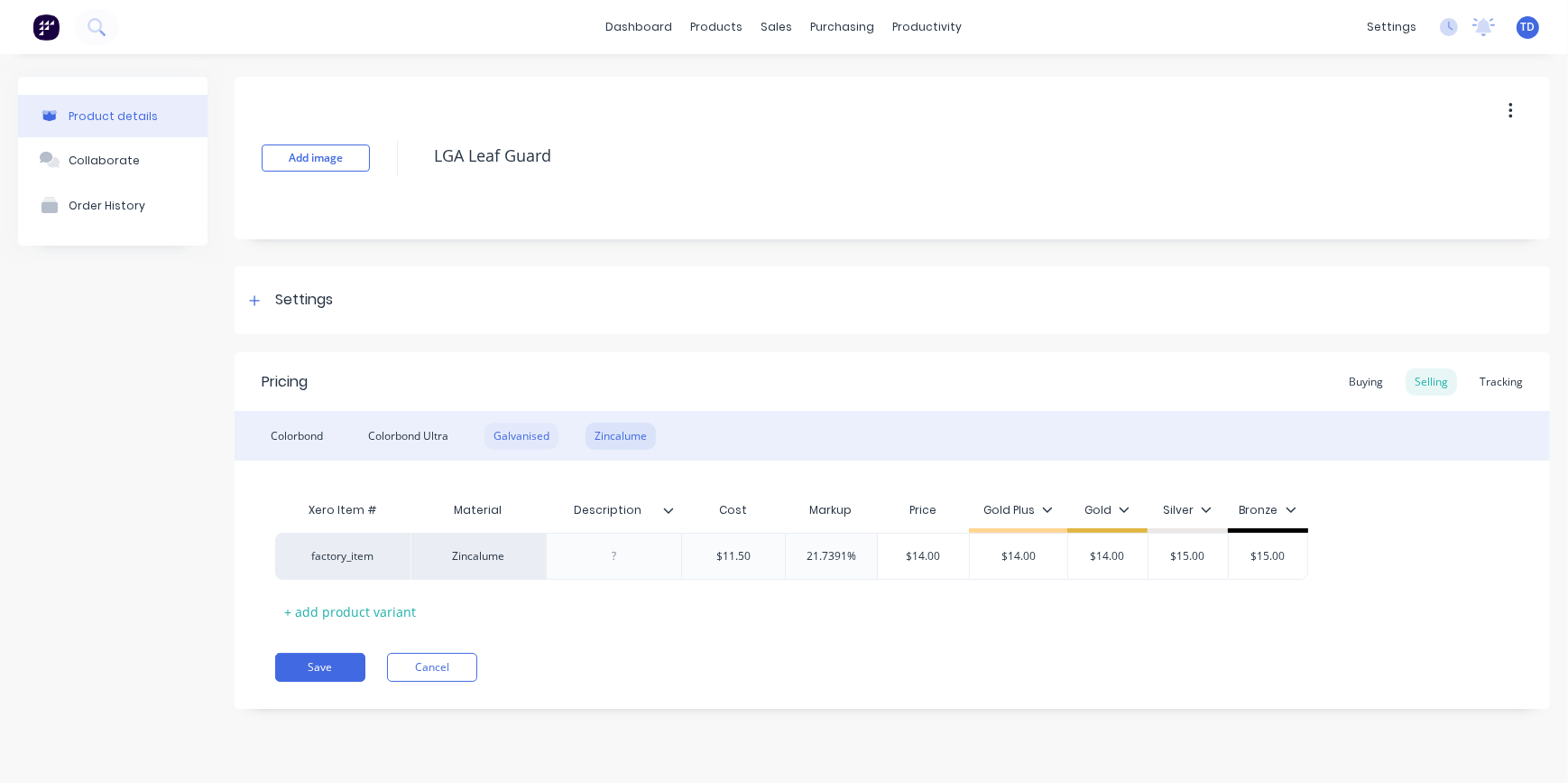
click at [524, 440] on div "Galvanised" at bounding box center [522, 436] width 74 height 27
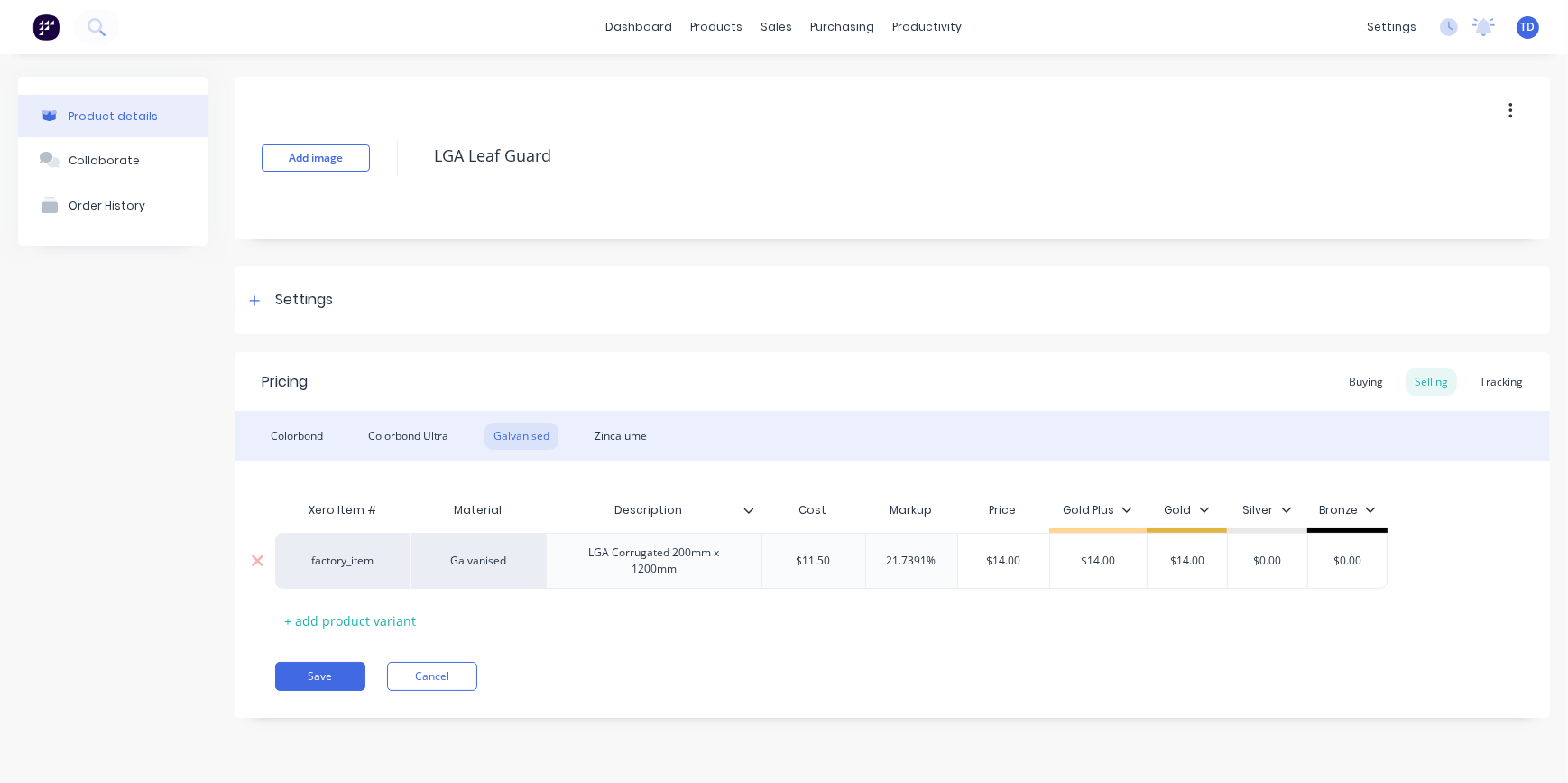
click at [1277, 563] on input "$0.00" at bounding box center [1267, 560] width 90 height 16
click at [323, 668] on button "Save" at bounding box center [320, 676] width 90 height 29
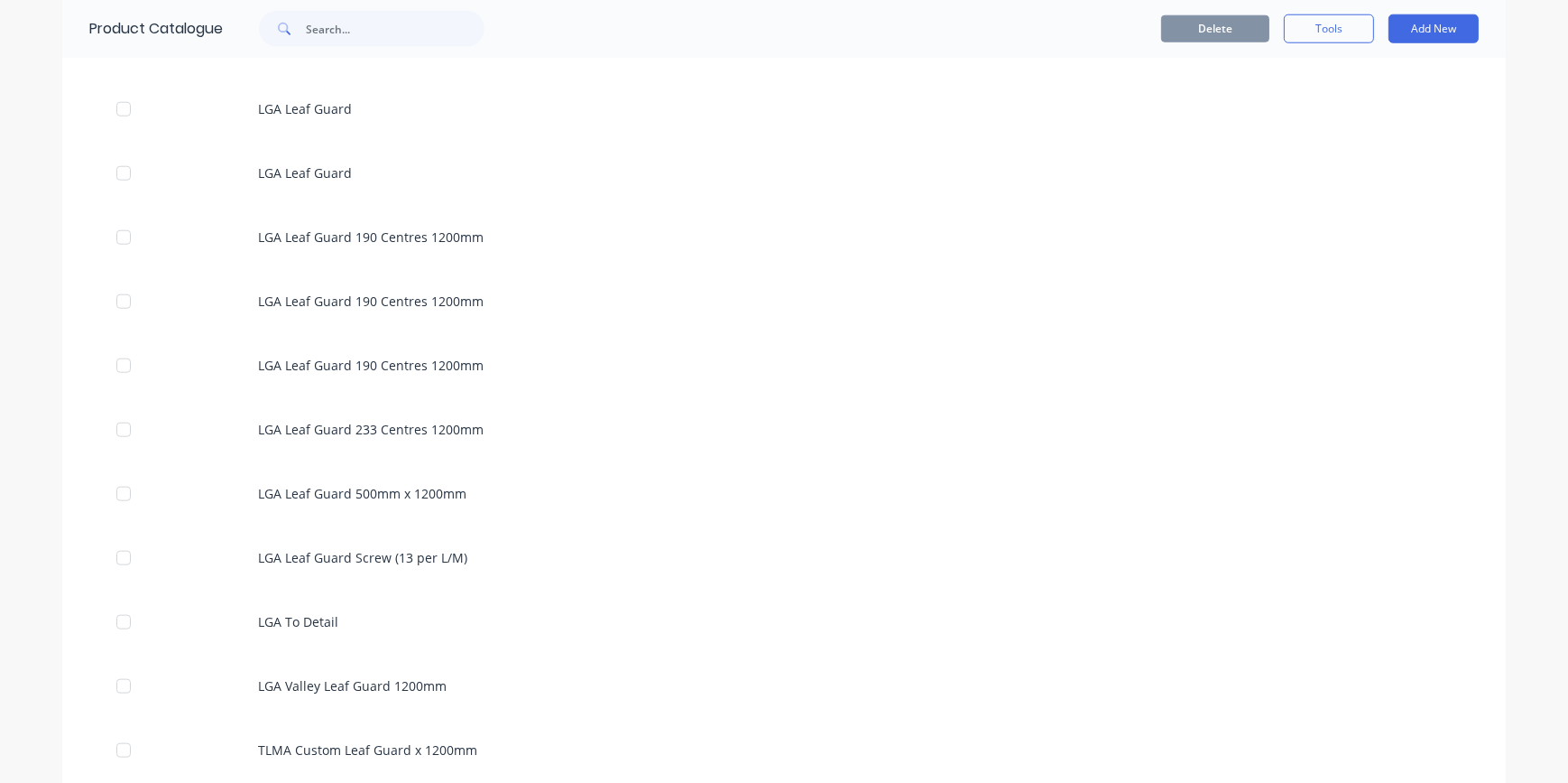
scroll to position [2379, 0]
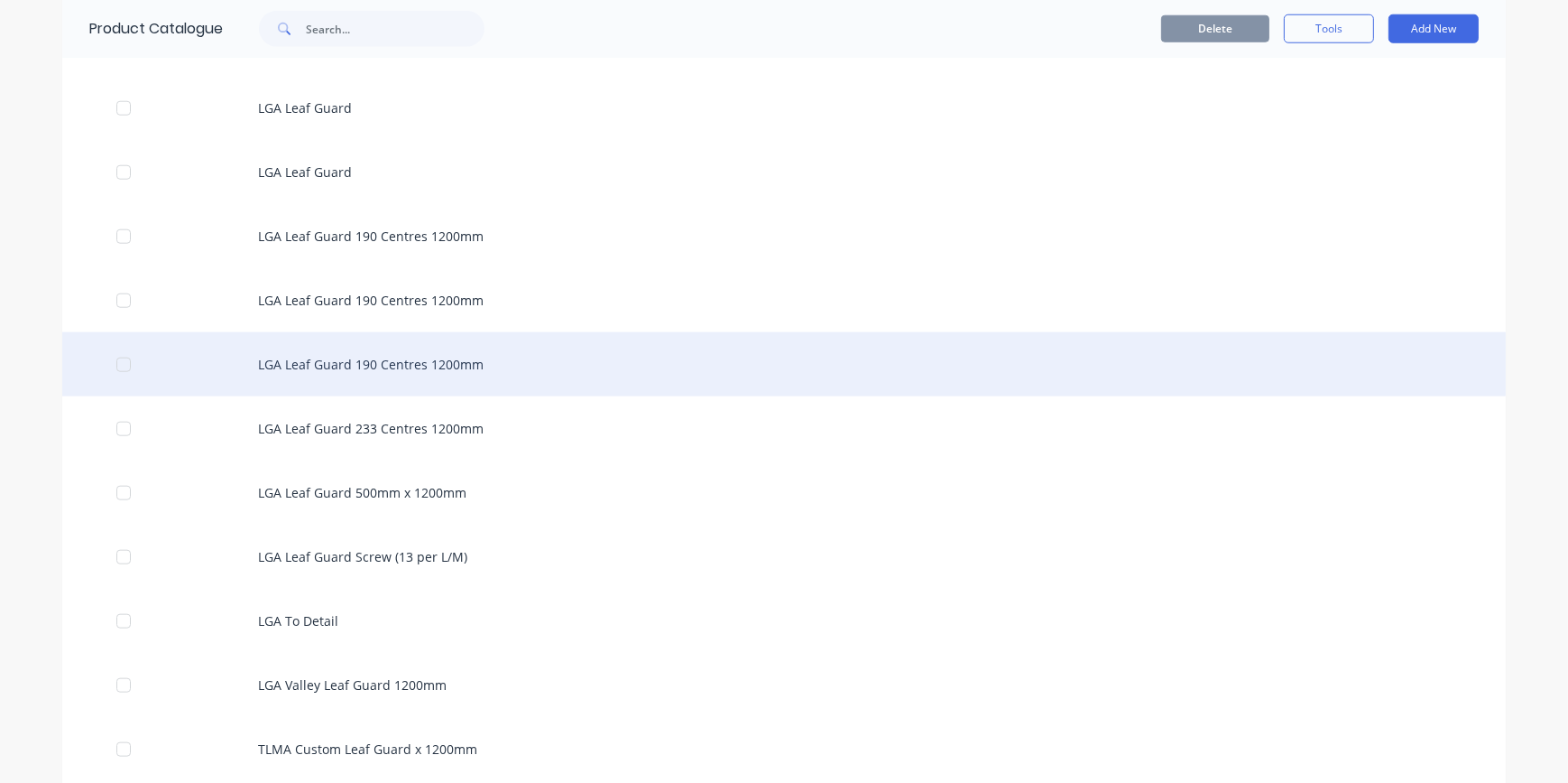
click at [419, 356] on div "LGA Leaf Guard 190 Centres 1200mm" at bounding box center [784, 364] width 1443 height 64
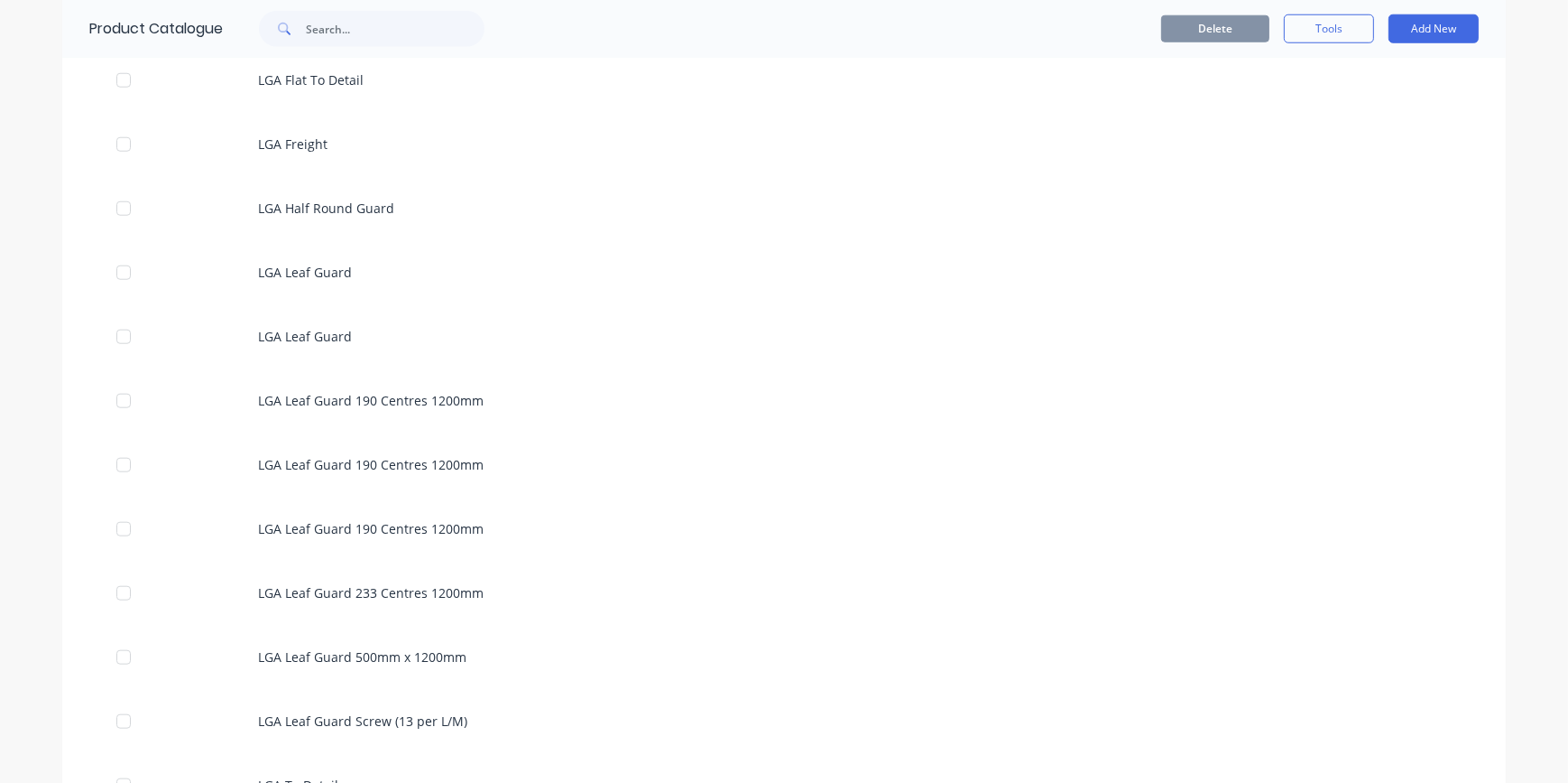
scroll to position [2298, 0]
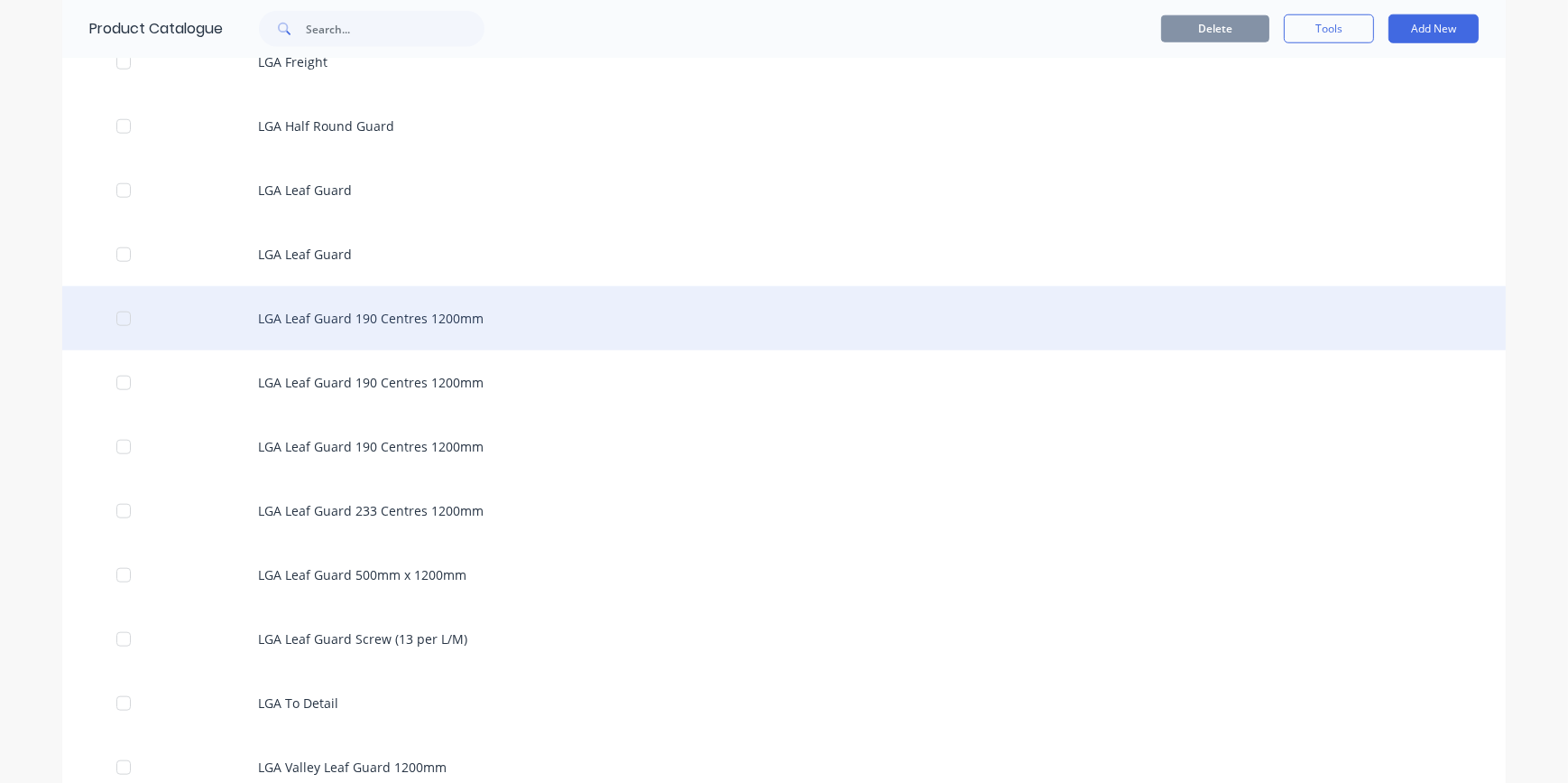
click at [382, 307] on div "LGA Leaf Guard 190 Centres 1200mm" at bounding box center [784, 318] width 1443 height 64
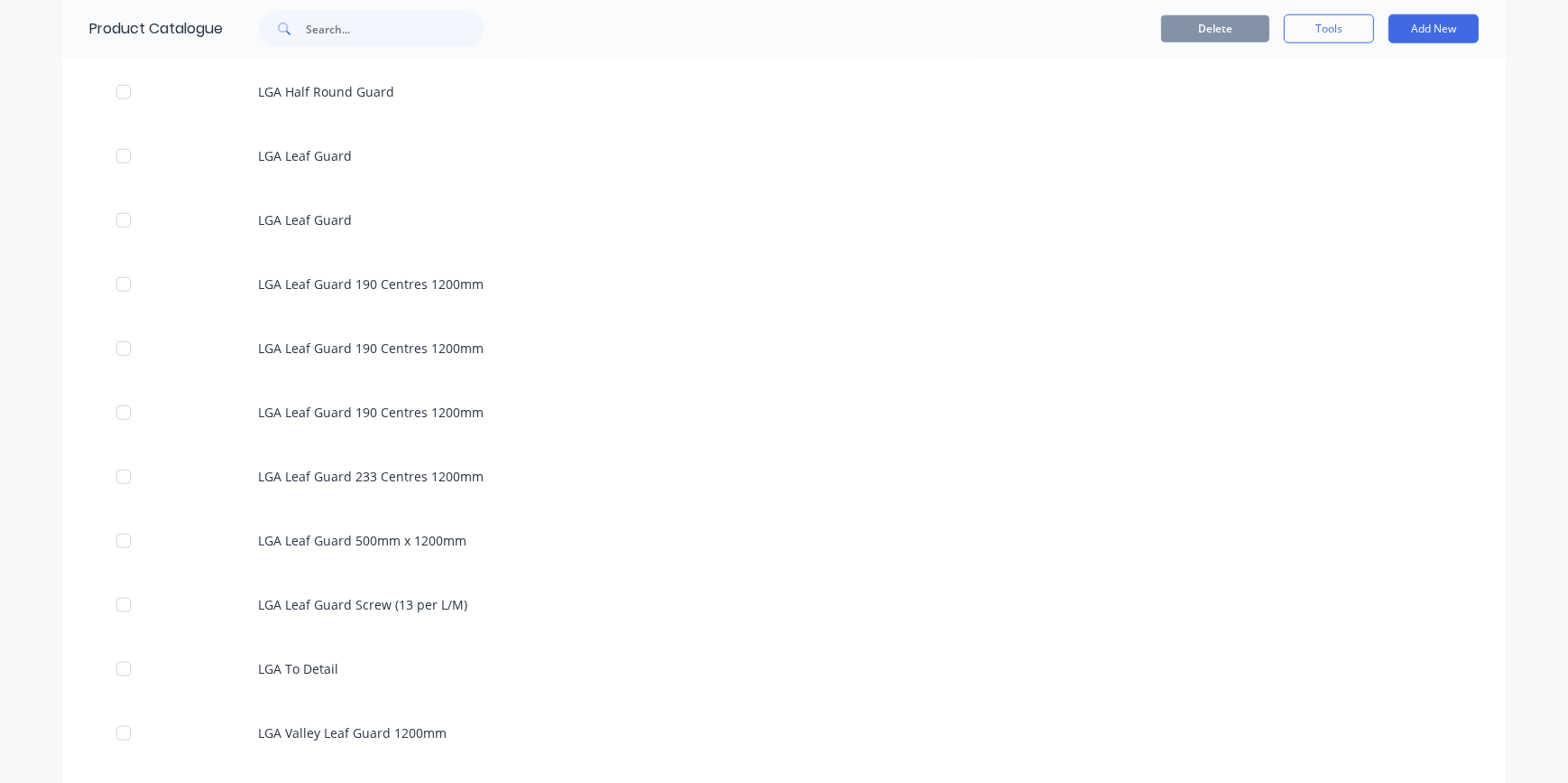
scroll to position [2379, 0]
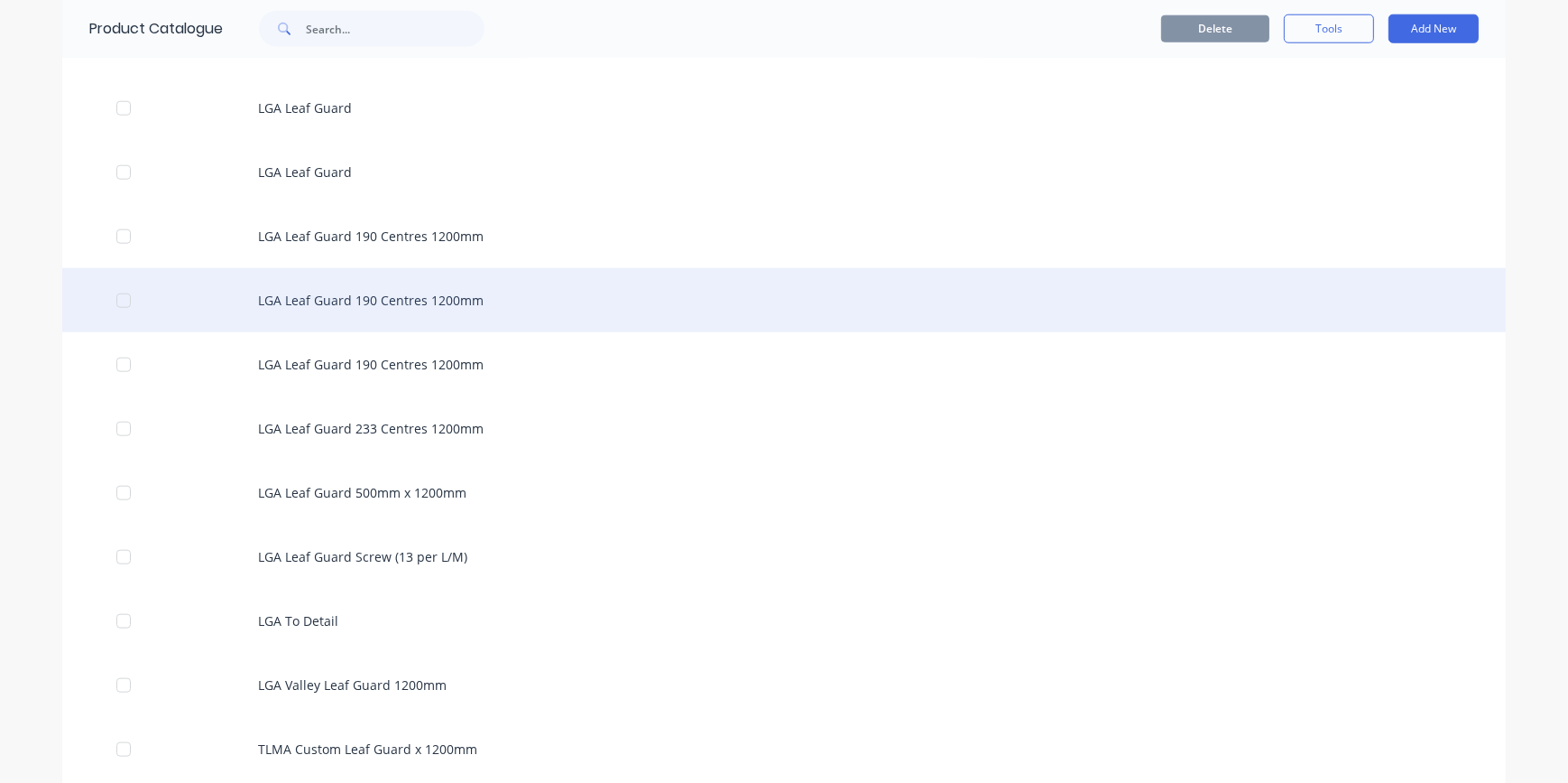
click at [364, 310] on div "LGA Leaf Guard 190 Centres 1200mm" at bounding box center [784, 300] width 1443 height 64
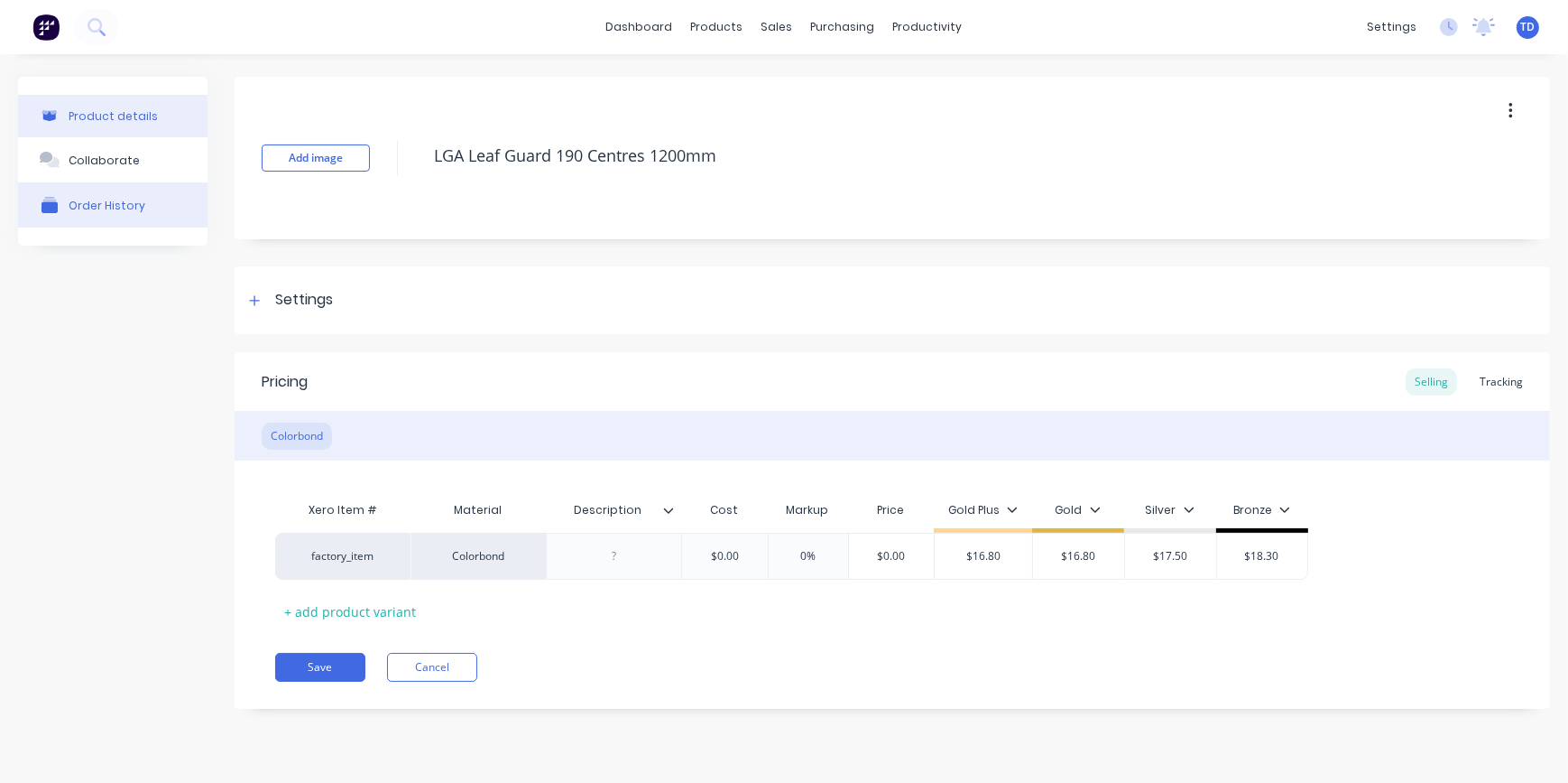
click at [90, 210] on div "Order History" at bounding box center [107, 206] width 77 height 14
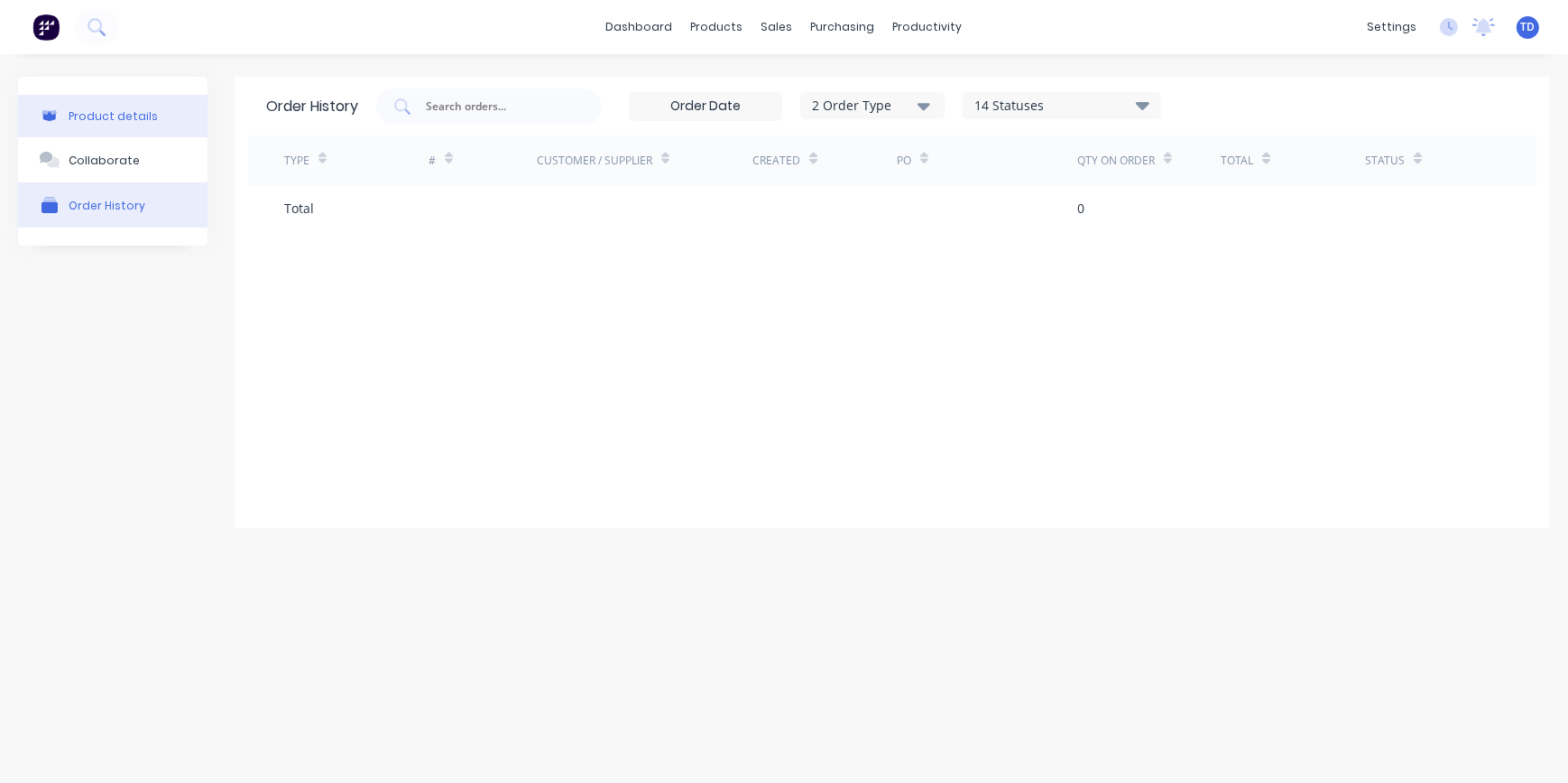
click at [56, 107] on button "Product details" at bounding box center [112, 116] width 189 height 43
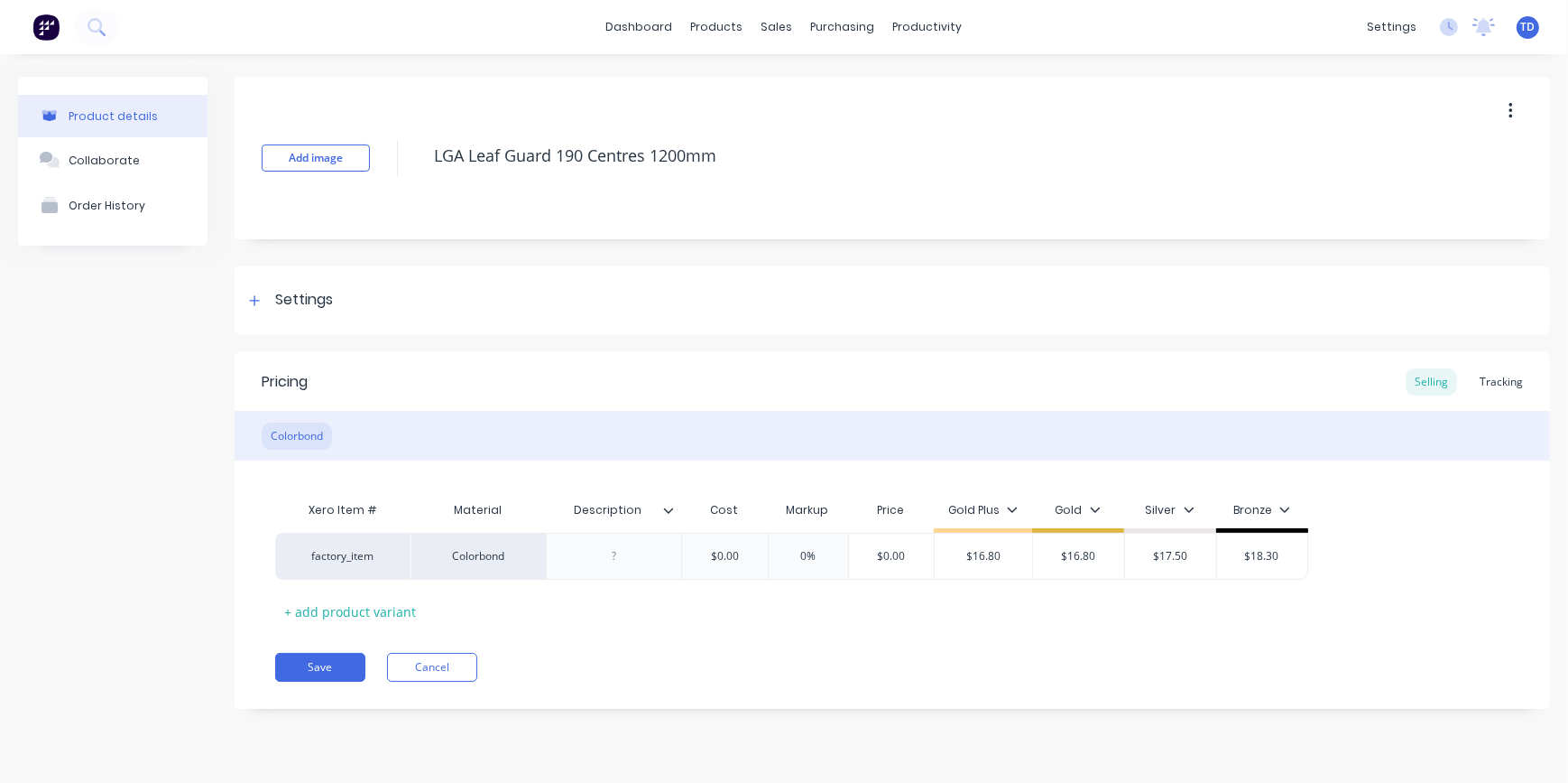
drag, startPoint x: 1511, startPoint y: 99, endPoint x: 1494, endPoint y: 127, distance: 32.8
click at [1510, 103] on button "button" at bounding box center [1511, 111] width 43 height 32
click at [1418, 186] on div "Delete" at bounding box center [1446, 194] width 139 height 26
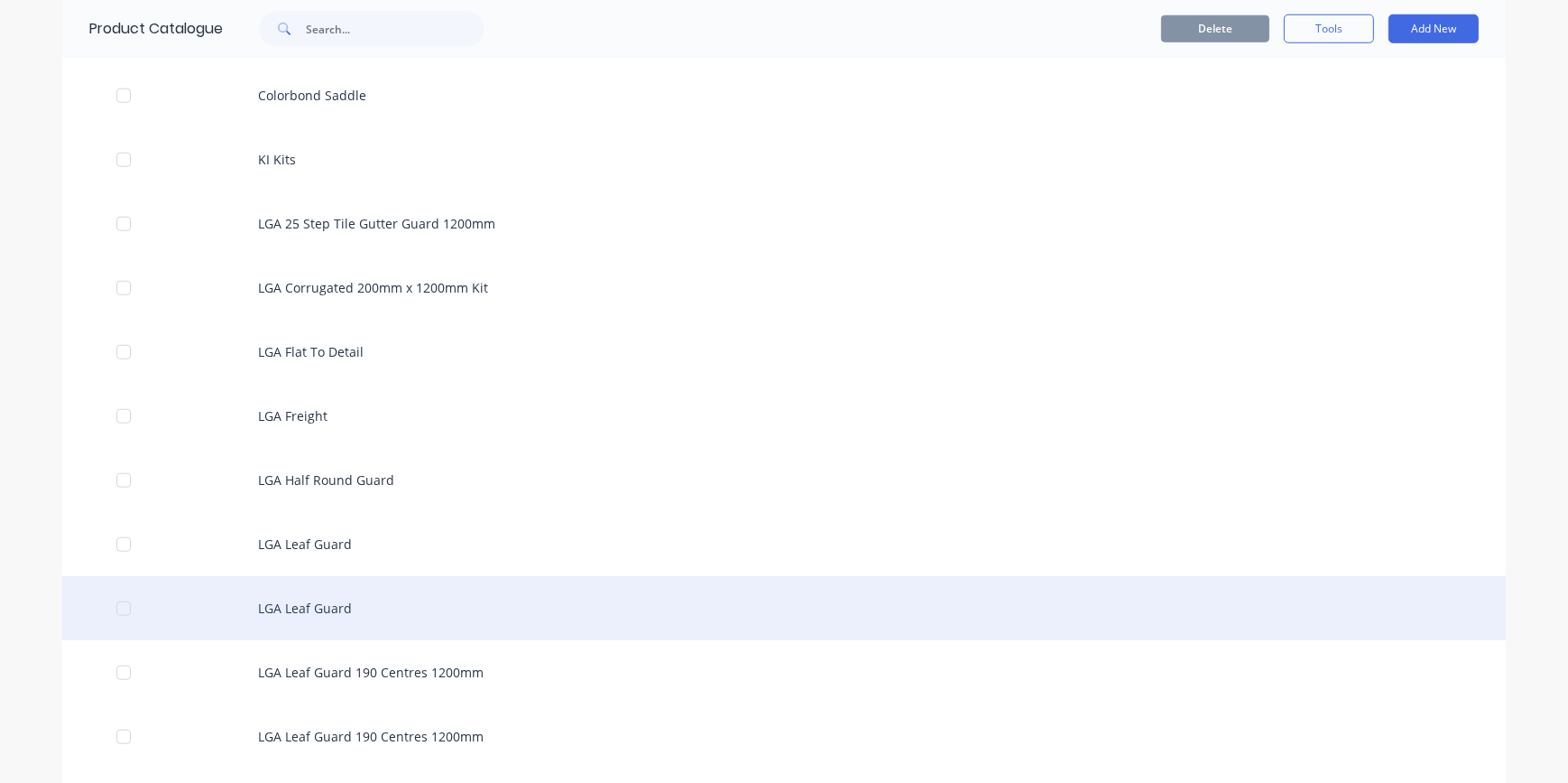
scroll to position [2051, 0]
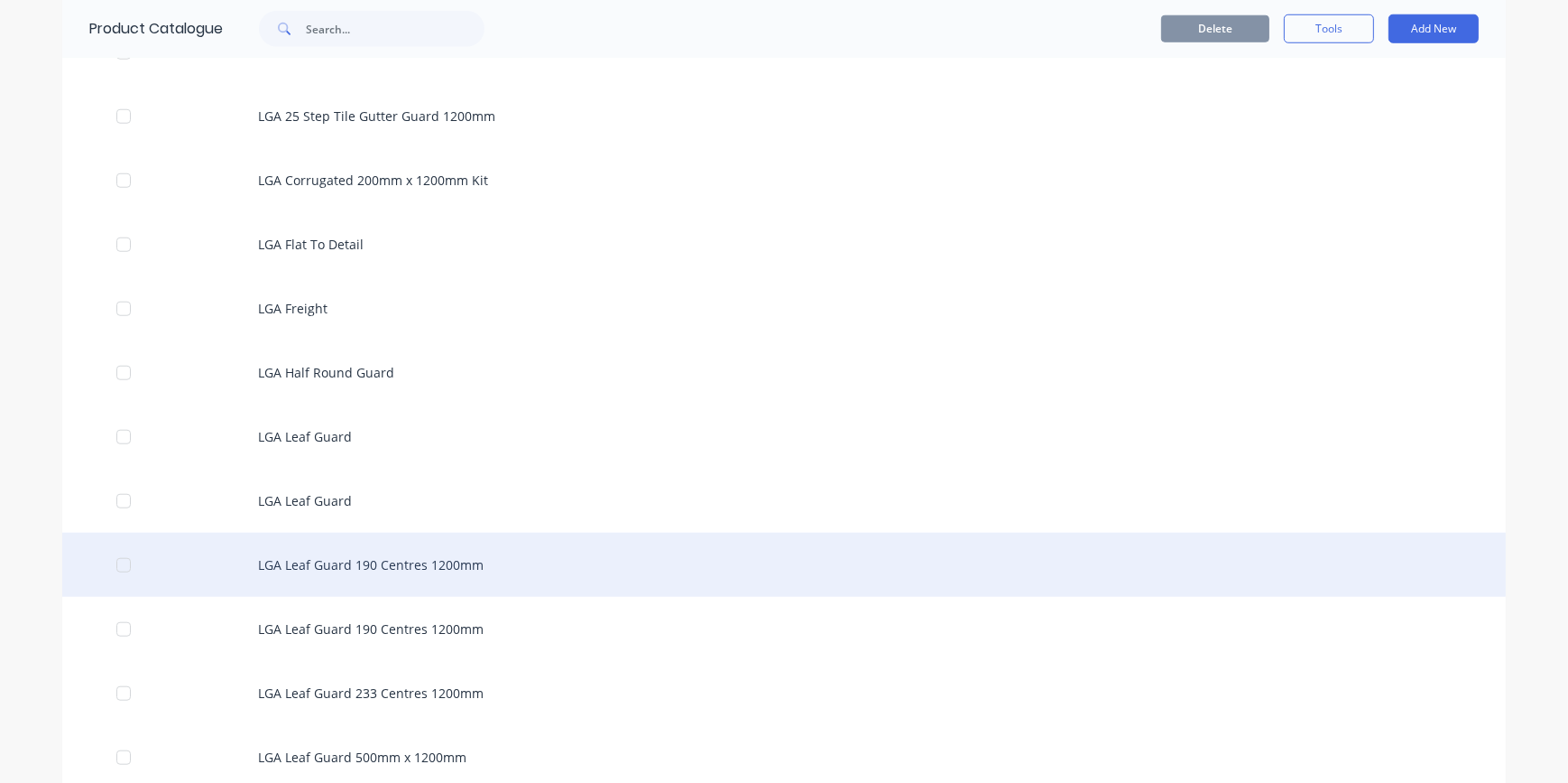
click at [417, 560] on div "LGA Leaf Guard 190 Centres 1200mm" at bounding box center [784, 565] width 1443 height 64
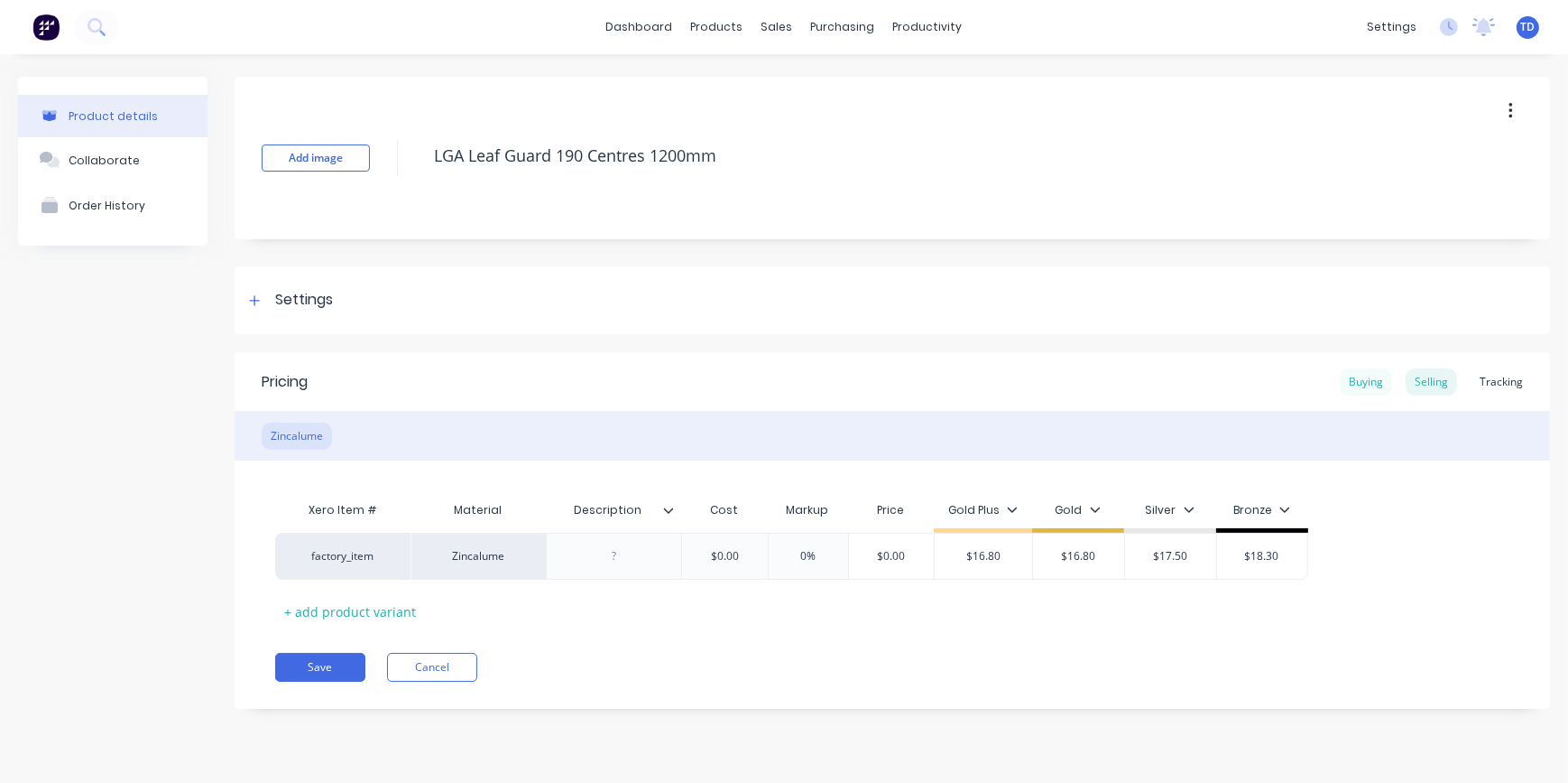
click at [1365, 381] on div "Buying" at bounding box center [1365, 382] width 52 height 27
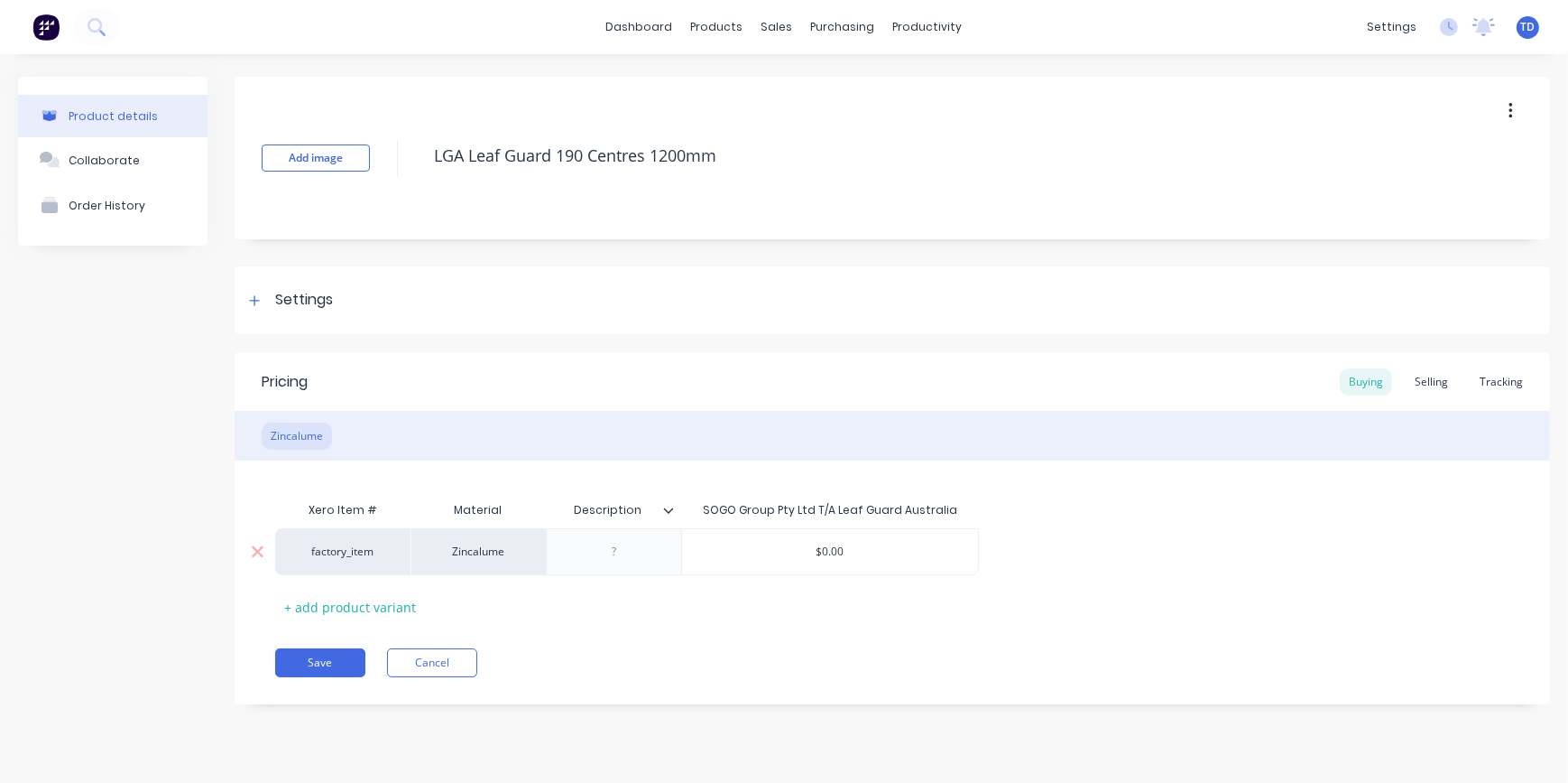
click at [863, 553] on input "$0.00" at bounding box center [829, 551] width 296 height 16
click at [1433, 382] on div "Selling" at bounding box center [1430, 382] width 51 height 27
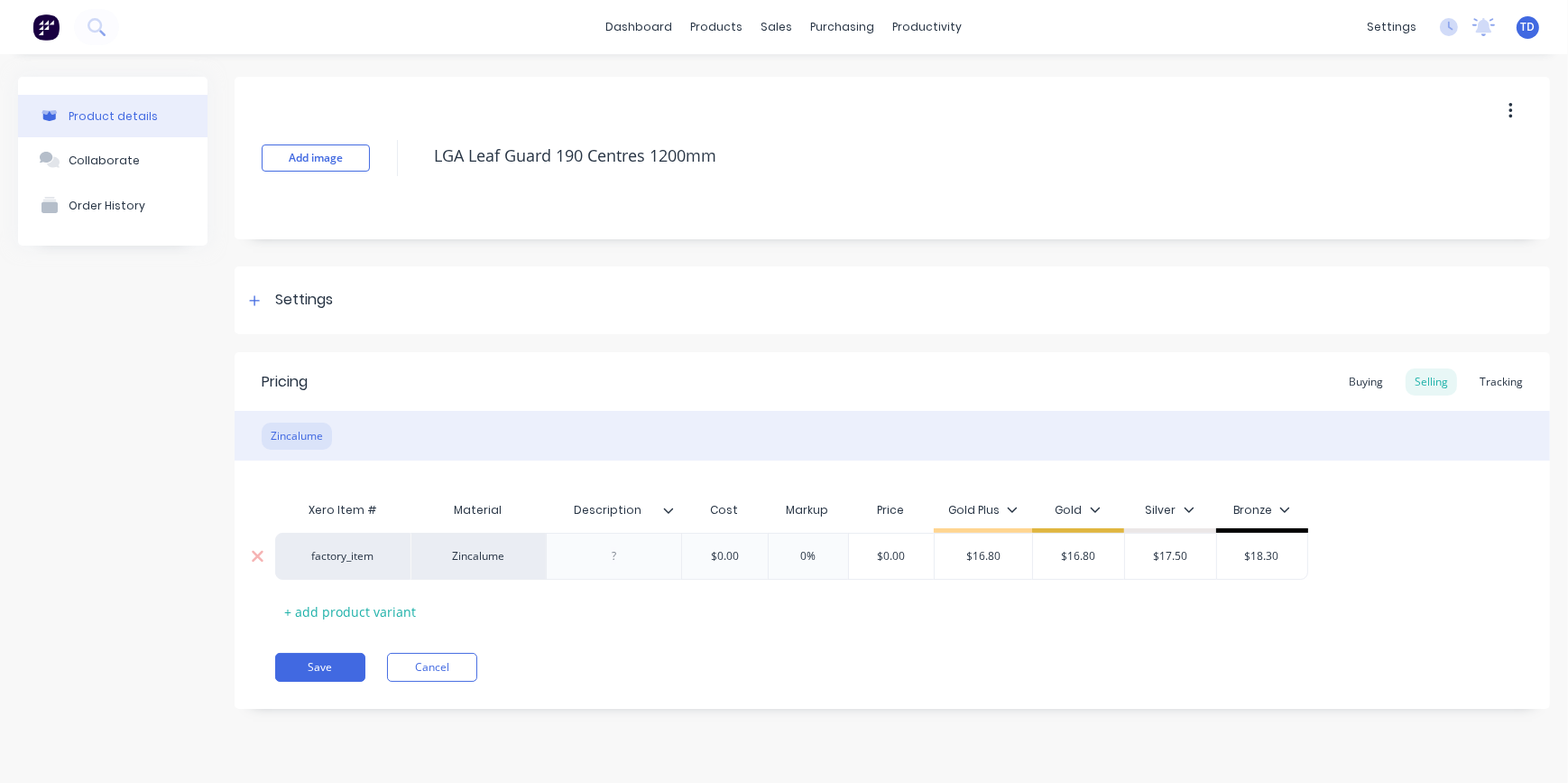
click at [744, 553] on input "$0.00" at bounding box center [723, 556] width 90 height 16
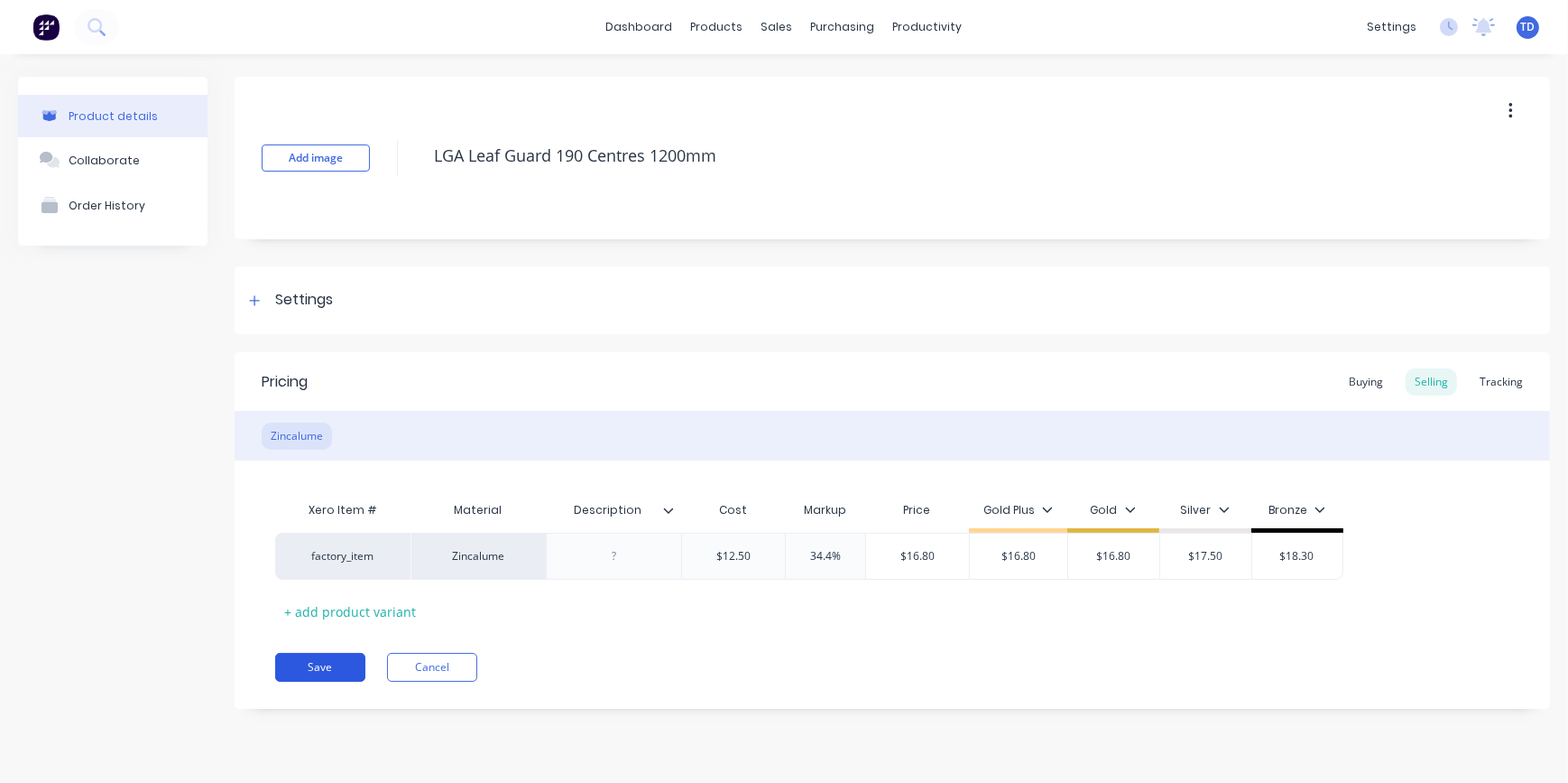
click at [321, 659] on button "Save" at bounding box center [320, 668] width 90 height 29
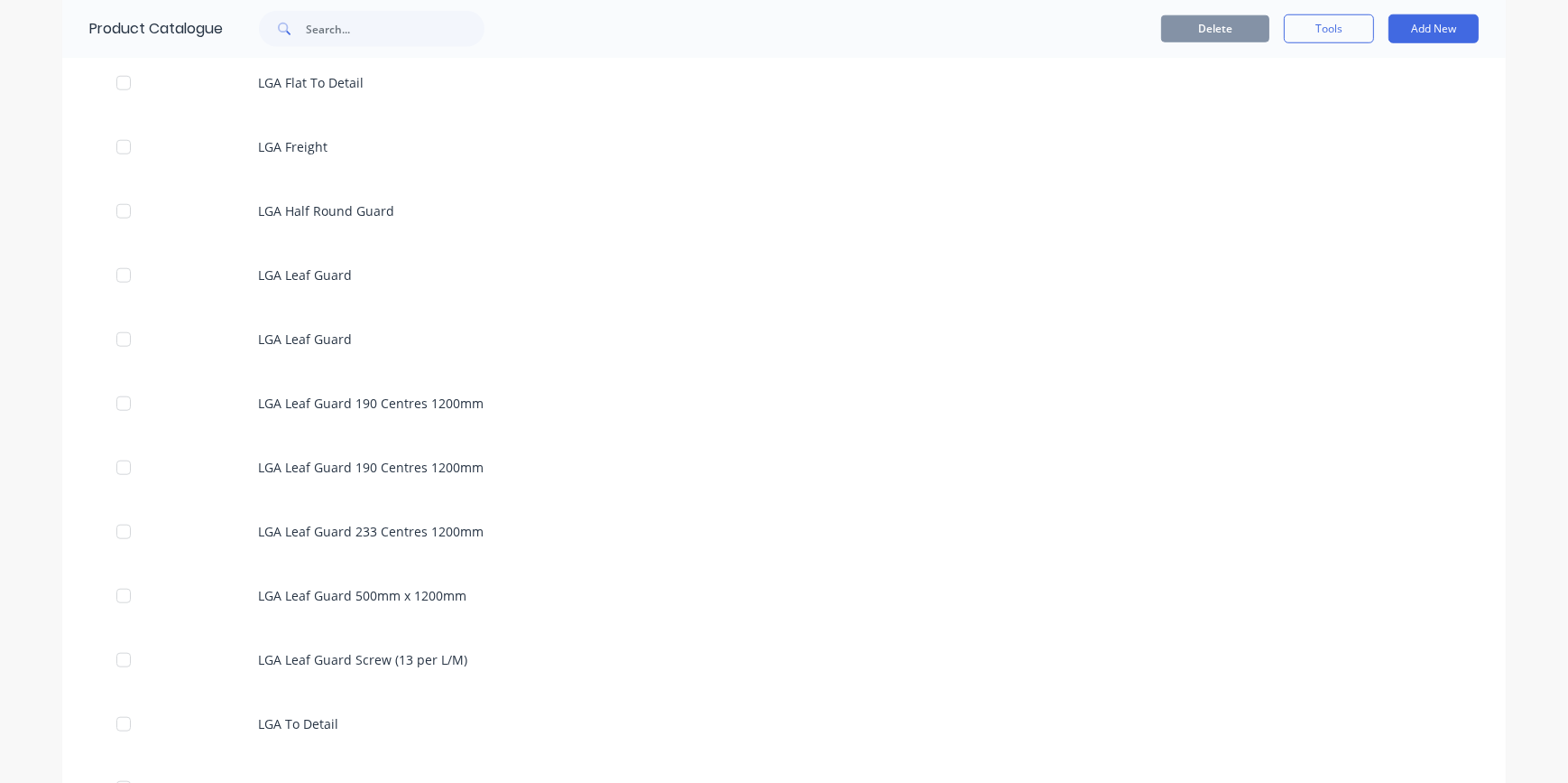
scroll to position [2215, 0]
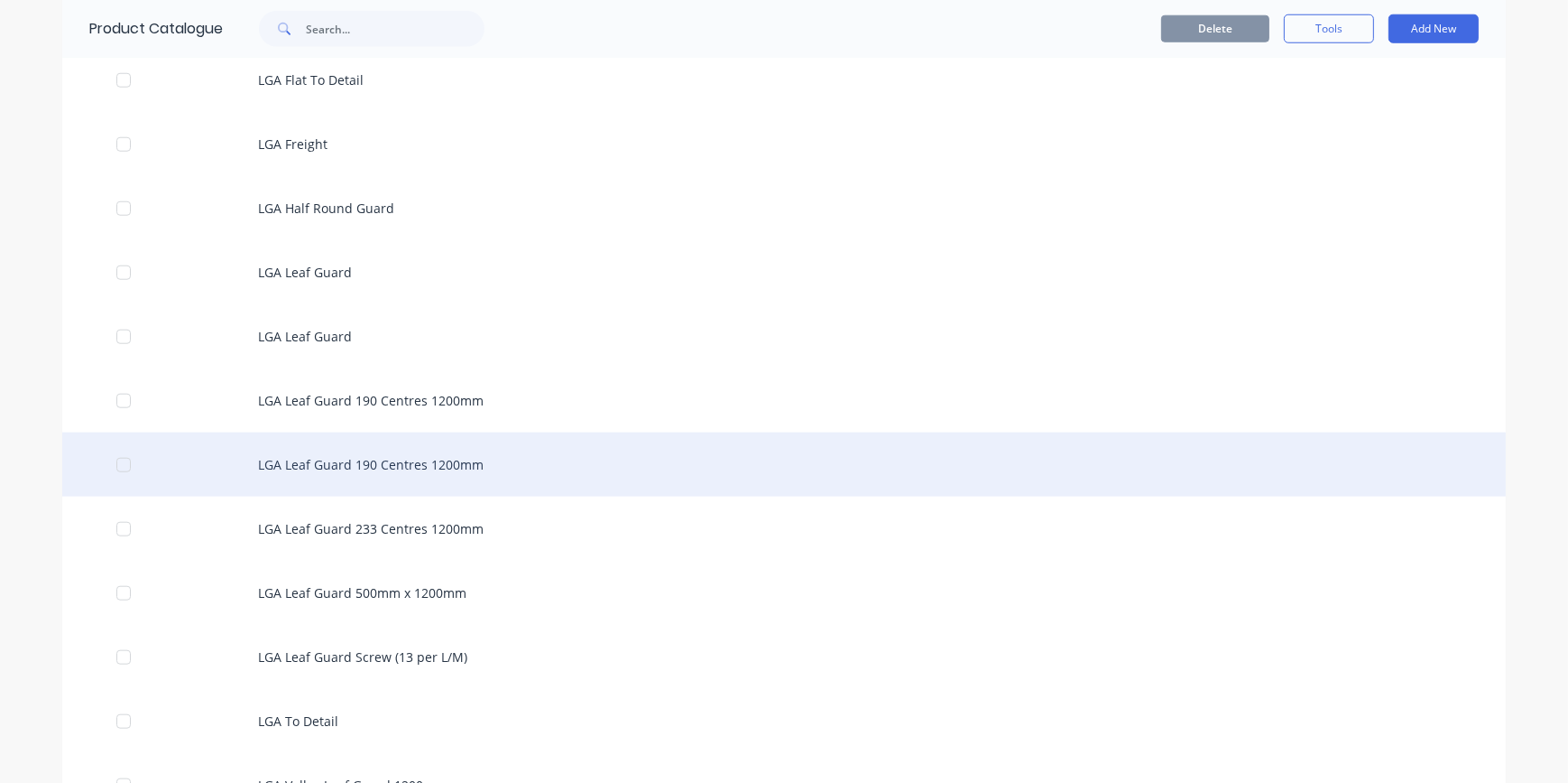
click at [346, 460] on div "LGA Leaf Guard 190 Centres 1200mm" at bounding box center [784, 465] width 1443 height 64
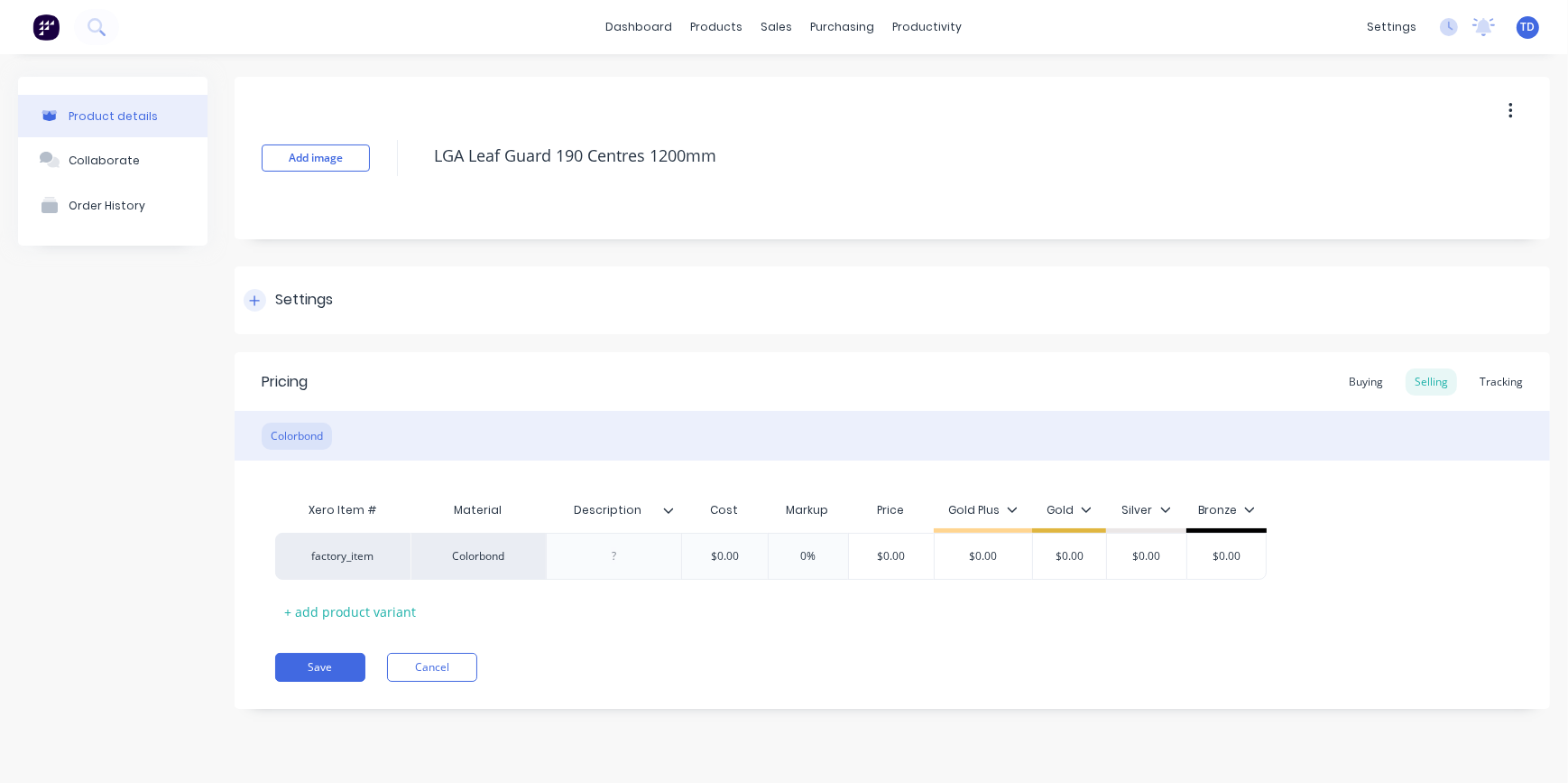
click at [262, 305] on div at bounding box center [254, 300] width 22 height 22
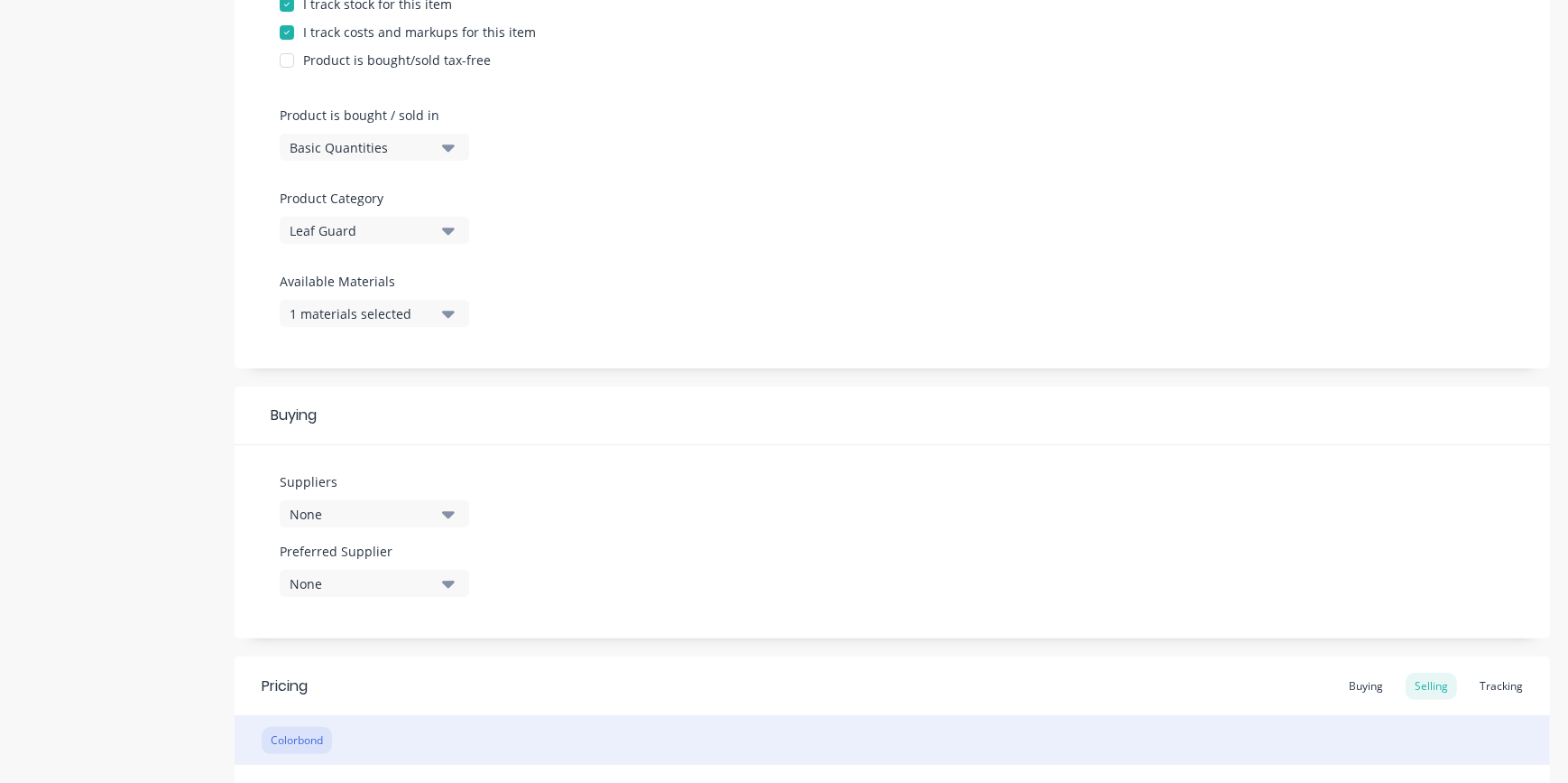
scroll to position [574, 0]
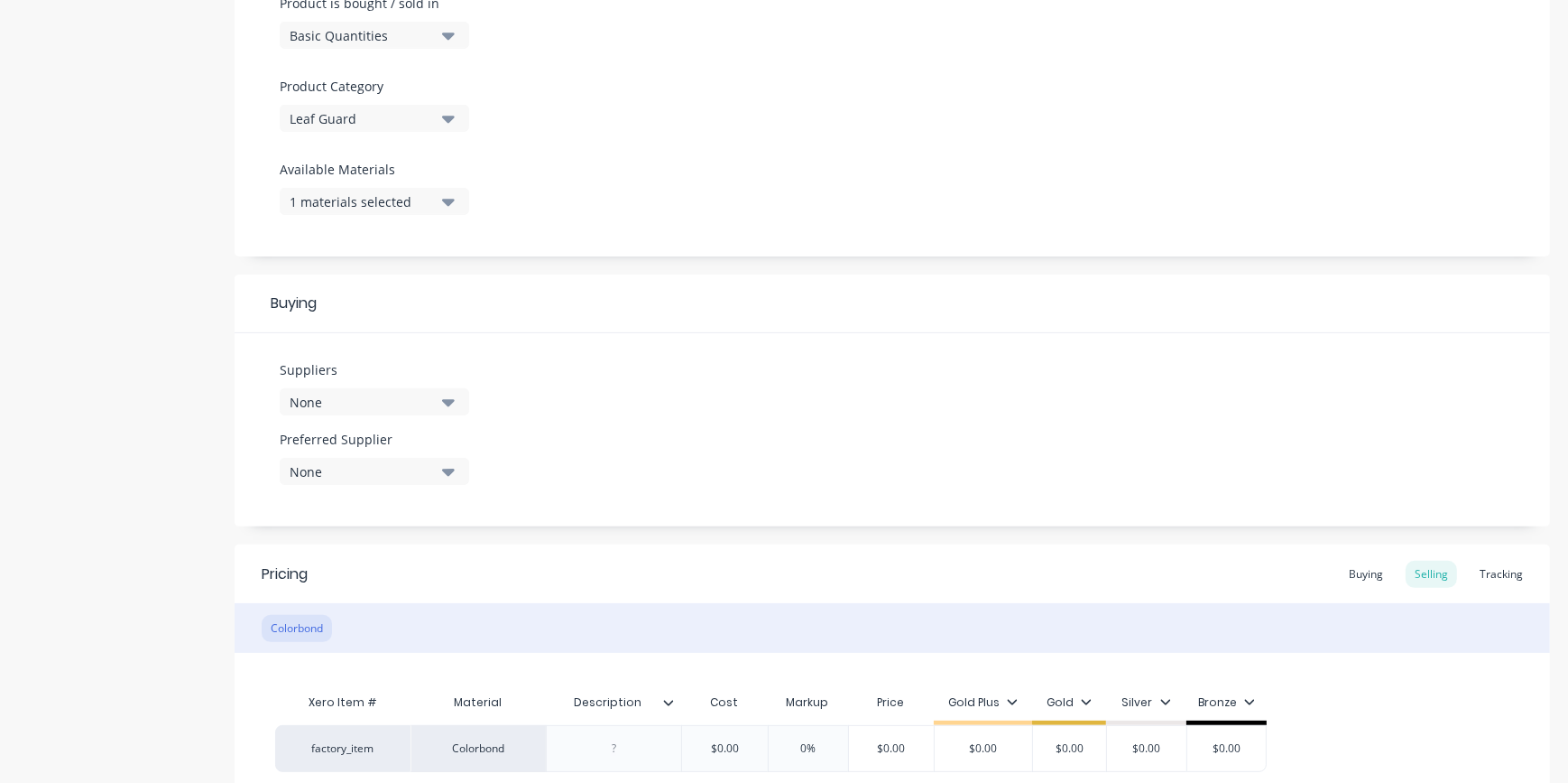
click at [445, 396] on icon "button" at bounding box center [448, 402] width 13 height 19
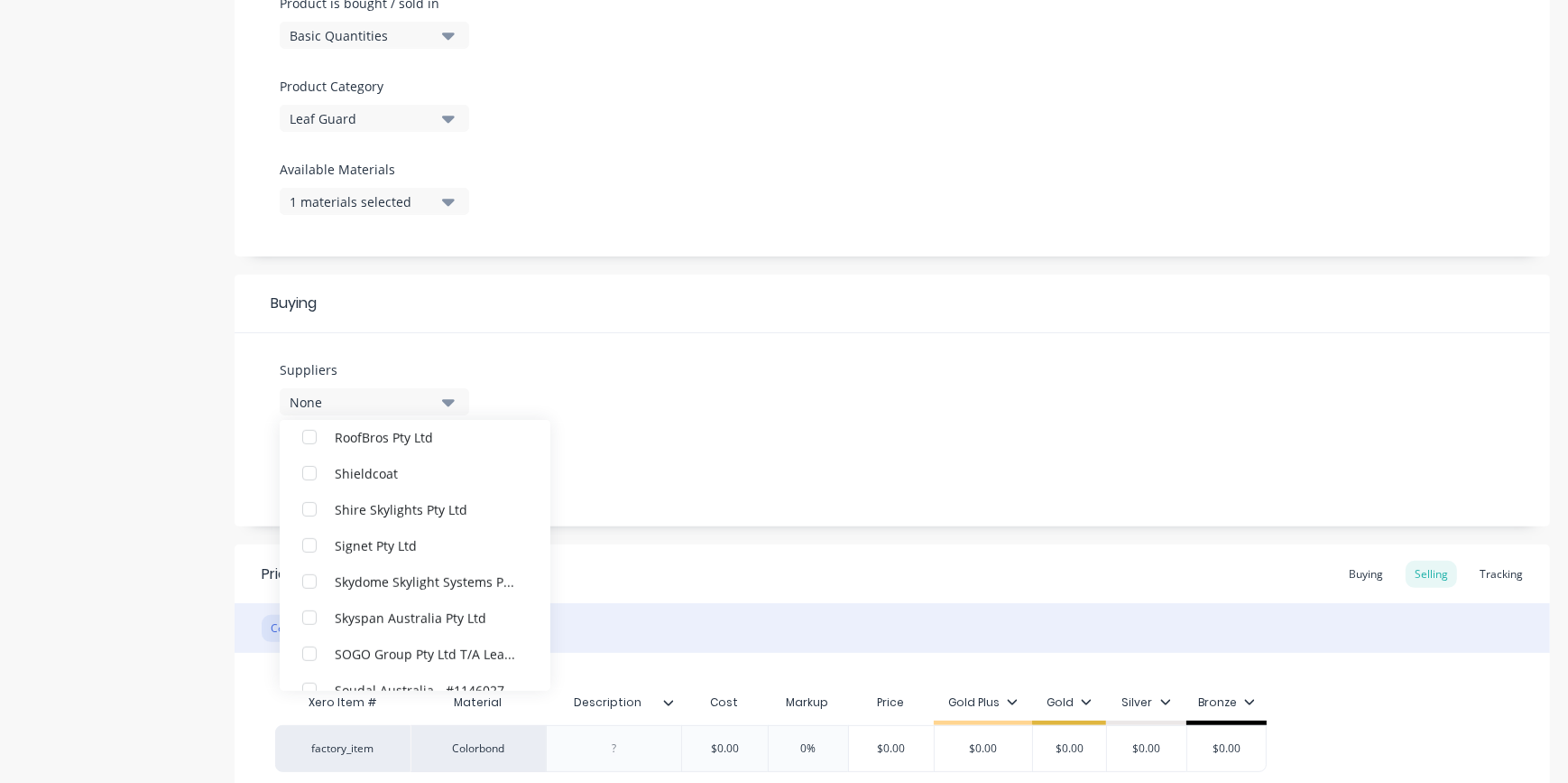
scroll to position [1641, 0]
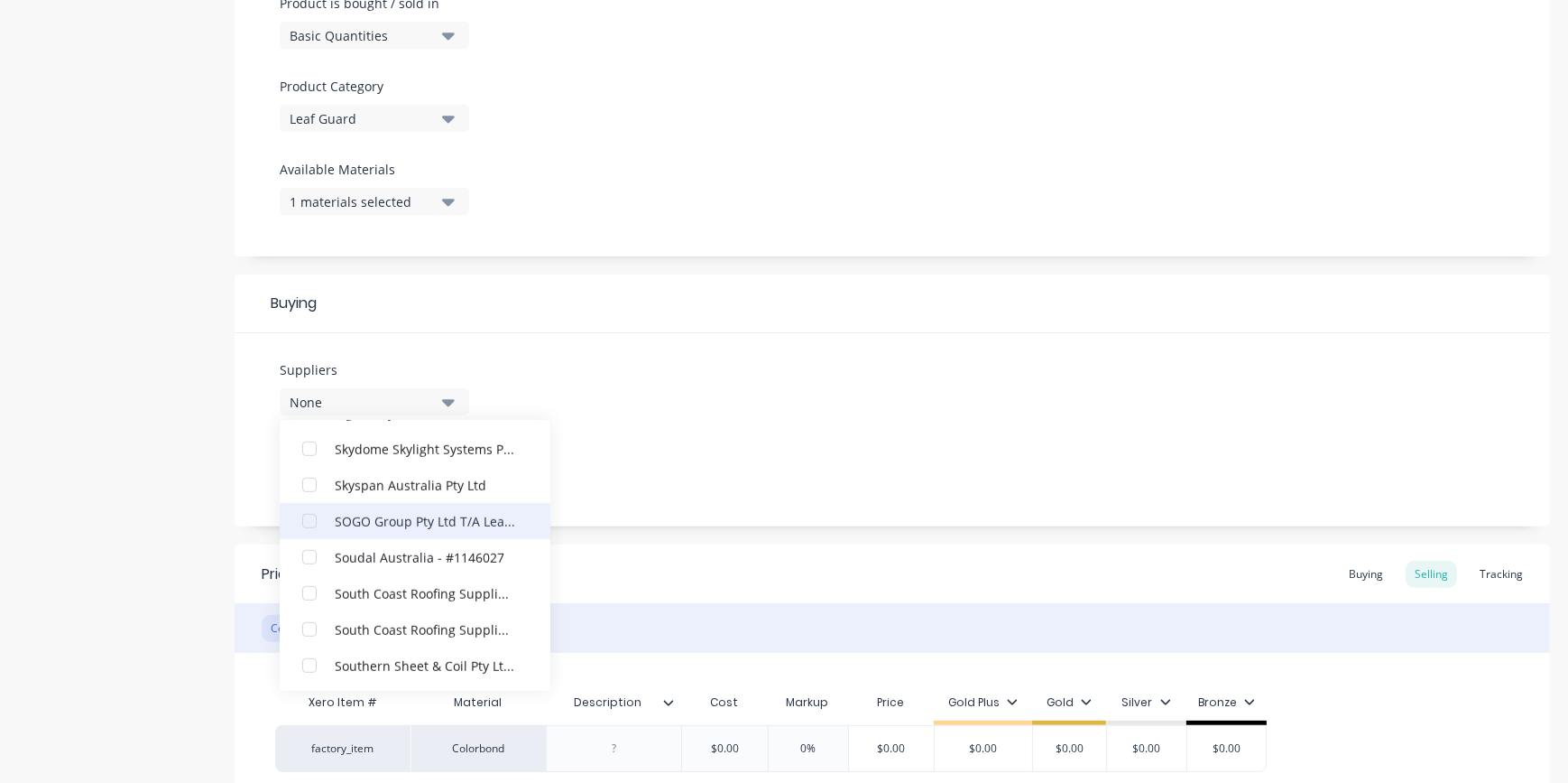
click at [305, 524] on div "button" at bounding box center [308, 520] width 36 height 36
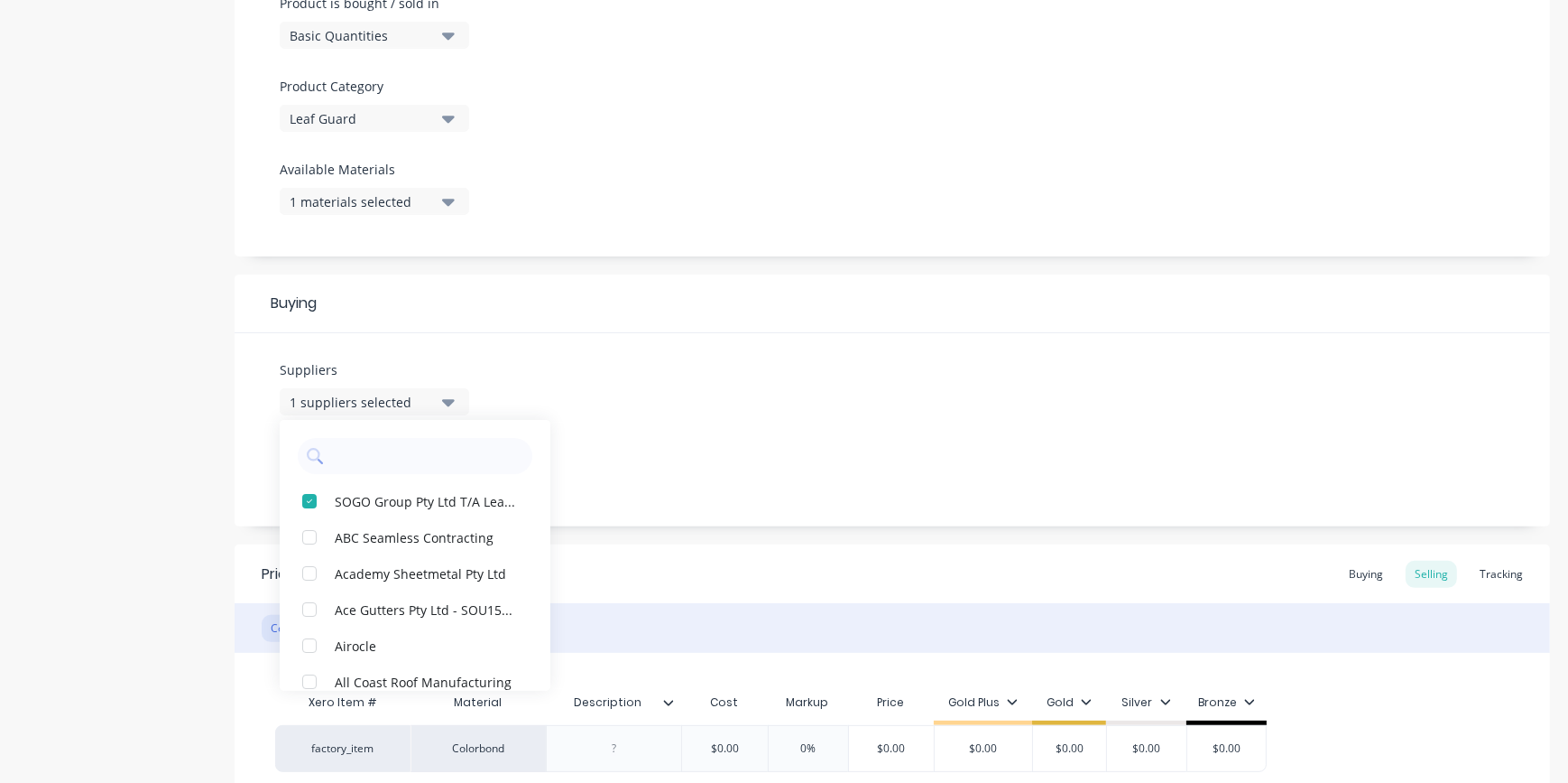
click at [721, 449] on div "Suppliers 1 suppliers selected SOGO Group Pty Ltd T/A Leaf Guard Australia ABC …" at bounding box center [892, 429] width 1315 height 193
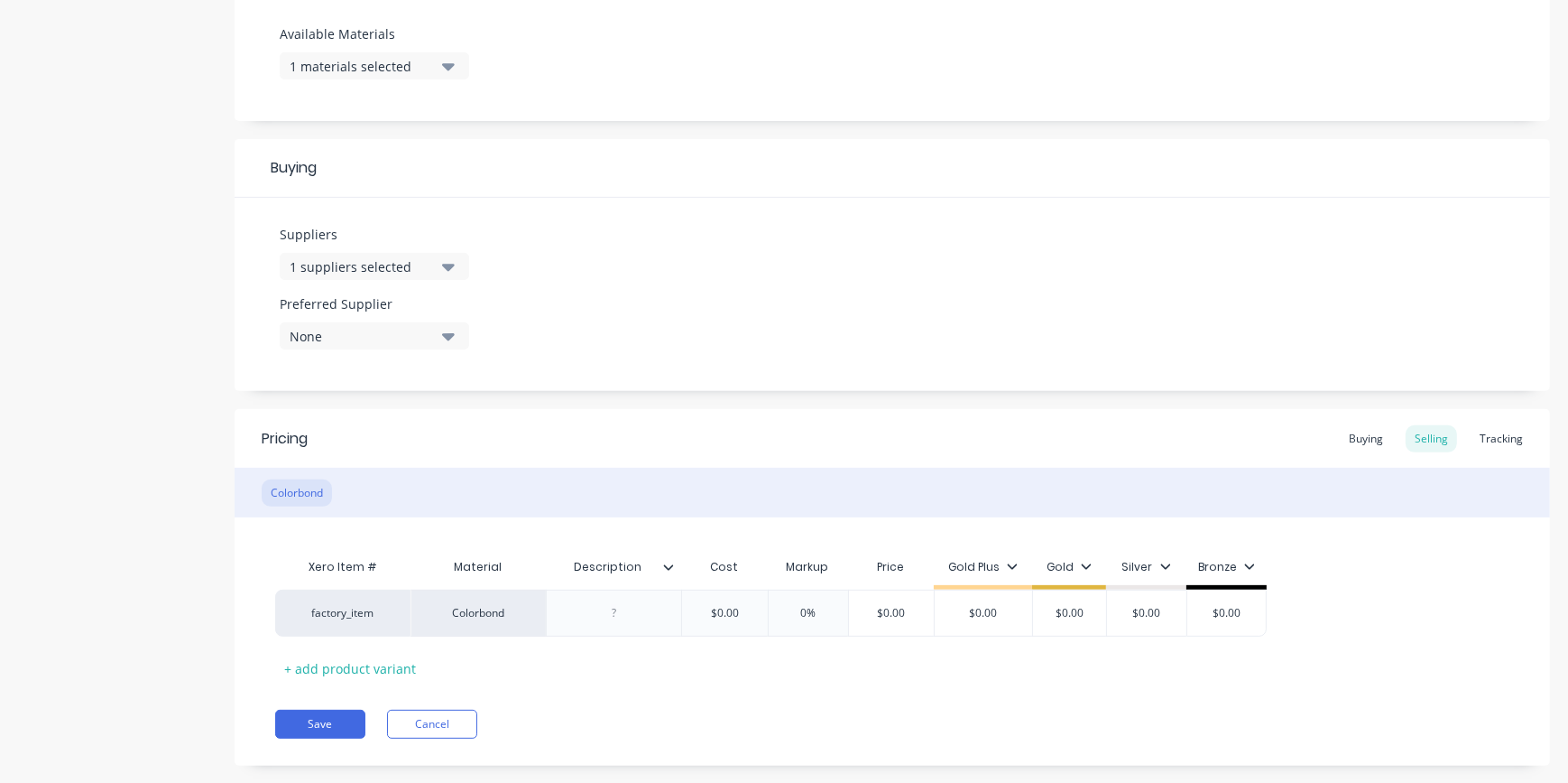
scroll to position [740, 0]
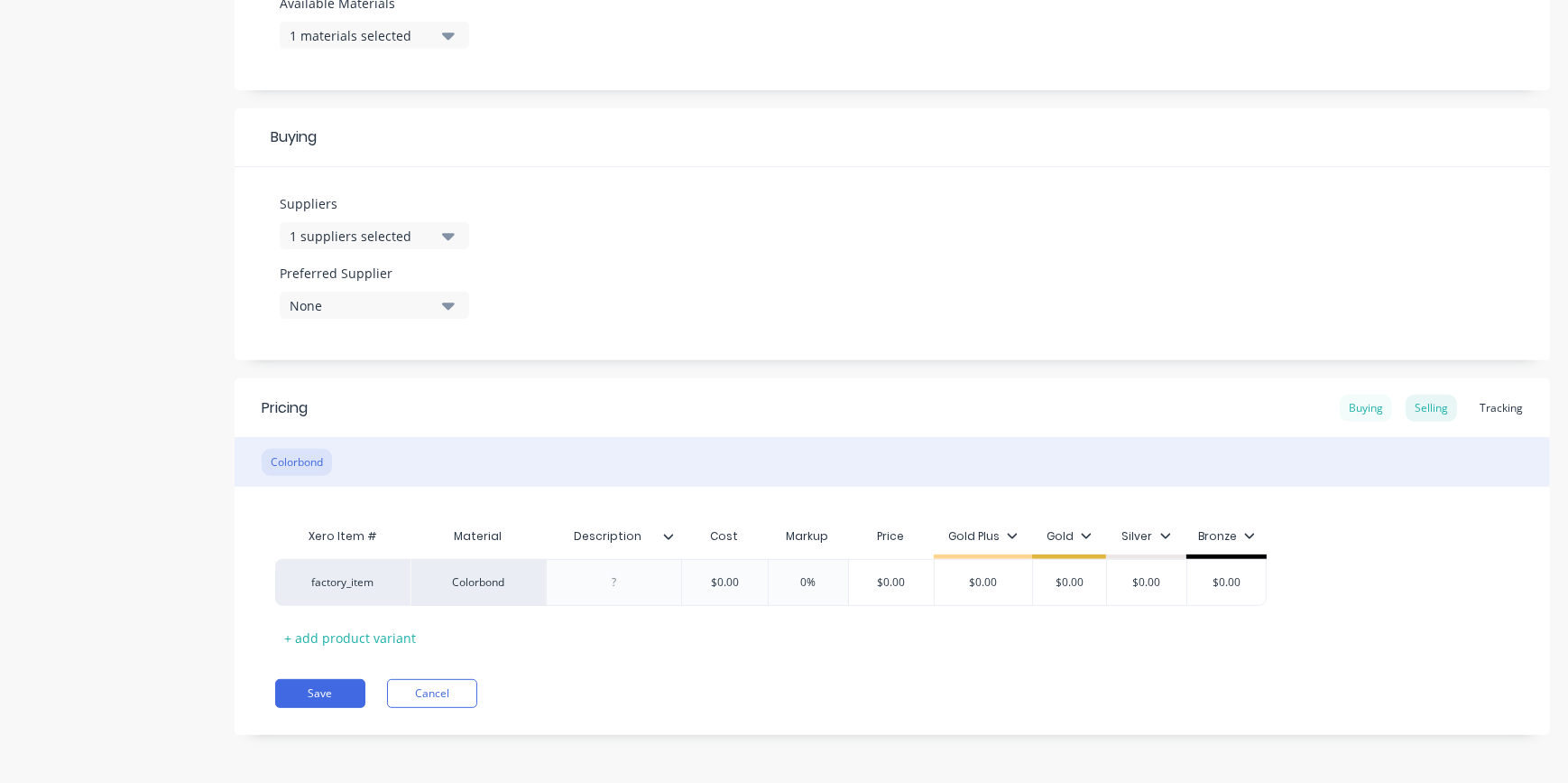
click at [1345, 412] on div "Buying" at bounding box center [1365, 408] width 52 height 27
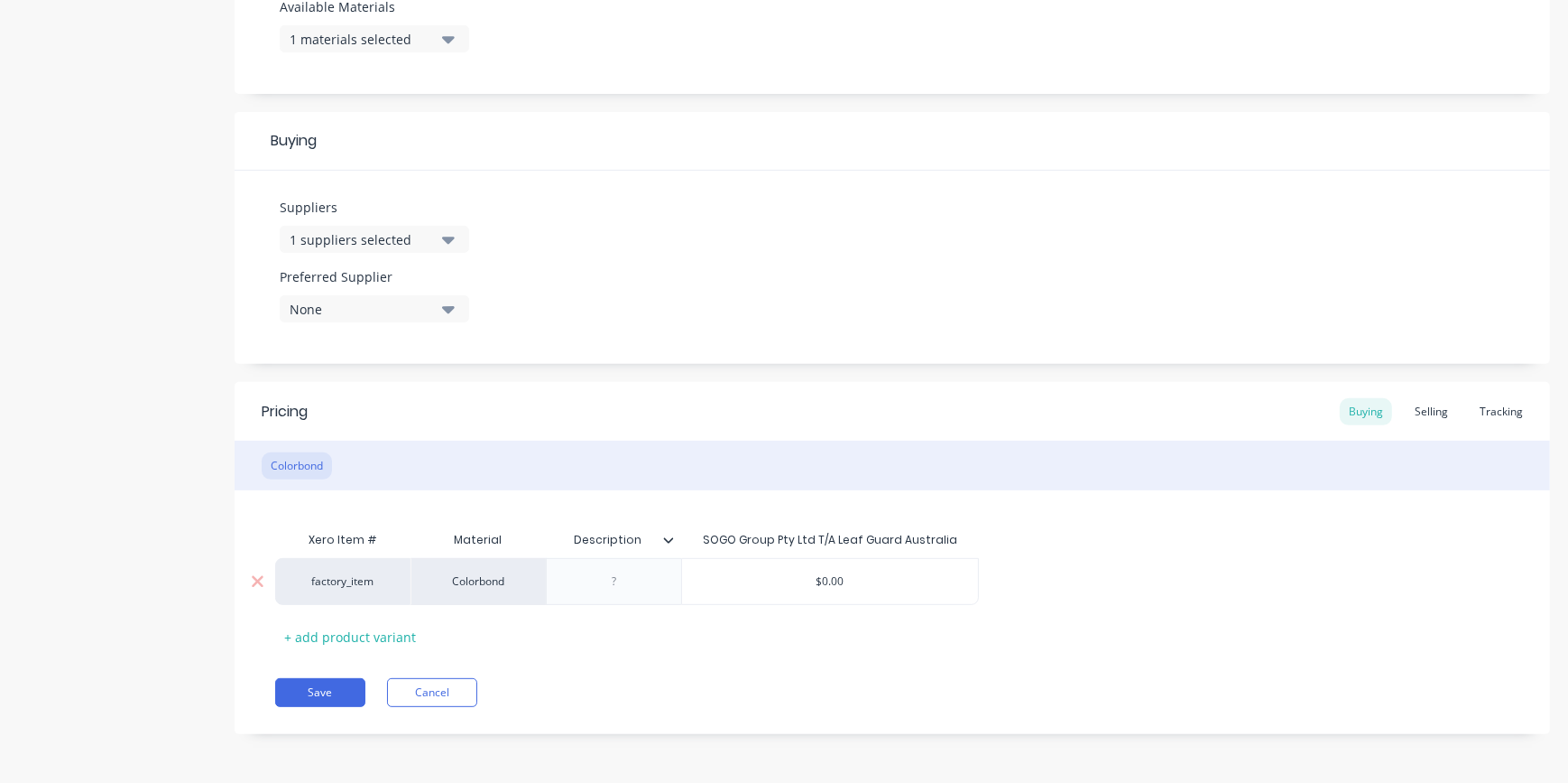
click at [860, 571] on div "$0.00" at bounding box center [829, 581] width 296 height 46
click at [1433, 410] on div "Selling" at bounding box center [1430, 411] width 51 height 27
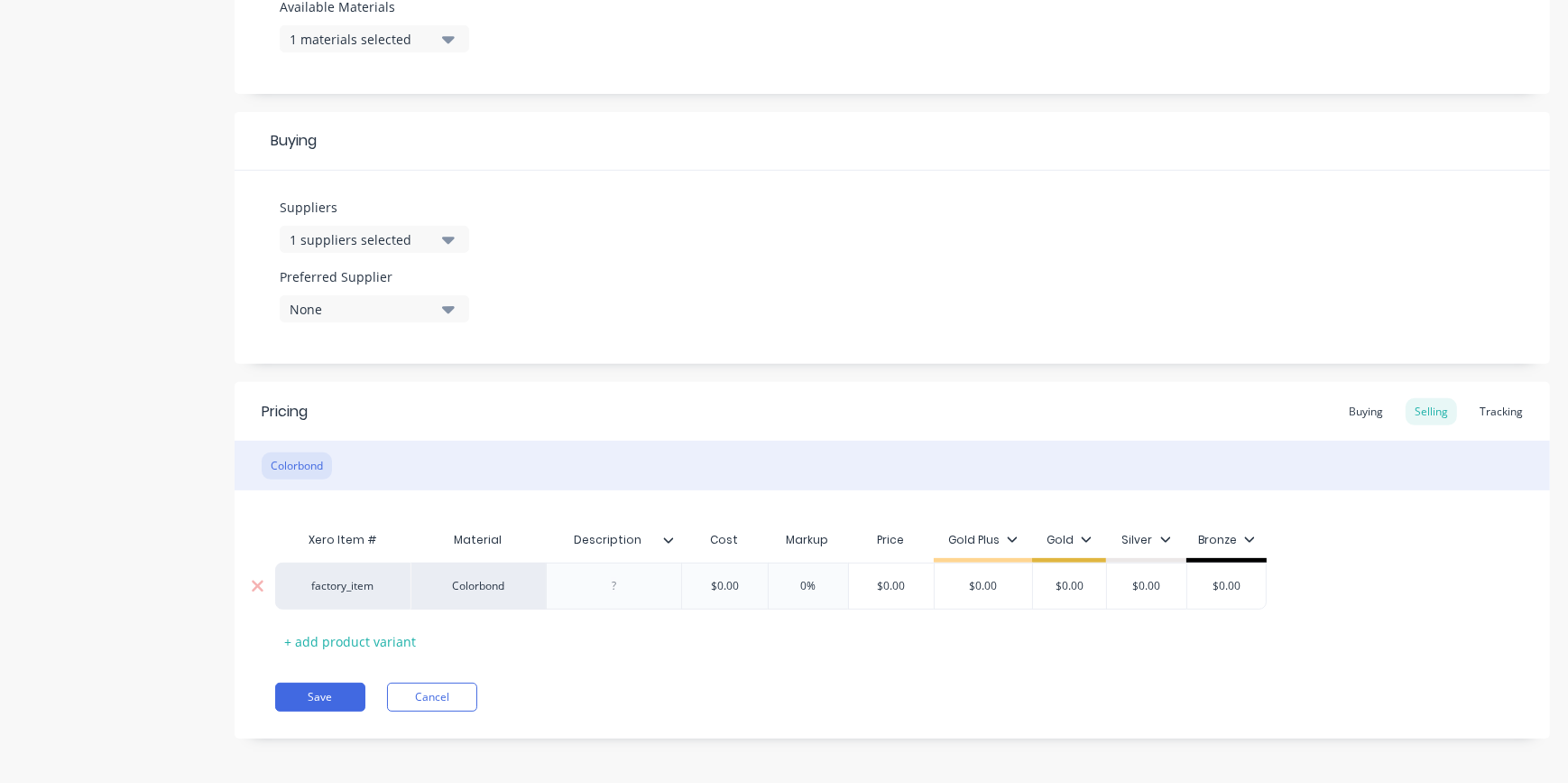
click at [740, 583] on input "$0.00" at bounding box center [723, 585] width 90 height 16
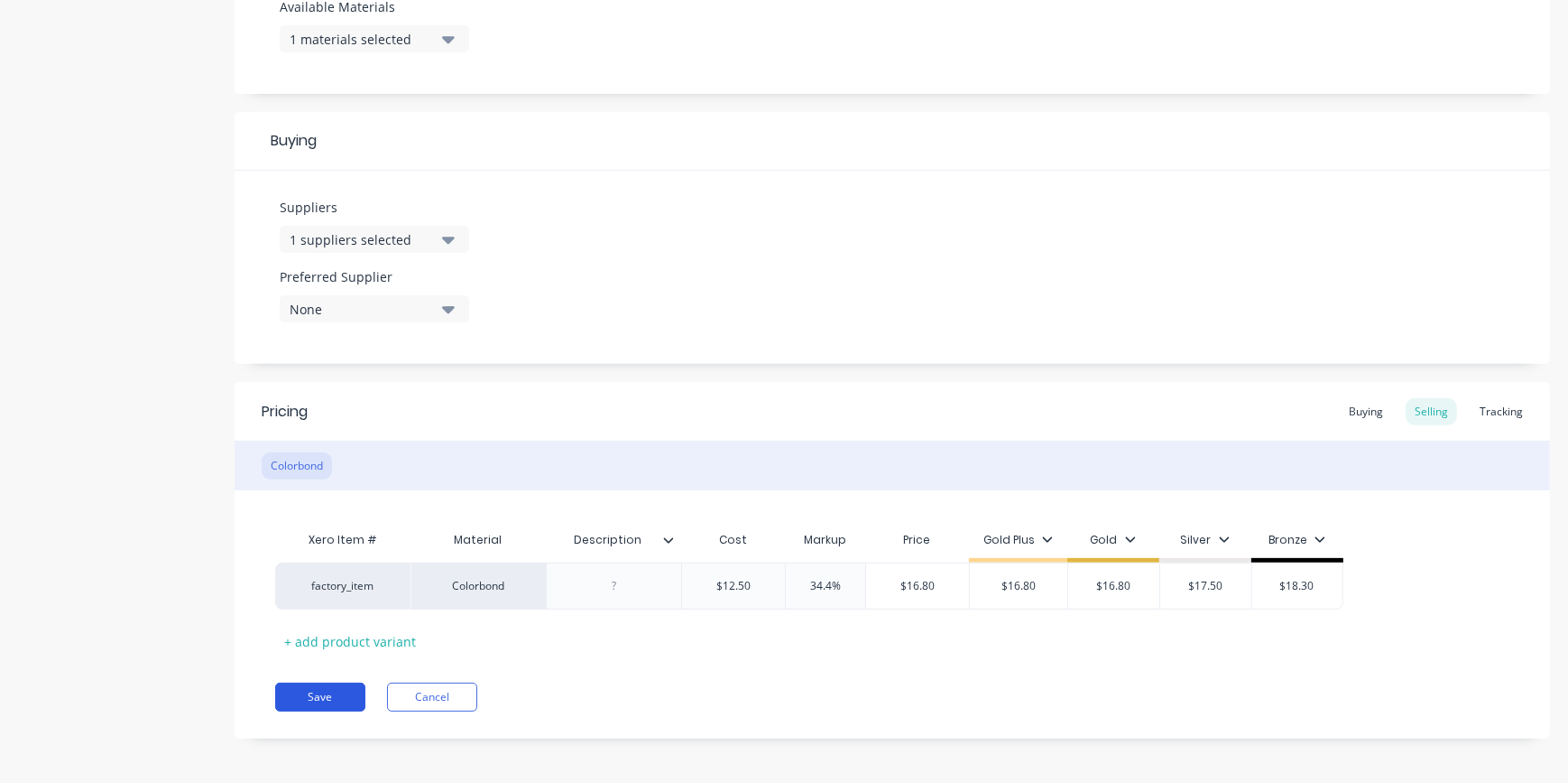
click at [325, 695] on button "Save" at bounding box center [320, 697] width 90 height 29
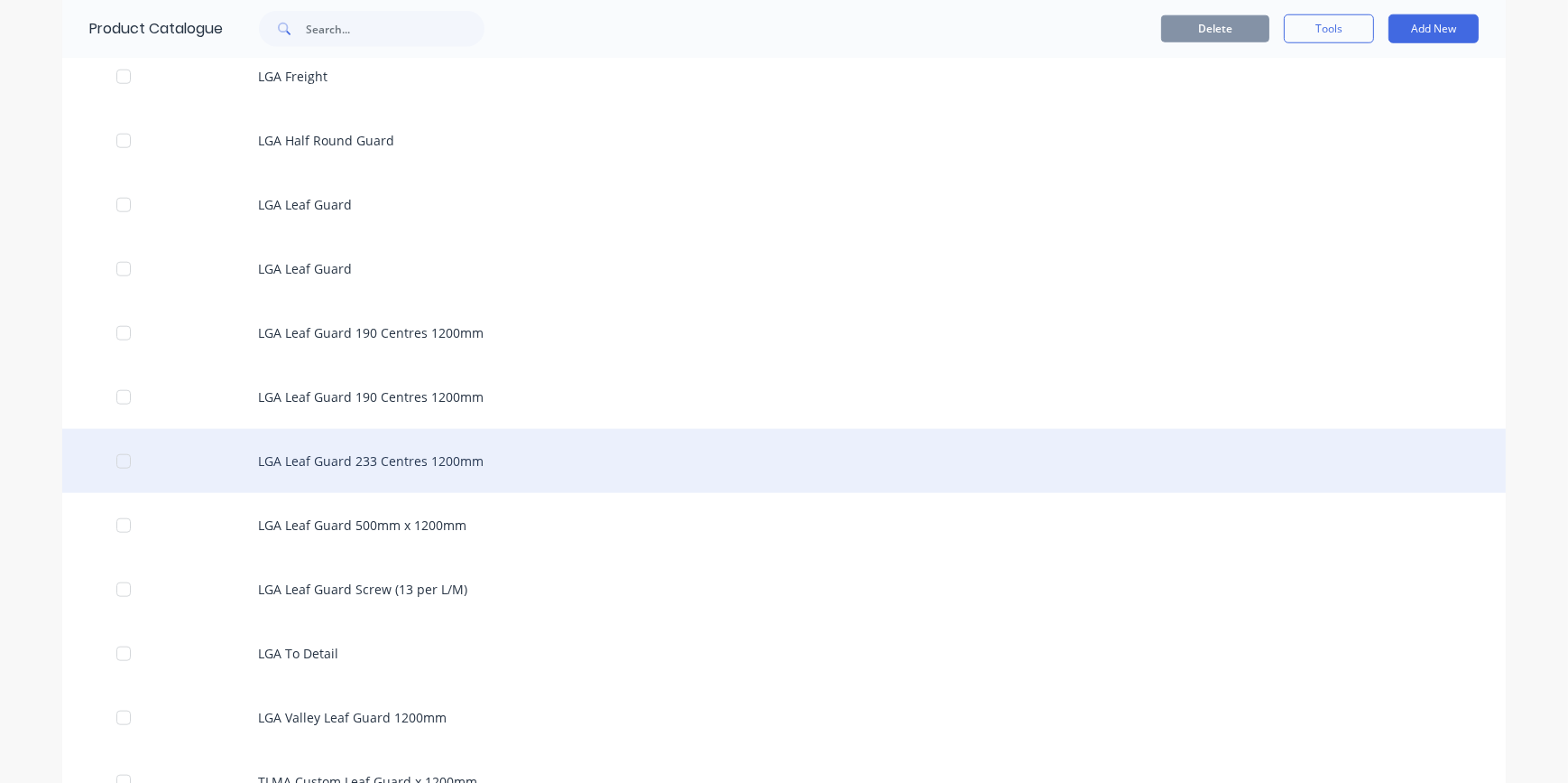
scroll to position [2298, 0]
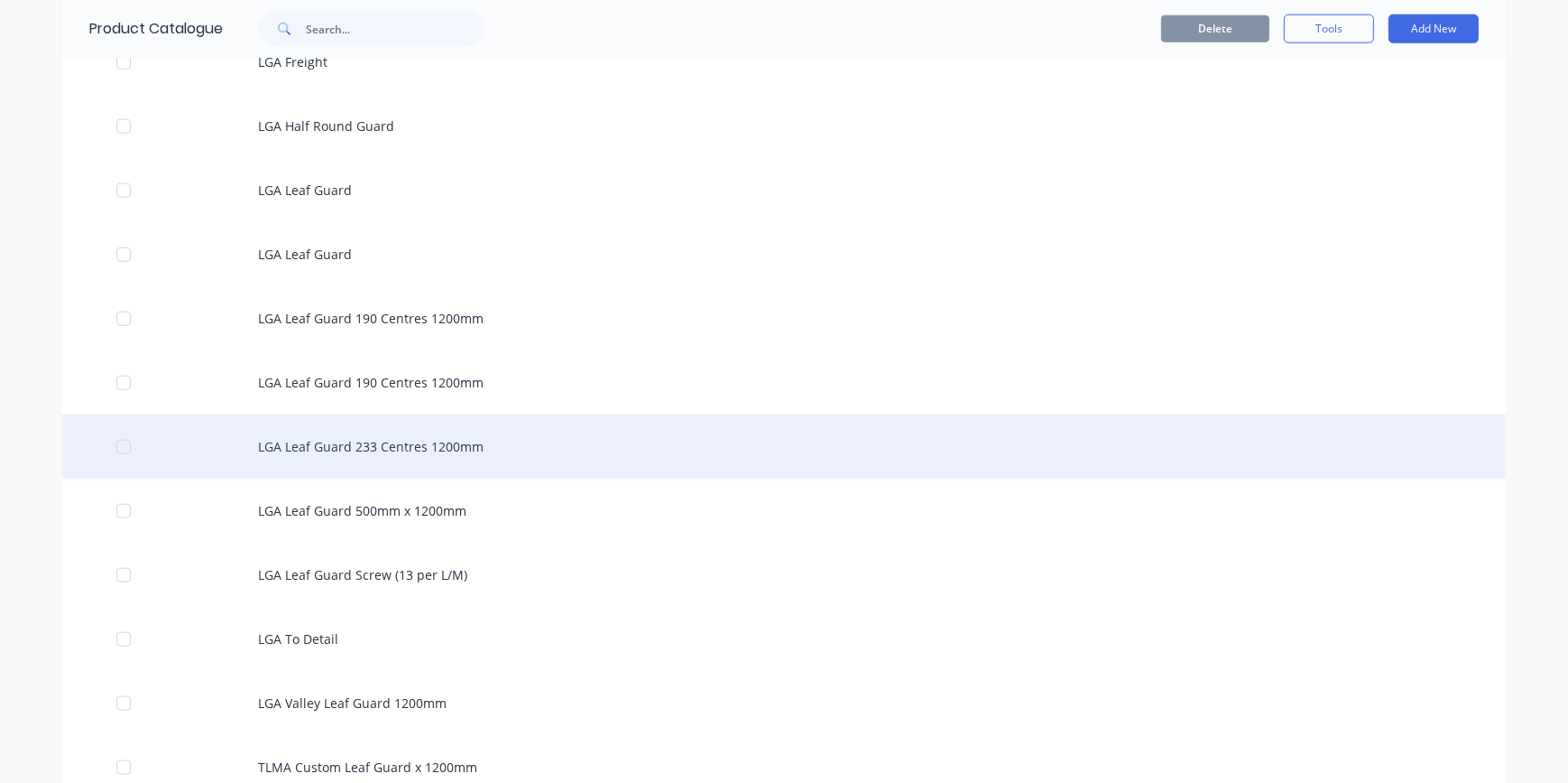
click at [380, 442] on div "LGA Leaf Guard 233 Centres 1200mm" at bounding box center [784, 446] width 1443 height 64
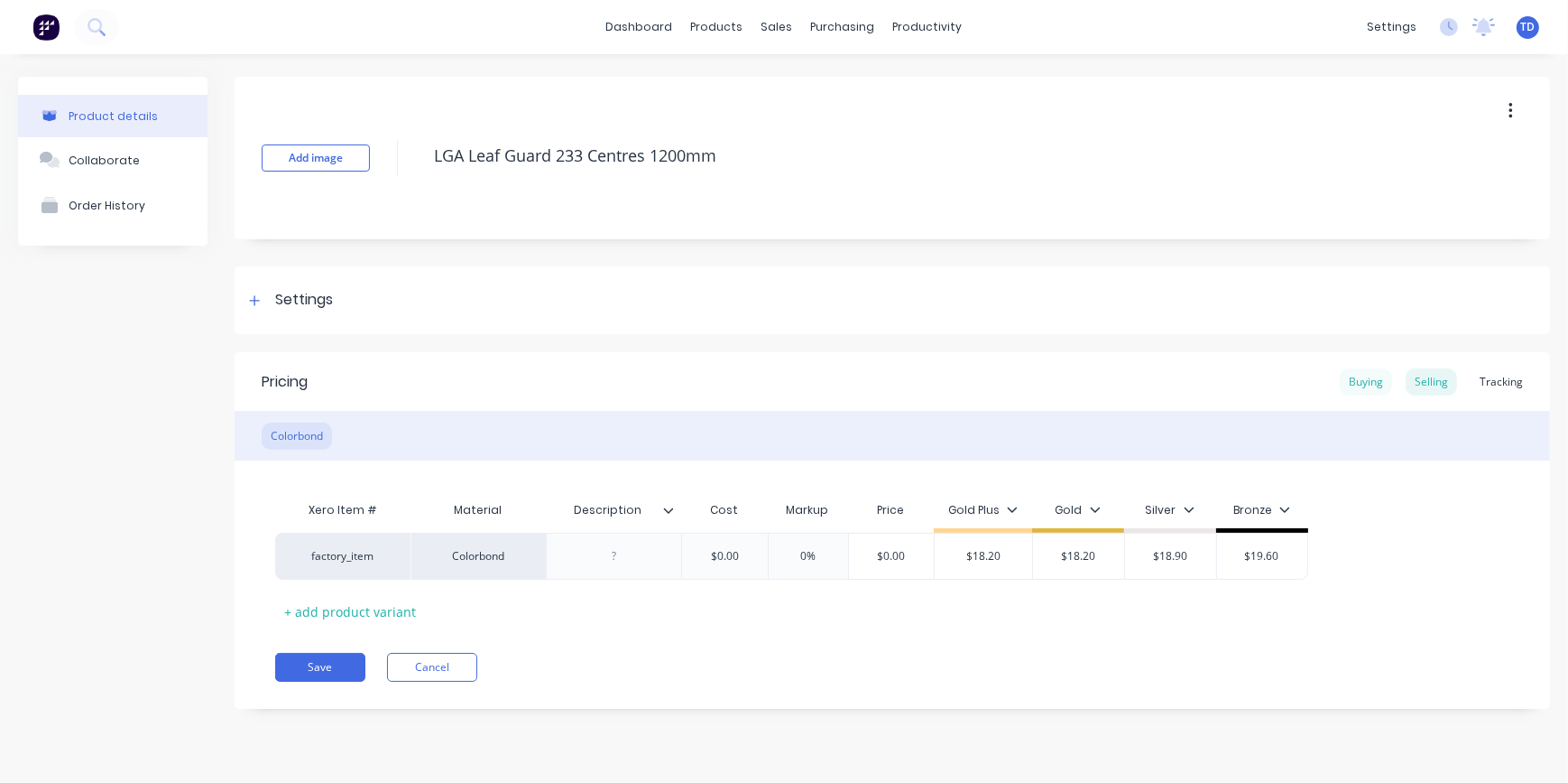
click at [1359, 383] on div "Buying" at bounding box center [1365, 382] width 52 height 27
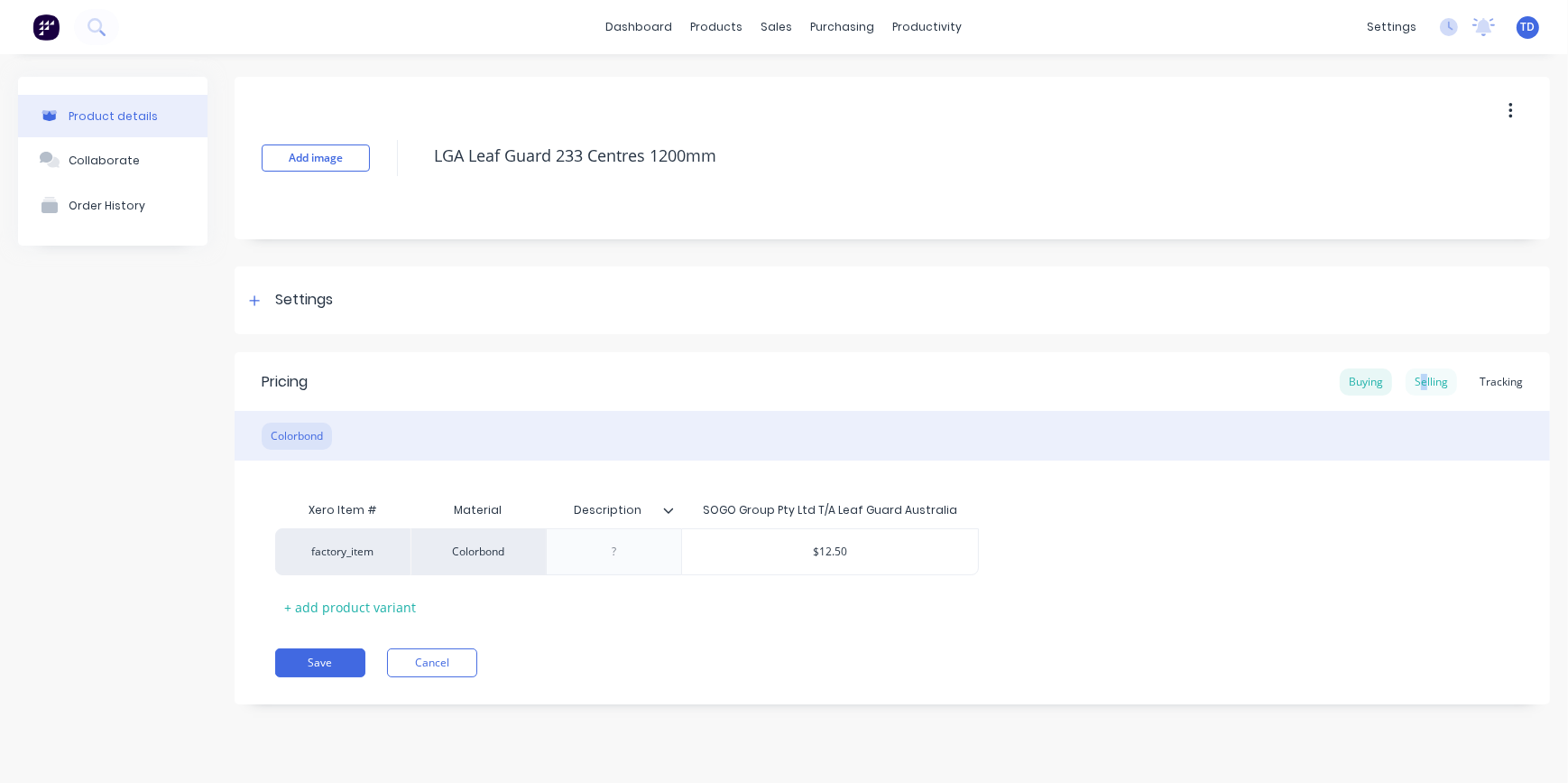
click at [1425, 373] on div "Selling" at bounding box center [1430, 382] width 51 height 27
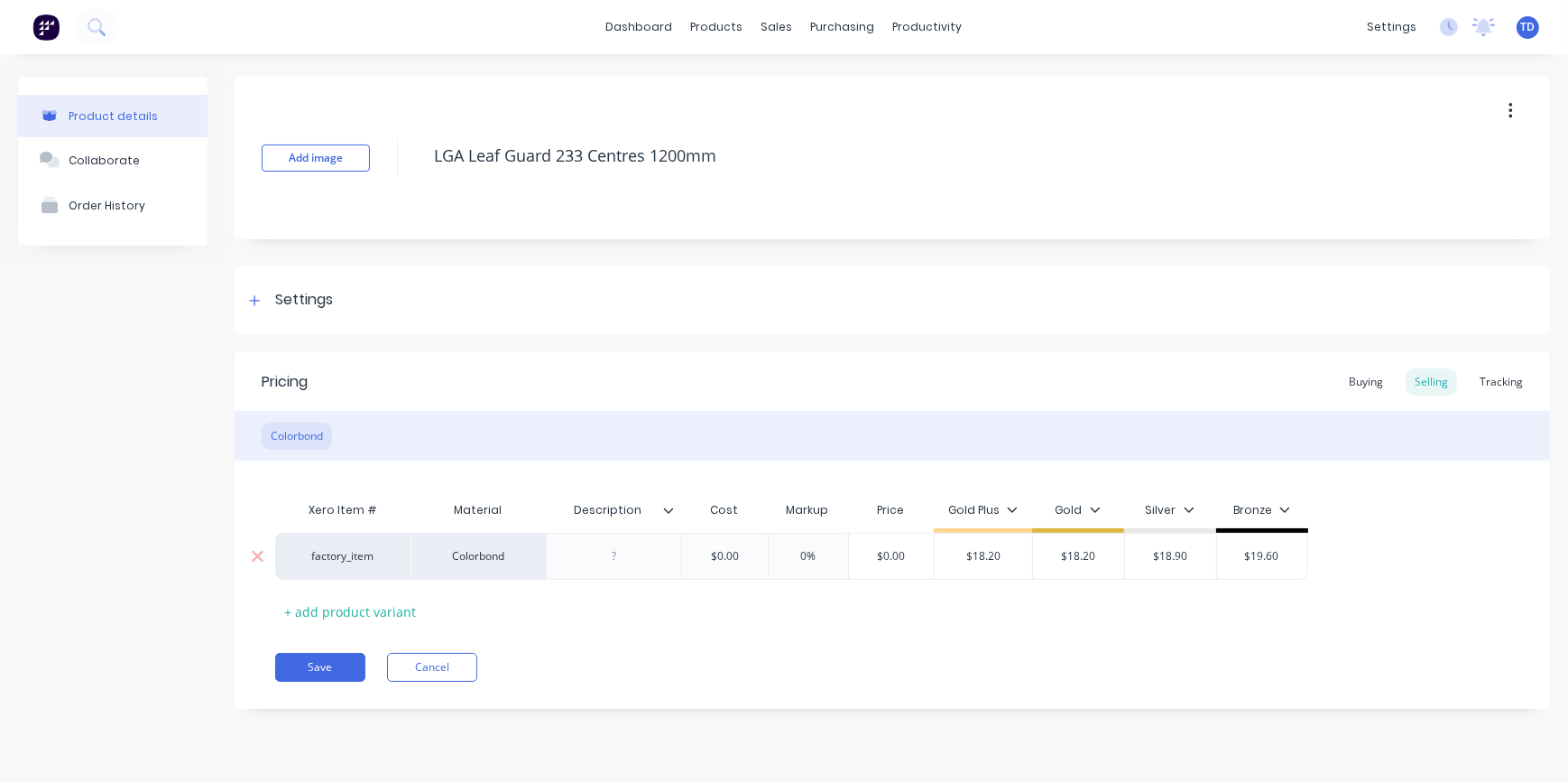
click at [756, 551] on input "$0.00" at bounding box center [723, 556] width 90 height 16
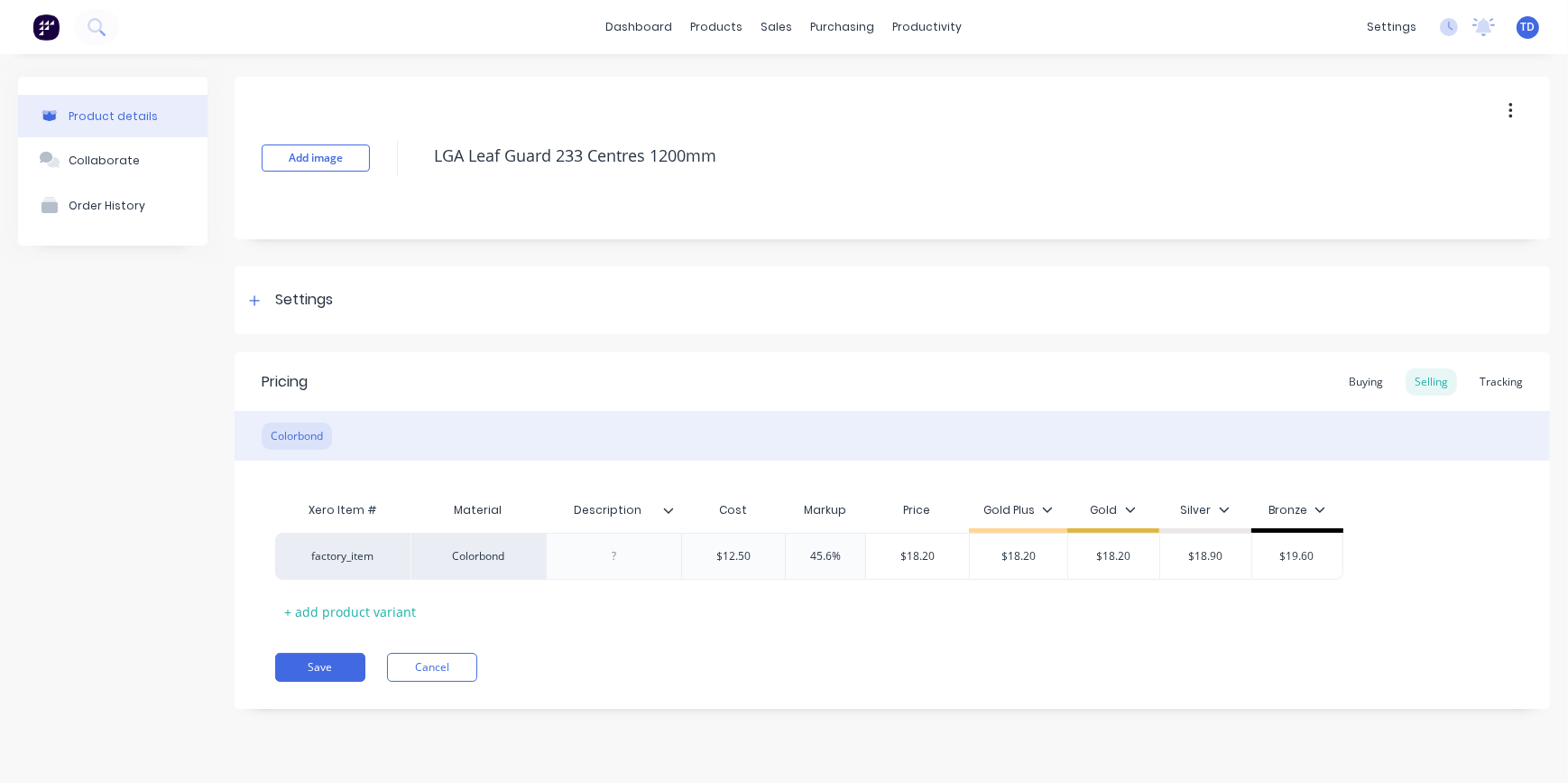
click at [903, 636] on div "Pricing Buying Selling Tracking Colorbond Xero Item # Material Description Cost…" at bounding box center [892, 530] width 1315 height 356
click at [306, 670] on button "Save" at bounding box center [320, 668] width 90 height 29
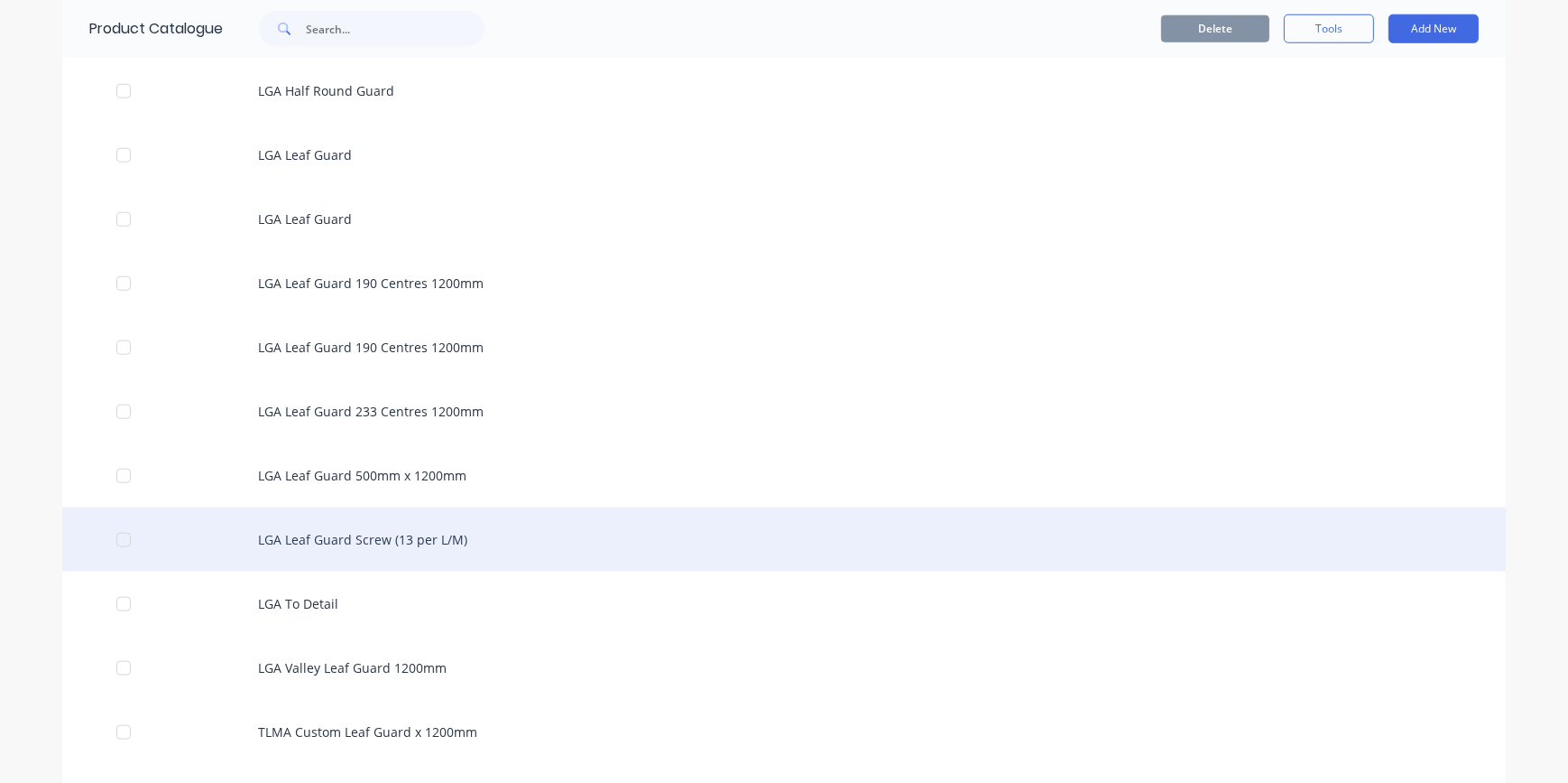
scroll to position [2379, 0]
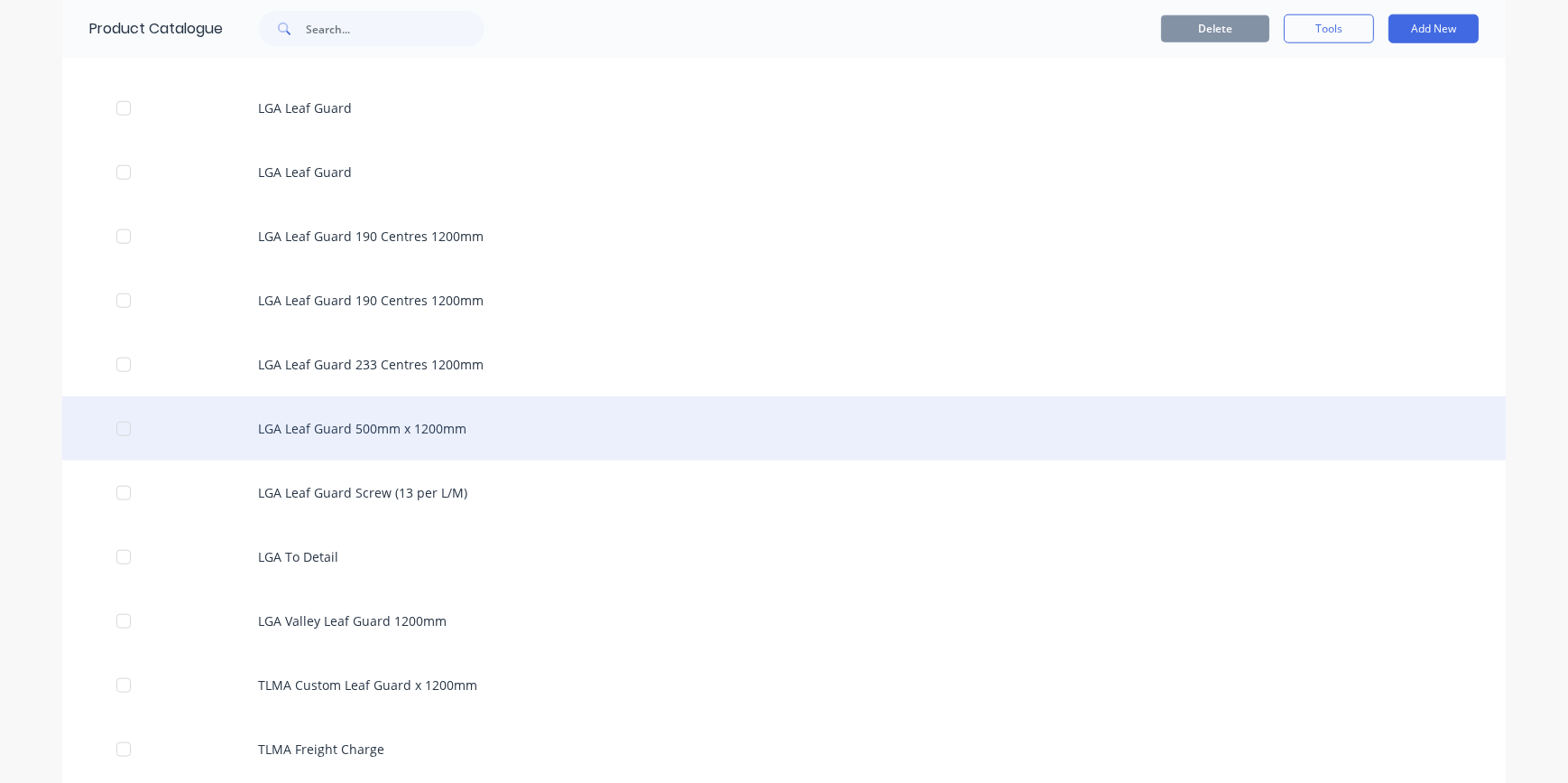
click at [378, 436] on div "LGA Leaf Guard 500mm x 1200mm" at bounding box center [784, 428] width 1443 height 64
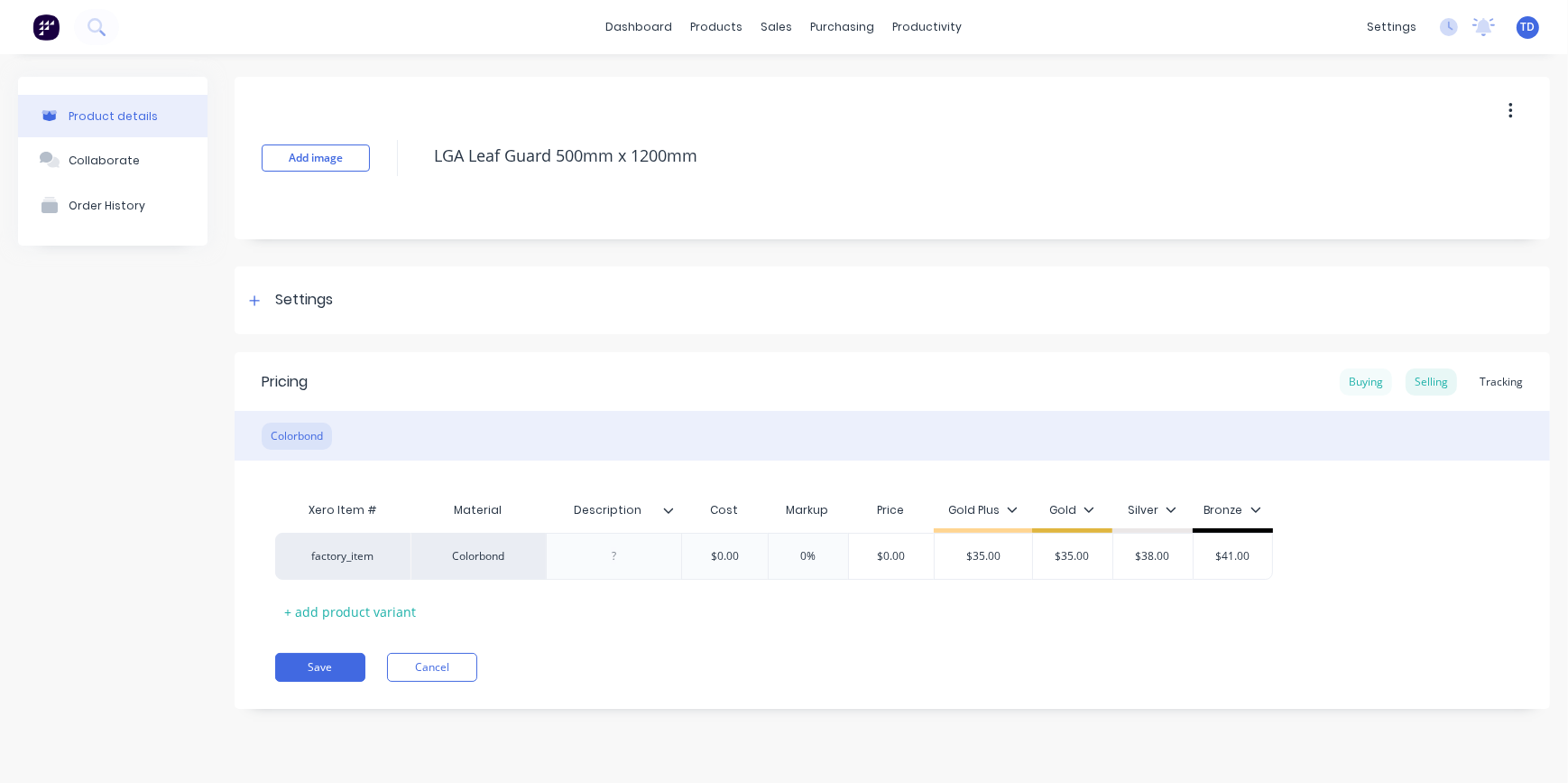
click at [1361, 381] on div "Buying" at bounding box center [1365, 382] width 52 height 27
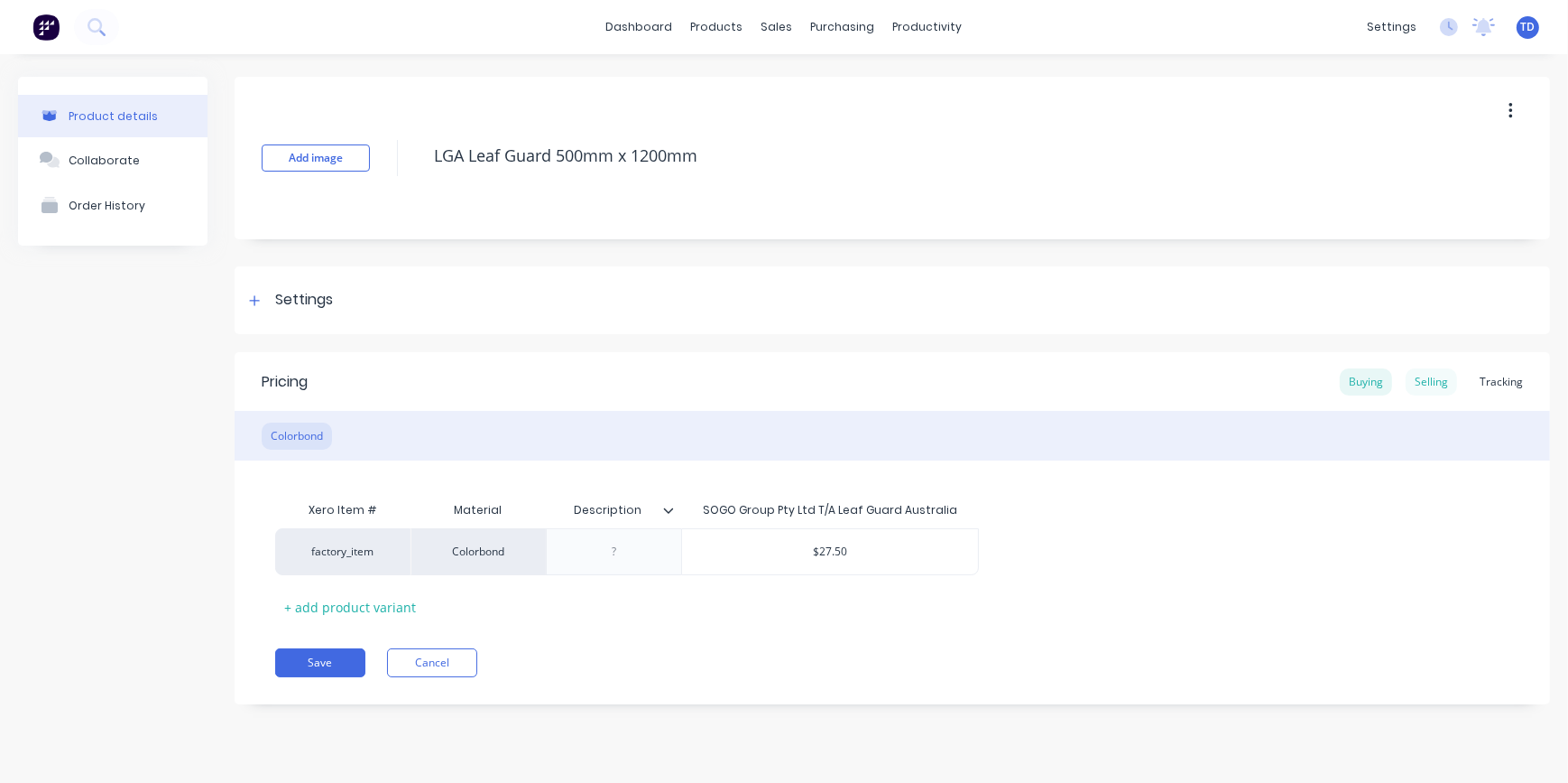
click at [1424, 382] on div "Selling" at bounding box center [1430, 382] width 51 height 27
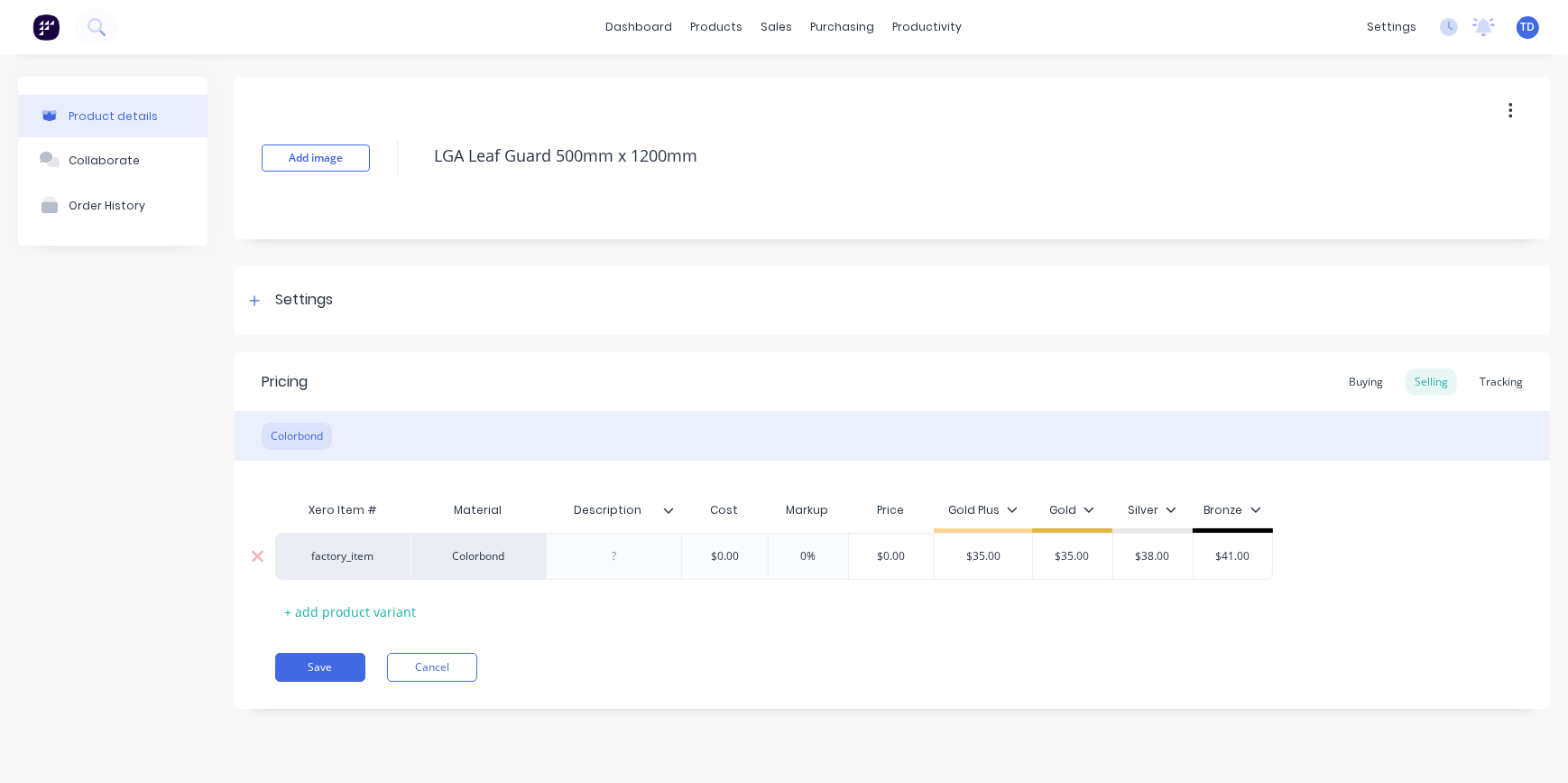
click at [747, 564] on div "$0.00" at bounding box center [723, 556] width 90 height 46
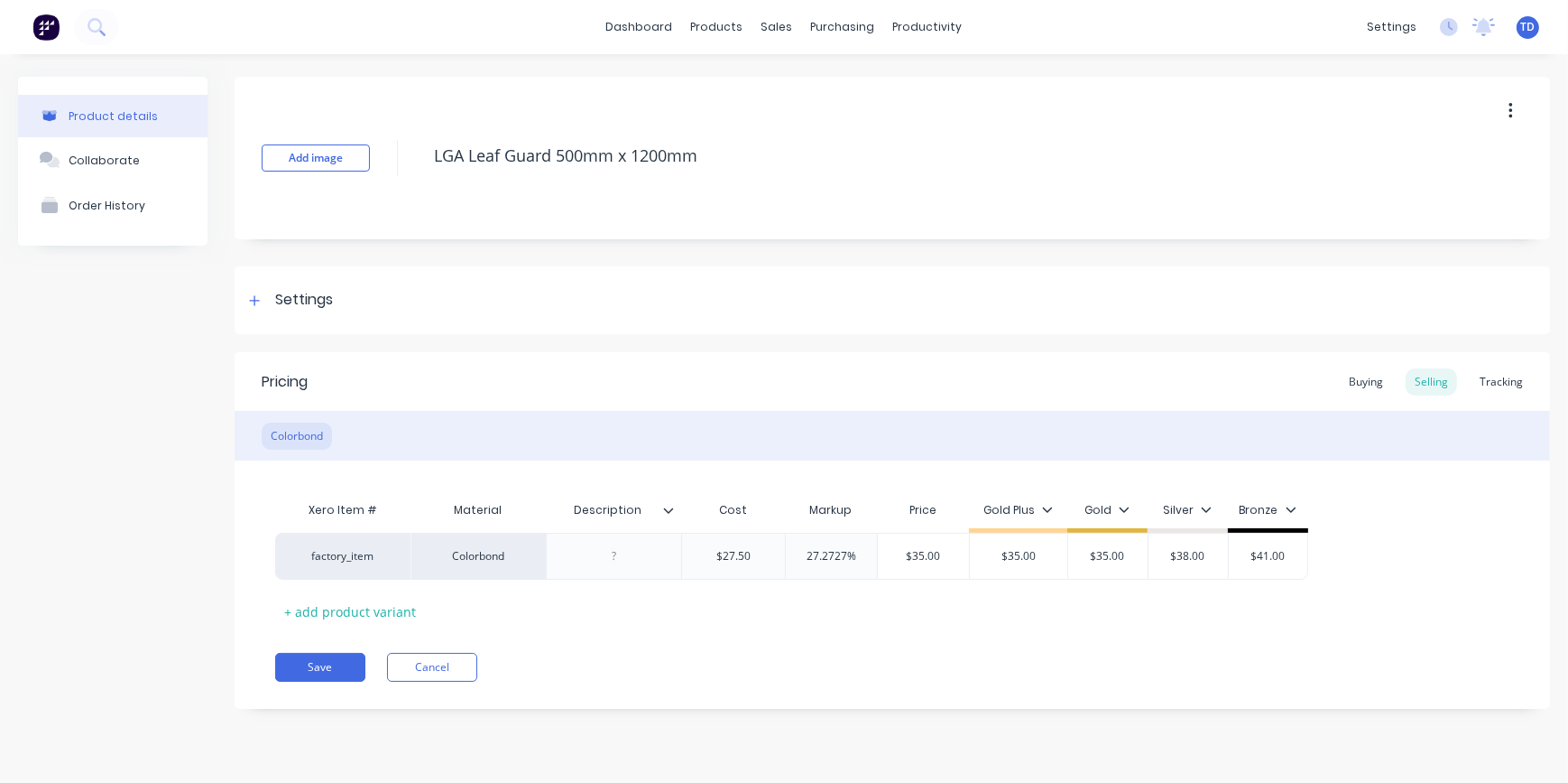
click at [716, 623] on div "Xero Item # Material Description Cost Markup Price Gold Plus Gold Silver Bronze…" at bounding box center [892, 559] width 1234 height 134
click at [337, 660] on button "Save" at bounding box center [320, 668] width 90 height 29
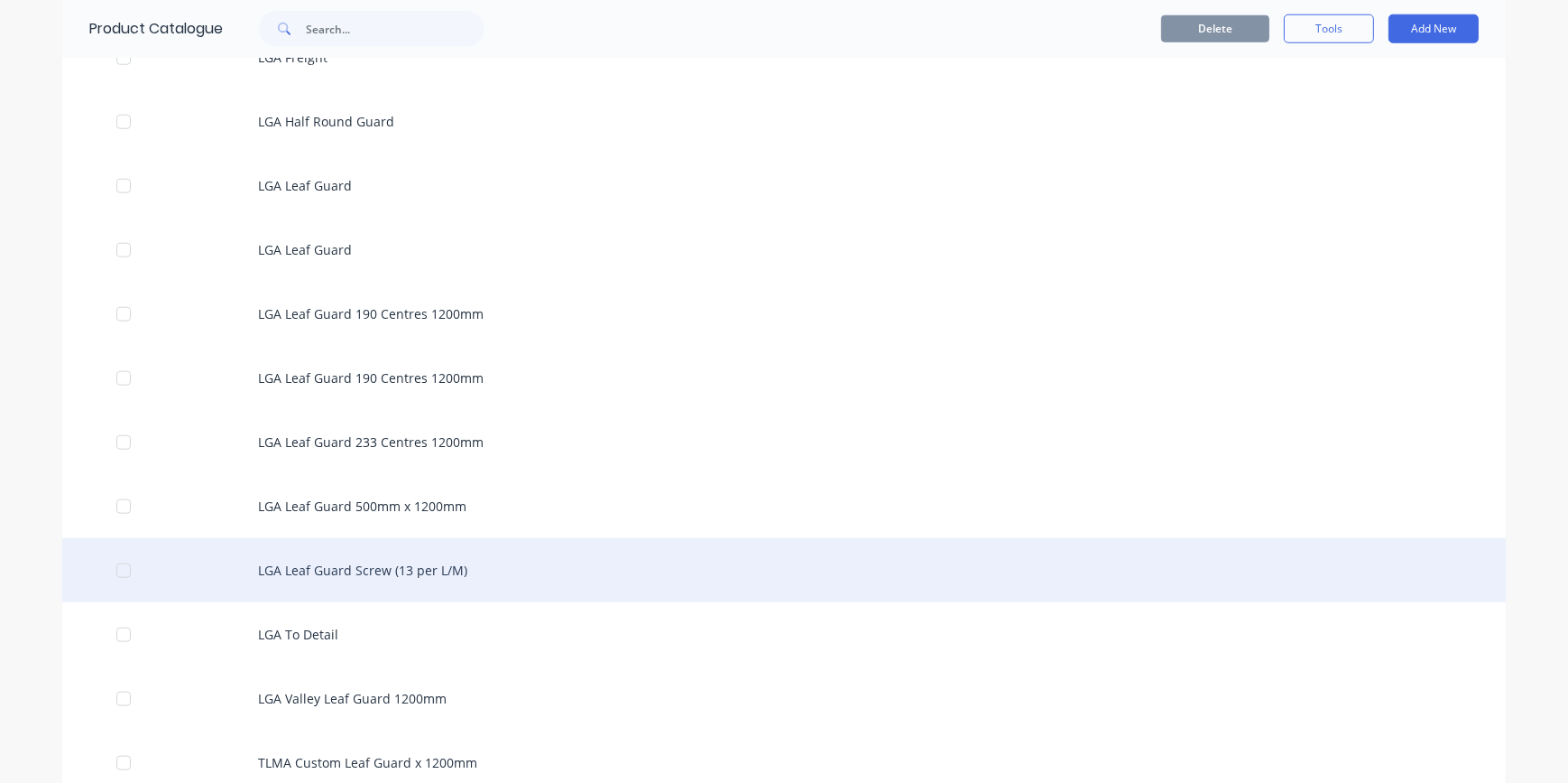
scroll to position [2379, 0]
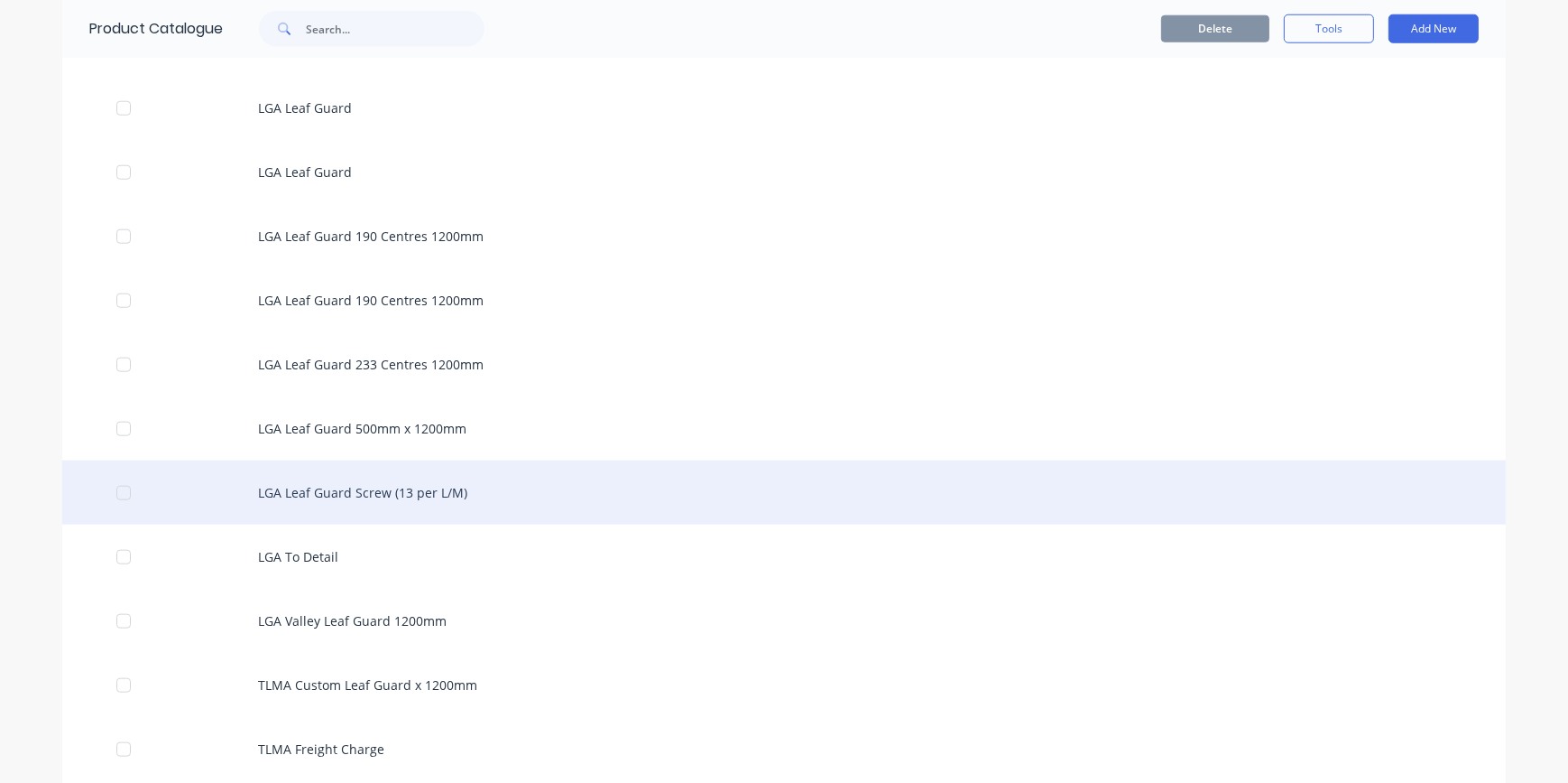
click at [408, 488] on div "LGA Leaf Guard Screw (13 per L/M)" at bounding box center [784, 492] width 1443 height 64
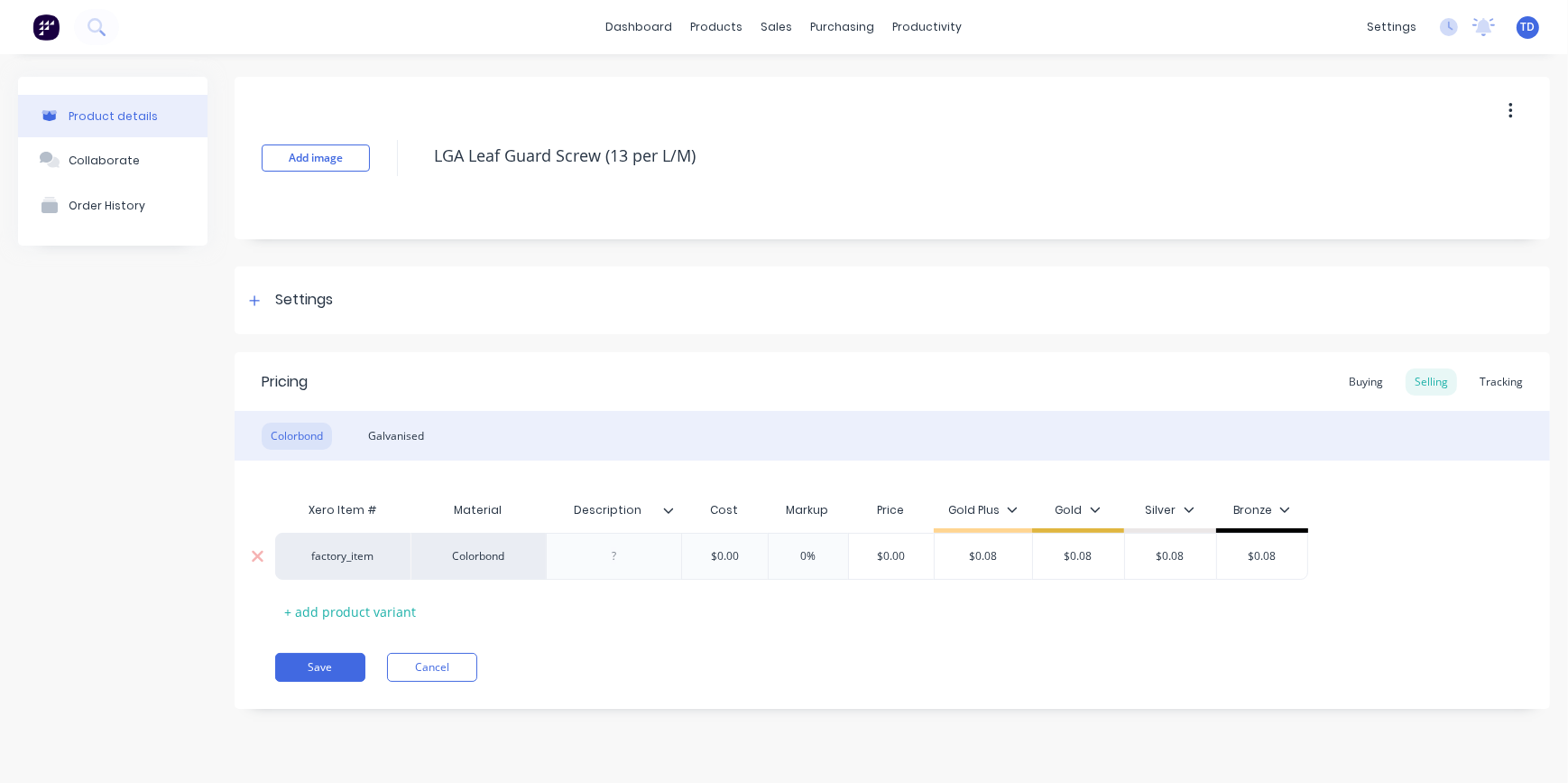
click at [746, 561] on input "$0.00" at bounding box center [723, 556] width 90 height 16
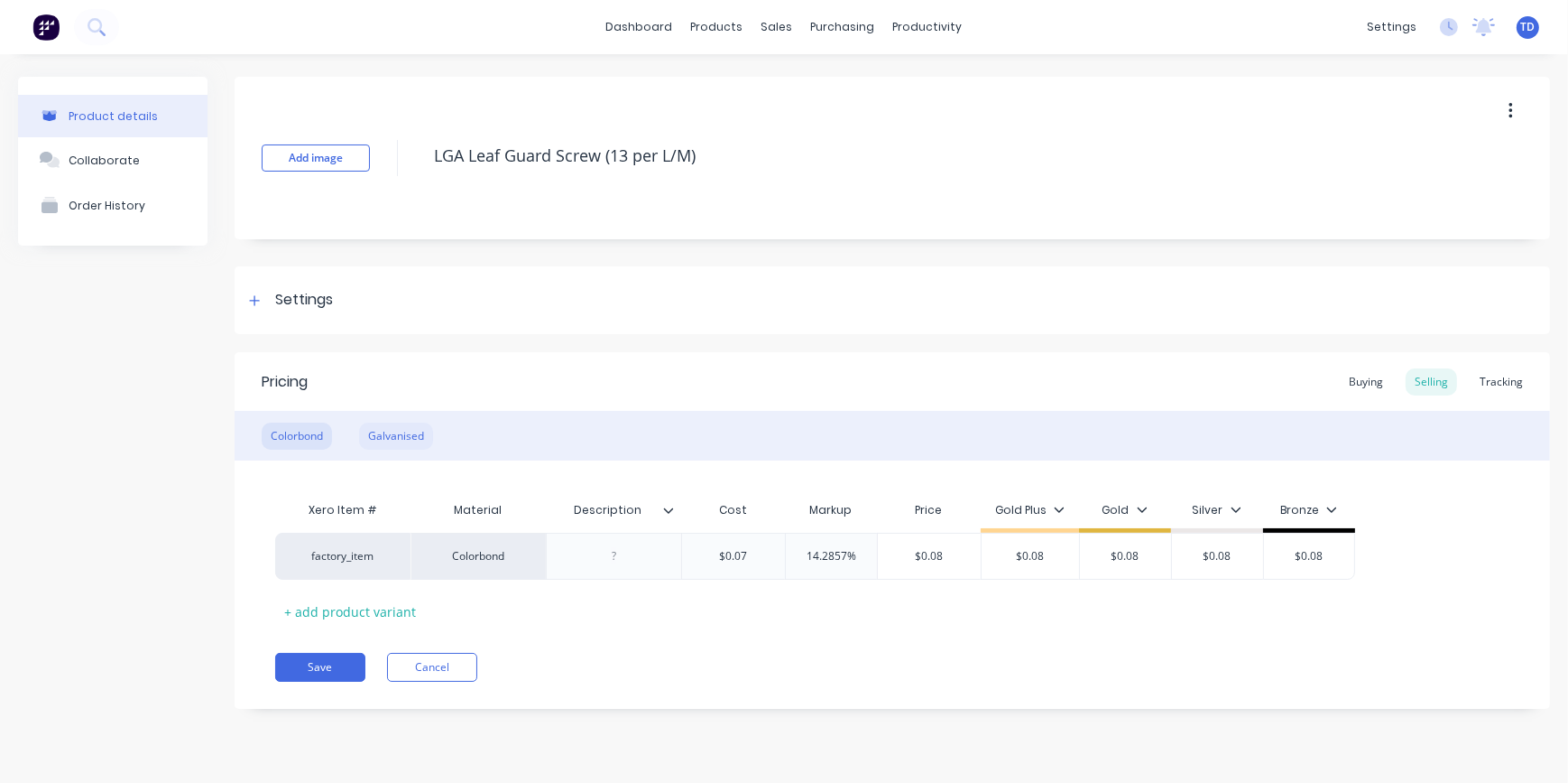
click at [422, 431] on div "Galvanised" at bounding box center [396, 436] width 74 height 27
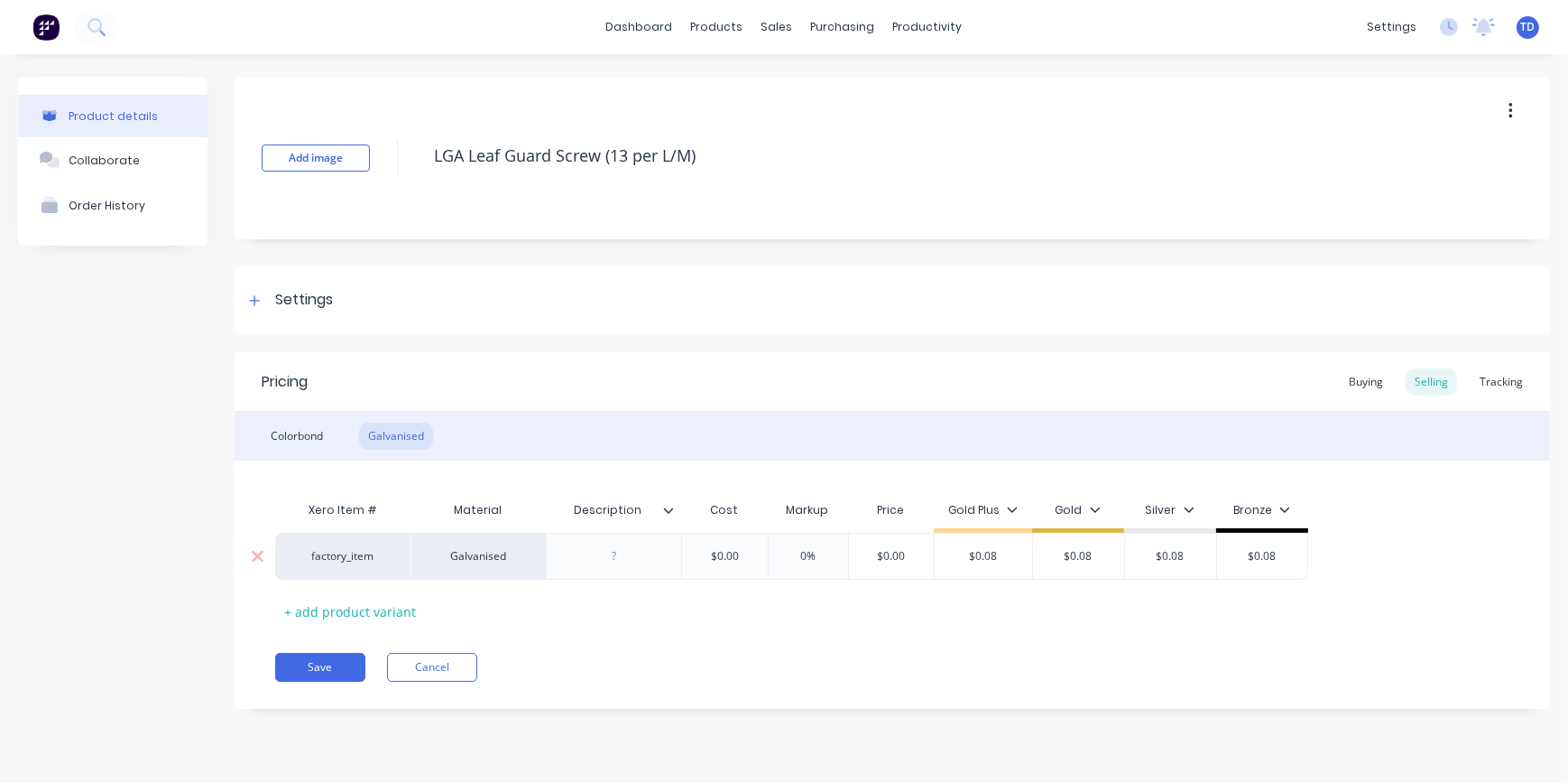
click at [748, 550] on input "$0.00" at bounding box center [723, 556] width 90 height 16
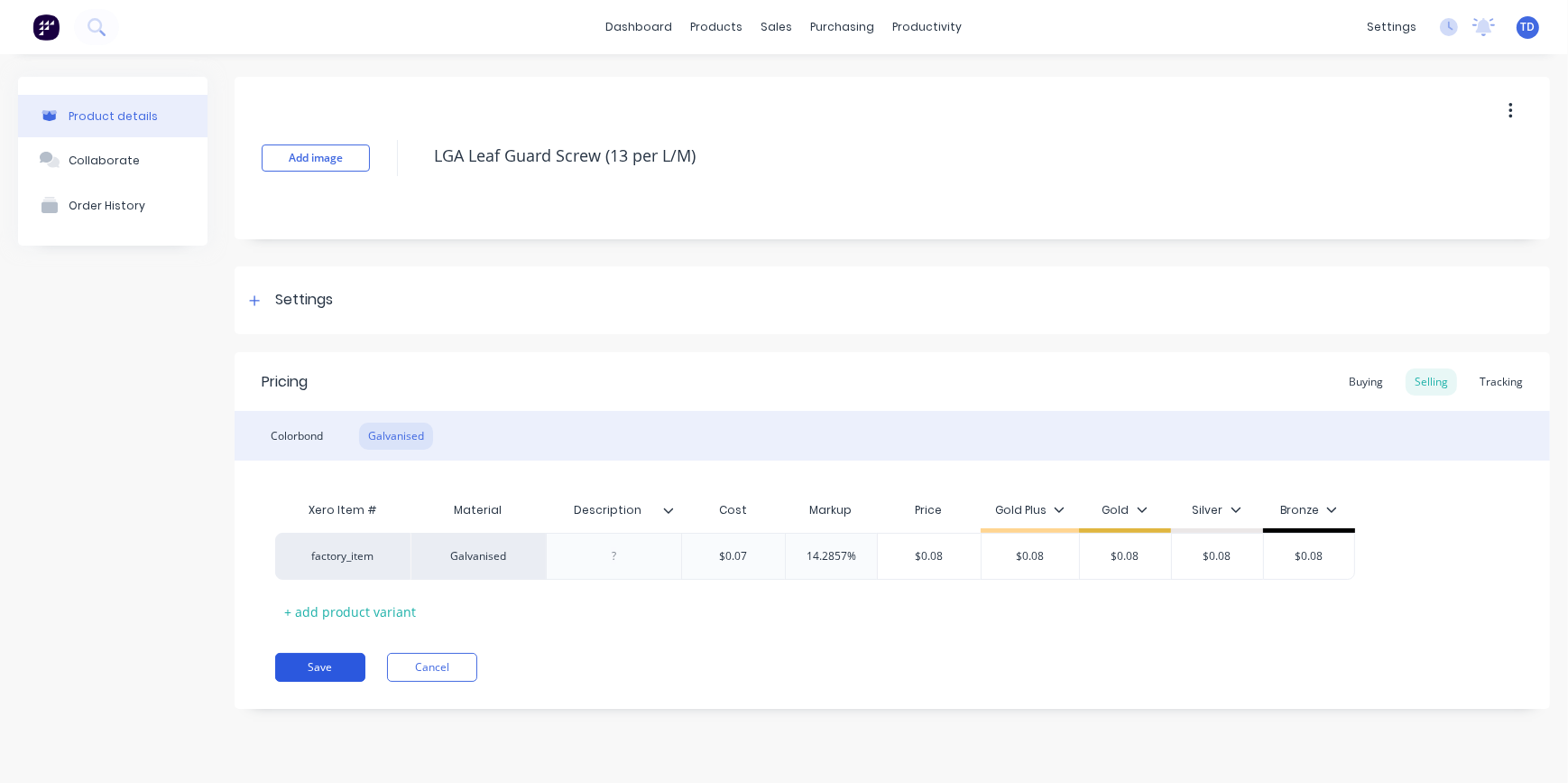
click at [334, 664] on button "Save" at bounding box center [320, 668] width 90 height 29
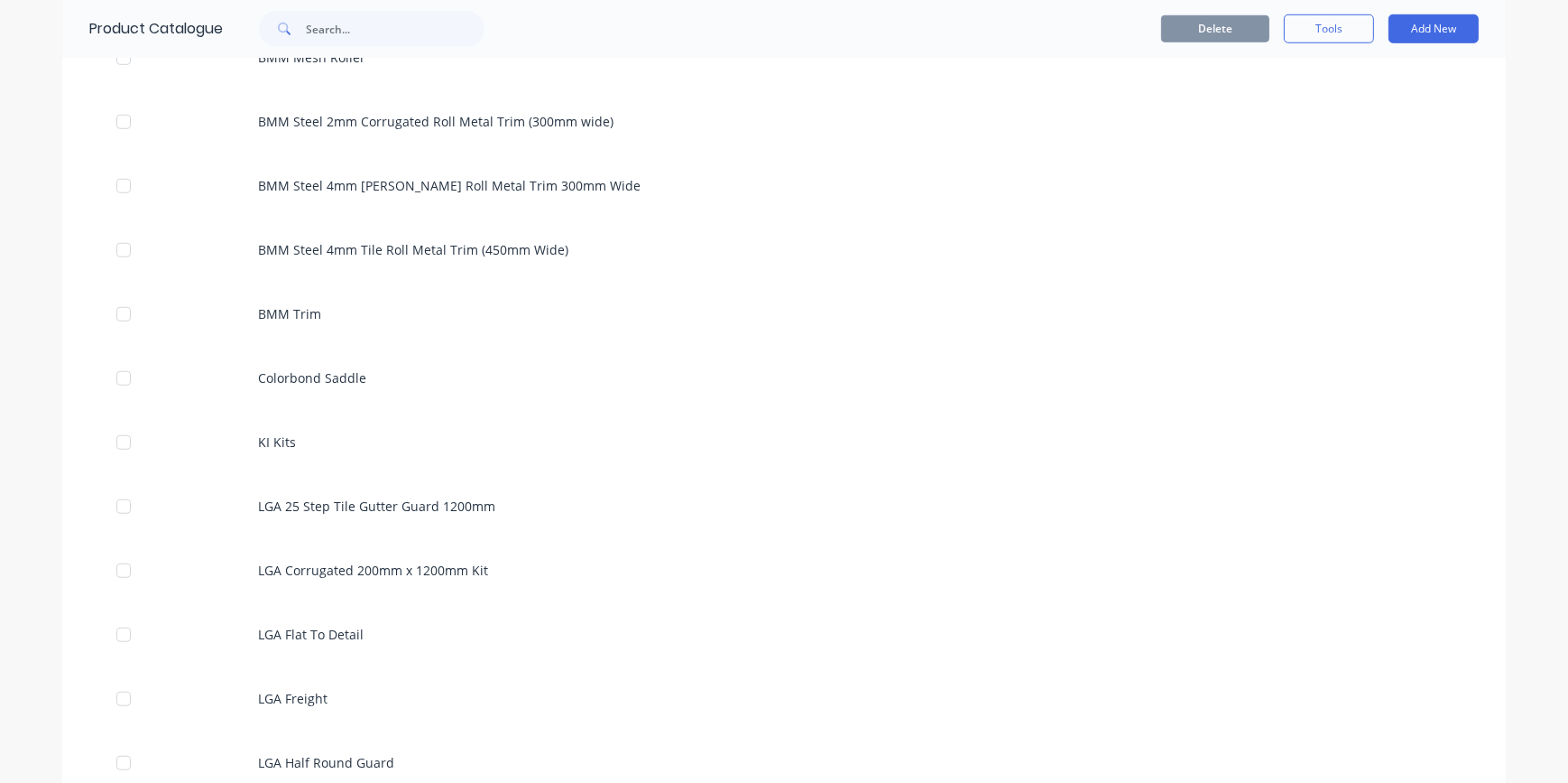
scroll to position [1723, 0]
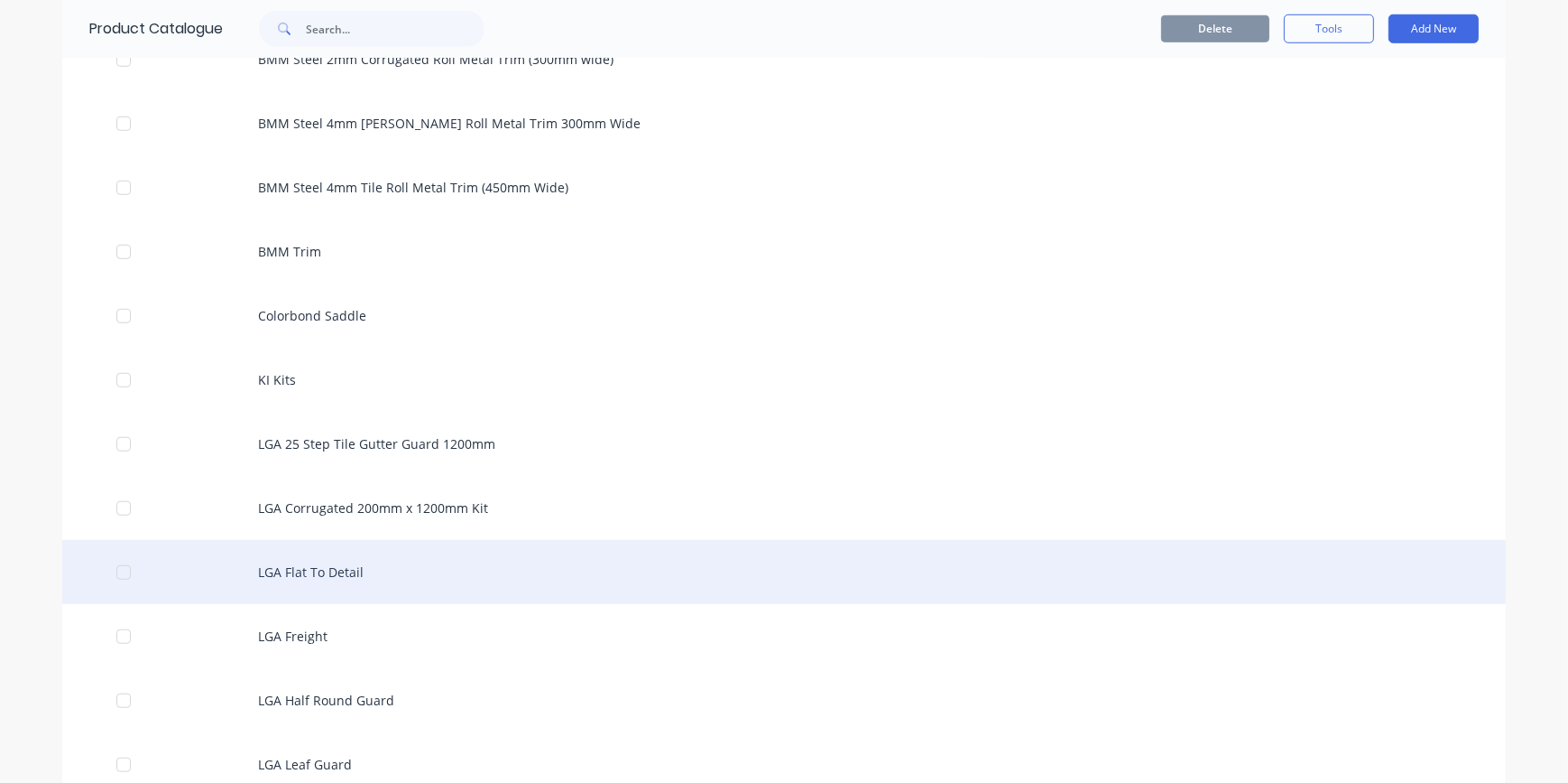
click at [317, 571] on div "LGA Flat To Detail" at bounding box center [784, 571] width 1443 height 64
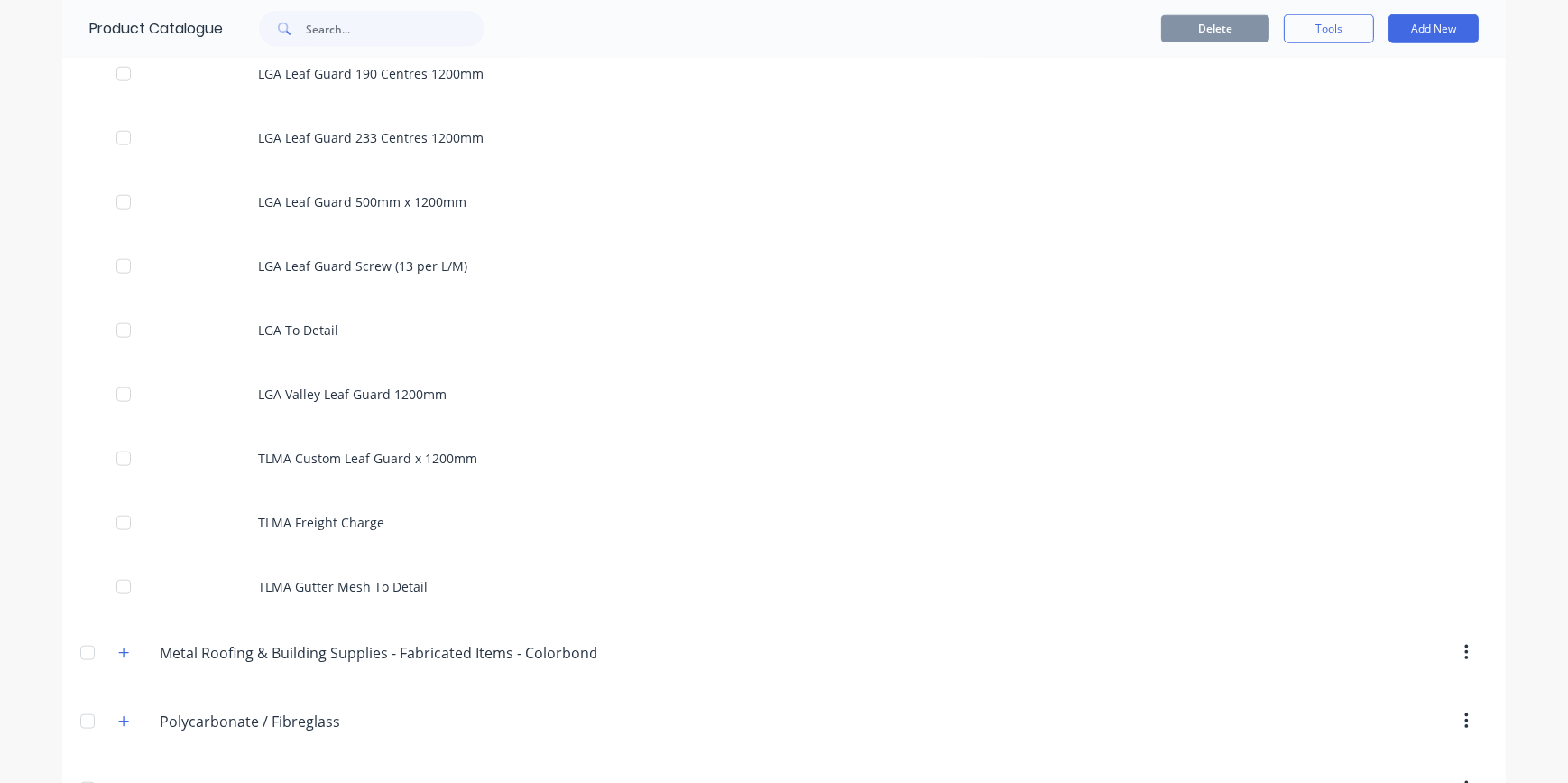
scroll to position [2626, 0]
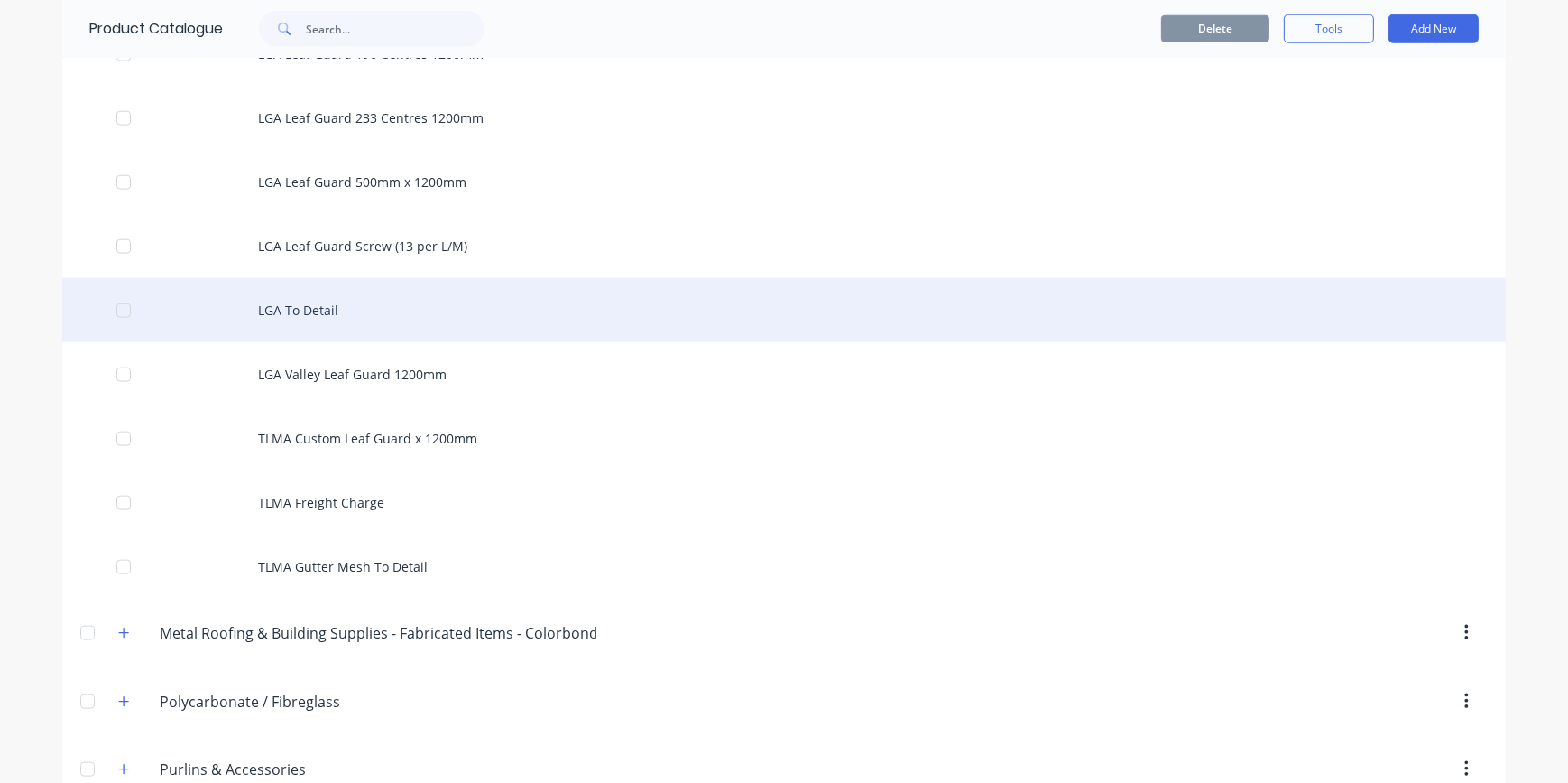
click at [321, 308] on div "LGA To Detail" at bounding box center [784, 310] width 1443 height 64
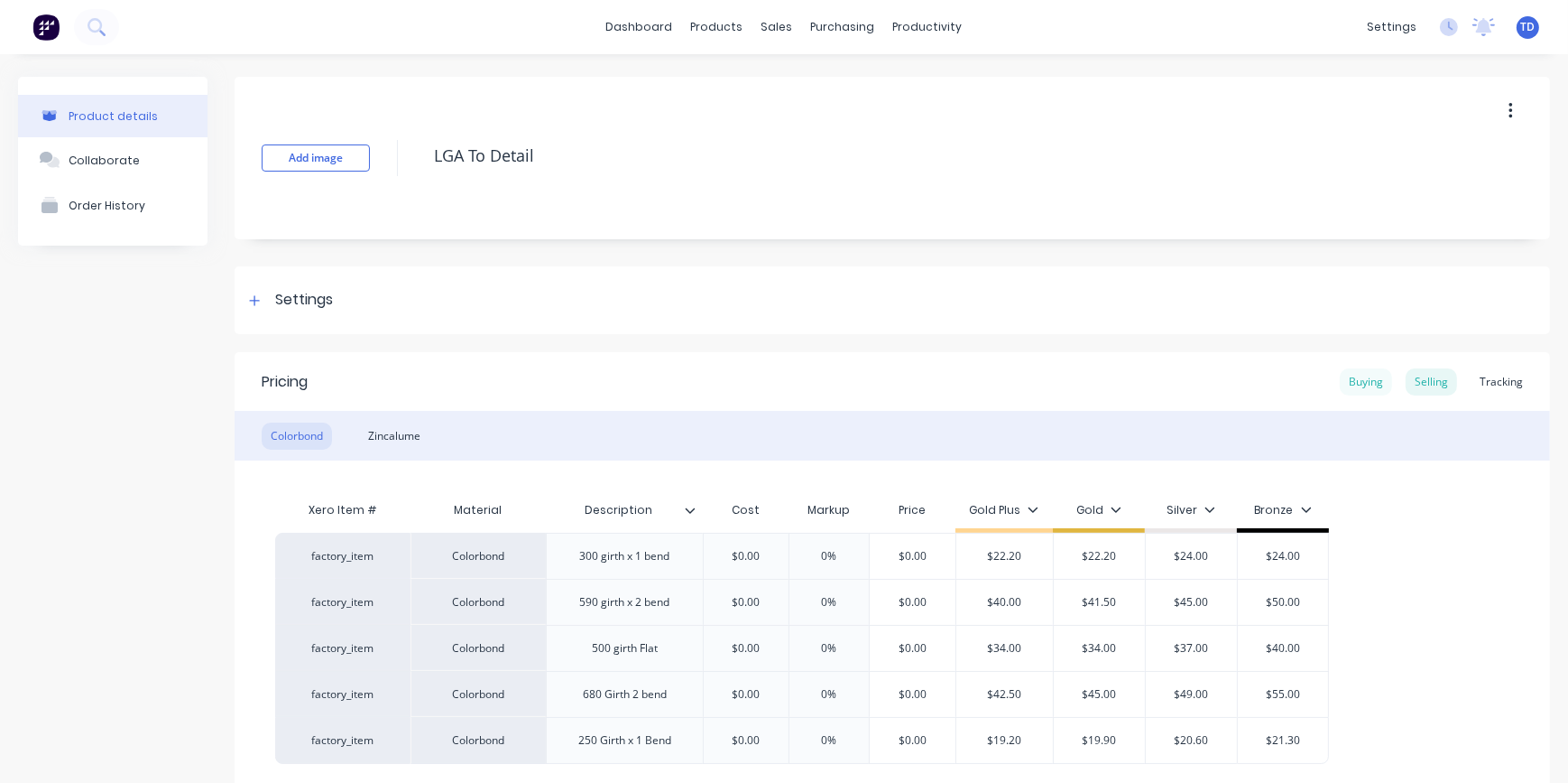
click at [1349, 389] on div "Buying" at bounding box center [1365, 382] width 52 height 27
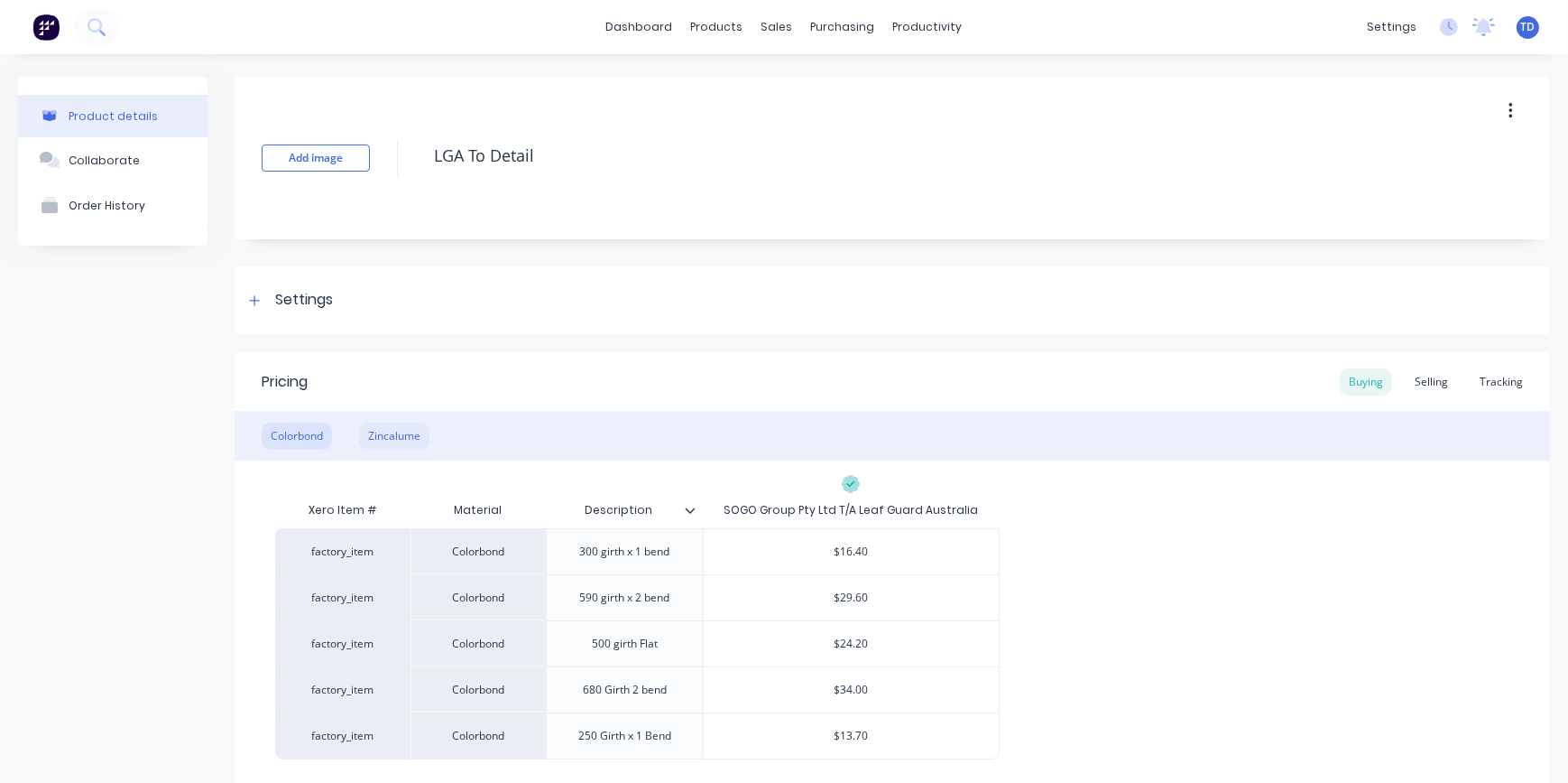
click at [387, 434] on div "Zincalume" at bounding box center [394, 436] width 71 height 27
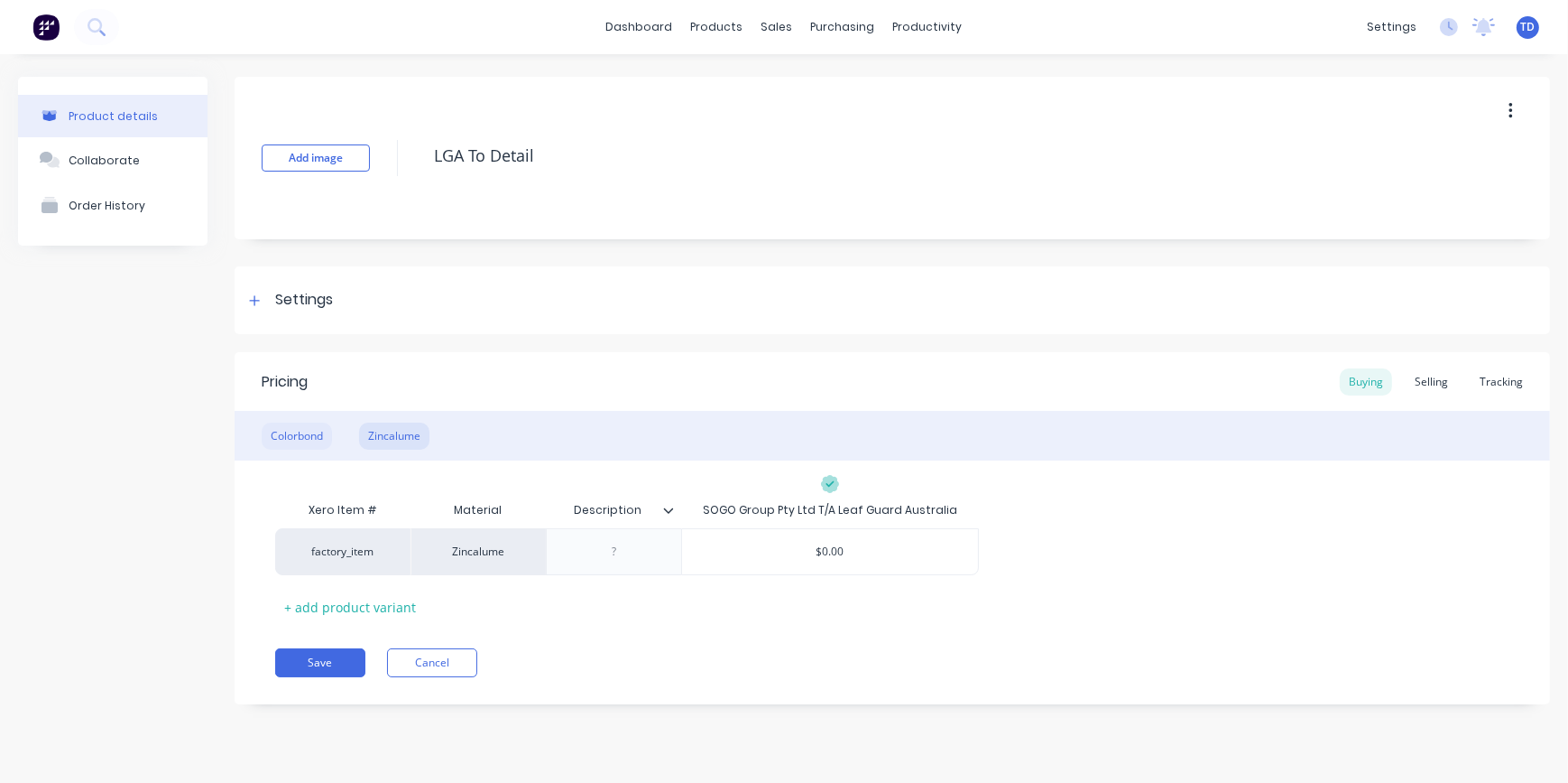
click at [304, 434] on div "Colorbond" at bounding box center [297, 436] width 71 height 27
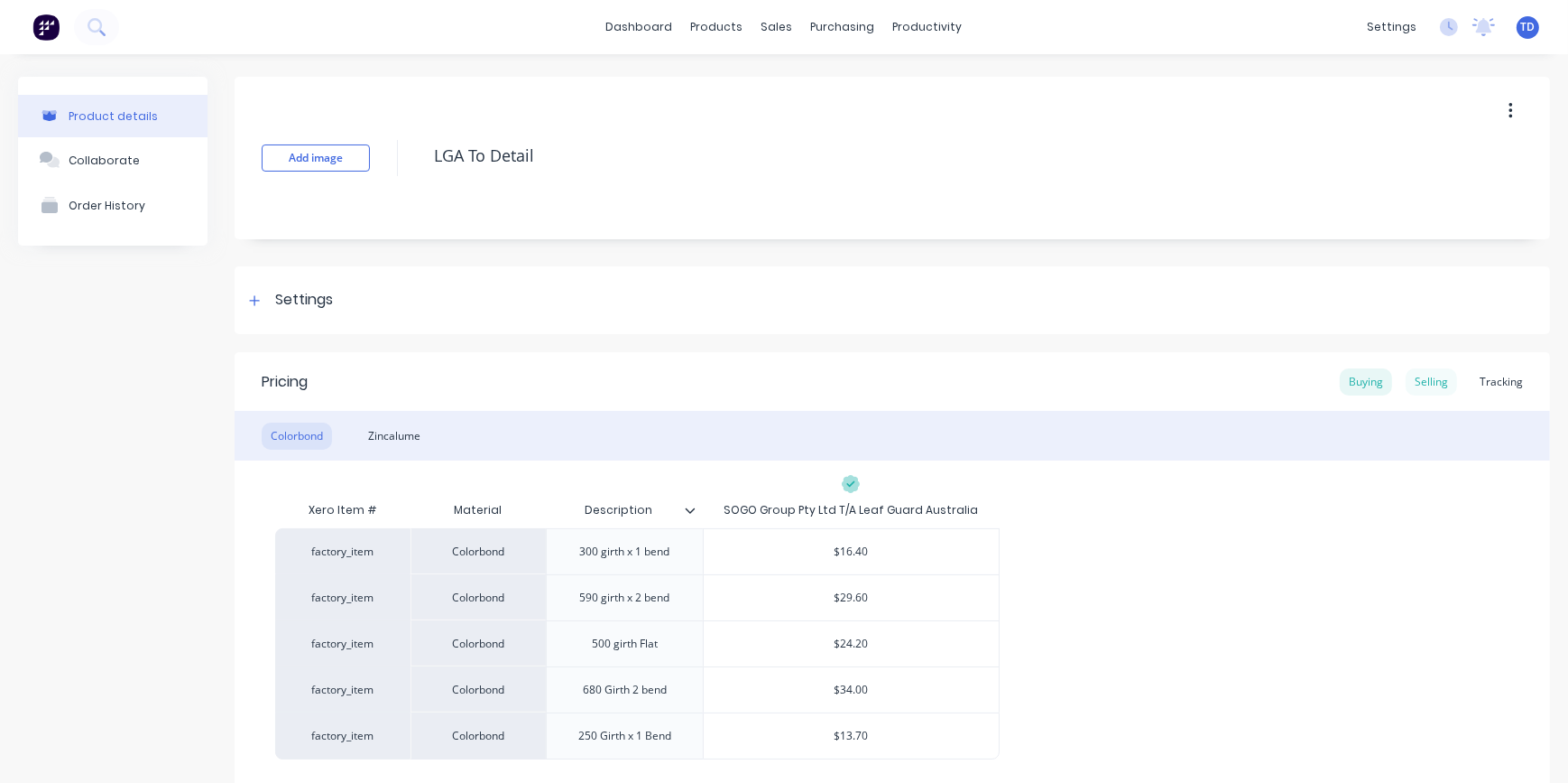
click at [1424, 378] on div "Selling" at bounding box center [1430, 382] width 51 height 27
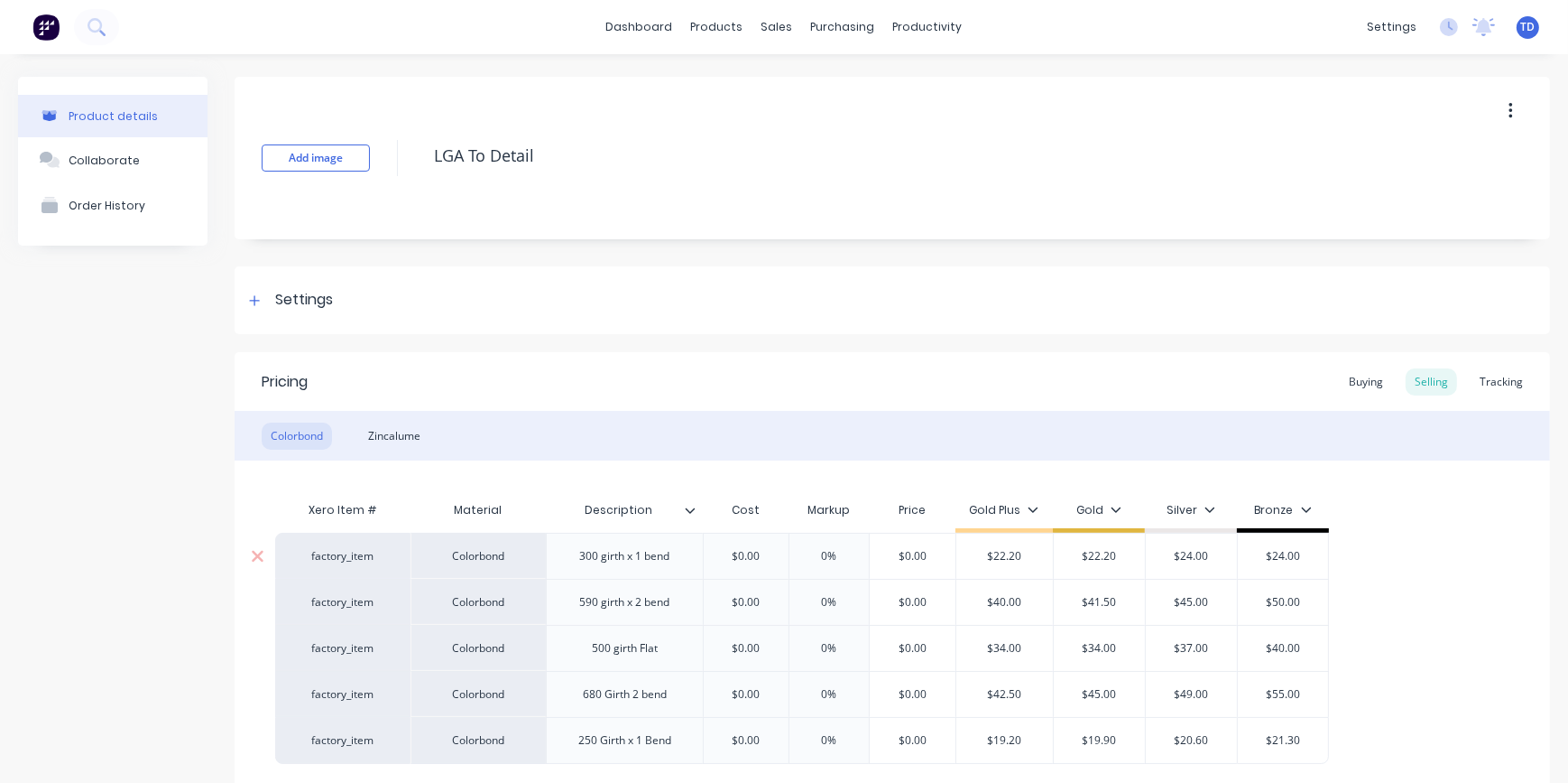
click at [768, 541] on div "$0.00" at bounding box center [746, 556] width 90 height 46
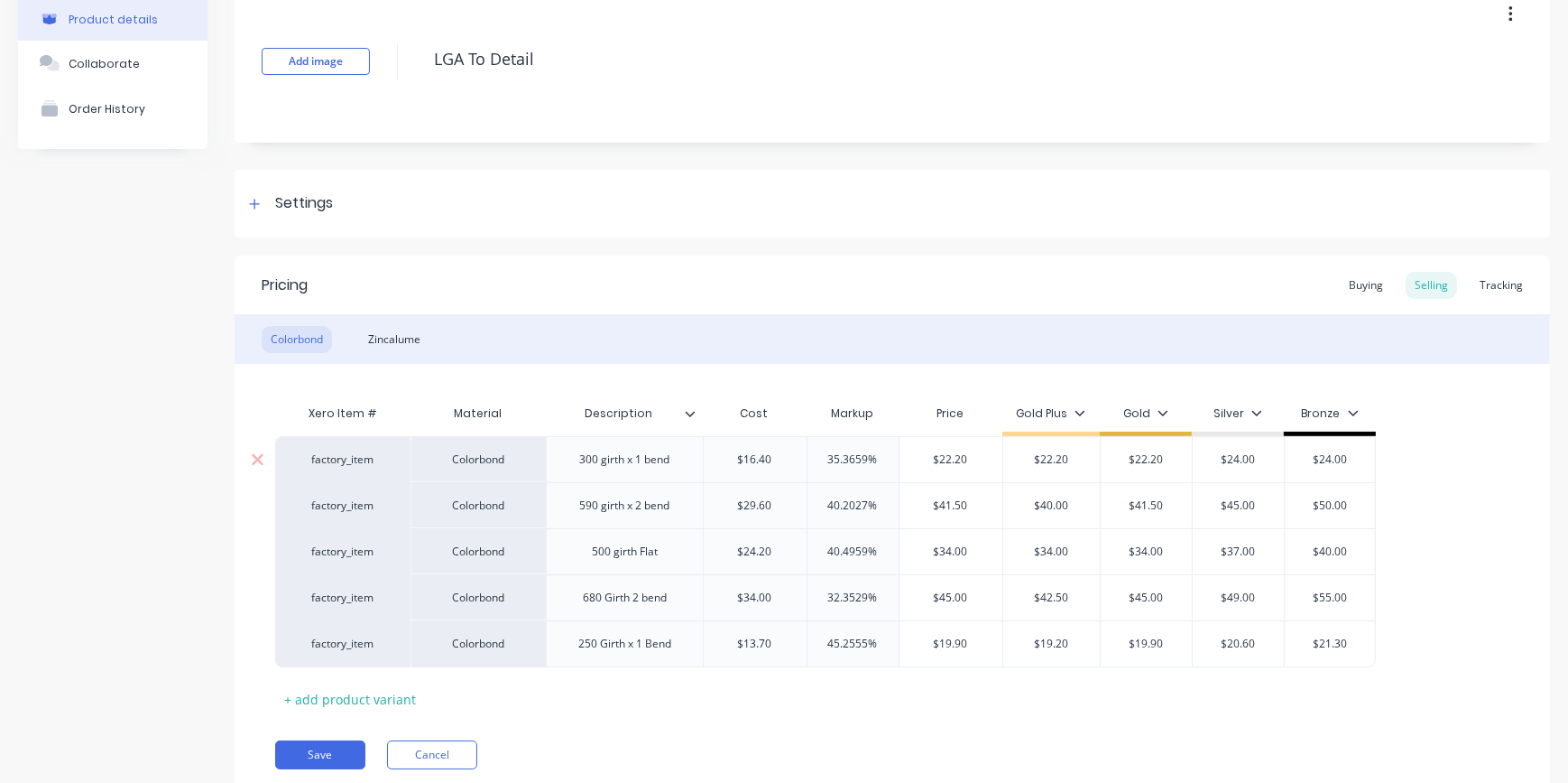
scroll to position [159, 0]
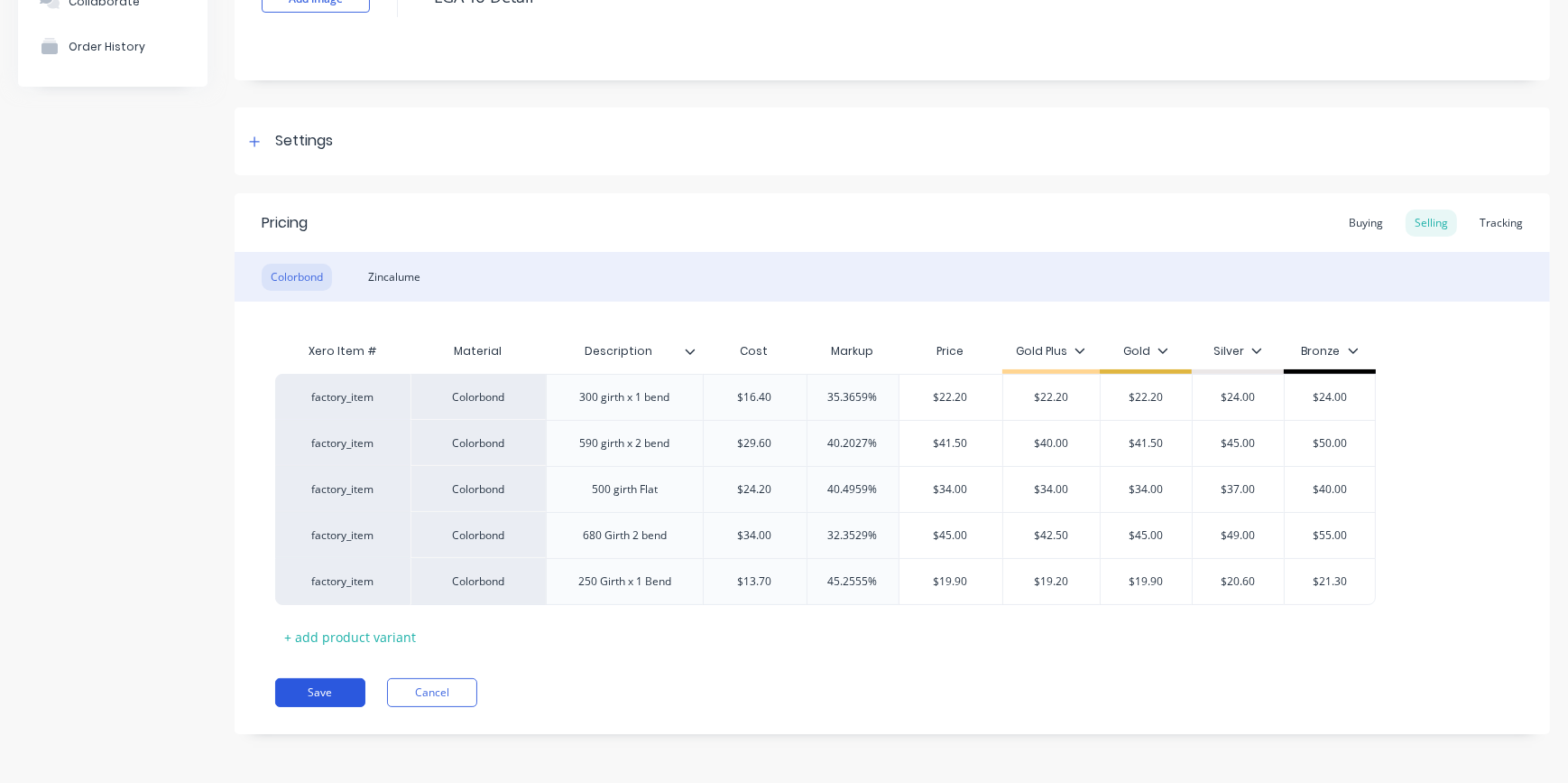
click at [325, 682] on button "Save" at bounding box center [320, 693] width 90 height 29
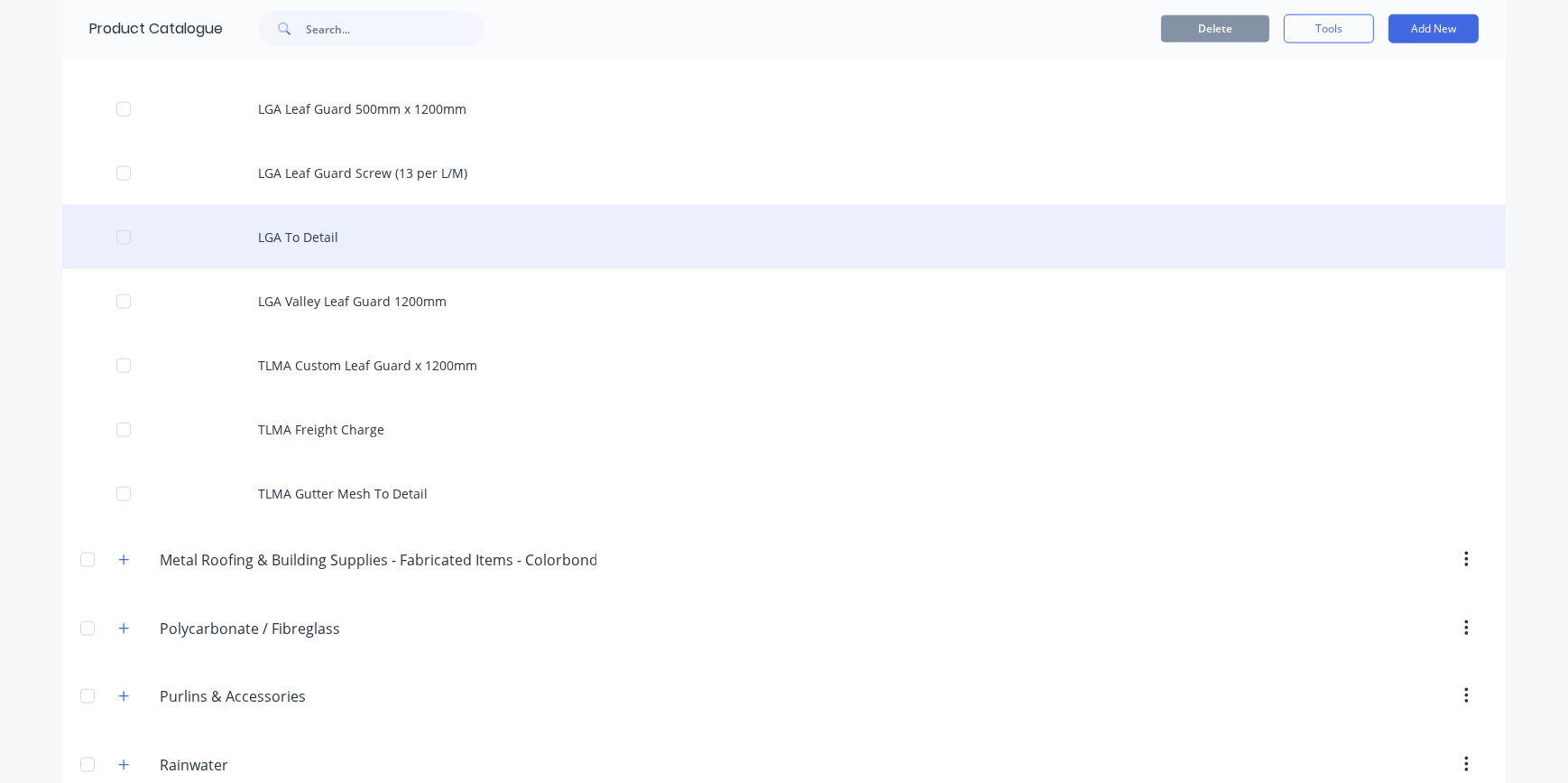
scroll to position [2708, 0]
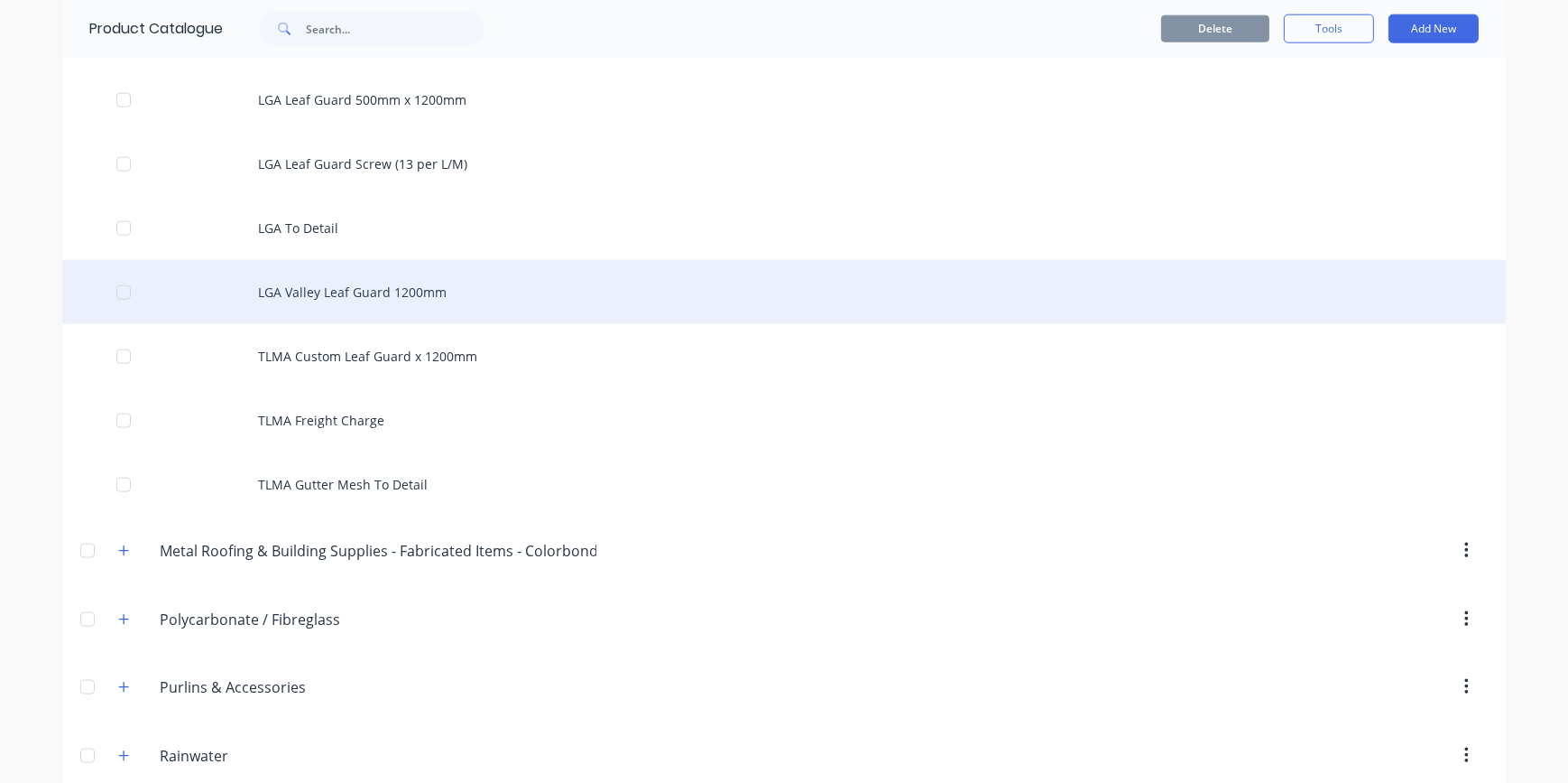
click at [368, 297] on div "LGA Valley Leaf Guard 1200mm" at bounding box center [784, 292] width 1443 height 64
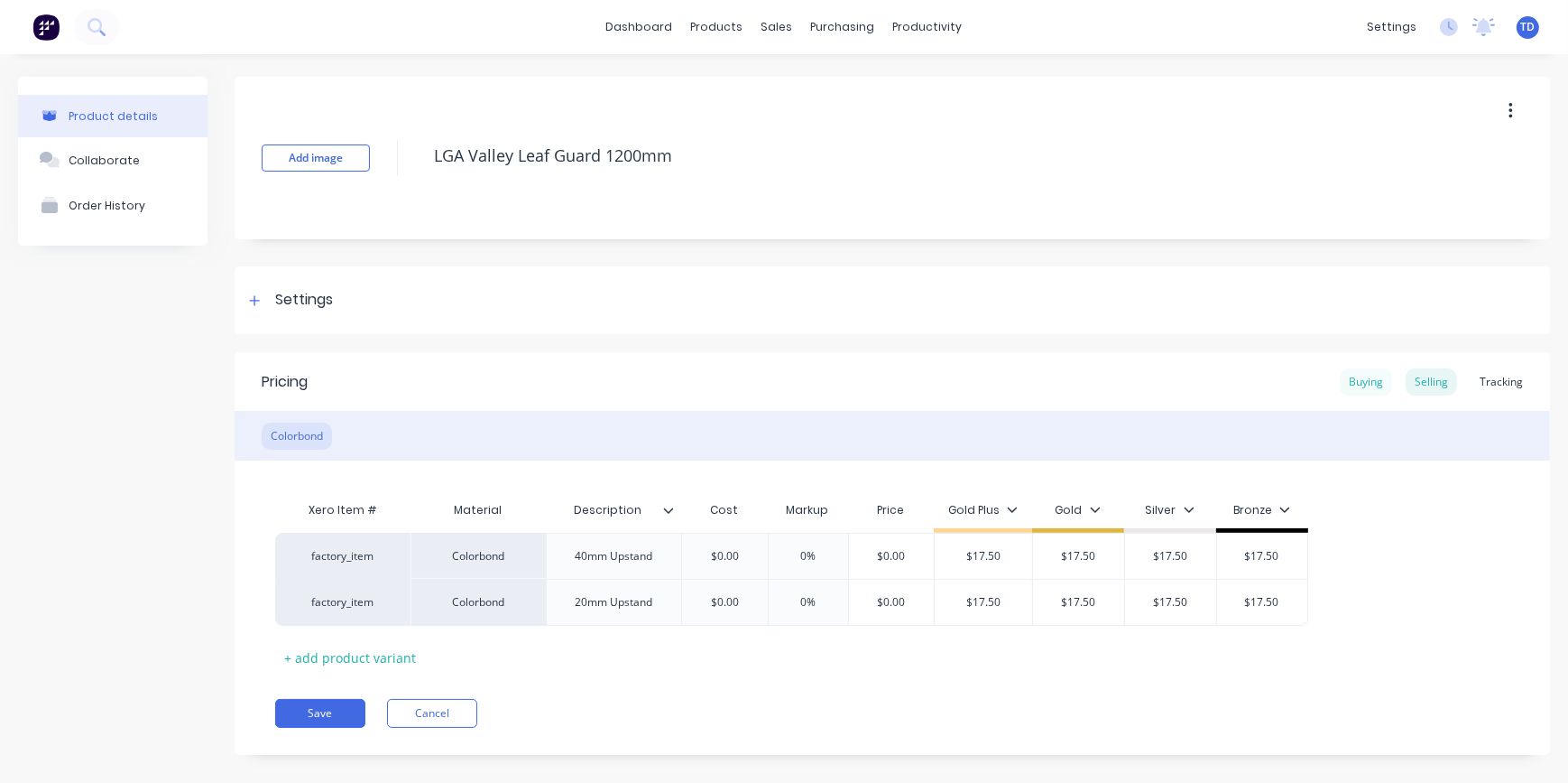
click at [1342, 371] on div "Buying" at bounding box center [1365, 382] width 52 height 27
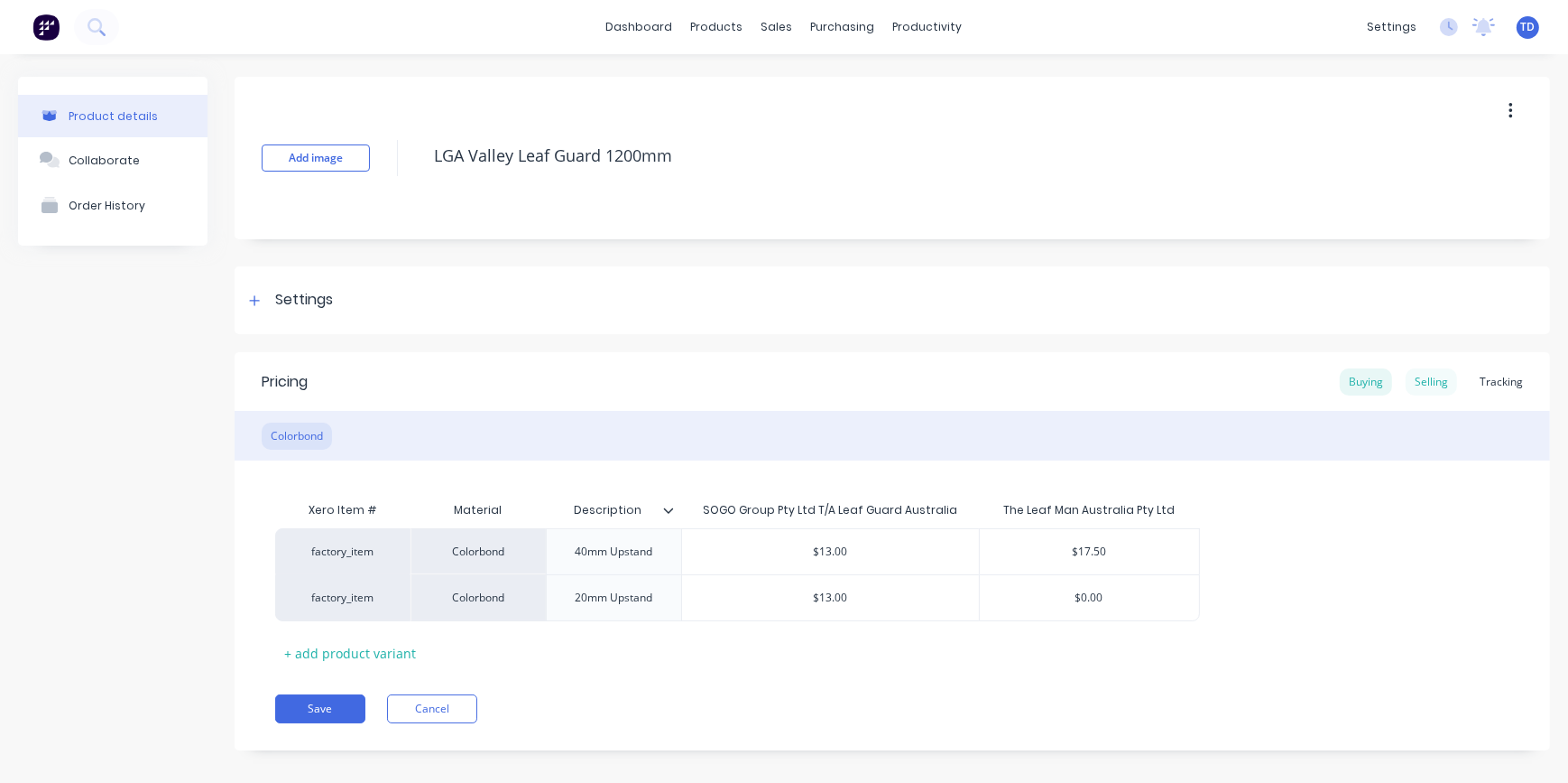
click at [1419, 384] on div "Selling" at bounding box center [1430, 382] width 51 height 27
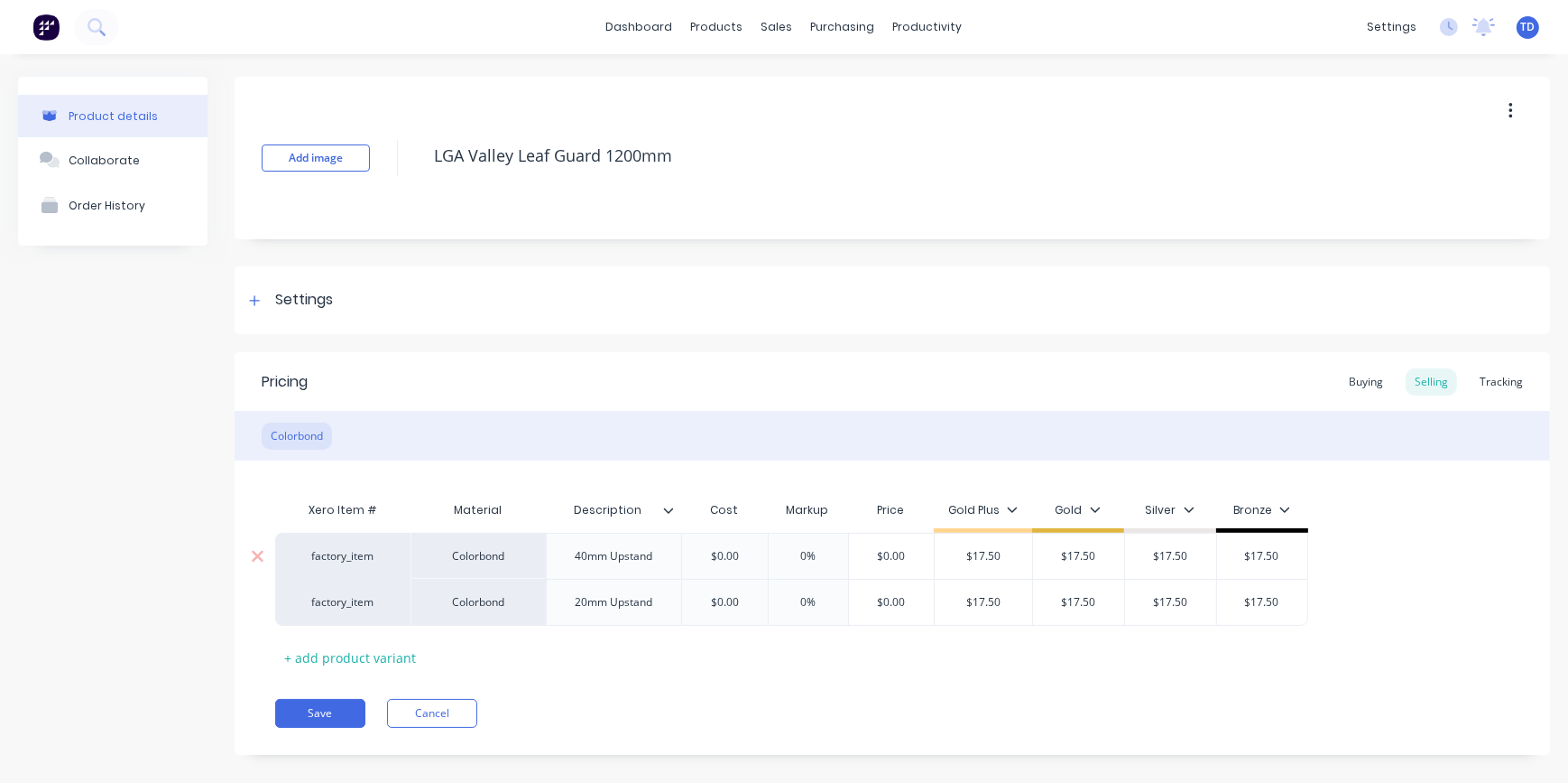
click at [742, 551] on input "$0.00" at bounding box center [723, 556] width 90 height 16
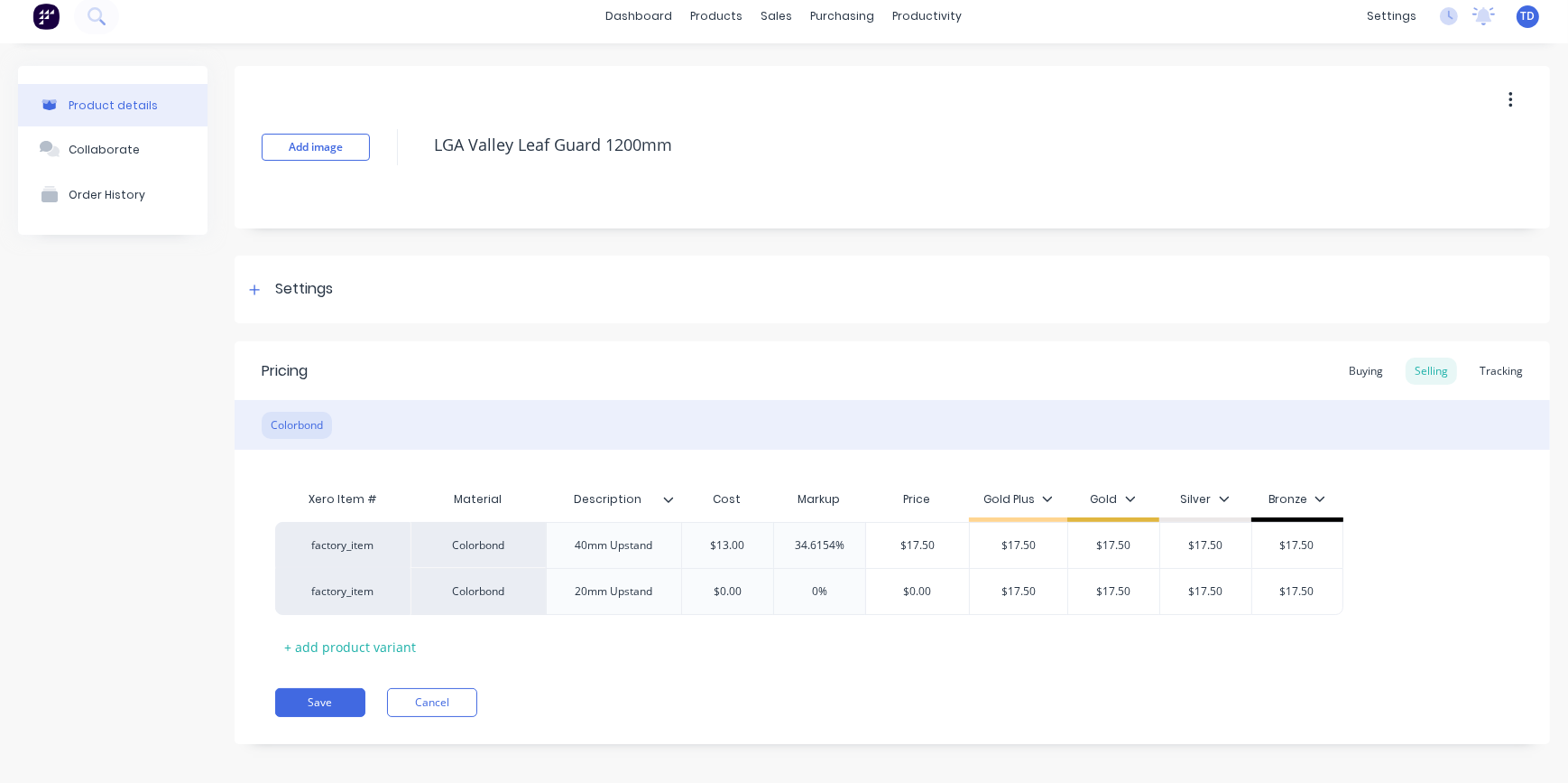
scroll to position [20, 0]
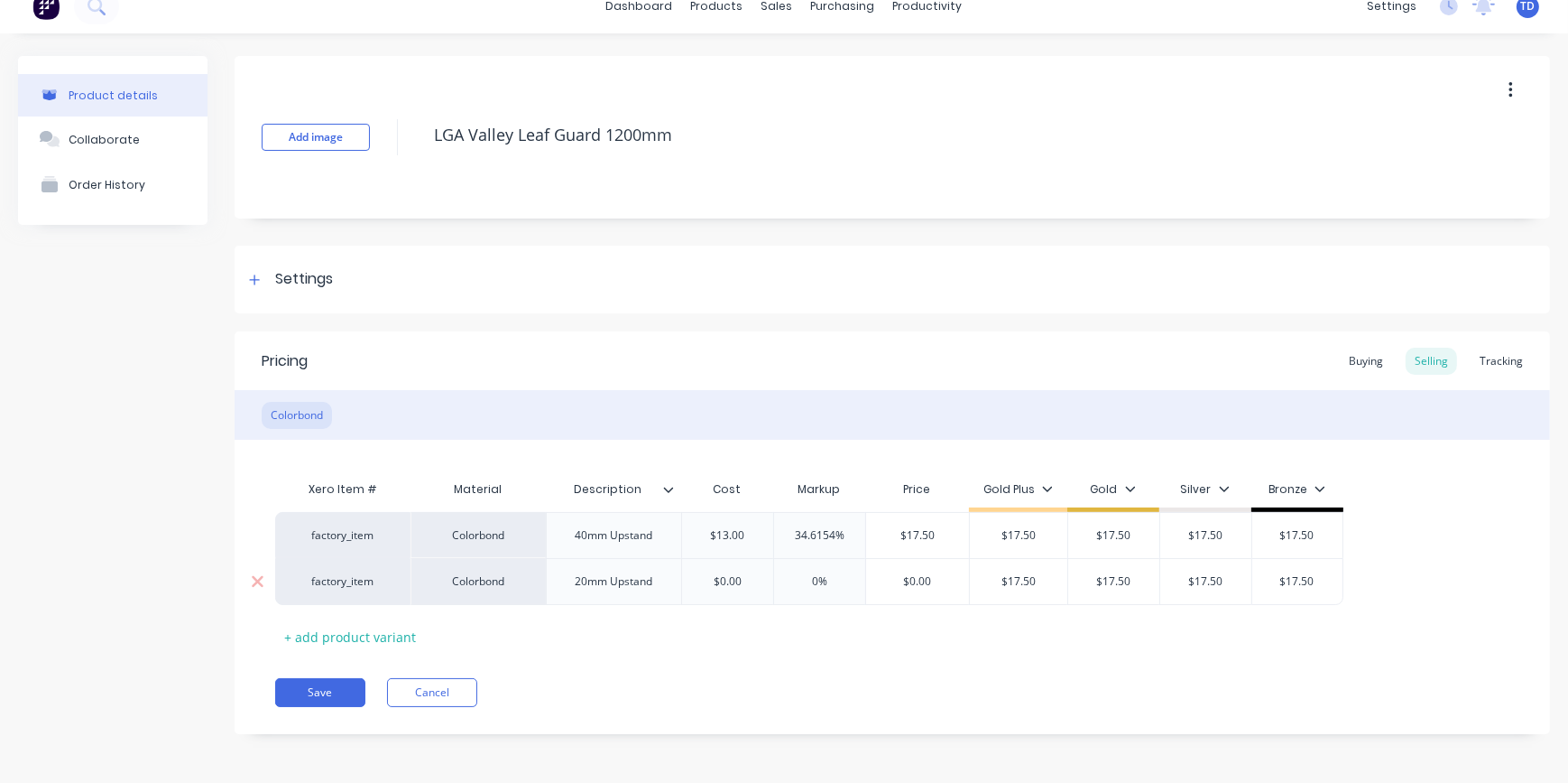
click at [763, 582] on input "$0.00" at bounding box center [727, 581] width 91 height 16
click at [325, 679] on button "Save" at bounding box center [320, 693] width 90 height 29
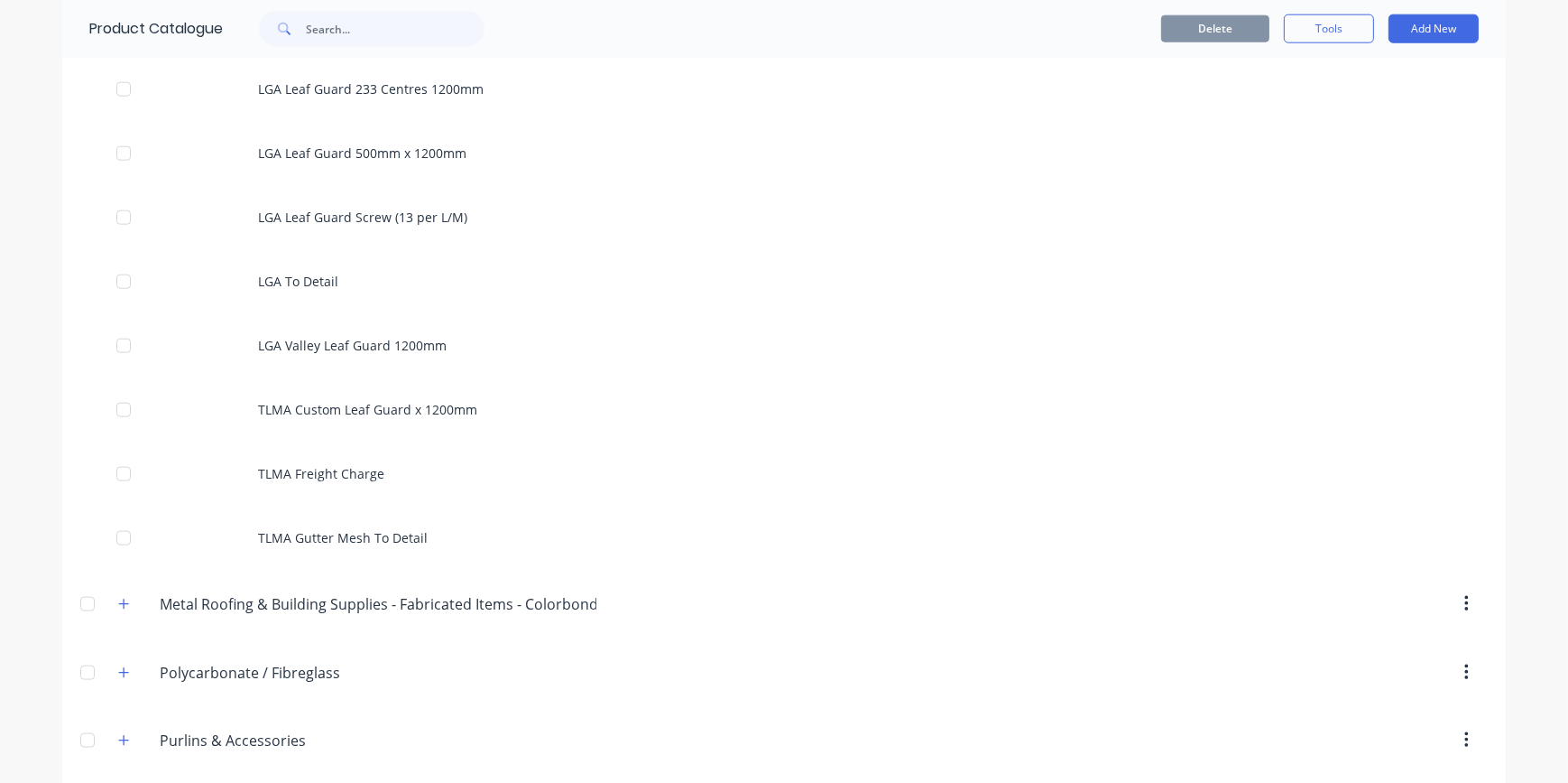
scroll to position [2626, 0]
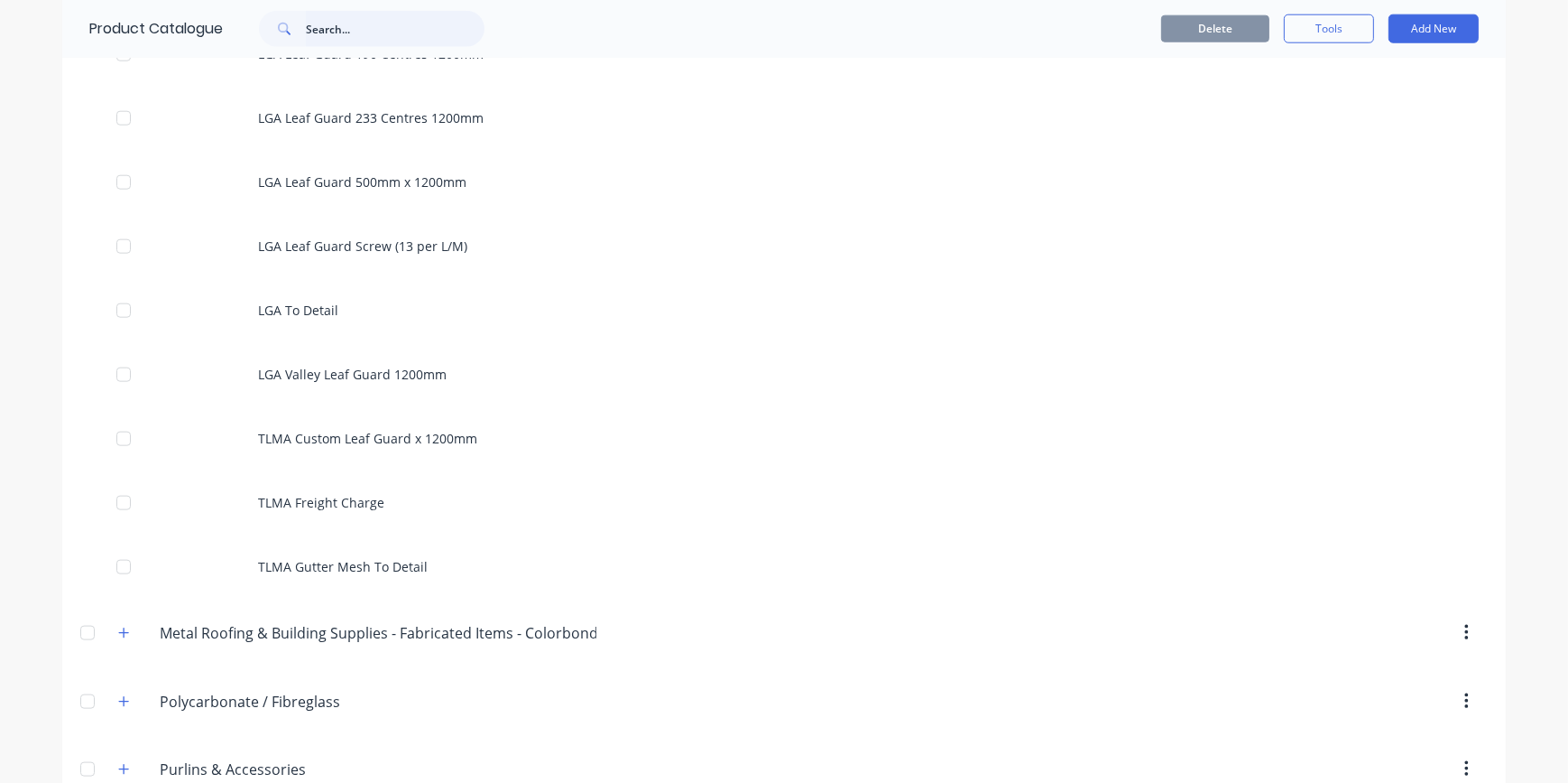
click at [309, 24] on input "text" at bounding box center [395, 28] width 178 height 36
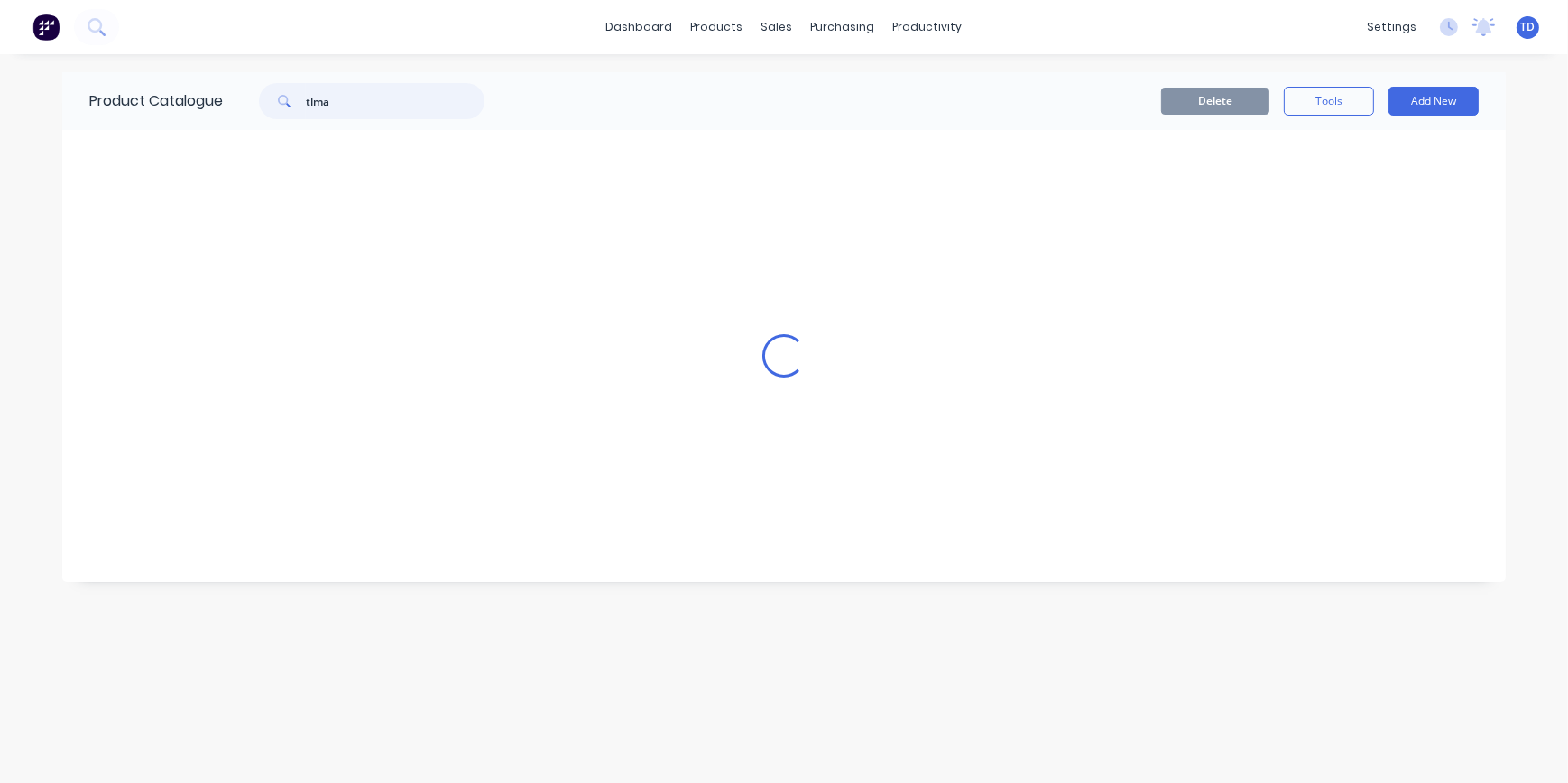
scroll to position [0, 0]
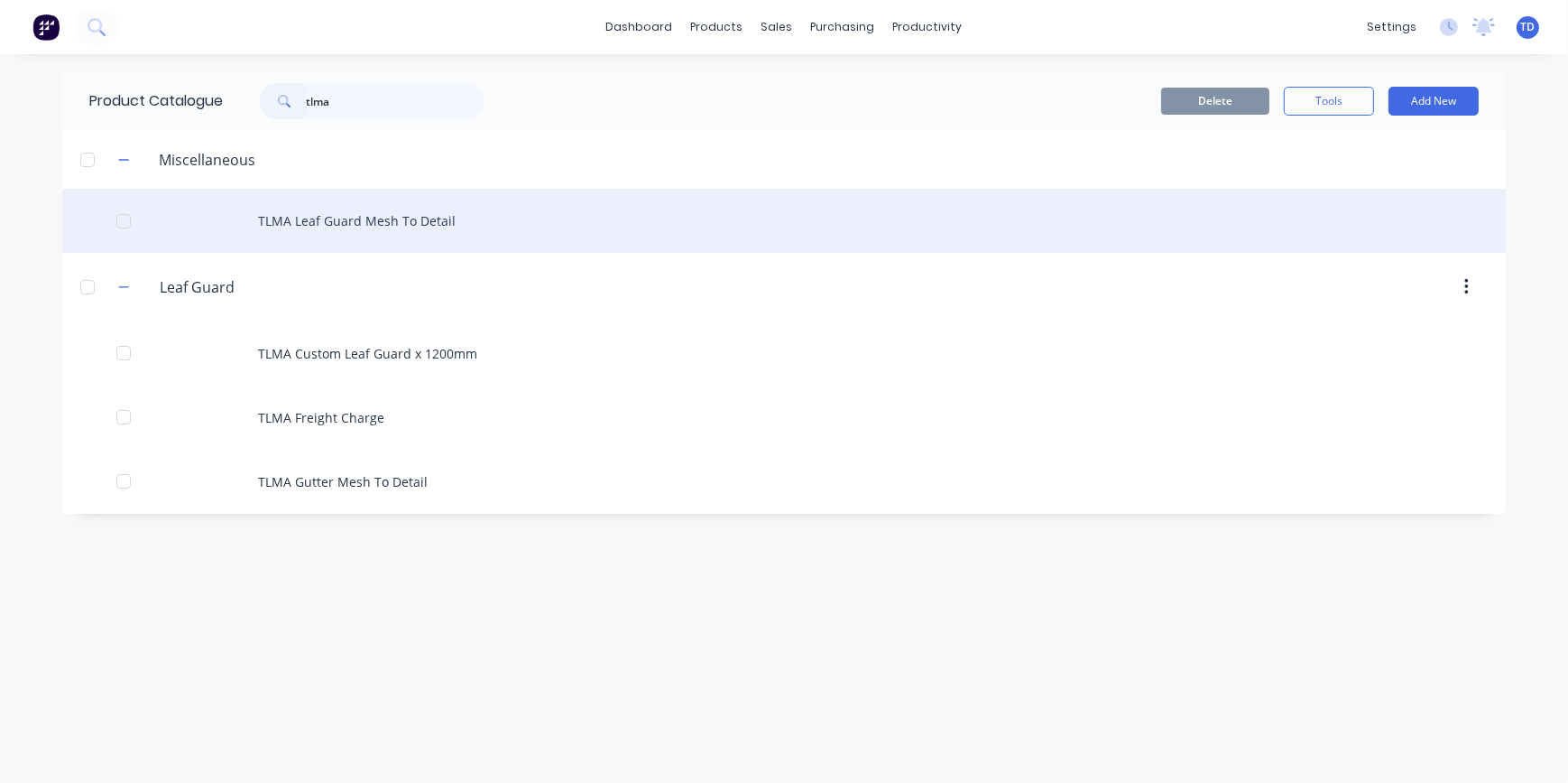
click at [328, 217] on div "TLMA Leaf Guard Mesh To Detail" at bounding box center [784, 220] width 1443 height 64
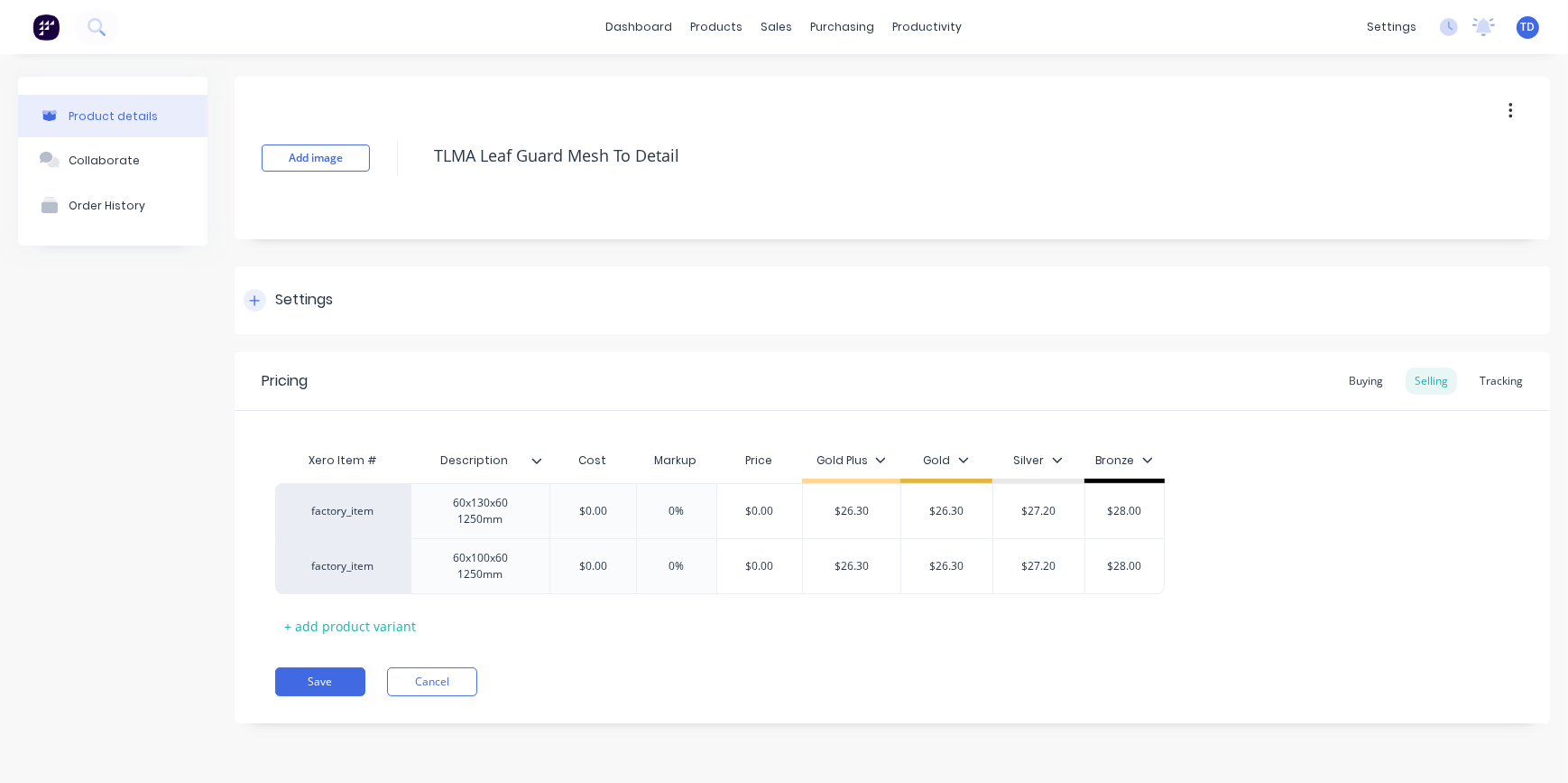
click at [266, 298] on div "Settings" at bounding box center [288, 300] width 89 height 22
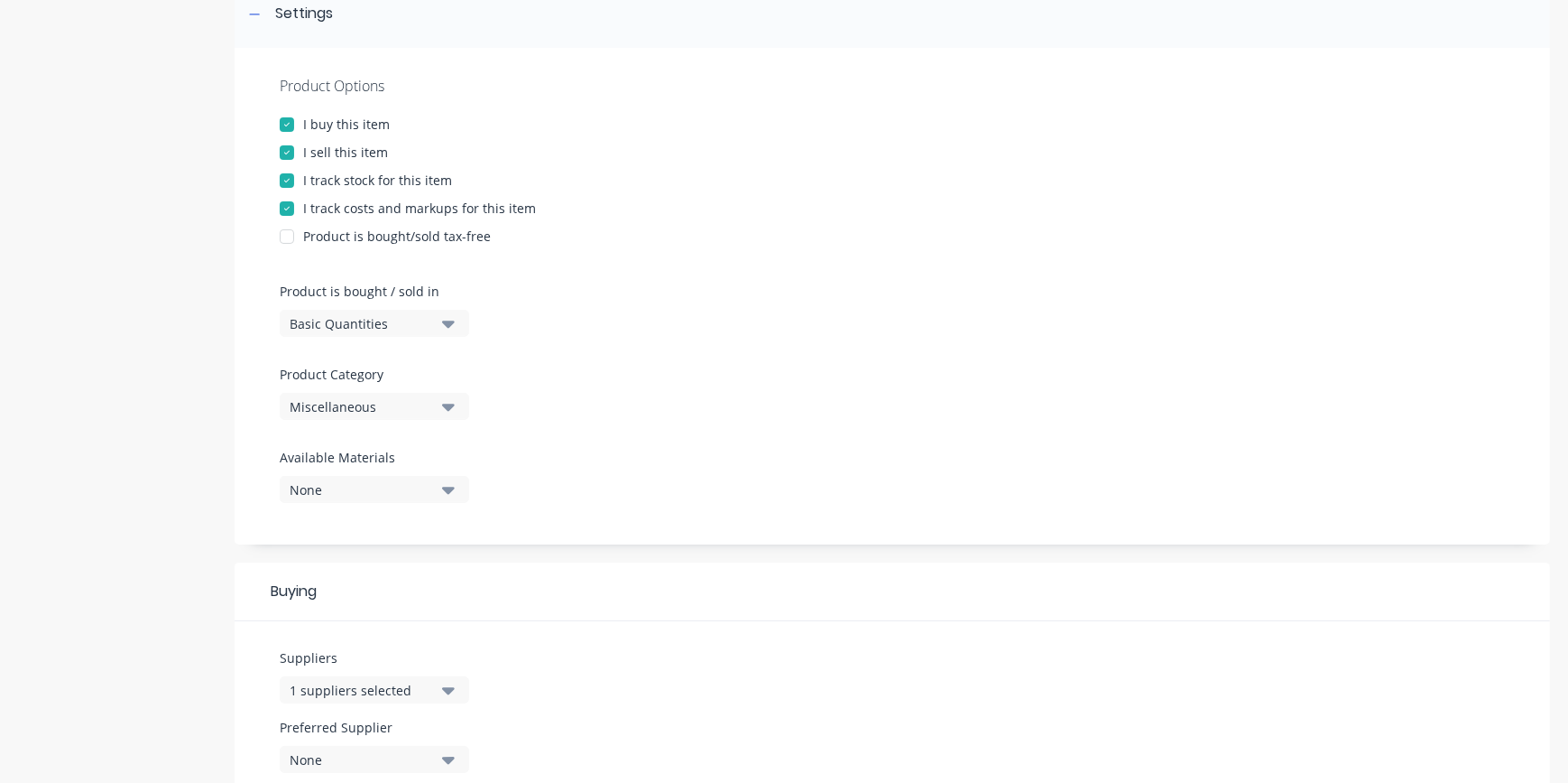
scroll to position [409, 0]
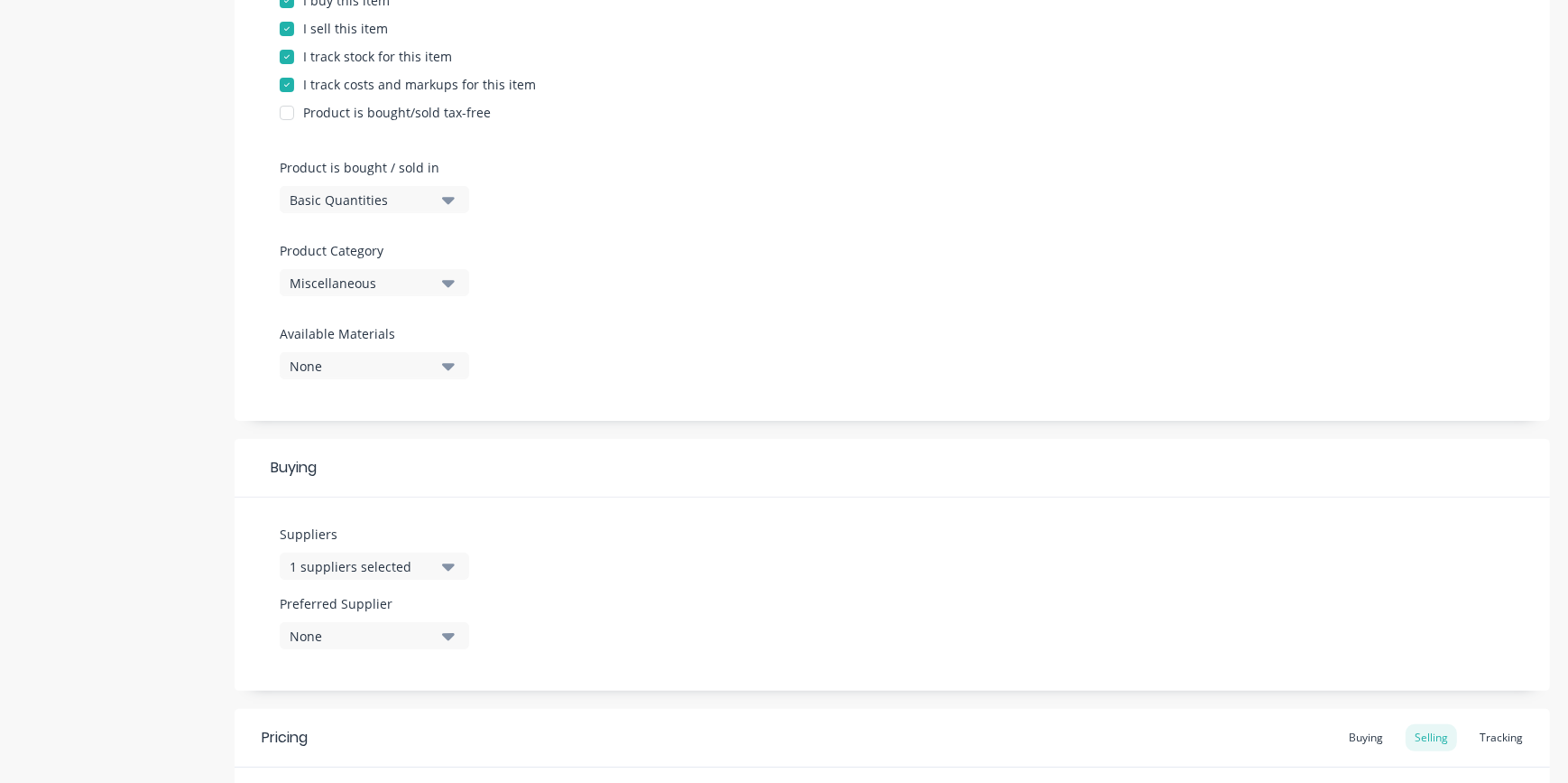
click at [413, 278] on div "Miscellaneous" at bounding box center [362, 283] width 144 height 19
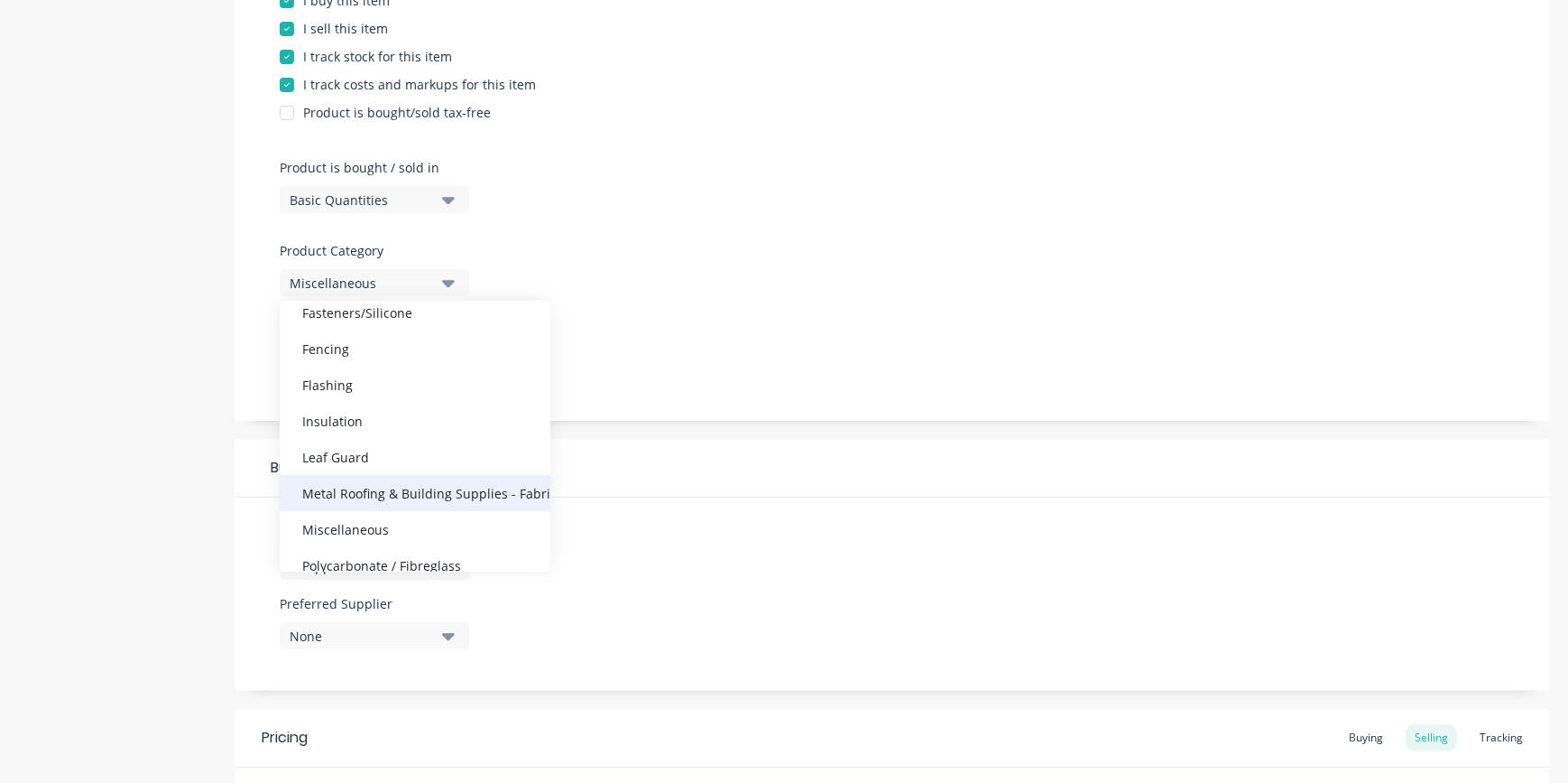
scroll to position [163, 0]
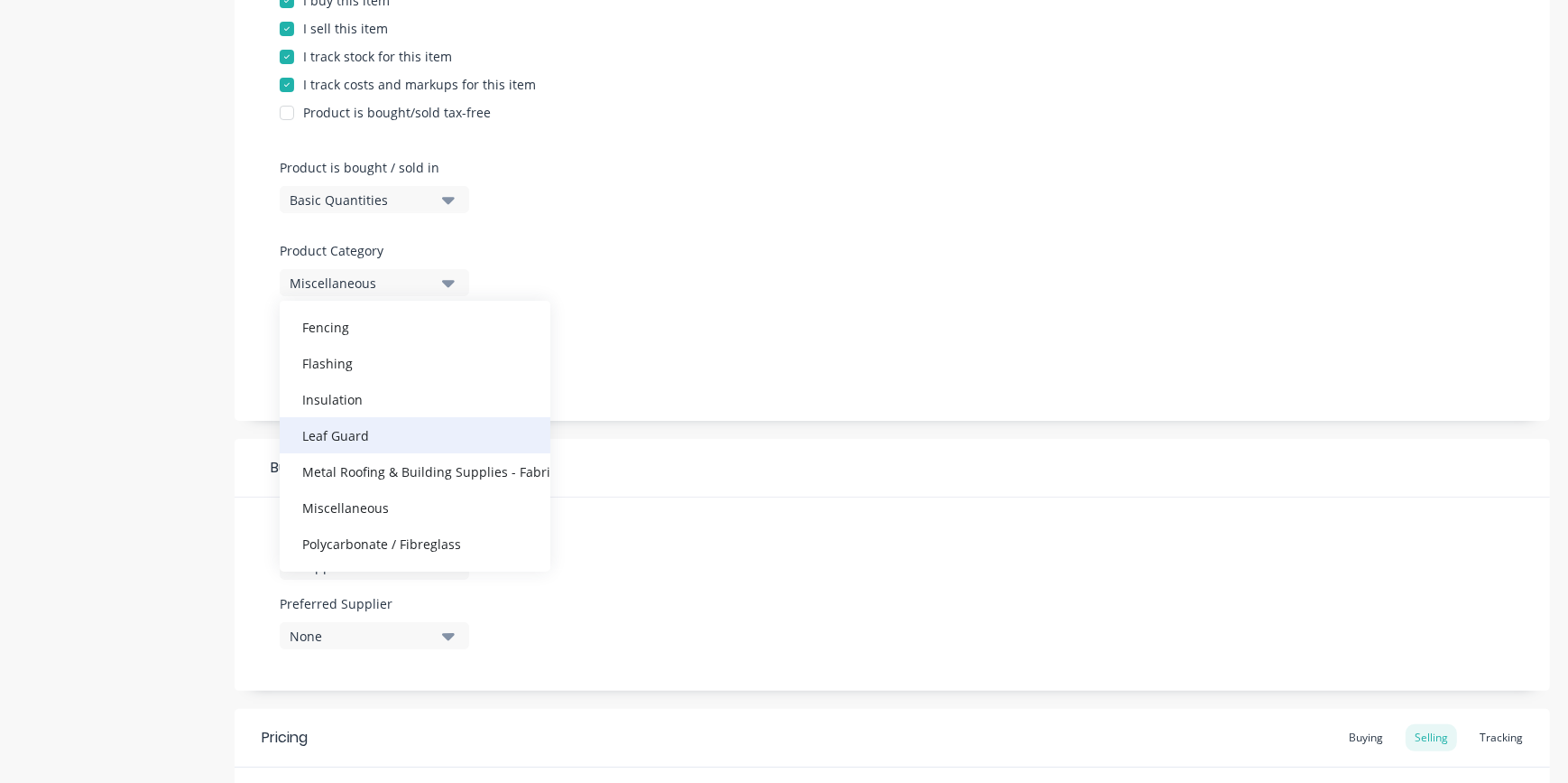
click at [387, 438] on div "Leaf Guard" at bounding box center [414, 435] width 271 height 36
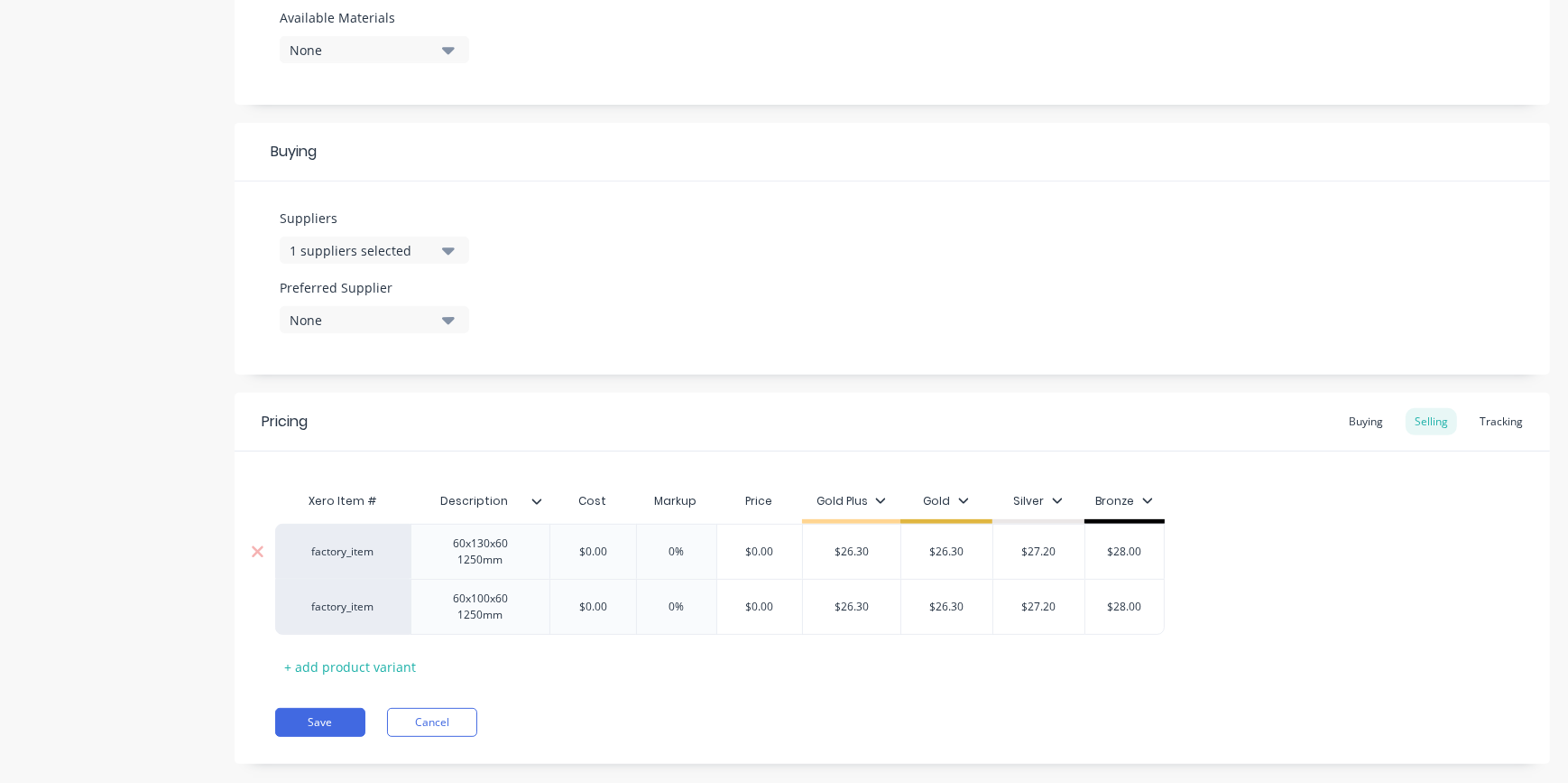
scroll to position [756, 0]
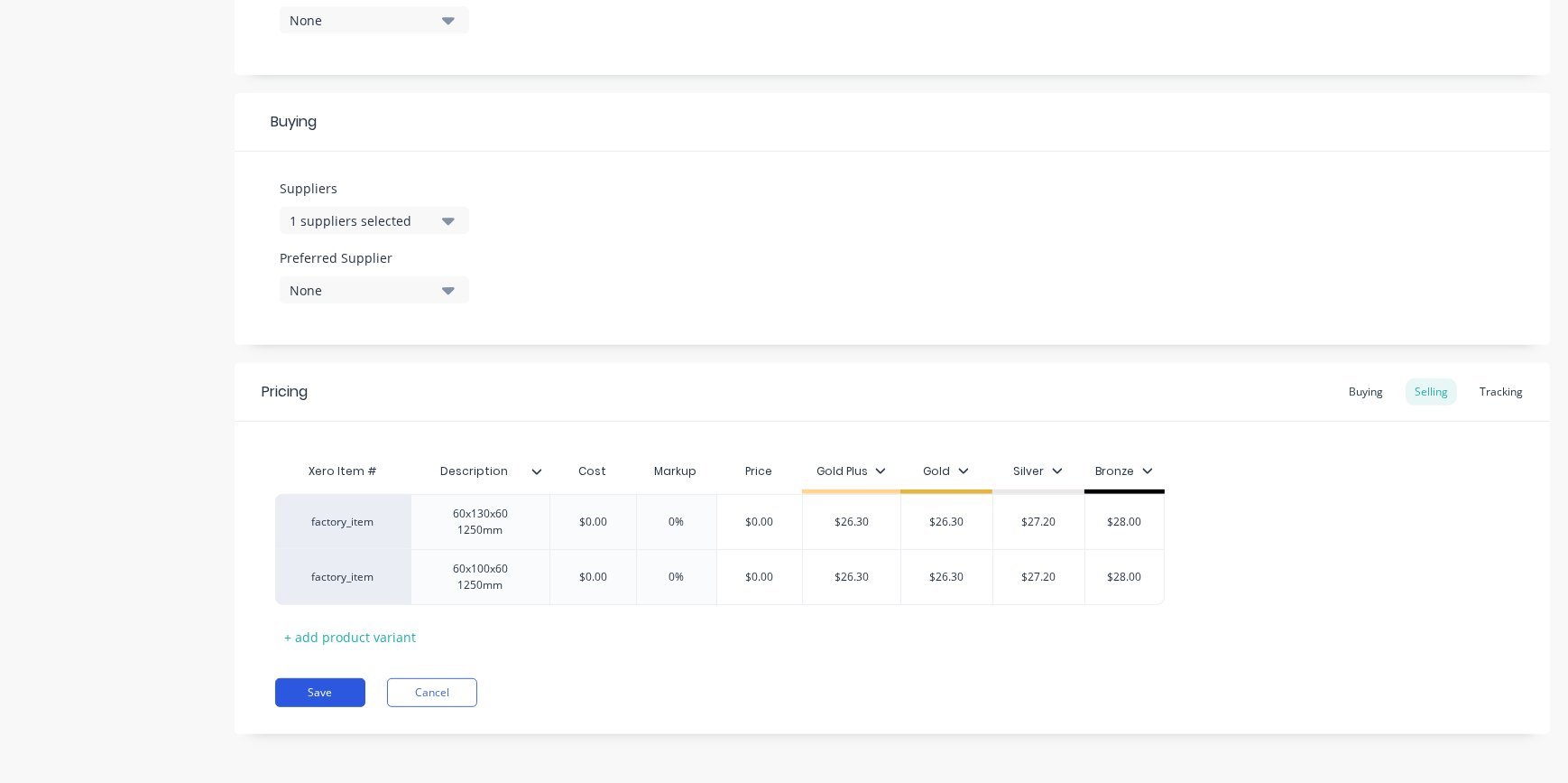
click at [324, 683] on button "Save" at bounding box center [320, 693] width 90 height 29
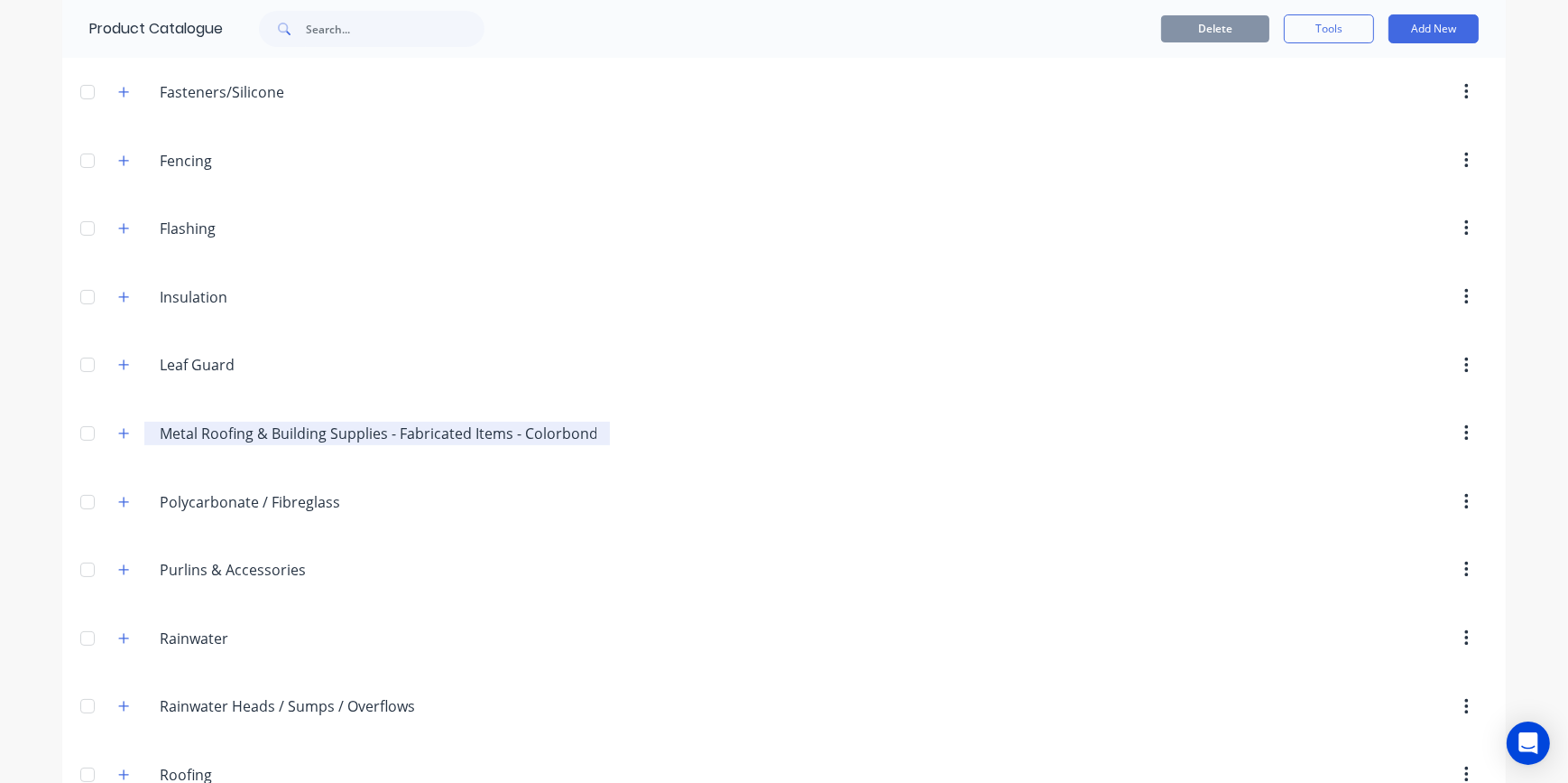
scroll to position [328, 0]
